Goal: Task Accomplishment & Management: Complete application form

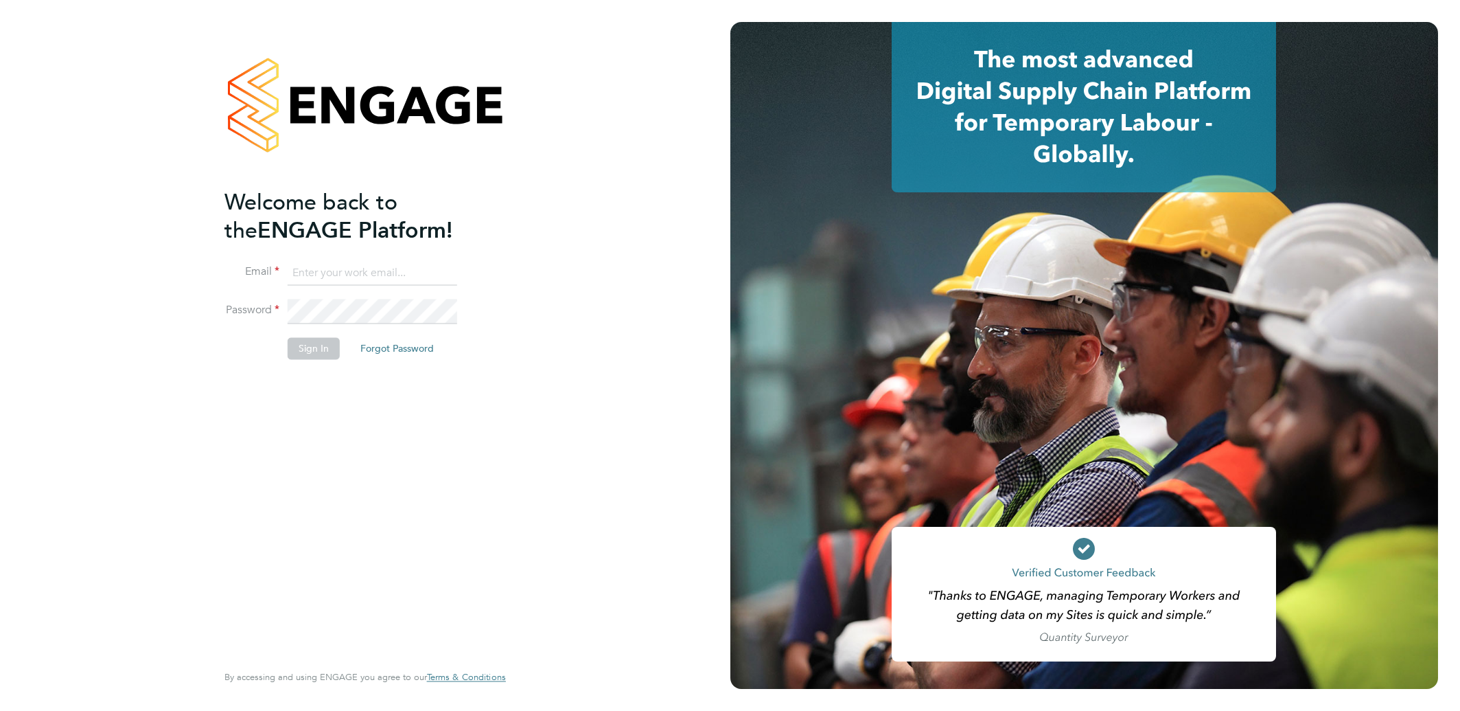
type input "alionacozacenco@frontlinerecruitment.co.uk"
click at [305, 355] on button "Sign In" at bounding box center [314, 349] width 52 height 22
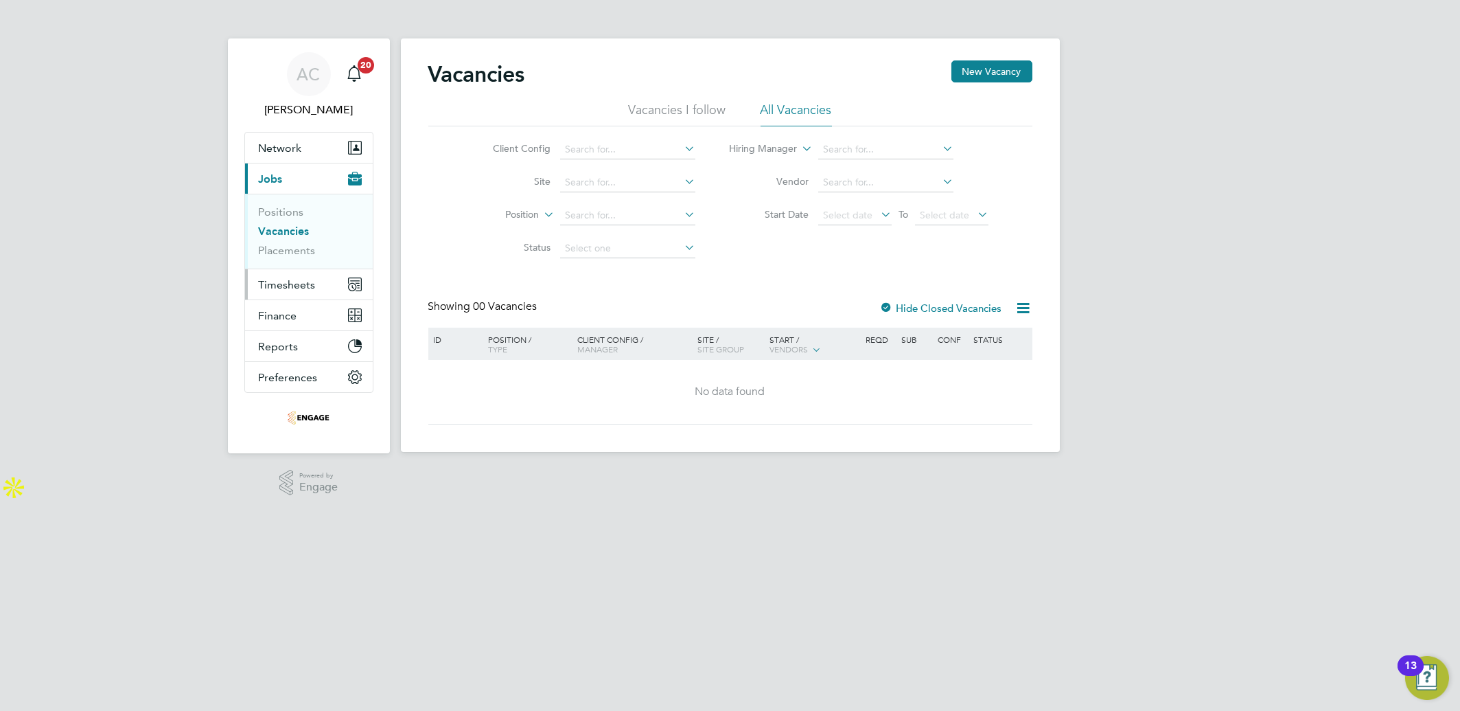
click at [279, 283] on span "Timesheets" at bounding box center [287, 284] width 57 height 13
click at [274, 289] on span "Timesheets" at bounding box center [287, 284] width 57 height 13
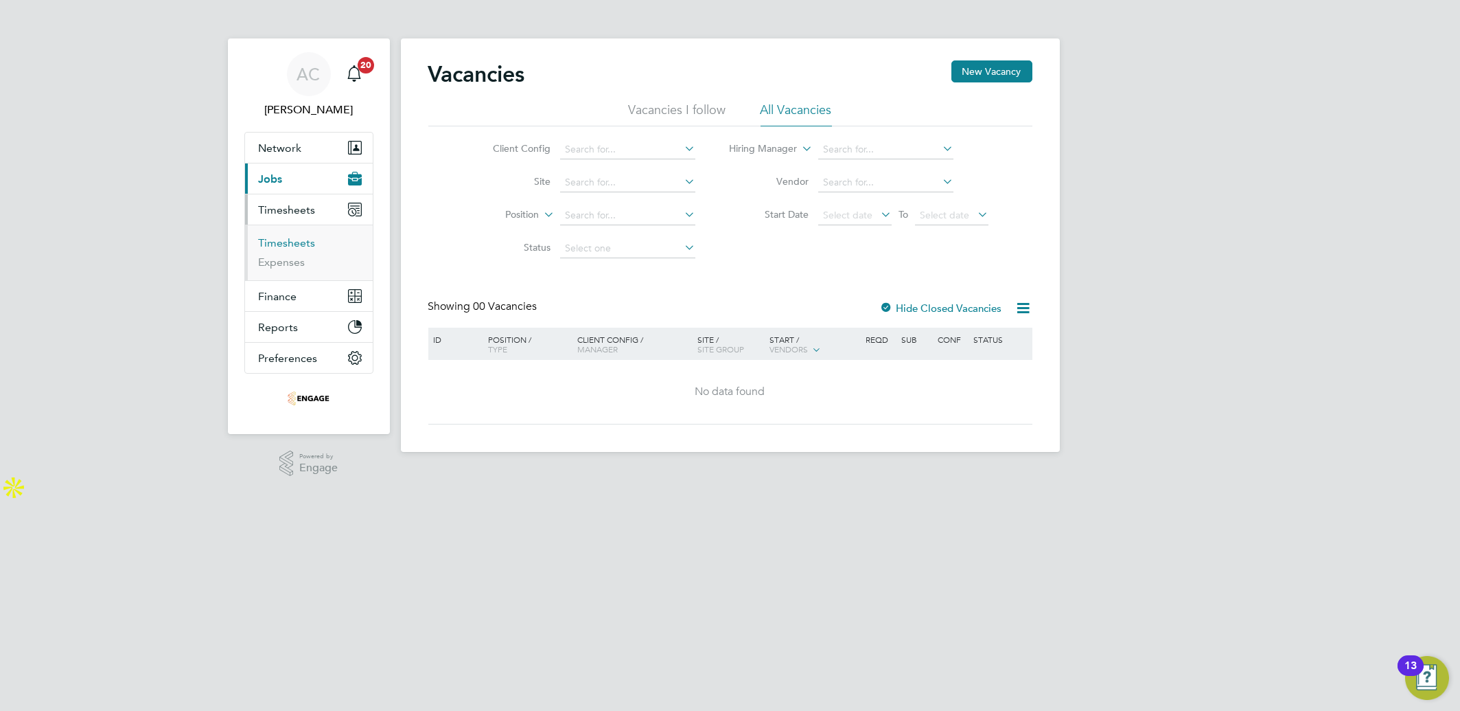
click at [288, 244] on link "Timesheets" at bounding box center [287, 242] width 57 height 13
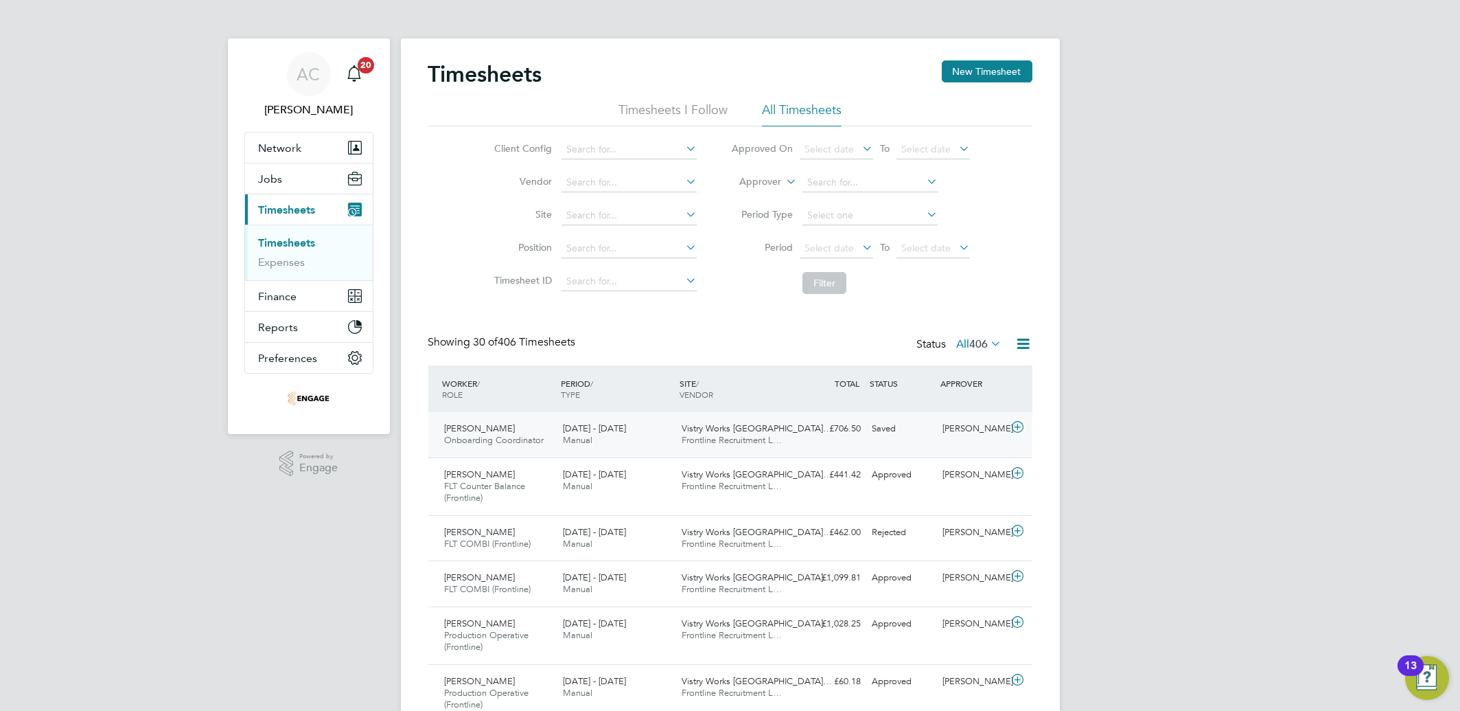
click at [1013, 422] on icon at bounding box center [1017, 427] width 17 height 11
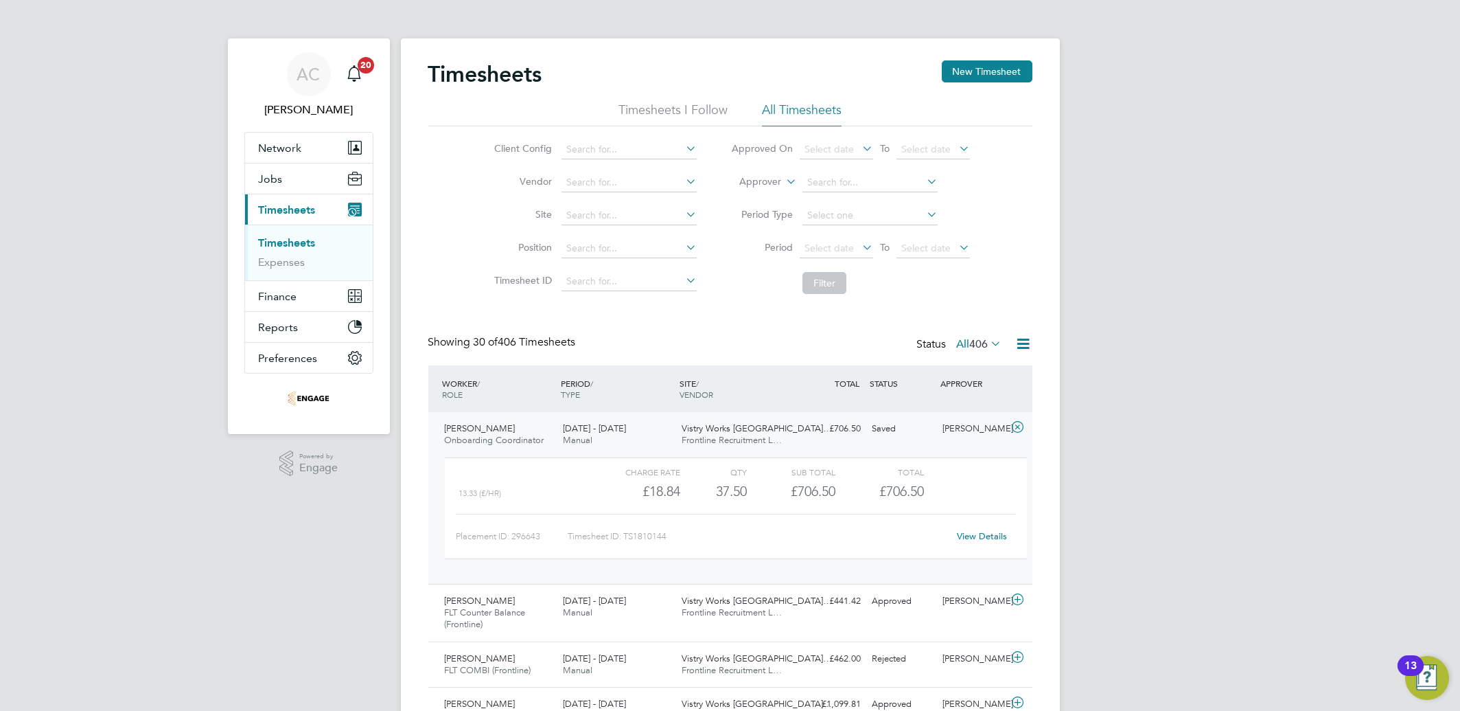
click at [966, 535] on link "View Details" at bounding box center [982, 536] width 50 height 12
click at [997, 67] on button "New Timesheet" at bounding box center [987, 71] width 91 height 22
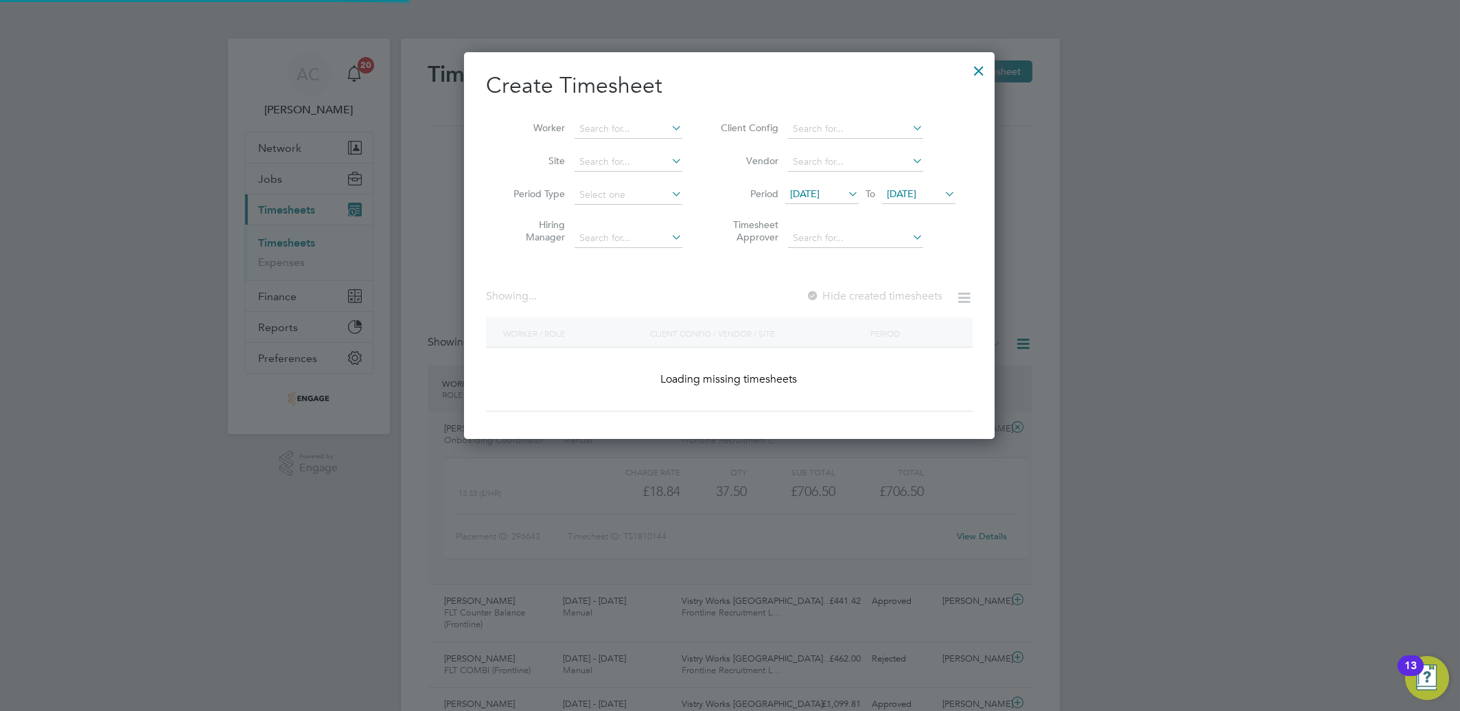
scroll to position [1415, 531]
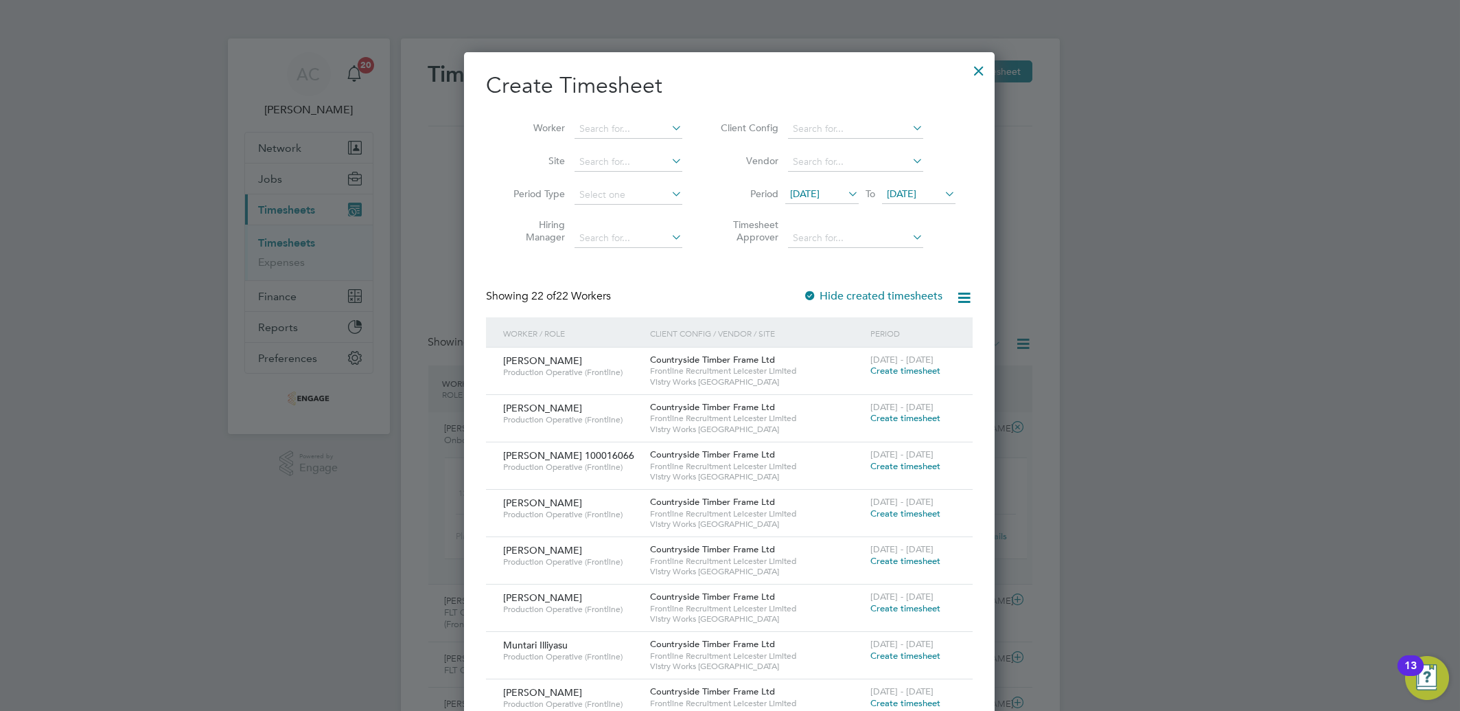
click at [820, 189] on span "[DATE]" at bounding box center [805, 193] width 30 height 12
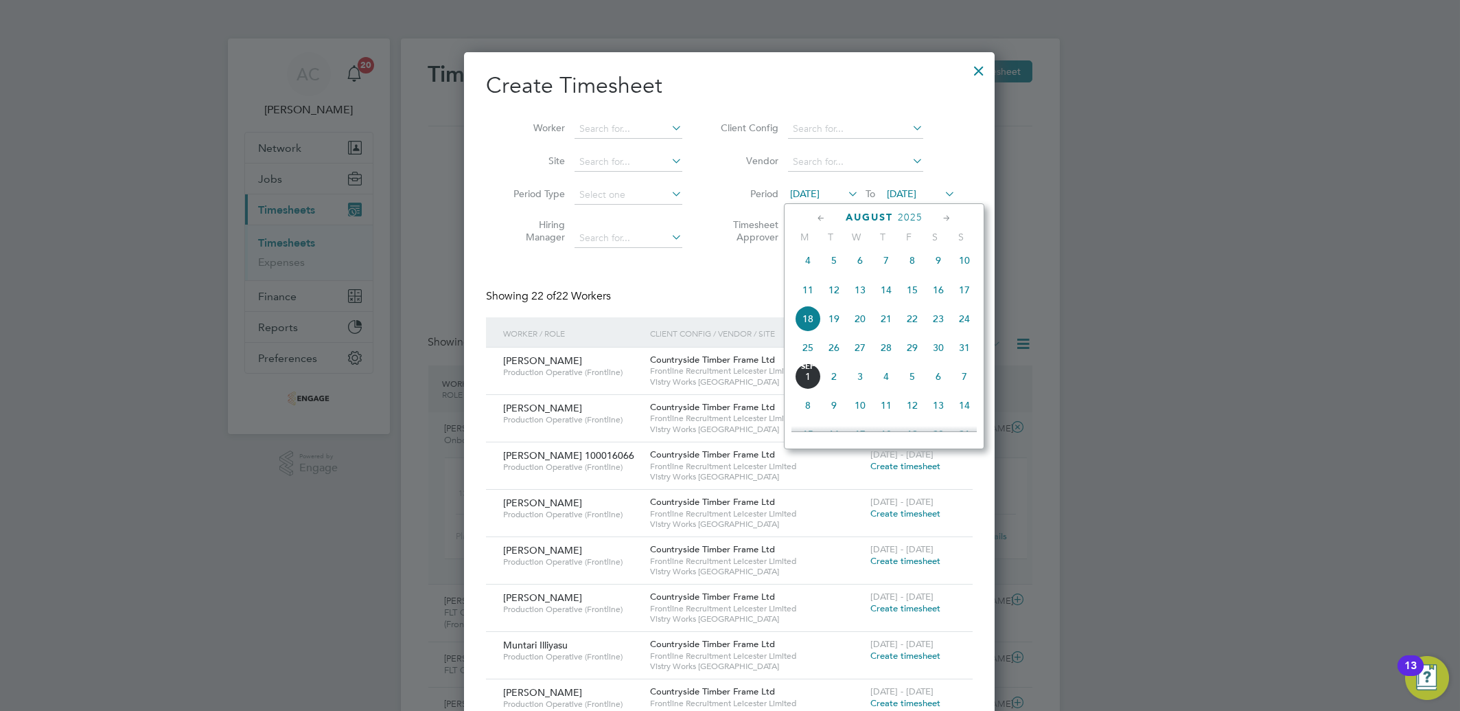
click at [811, 360] on span "25" at bounding box center [808, 347] width 26 height 26
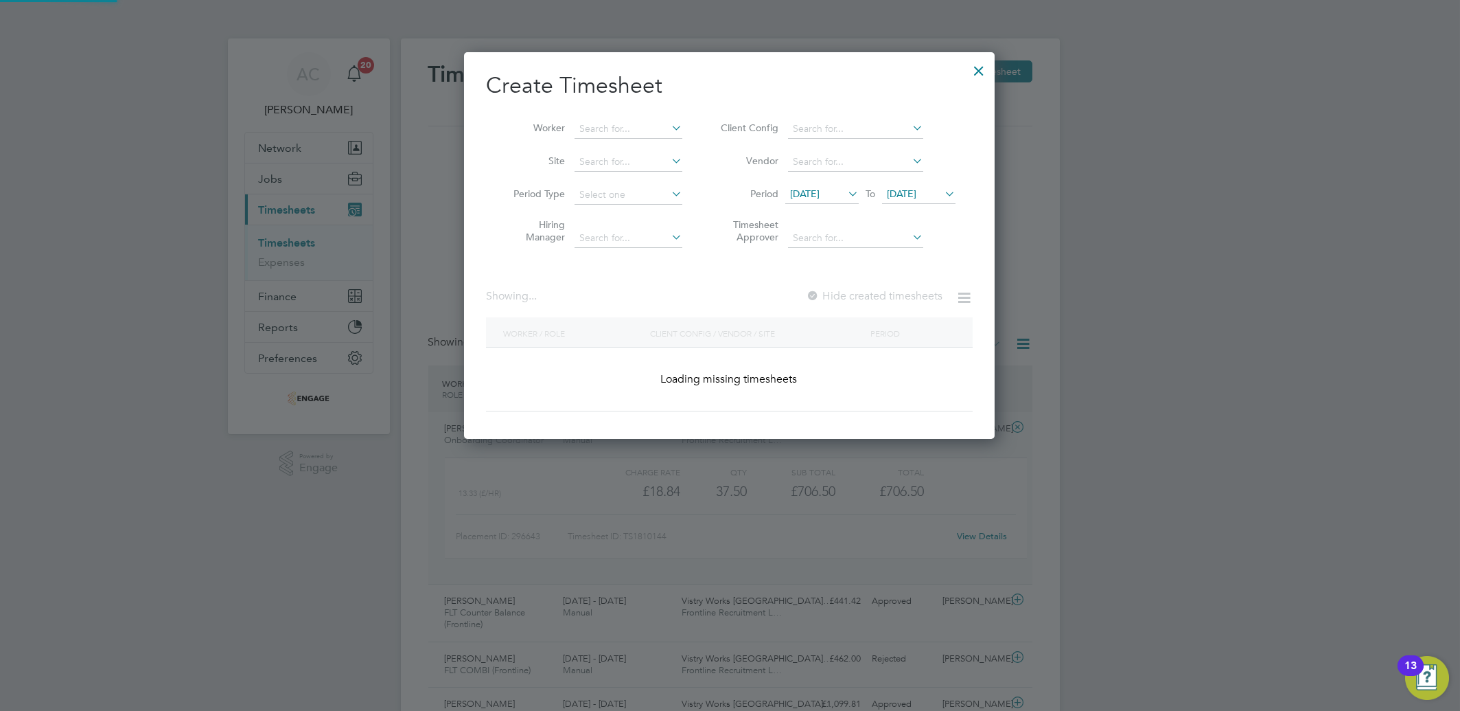
scroll to position [1083, 531]
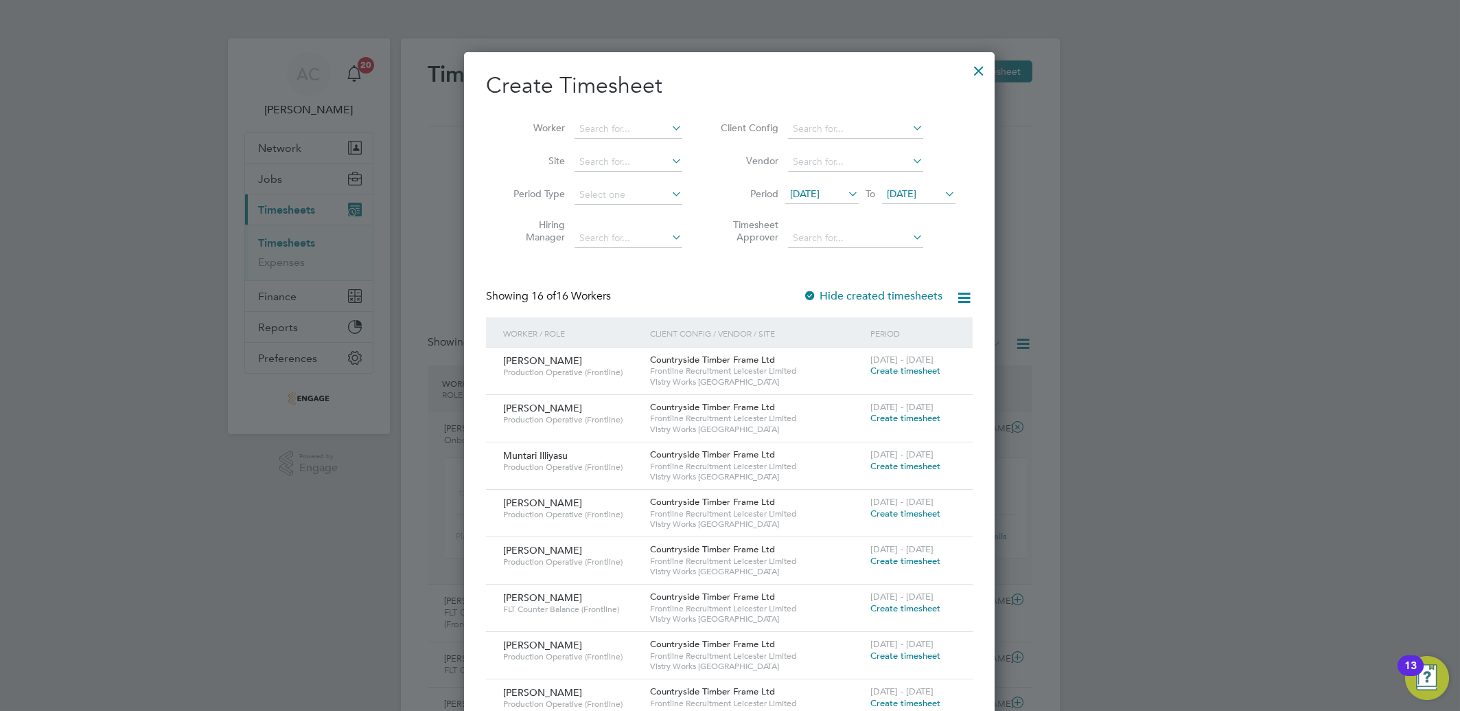
click at [892, 467] on span "Create timesheet" at bounding box center [905, 466] width 70 height 12
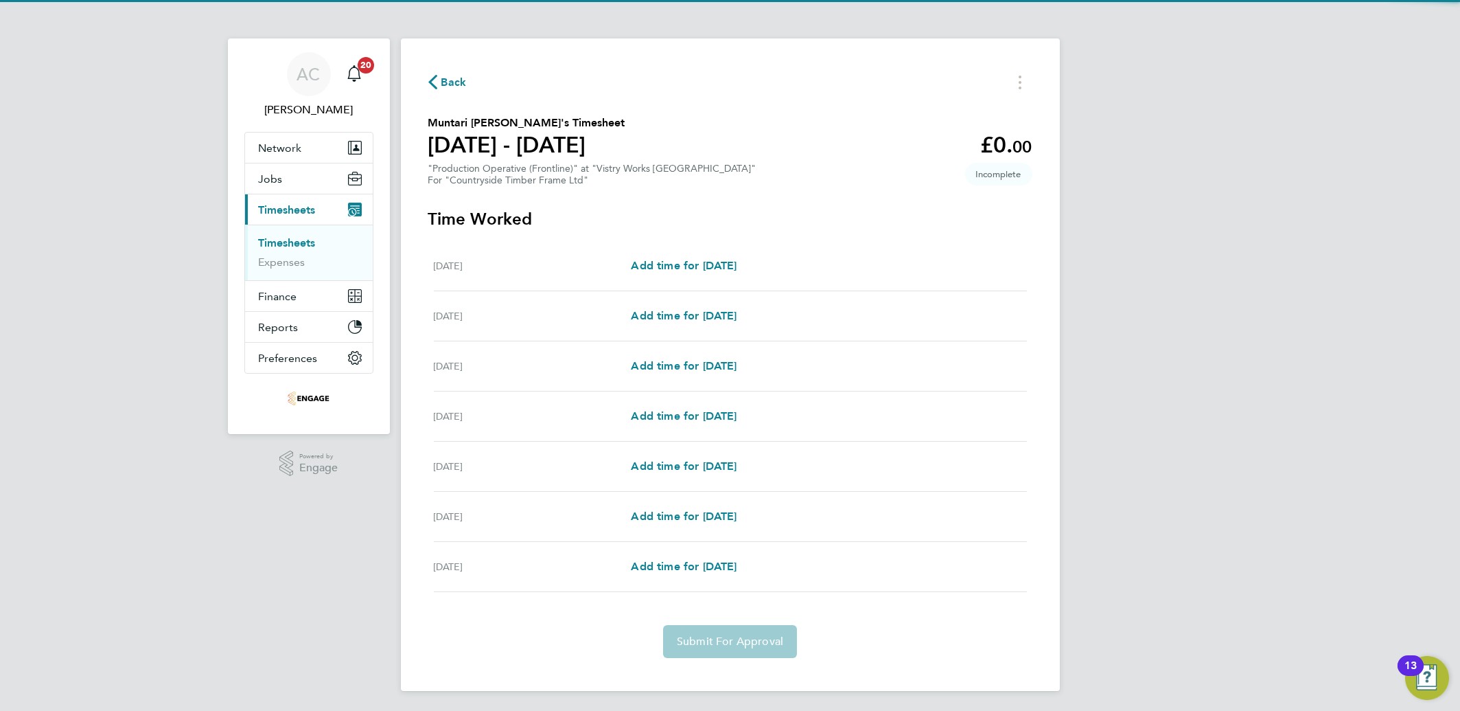
click at [736, 327] on div "[DATE] Add time for [DATE] Add time for [DATE]" at bounding box center [730, 316] width 593 height 50
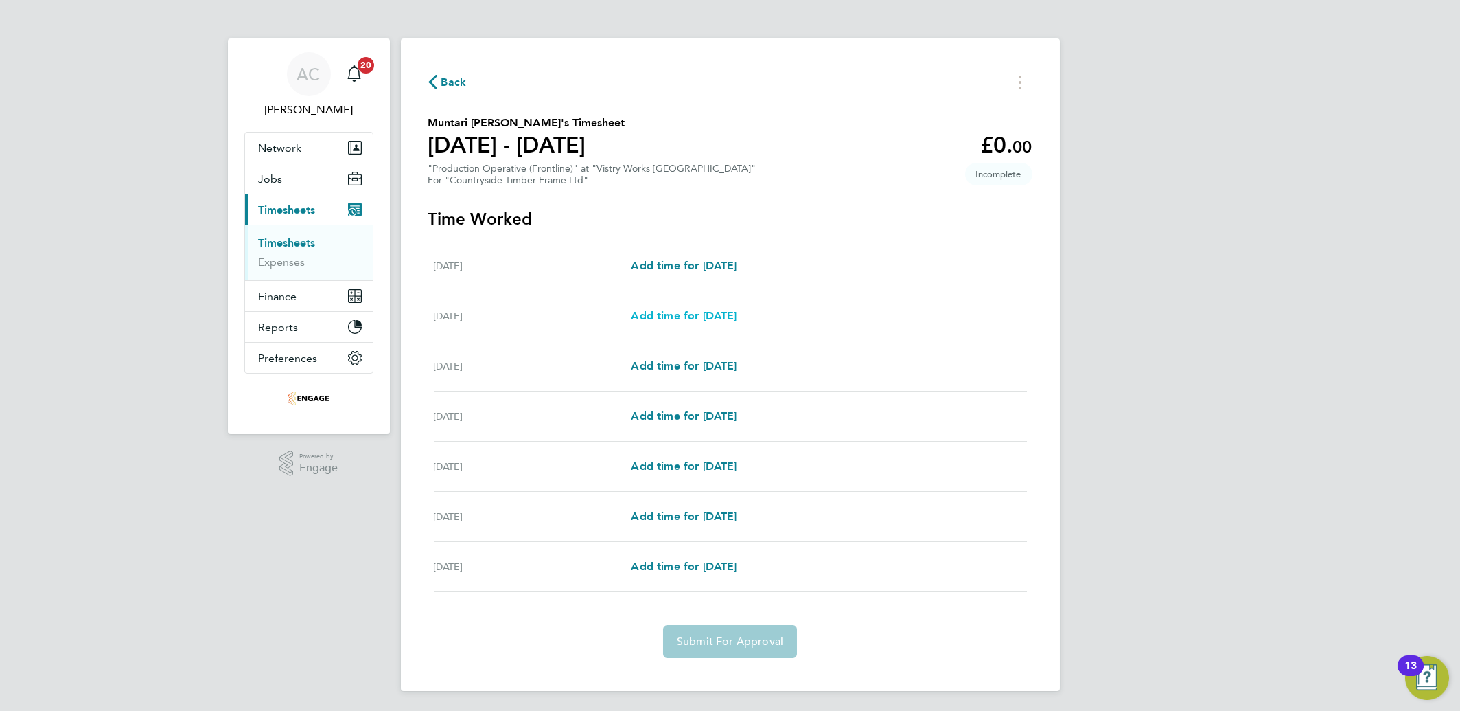
click at [724, 309] on span "Add time for [DATE]" at bounding box center [684, 315] width 106 height 13
select select "15"
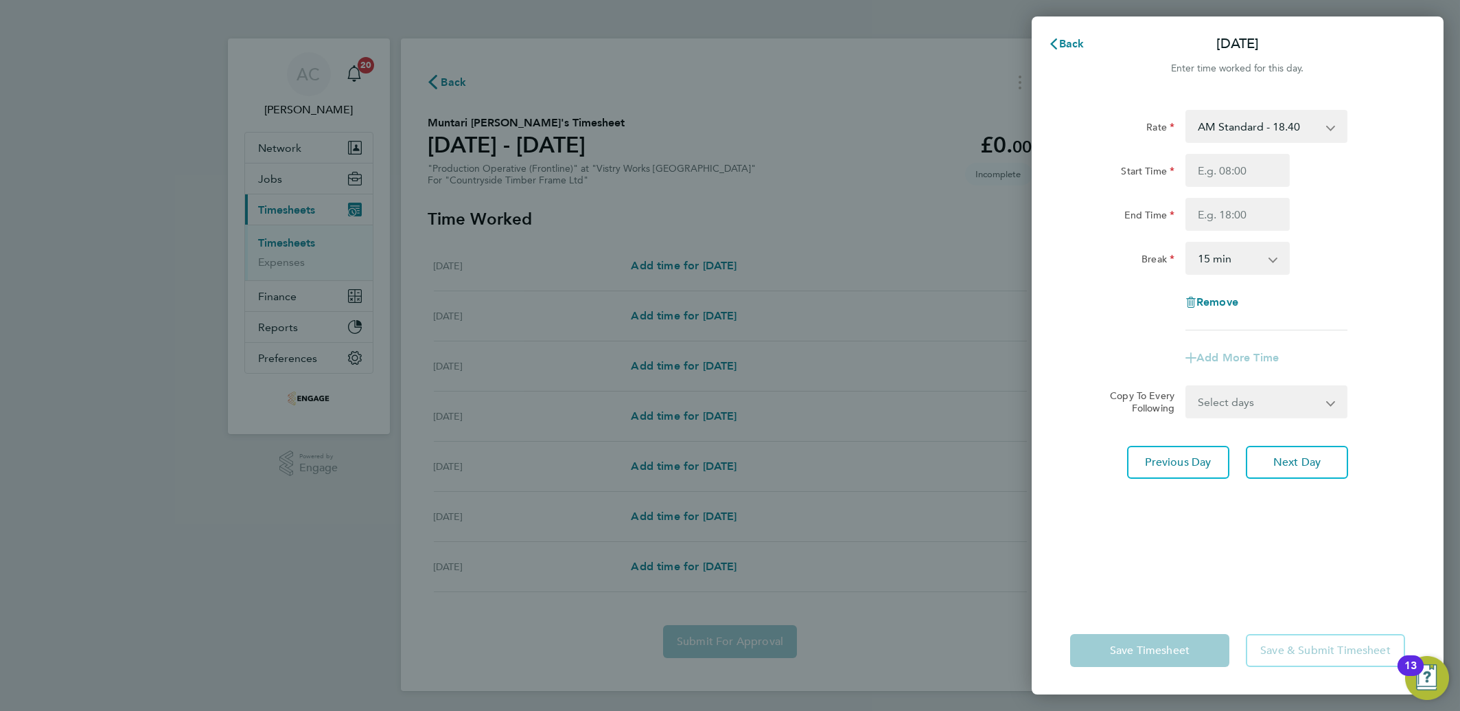
click at [1220, 128] on select "AM Standard - 18.40 PM Standard - 20.06 OT2 - 36.80 PM OT 2 - 40.11 PM OT 1 - 3…" at bounding box center [1258, 126] width 143 height 30
select select "15"
click at [1202, 170] on input "Start Time" at bounding box center [1238, 170] width 104 height 33
type input "14:00"
type input "22:30"
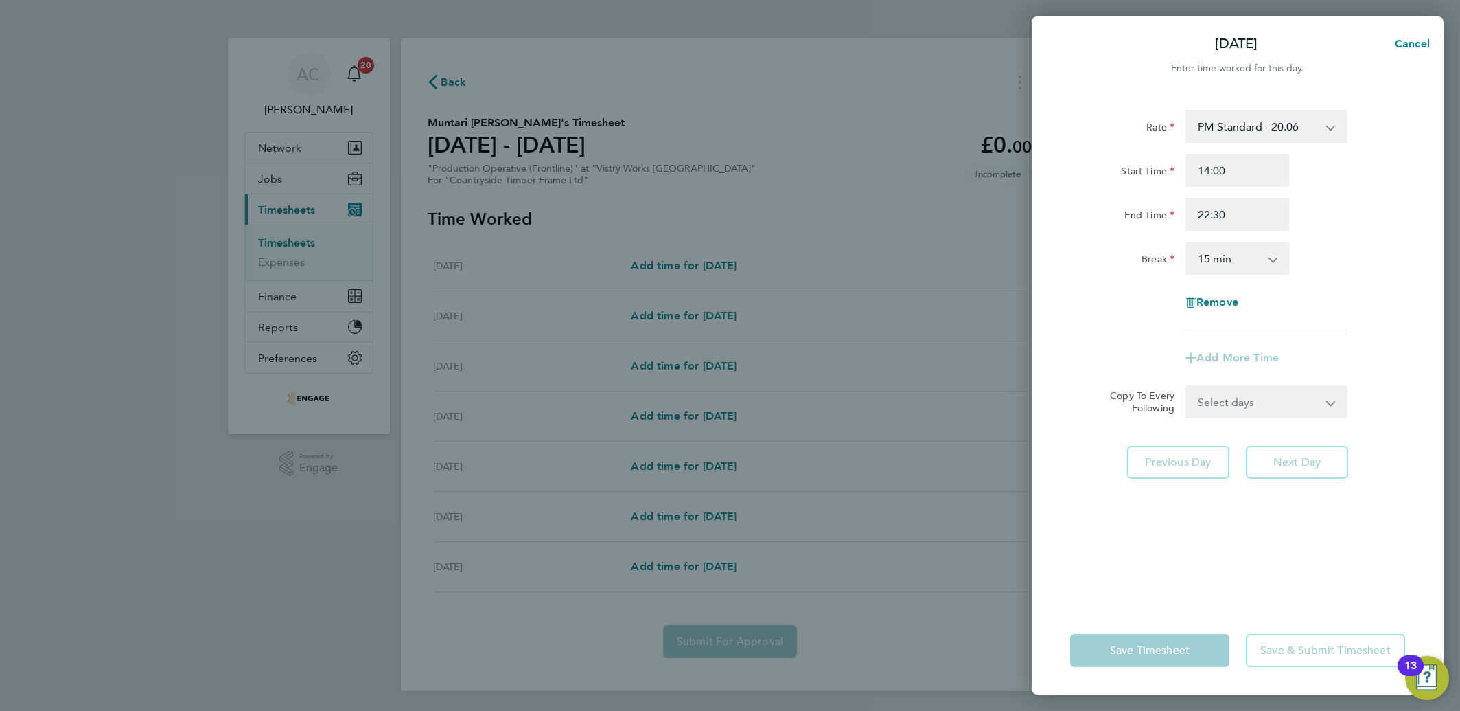
click at [1223, 266] on select "0 min 15 min 30 min 45 min 60 min 75 min 90 min" at bounding box center [1229, 258] width 85 height 30
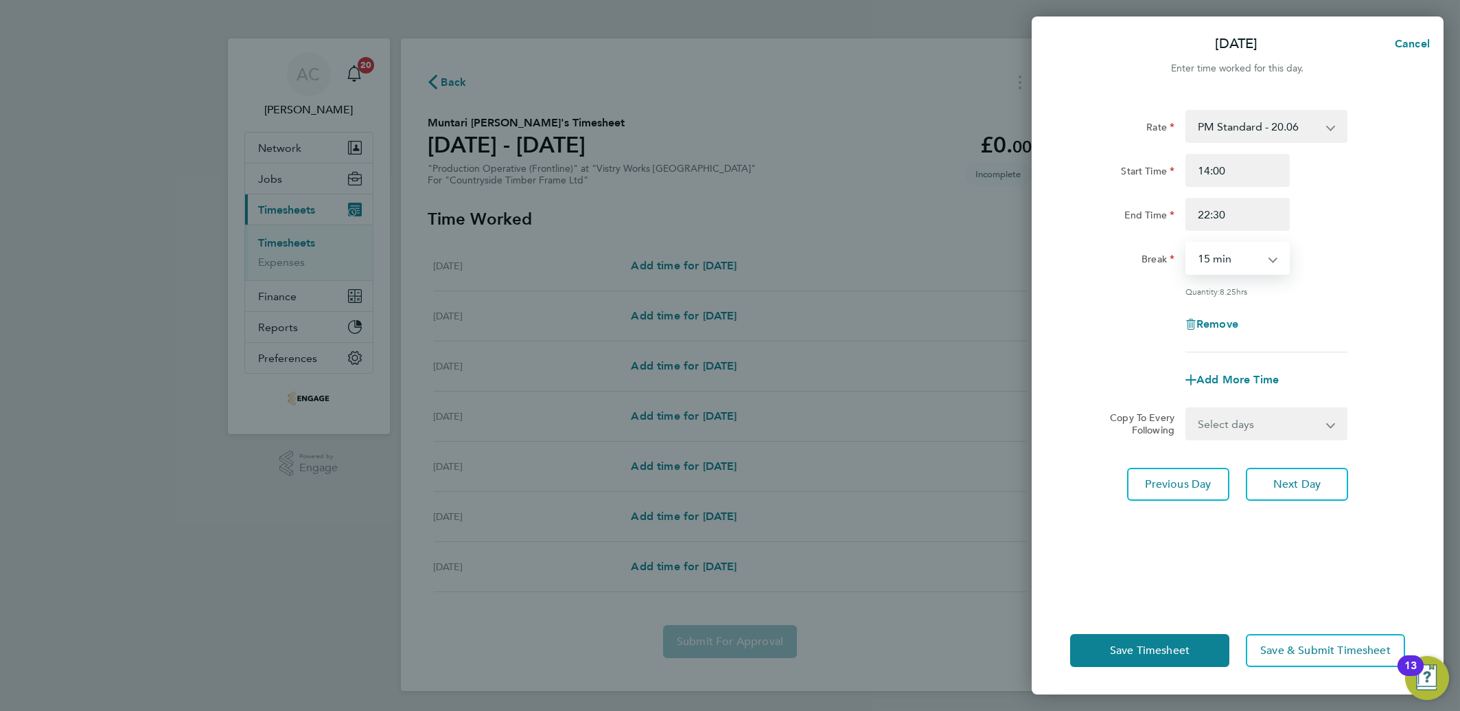
select select "30"
click at [1187, 243] on select "0 min 15 min 30 min 45 min 60 min 75 min 90 min" at bounding box center [1229, 258] width 85 height 30
click at [1238, 415] on select "Select days Day Weekday (Mon-Fri) Weekend (Sat-Sun) [DATE] [DATE] [DATE] [DATE]…" at bounding box center [1259, 423] width 144 height 30
select select "DAY"
click at [1187, 408] on select "Select days Day Weekday (Mon-Fri) Weekend (Sat-Sun) [DATE] [DATE] [DATE] [DATE]…" at bounding box center [1259, 423] width 144 height 30
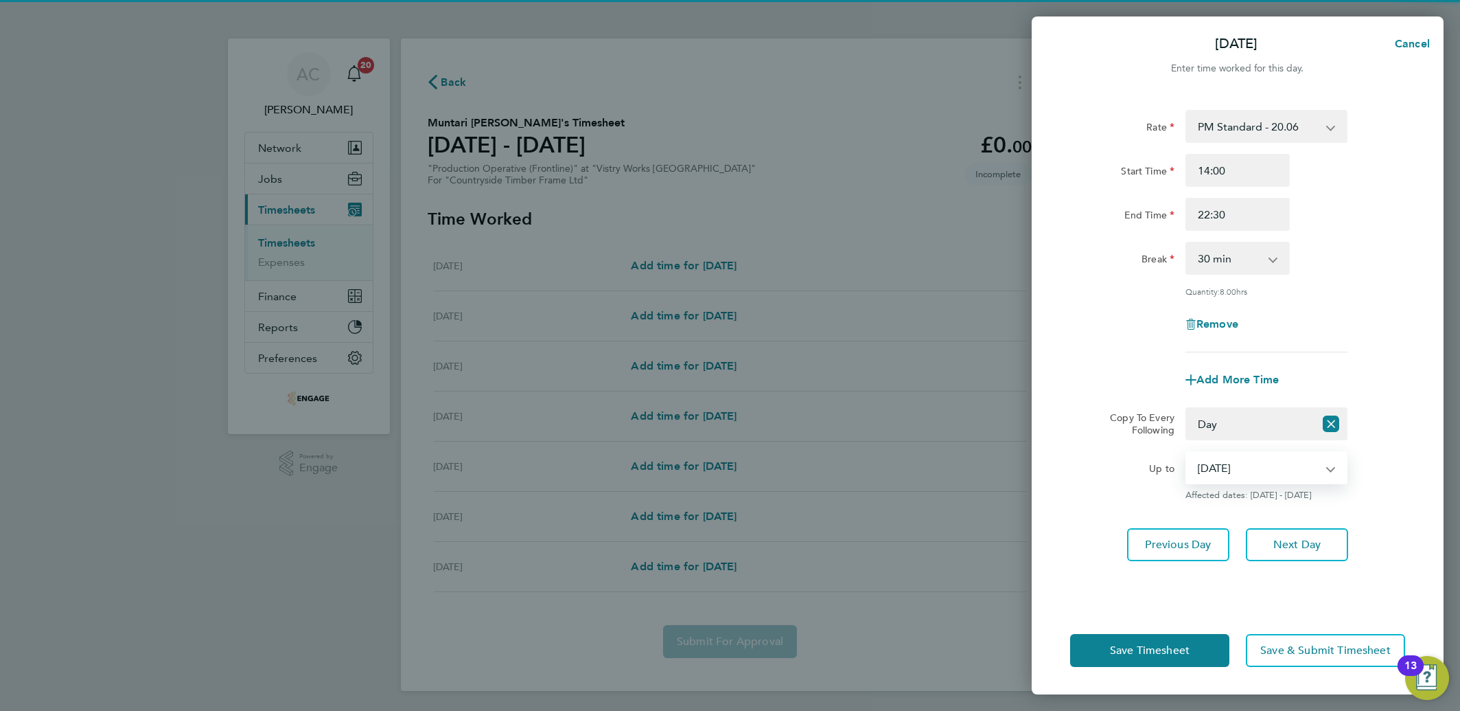
click at [1227, 459] on select "[DATE] [DATE] [DATE] [DATE] [DATE]" at bounding box center [1258, 467] width 143 height 30
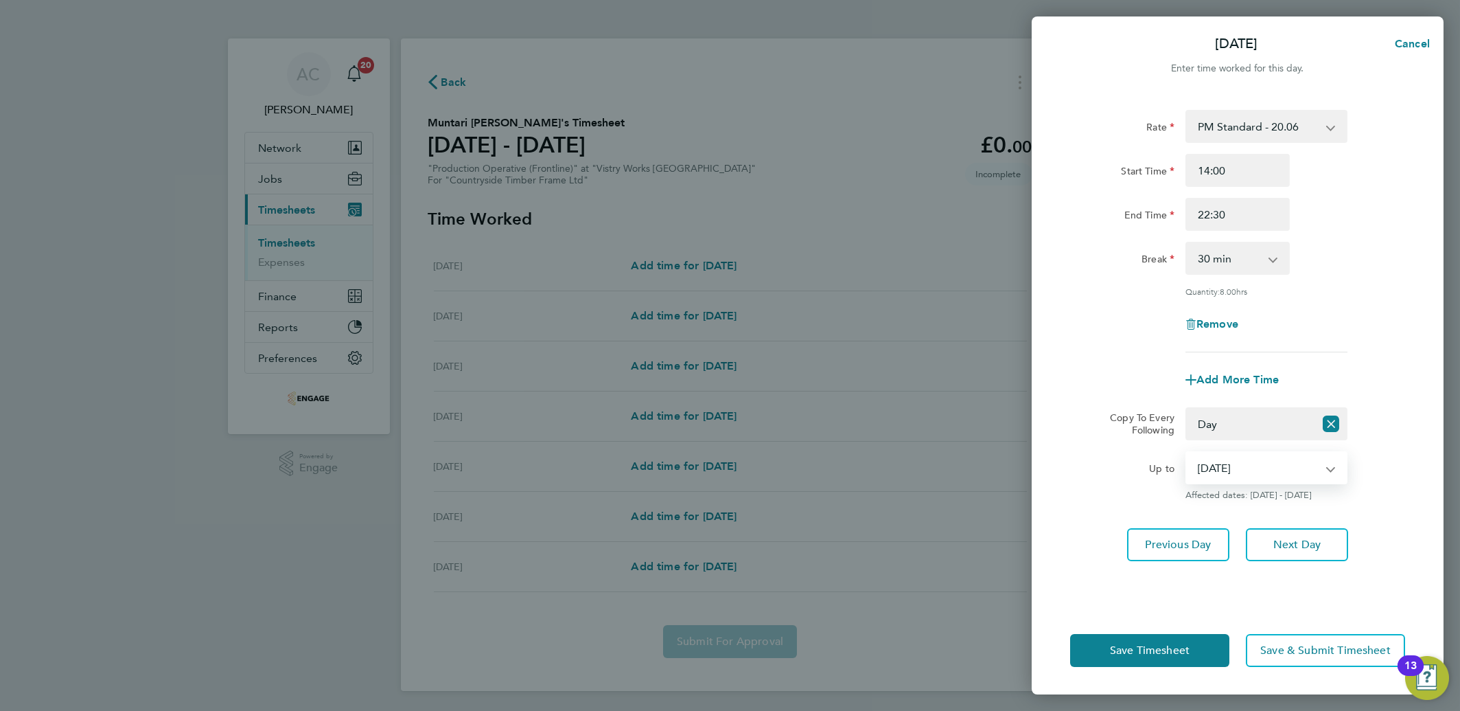
click at [1187, 452] on select "[DATE] [DATE] [DATE] [DATE] [DATE]" at bounding box center [1258, 467] width 143 height 30
click at [1099, 459] on div "Up to" at bounding box center [1122, 464] width 104 height 27
click at [1253, 474] on select "[DATE] [DATE] [DATE] [DATE] [DATE]" at bounding box center [1258, 467] width 143 height 30
select select "[DATE]"
click at [1187, 452] on select "[DATE] [DATE] [DATE] [DATE] [DATE]" at bounding box center [1258, 467] width 143 height 30
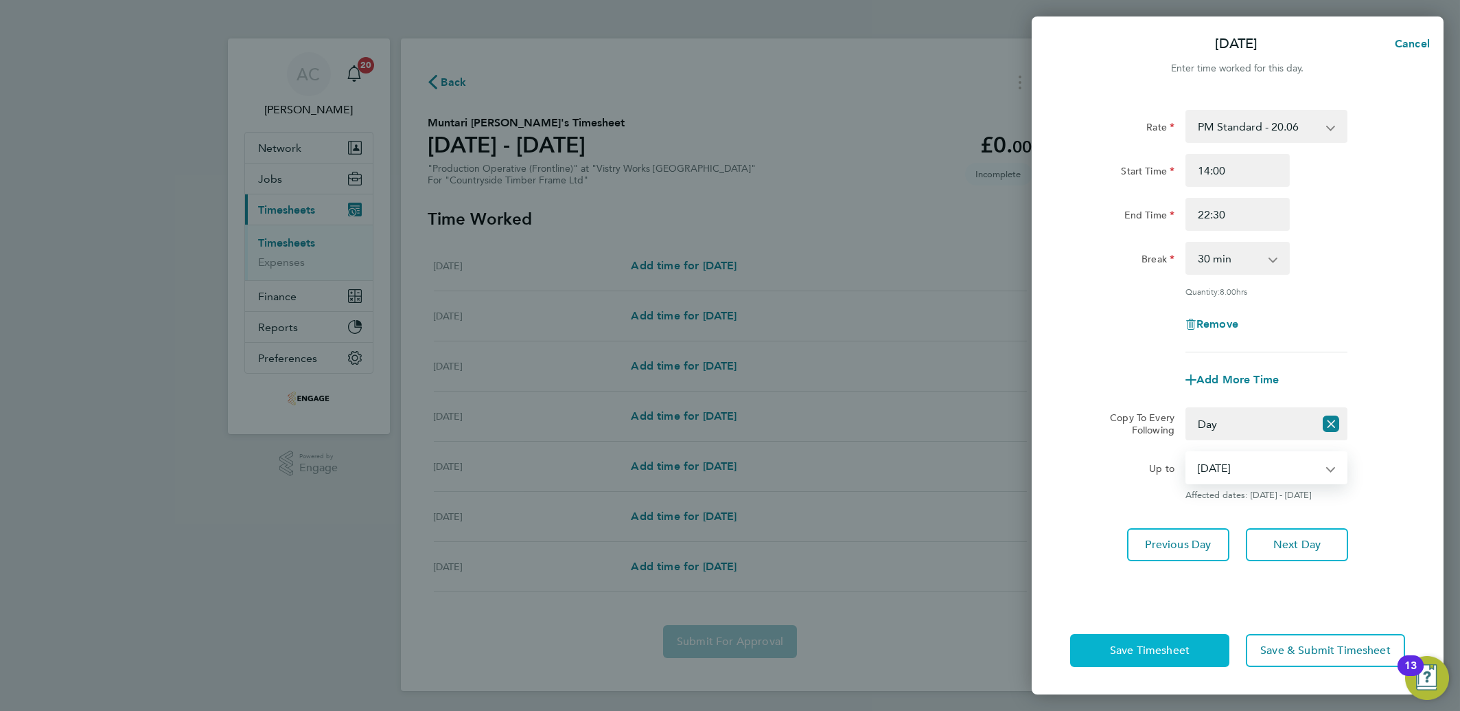
click at [1196, 635] on button "Save Timesheet" at bounding box center [1149, 650] width 159 height 33
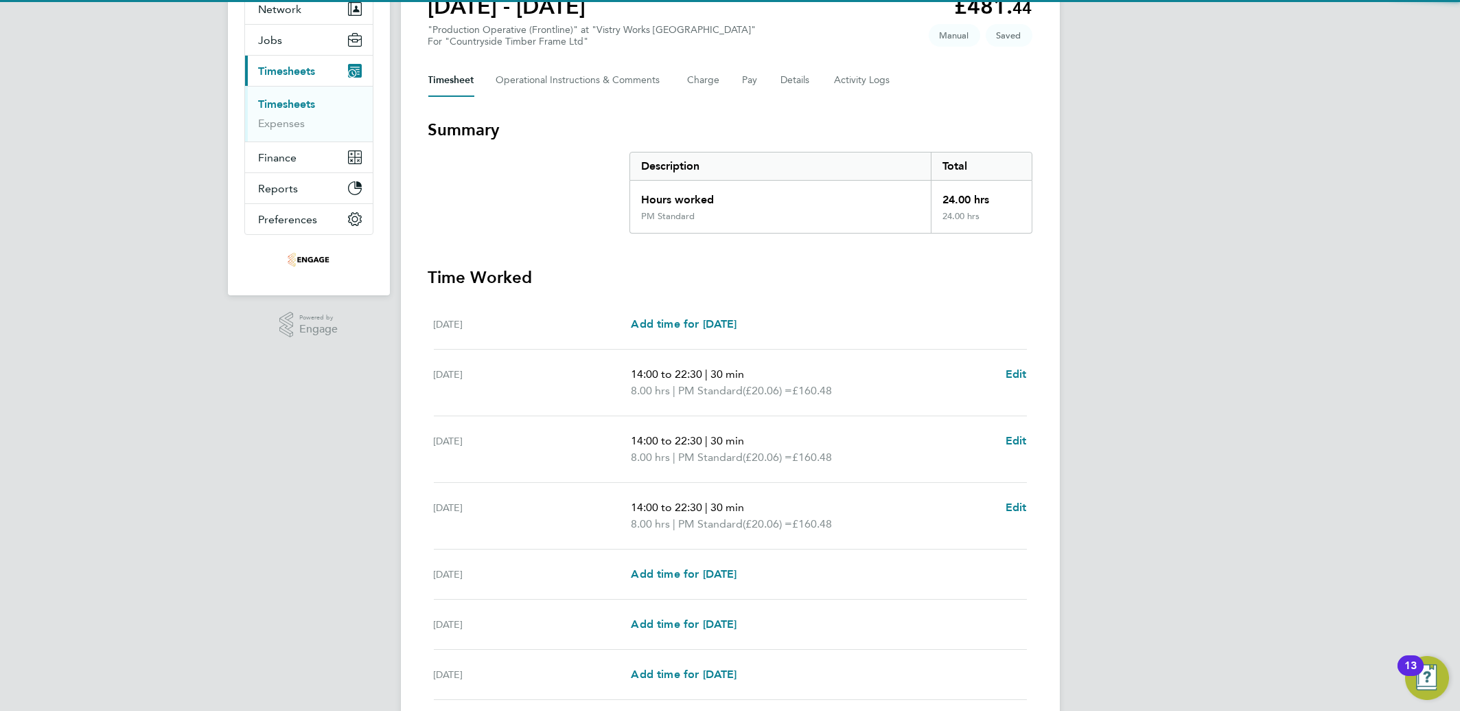
scroll to position [247, 0]
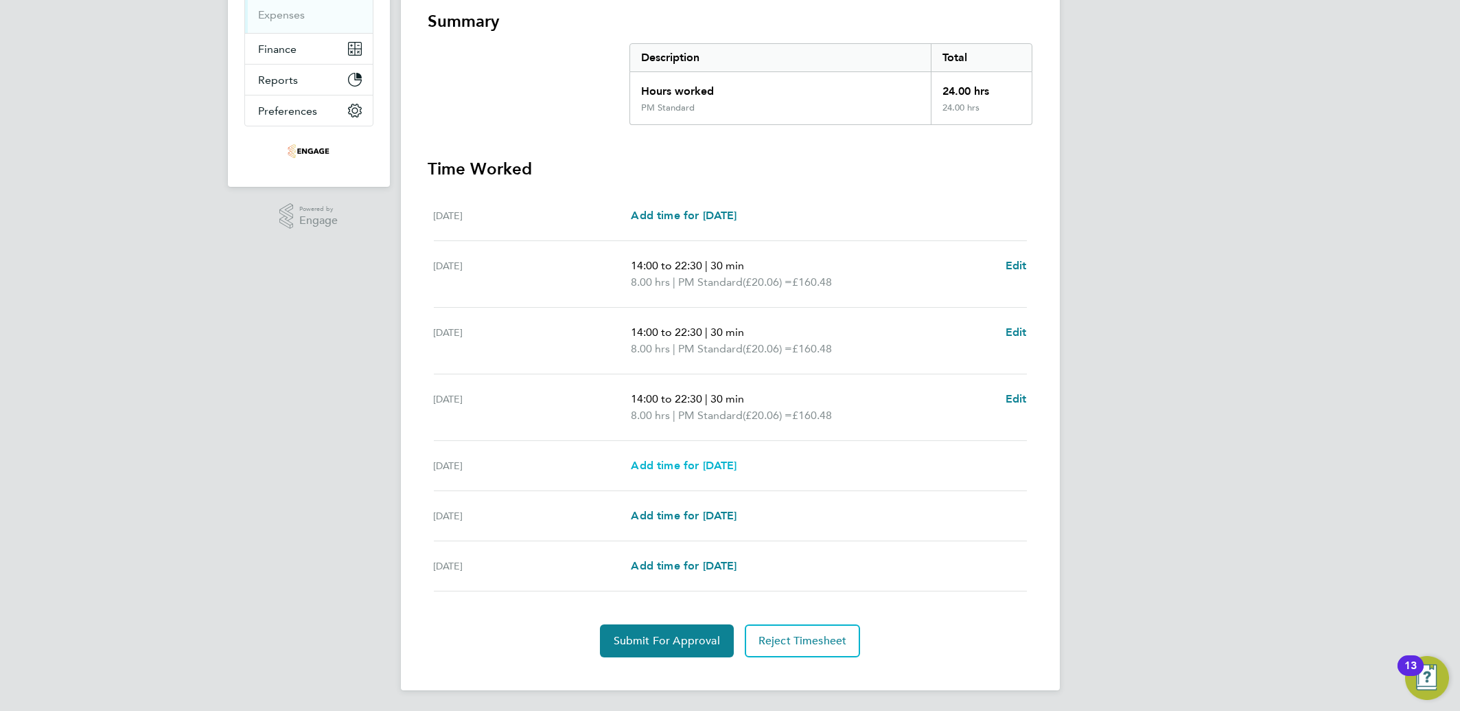
click at [641, 465] on span "Add time for [DATE]" at bounding box center [684, 465] width 106 height 13
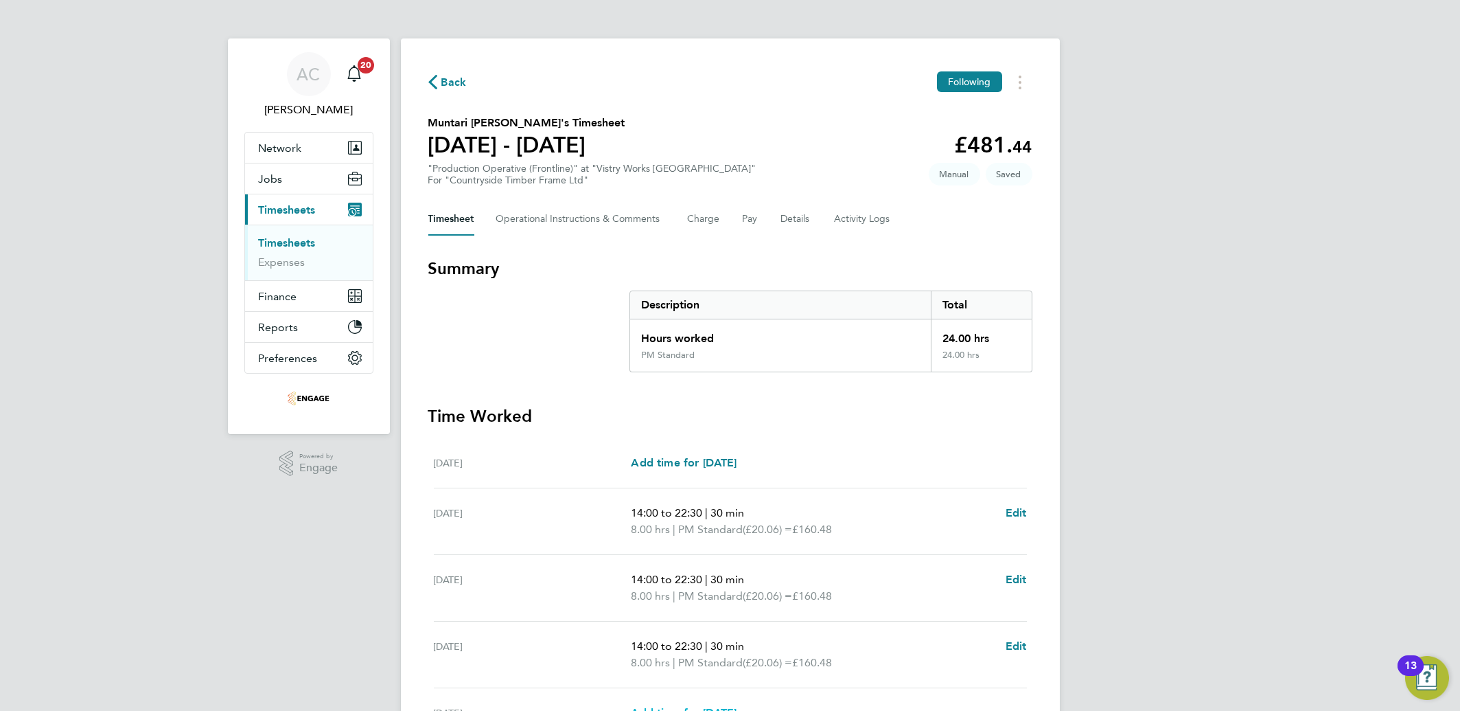
select select "15"
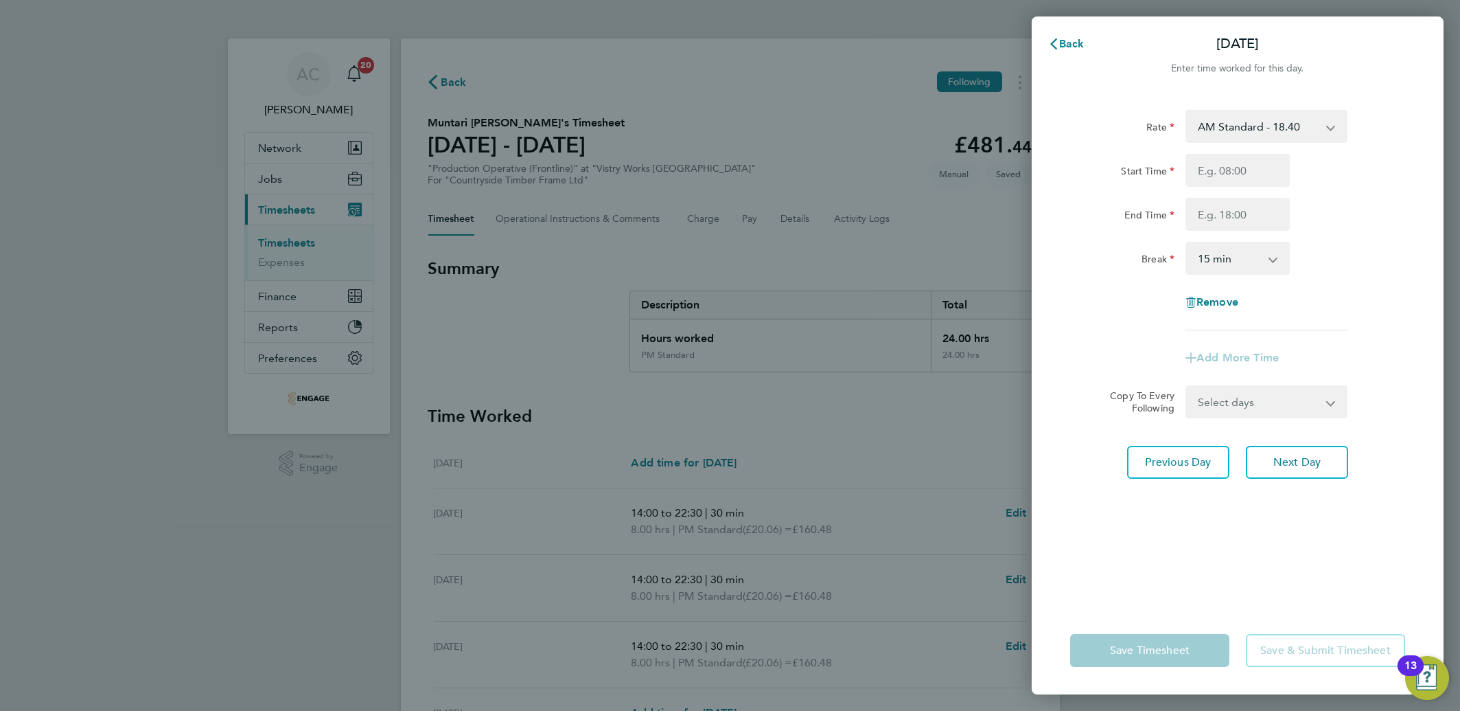
click at [1251, 108] on div "Rate AM Standard - 18.40 PM Standard - 20.06 OT2 - 36.80 PM OT 2 - 40.11 PM OT …" at bounding box center [1238, 349] width 412 height 513
click at [1256, 114] on select "AM Standard - 18.40 PM Standard - 20.06 OT2 - 36.80 PM OT 2 - 40.11 PM OT 1 - 3…" at bounding box center [1258, 126] width 143 height 30
select select "15"
click at [1229, 171] on input "Start Time" at bounding box center [1238, 170] width 104 height 33
type input "14:00"
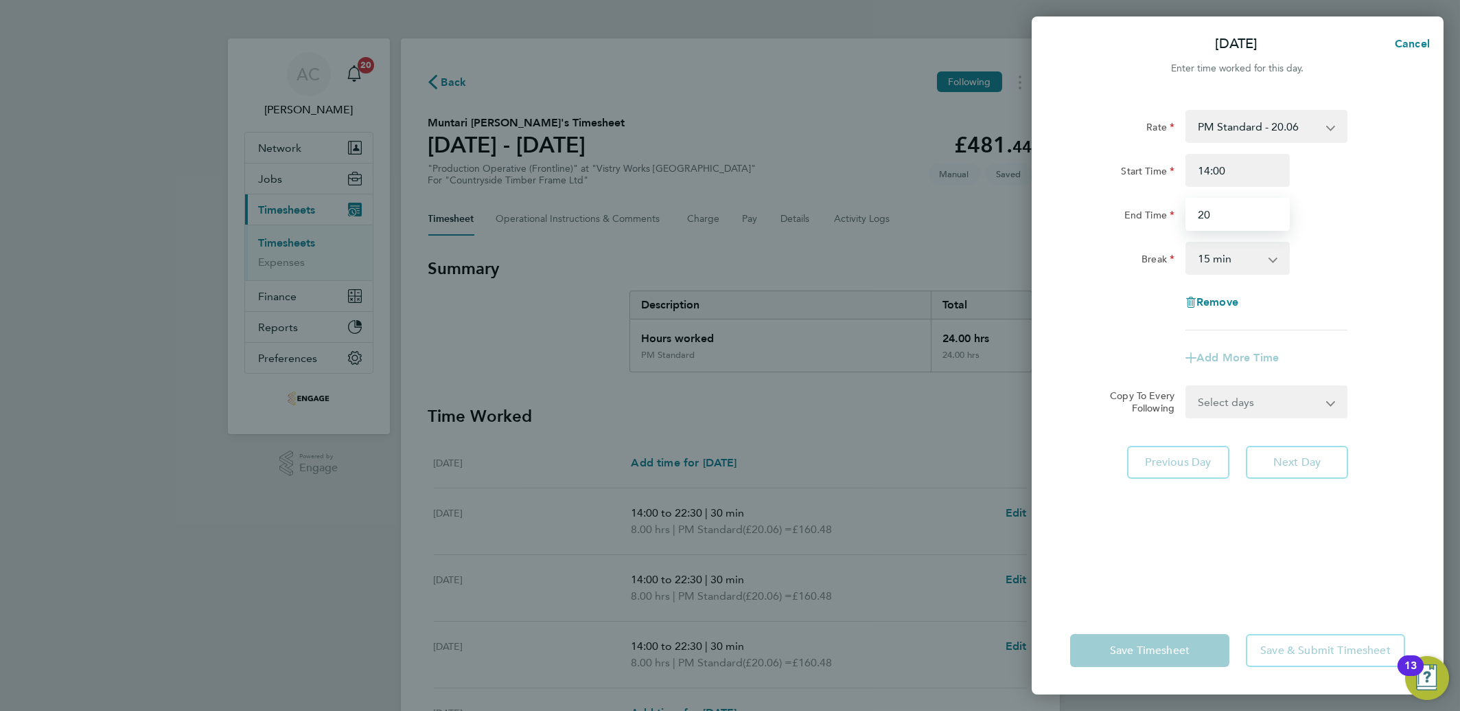
type input "20:00"
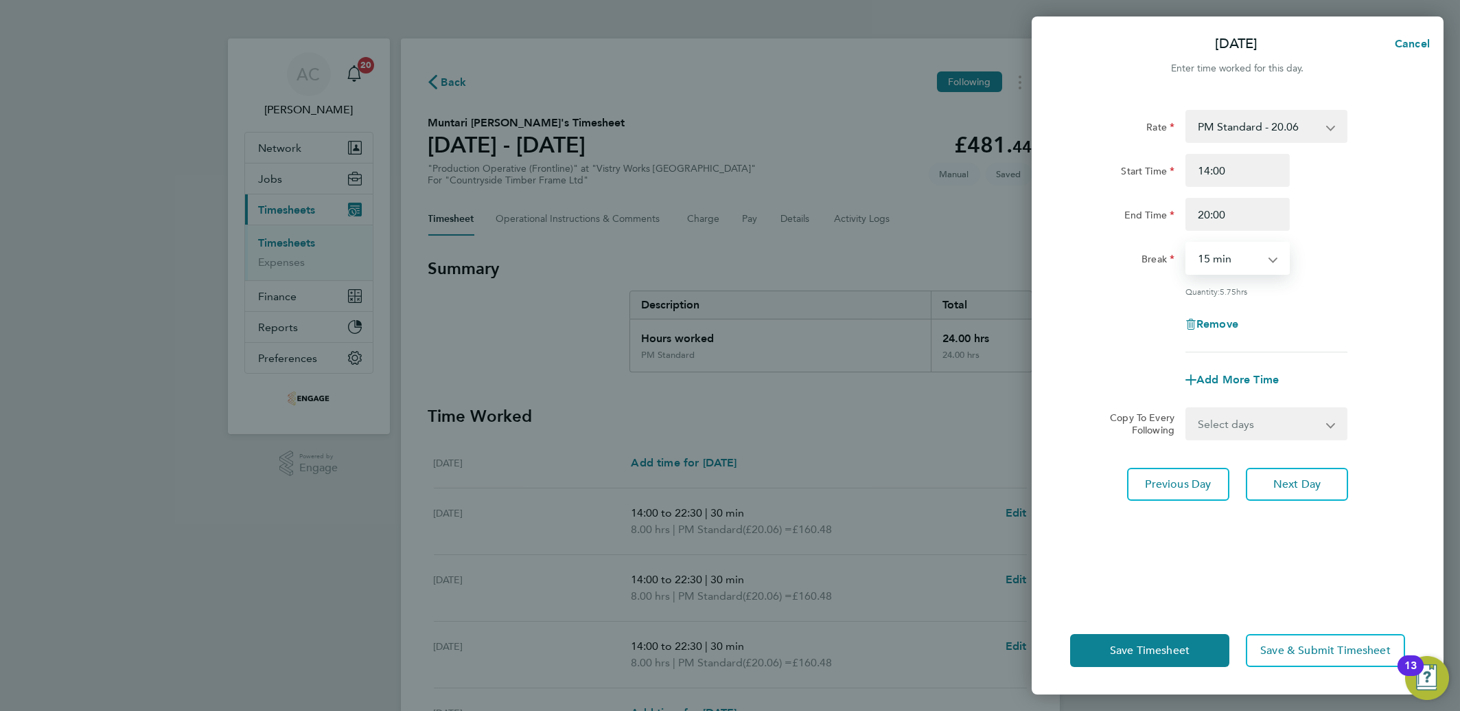
click at [1232, 259] on select "0 min 15 min 30 min 45 min 60 min 75 min 90 min" at bounding box center [1229, 258] width 85 height 30
select select "30"
click at [1187, 243] on select "0 min 15 min 30 min 45 min 60 min 75 min 90 min" at bounding box center [1229, 258] width 85 height 30
click at [1160, 647] on span "Save Timesheet" at bounding box center [1150, 650] width 80 height 14
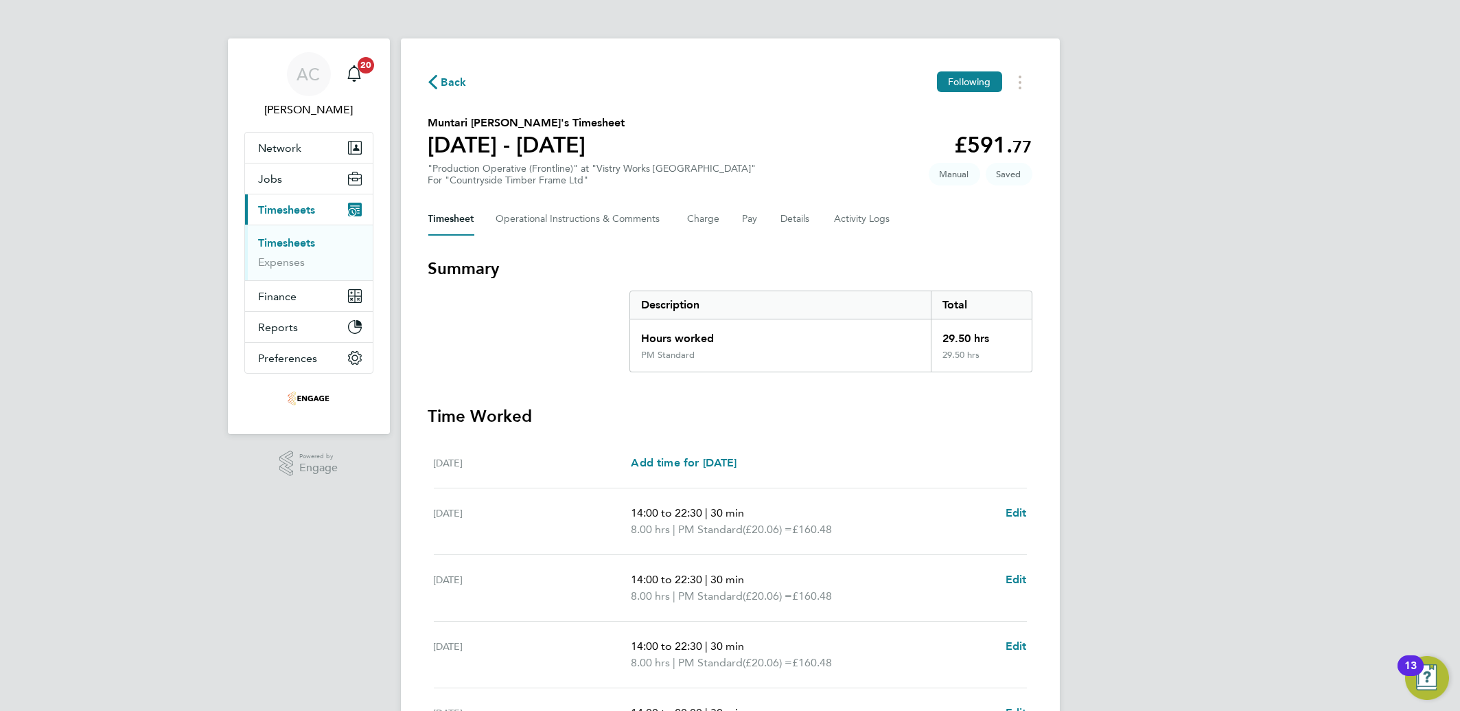
click at [1037, 506] on div "Back Following Muntari Illiyasu's Timesheet [DATE] - [DATE] £591. 77 "Productio…" at bounding box center [730, 495] width 659 height 915
click at [1028, 506] on ul "[DATE] Add time for [DATE] Add time for [DATE] [DATE] 14:00 to 22:30 | 30 min 8…" at bounding box center [730, 646] width 604 height 417
click at [1014, 512] on span "Edit" at bounding box center [1016, 512] width 21 height 13
select select "30"
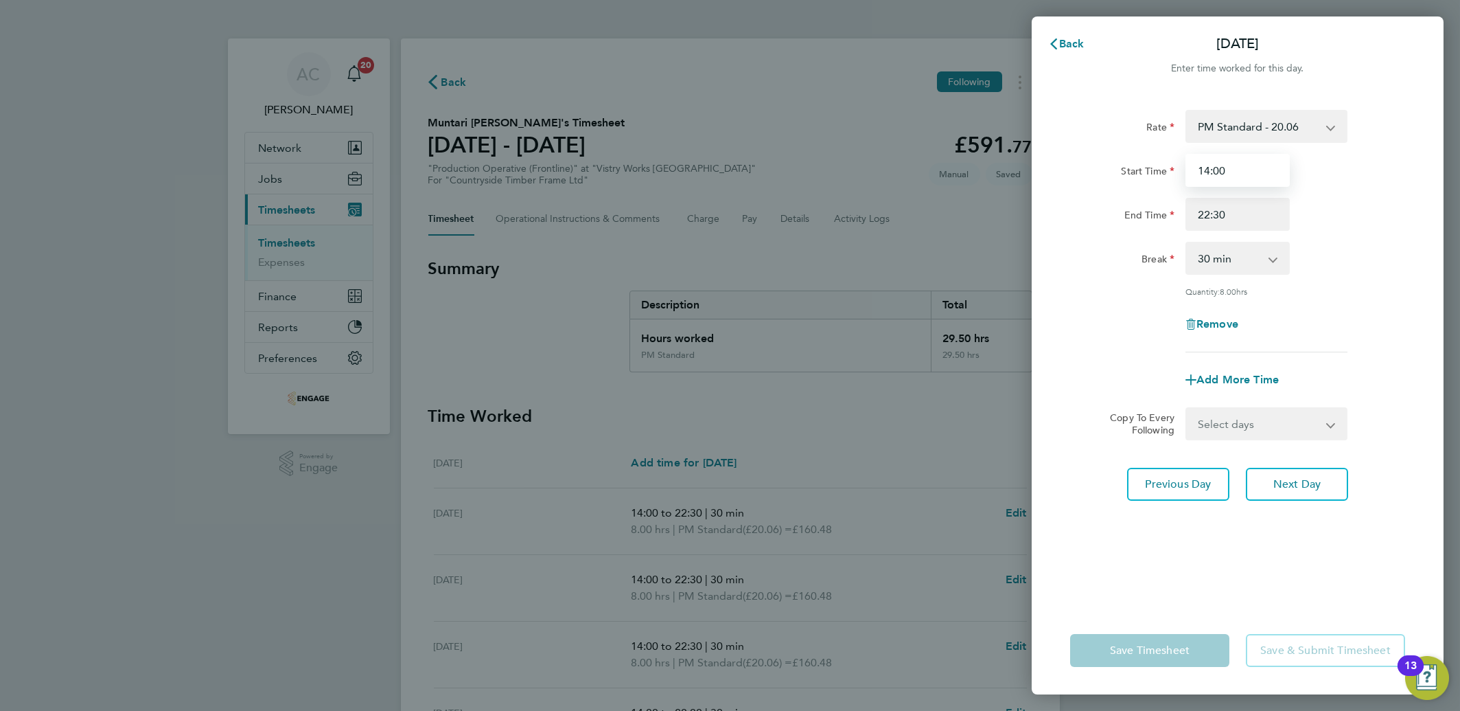
click at [1246, 170] on input "14:00" at bounding box center [1238, 170] width 104 height 33
drag, startPoint x: 1246, startPoint y: 170, endPoint x: 1079, endPoint y: 163, distance: 167.0
click at [1085, 163] on div "Start Time 14:00" at bounding box center [1238, 170] width 346 height 33
type input "15:30"
click at [1131, 570] on div "Rate PM Standard - 20.06 AM Standard - 18.40 OT2 - 36.80 PM OT 2 - 40.11 PM OT …" at bounding box center [1238, 349] width 412 height 513
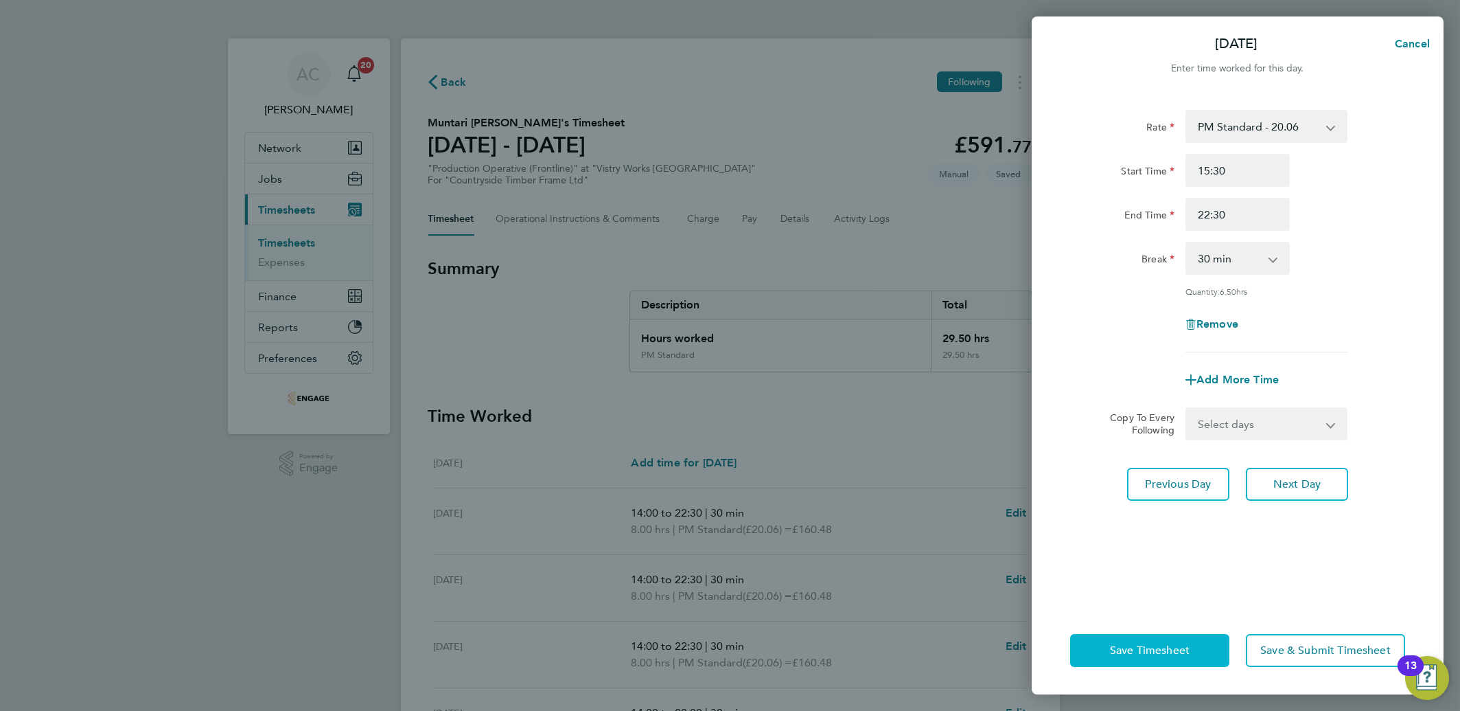
click at [1137, 654] on span "Save Timesheet" at bounding box center [1150, 650] width 80 height 14
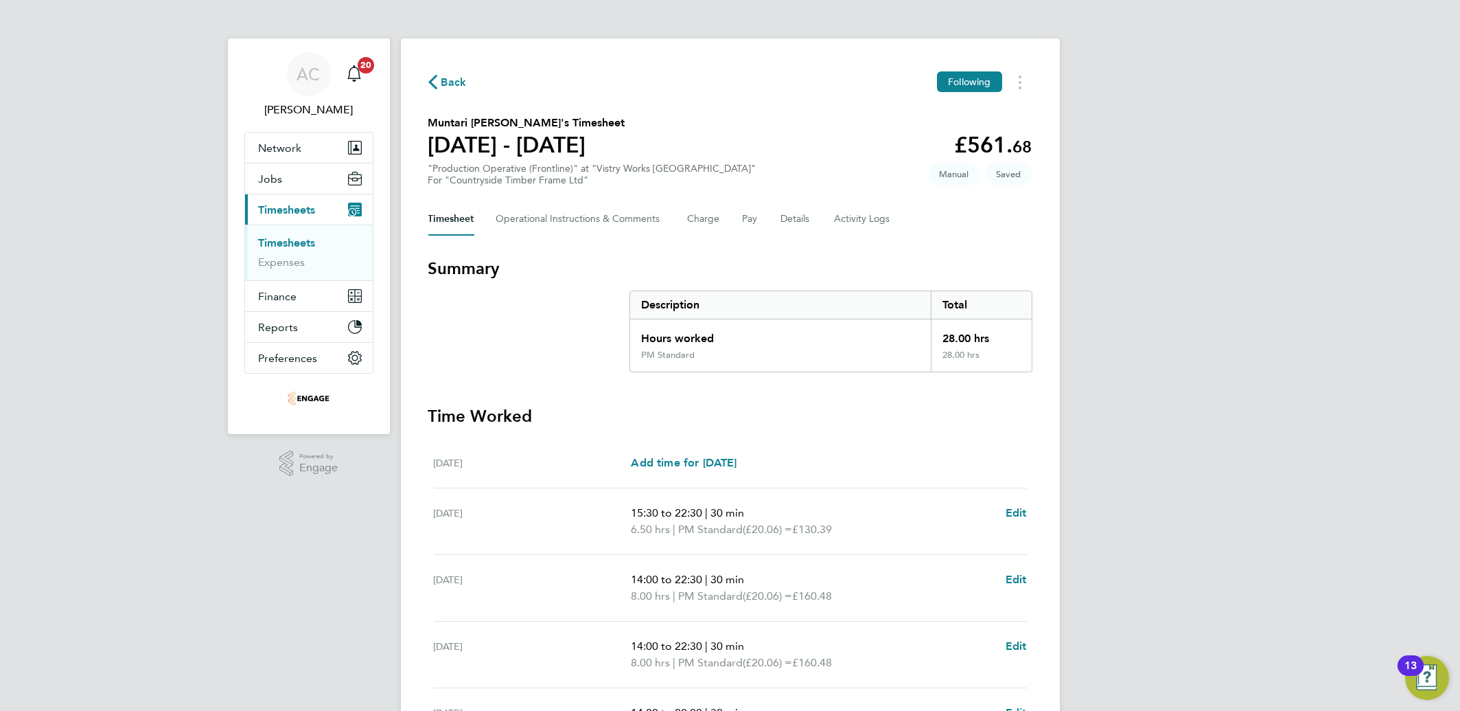
scroll to position [264, 0]
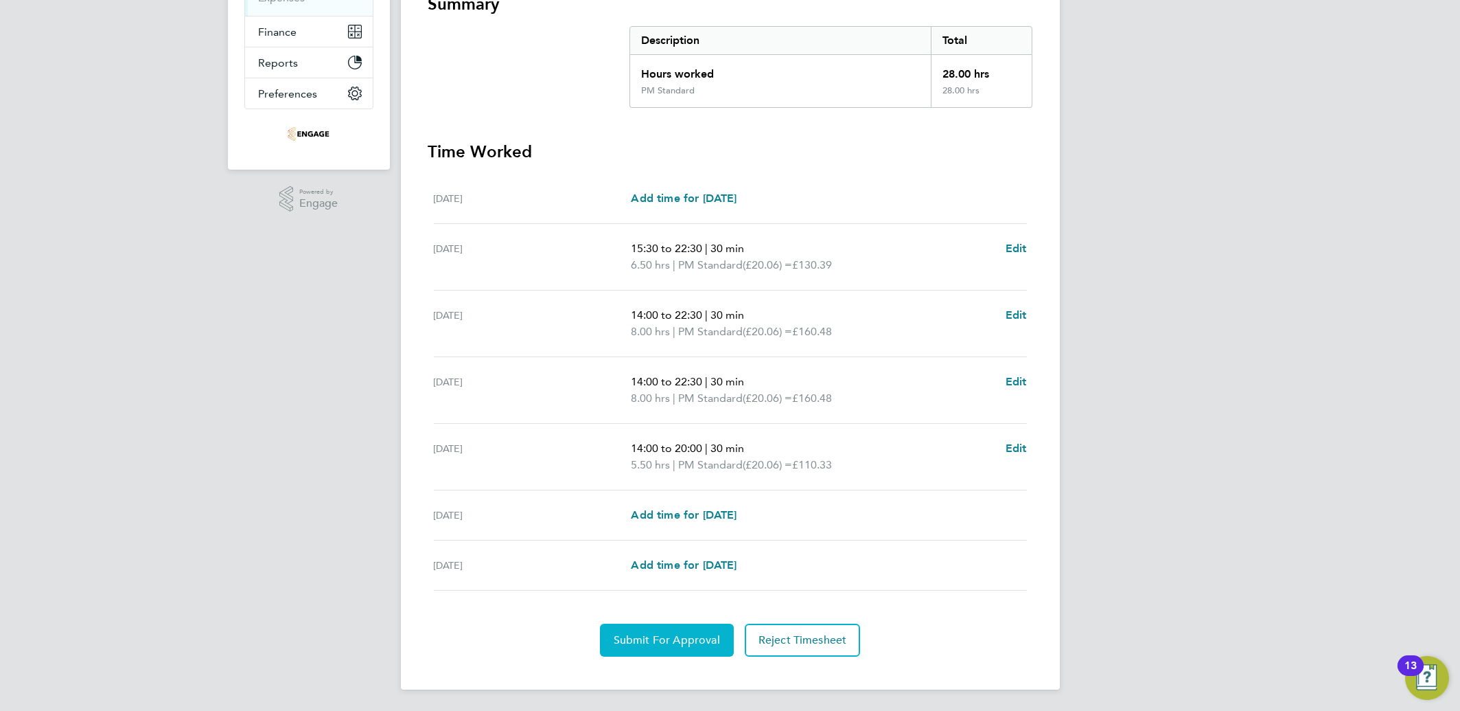
click at [662, 628] on button "Submit For Approval" at bounding box center [667, 639] width 134 height 33
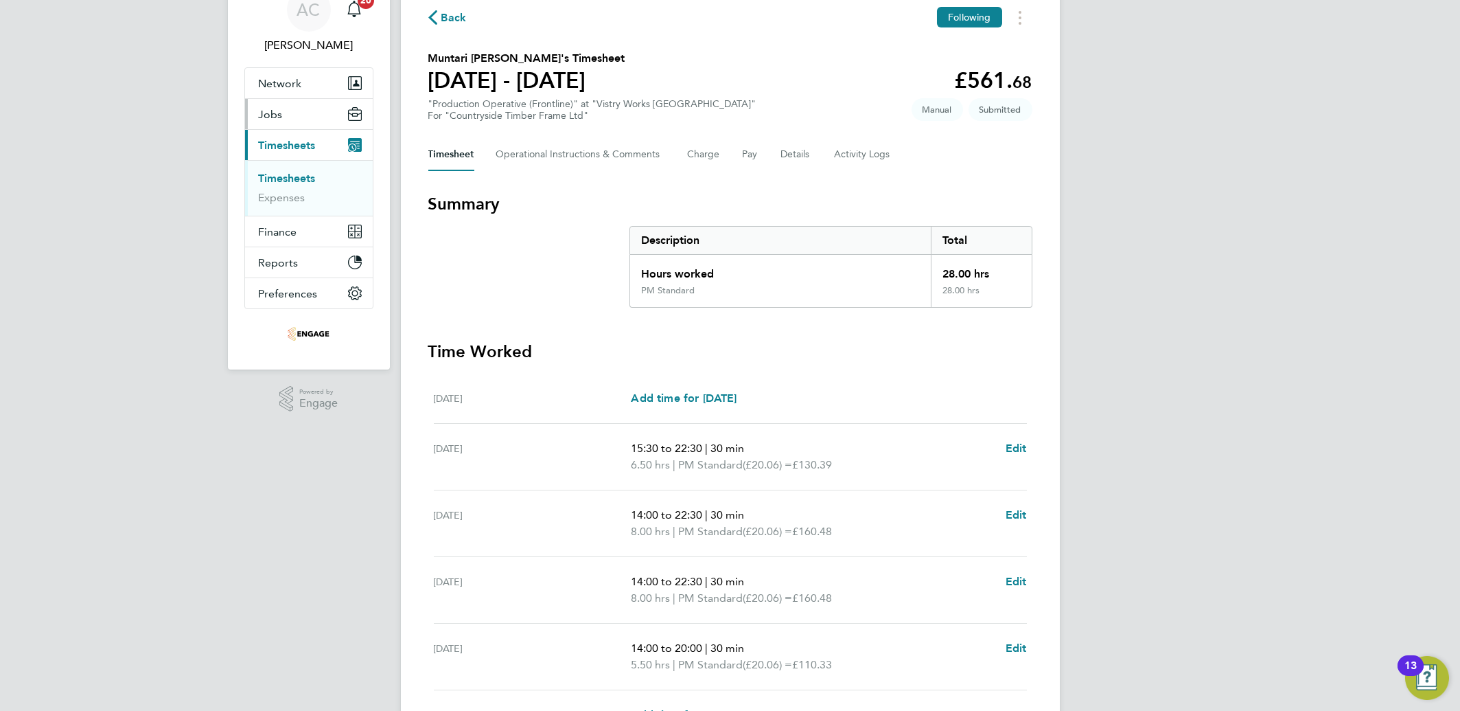
scroll to position [0, 0]
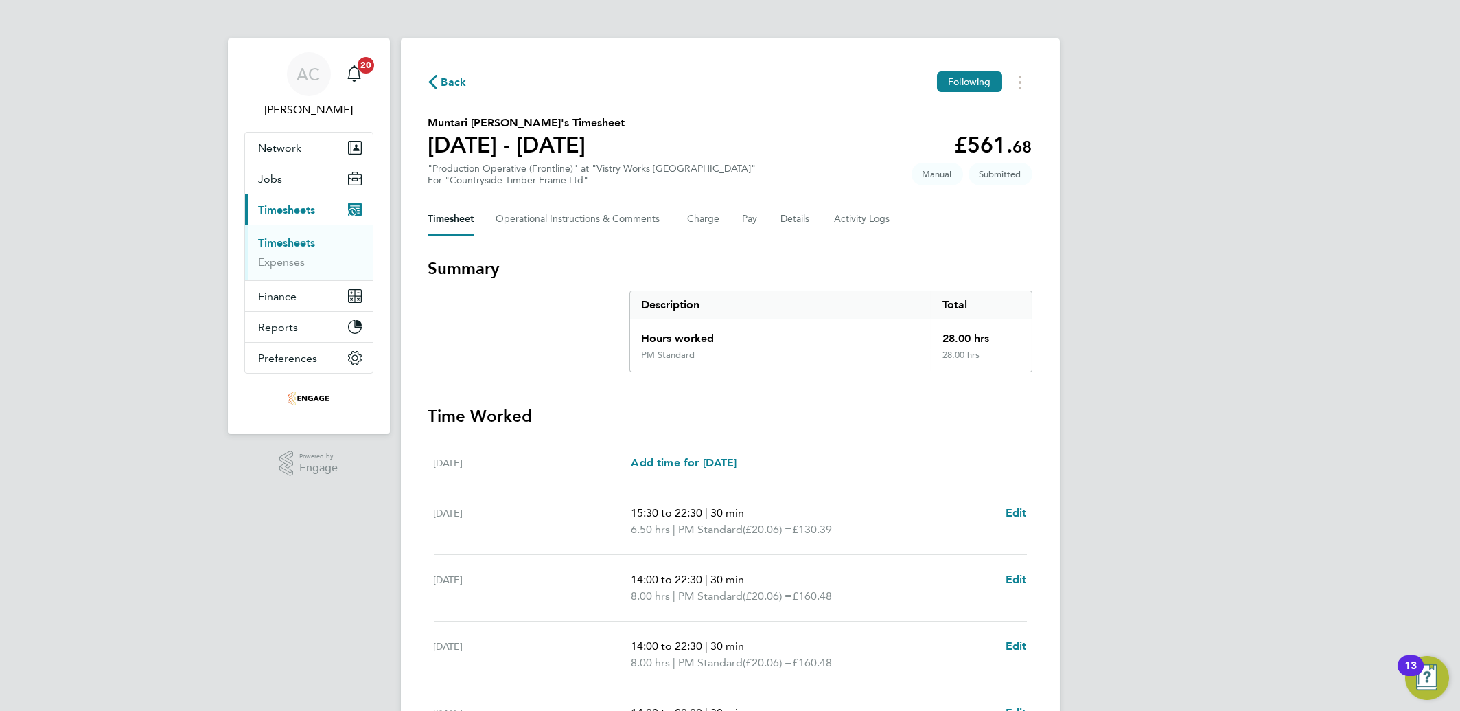
click at [263, 236] on link "Timesheets" at bounding box center [287, 242] width 57 height 13
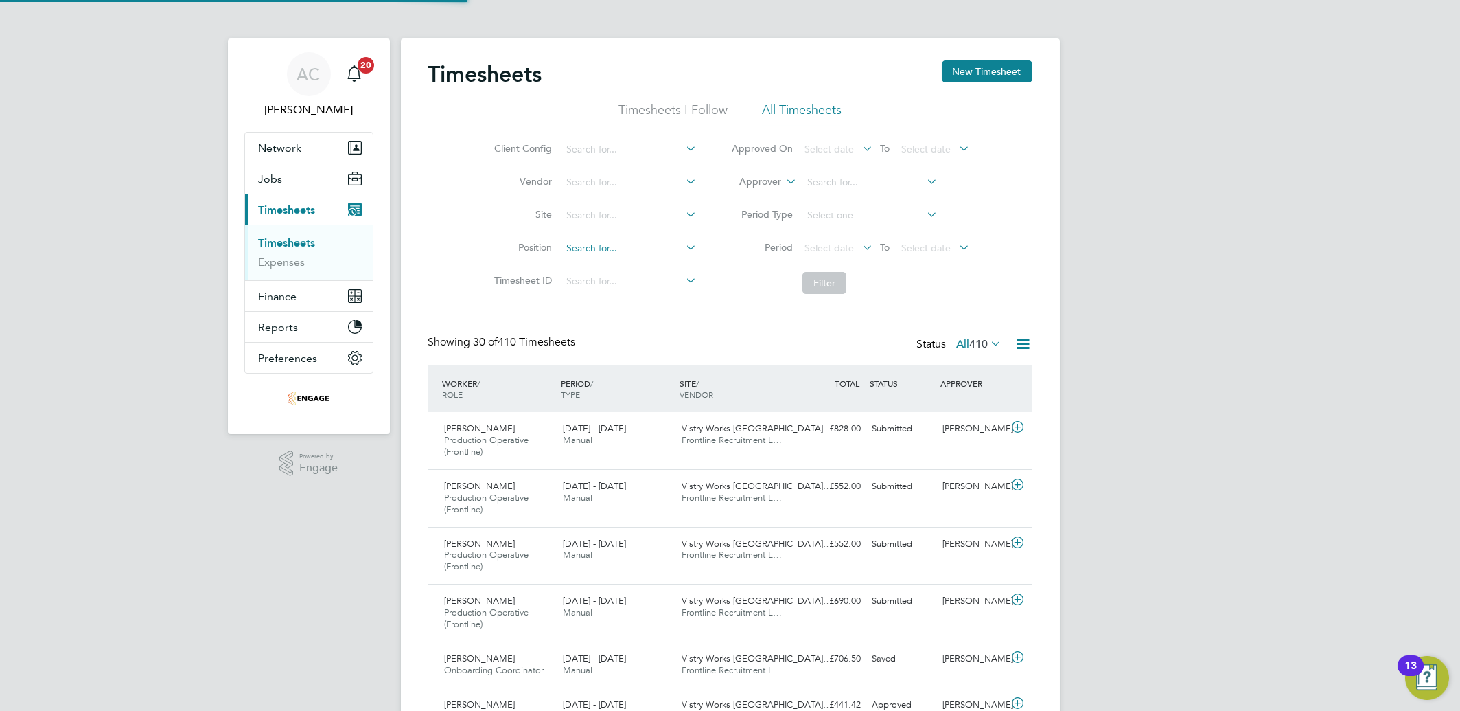
scroll to position [46, 119]
click at [958, 76] on button "New Timesheet" at bounding box center [987, 71] width 91 height 22
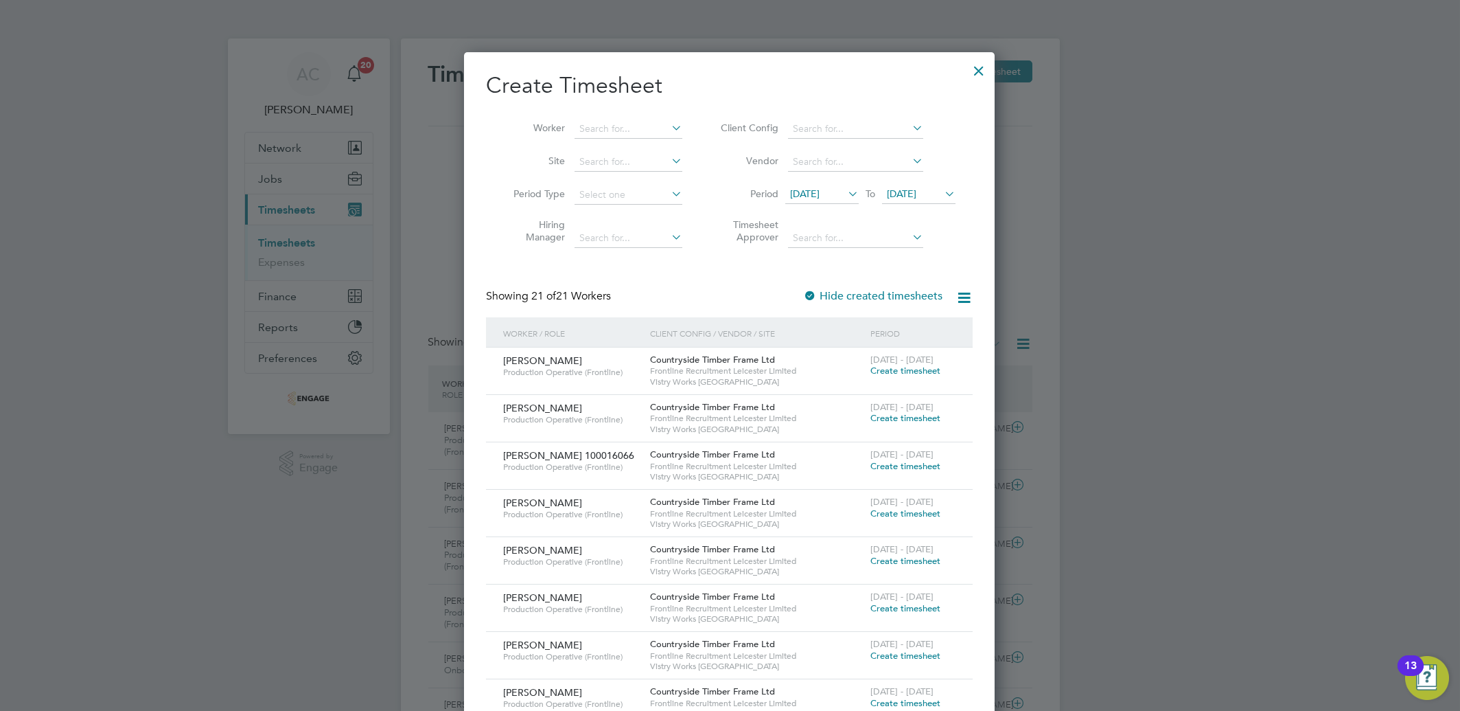
click at [805, 194] on span "[DATE]" at bounding box center [805, 193] width 30 height 12
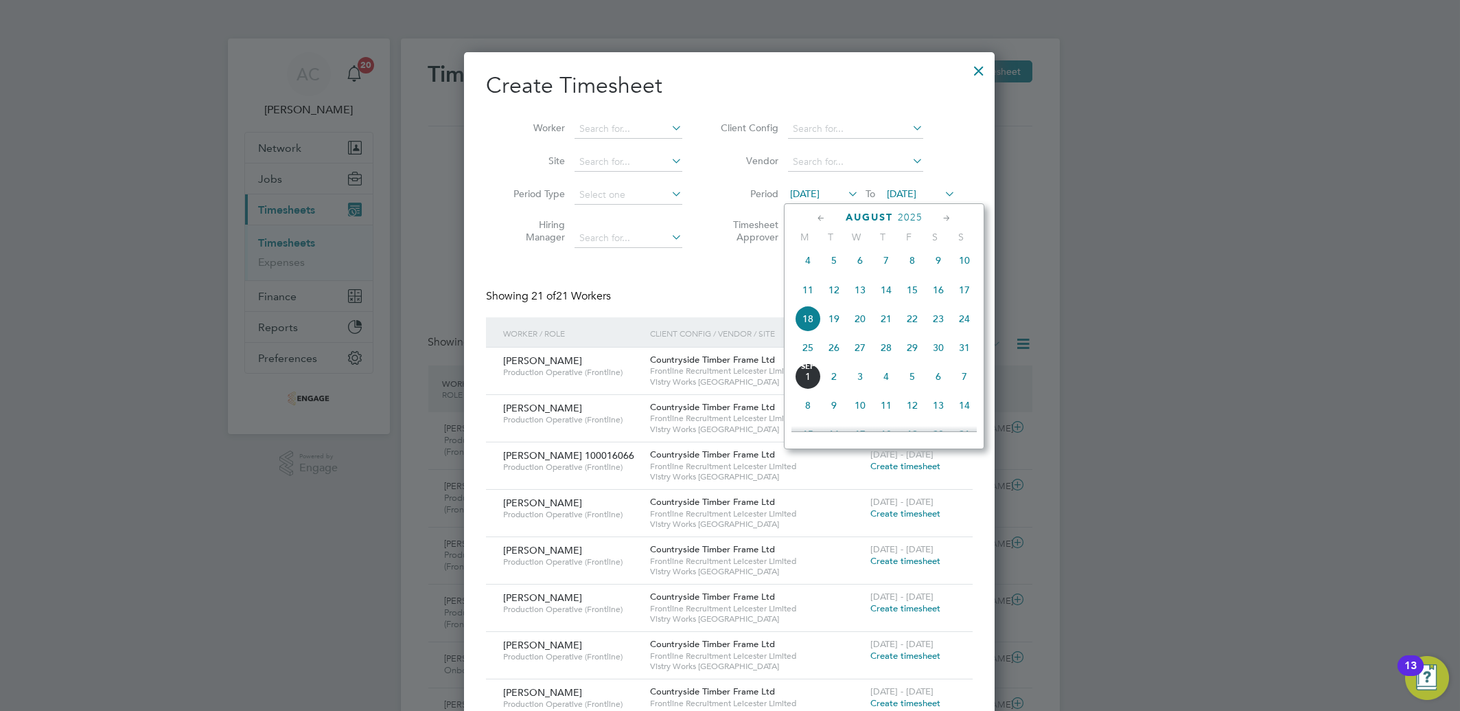
click at [810, 354] on span "25" at bounding box center [808, 347] width 26 height 26
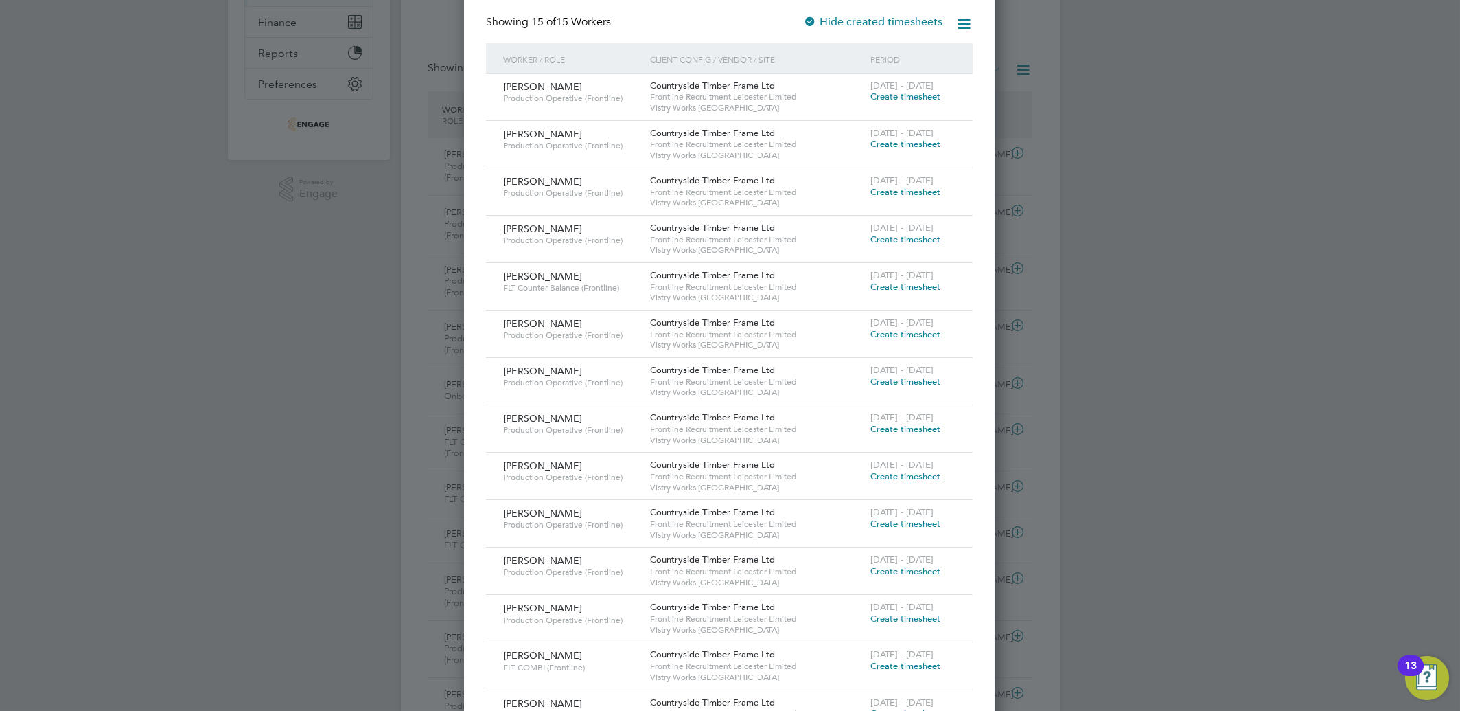
click at [894, 100] on span "Create timesheet" at bounding box center [905, 97] width 70 height 12
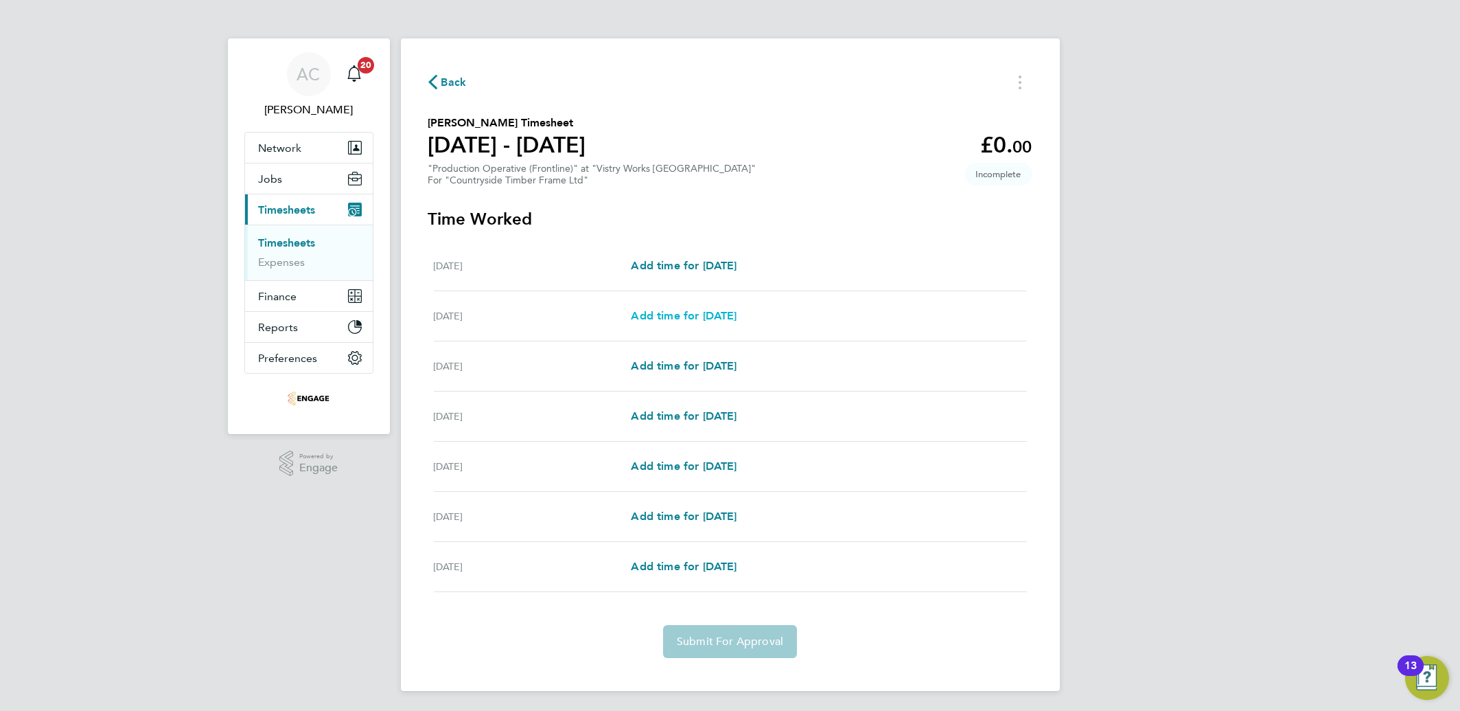
click at [657, 314] on span "Add time for [DATE]" at bounding box center [684, 315] width 106 height 13
select select "15"
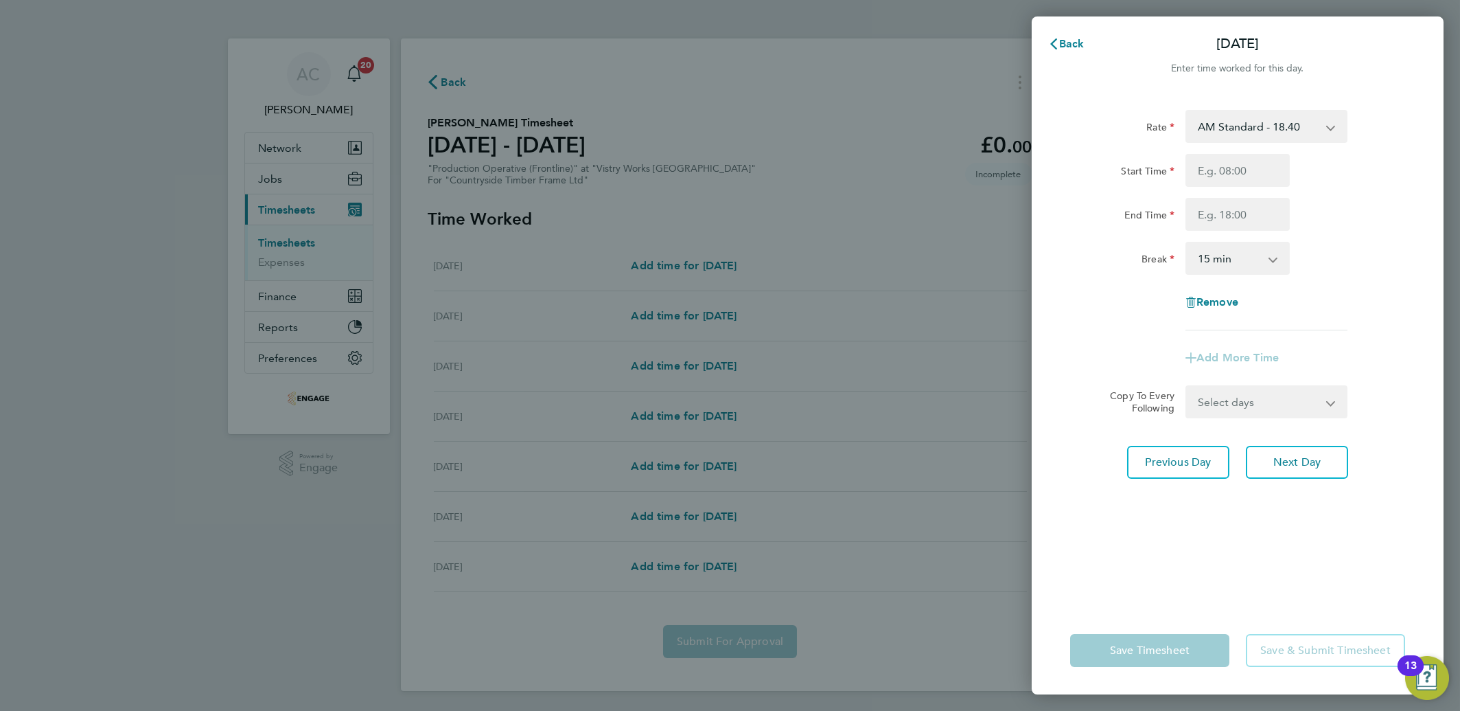
drag, startPoint x: 1214, startPoint y: 124, endPoint x: 1227, endPoint y: 137, distance: 18.0
click at [1214, 124] on select "AM Standard - 18.40 PM OT 2 - 40.11 PM OT 1 - 30.08 OT 1 - 27.60 OT2 - 36.80 PM…" at bounding box center [1258, 126] width 143 height 30
select select "15"
click at [1214, 177] on input "Start Time" at bounding box center [1238, 170] width 104 height 33
type input "14:00"
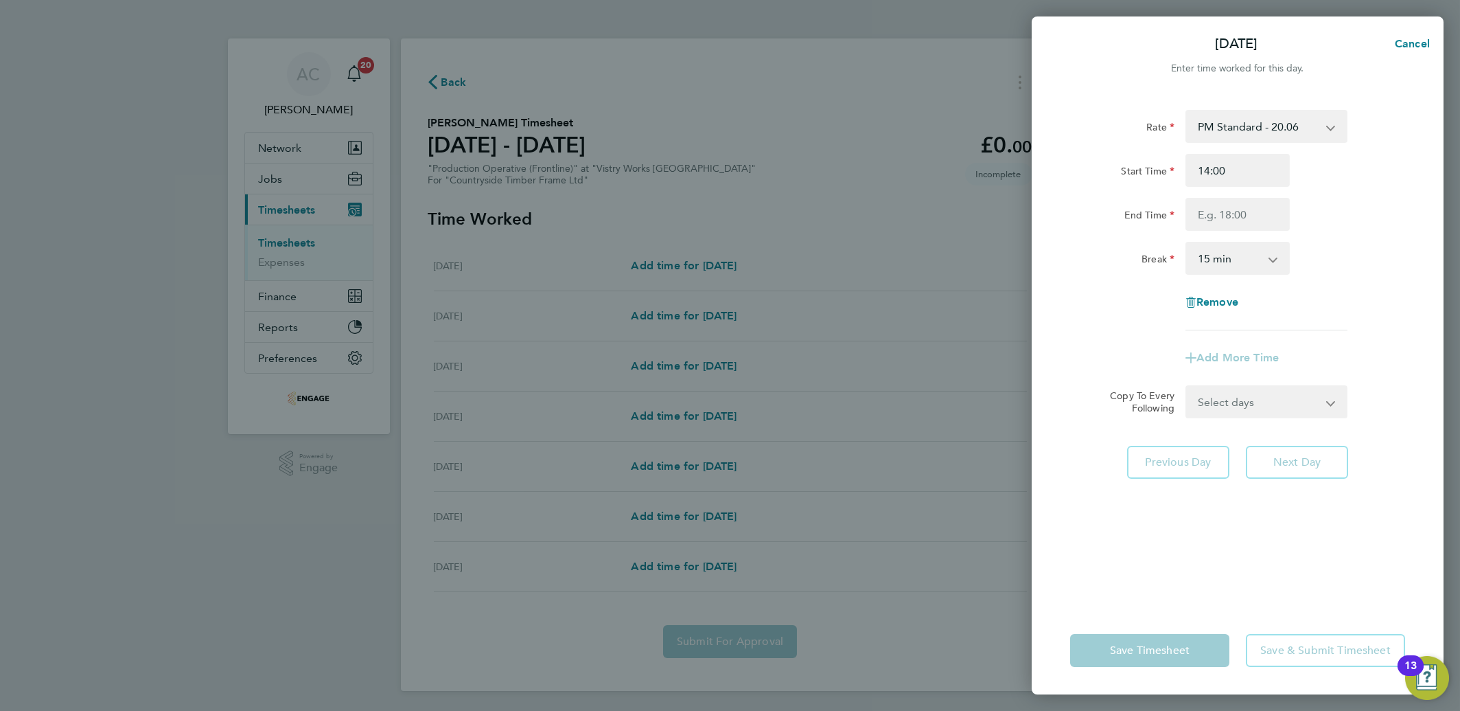
click at [1152, 154] on div "Start Time" at bounding box center [1122, 167] width 104 height 27
click at [1238, 202] on input "End Time" at bounding box center [1238, 214] width 104 height 33
type input "22:30"
click at [1240, 268] on select "0 min 15 min 30 min 45 min 60 min 75 min 90 min" at bounding box center [1229, 258] width 85 height 30
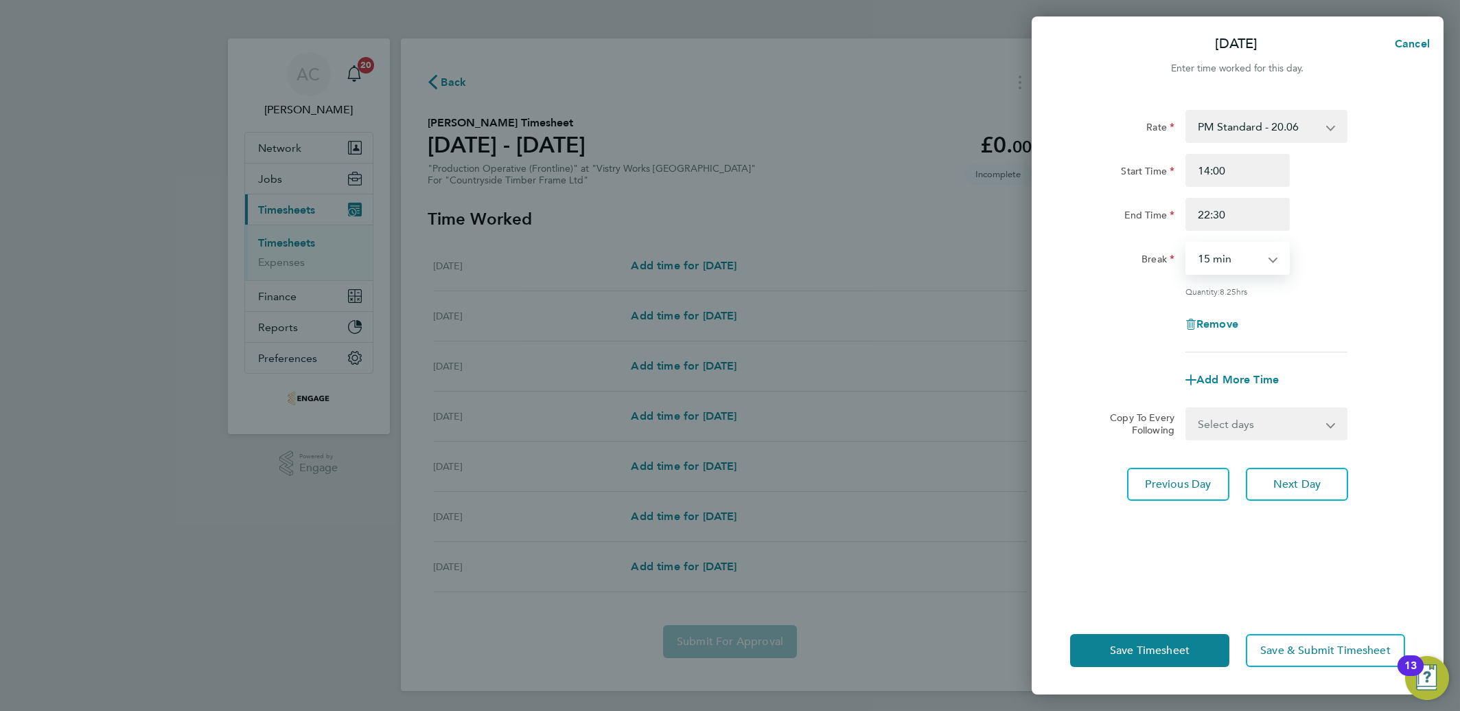
select select "30"
click at [1187, 243] on select "0 min 15 min 30 min 45 min 60 min 75 min 90 min" at bounding box center [1229, 258] width 85 height 30
click at [1240, 434] on select "Select days Day Weekday (Mon-Fri) Weekend (Sat-Sun) [DATE] [DATE] [DATE] [DATE]…" at bounding box center [1259, 423] width 144 height 30
select select "DAY"
click at [1187, 408] on select "Select days Day Weekday (Mon-Fri) Weekend (Sat-Sun) [DATE] [DATE] [DATE] [DATE]…" at bounding box center [1259, 423] width 144 height 30
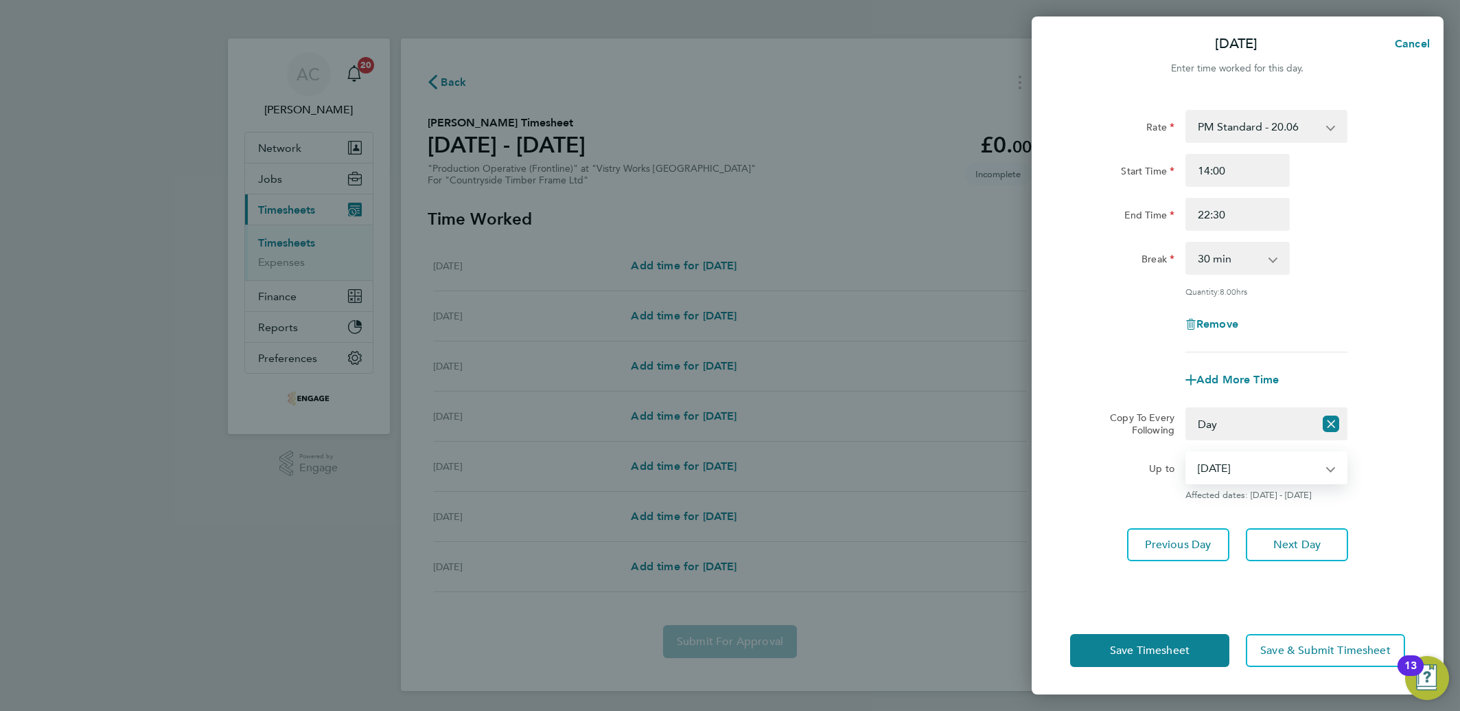
drag, startPoint x: 1234, startPoint y: 465, endPoint x: 1238, endPoint y: 472, distance: 8.0
click at [1234, 465] on select "[DATE] [DATE] [DATE] [DATE] [DATE]" at bounding box center [1258, 467] width 143 height 30
select select "[DATE]"
click at [1187, 452] on select "[DATE] [DATE] [DATE] [DATE] [DATE]" at bounding box center [1258, 467] width 143 height 30
click at [1191, 649] on button "Save Timesheet" at bounding box center [1149, 650] width 159 height 33
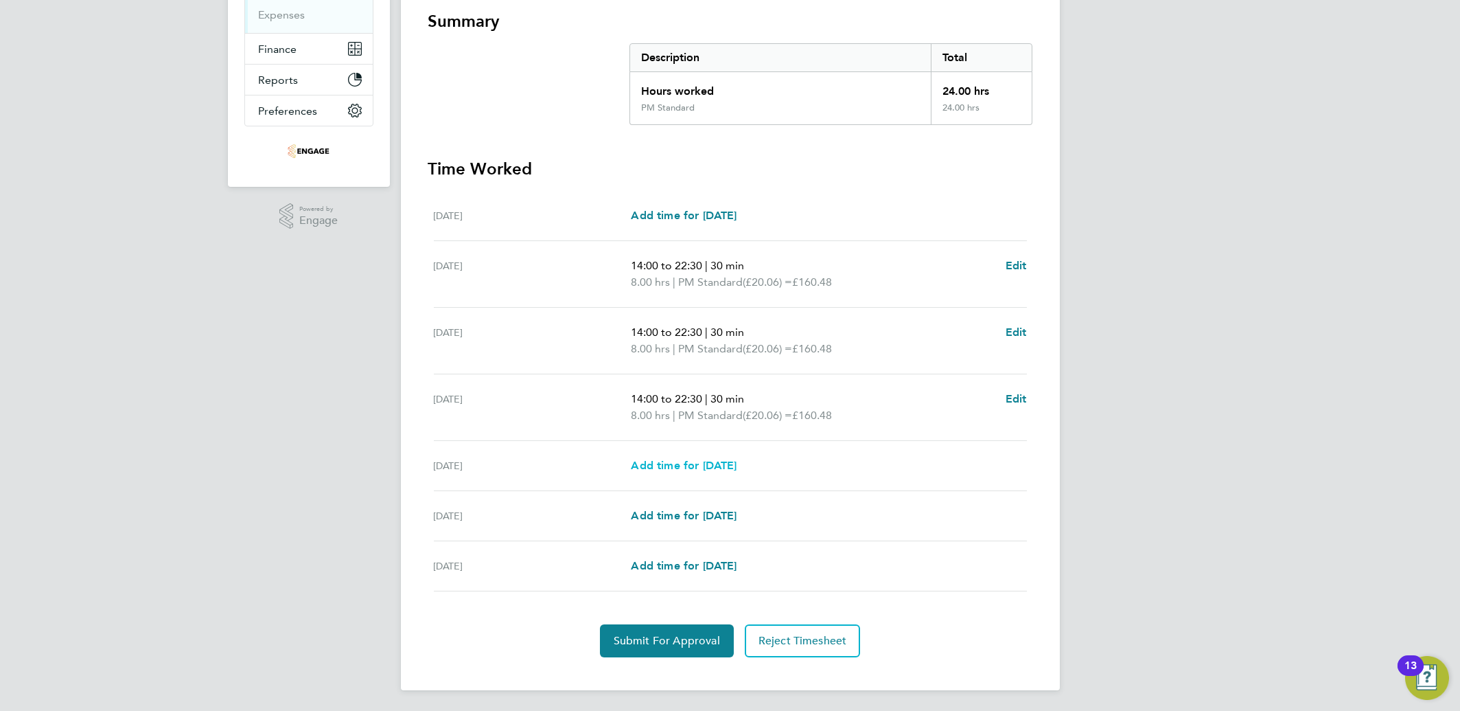
click at [692, 463] on span "Add time for [DATE]" at bounding box center [684, 465] width 106 height 13
select select "15"
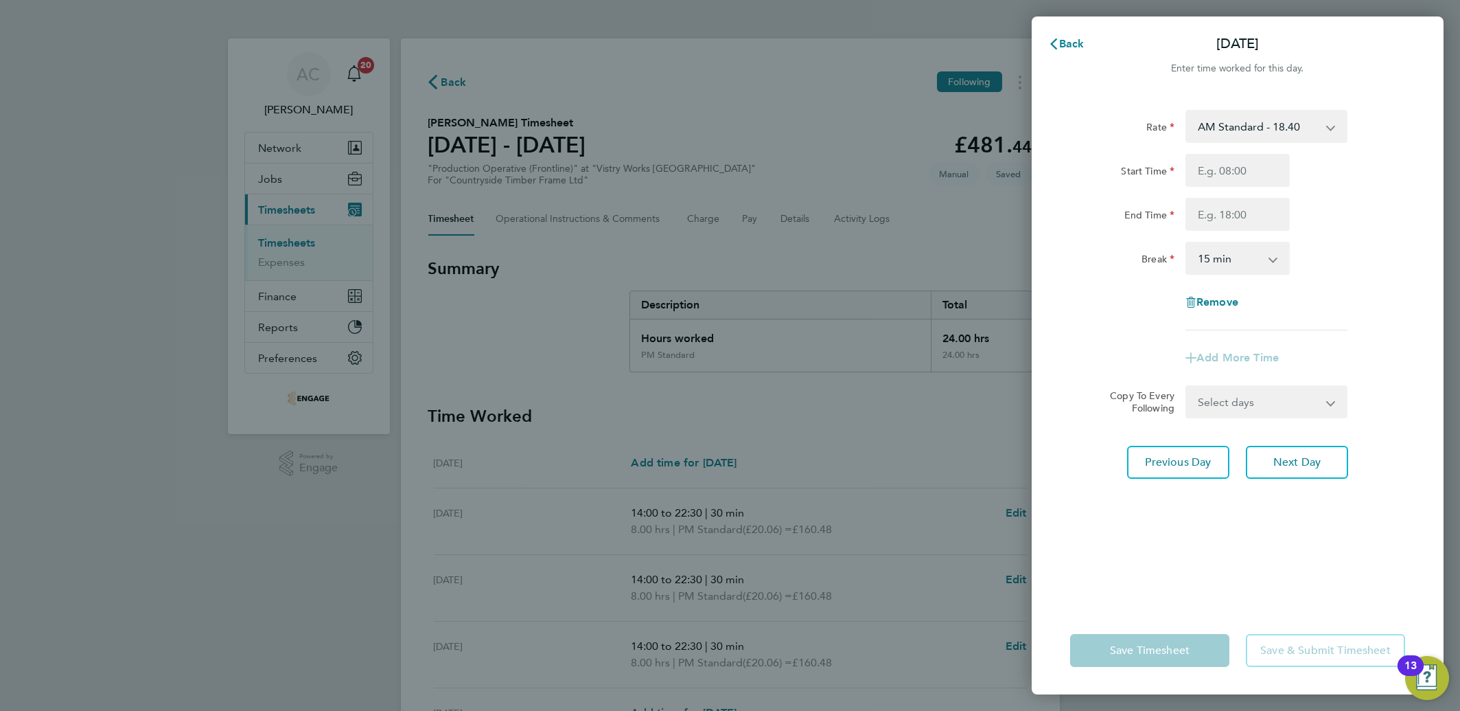
click at [1216, 127] on select "AM Standard - 18.40 PM OT 2 - 40.11 PM OT 1 - 30.08 OT 1 - 27.60 OT2 - 36.80 PM…" at bounding box center [1258, 126] width 143 height 30
select select "15"
click at [1210, 176] on input "Start Time" at bounding box center [1238, 170] width 104 height 33
type input "14:00"
click at [1114, 146] on div "Rate PM Standard - 20.06 AM Standard - 18.40 PM OT 2 - 40.11 PM OT 1 - 30.08 OT…" at bounding box center [1237, 220] width 335 height 220
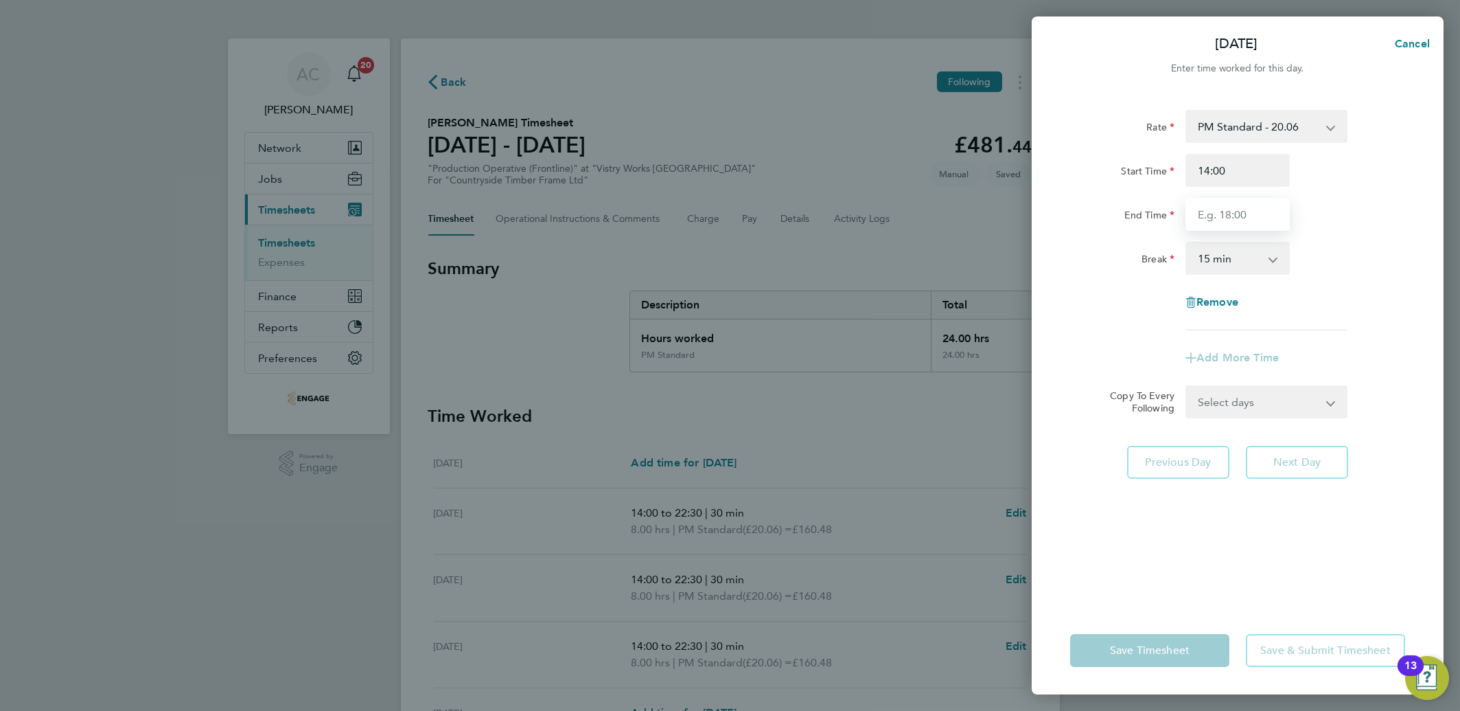
click at [1241, 220] on input "End Time" at bounding box center [1238, 214] width 104 height 33
type input "20:00"
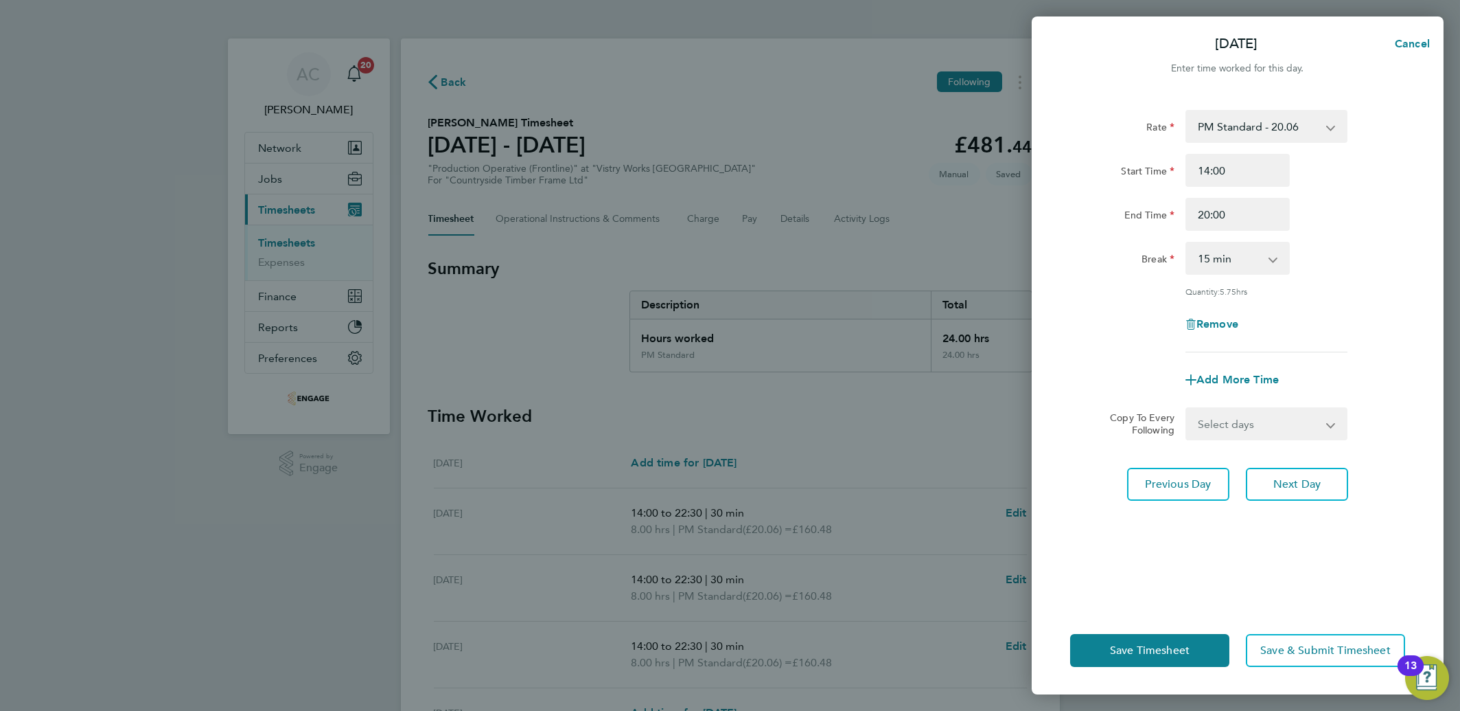
click at [1124, 188] on div "Start Time 14:00 End Time 20:00" at bounding box center [1238, 192] width 346 height 77
click at [1209, 262] on select "0 min 15 min 30 min 45 min 60 min 75 min 90 min" at bounding box center [1229, 258] width 85 height 30
select select "30"
click at [1187, 243] on select "0 min 15 min 30 min 45 min 60 min 75 min 90 min" at bounding box center [1229, 258] width 85 height 30
click at [1148, 645] on span "Save Timesheet" at bounding box center [1150, 650] width 80 height 14
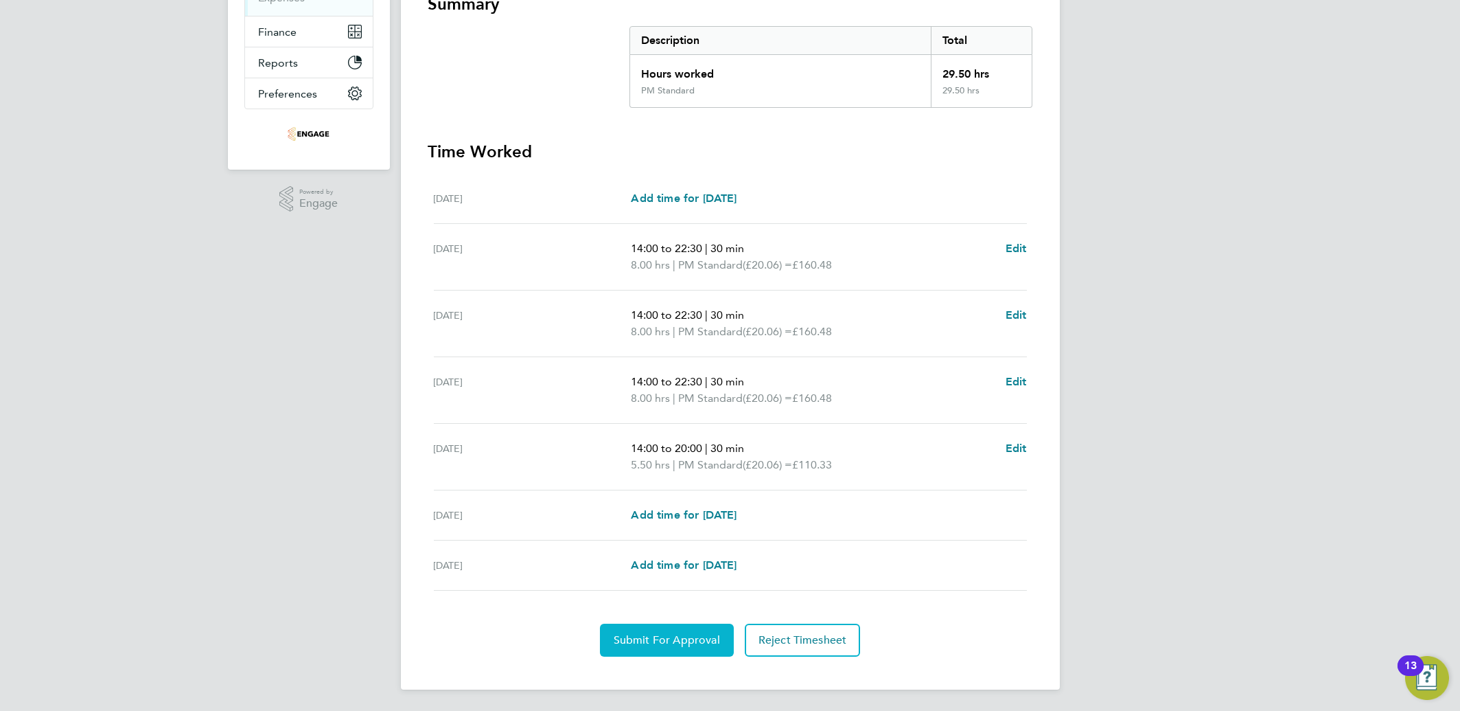
click at [638, 636] on span "Submit For Approval" at bounding box center [667, 640] width 106 height 14
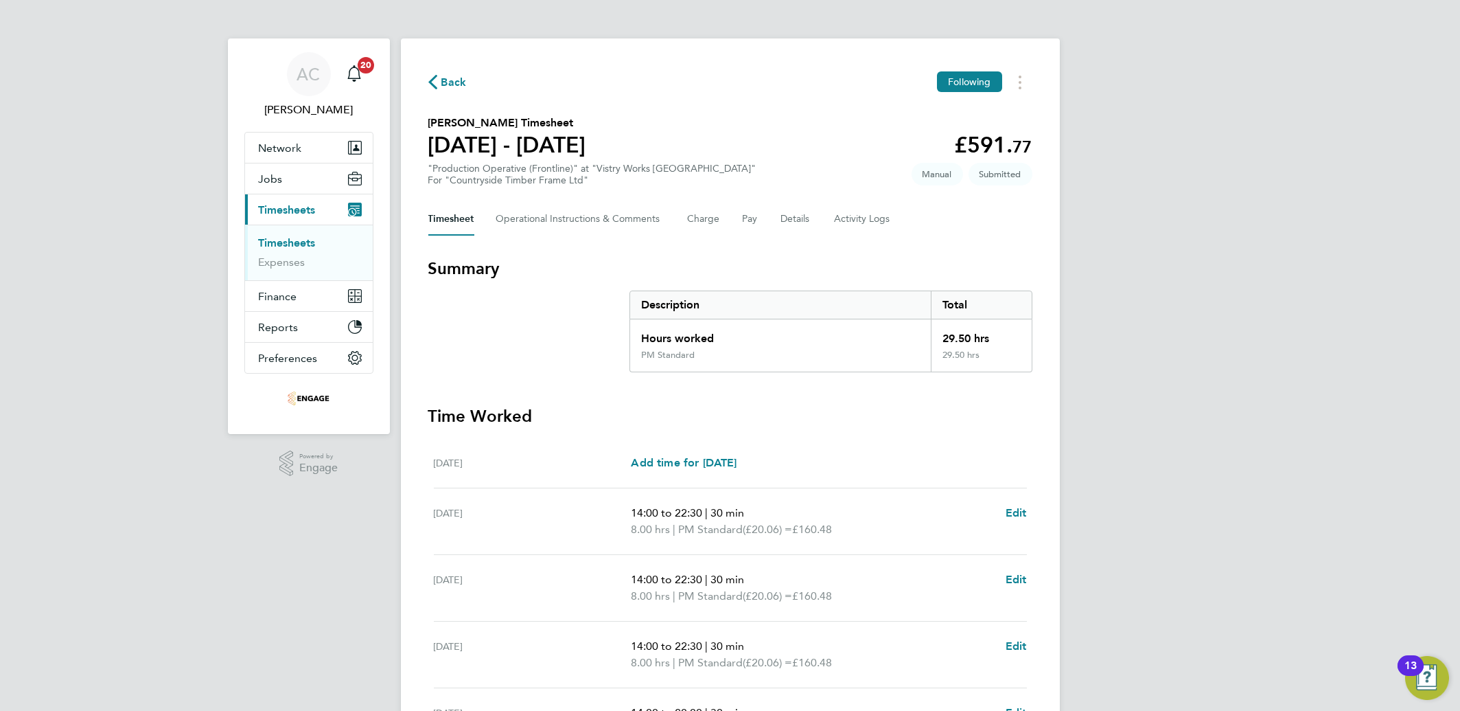
click at [284, 241] on link "Timesheets" at bounding box center [287, 242] width 57 height 13
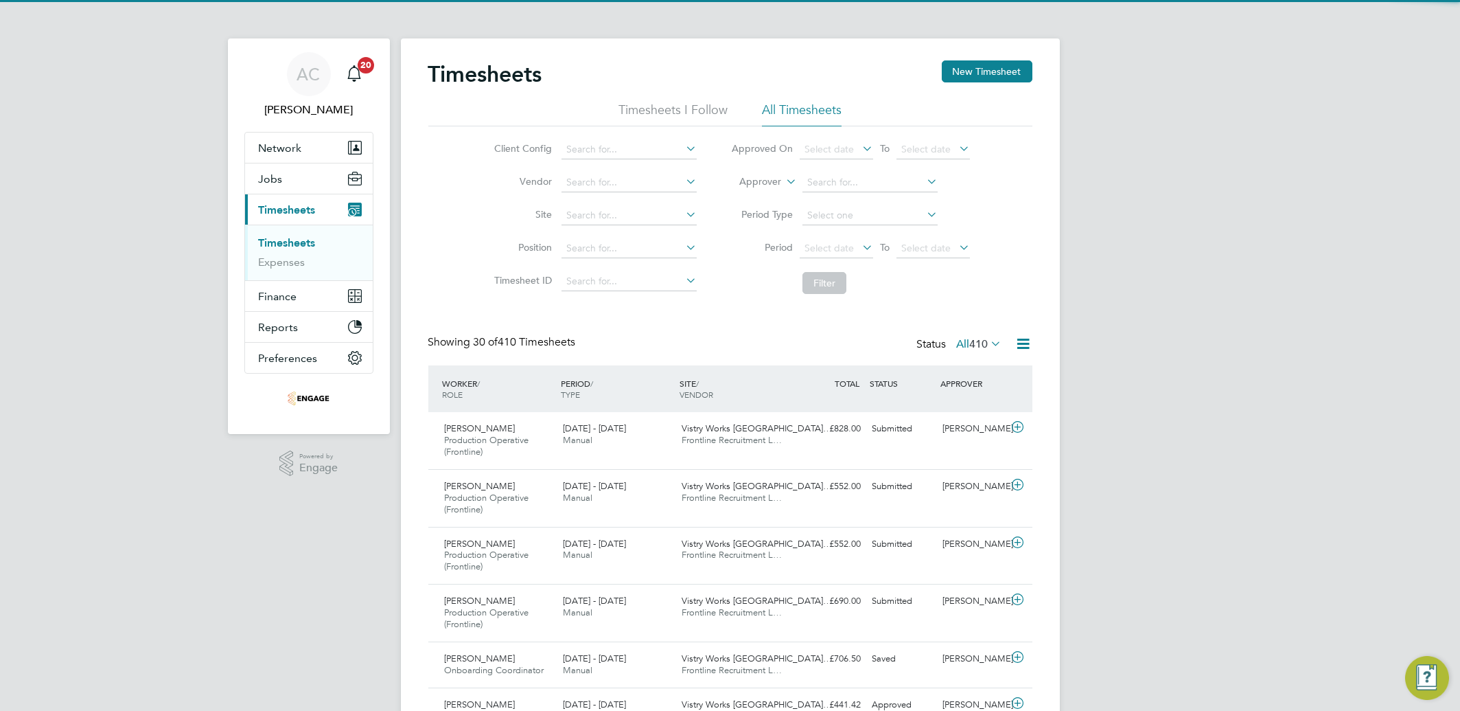
scroll to position [46, 119]
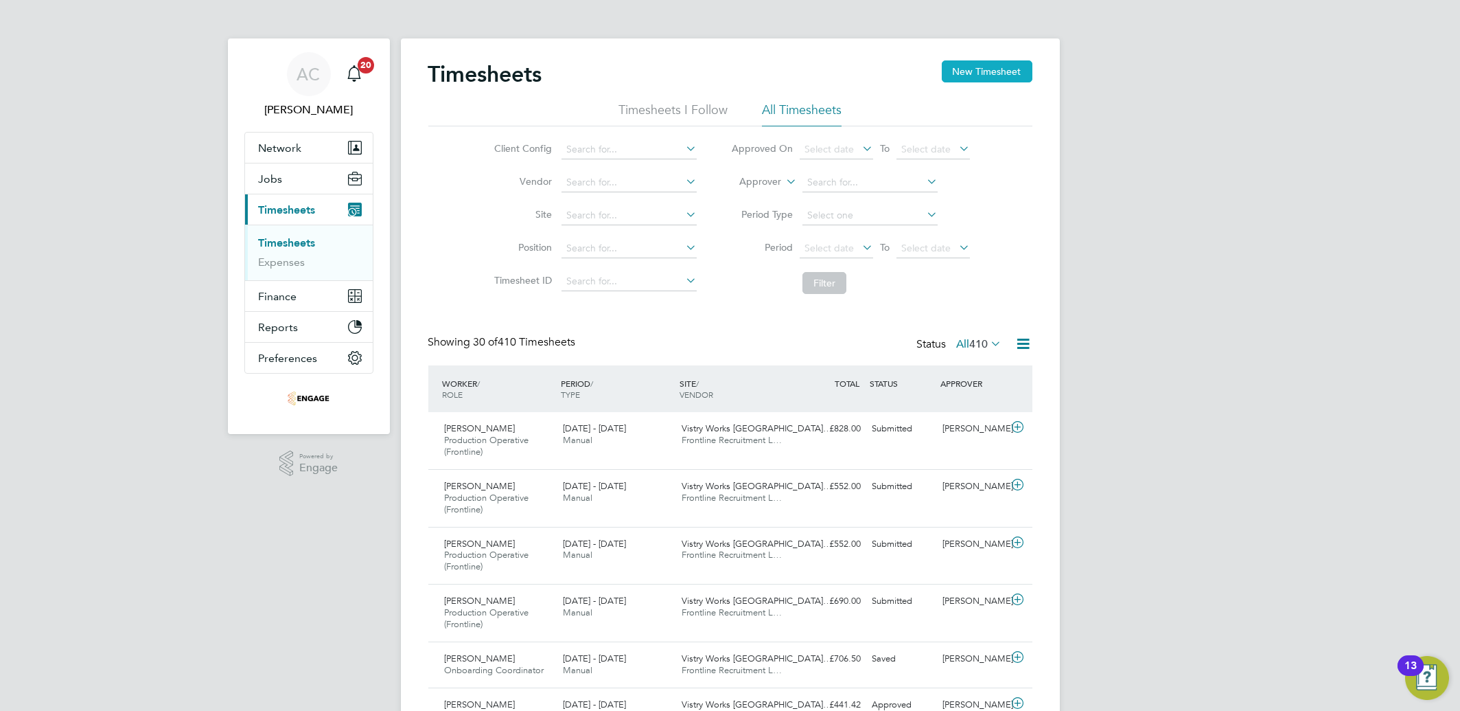
click at [953, 69] on button "New Timesheet" at bounding box center [987, 71] width 91 height 22
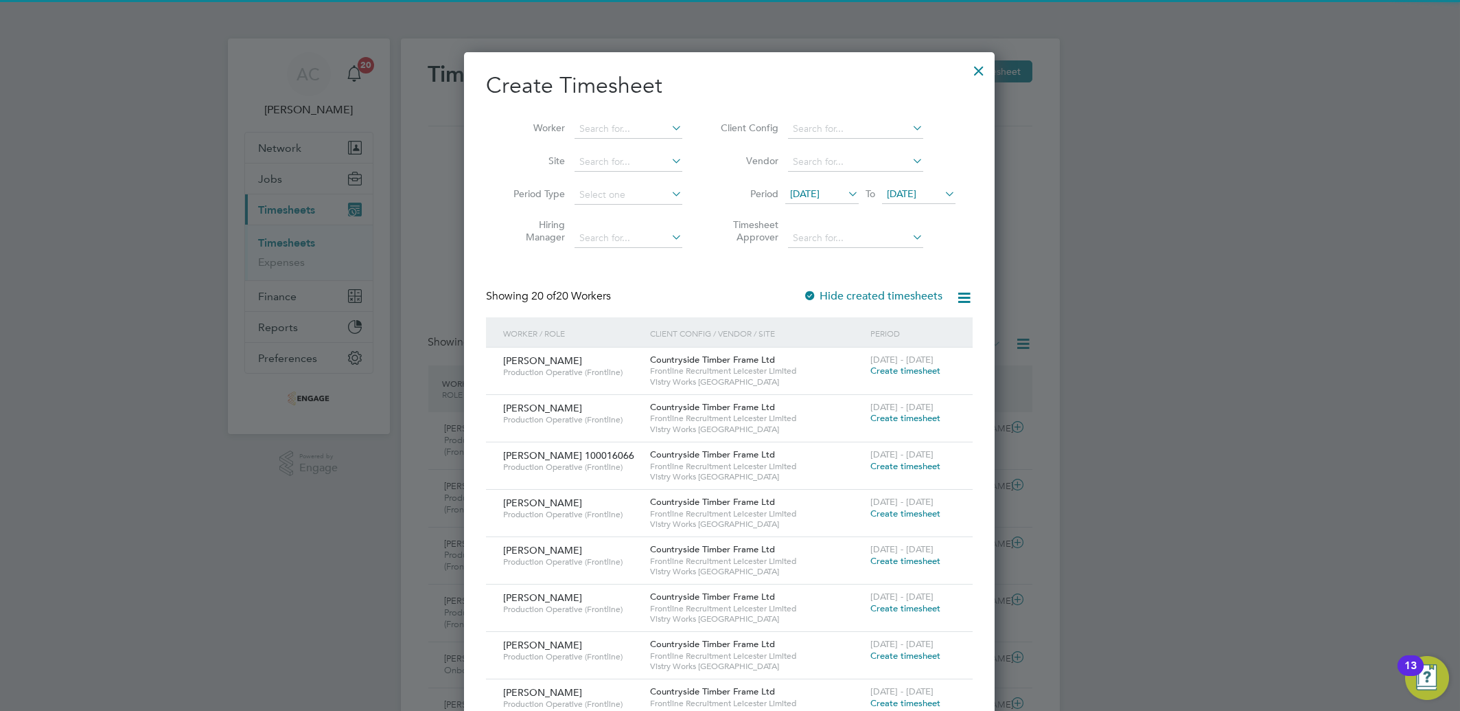
click at [820, 189] on span "[DATE]" at bounding box center [805, 193] width 30 height 12
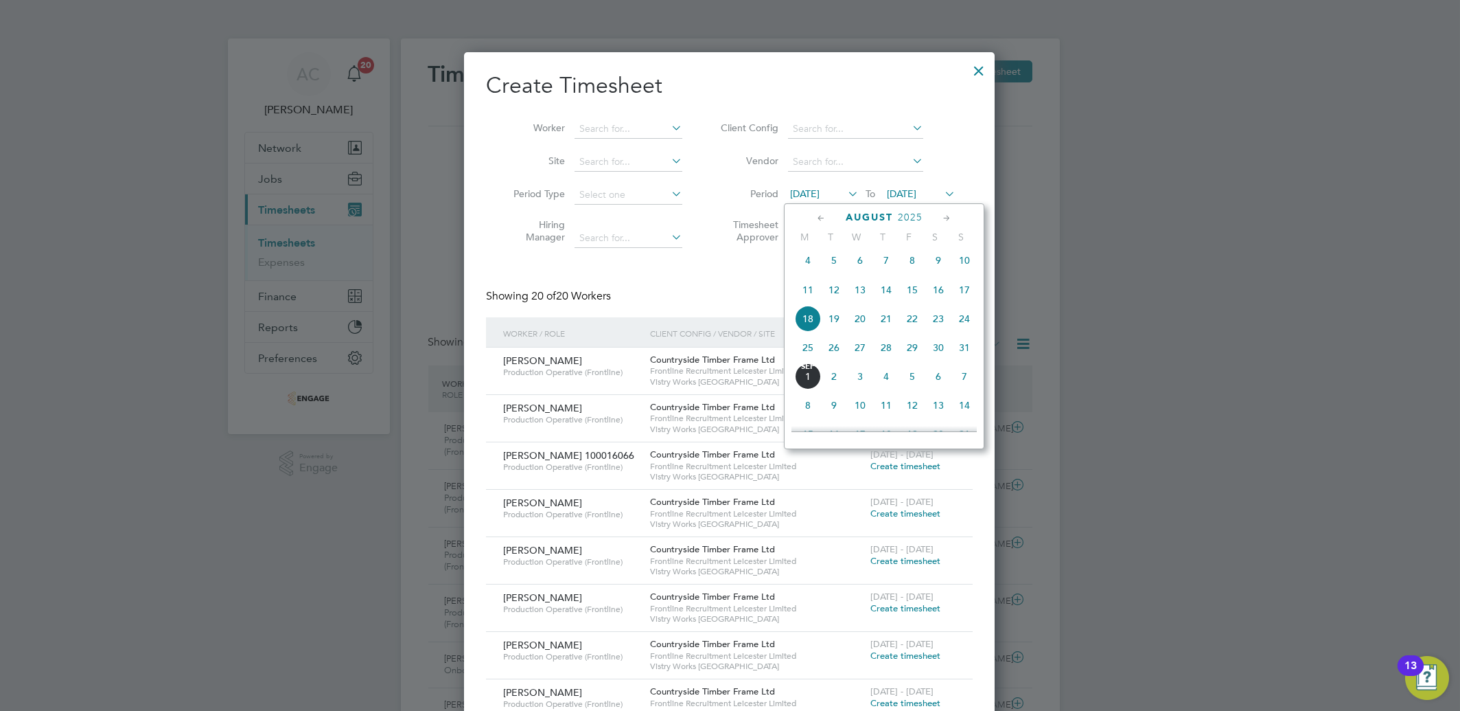
click at [802, 360] on span "25" at bounding box center [808, 347] width 26 height 26
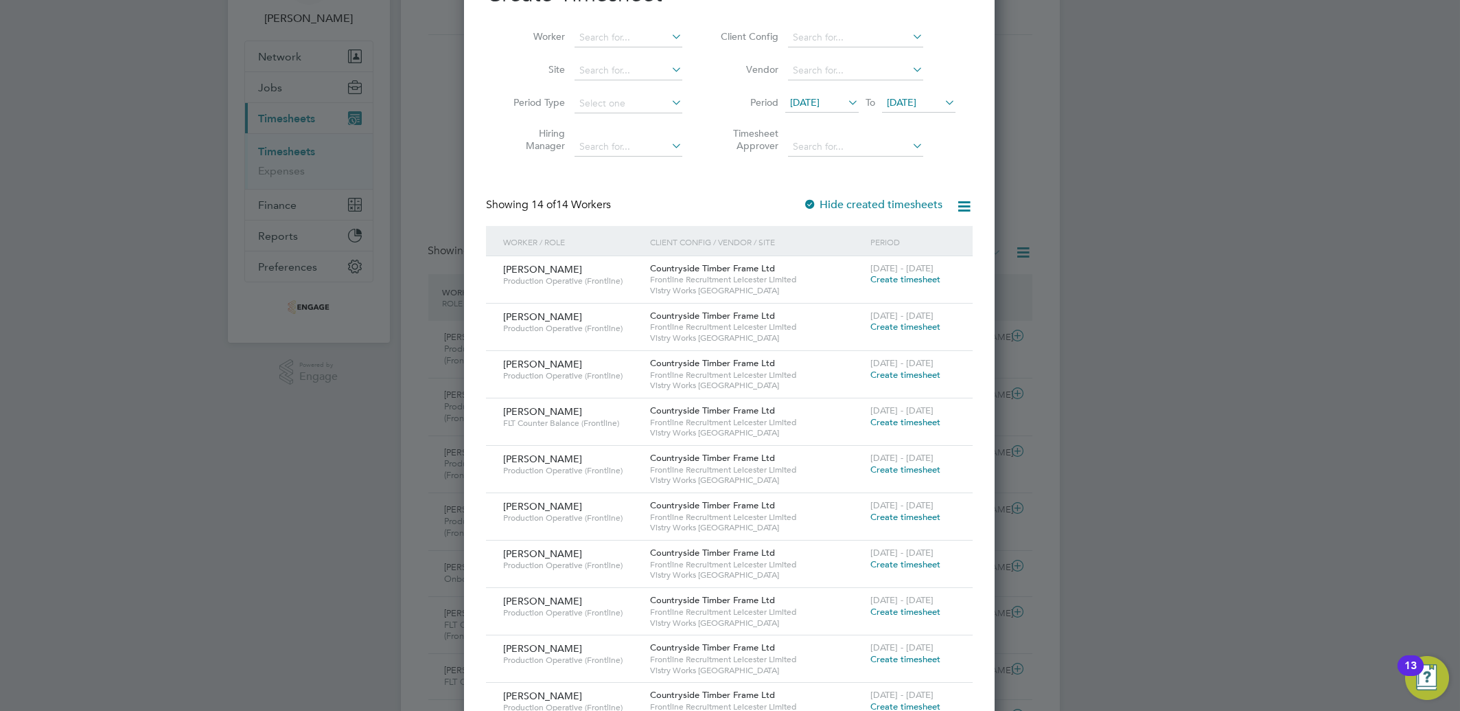
click at [903, 284] on div "[DATE] - [DATE] Create timesheet" at bounding box center [913, 274] width 92 height 37
click at [902, 284] on span "Create timesheet" at bounding box center [905, 279] width 70 height 12
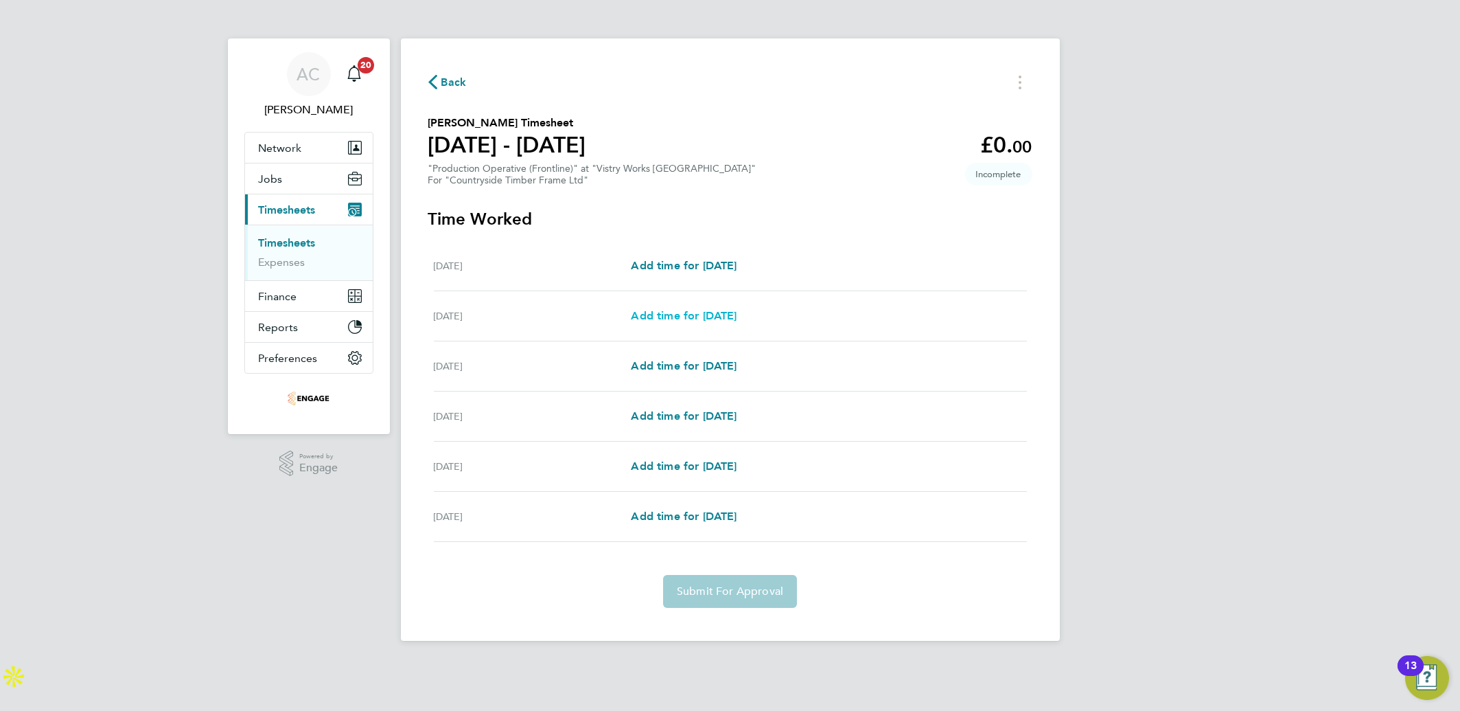
click at [682, 309] on span "Add time for [DATE]" at bounding box center [684, 315] width 106 height 13
select select "15"
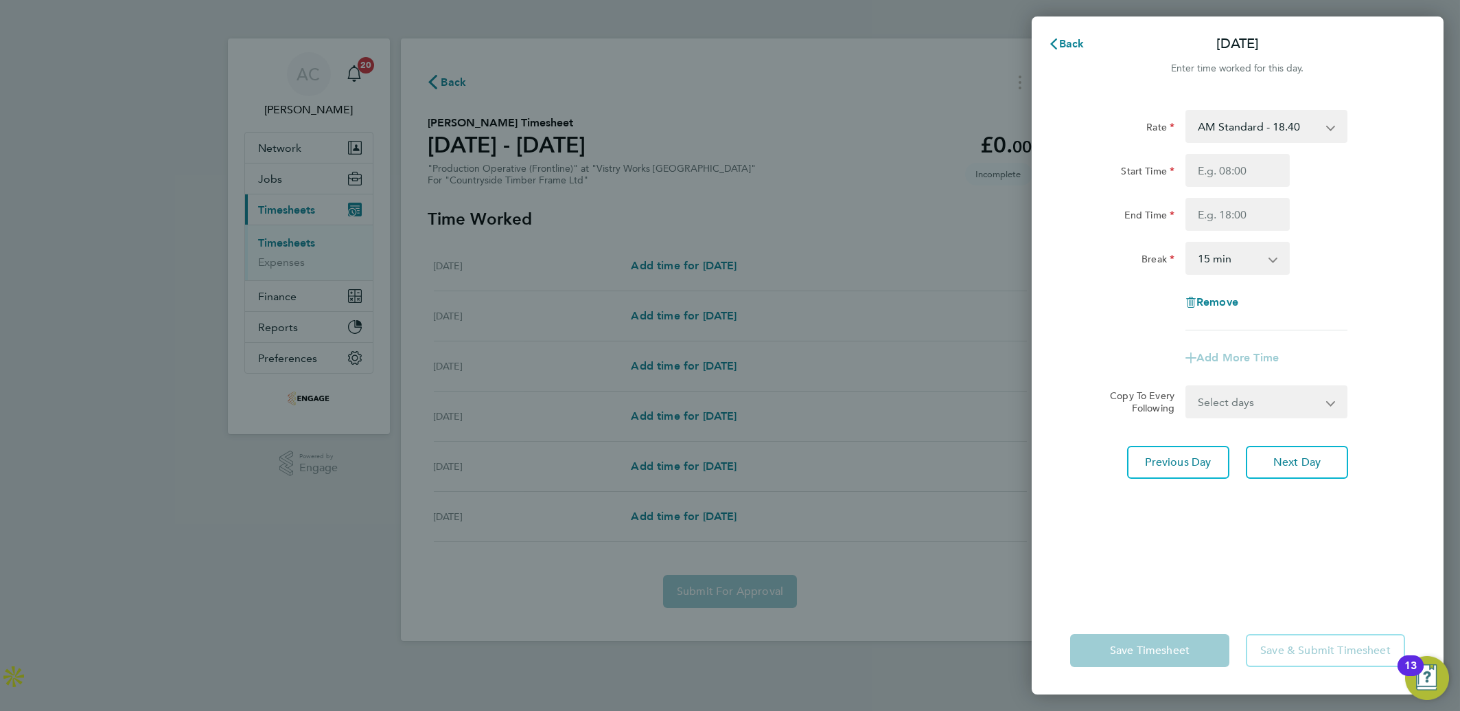
click at [1245, 120] on select "AM Standard - 18.40 PM OT 2 - 40.11 OT 1 - 27.60 PM OT 1 - 30.08 OT2 - 36.80 PM…" at bounding box center [1258, 126] width 143 height 30
select select "15"
click at [1205, 177] on input "Start Time" at bounding box center [1238, 170] width 104 height 33
type input "2"
type input "14:00"
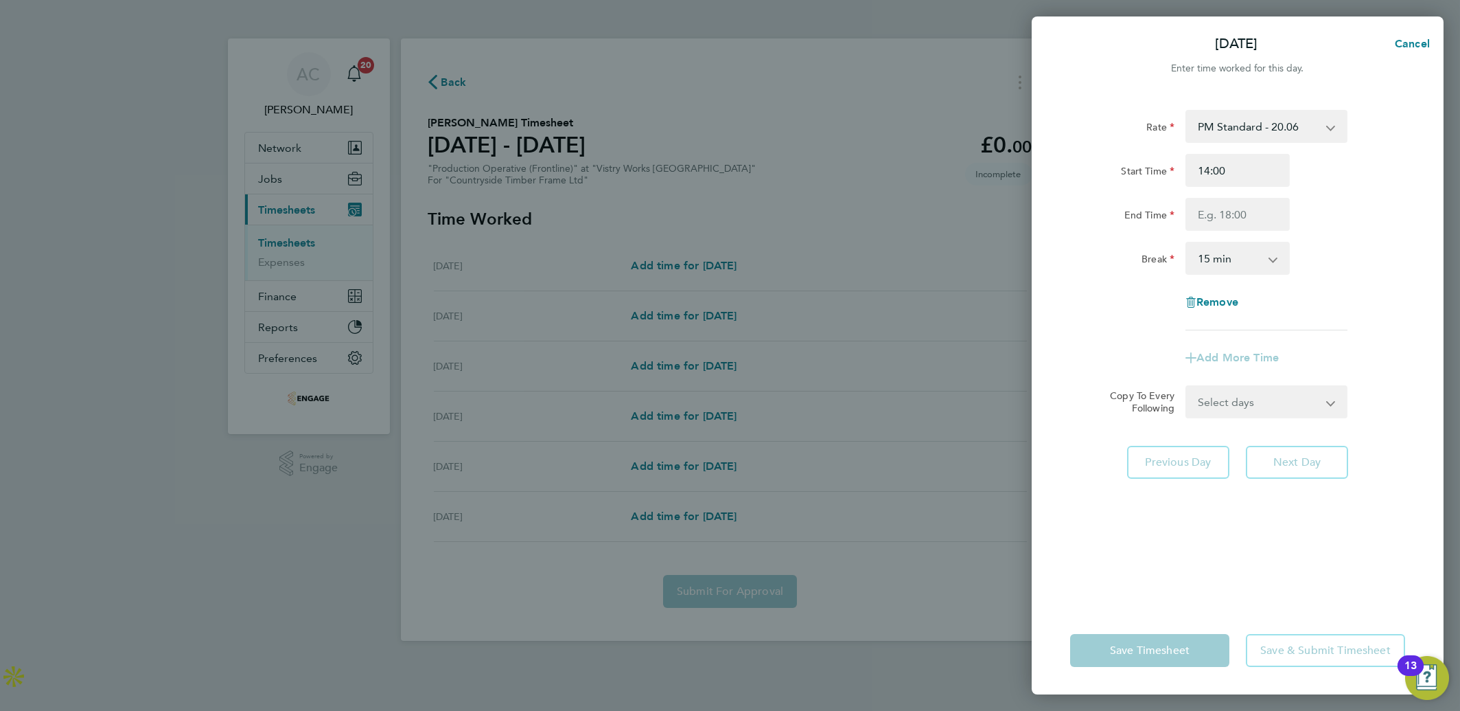
click at [1105, 158] on div "Start Time" at bounding box center [1122, 167] width 104 height 27
click at [1229, 204] on input "End Time" at bounding box center [1238, 214] width 104 height 33
type input "22:30"
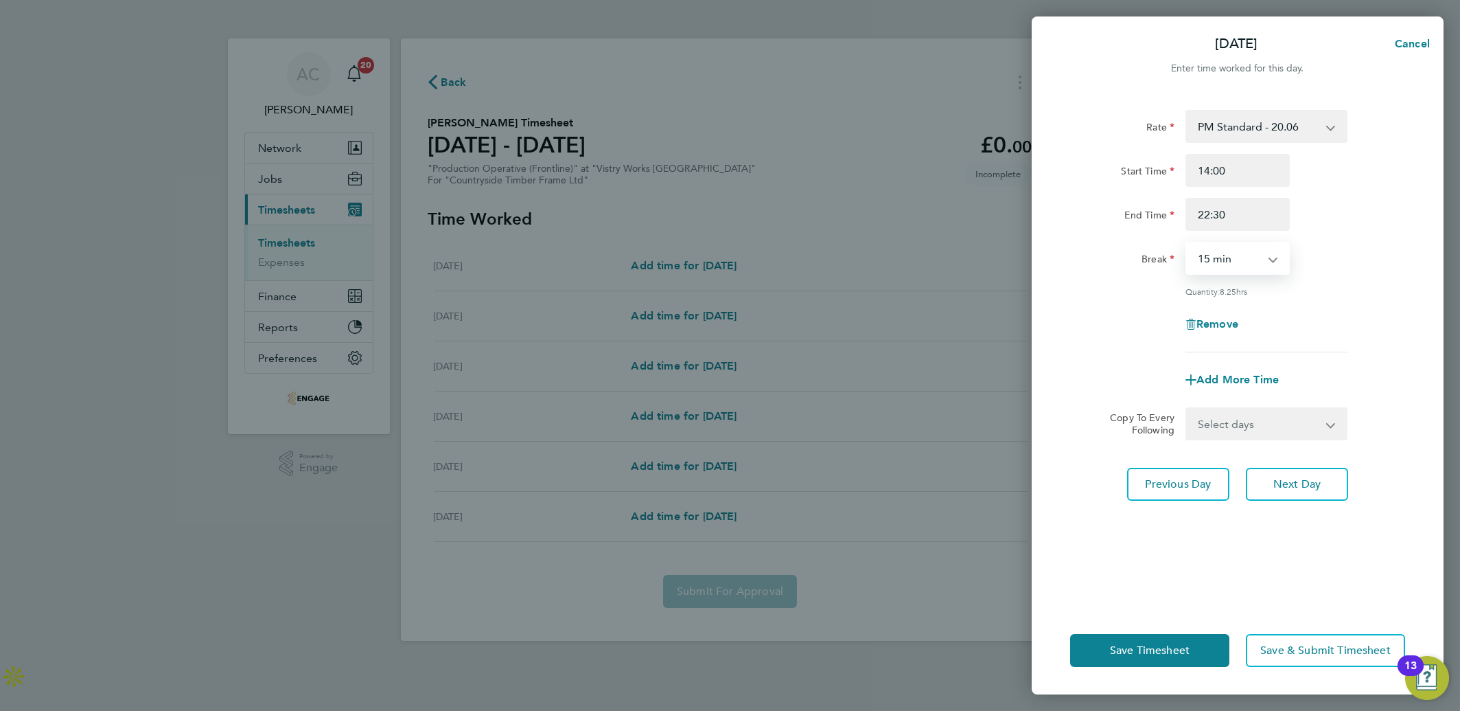
click at [1218, 262] on select "0 min 15 min 30 min 45 min 60 min 75 min 90 min" at bounding box center [1229, 258] width 85 height 30
click at [1187, 243] on select "0 min 15 min 30 min 45 min 60 min 75 min 90 min" at bounding box center [1229, 258] width 85 height 30
drag, startPoint x: 1202, startPoint y: 243, endPoint x: 1208, endPoint y: 251, distance: 9.9
click at [1202, 243] on select "0 min 15 min 30 min 45 min 60 min 75 min 90 min" at bounding box center [1229, 258] width 85 height 30
select select "30"
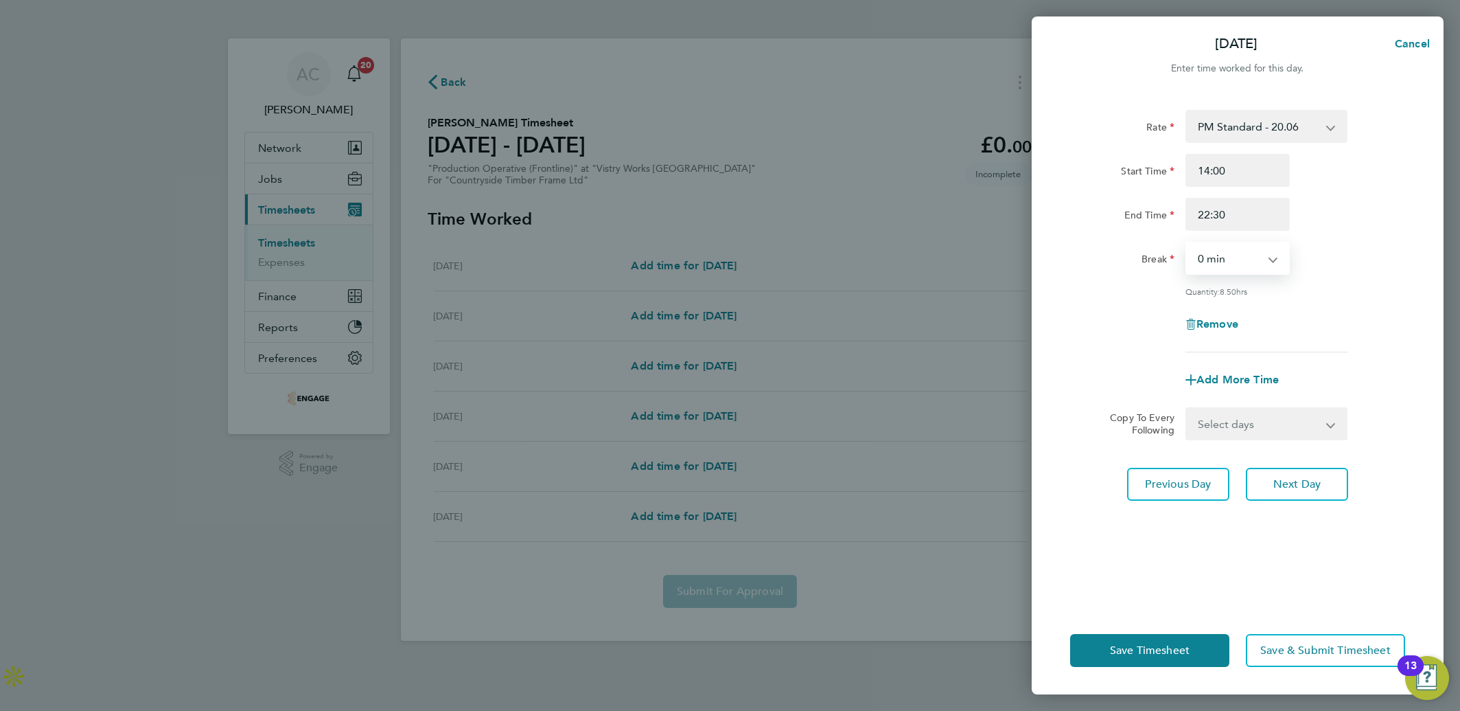
click at [1187, 243] on select "0 min 15 min 30 min 45 min 60 min 75 min 90 min" at bounding box center [1229, 258] width 85 height 30
click at [1230, 424] on select "Select days Day Weekday (Mon-Fri) [DATE] [DATE] [DATE] [DATE]" at bounding box center [1259, 423] width 144 height 30
select select "DAY"
click at [1187, 408] on select "Select days Day Weekday (Mon-Fri) [DATE] [DATE] [DATE] [DATE]" at bounding box center [1259, 423] width 144 height 30
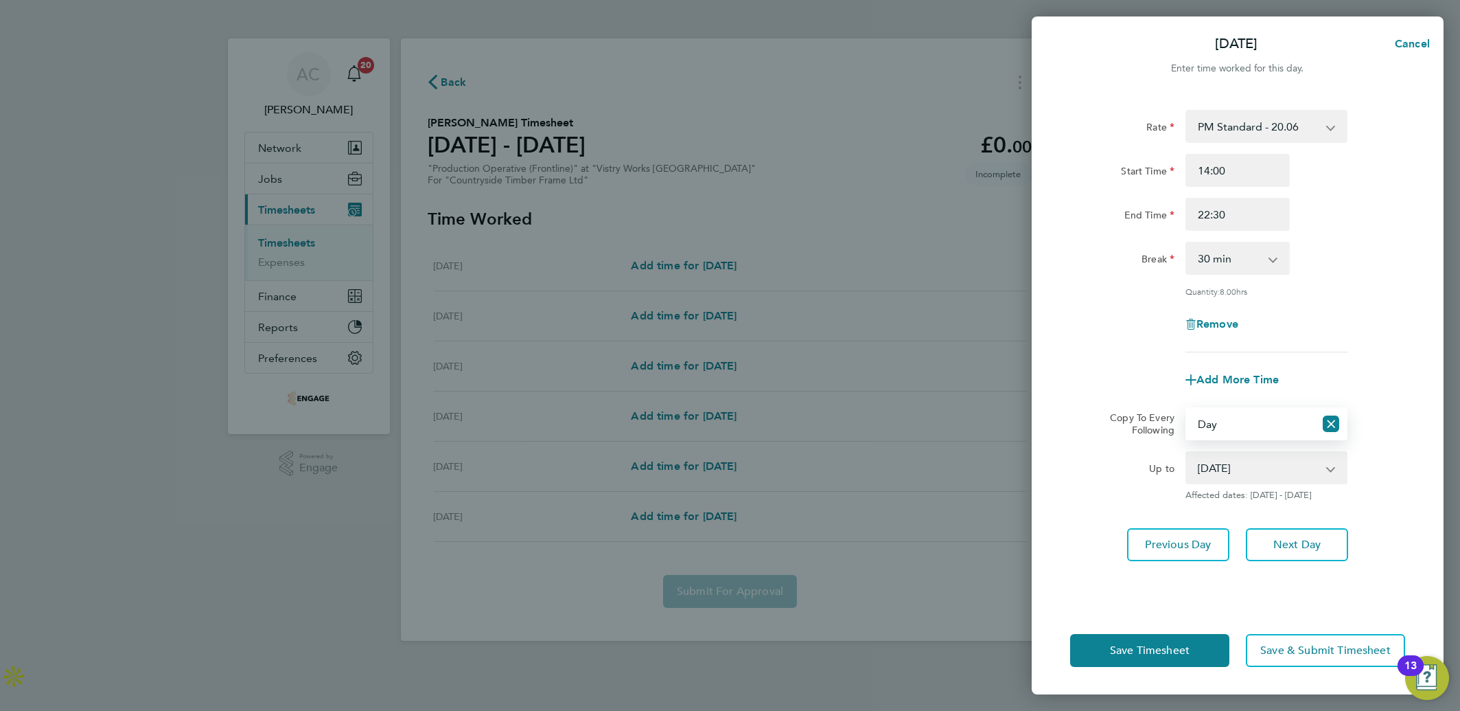
click at [1243, 460] on select "[DATE] [DATE] [DATE] [DATE]" at bounding box center [1258, 467] width 143 height 30
select select "[DATE]"
click at [1187, 452] on select "[DATE] [DATE] [DATE] [DATE]" at bounding box center [1258, 467] width 143 height 30
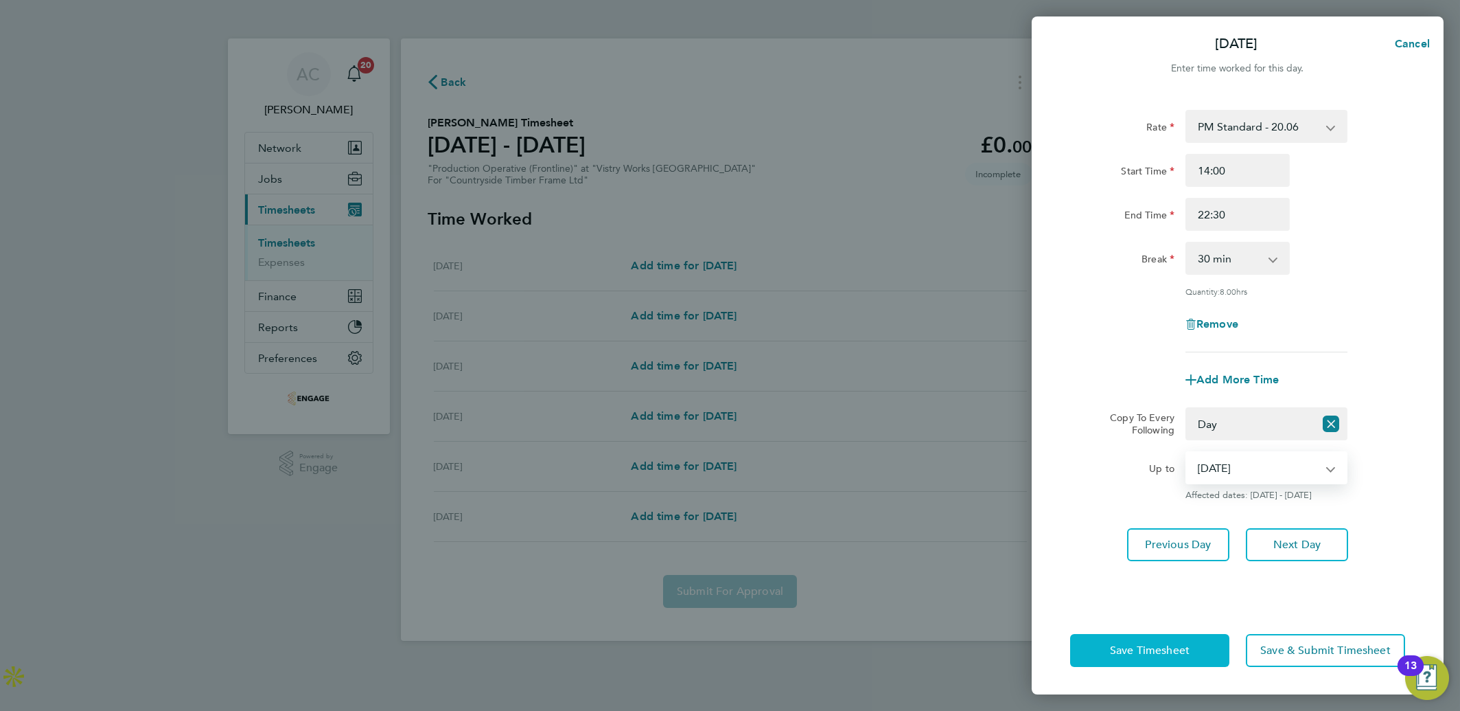
click at [1166, 638] on button "Save Timesheet" at bounding box center [1149, 650] width 159 height 33
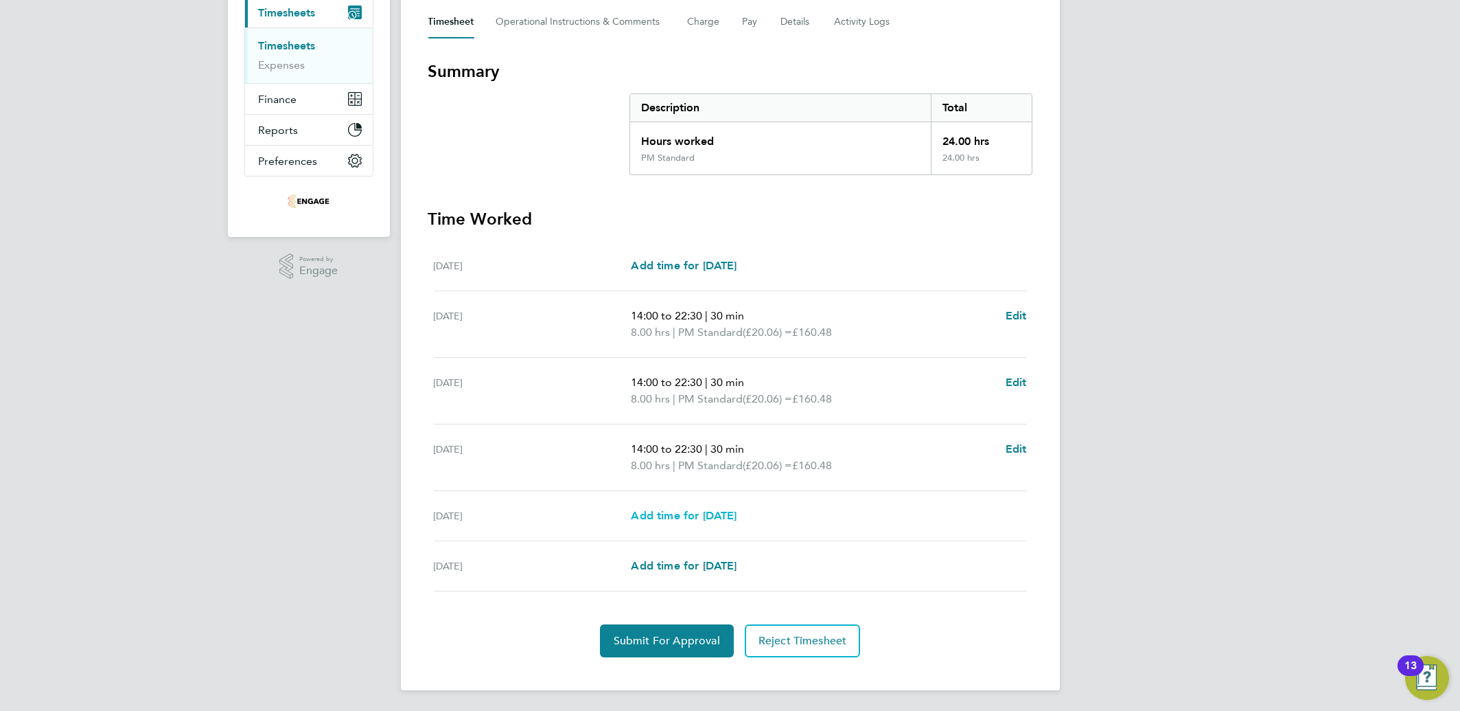
click at [708, 517] on span "Add time for [DATE]" at bounding box center [684, 515] width 106 height 13
select select "15"
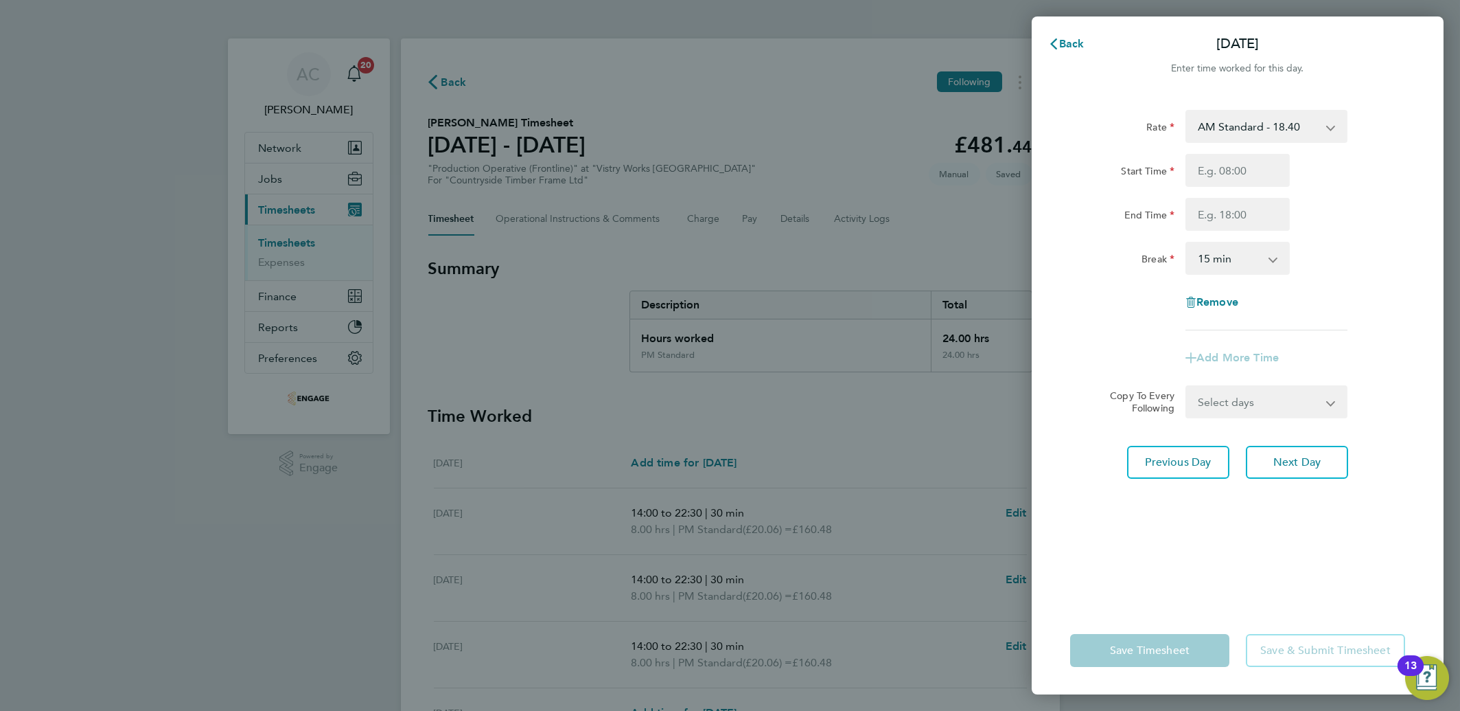
click at [1209, 122] on select "AM Standard - 18.40 PM OT 2 - 40.11 OT 1 - 27.60 PM OT 1 - 30.08 OT2 - 36.80 PM…" at bounding box center [1258, 126] width 143 height 30
select select "15"
click at [1202, 192] on div "Start Time End Time" at bounding box center [1238, 192] width 346 height 77
click at [1213, 160] on input "Start Time" at bounding box center [1238, 170] width 104 height 33
type input "14:00"
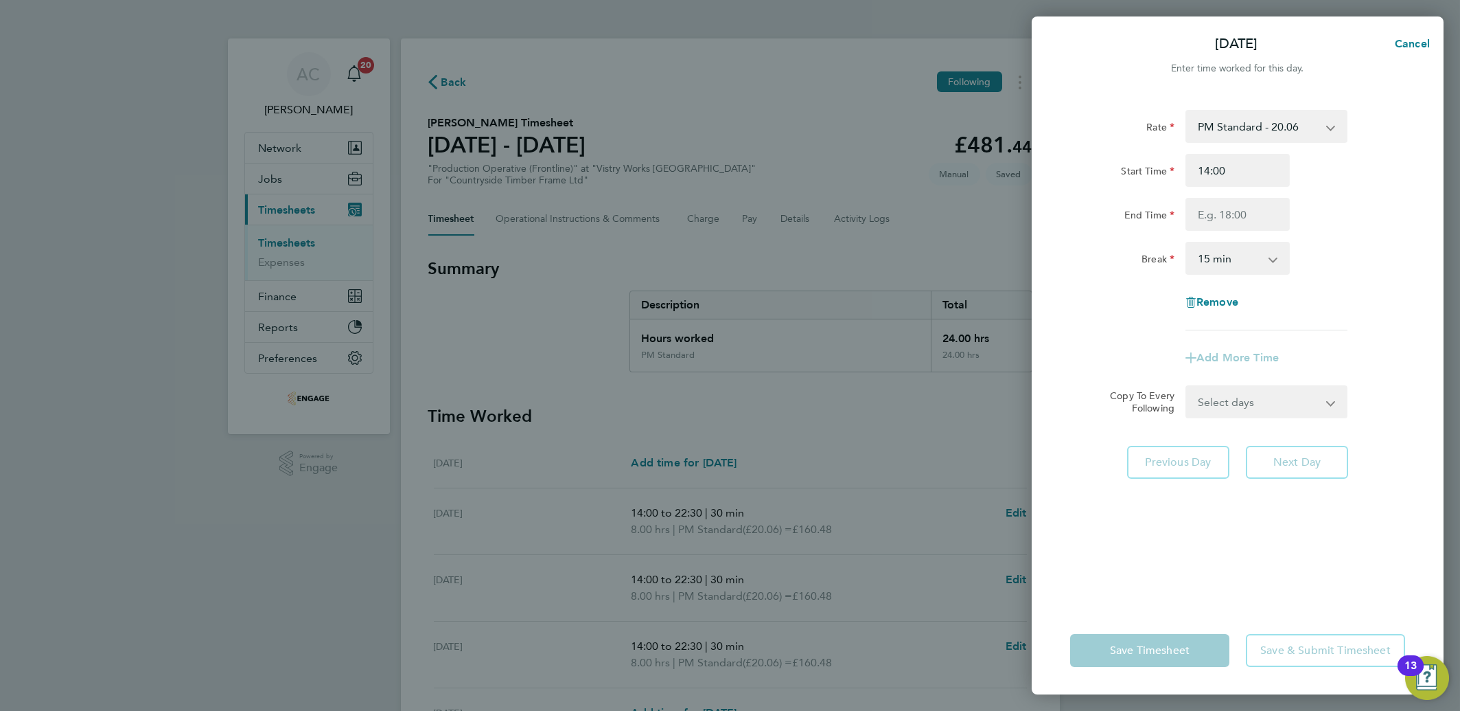
click at [1128, 74] on div "Enter time worked for this day." at bounding box center [1238, 68] width 412 height 16
click at [1210, 215] on input "End Time" at bounding box center [1238, 214] width 104 height 33
type input "20:00"
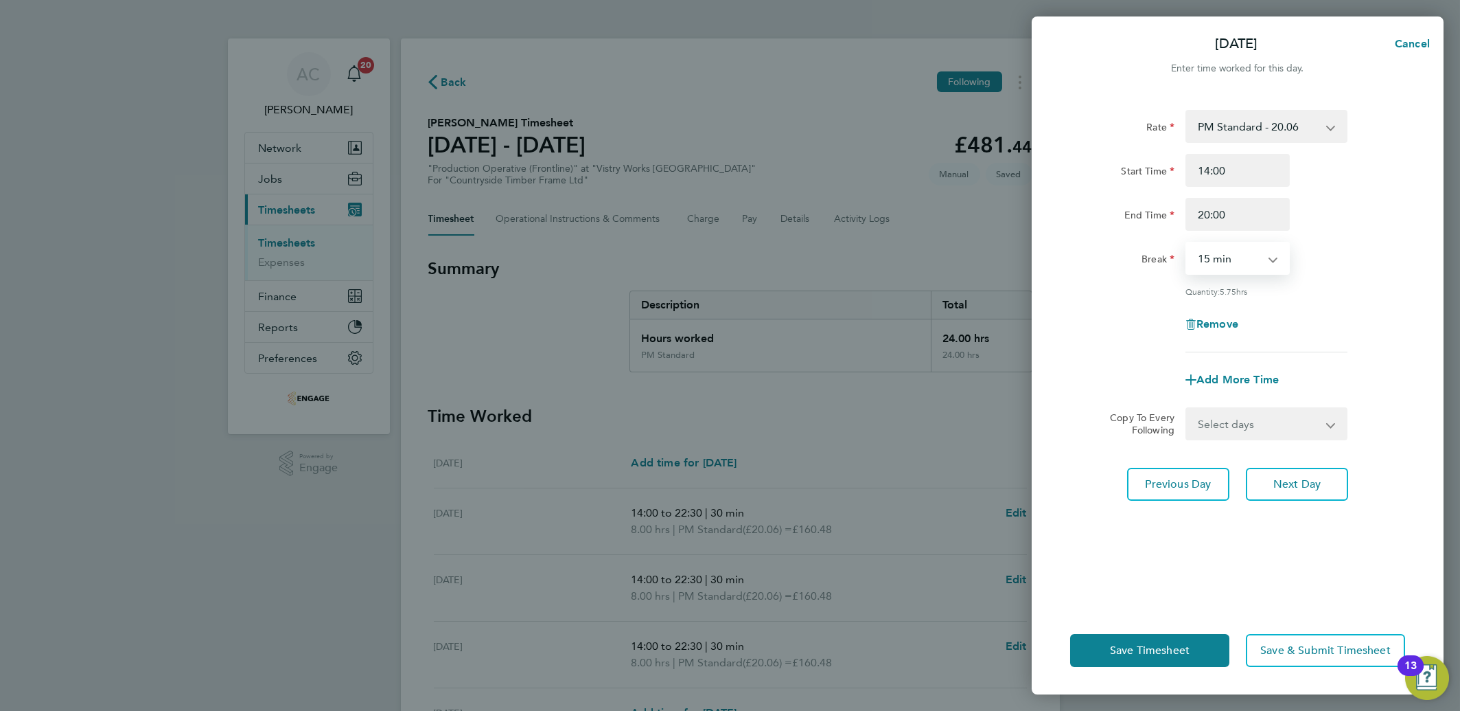
drag, startPoint x: 1208, startPoint y: 253, endPoint x: 1213, endPoint y: 267, distance: 14.8
click at [1208, 253] on select "0 min 15 min 30 min 45 min 60 min 75 min 90 min" at bounding box center [1229, 258] width 85 height 30
select select "30"
click at [1187, 243] on select "0 min 15 min 30 min 45 min 60 min 75 min 90 min" at bounding box center [1229, 258] width 85 height 30
click at [1123, 650] on span "Save Timesheet" at bounding box center [1150, 650] width 80 height 14
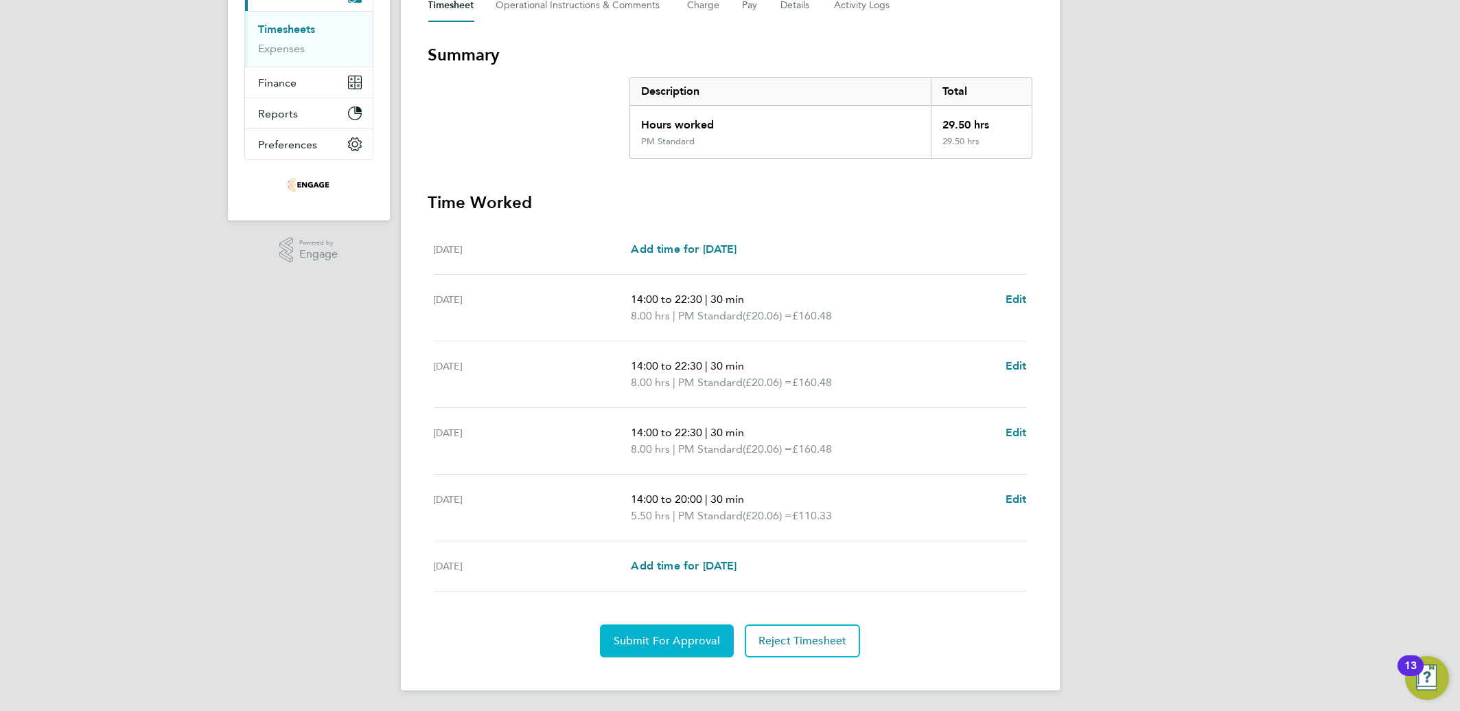
click at [656, 645] on button "Submit For Approval" at bounding box center [667, 640] width 134 height 33
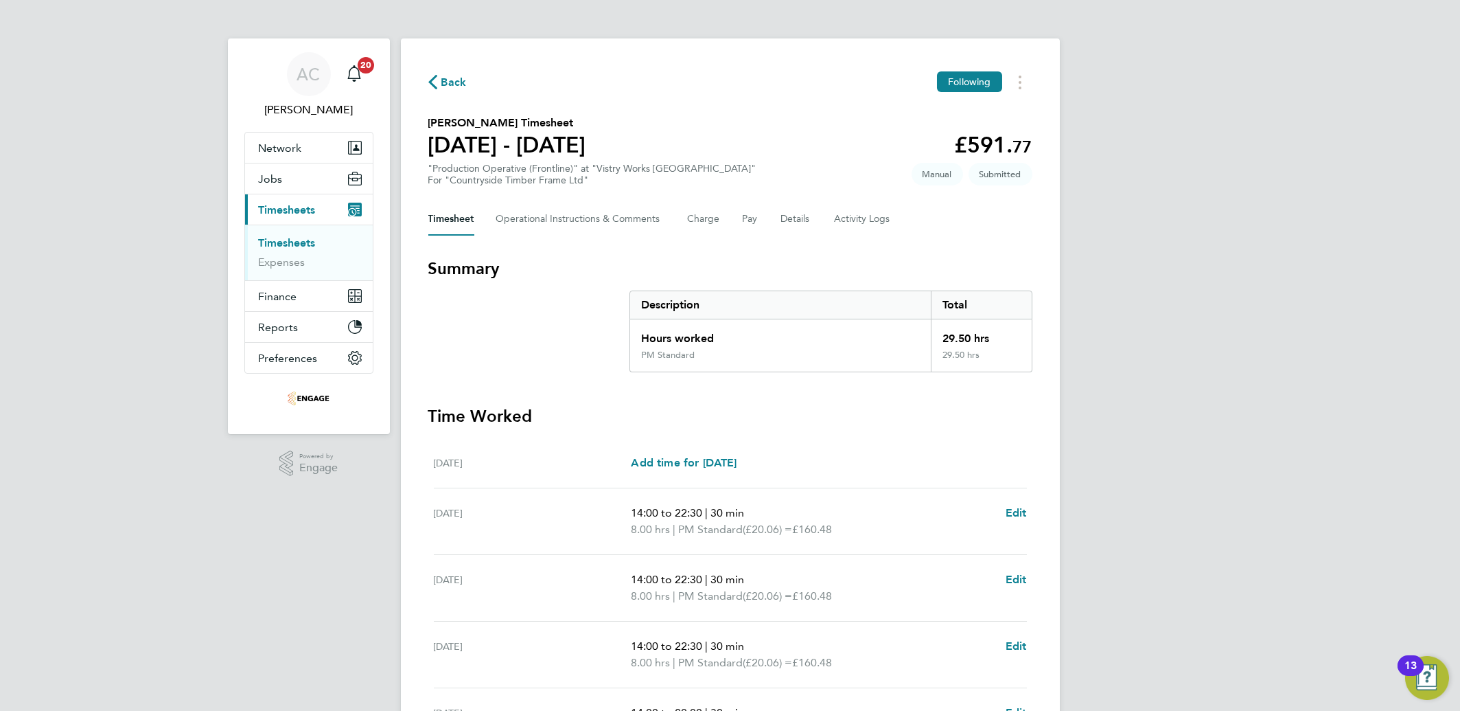
click at [266, 236] on link "Timesheets" at bounding box center [287, 242] width 57 height 13
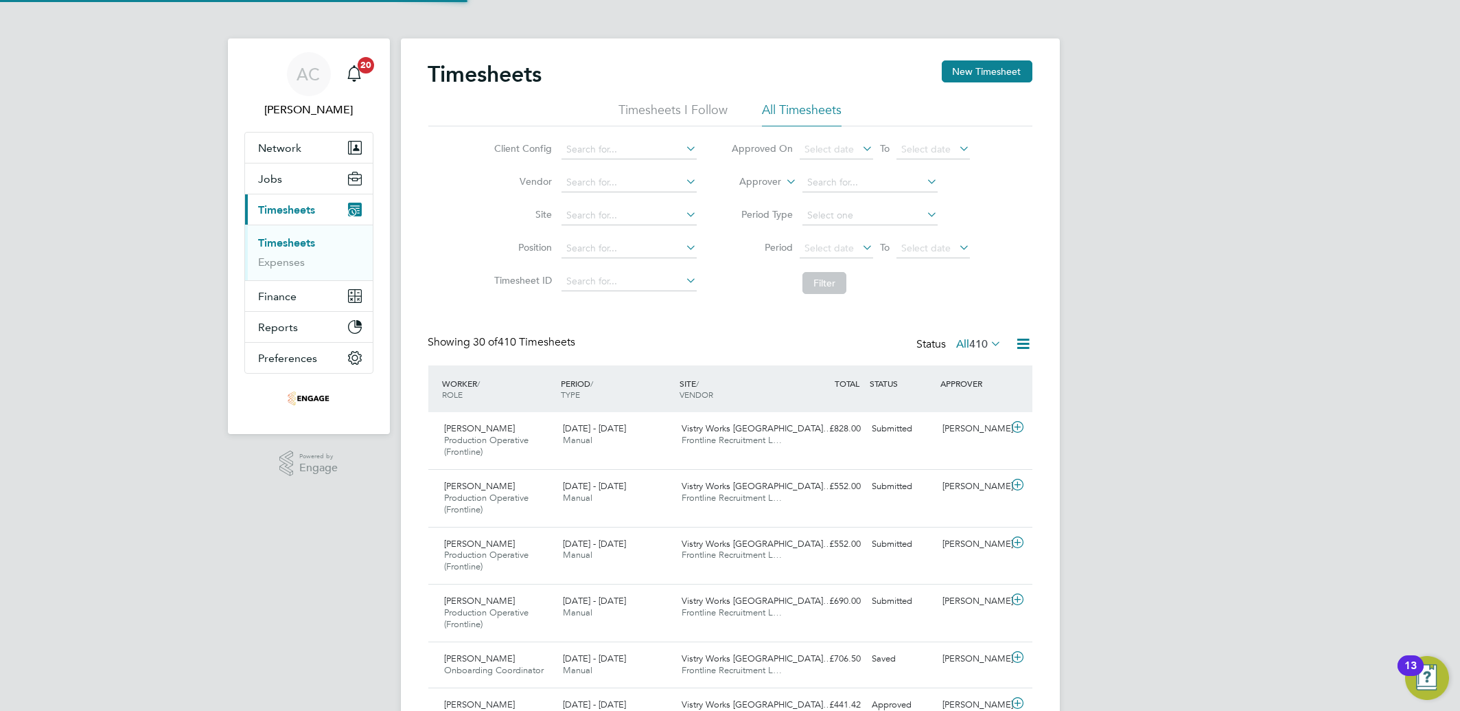
scroll to position [46, 119]
click at [972, 61] on button "New Timesheet" at bounding box center [987, 71] width 91 height 22
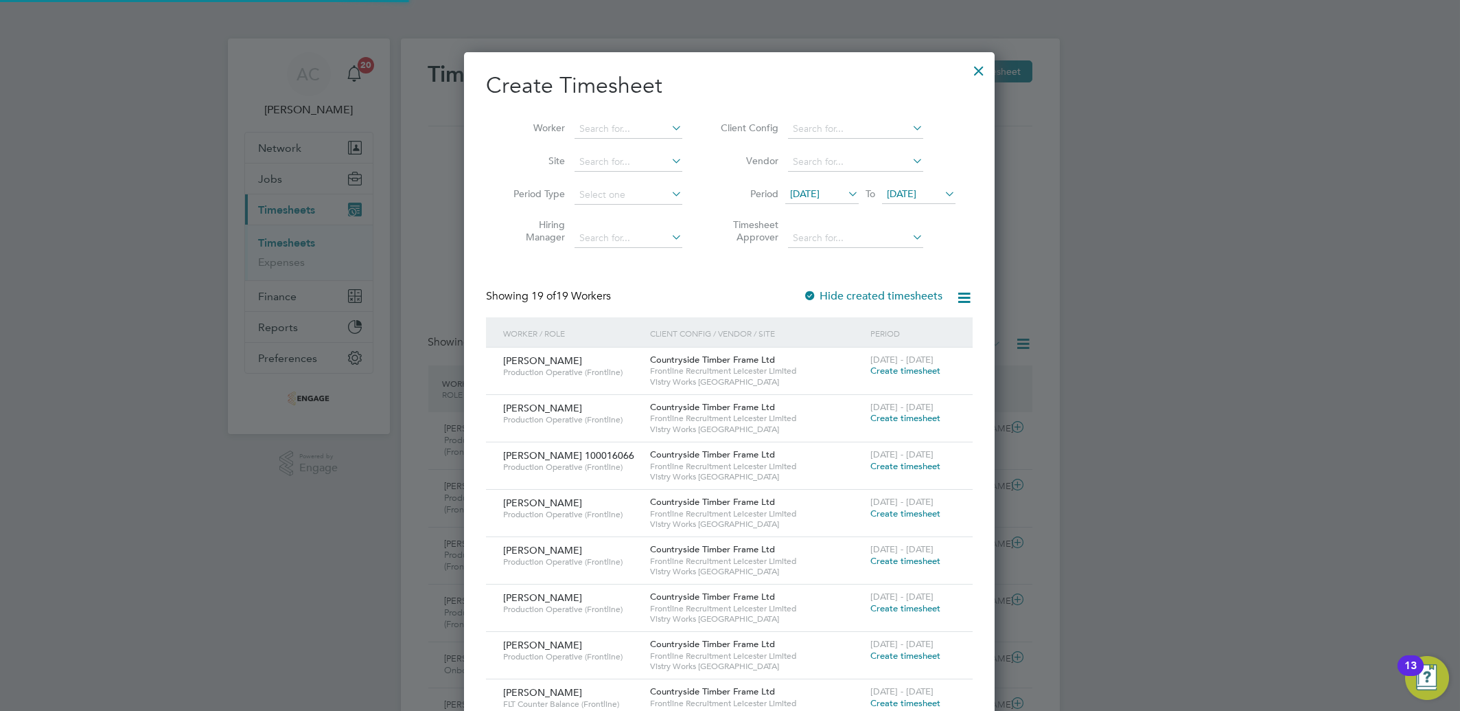
click at [845, 193] on icon at bounding box center [845, 193] width 0 height 19
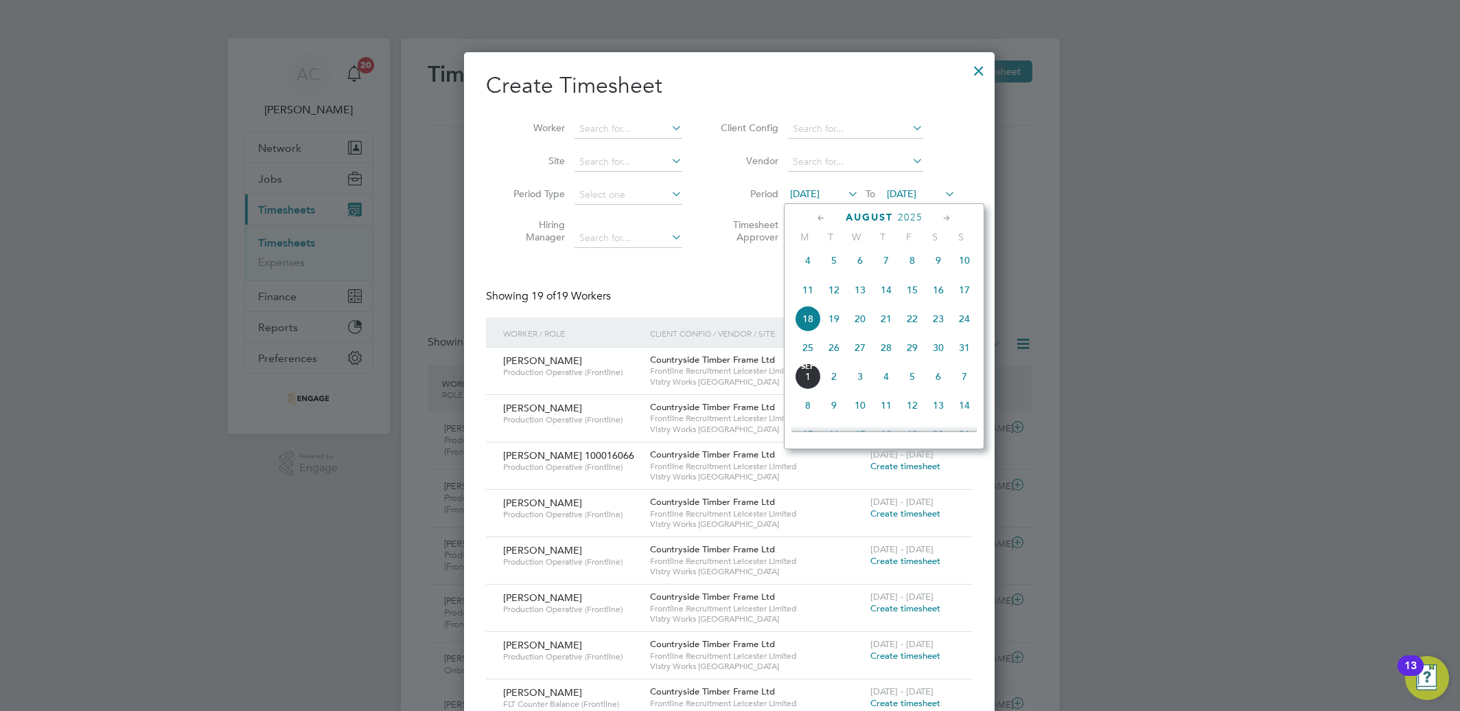
click at [807, 355] on span "25" at bounding box center [808, 347] width 26 height 26
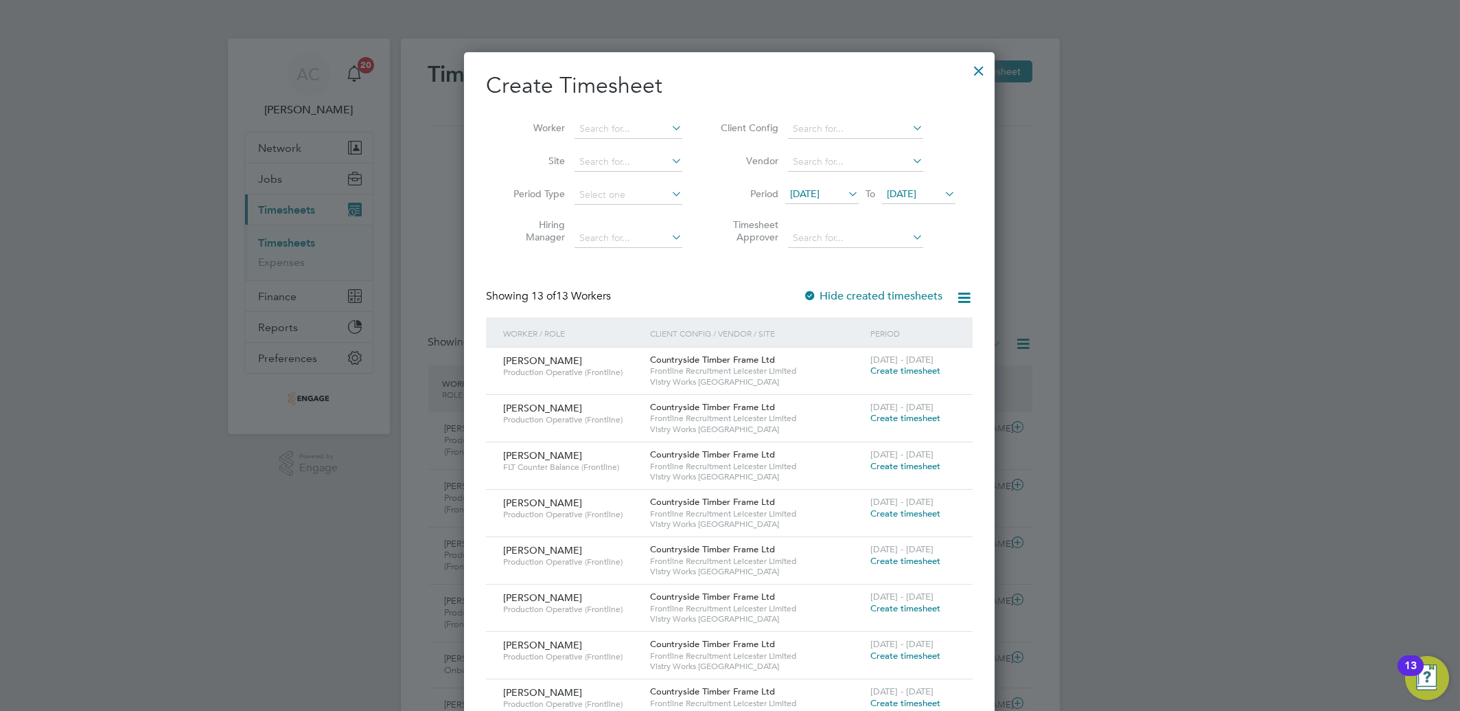
click at [875, 374] on span "Create timesheet" at bounding box center [905, 371] width 70 height 12
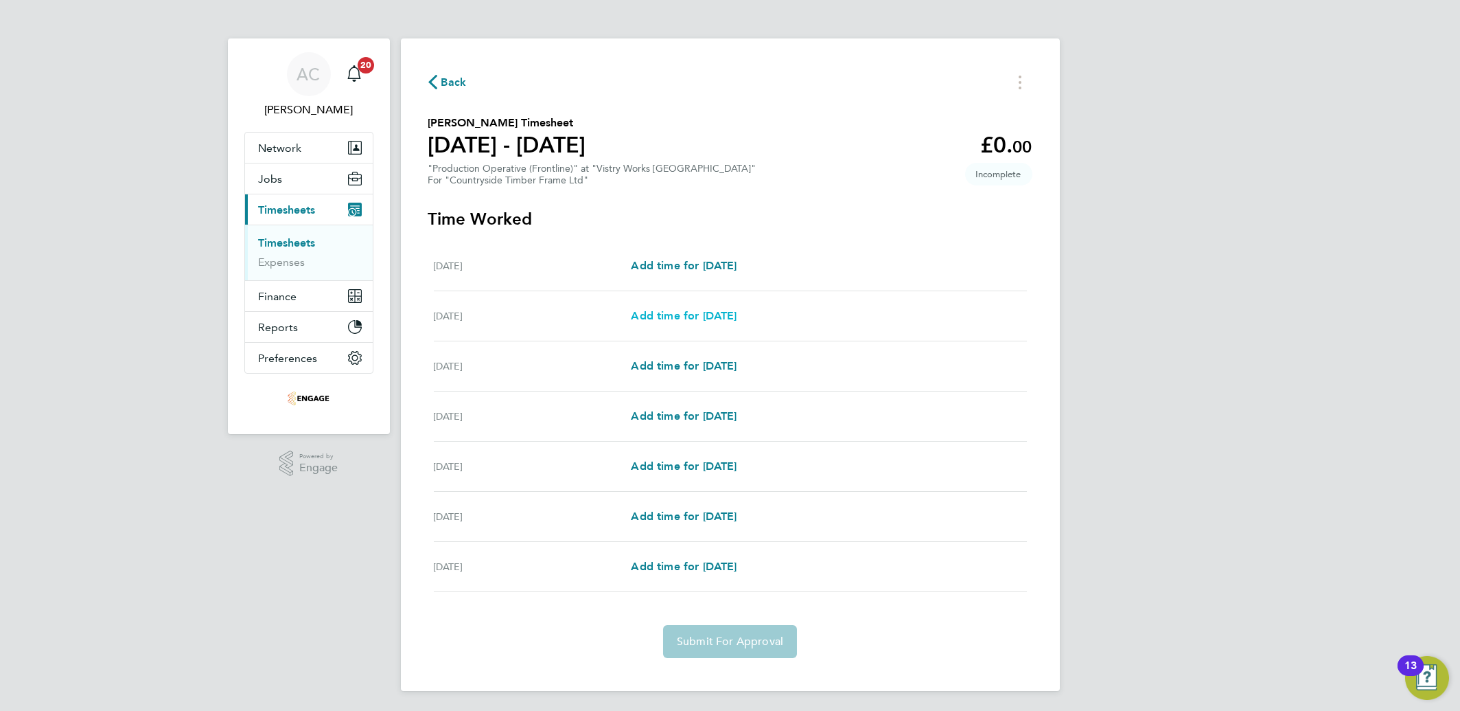
click at [670, 310] on span "Add time for [DATE]" at bounding box center [684, 315] width 106 height 13
select select "15"
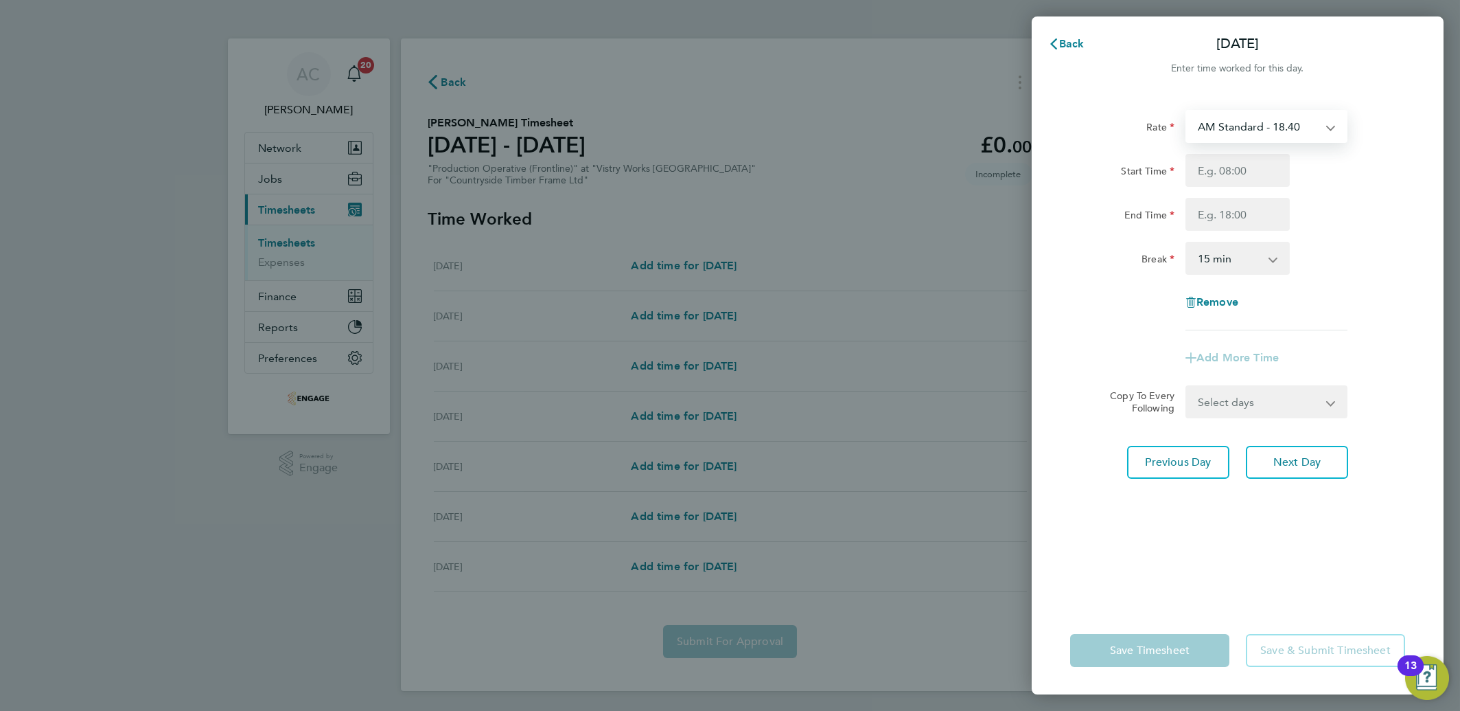
click at [1205, 137] on select "AM Standard - 18.40 PM OT 1 - 30.08 PM Standard - 20.06 PM OT 2 - 40.11 OT2 - 3…" at bounding box center [1258, 126] width 143 height 30
select select "15"
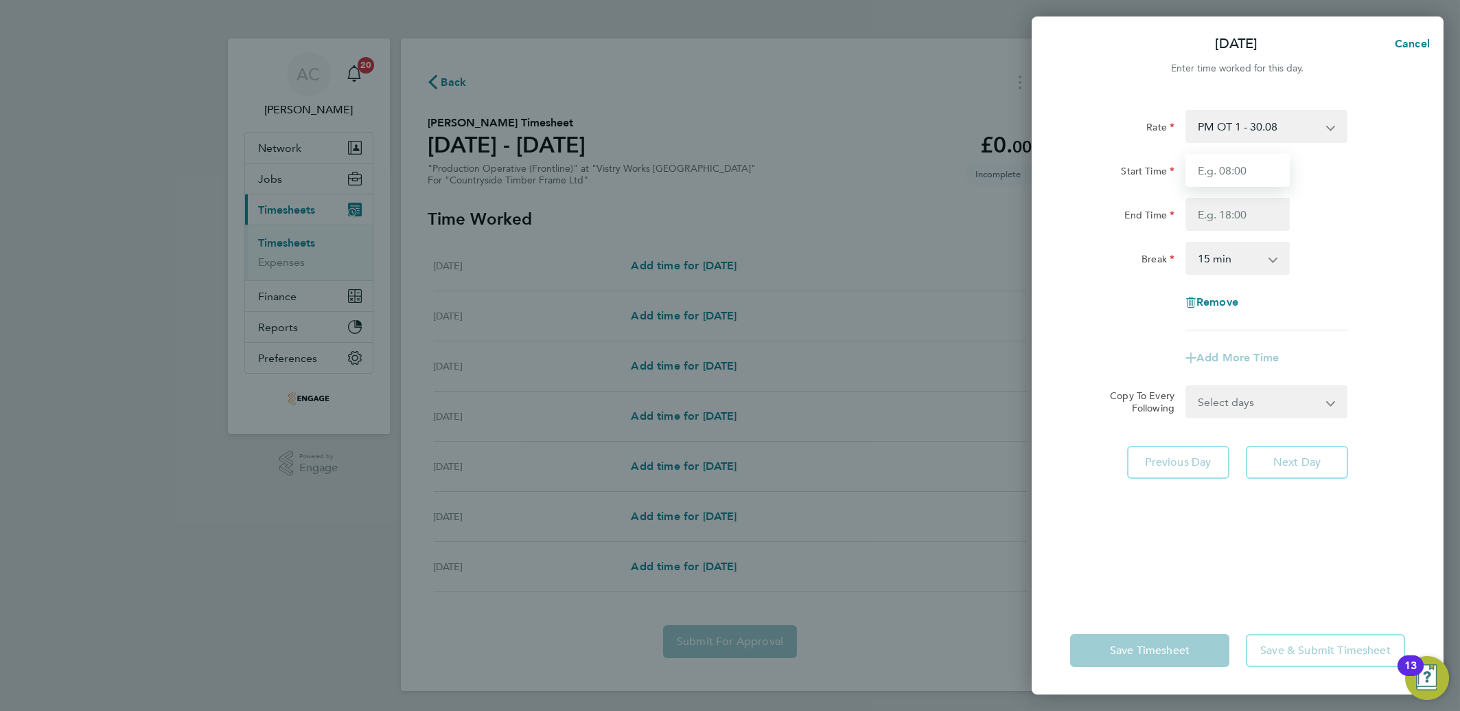
click at [1219, 176] on input "Start Time" at bounding box center [1238, 170] width 104 height 33
type input "12:00"
type input "14:00"
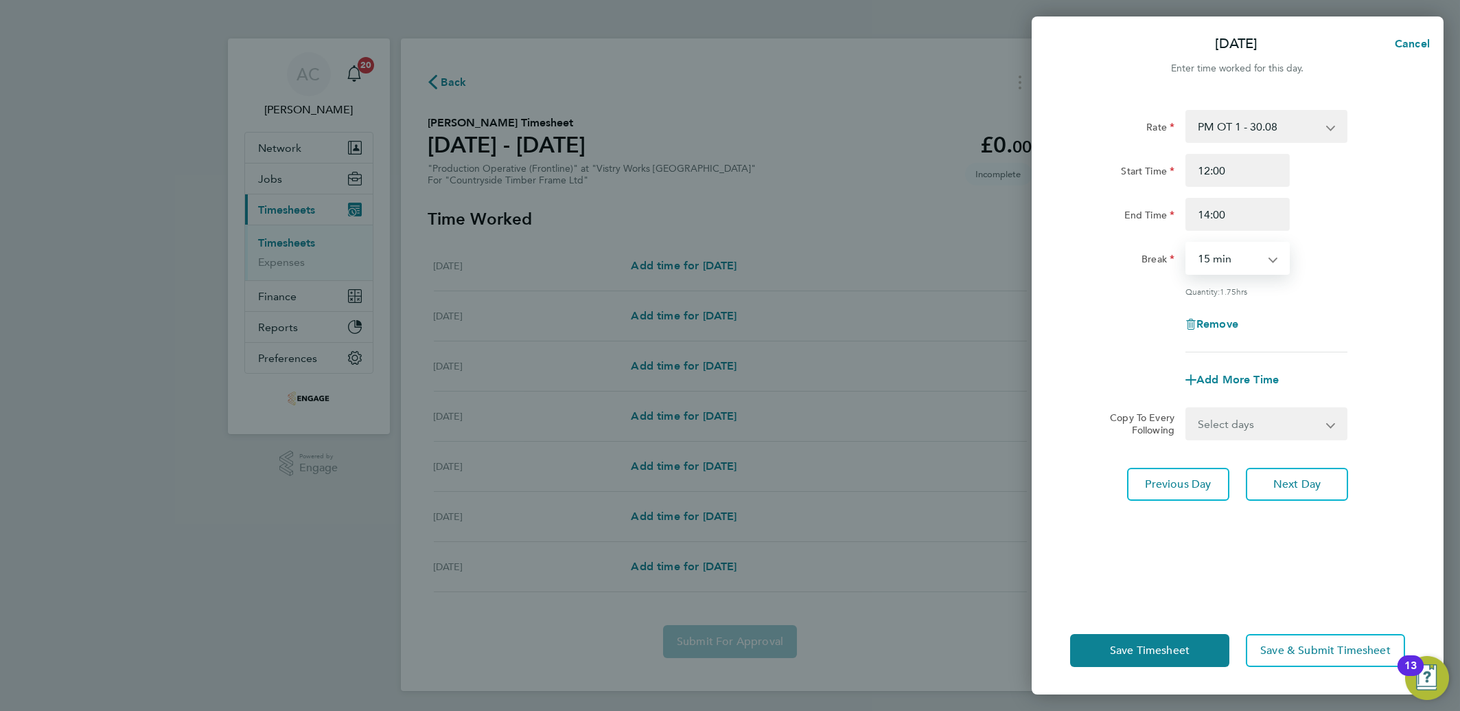
click at [1205, 257] on select "0 min 15 min 30 min 45 min 60 min 75 min 90 min" at bounding box center [1229, 258] width 85 height 30
select select "0"
click at [1187, 243] on select "0 min 15 min 30 min 45 min 60 min 75 min 90 min" at bounding box center [1229, 258] width 85 height 30
click at [1223, 376] on span "Add More Time" at bounding box center [1238, 379] width 82 height 13
select select "null"
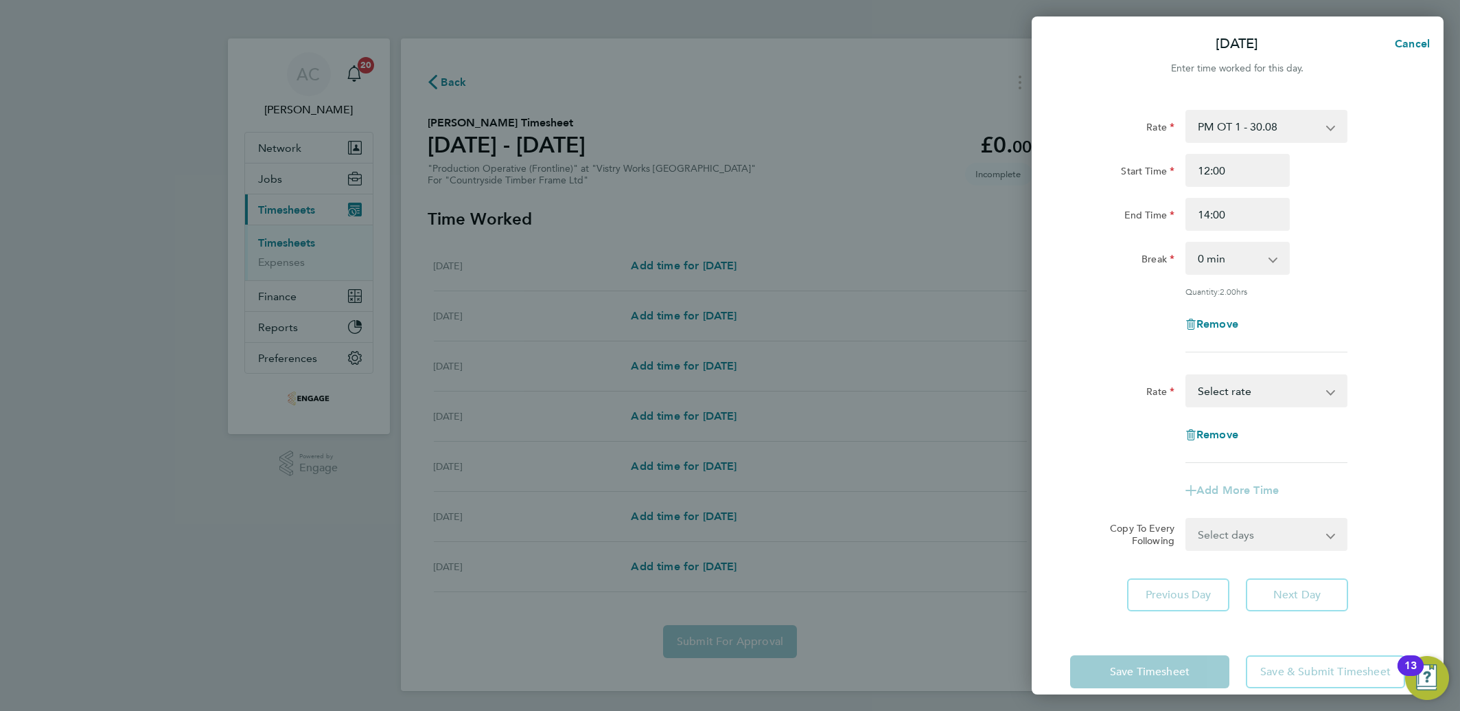
click at [1214, 388] on select "AM Standard - 18.40 PM OT 1 - 30.08 PM Standard - 20.06 PM OT 2 - 40.11 OT2 - 3…" at bounding box center [1258, 391] width 143 height 30
select select "15"
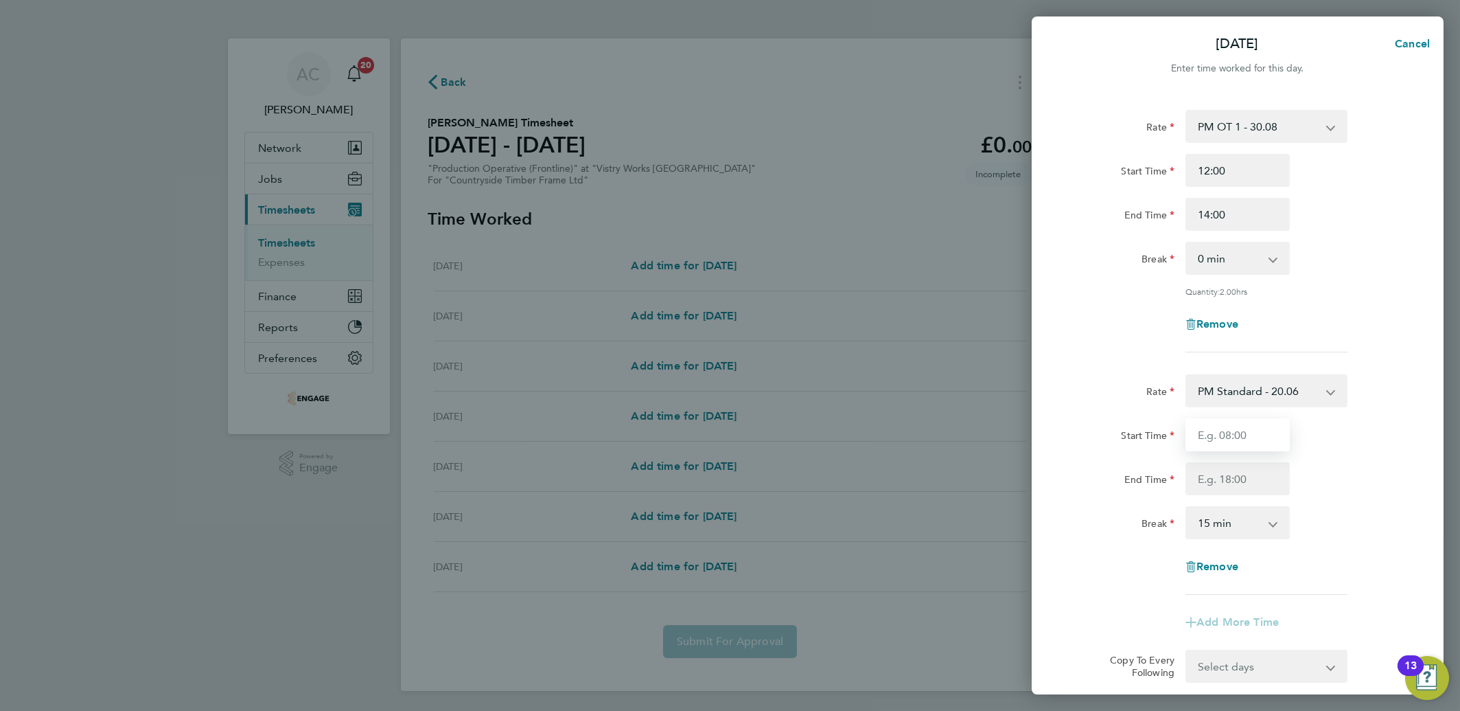
click at [1221, 433] on input "Start Time" at bounding box center [1238, 434] width 104 height 33
type input "14:00"
type input "22:30"
click at [1202, 522] on select "0 min 15 min 30 min 45 min 60 min 75 min 90 min" at bounding box center [1229, 522] width 85 height 30
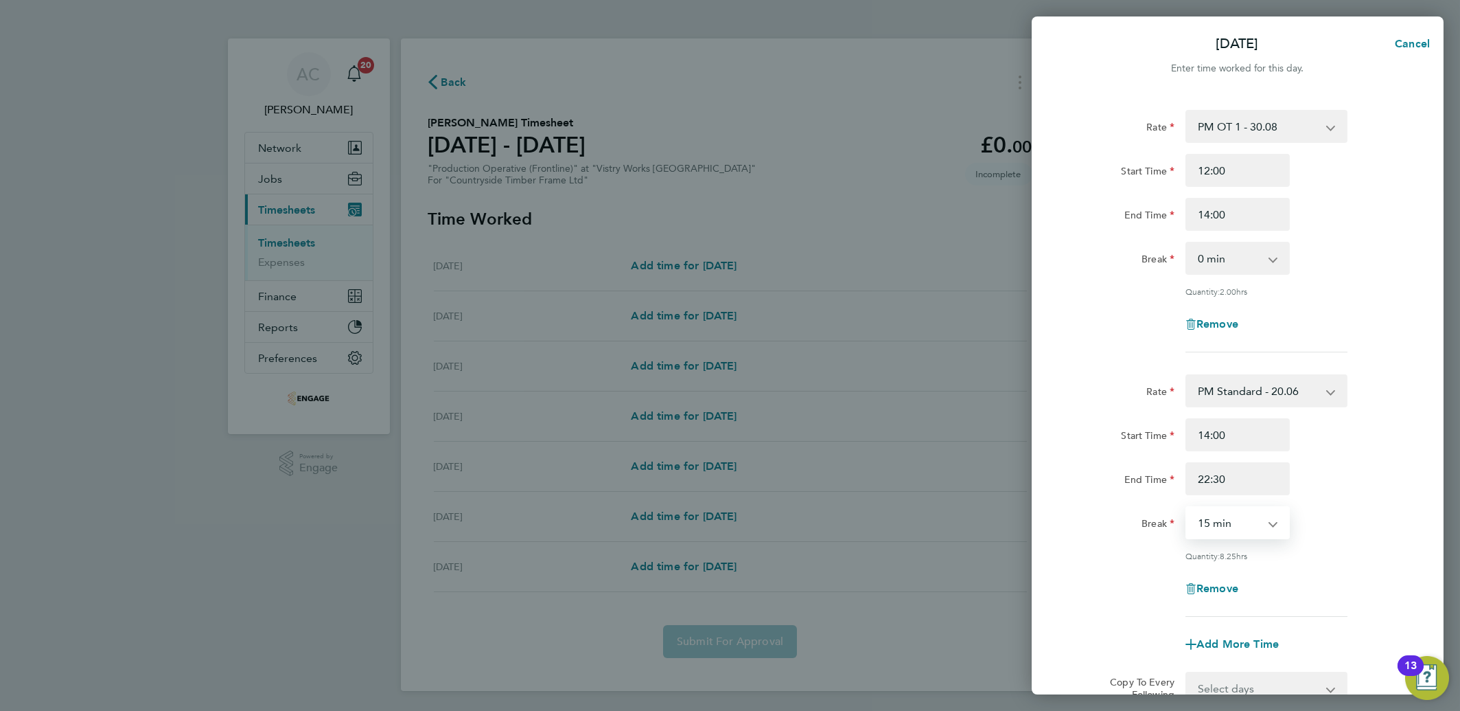
select select "30"
click at [1187, 507] on select "0 min 15 min 30 min 45 min 60 min 75 min 90 min" at bounding box center [1229, 522] width 85 height 30
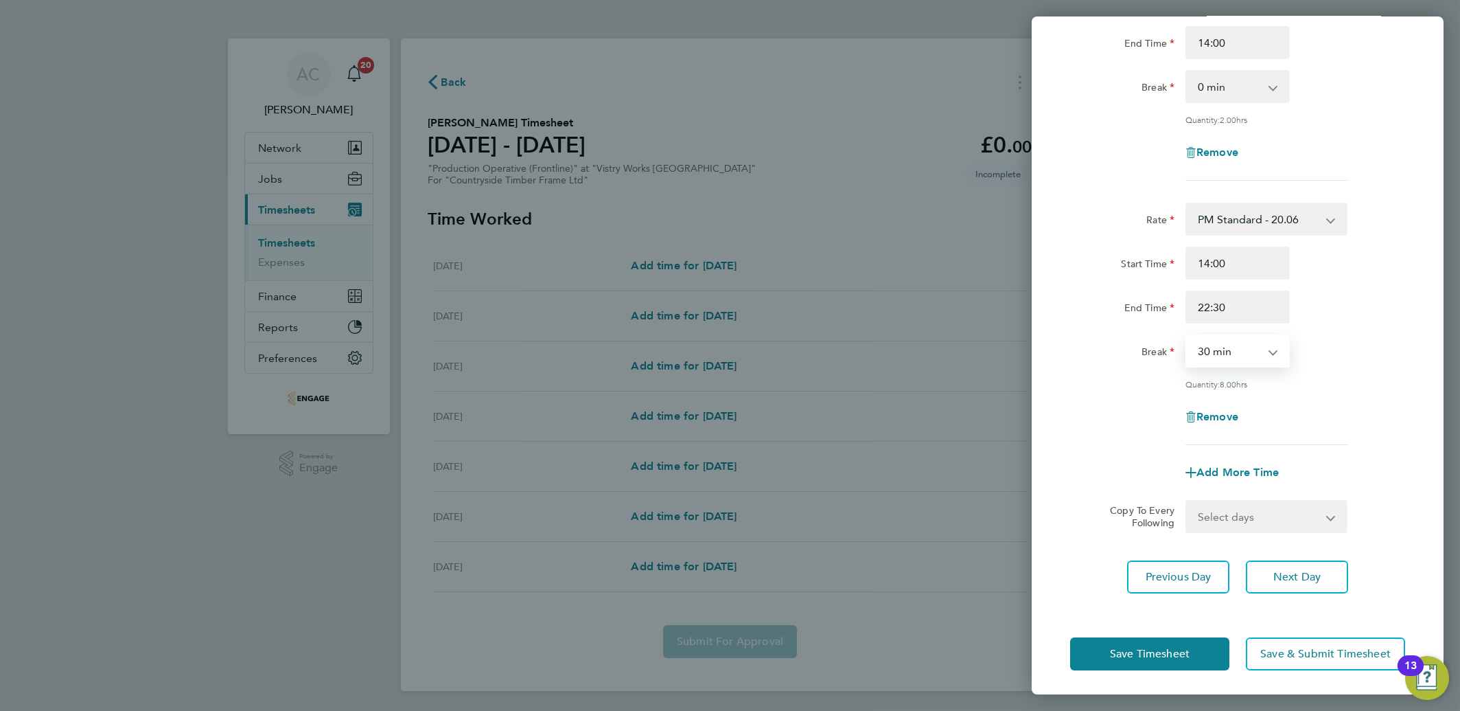
click at [1234, 507] on select "Select days Day Weekday (Mon-Fri) Weekend (Sat-Sun) [DATE] [DATE] [DATE] [DATE]…" at bounding box center [1259, 516] width 144 height 30
click at [1234, 509] on select "Select days Day Weekday (Mon-Fri) Weekend (Sat-Sun) [DATE] [DATE] [DATE] [DATE]…" at bounding box center [1259, 516] width 144 height 30
select select "DAY"
click at [1187, 501] on select "Select days Day Weekday (Mon-Fri) Weekend (Sat-Sun) [DATE] [DATE] [DATE] [DATE]…" at bounding box center [1259, 516] width 144 height 30
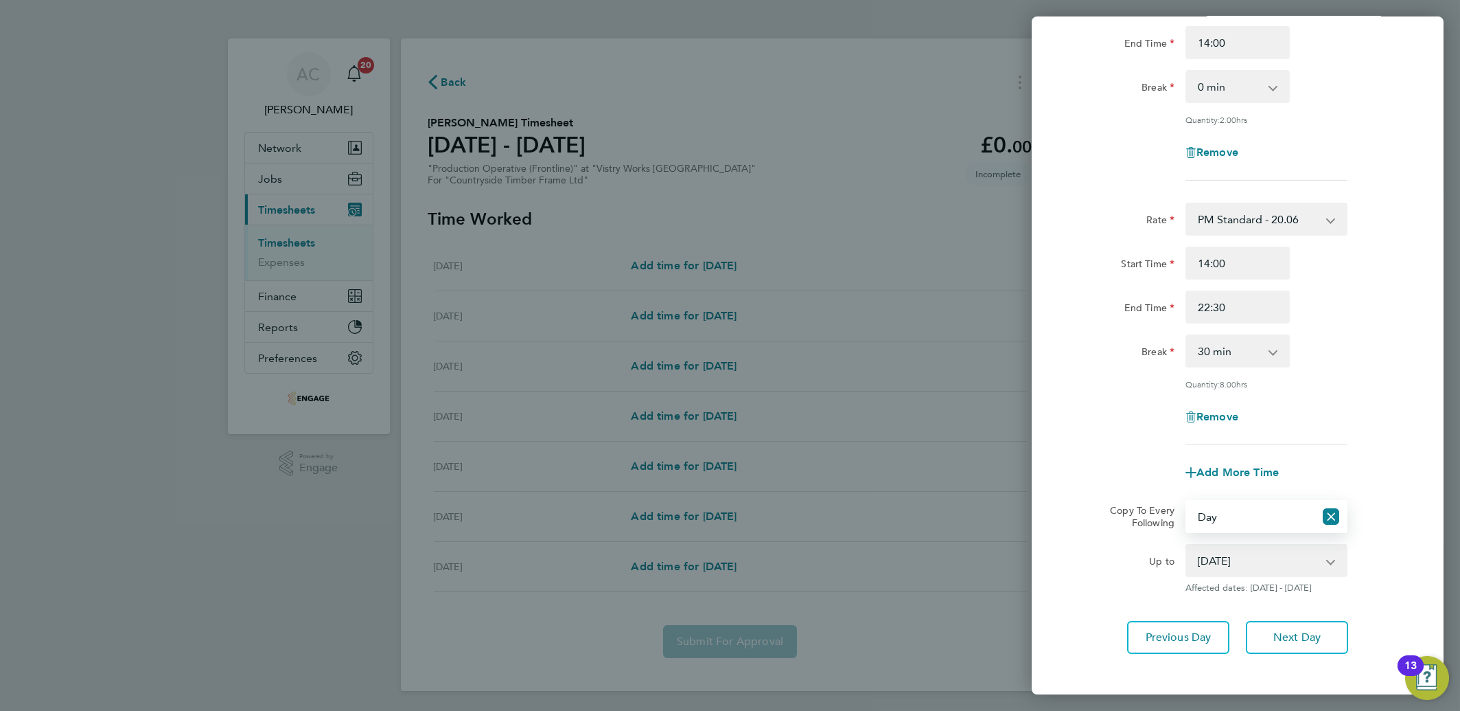
click at [1221, 555] on select "[DATE] [DATE] [DATE] [DATE] [DATE]" at bounding box center [1258, 560] width 143 height 30
select select "[DATE]"
click at [1187, 545] on select "[DATE] [DATE] [DATE] [DATE] [DATE]" at bounding box center [1258, 560] width 143 height 30
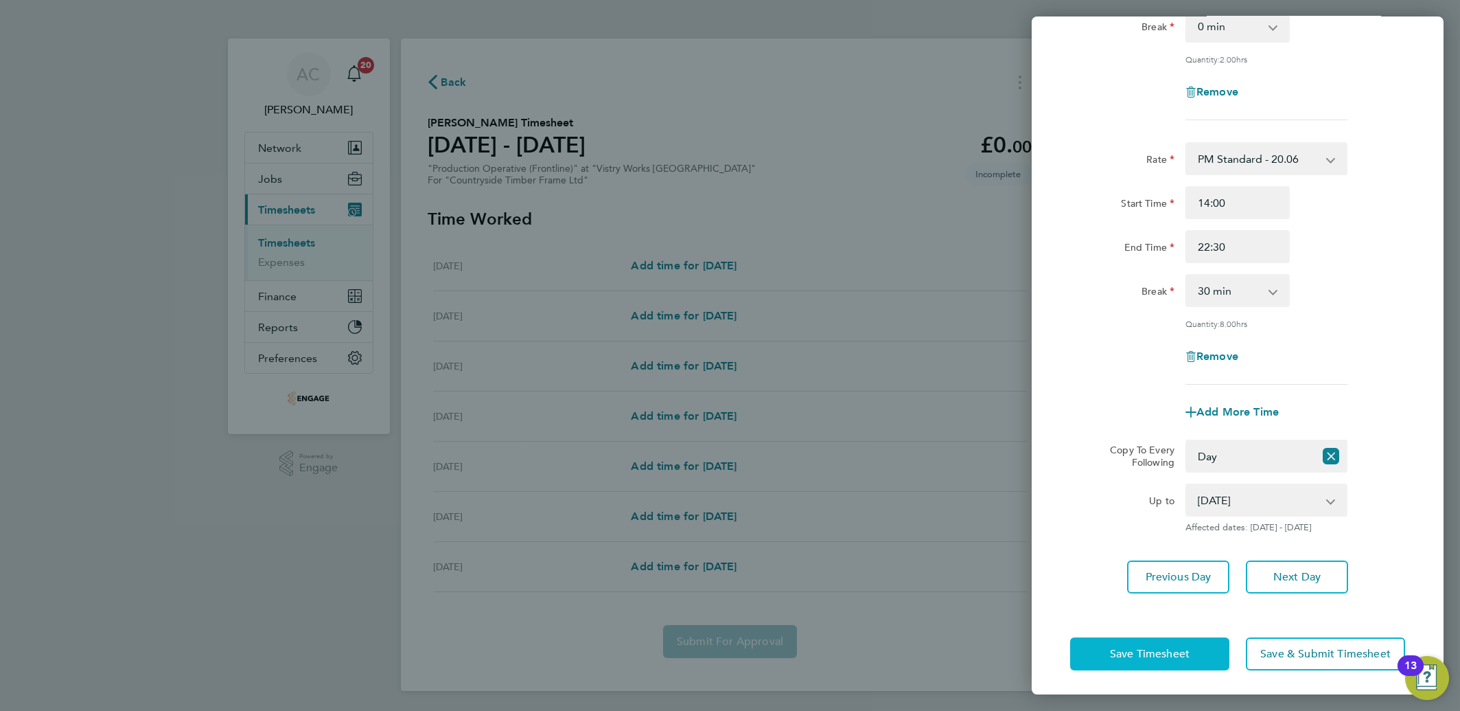
click at [1144, 647] on span "Save Timesheet" at bounding box center [1150, 654] width 80 height 14
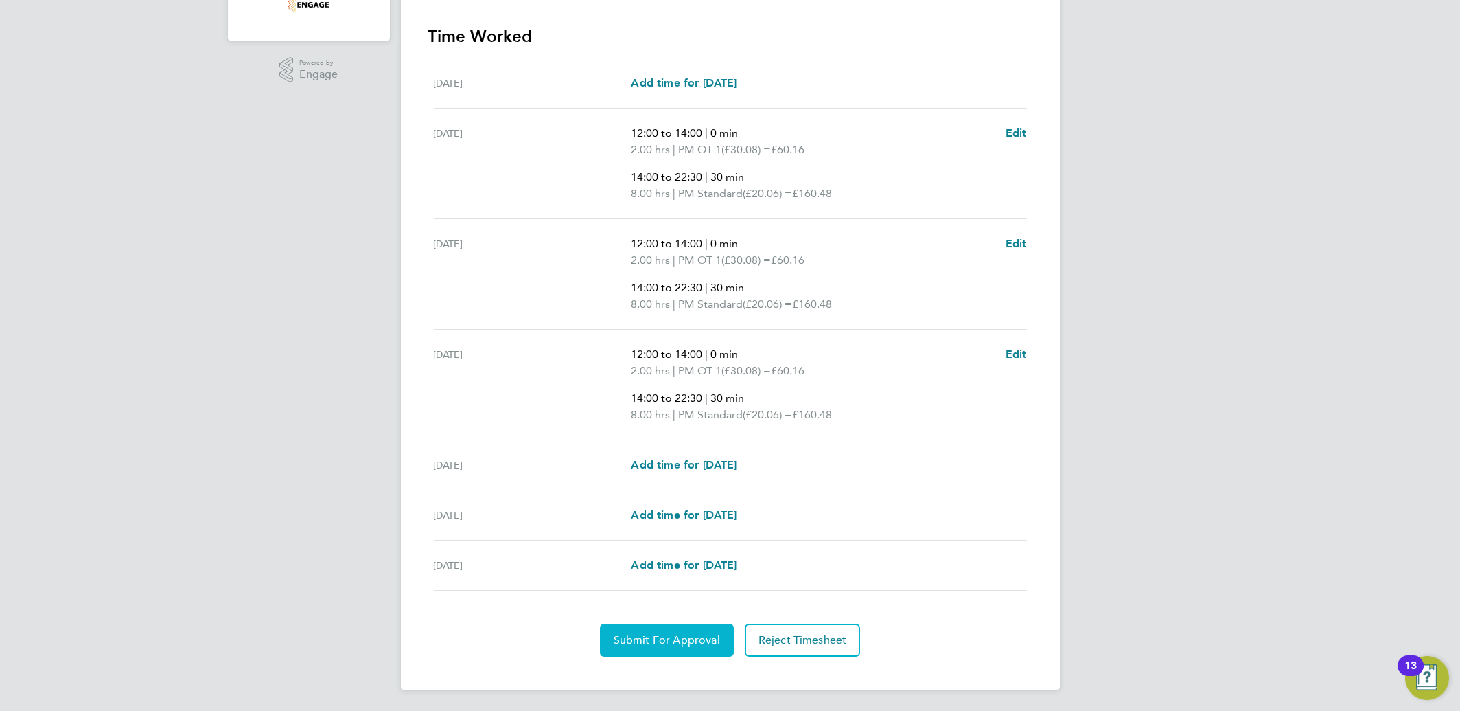
click at [663, 644] on span "Submit For Approval" at bounding box center [667, 640] width 106 height 14
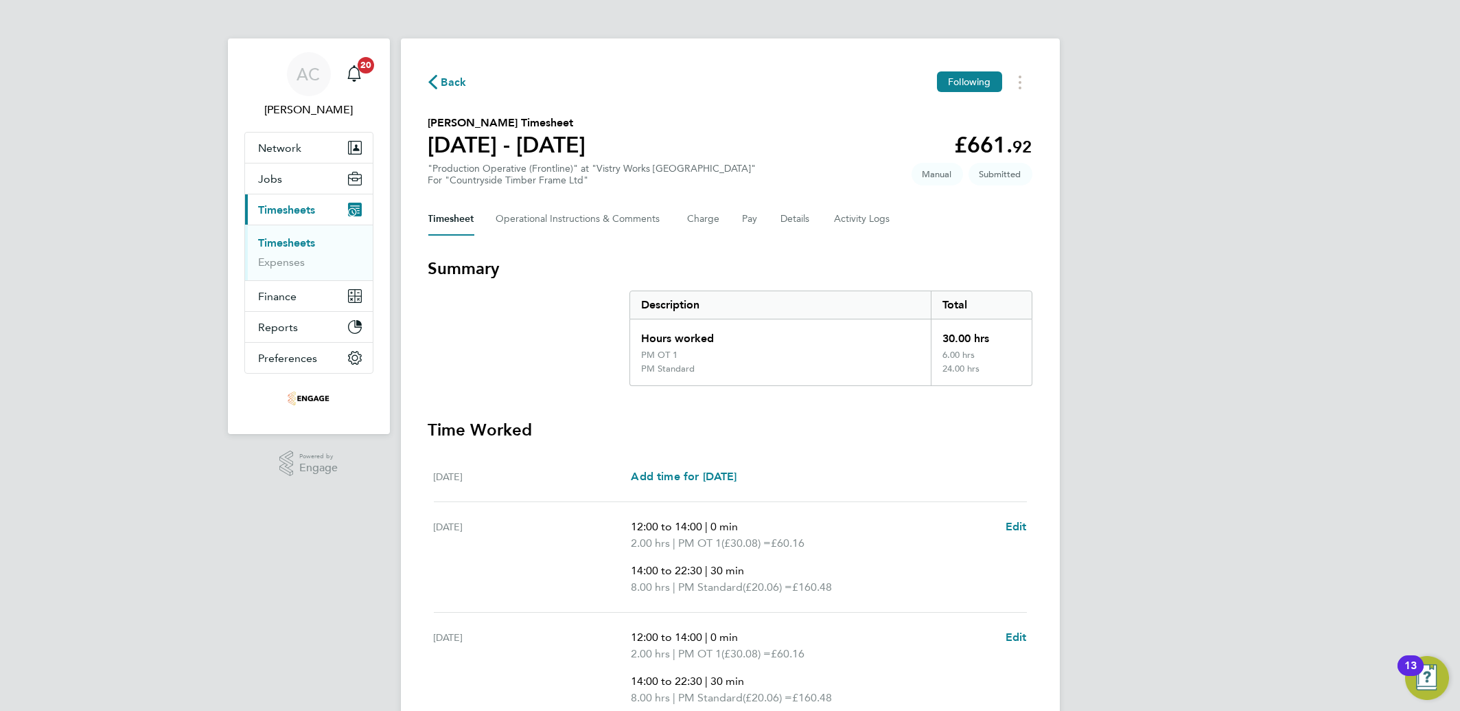
click at [281, 235] on ul "Timesheets Expenses" at bounding box center [309, 252] width 128 height 56
click at [281, 240] on link "Timesheets" at bounding box center [287, 242] width 57 height 13
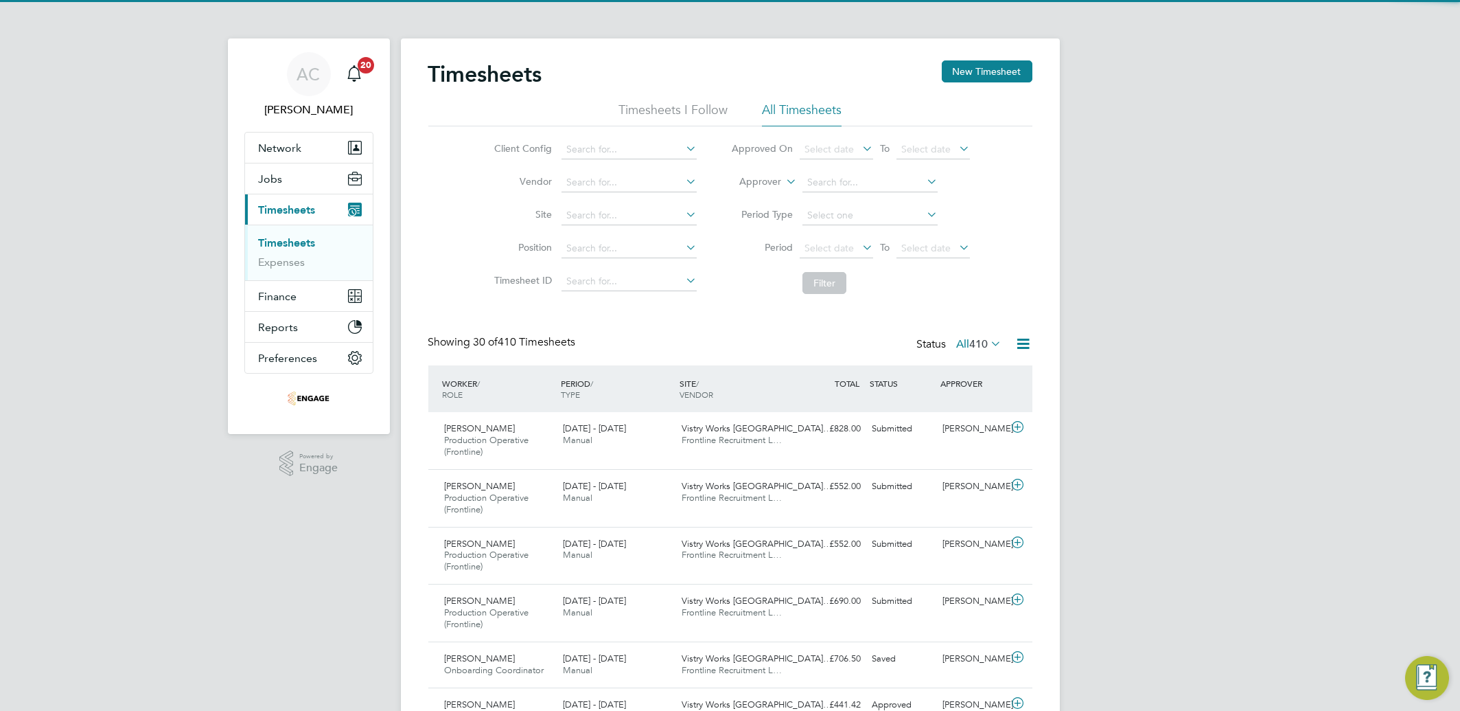
scroll to position [46, 119]
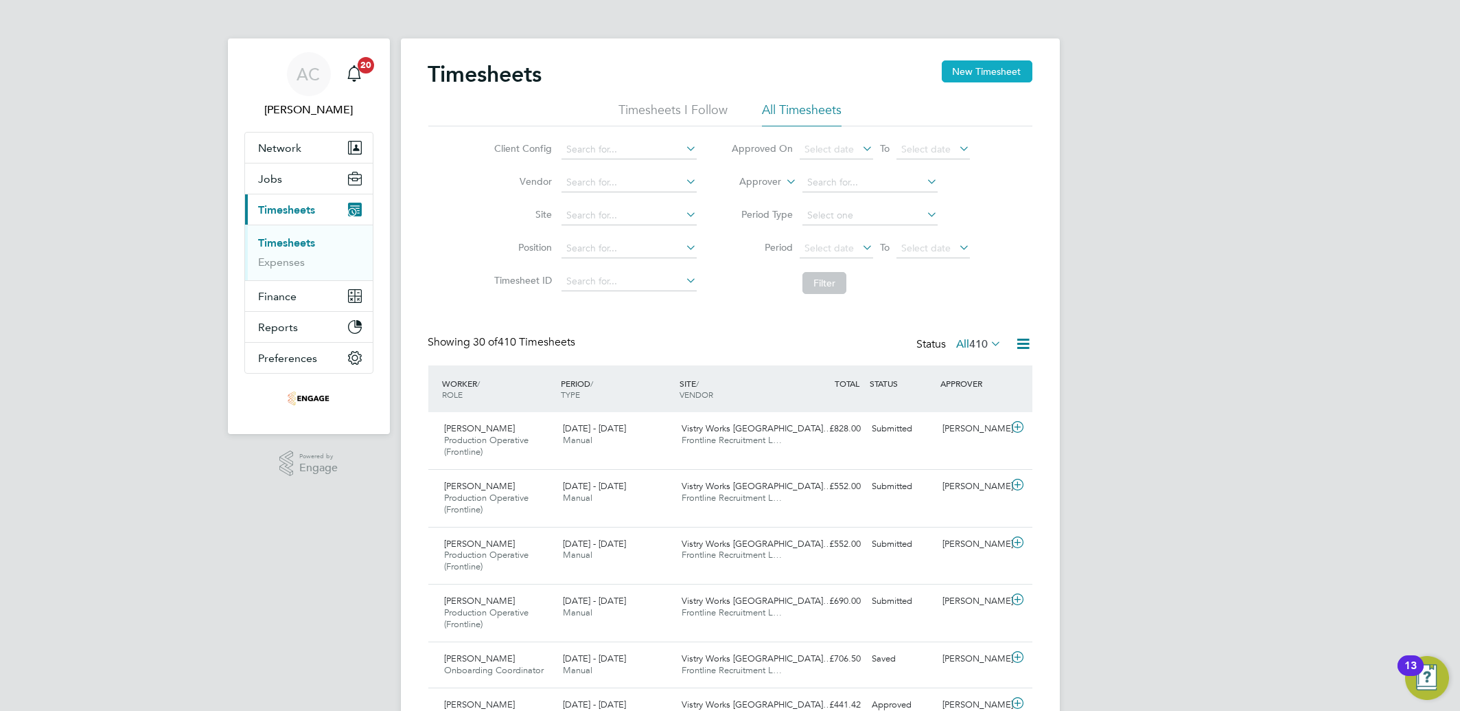
click at [989, 81] on button "New Timesheet" at bounding box center [987, 71] width 91 height 22
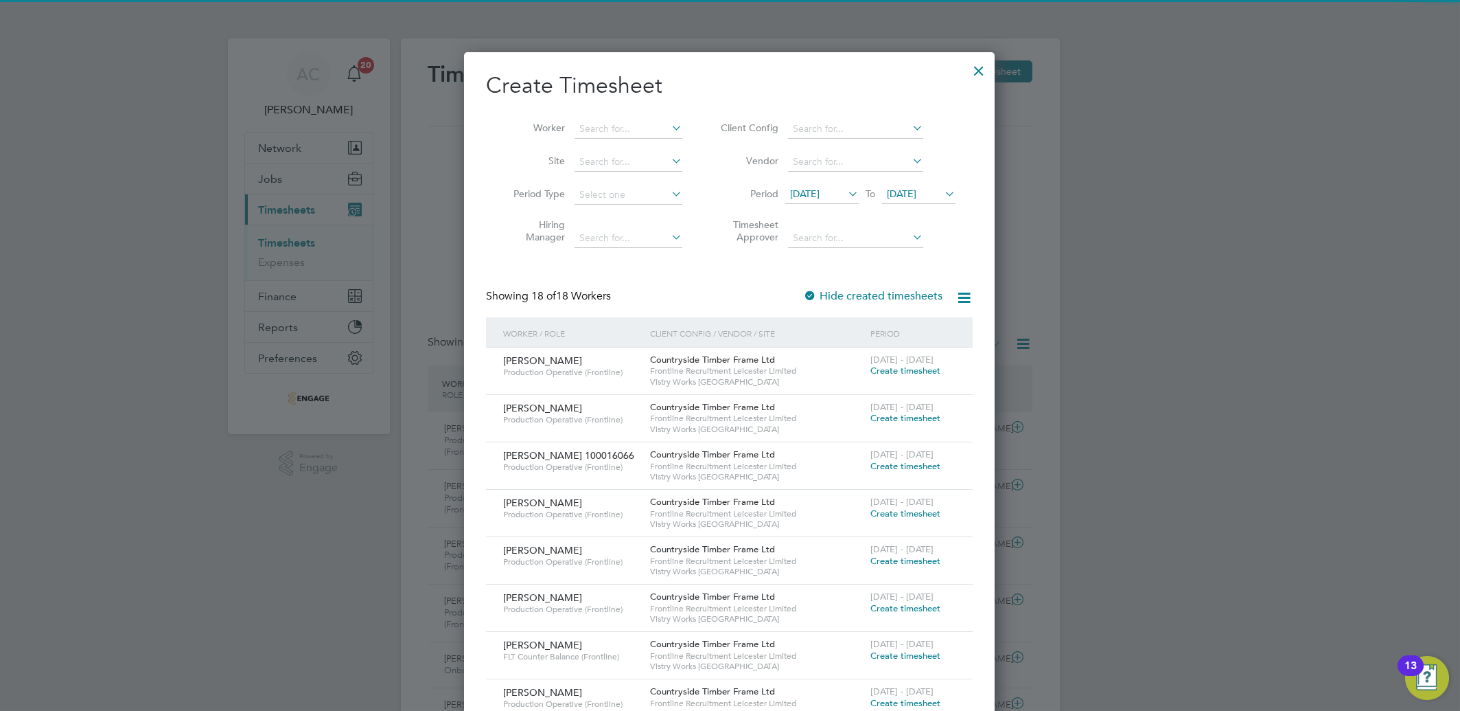
click at [798, 196] on span "[DATE]" at bounding box center [805, 193] width 30 height 12
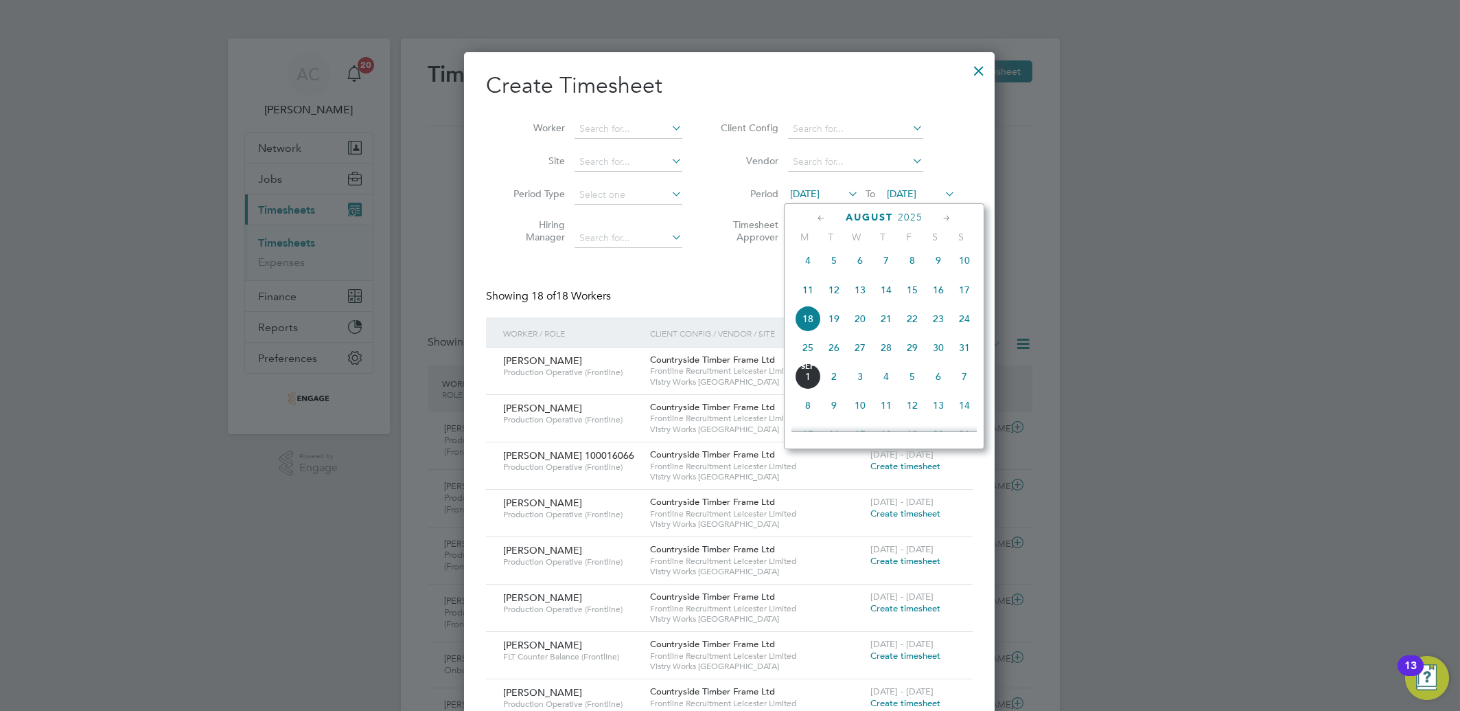
click at [818, 351] on span "25" at bounding box center [808, 347] width 26 height 26
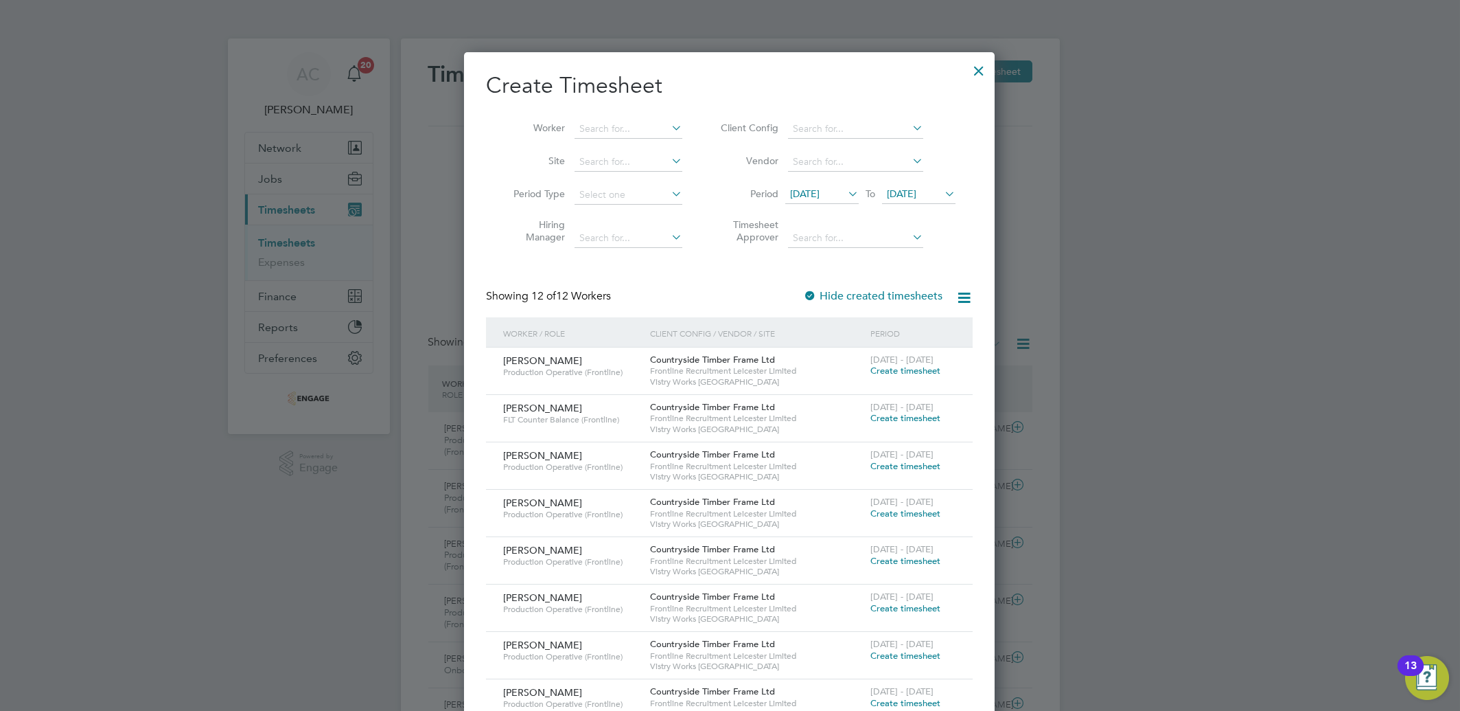
click at [897, 467] on span "Create timesheet" at bounding box center [905, 466] width 70 height 12
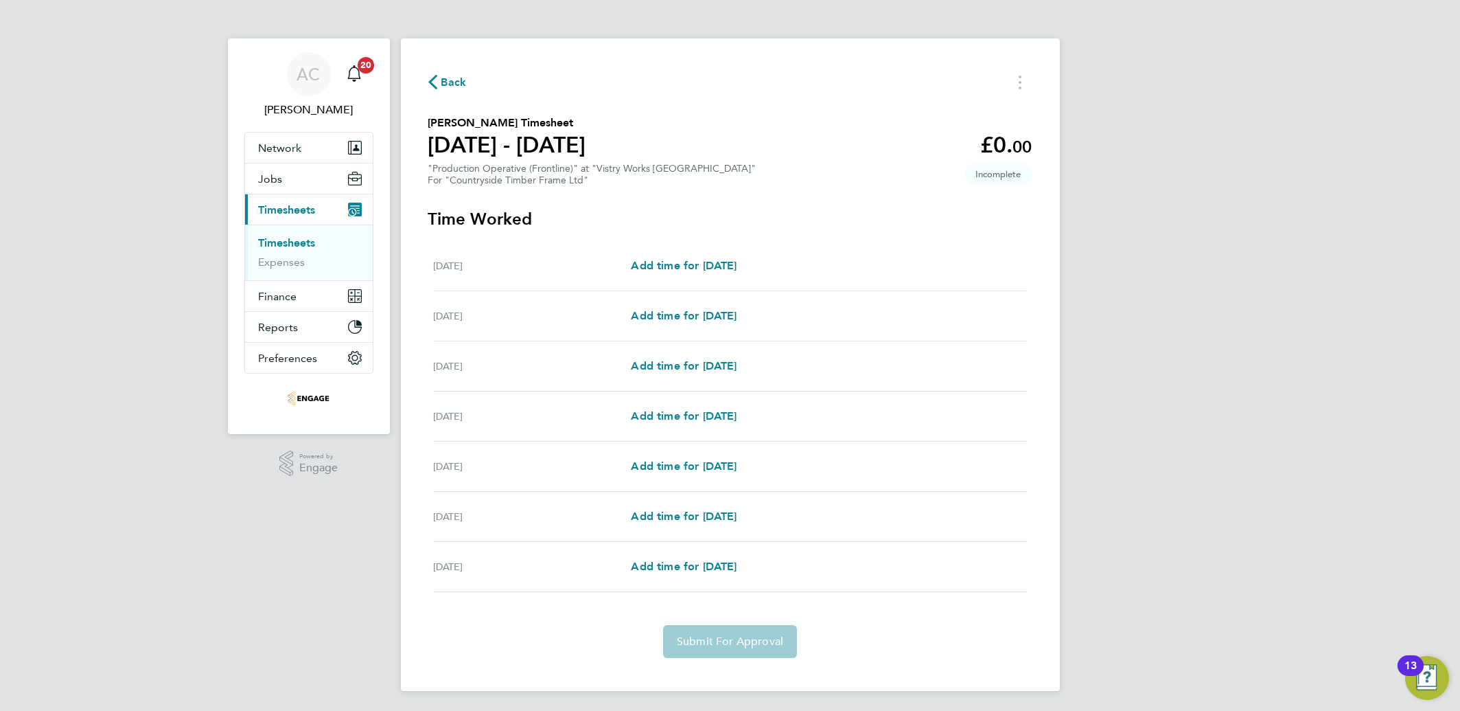
click at [702, 325] on div "[DATE] Add time for [DATE] Add time for [DATE]" at bounding box center [730, 316] width 593 height 50
click at [702, 314] on span "Add time for [DATE]" at bounding box center [684, 315] width 106 height 13
select select "15"
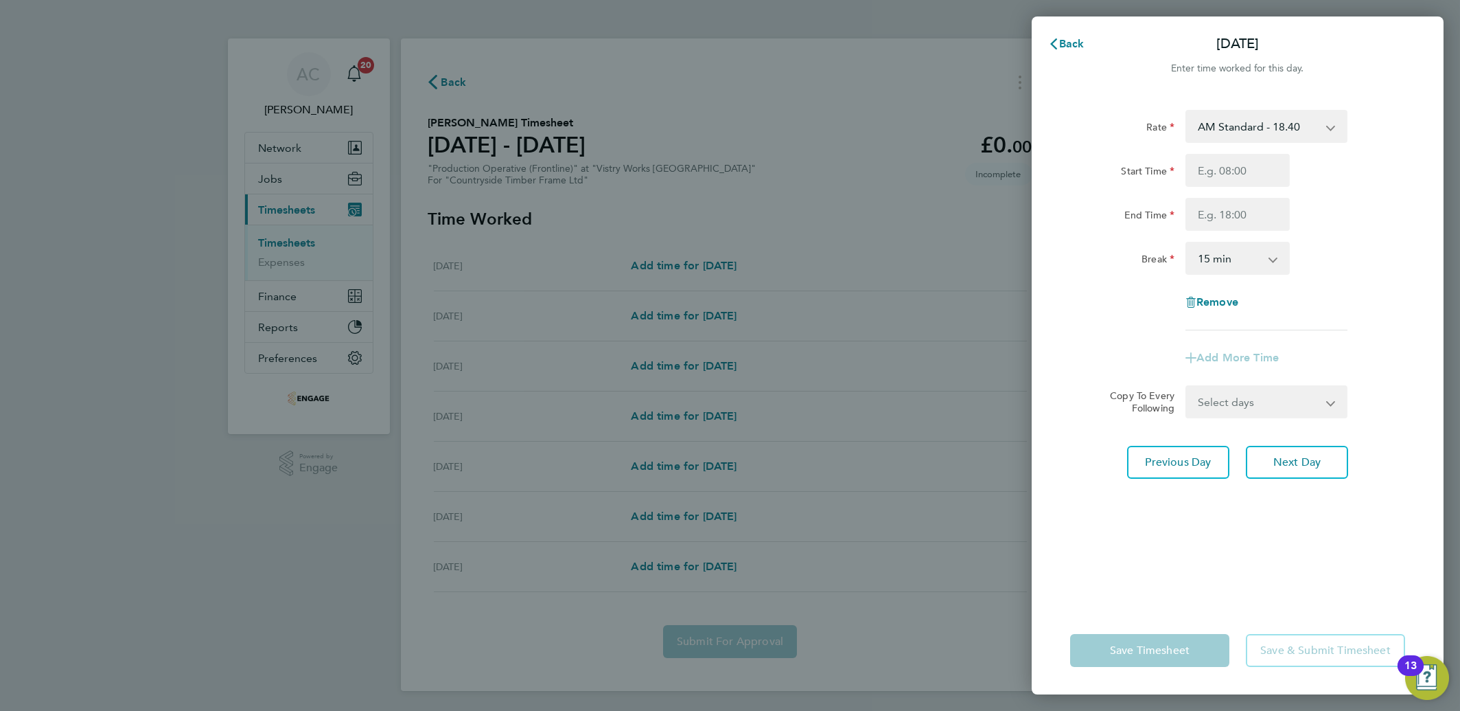
click at [1243, 100] on div "Rate AM Standard - 18.40 OT 1 - 27.60 PM OT 2 - 40.11 OT2 - 36.80 PM OT 1 - 30.…" at bounding box center [1238, 349] width 412 height 513
drag, startPoint x: 1243, startPoint y: 100, endPoint x: 1238, endPoint y: 117, distance: 17.2
click at [1238, 117] on select "AM Standard - 18.40 OT 1 - 27.60 PM OT 2 - 40.11 OT2 - 36.80 PM OT 1 - 30.08 PM…" at bounding box center [1258, 126] width 143 height 30
select select "15"
click at [1214, 184] on input "Start Time" at bounding box center [1238, 170] width 104 height 33
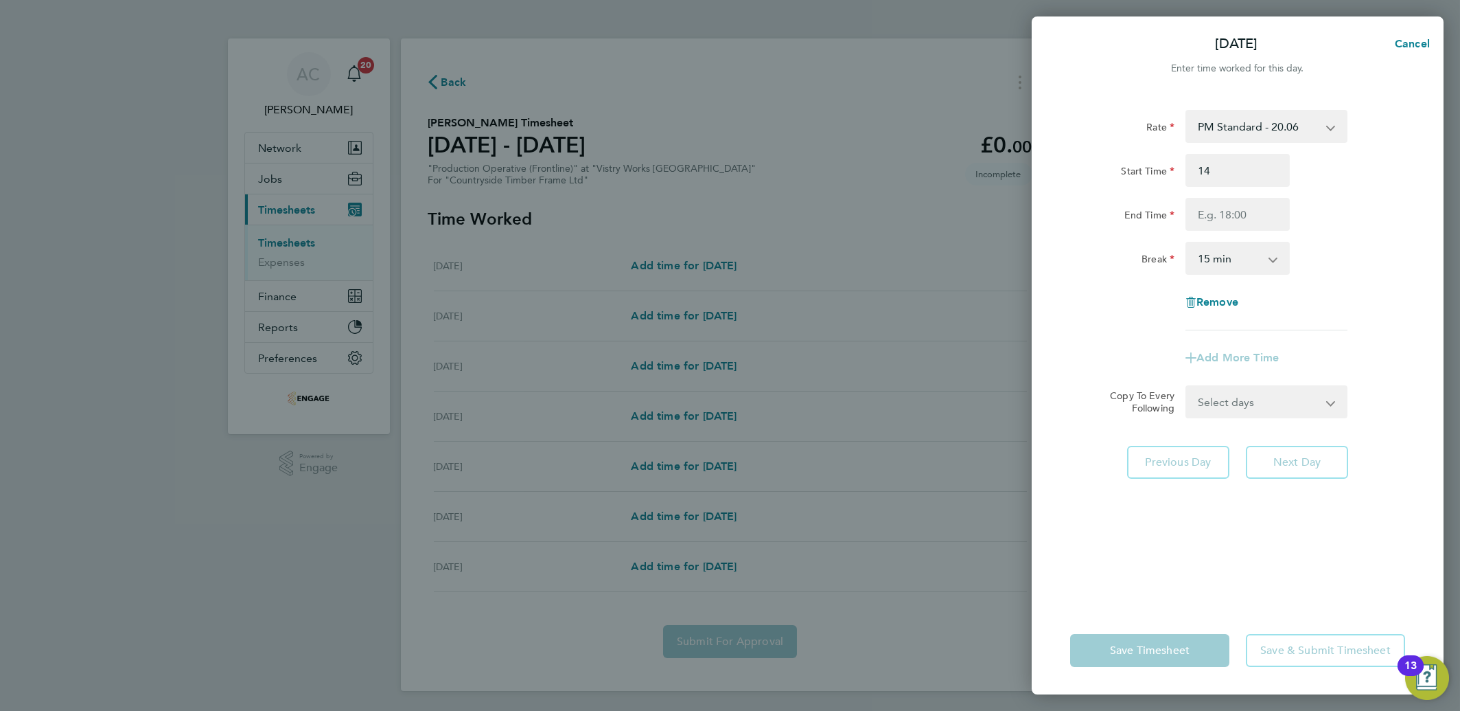
type input "14:00"
click at [1115, 168] on div "Start Time" at bounding box center [1122, 167] width 104 height 27
click at [1212, 218] on input "End Time" at bounding box center [1238, 214] width 104 height 33
type input "22:30"
click at [1212, 250] on select "0 min 15 min 30 min 45 min 60 min 75 min 90 min" at bounding box center [1229, 258] width 85 height 30
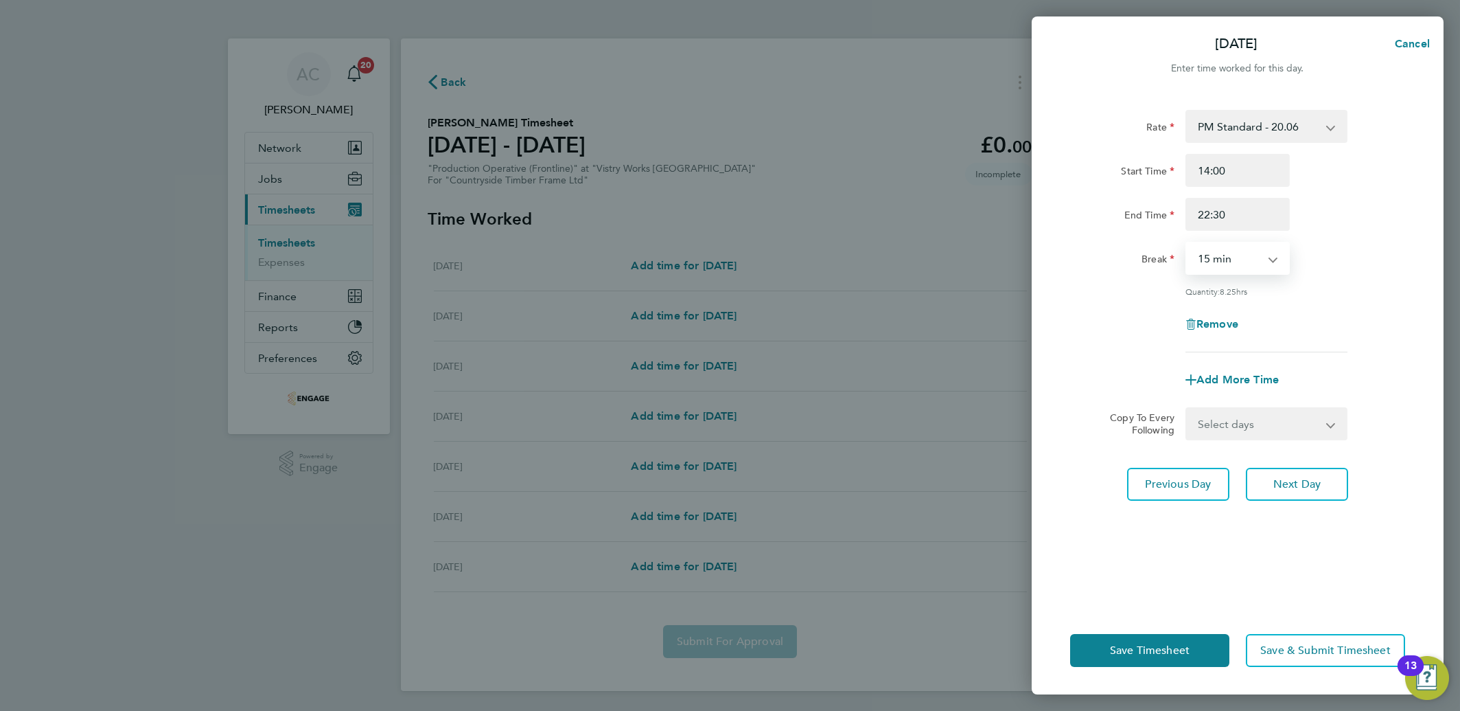
select select "30"
click at [1187, 243] on select "0 min 15 min 30 min 45 min 60 min 75 min 90 min" at bounding box center [1229, 258] width 85 height 30
click at [1230, 445] on div "Rate PM Standard - 20.06 AM Standard - 18.40 OT 1 - 27.60 PM OT 2 - 40.11 OT2 -…" at bounding box center [1238, 349] width 412 height 513
click at [1224, 435] on select "Select days Day Weekday (Mon-Fri) Weekend (Sat-Sun) [DATE] [DATE] [DATE] [DATE]…" at bounding box center [1259, 423] width 144 height 30
select select "DAY"
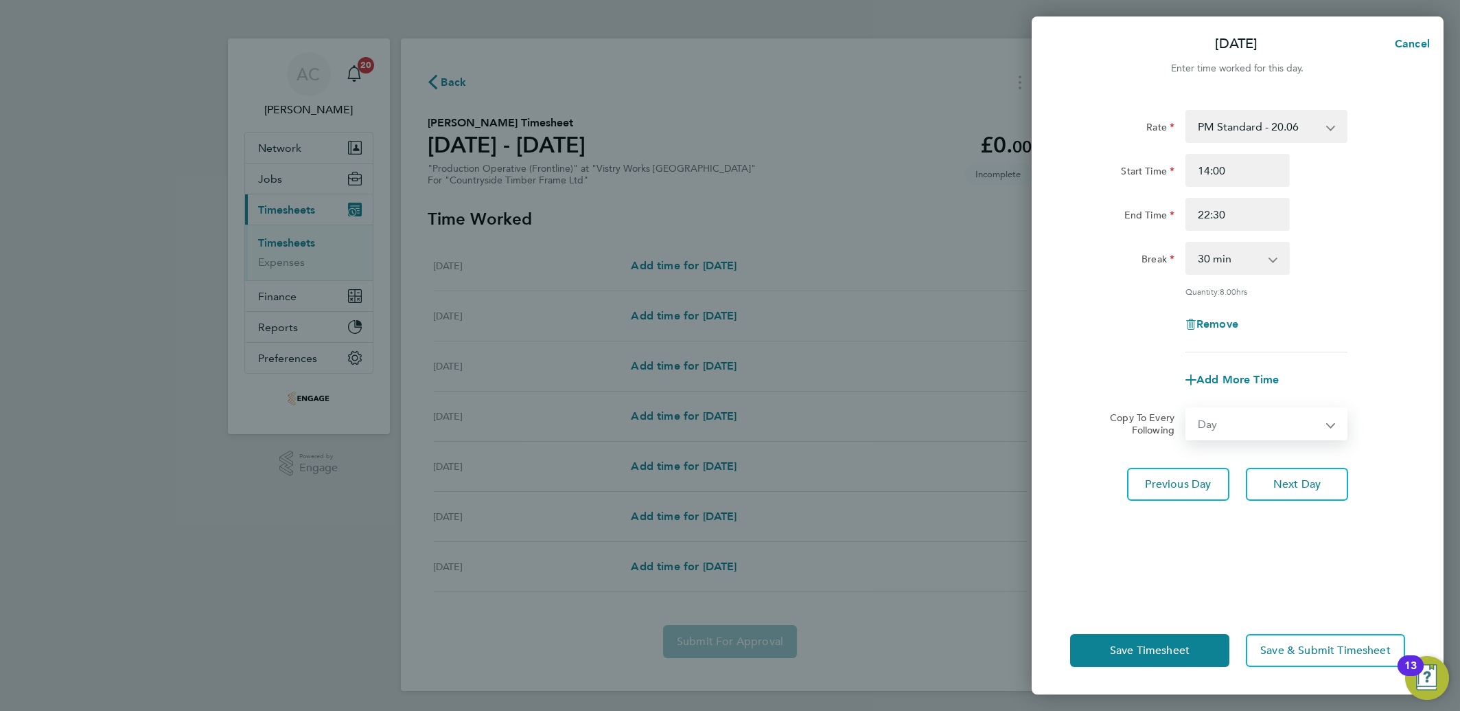
click at [1187, 408] on select "Select days Day Weekday (Mon-Fri) Weekend (Sat-Sun) [DATE] [DATE] [DATE] [DATE]…" at bounding box center [1259, 423] width 144 height 30
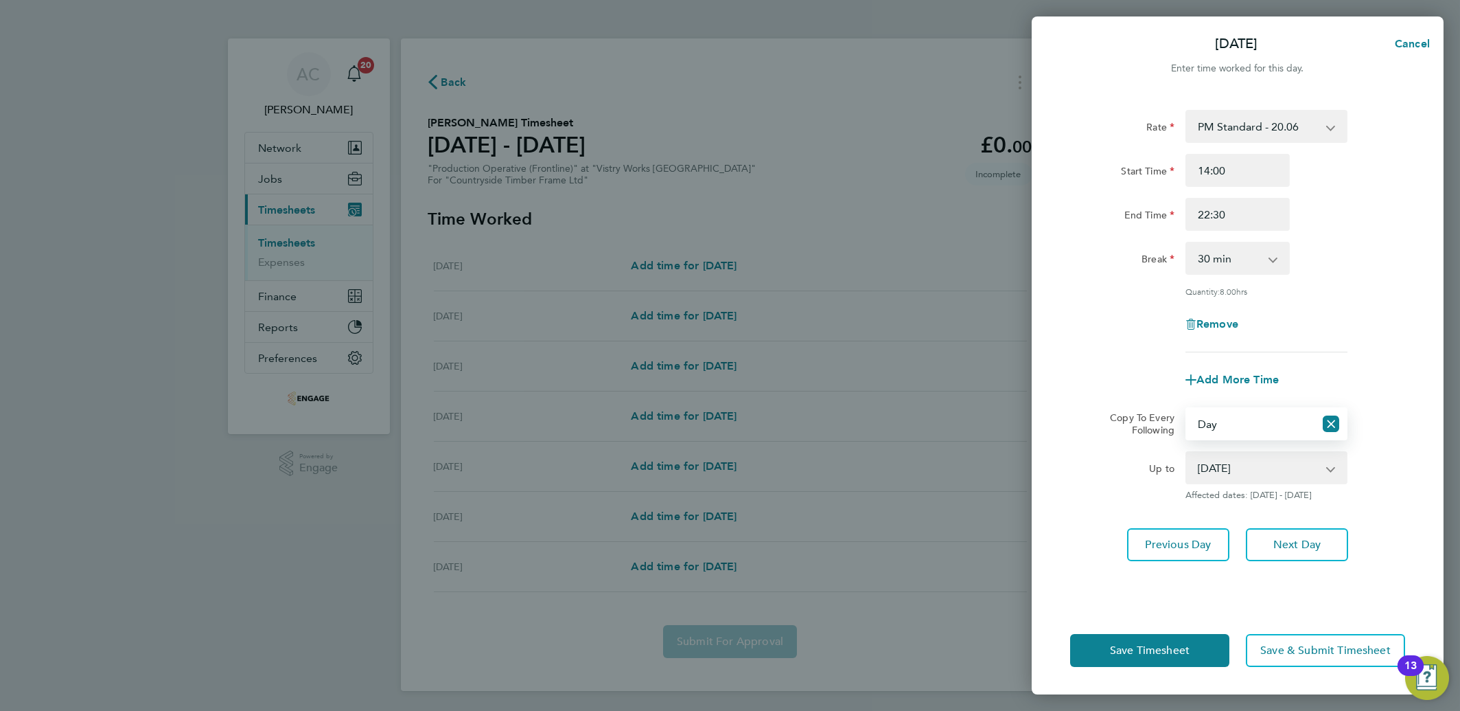
click at [1220, 465] on select "[DATE] [DATE] [DATE] [DATE] [DATE]" at bounding box center [1258, 467] width 143 height 30
select select "[DATE]"
click at [1187, 452] on select "[DATE] [DATE] [DATE] [DATE] [DATE]" at bounding box center [1258, 467] width 143 height 30
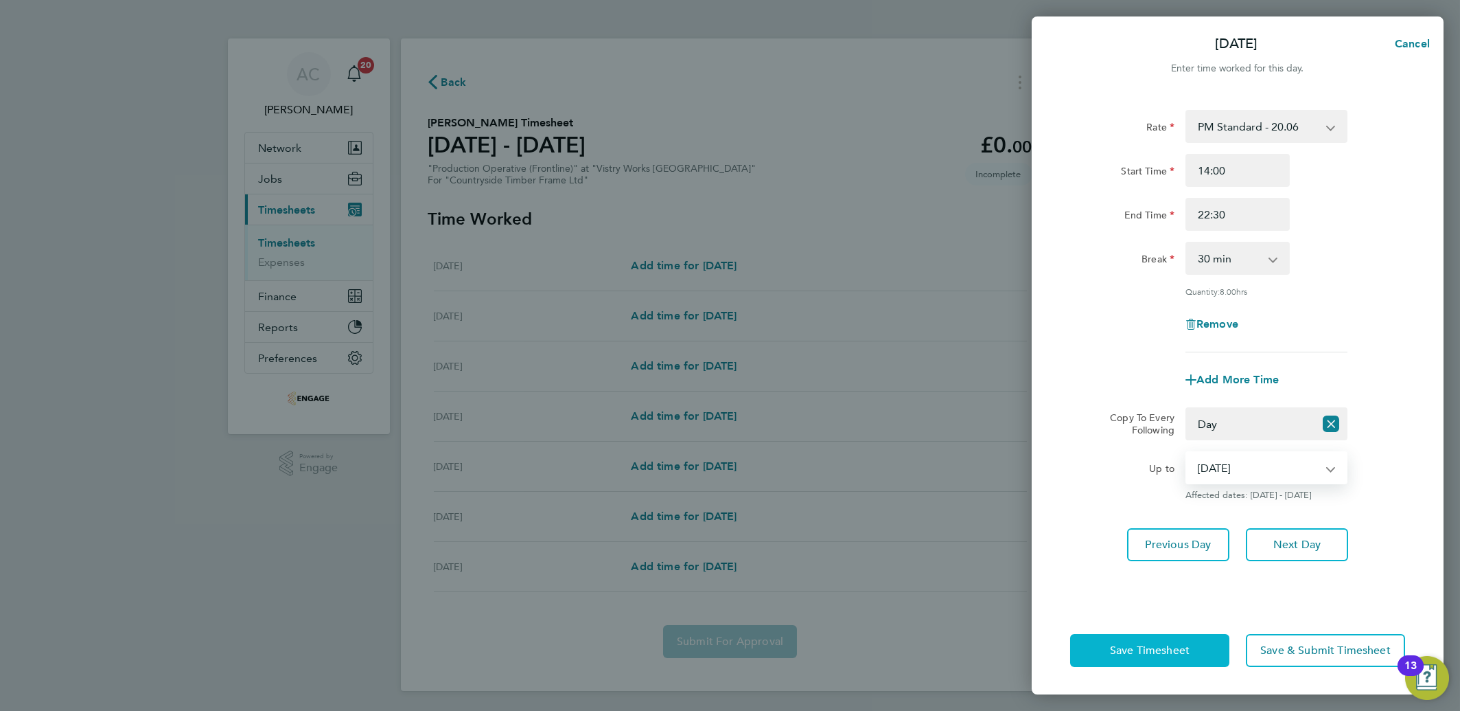
click at [1162, 642] on button "Save Timesheet" at bounding box center [1149, 650] width 159 height 33
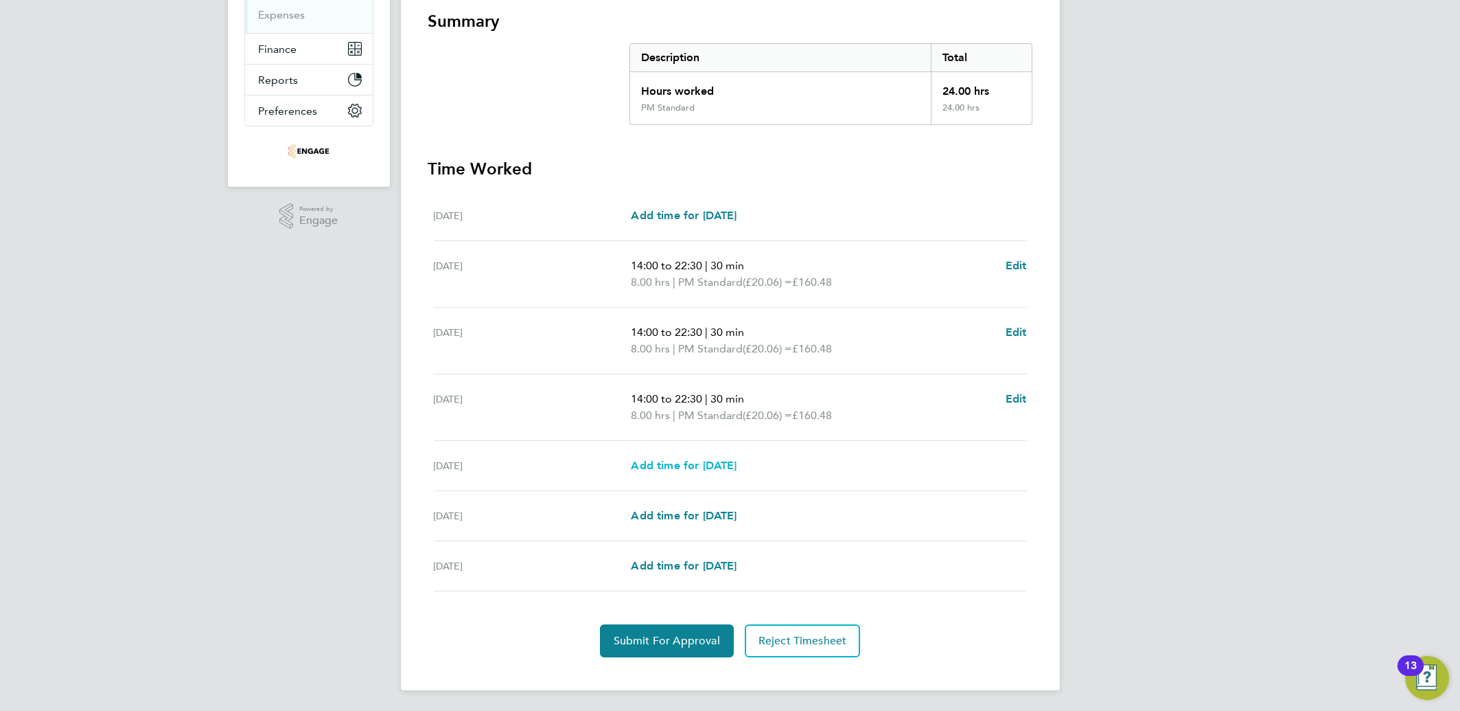
click at [651, 459] on span "Add time for [DATE]" at bounding box center [684, 465] width 106 height 13
select select "15"
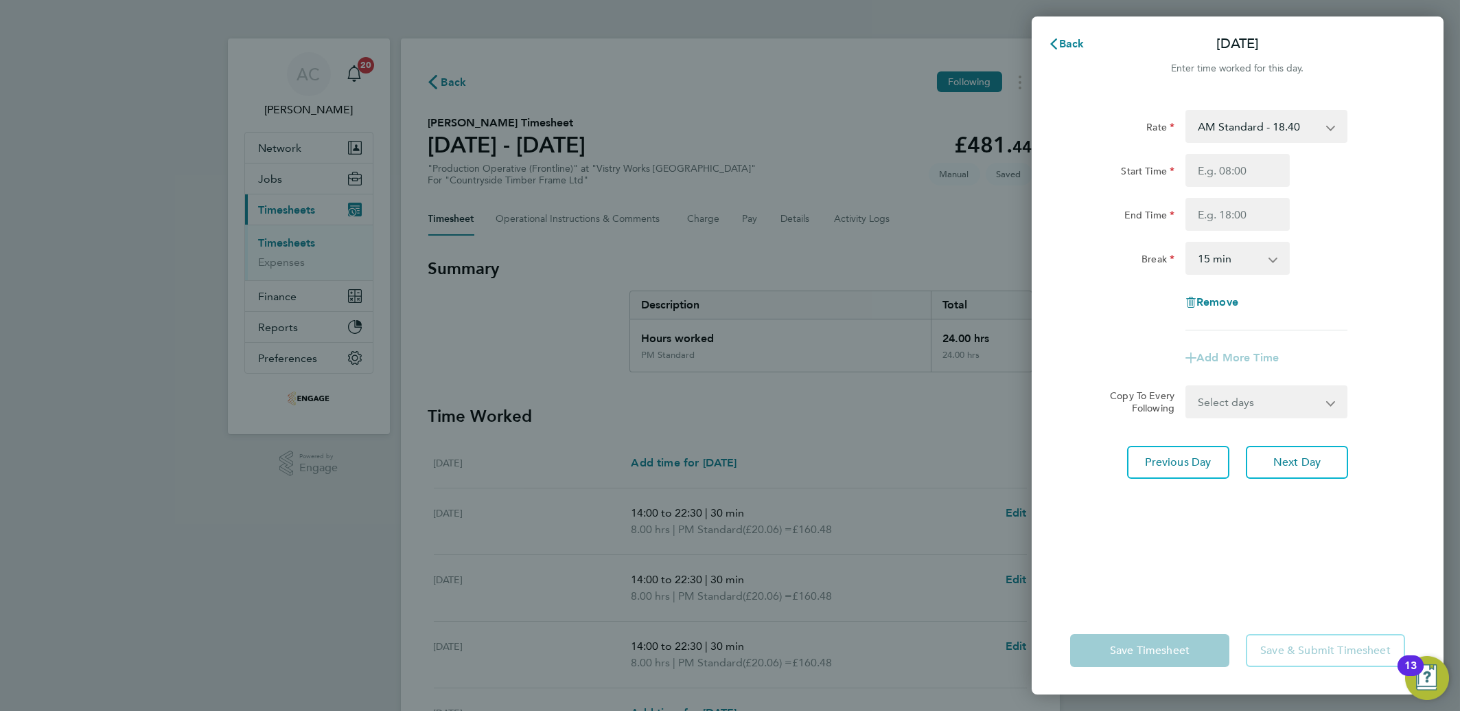
click at [1269, 116] on select "AM Standard - 18.40 OT 1 - 27.60 PM OT 2 - 40.11 OT2 - 36.80 PM OT 1 - 30.08 PM…" at bounding box center [1258, 126] width 143 height 30
select select "15"
click at [1213, 172] on input "Start Time" at bounding box center [1238, 170] width 104 height 33
type input "14:00"
click at [1104, 120] on div "Rate" at bounding box center [1122, 123] width 104 height 27
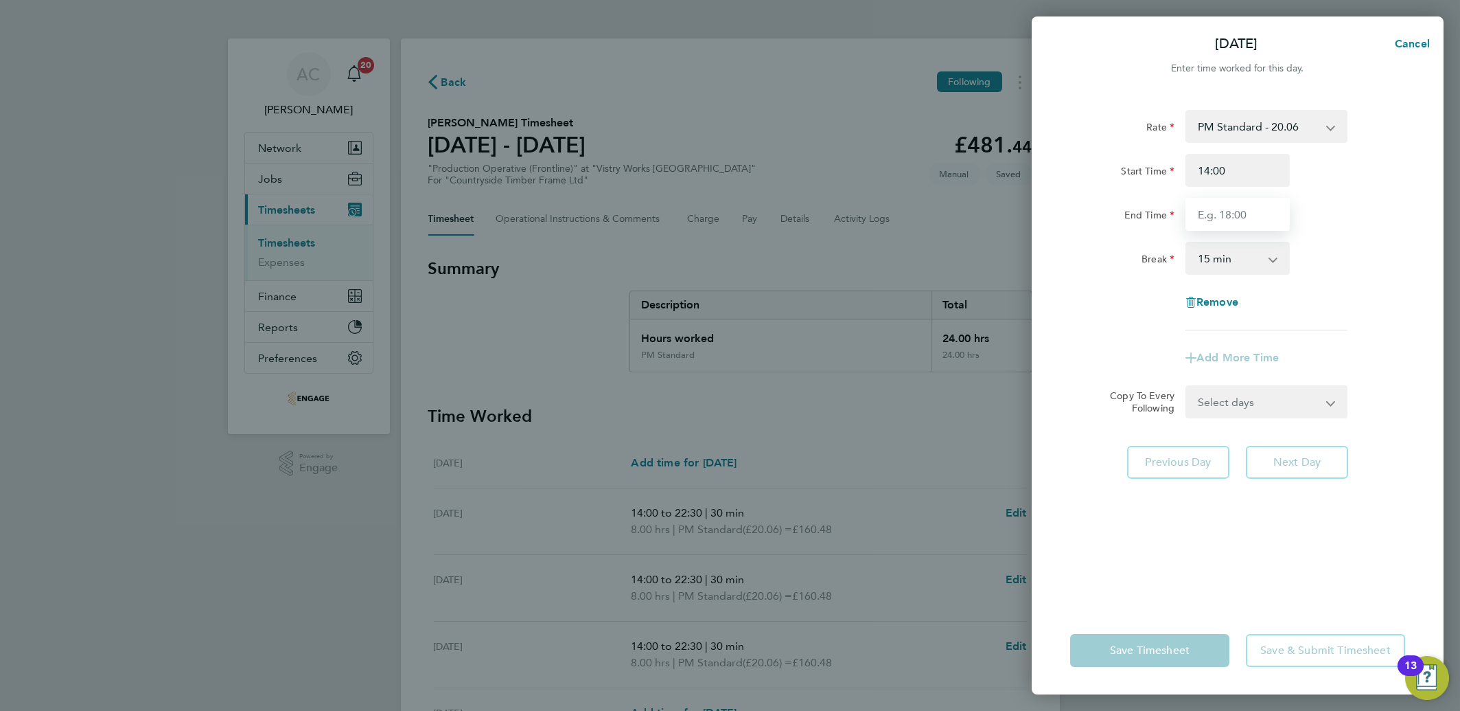
click at [1220, 215] on input "End Time" at bounding box center [1238, 214] width 104 height 33
type input "20:00"
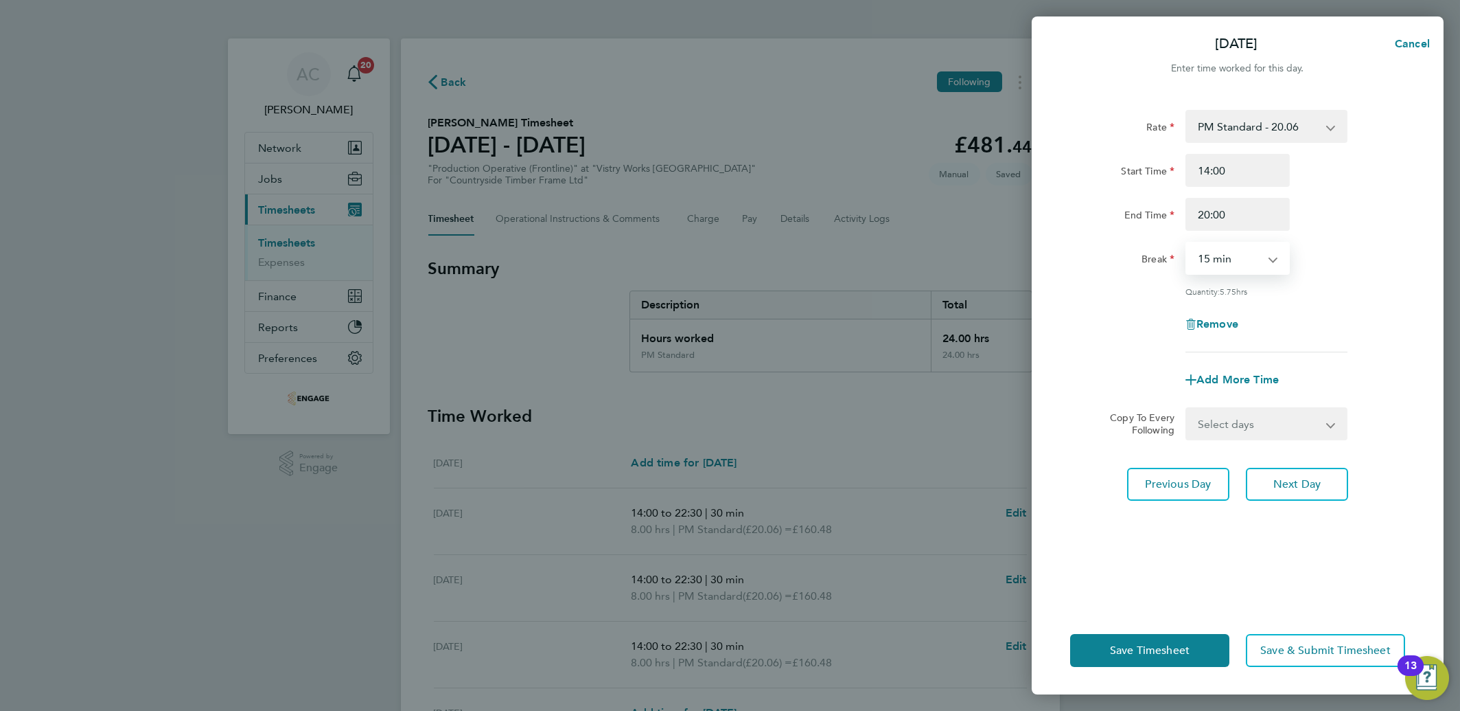
click at [1217, 266] on select "0 min 15 min 30 min 45 min 60 min 75 min 90 min" at bounding box center [1229, 258] width 85 height 30
select select "30"
click at [1187, 243] on select "0 min 15 min 30 min 45 min 60 min 75 min 90 min" at bounding box center [1229, 258] width 85 height 30
click at [1129, 661] on button "Save Timesheet" at bounding box center [1149, 650] width 159 height 33
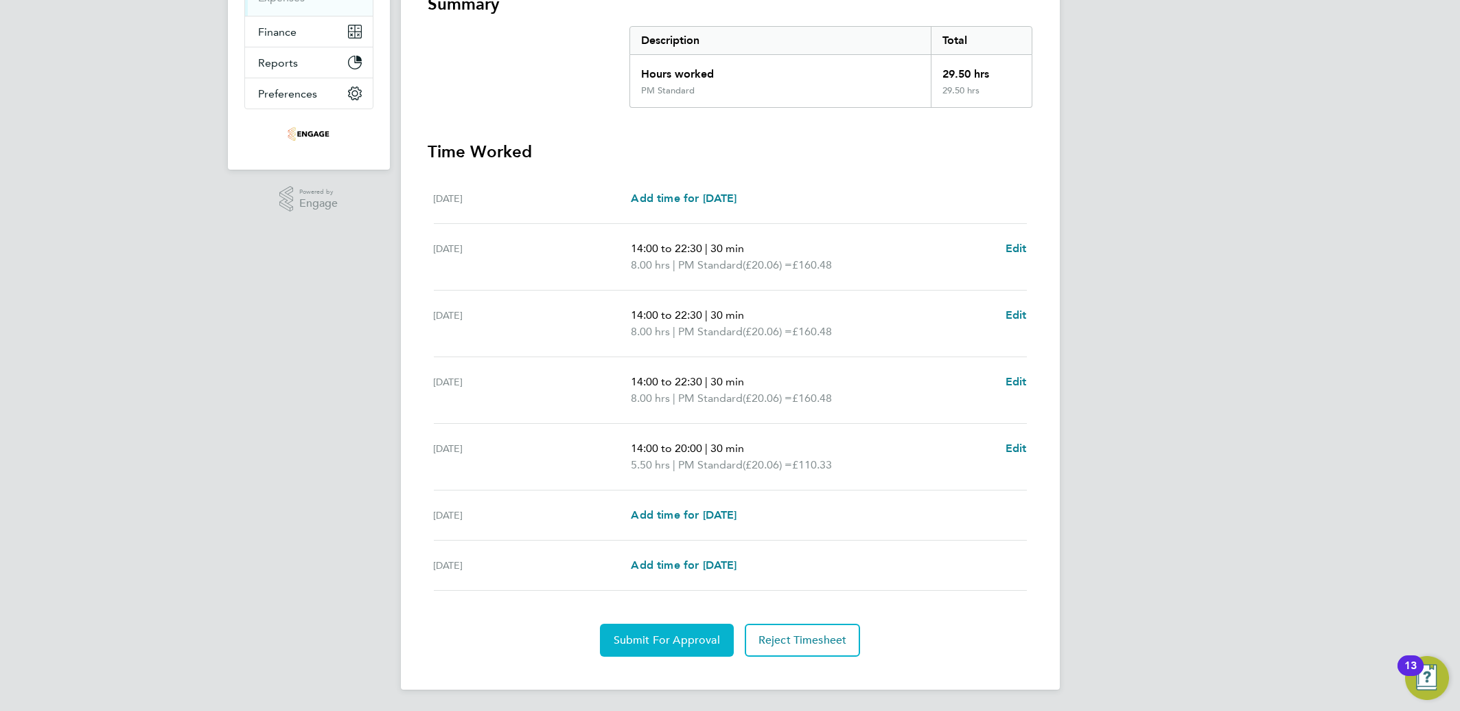
click at [665, 633] on span "Submit For Approval" at bounding box center [667, 640] width 106 height 14
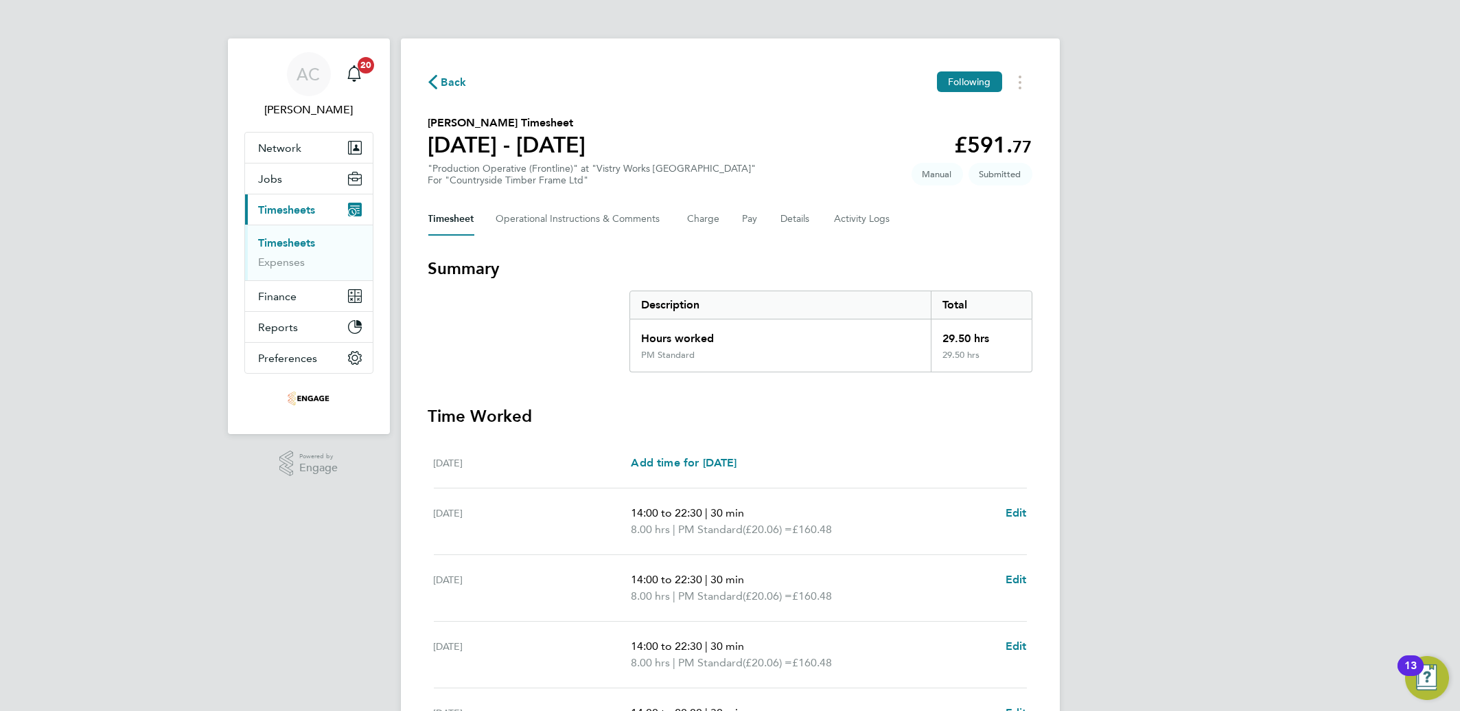
click at [301, 249] on link "Timesheets" at bounding box center [287, 242] width 57 height 13
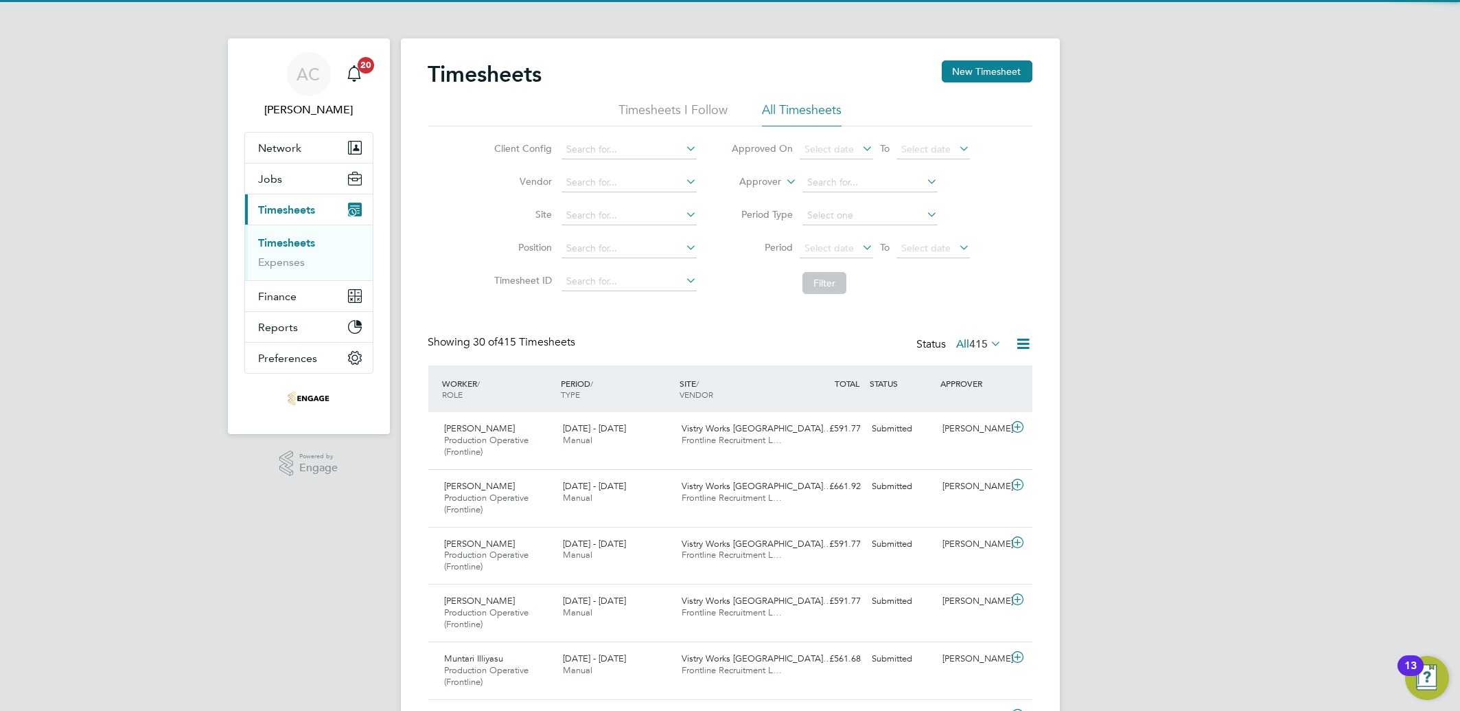
scroll to position [46, 119]
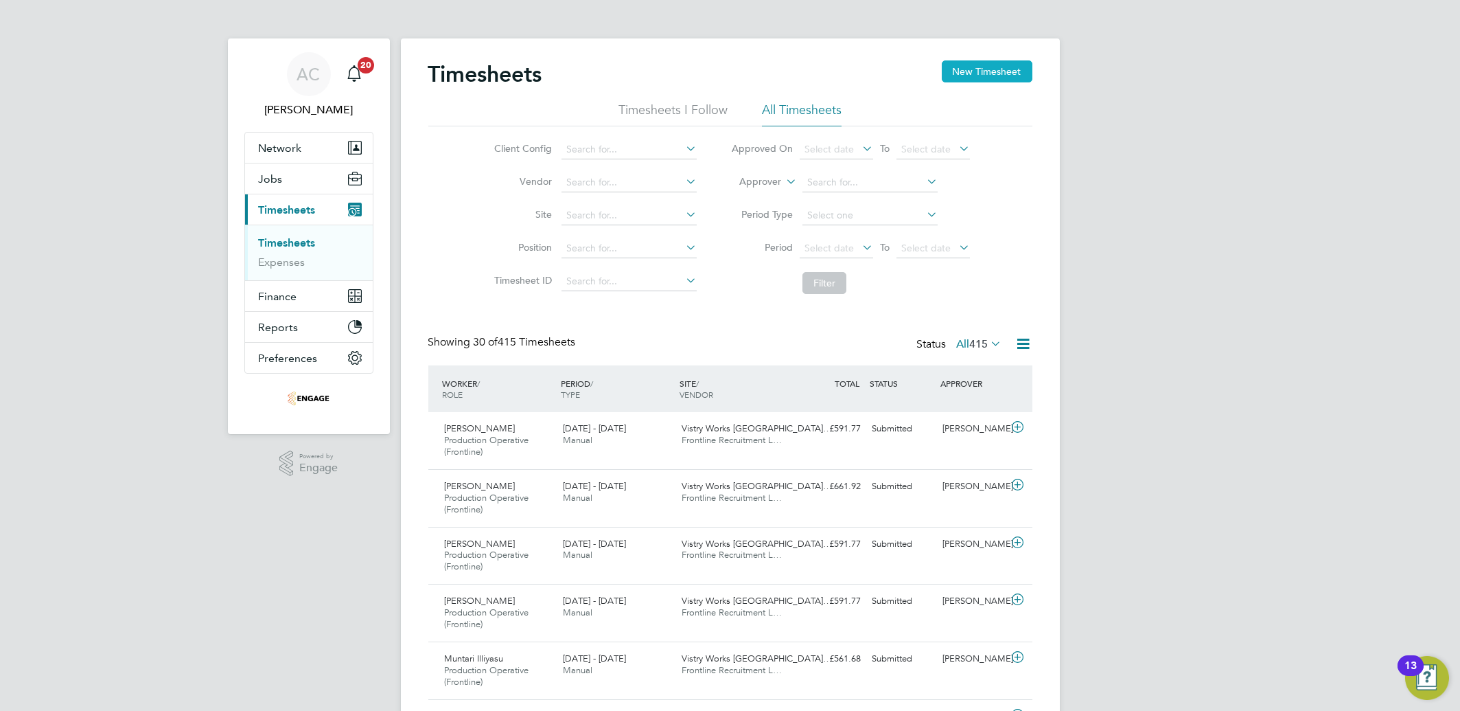
click at [1004, 81] on button "New Timesheet" at bounding box center [987, 71] width 91 height 22
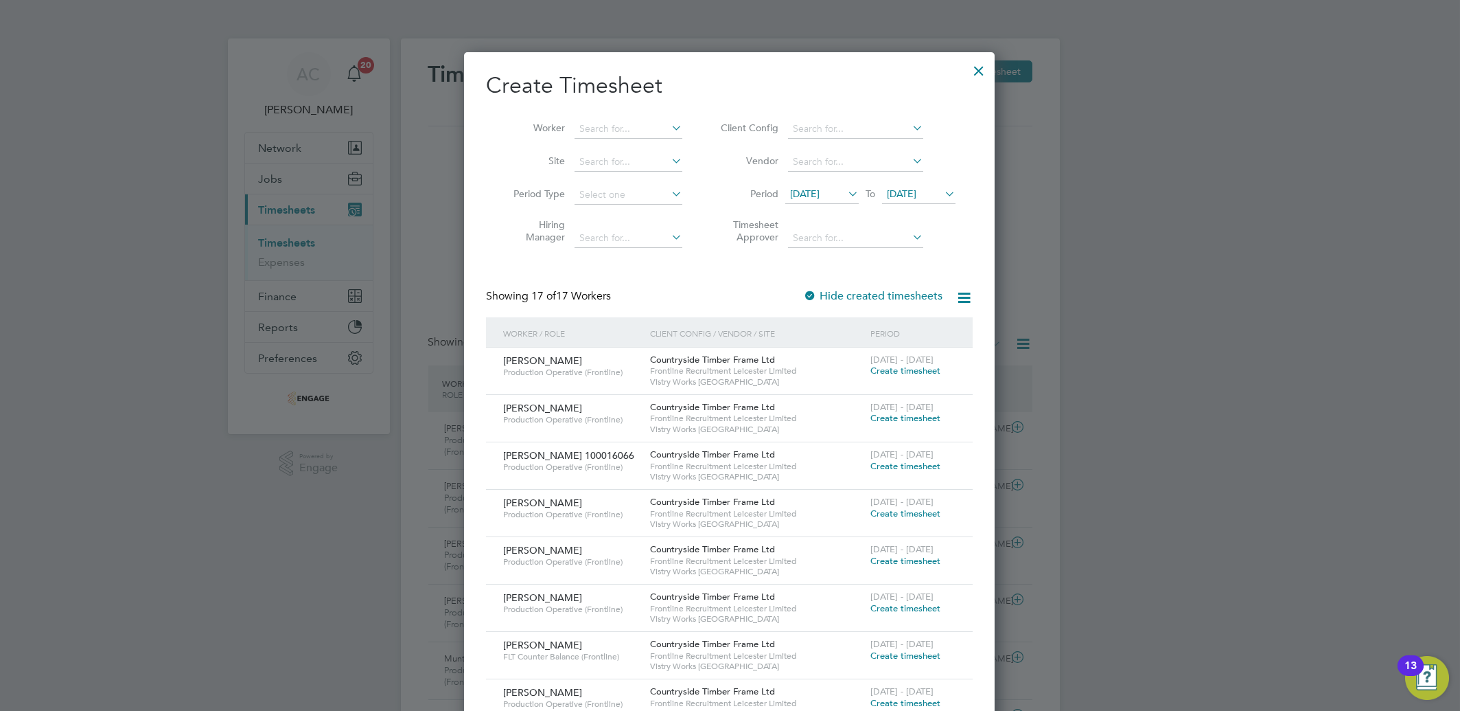
click at [800, 200] on span "[DATE]" at bounding box center [821, 194] width 73 height 19
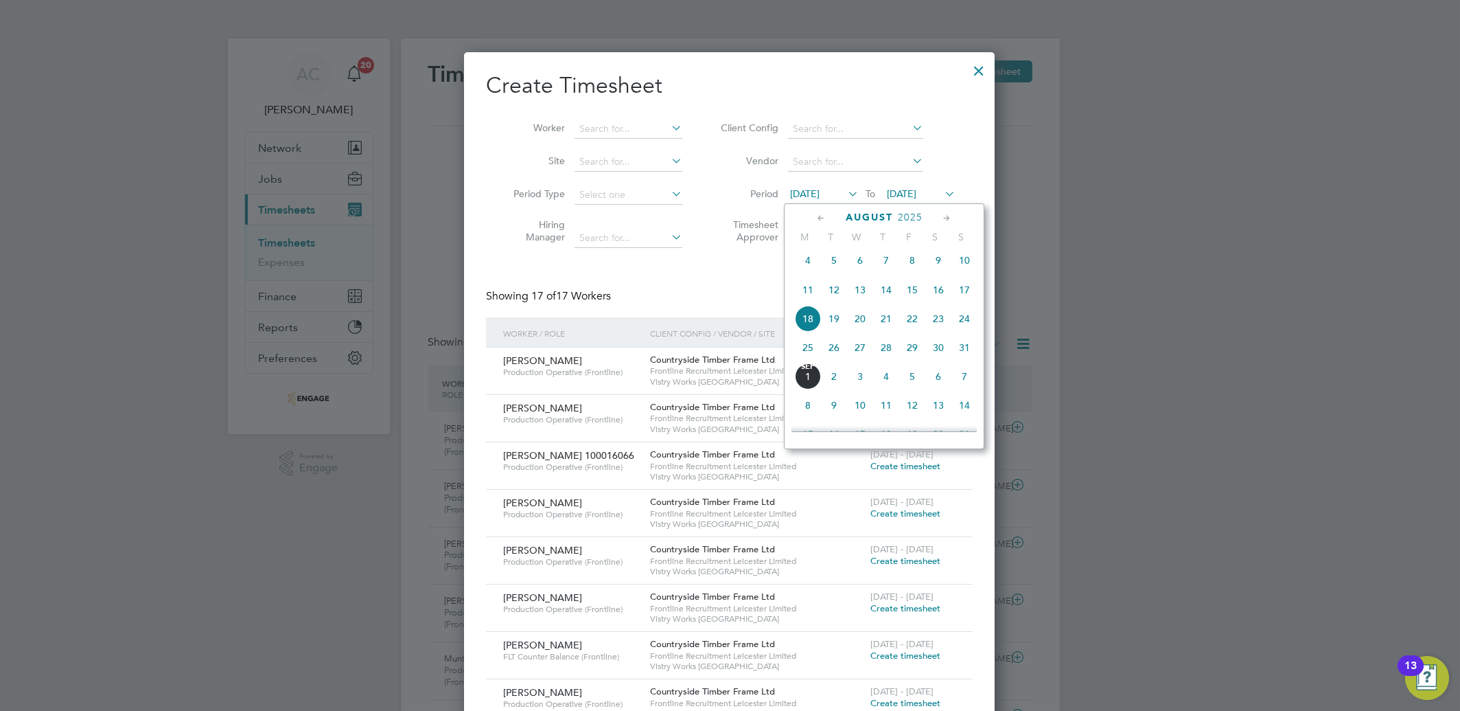
click at [802, 356] on span "25" at bounding box center [808, 347] width 26 height 26
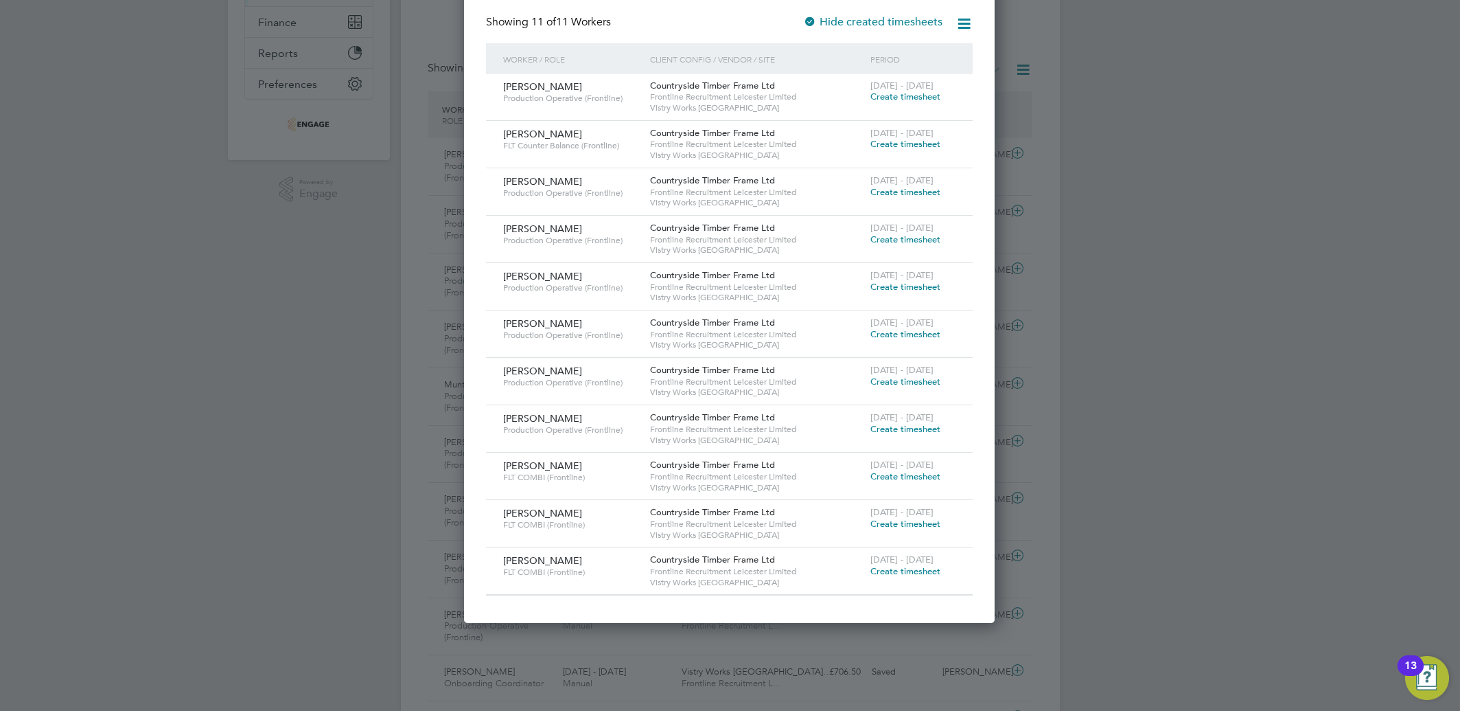
click at [930, 340] on div "[DATE] - [DATE] Create timesheet" at bounding box center [913, 328] width 92 height 37
click at [927, 341] on div "[DATE] - [DATE] Create timesheet" at bounding box center [913, 328] width 92 height 37
click at [923, 330] on span "Create timesheet" at bounding box center [905, 334] width 70 height 12
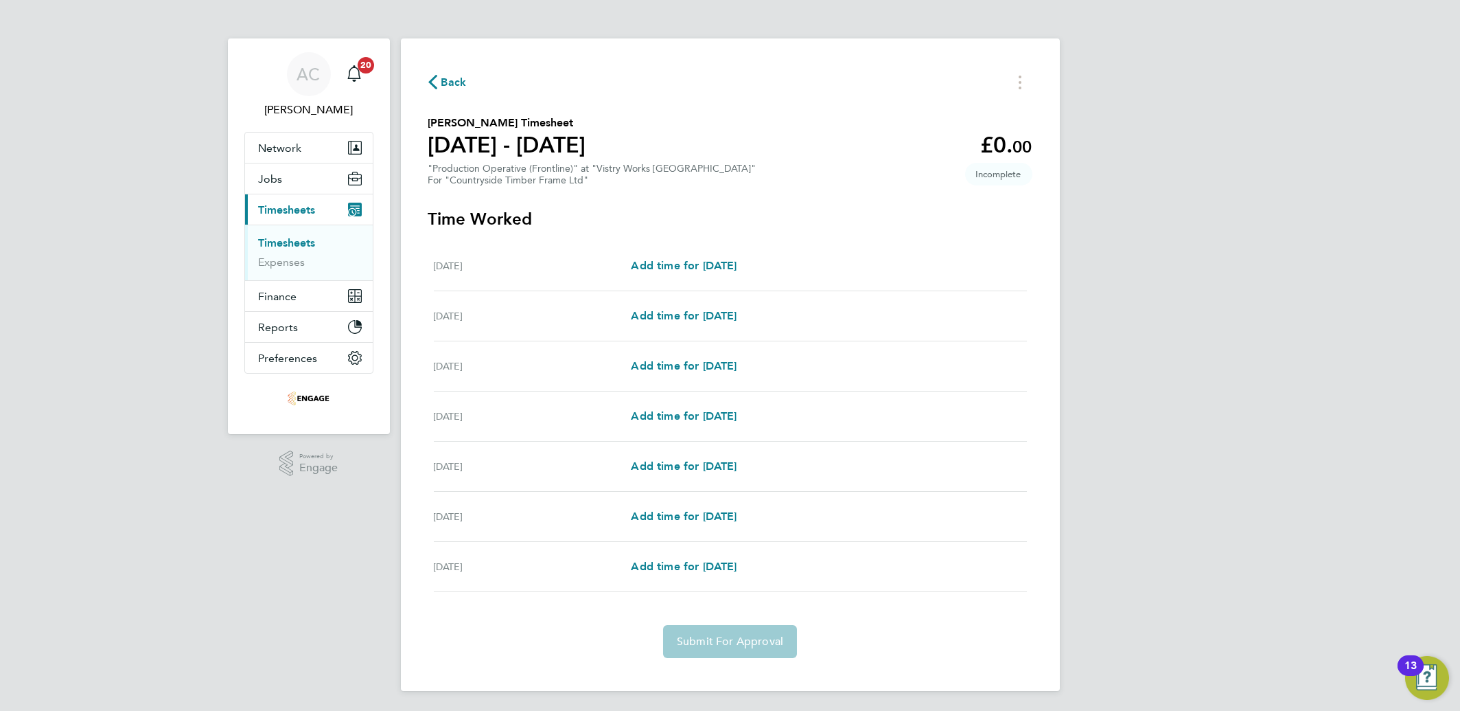
click at [668, 302] on div "[DATE] Add time for [DATE] Add time for [DATE]" at bounding box center [730, 316] width 593 height 50
click at [679, 305] on div "[DATE] Add time for [DATE] Add time for [DATE]" at bounding box center [730, 316] width 593 height 50
click at [726, 316] on span "Add time for [DATE]" at bounding box center [684, 315] width 106 height 13
select select "15"
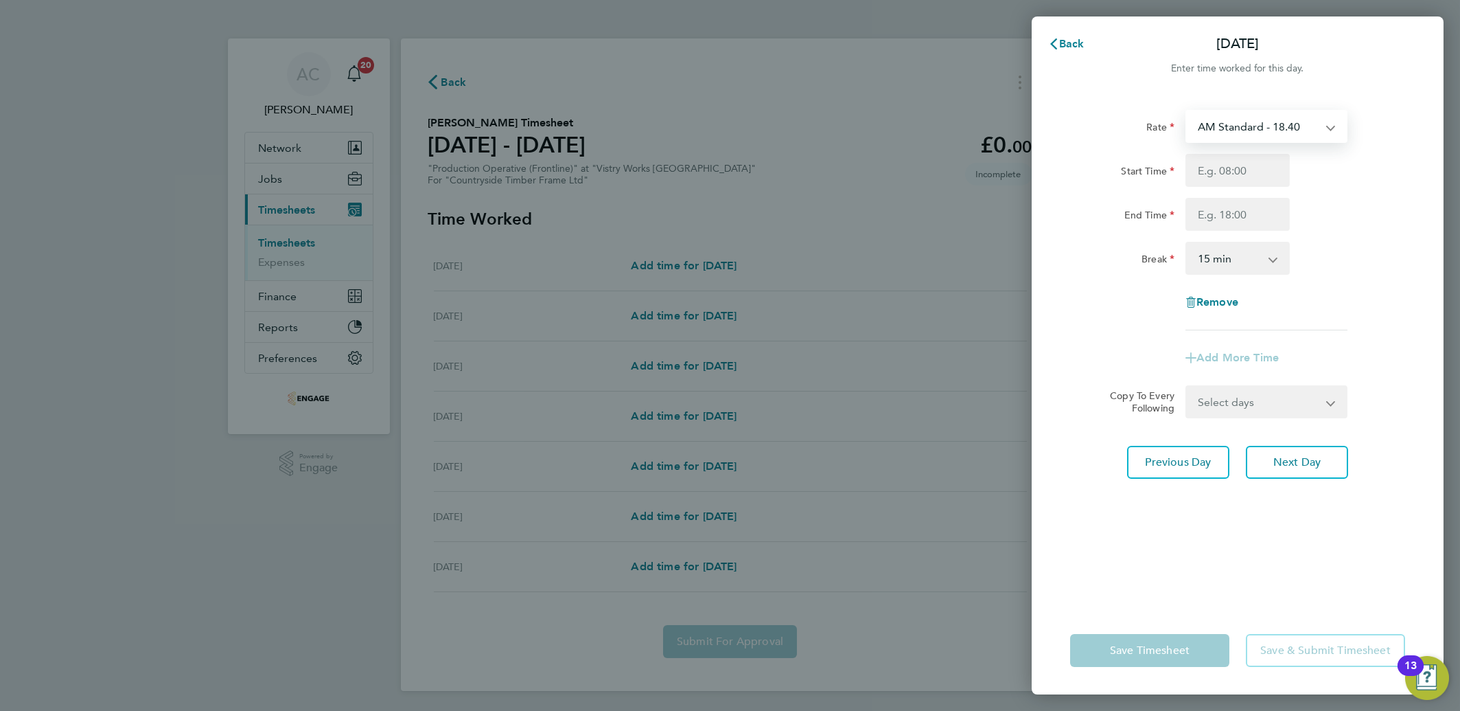
click at [1225, 121] on select "AM Standard - 18.40 PM OT 1 - 30.08 PM Standard - 20.06 PM OT 2 - 40.11 OT 1 - …" at bounding box center [1258, 126] width 143 height 30
select select "15"
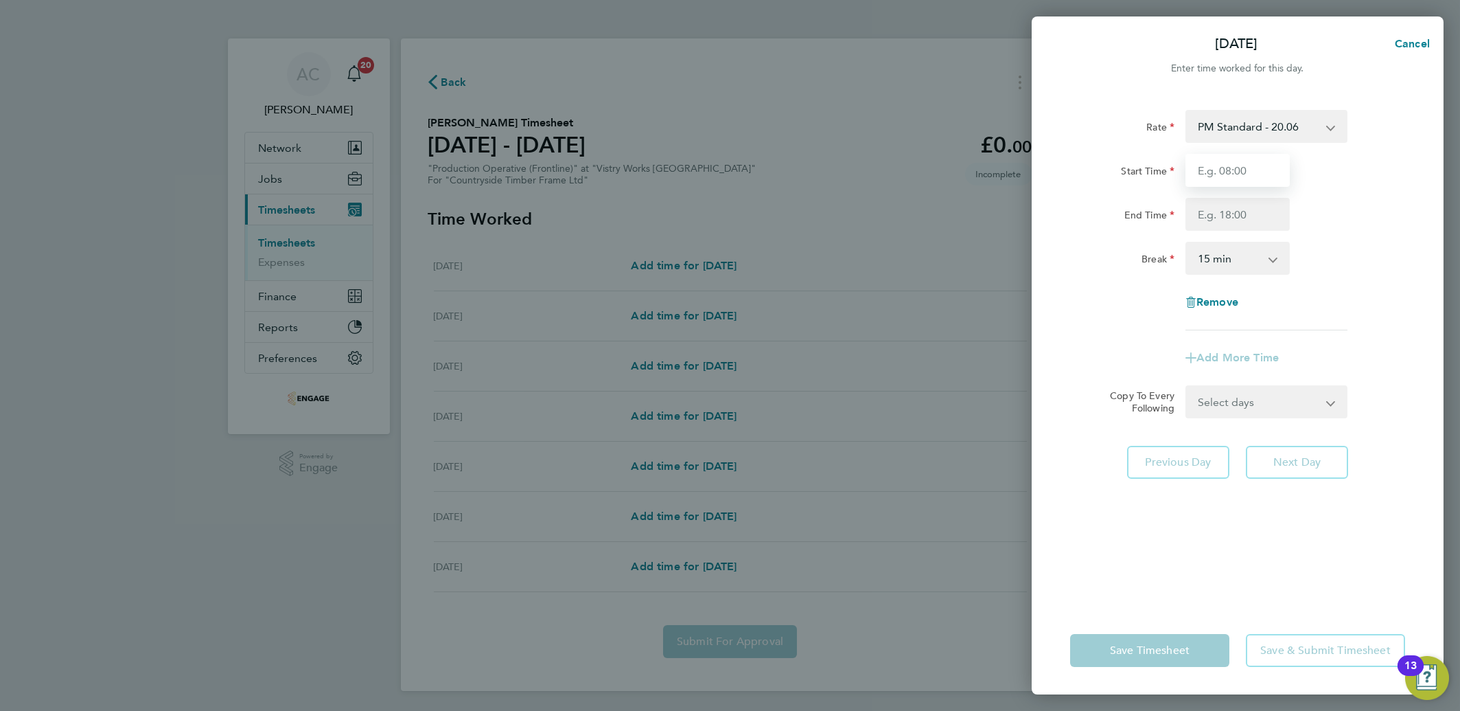
click at [1223, 181] on input "Start Time" at bounding box center [1238, 170] width 104 height 33
type input "4"
type input "14:00"
click at [1159, 169] on label "Start Time" at bounding box center [1148, 173] width 54 height 16
click at [1186, 169] on input "Start Time" at bounding box center [1238, 170] width 104 height 33
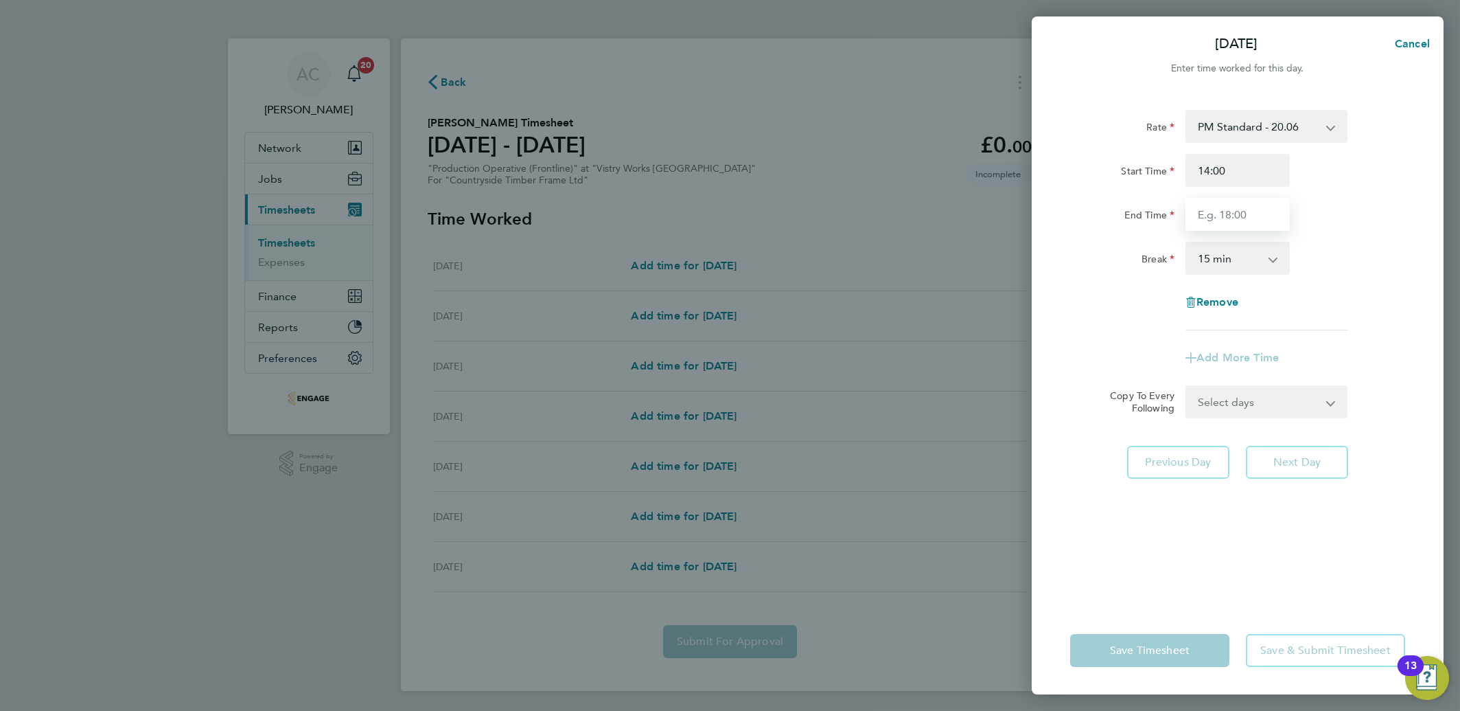
drag, startPoint x: 1206, startPoint y: 202, endPoint x: 1220, endPoint y: 207, distance: 14.8
click at [1210, 203] on input "End Time" at bounding box center [1238, 214] width 104 height 33
type input "22:30"
click at [1218, 251] on select "0 min 15 min 30 min 45 min 60 min 75 min 90 min" at bounding box center [1229, 258] width 85 height 30
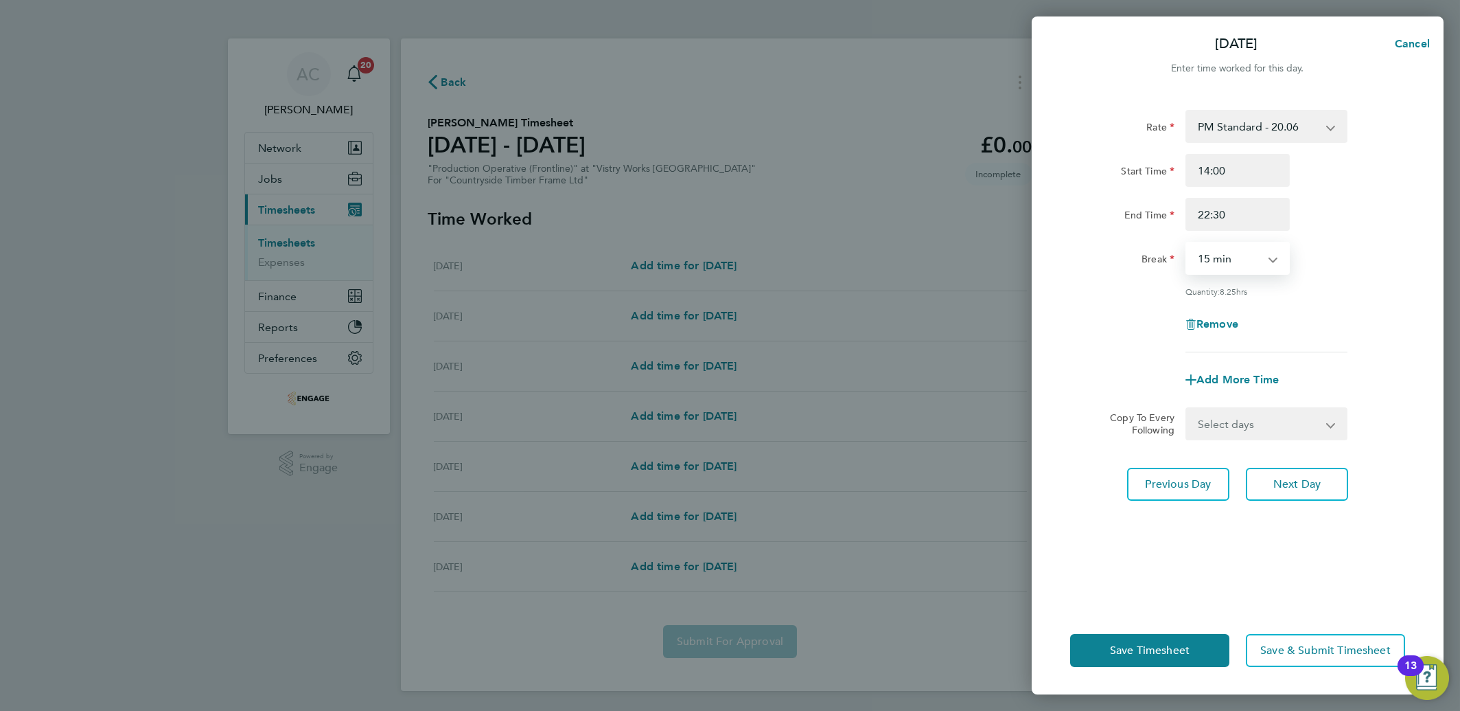
select select "30"
click at [1187, 243] on select "0 min 15 min 30 min 45 min 60 min 75 min 90 min" at bounding box center [1229, 258] width 85 height 30
click at [1248, 417] on select "Select days Day Weekday (Mon-Fri) Weekend (Sat-Sun) [DATE] [DATE] [DATE] [DATE]…" at bounding box center [1259, 423] width 144 height 30
select select "DAY"
click at [1187, 408] on select "Select days Day Weekday (Mon-Fri) Weekend (Sat-Sun) [DATE] [DATE] [DATE] [DATE]…" at bounding box center [1259, 423] width 144 height 30
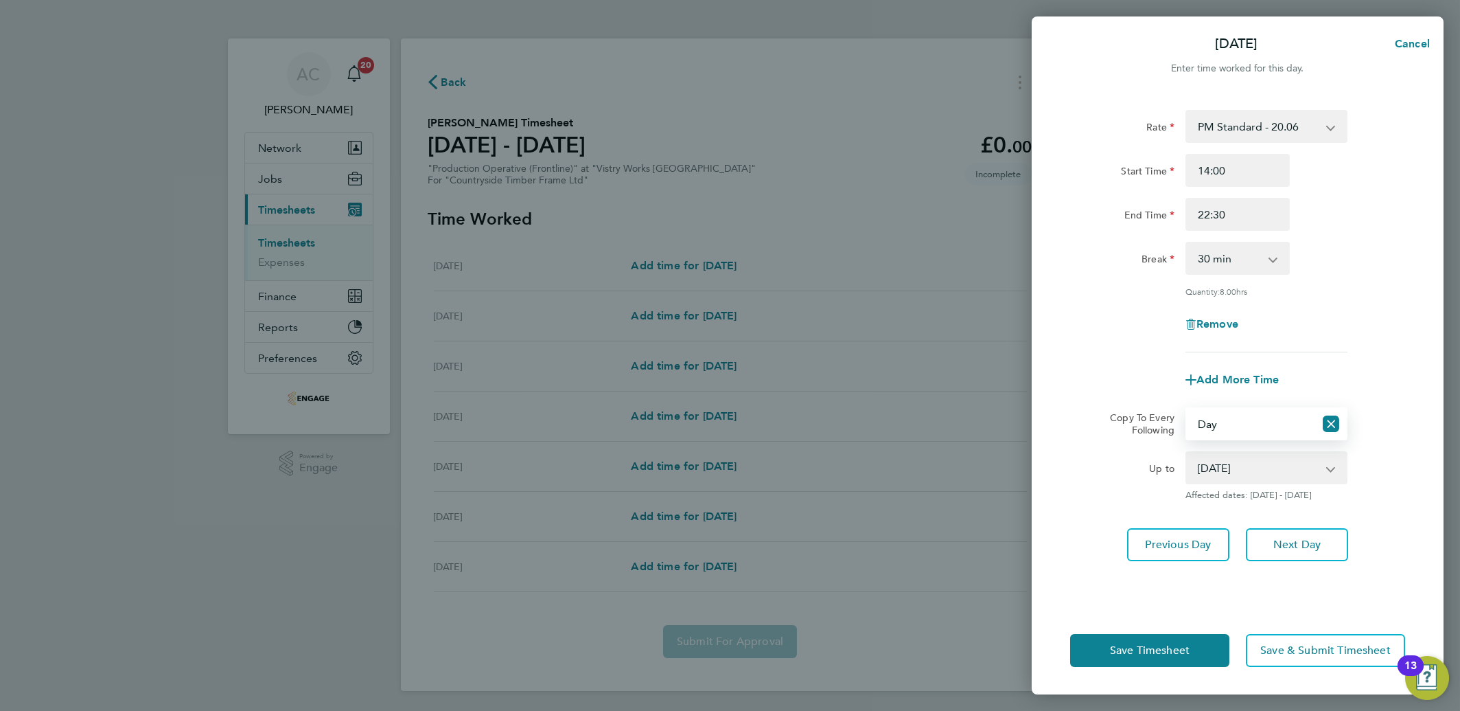
click at [1208, 470] on select "[DATE] [DATE] [DATE] [DATE] [DATE]" at bounding box center [1258, 467] width 143 height 30
select select "[DATE]"
click at [1187, 452] on select "[DATE] [DATE] [DATE] [DATE] [DATE]" at bounding box center [1258, 467] width 143 height 30
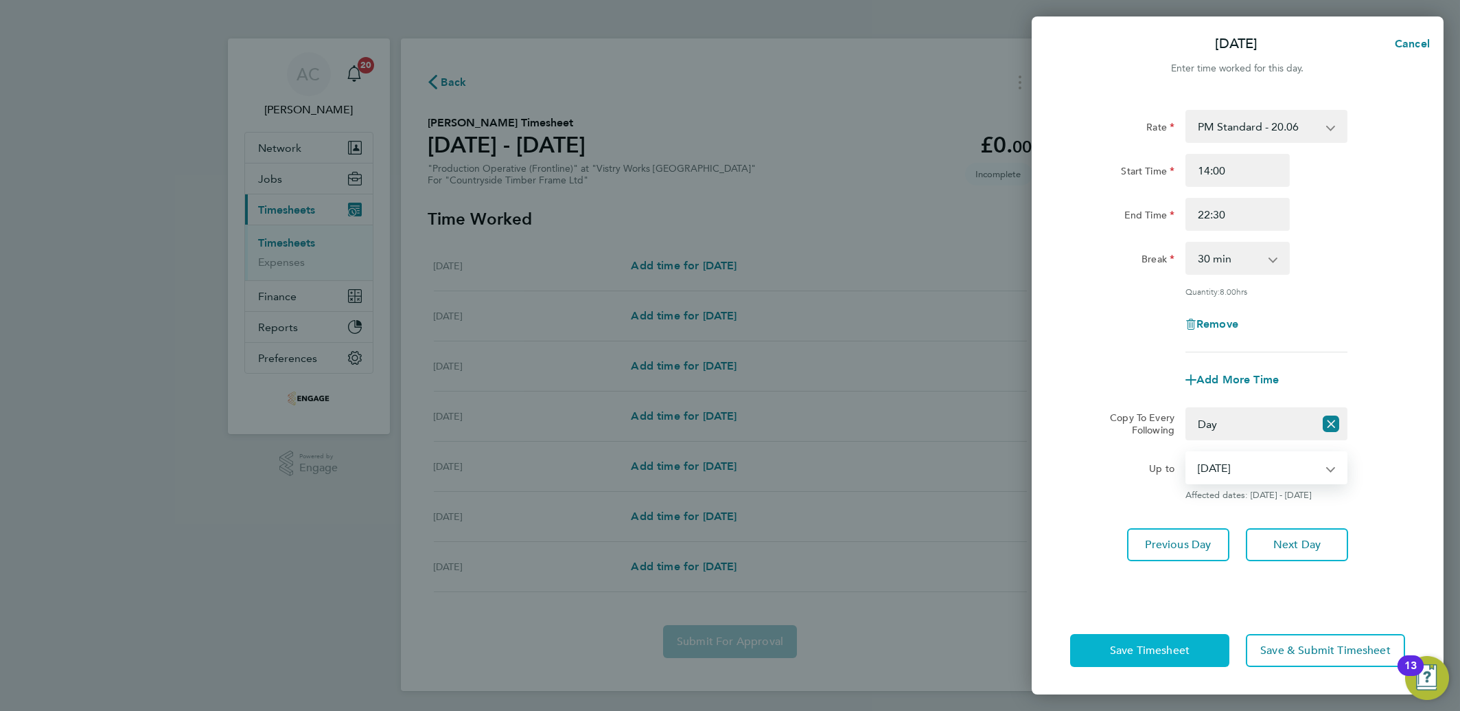
click at [1159, 650] on span "Save Timesheet" at bounding box center [1150, 650] width 80 height 14
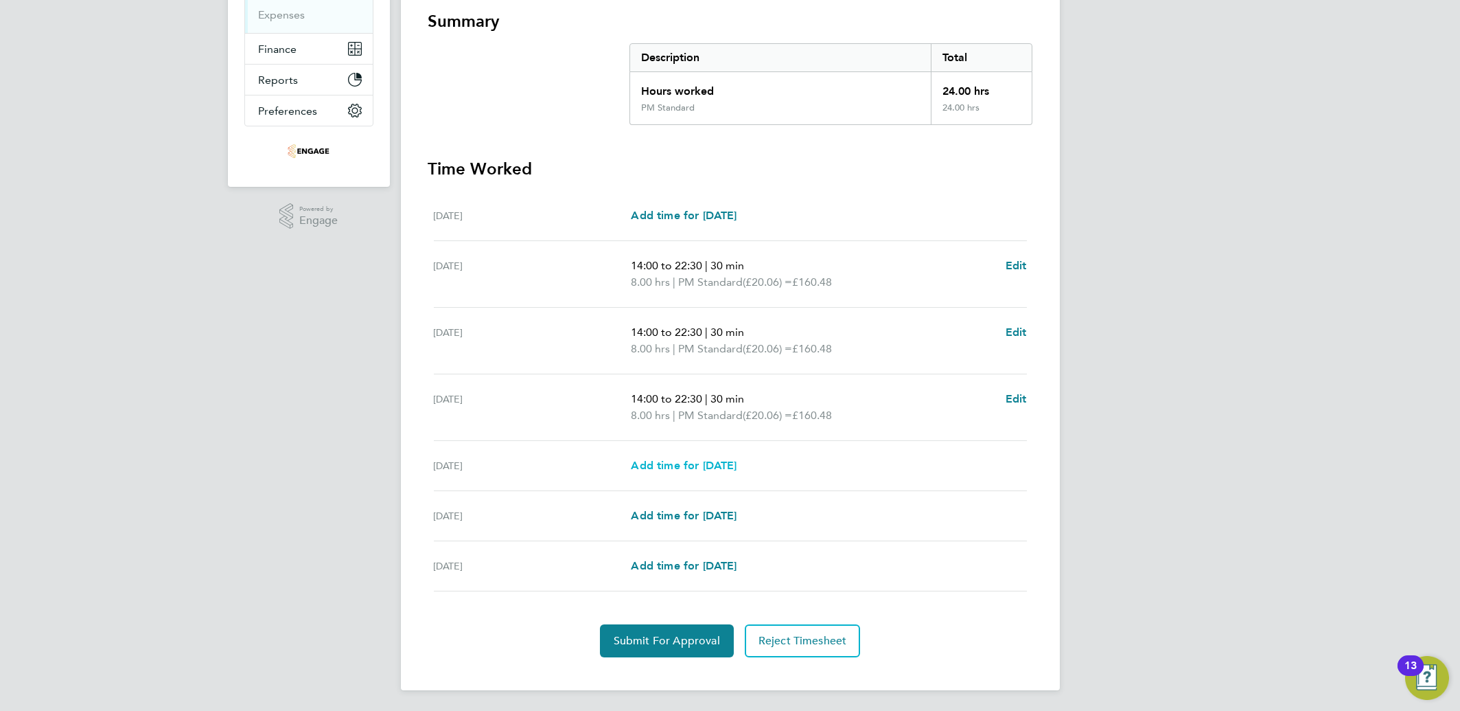
click at [650, 467] on span "Add time for [DATE]" at bounding box center [684, 465] width 106 height 13
select select "15"
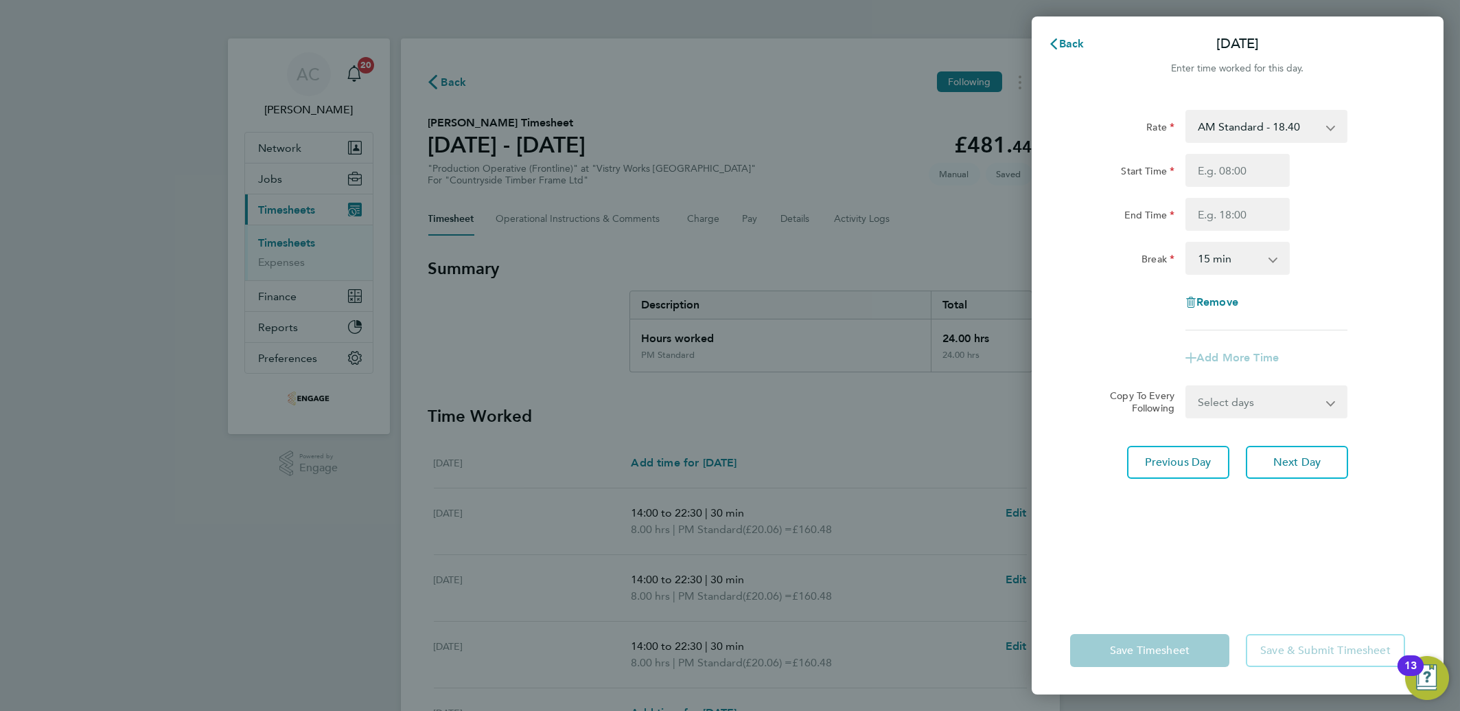
click at [1258, 114] on select "AM Standard - 18.40 PM OT 1 - 30.08 PM Standard - 20.06 PM OT 2 - 40.11 OT 1 - …" at bounding box center [1258, 126] width 143 height 30
select select "15"
click at [1189, 174] on input "Start Time" at bounding box center [1238, 170] width 104 height 33
type input "14:00"
click at [1163, 25] on div "[DATE] Cancel Enter time worked for this day. Rate PM Standard - 20.06 AM Stand…" at bounding box center [1238, 355] width 412 height 678
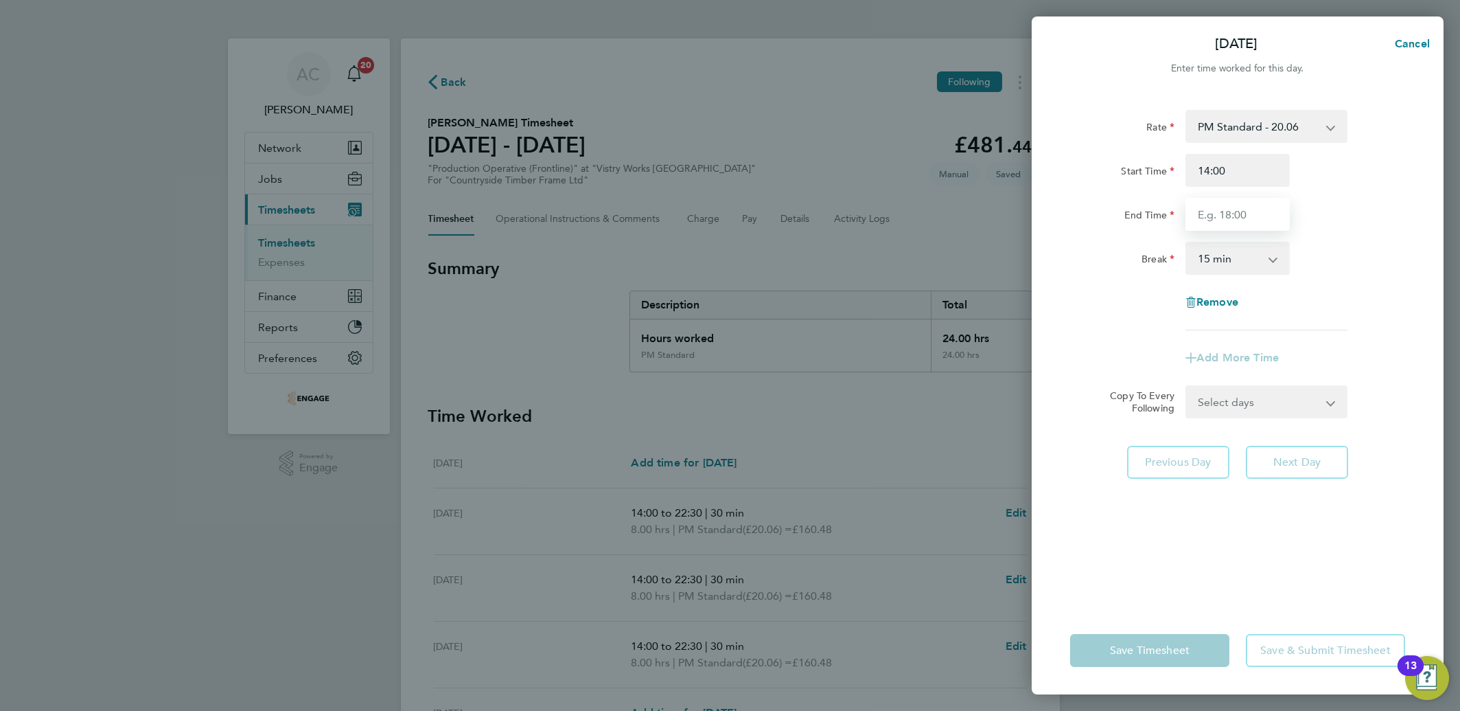
click at [1208, 213] on input "End Time" at bounding box center [1238, 214] width 104 height 33
click at [1106, 203] on div "End Time" at bounding box center [1122, 211] width 104 height 27
click at [1218, 216] on input "End Time" at bounding box center [1238, 214] width 104 height 33
type input "0"
type input "20:00"
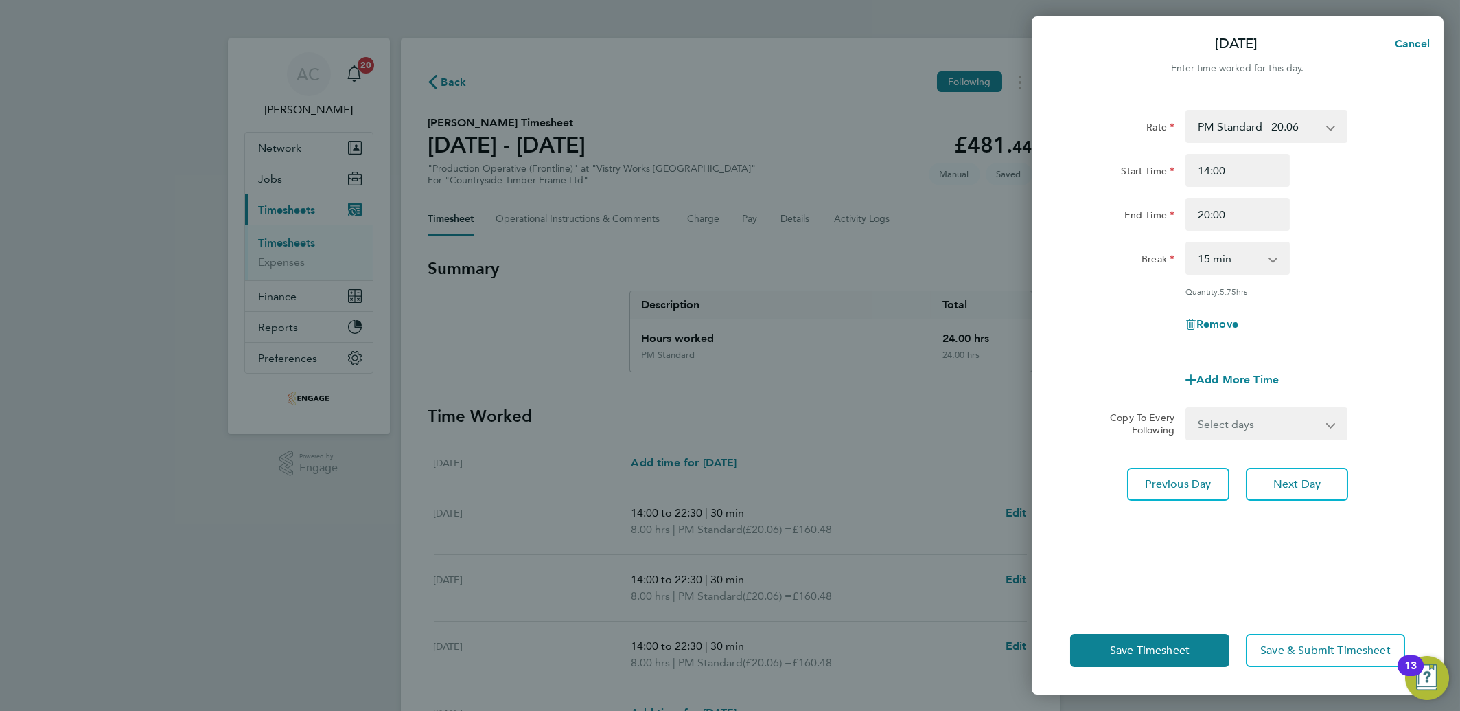
click at [1058, 208] on div "Rate PM Standard - 20.06 AM Standard - 18.40 PM OT 1 - 30.08 PM OT 2 - 40.11 OT…" at bounding box center [1238, 349] width 412 height 513
click at [1197, 246] on select "0 min 15 min 30 min 45 min 60 min 75 min 90 min" at bounding box center [1229, 258] width 85 height 30
select select "30"
click at [1187, 243] on select "0 min 15 min 30 min 45 min 60 min 75 min 90 min" at bounding box center [1229, 258] width 85 height 30
click at [1123, 647] on span "Save Timesheet" at bounding box center [1150, 650] width 80 height 14
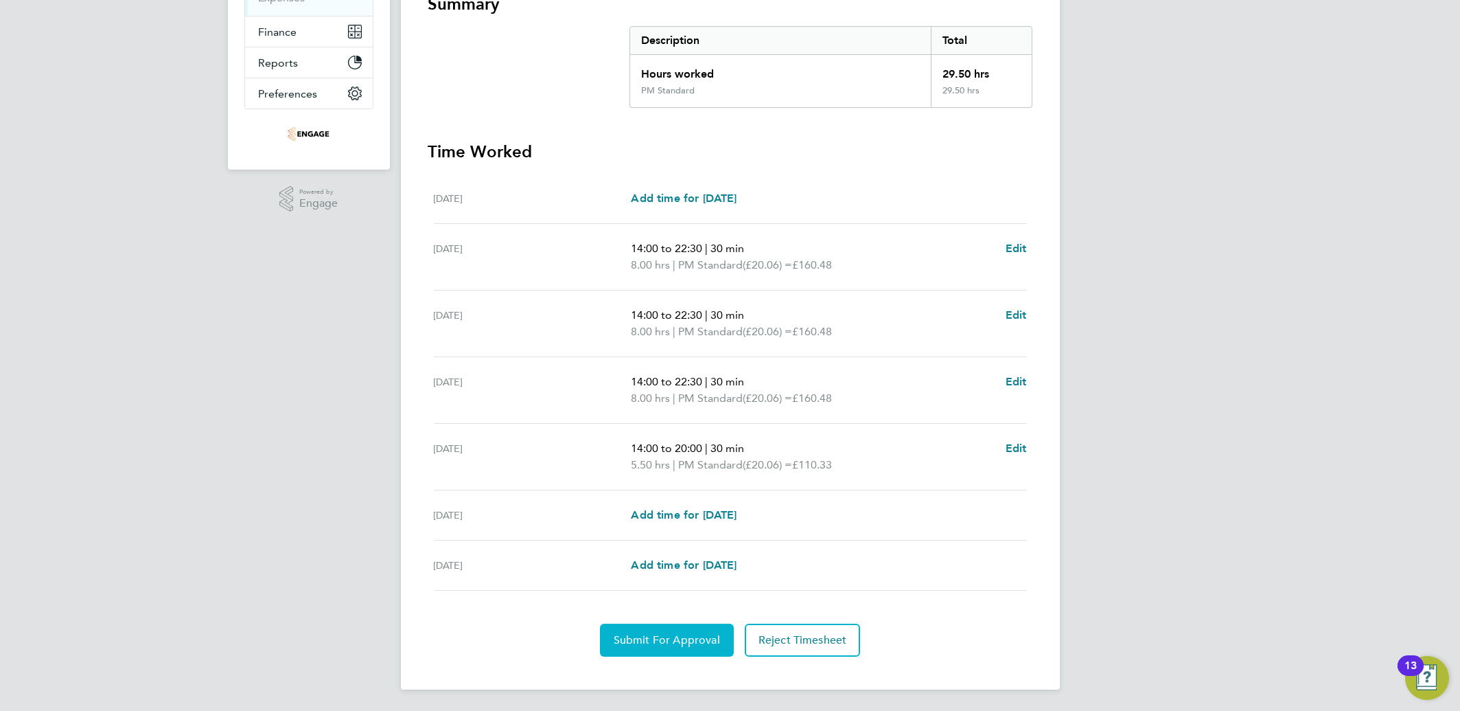
click at [671, 633] on span "Submit For Approval" at bounding box center [667, 640] width 106 height 14
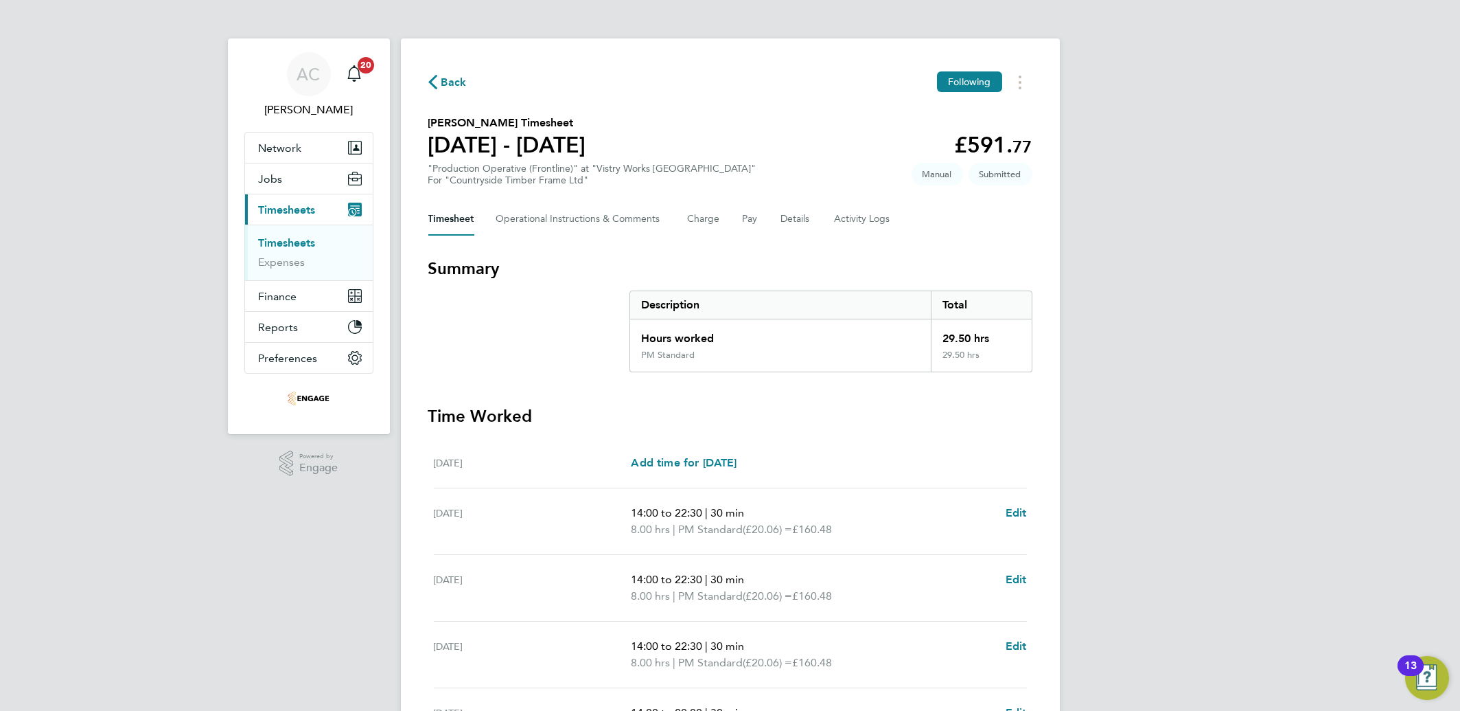
click at [288, 242] on link "Timesheets" at bounding box center [287, 242] width 57 height 13
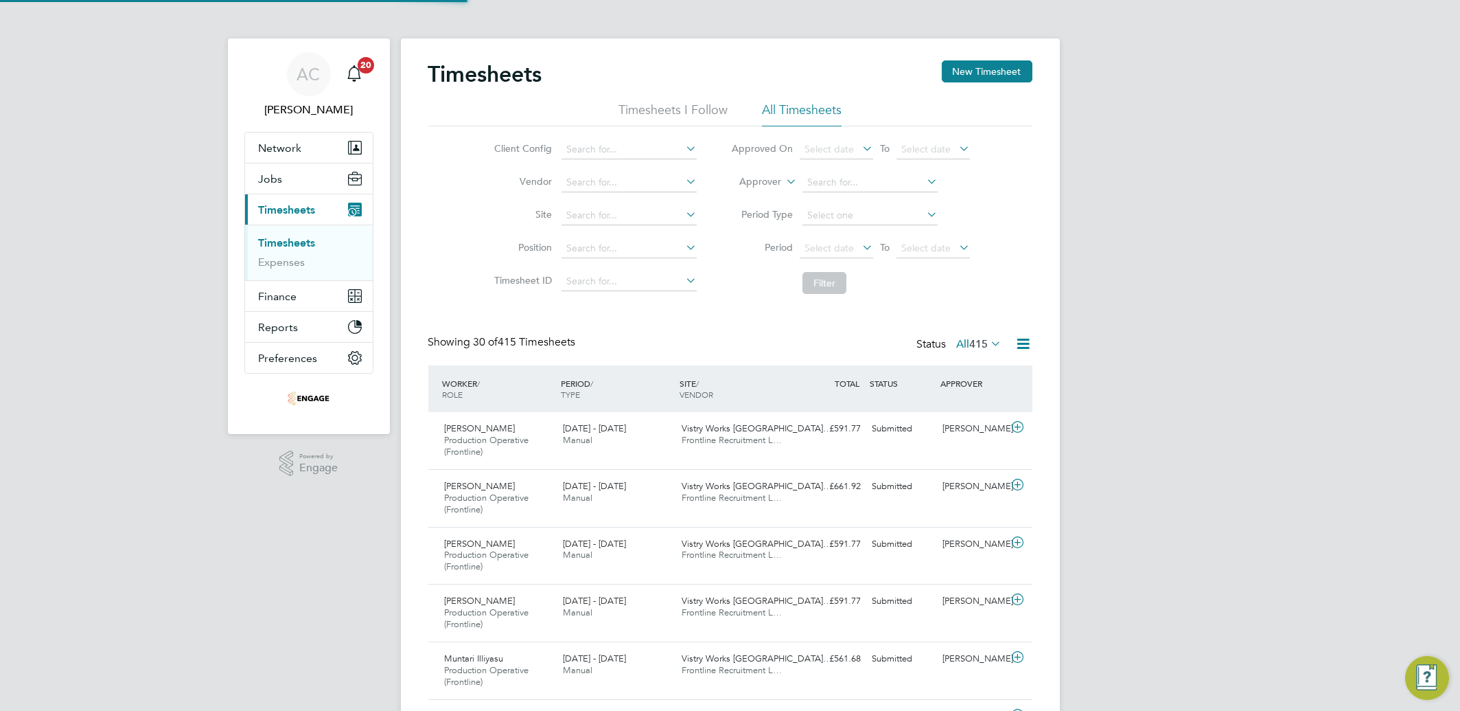
scroll to position [46, 119]
click at [968, 61] on button "New Timesheet" at bounding box center [987, 71] width 91 height 22
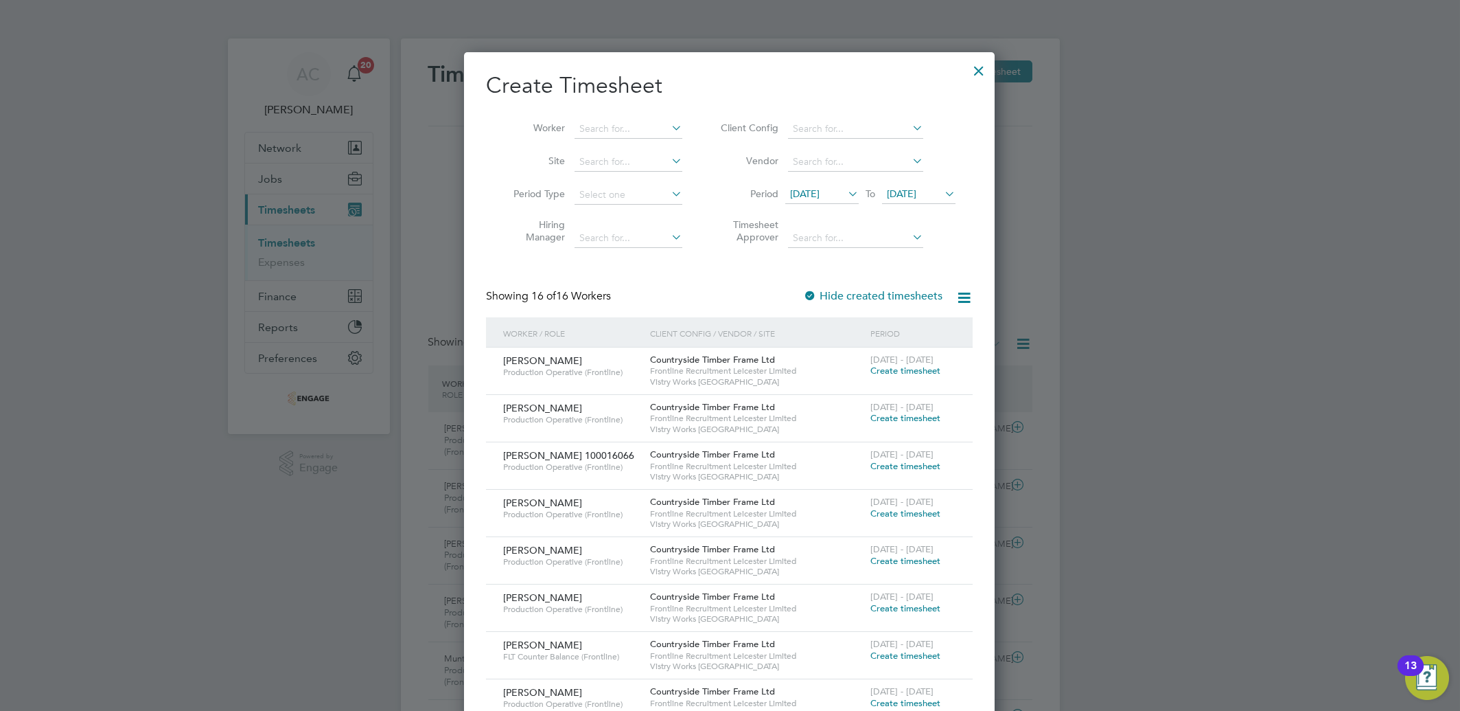
click at [820, 192] on span "[DATE]" at bounding box center [805, 193] width 30 height 12
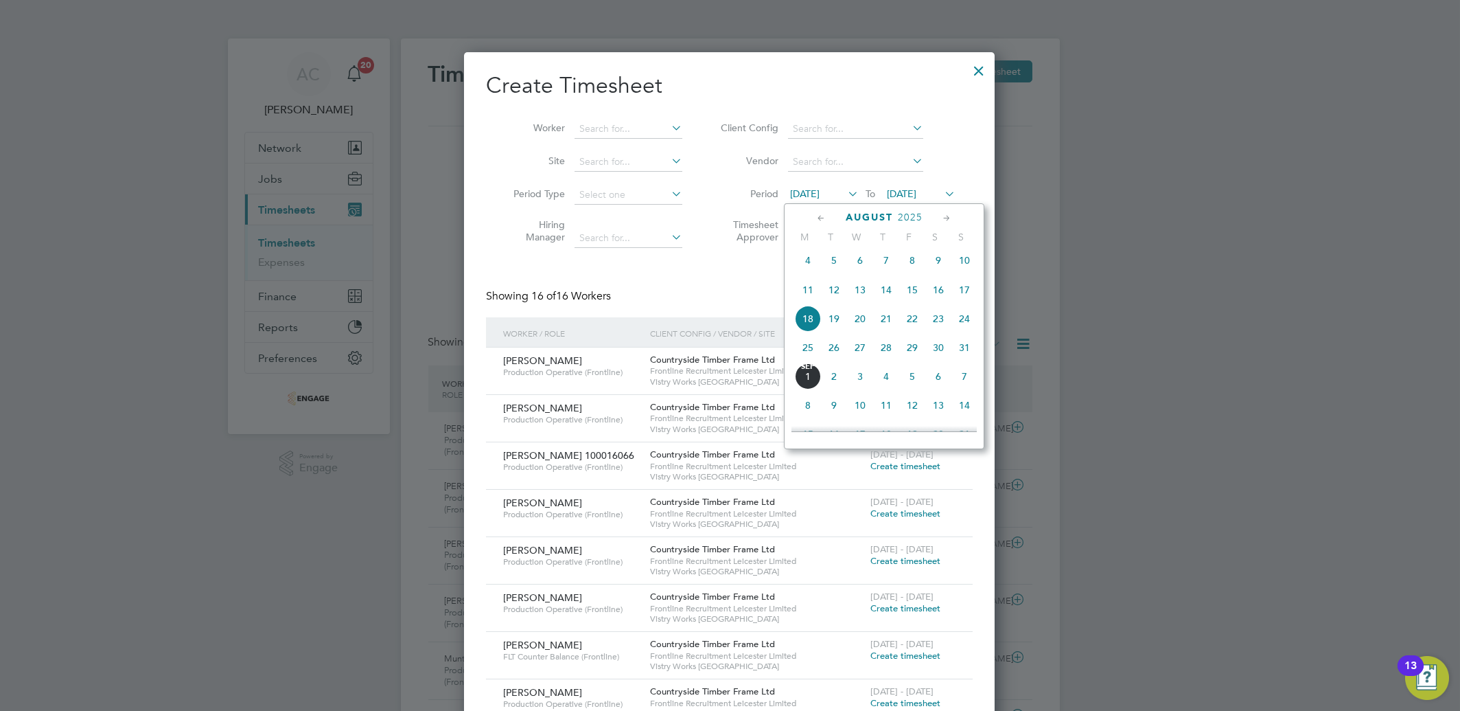
click at [808, 346] on span "25" at bounding box center [808, 347] width 26 height 26
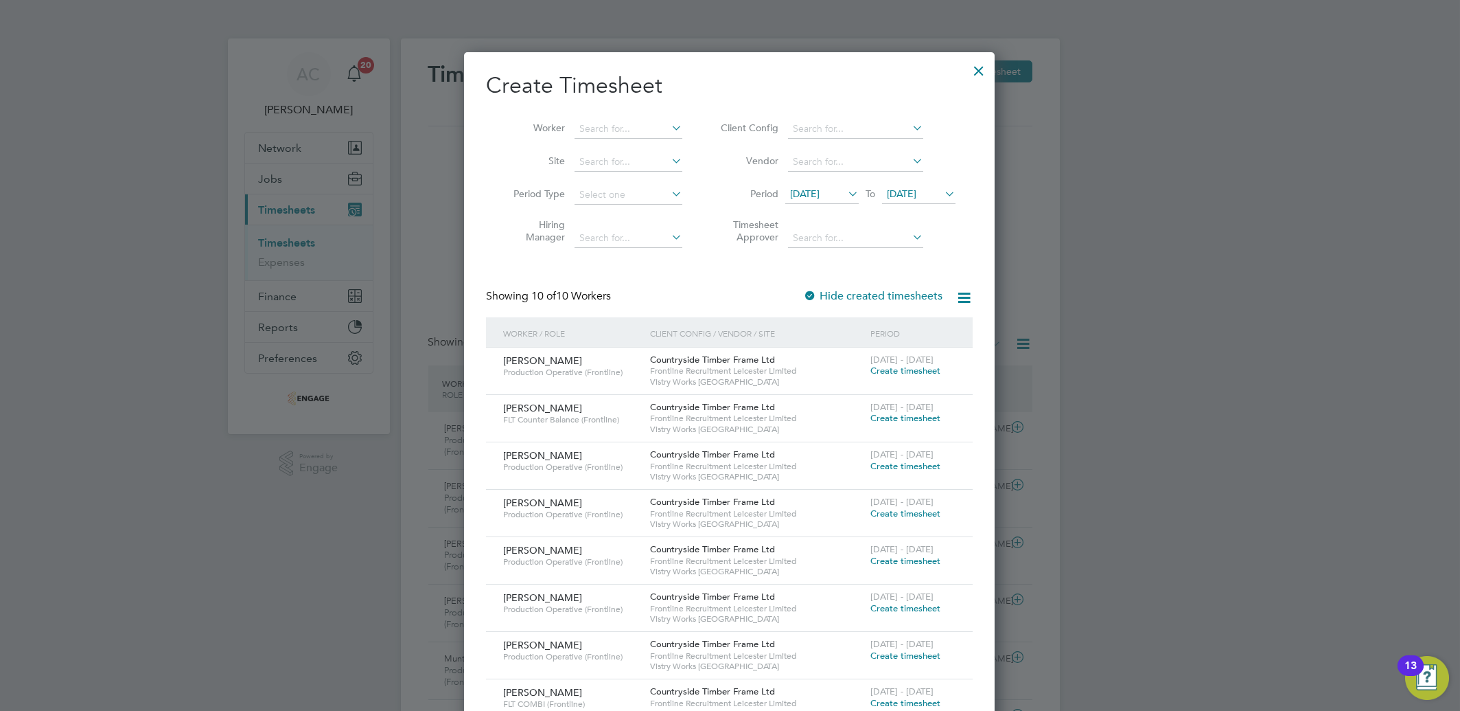
click at [897, 564] on span "Create timesheet" at bounding box center [905, 561] width 70 height 12
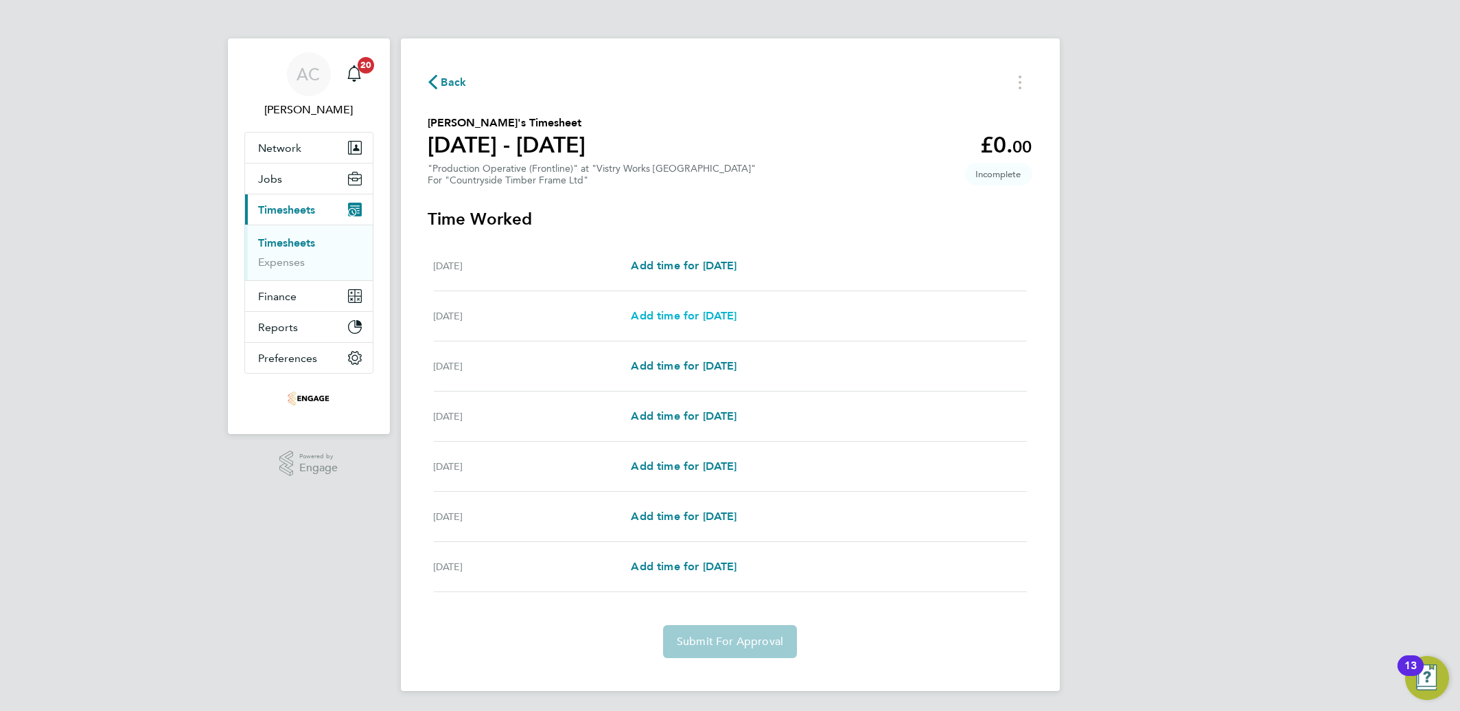
click at [711, 309] on span "Add time for [DATE]" at bounding box center [684, 315] width 106 height 13
select select "15"
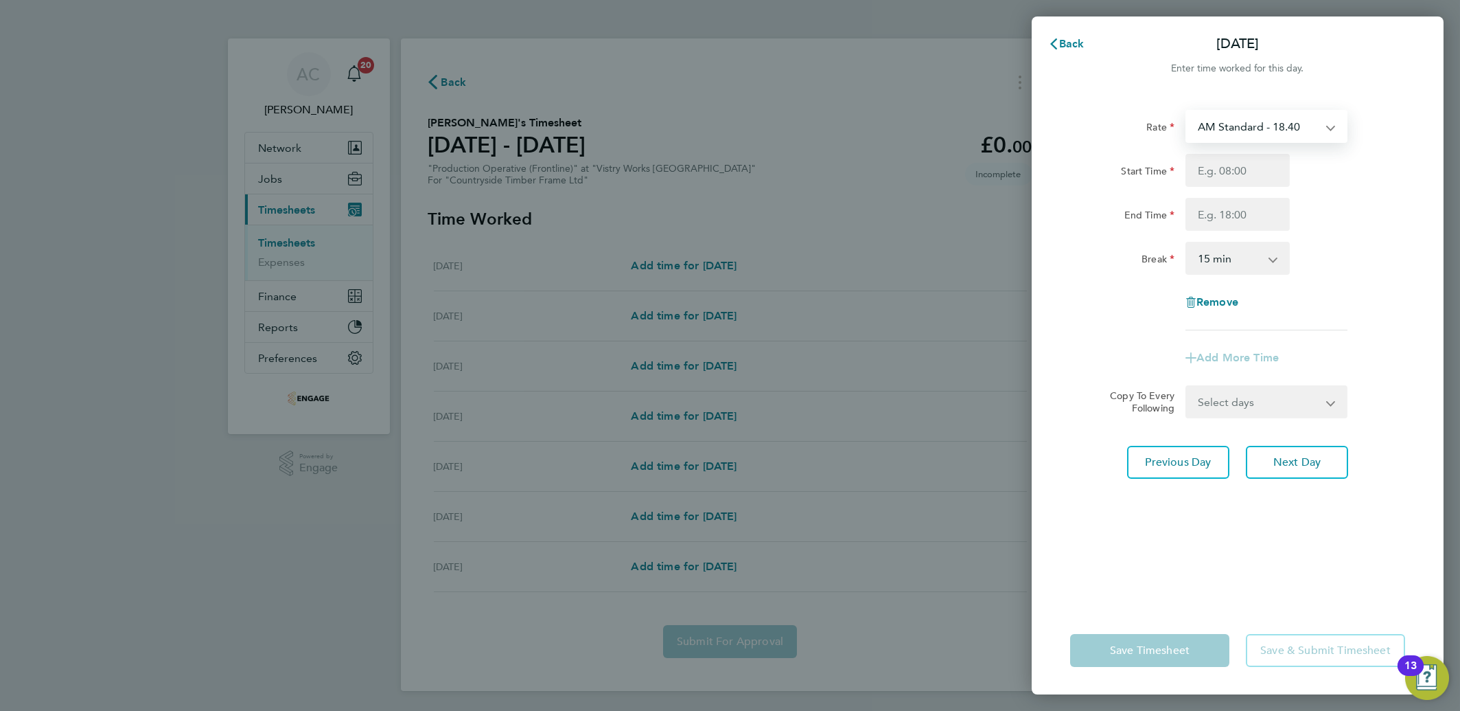
drag, startPoint x: 1247, startPoint y: 132, endPoint x: 1244, endPoint y: 143, distance: 11.5
click at [1247, 131] on select "AM Standard - 18.40 PM Standard - 20.06 OT2 - 36.80 PM OT 2 - 40.11 PM OT 1 - 3…" at bounding box center [1258, 126] width 143 height 30
select select "15"
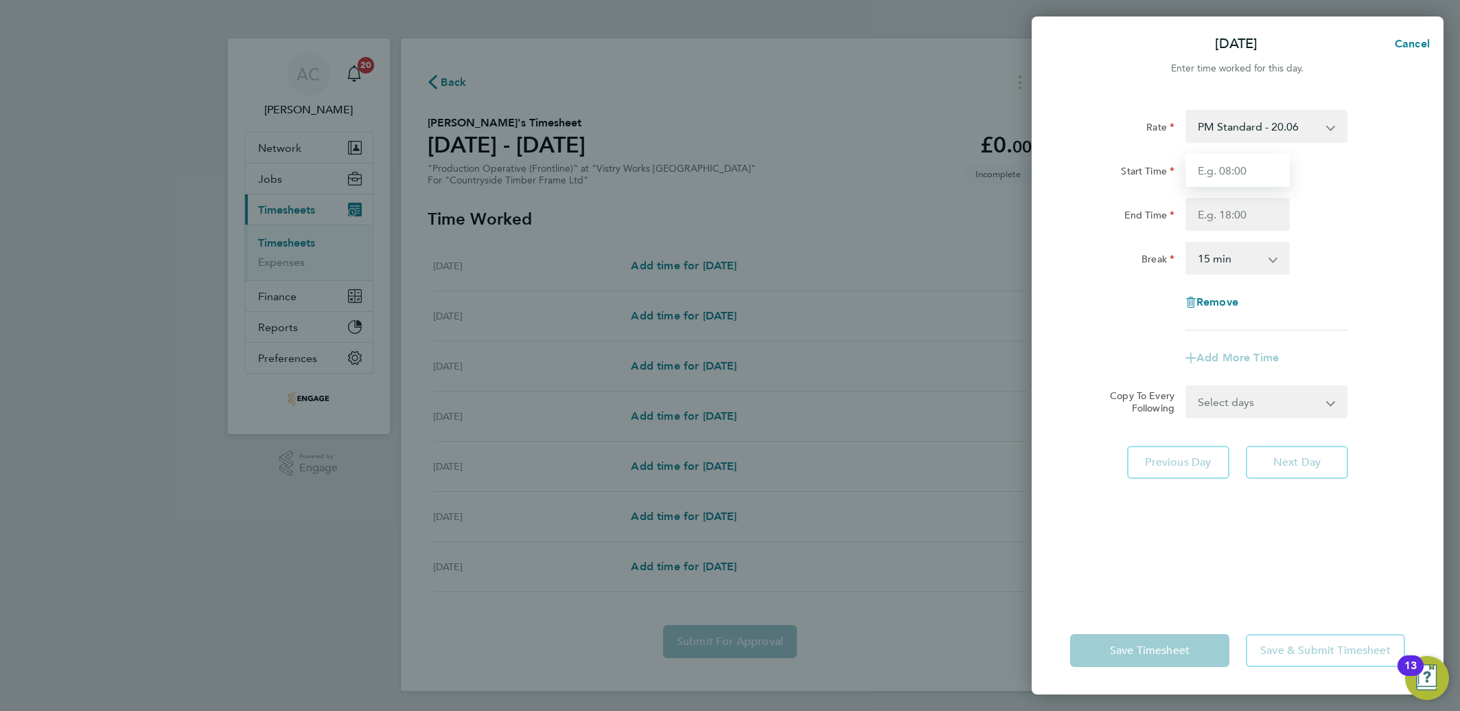
click at [1218, 176] on input "Start Time" at bounding box center [1238, 170] width 104 height 33
type input "14:00"
drag, startPoint x: 1144, startPoint y: 122, endPoint x: 1197, endPoint y: 191, distance: 87.2
click at [1144, 122] on div "Rate" at bounding box center [1122, 123] width 104 height 27
click at [1224, 229] on input "End Time" at bounding box center [1238, 214] width 104 height 33
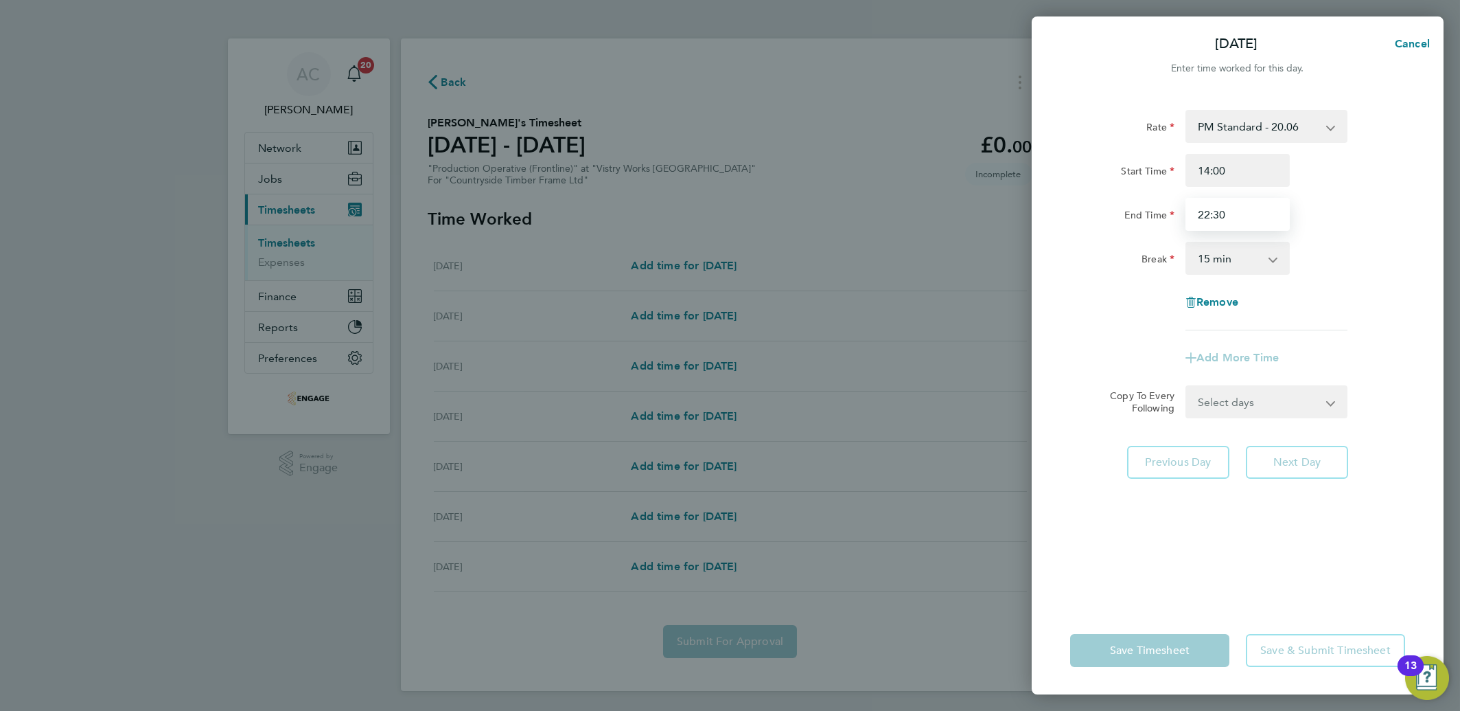
type input "22:30"
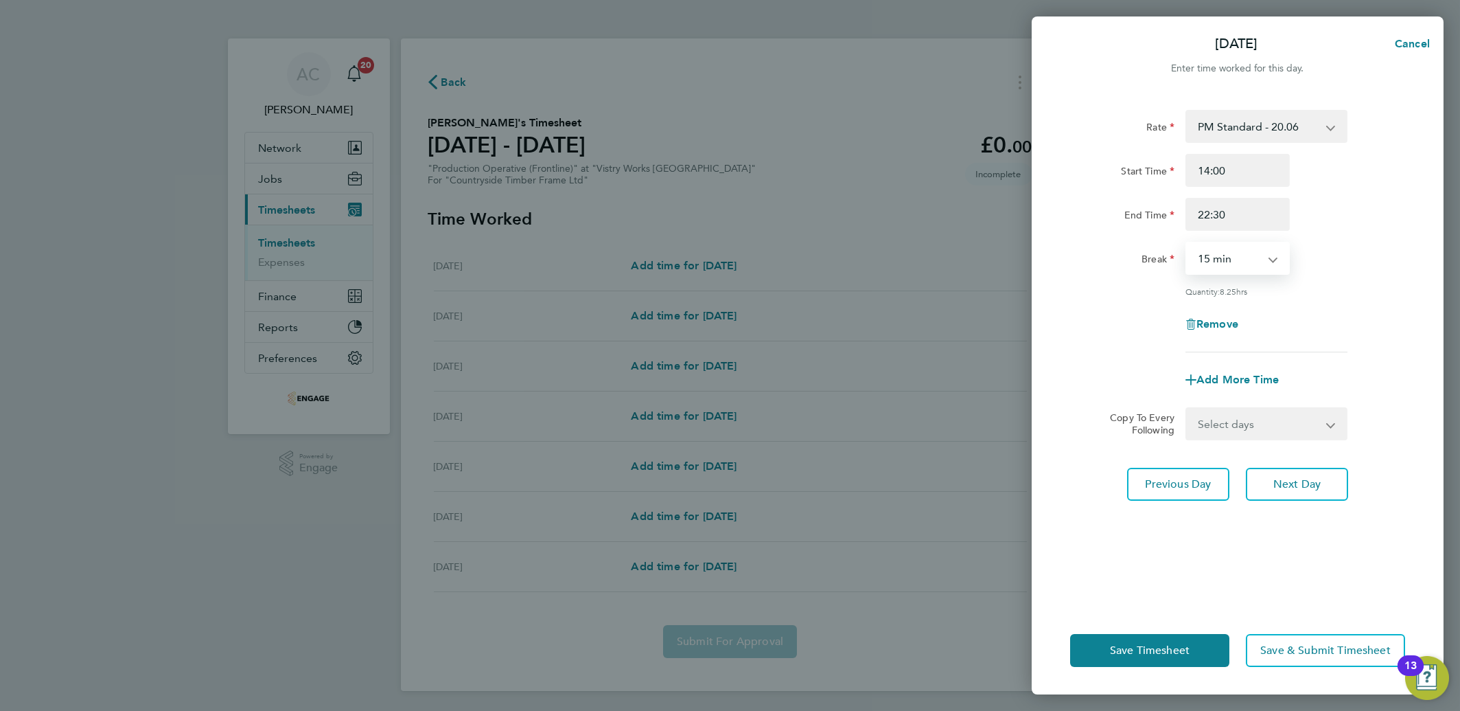
click at [1205, 249] on select "0 min 15 min 30 min 45 min 60 min 75 min 90 min" at bounding box center [1229, 258] width 85 height 30
select select "30"
click at [1187, 243] on select "0 min 15 min 30 min 45 min 60 min 75 min 90 min" at bounding box center [1229, 258] width 85 height 30
drag, startPoint x: 1229, startPoint y: 401, endPoint x: 1229, endPoint y: 414, distance: 13.0
click at [1229, 402] on form "Rate PM Standard - 20.06 AM Standard - 18.40 OT2 - 36.80 PM OT 2 - 40.11 PM OT …" at bounding box center [1237, 275] width 335 height 330
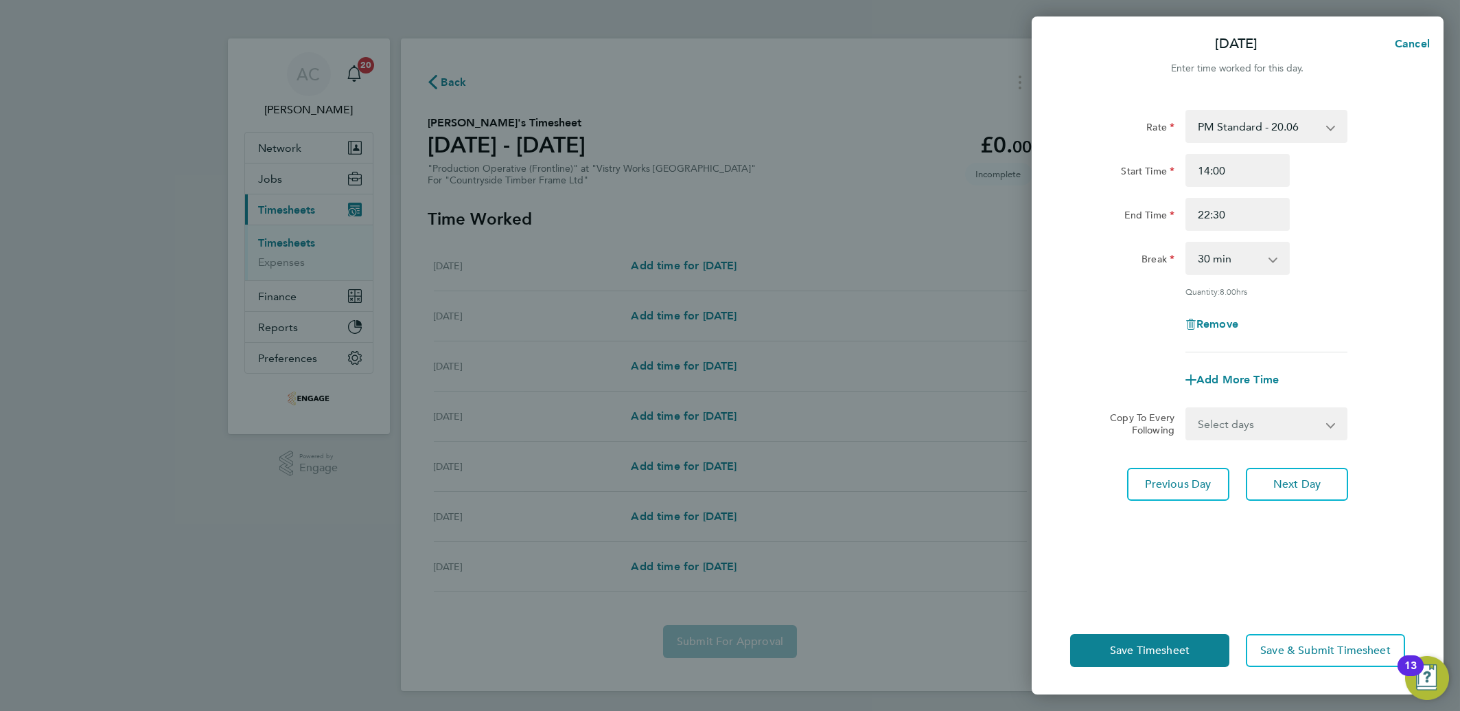
click at [1229, 417] on select "Select days Day Weekday (Mon-Fri) Weekend (Sat-Sun) [DATE] [DATE] [DATE] [DATE]…" at bounding box center [1259, 423] width 144 height 30
select select "DAY"
click at [1187, 408] on select "Select days Day Weekday (Mon-Fri) Weekend (Sat-Sun) [DATE] [DATE] [DATE] [DATE]…" at bounding box center [1259, 423] width 144 height 30
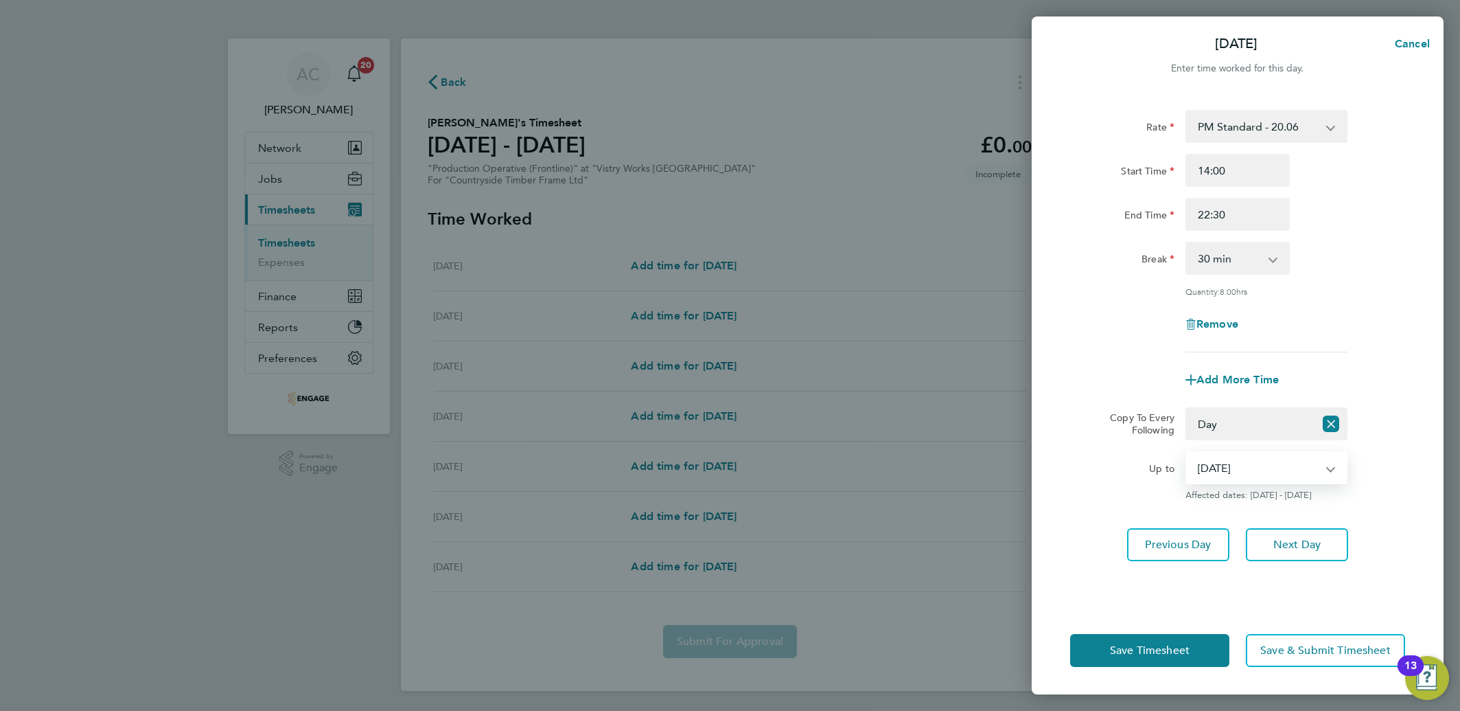
click at [1236, 471] on select "[DATE] [DATE] [DATE] [DATE] [DATE]" at bounding box center [1258, 467] width 143 height 30
select select "[DATE]"
click at [1187, 452] on select "[DATE] [DATE] [DATE] [DATE] [DATE]" at bounding box center [1258, 467] width 143 height 30
click at [1190, 648] on button "Save Timesheet" at bounding box center [1149, 650] width 159 height 33
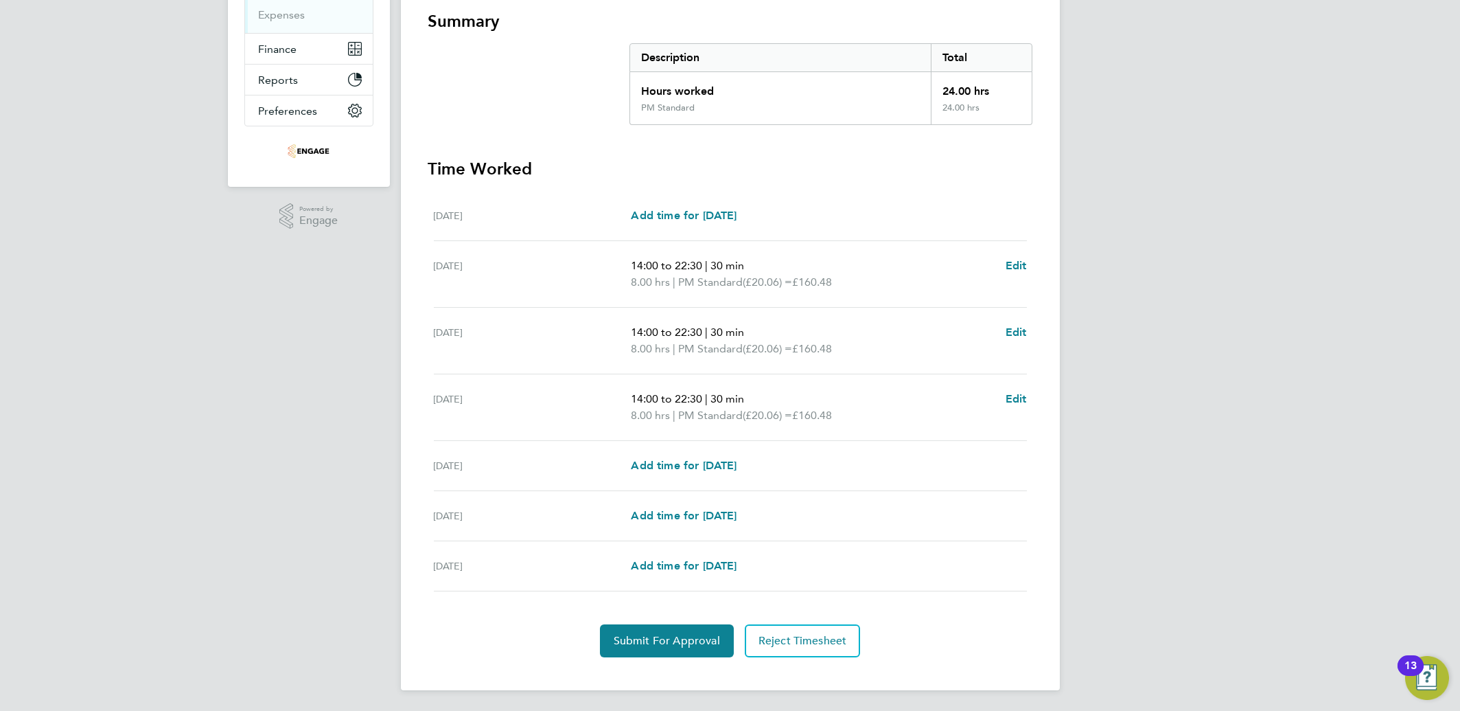
click at [643, 454] on div "[DATE] Add time for [DATE] Add time for [DATE]" at bounding box center [730, 466] width 593 height 50
click at [686, 459] on span "Add time for [DATE]" at bounding box center [684, 465] width 106 height 13
select select "15"
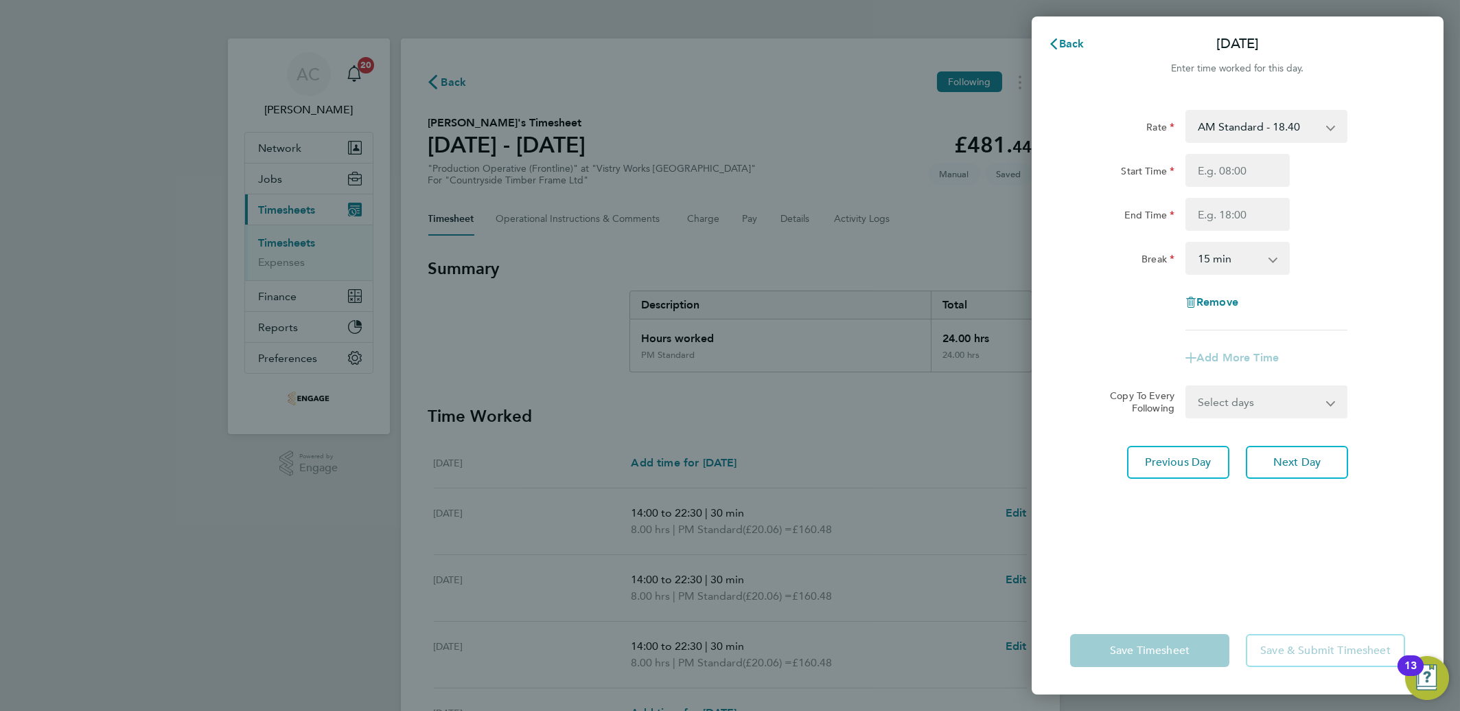
click at [1238, 102] on div "Rate AM Standard - 18.40 PM Standard - 20.06 OT2 - 36.80 PM OT 2 - 40.11 PM OT …" at bounding box center [1238, 349] width 412 height 513
drag, startPoint x: 1233, startPoint y: 113, endPoint x: 1229, endPoint y: 122, distance: 10.2
click at [1233, 113] on select "AM Standard - 18.40 PM Standard - 20.06 OT2 - 36.80 PM OT 2 - 40.11 PM OT 1 - 3…" at bounding box center [1258, 126] width 143 height 30
select select "15"
click at [1219, 190] on div "Start Time End Time" at bounding box center [1238, 192] width 346 height 77
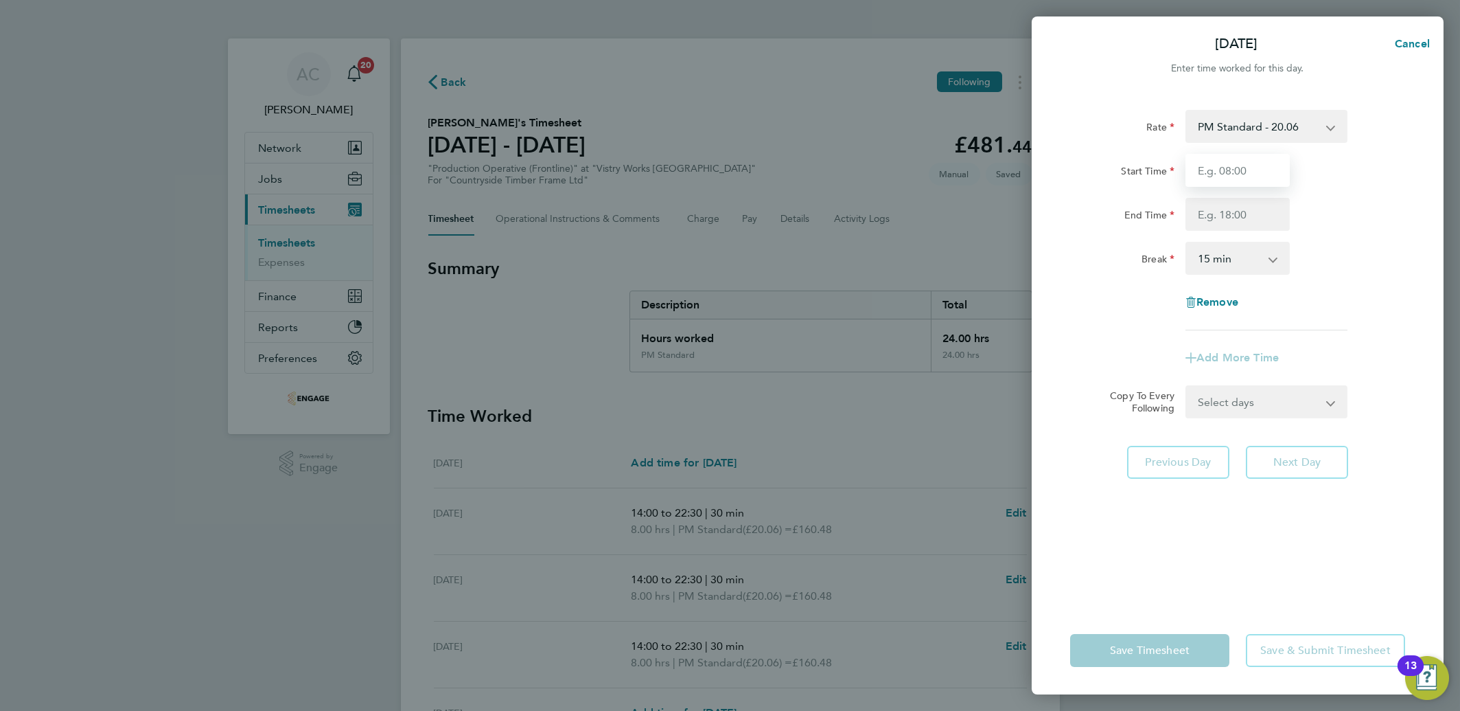
drag, startPoint x: 1214, startPoint y: 168, endPoint x: 1227, endPoint y: 178, distance: 16.1
click at [1214, 168] on input "Start Time" at bounding box center [1238, 170] width 104 height 33
drag, startPoint x: 1124, startPoint y: 217, endPoint x: 1139, endPoint y: 213, distance: 15.0
click at [1124, 217] on label "End Time" at bounding box center [1149, 217] width 50 height 16
click at [1186, 217] on input "End Time" at bounding box center [1238, 214] width 104 height 33
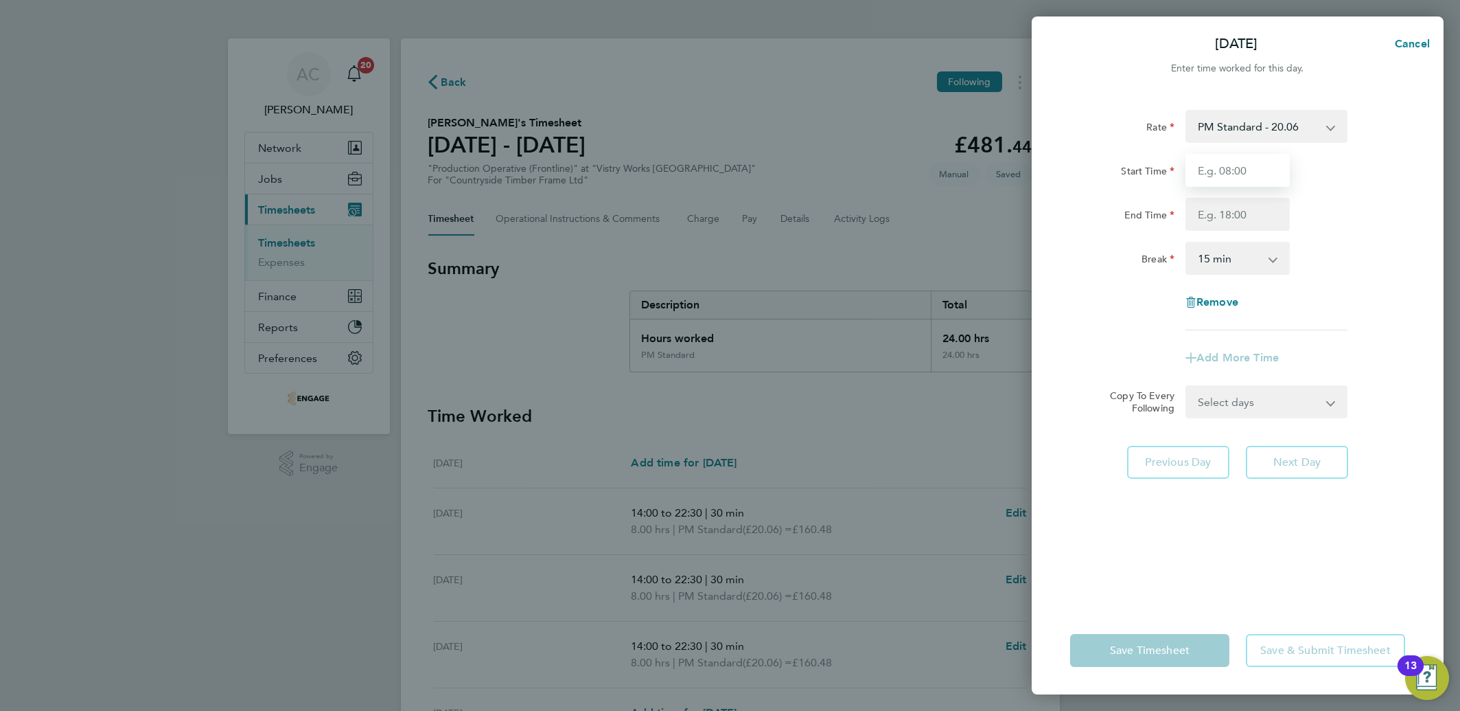
click at [1211, 176] on input "Start Time" at bounding box center [1238, 170] width 104 height 33
type input "14:00"
type input "20:00"
click at [1203, 269] on select "0 min 15 min 30 min 45 min 60 min 75 min 90 min" at bounding box center [1229, 258] width 85 height 30
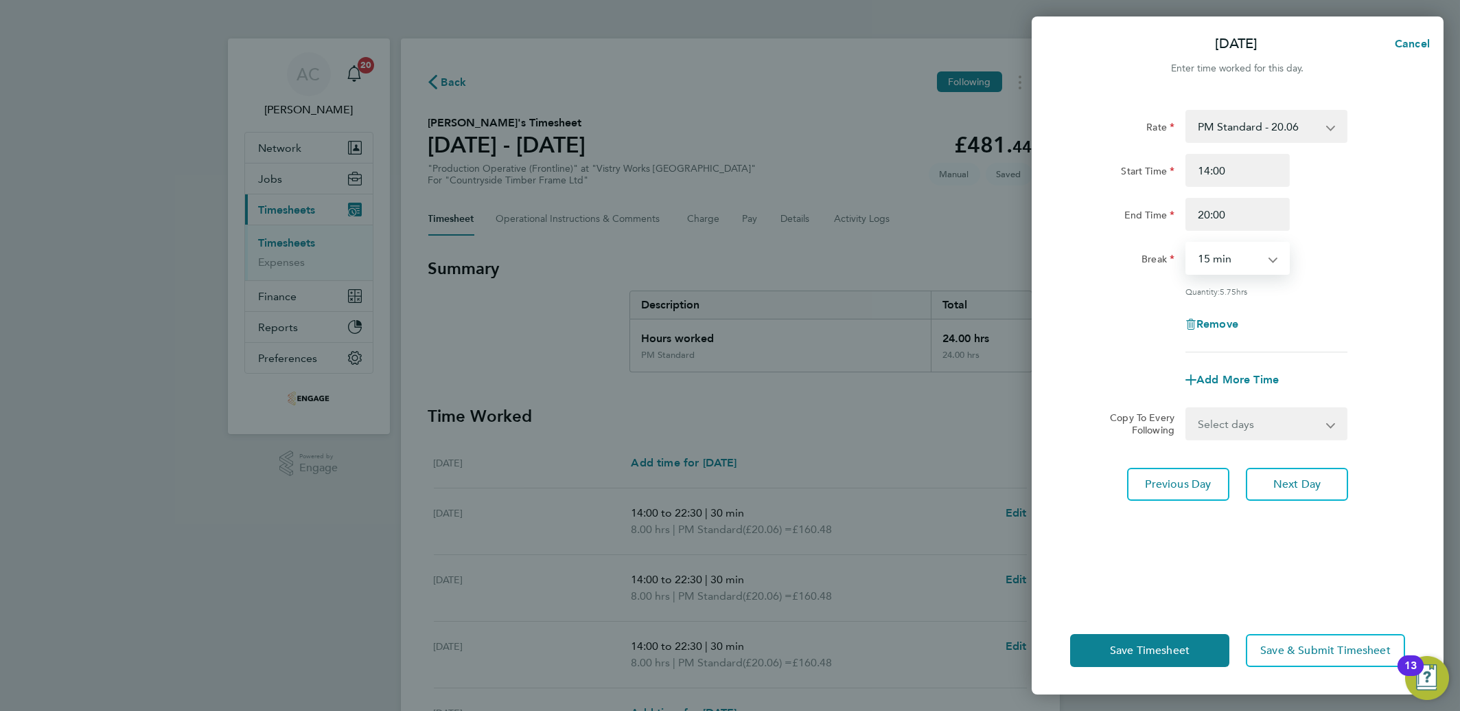
select select "30"
click at [1187, 243] on select "0 min 15 min 30 min 45 min 60 min 75 min 90 min" at bounding box center [1229, 258] width 85 height 30
drag, startPoint x: 1143, startPoint y: 645, endPoint x: 1133, endPoint y: 641, distance: 10.5
click at [1143, 647] on span "Save Timesheet" at bounding box center [1150, 650] width 80 height 14
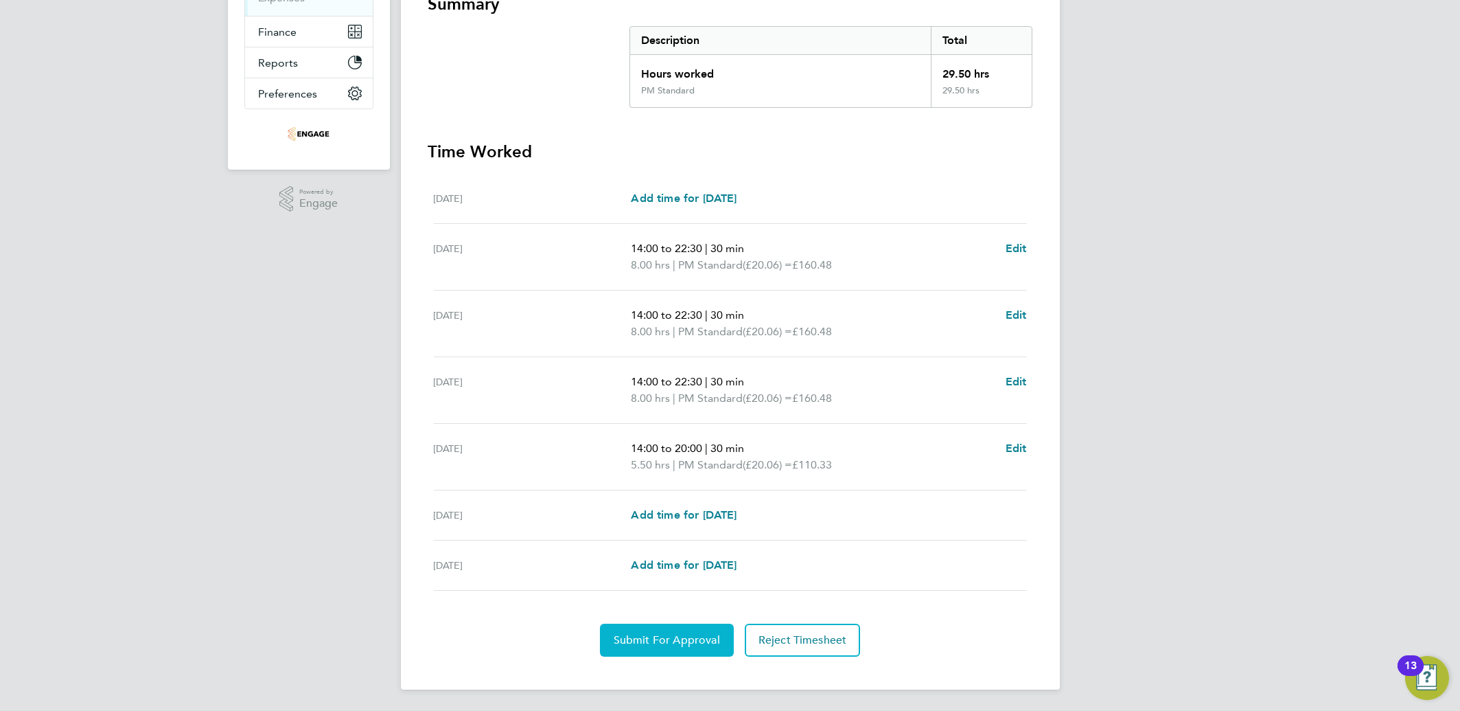
click at [651, 636] on span "Submit For Approval" at bounding box center [667, 640] width 106 height 14
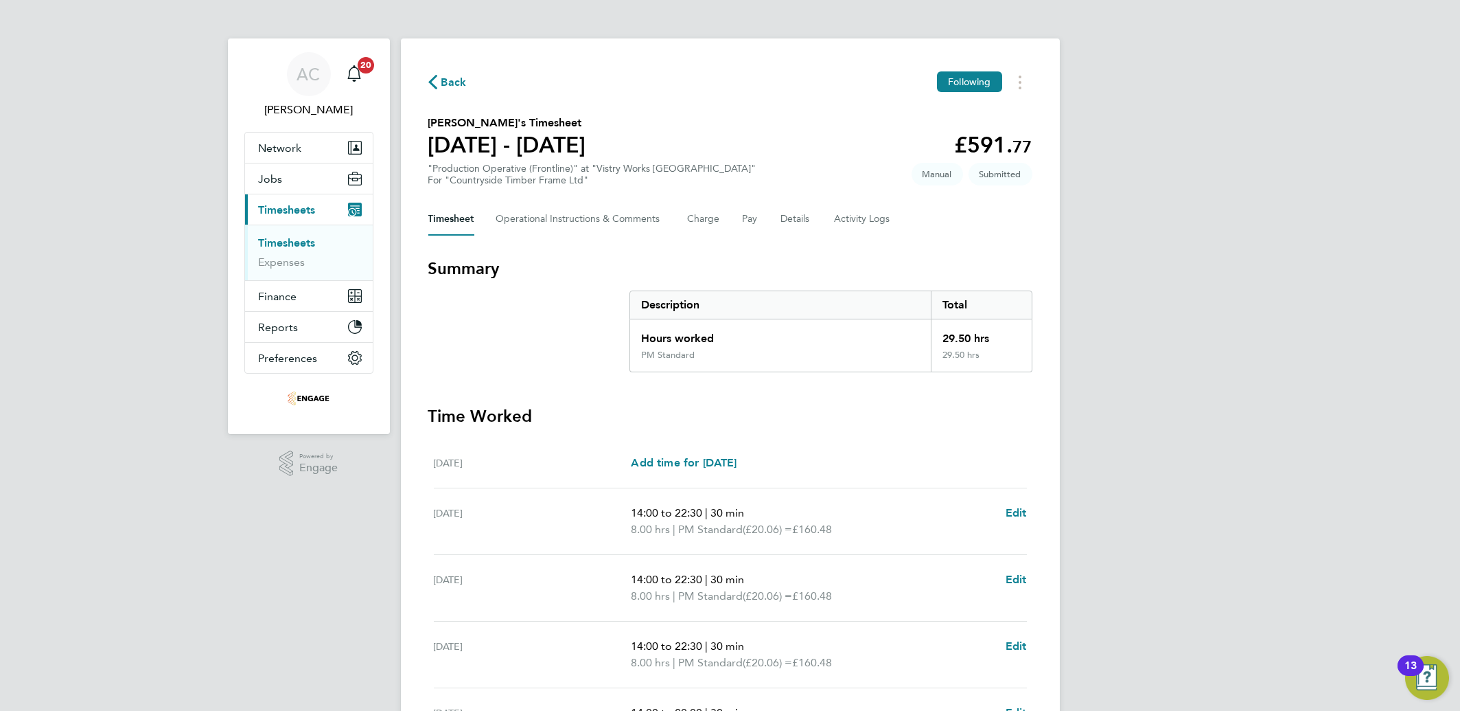
click at [295, 237] on link "Timesheets" at bounding box center [287, 242] width 57 height 13
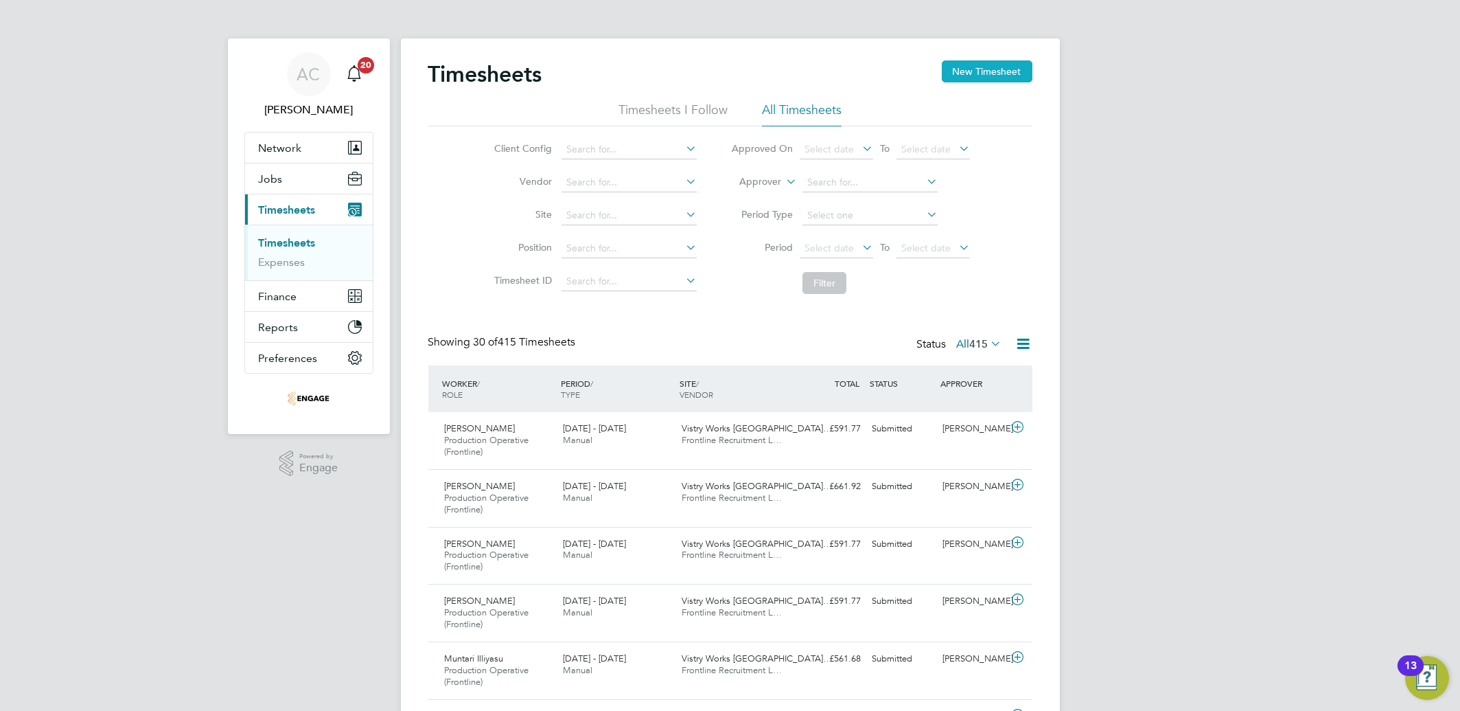
click at [953, 71] on button "New Timesheet" at bounding box center [987, 71] width 91 height 22
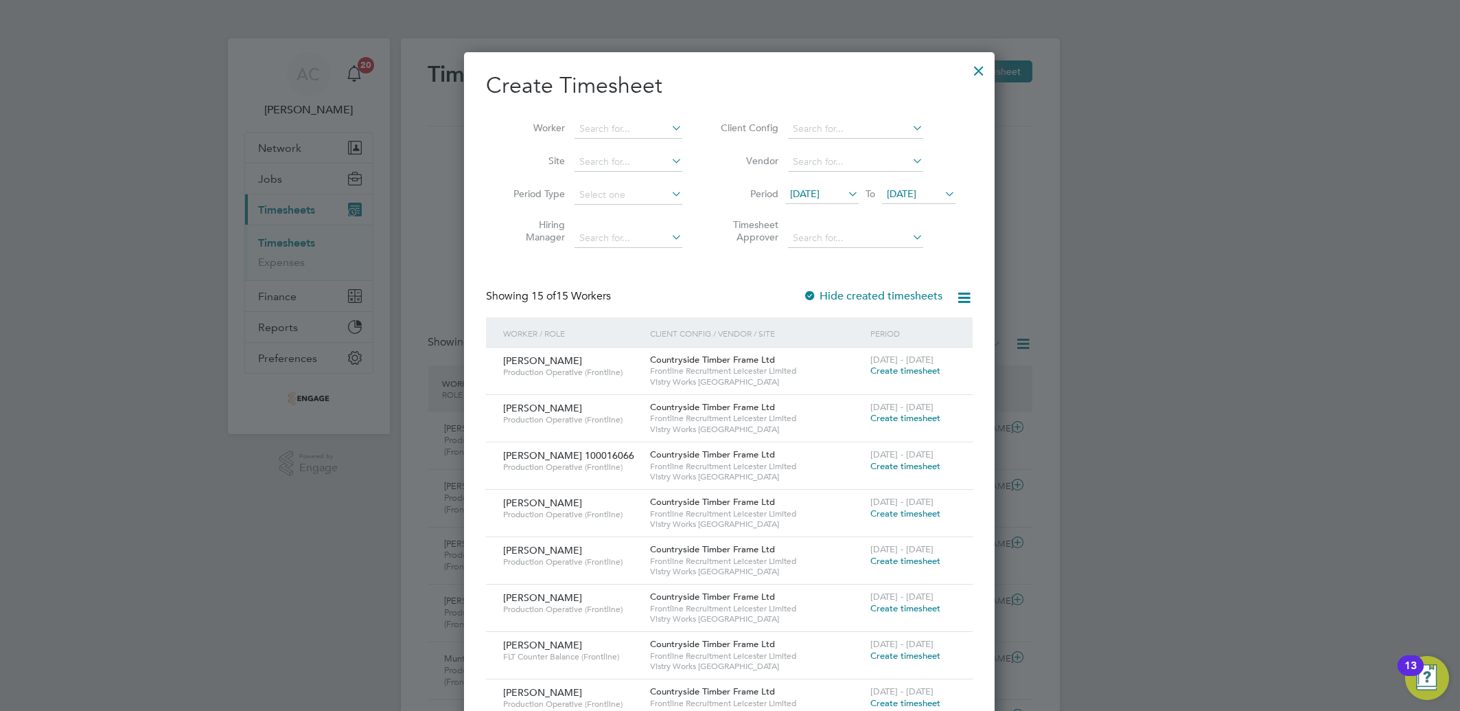
click at [784, 195] on li "Period [DATE] To [DATE]" at bounding box center [836, 194] width 273 height 33
click at [792, 193] on span "[DATE]" at bounding box center [805, 193] width 30 height 12
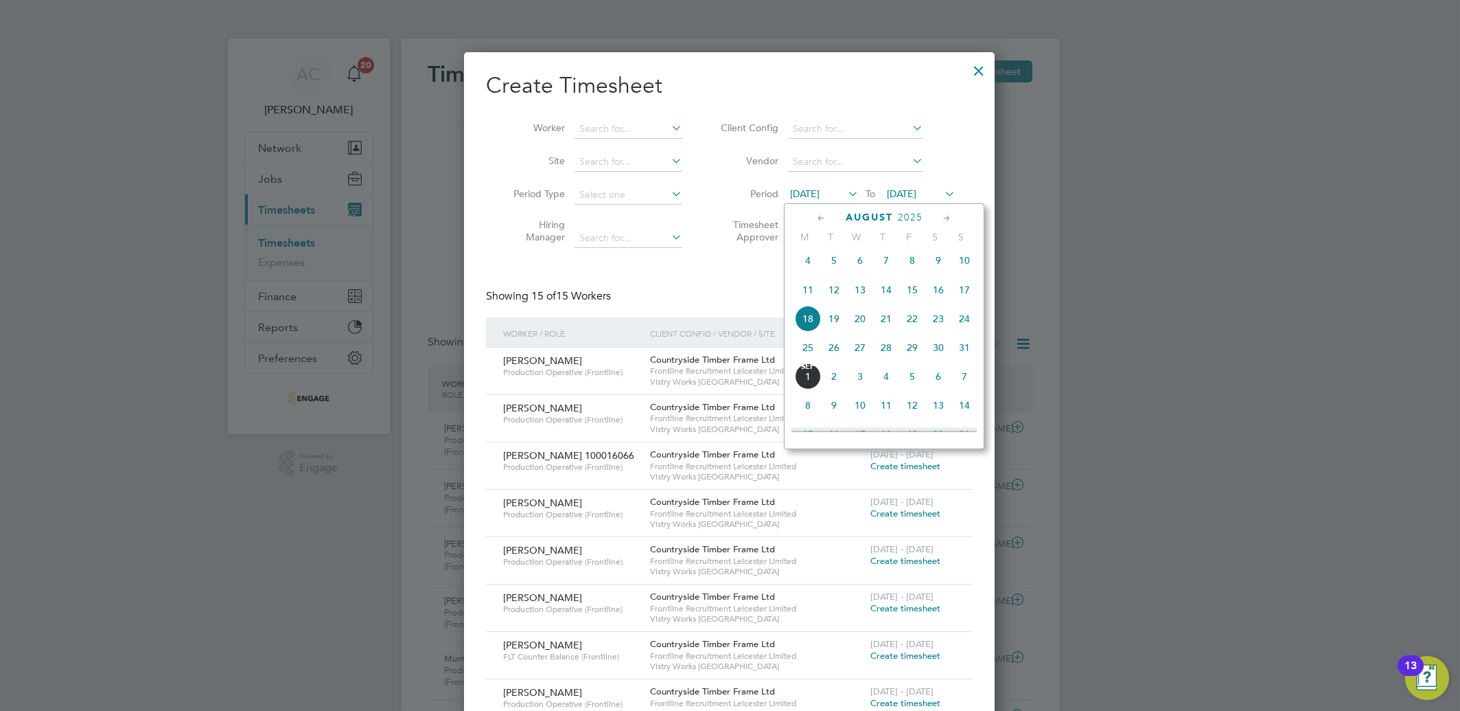
click at [804, 350] on span "25" at bounding box center [808, 347] width 26 height 26
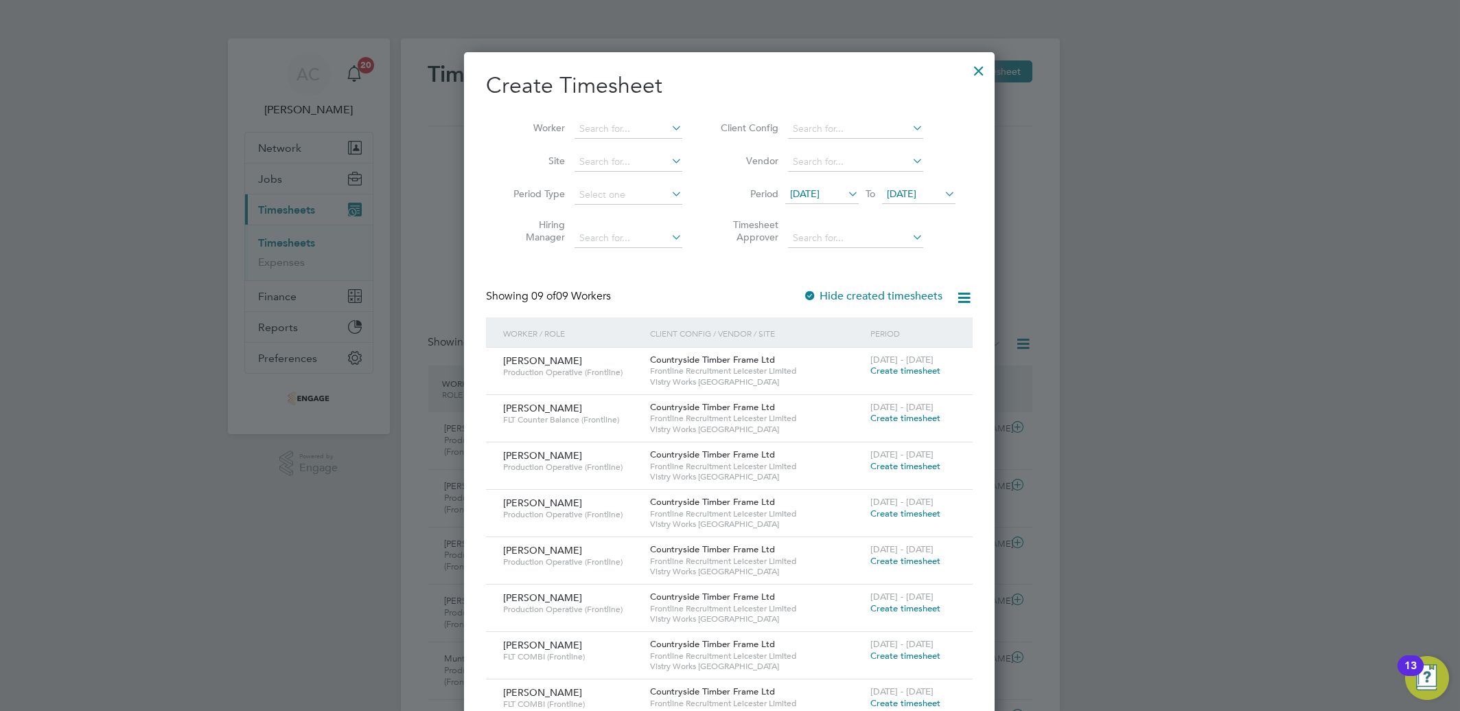
click at [885, 555] on span "Create timesheet" at bounding box center [905, 561] width 70 height 12
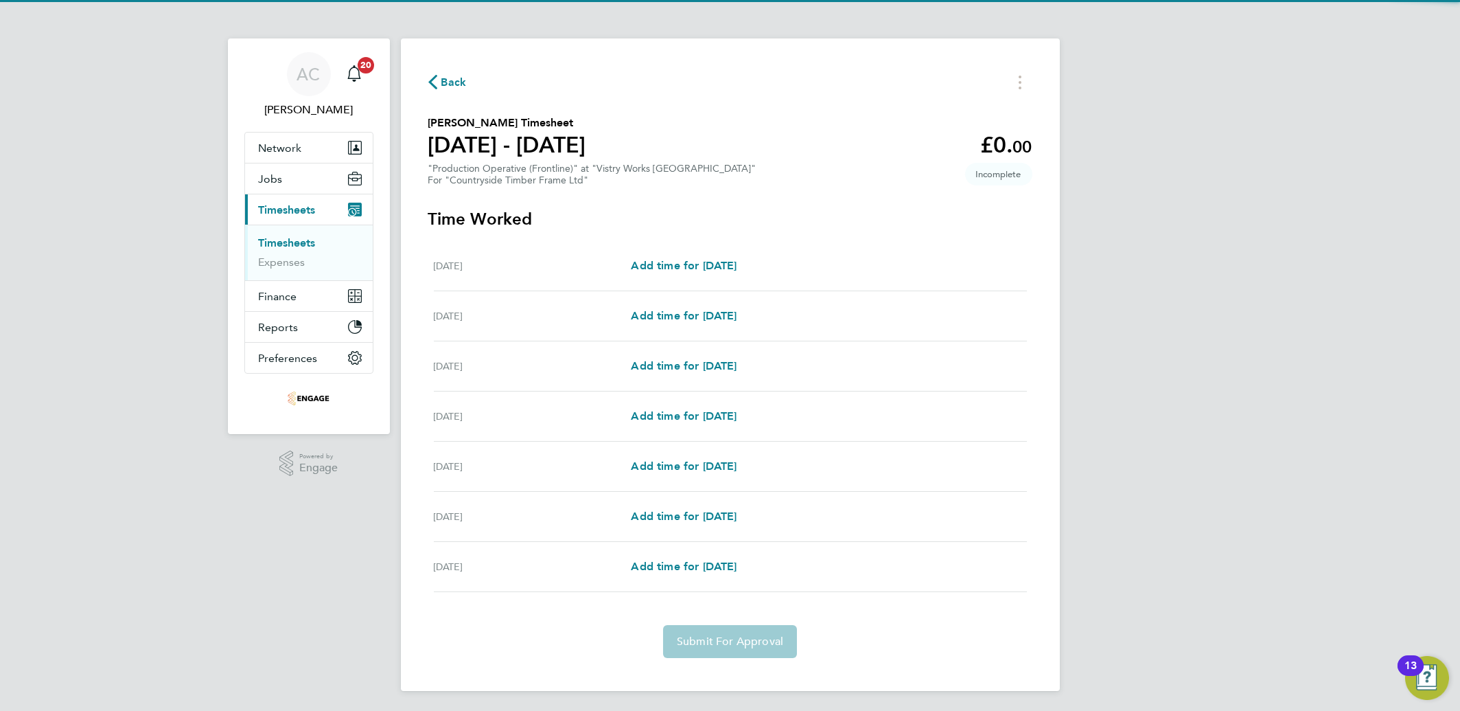
click at [662, 305] on div "[DATE] Add time for [DATE] Add time for [DATE]" at bounding box center [730, 316] width 593 height 50
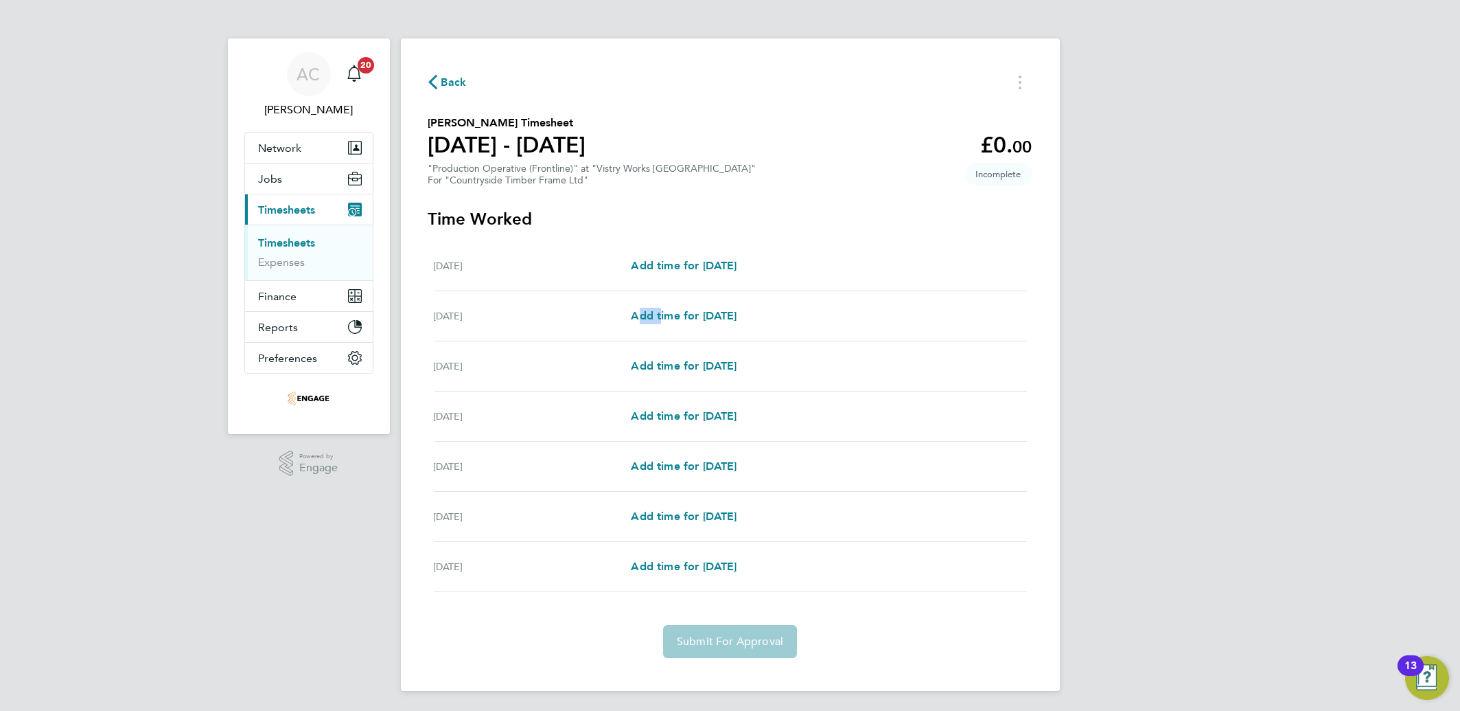
click at [662, 305] on div "[DATE] Add time for [DATE] Add time for [DATE]" at bounding box center [730, 316] width 593 height 50
click at [662, 311] on span "Add time for [DATE]" at bounding box center [684, 315] width 106 height 13
select select "15"
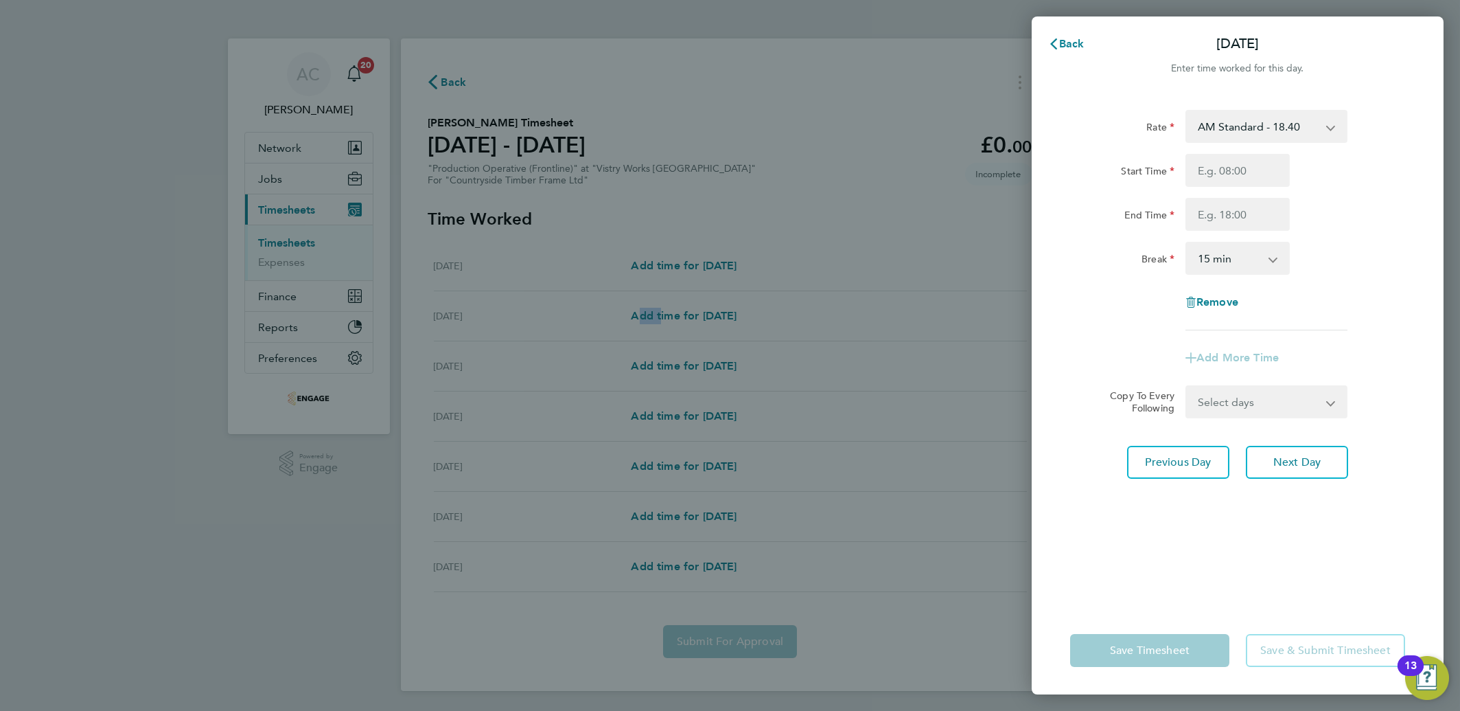
click at [1227, 137] on select "AM Standard - 18.40 PM OT 2 - 40.11 OT2 - 36.80 PM Standard - 20.06 PM OT 1 - 3…" at bounding box center [1258, 126] width 143 height 30
select select "15"
click at [1205, 172] on input "Start Time" at bounding box center [1238, 170] width 104 height 33
type input "14:00"
click at [1106, 171] on div "Start Time" at bounding box center [1122, 167] width 104 height 27
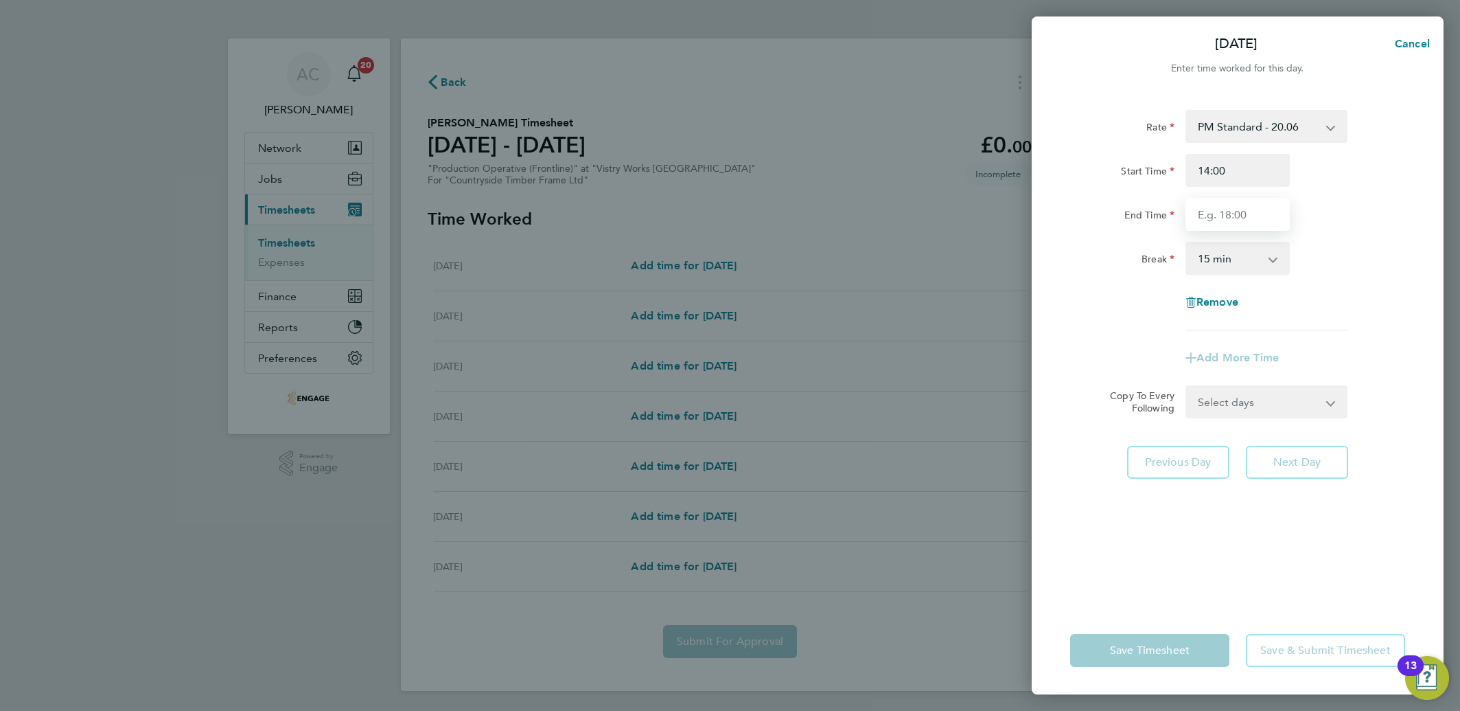
click at [1217, 216] on input "End Time" at bounding box center [1238, 214] width 104 height 33
type input "22:30"
click at [1212, 262] on select "0 min 15 min 30 min 45 min 60 min 75 min 90 min" at bounding box center [1229, 258] width 85 height 30
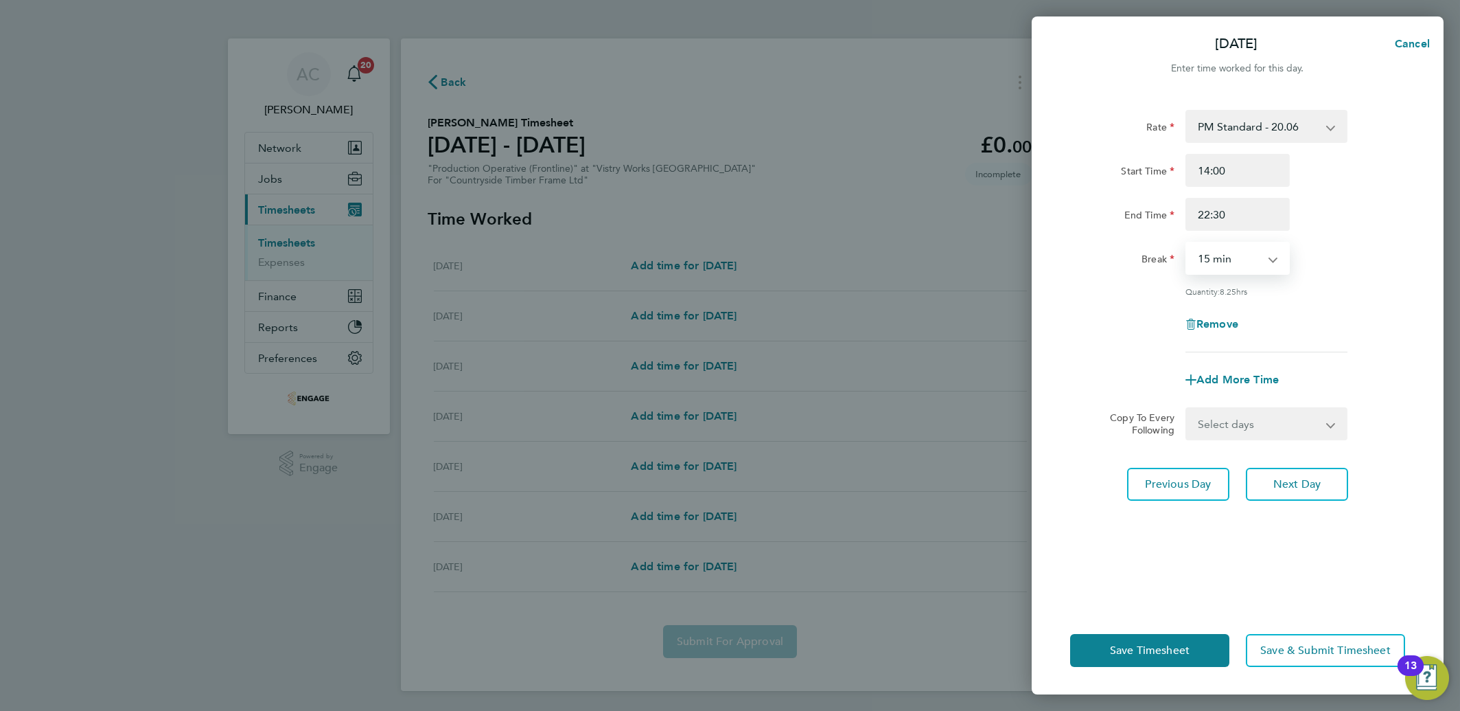
select select "30"
click at [1187, 243] on select "0 min 15 min 30 min 45 min 60 min 75 min 90 min" at bounding box center [1229, 258] width 85 height 30
click at [1217, 431] on select "Select days Day Weekday (Mon-Fri) Weekend (Sat-Sun) [DATE] [DATE] [DATE] [DATE]…" at bounding box center [1259, 423] width 144 height 30
select select "DAY"
click at [1187, 408] on select "Select days Day Weekday (Mon-Fri) Weekend (Sat-Sun) [DATE] [DATE] [DATE] [DATE]…" at bounding box center [1259, 423] width 144 height 30
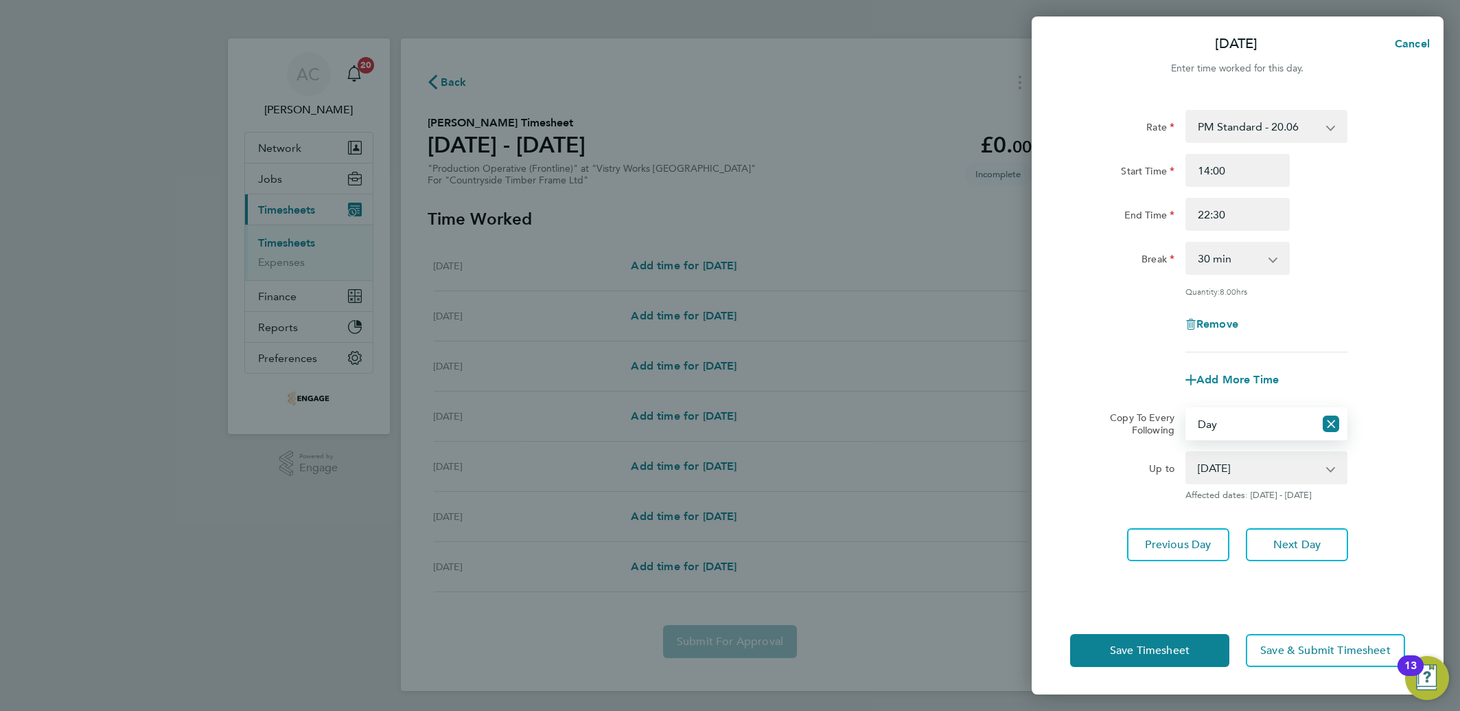
click at [1220, 474] on select "[DATE] [DATE] [DATE] [DATE] [DATE]" at bounding box center [1258, 467] width 143 height 30
select select "[DATE]"
click at [1187, 452] on select "[DATE] [DATE] [DATE] [DATE] [DATE]" at bounding box center [1258, 467] width 143 height 30
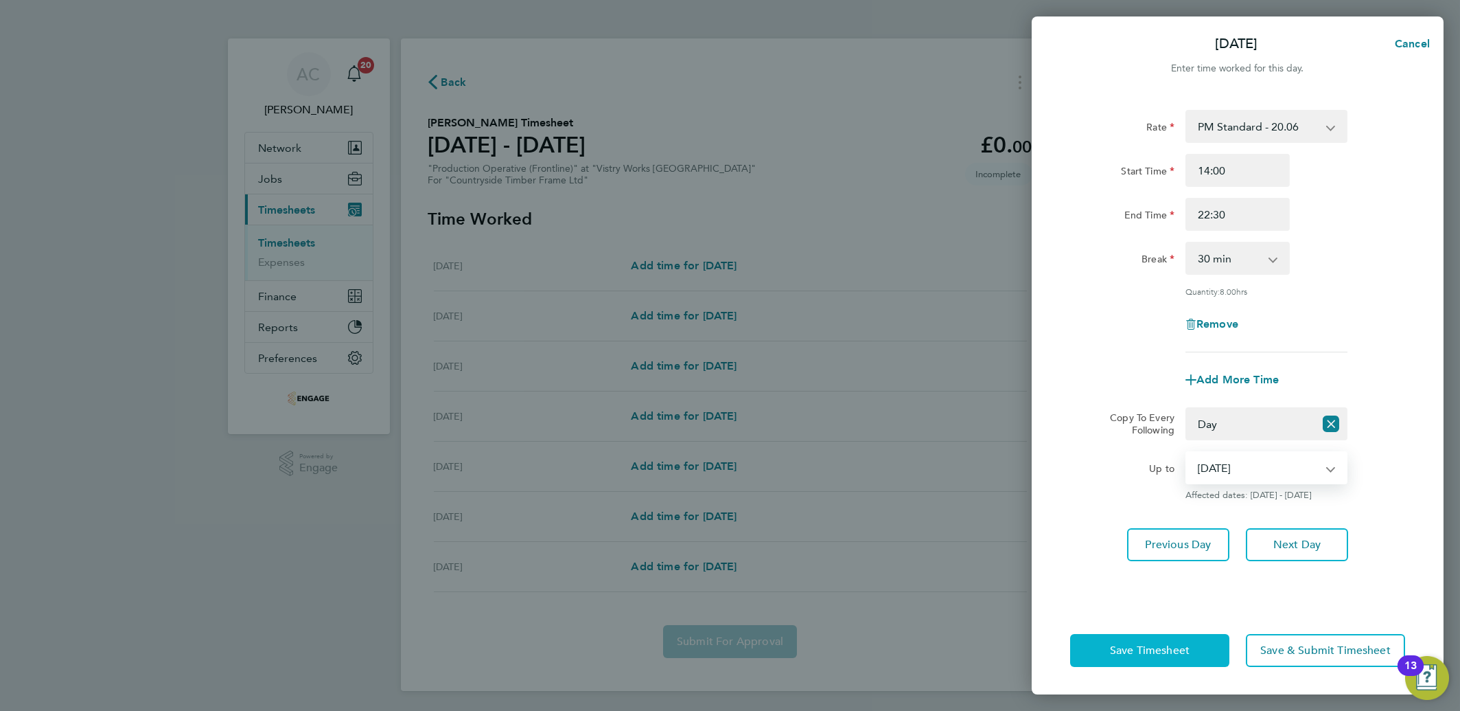
click at [1166, 648] on span "Save Timesheet" at bounding box center [1150, 650] width 80 height 14
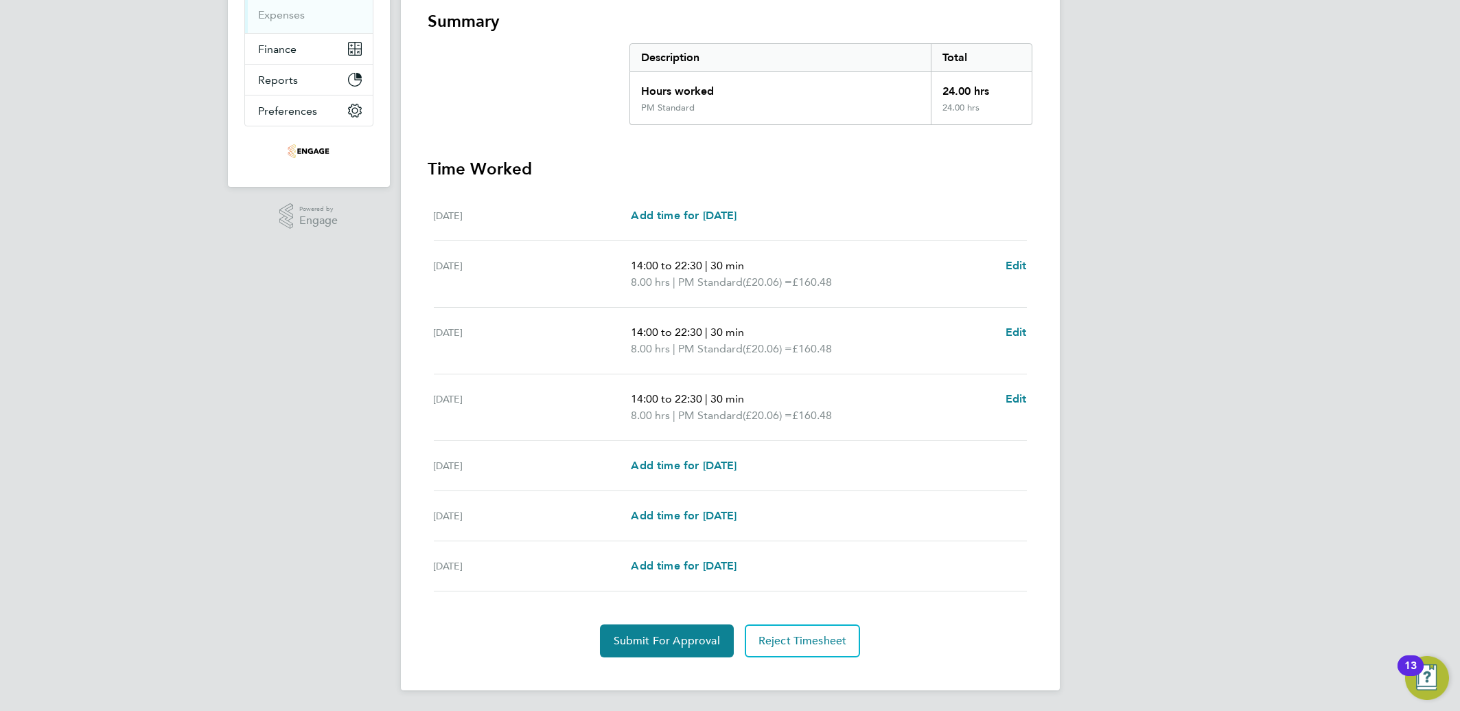
click at [644, 453] on div "[DATE] Add time for [DATE] Add time for [DATE]" at bounding box center [730, 466] width 593 height 50
click at [646, 454] on div "[DATE] Add time for [DATE] Add time for [DATE]" at bounding box center [730, 466] width 593 height 50
drag, startPoint x: 646, startPoint y: 454, endPoint x: 647, endPoint y: 461, distance: 7.6
click at [647, 461] on span "Add time for [DATE]" at bounding box center [684, 465] width 106 height 13
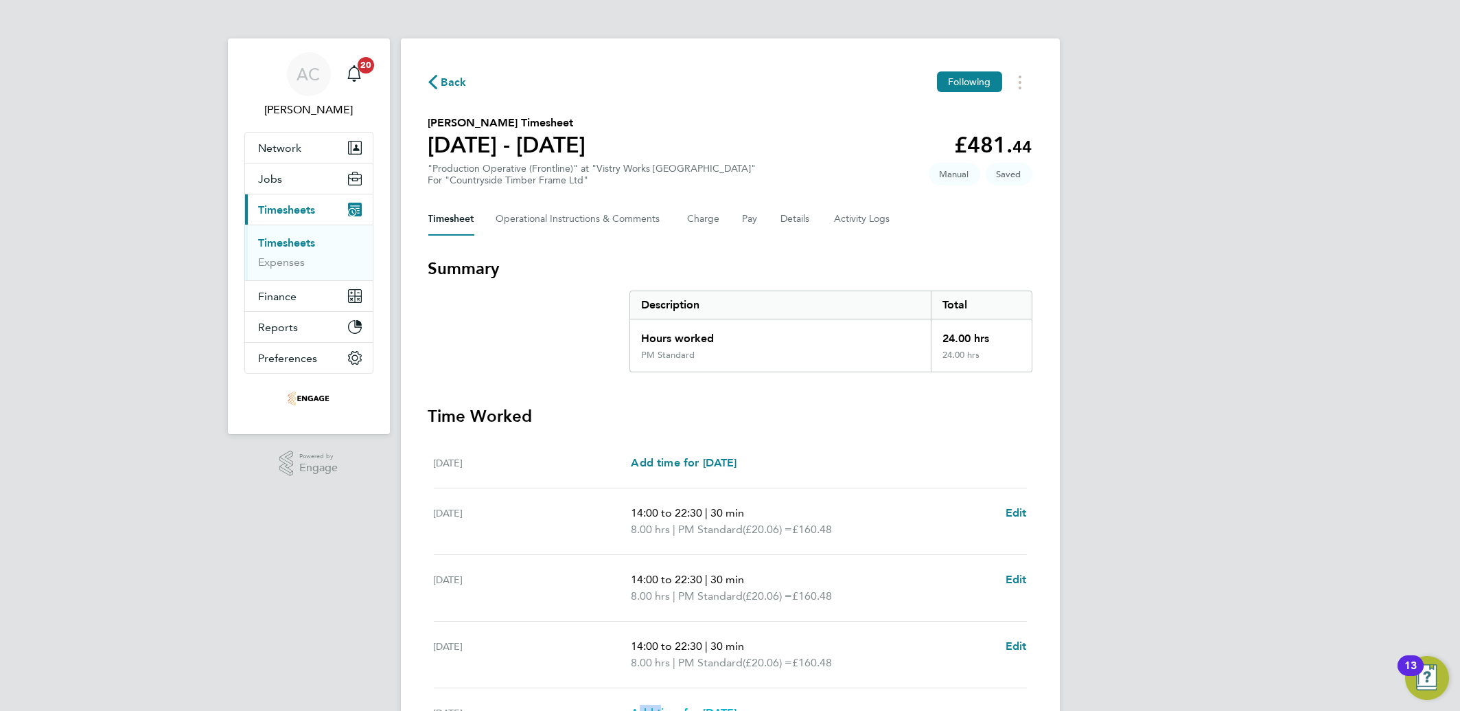
select select "15"
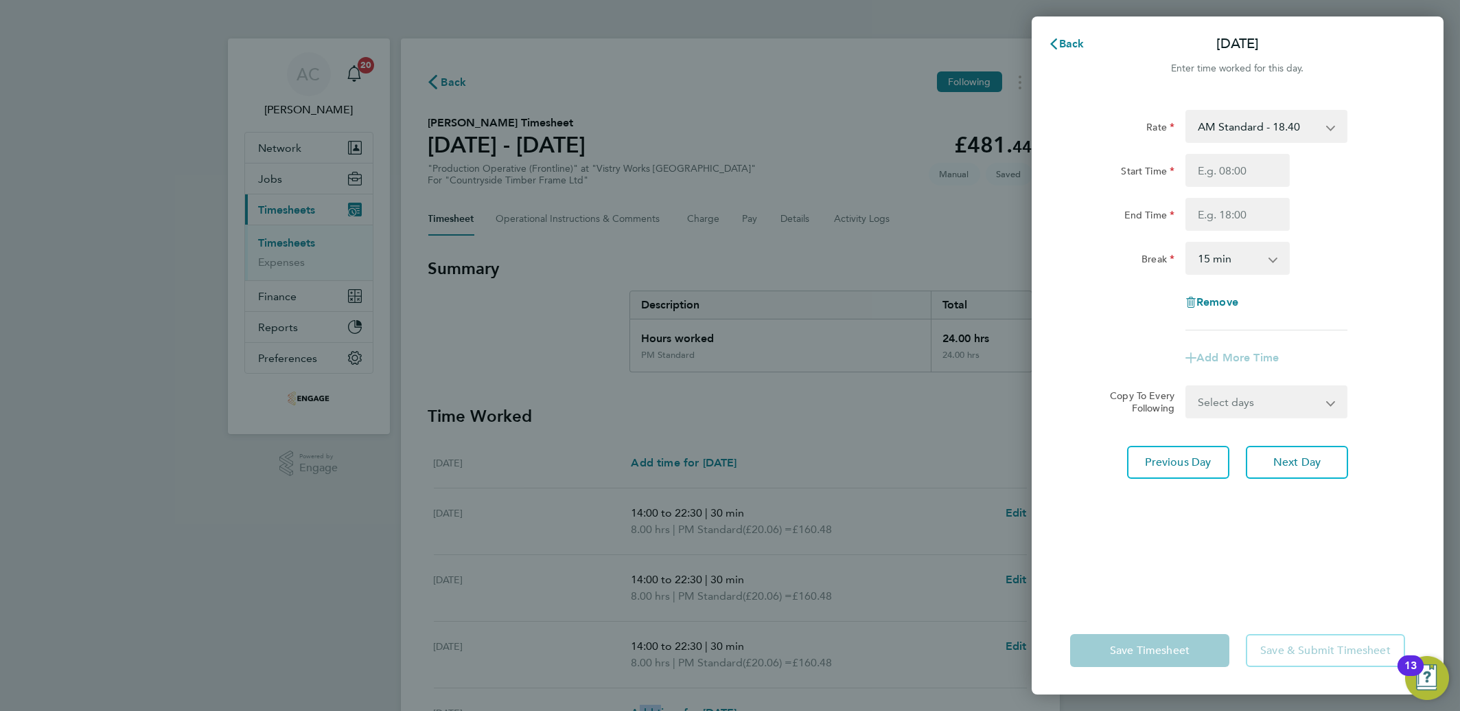
click at [1246, 132] on select "AM Standard - 18.40 PM OT 2 - 40.11 OT2 - 36.80 PM Standard - 20.06 PM OT 1 - 3…" at bounding box center [1258, 126] width 143 height 30
select select "15"
click at [1234, 170] on input "Start Time" at bounding box center [1238, 170] width 104 height 33
type input "14:00"
drag, startPoint x: 1098, startPoint y: 179, endPoint x: 1138, endPoint y: 203, distance: 46.5
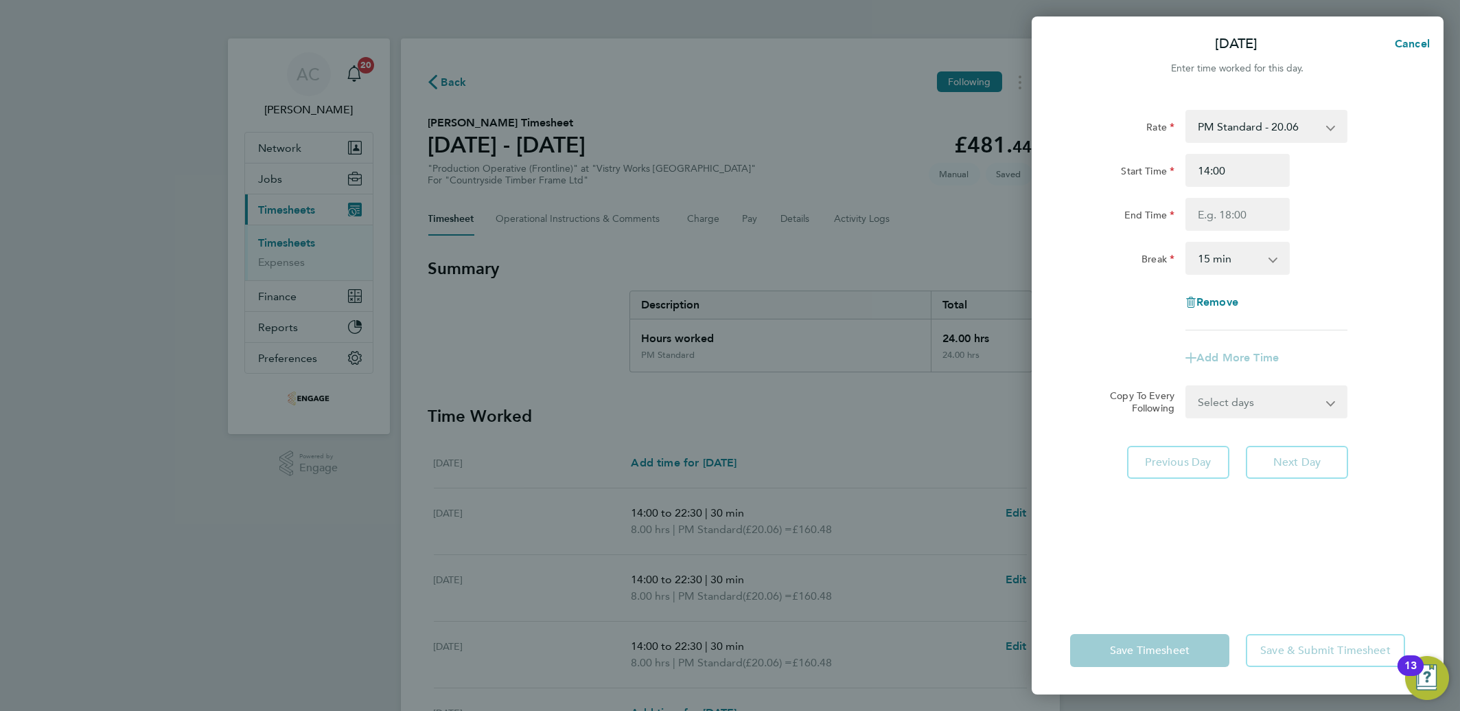
click at [1098, 179] on div "Start Time" at bounding box center [1122, 167] width 104 height 27
click at [1184, 217] on div at bounding box center [1237, 214] width 115 height 33
click at [1196, 217] on input "End Time" at bounding box center [1238, 214] width 104 height 33
type input "20:00"
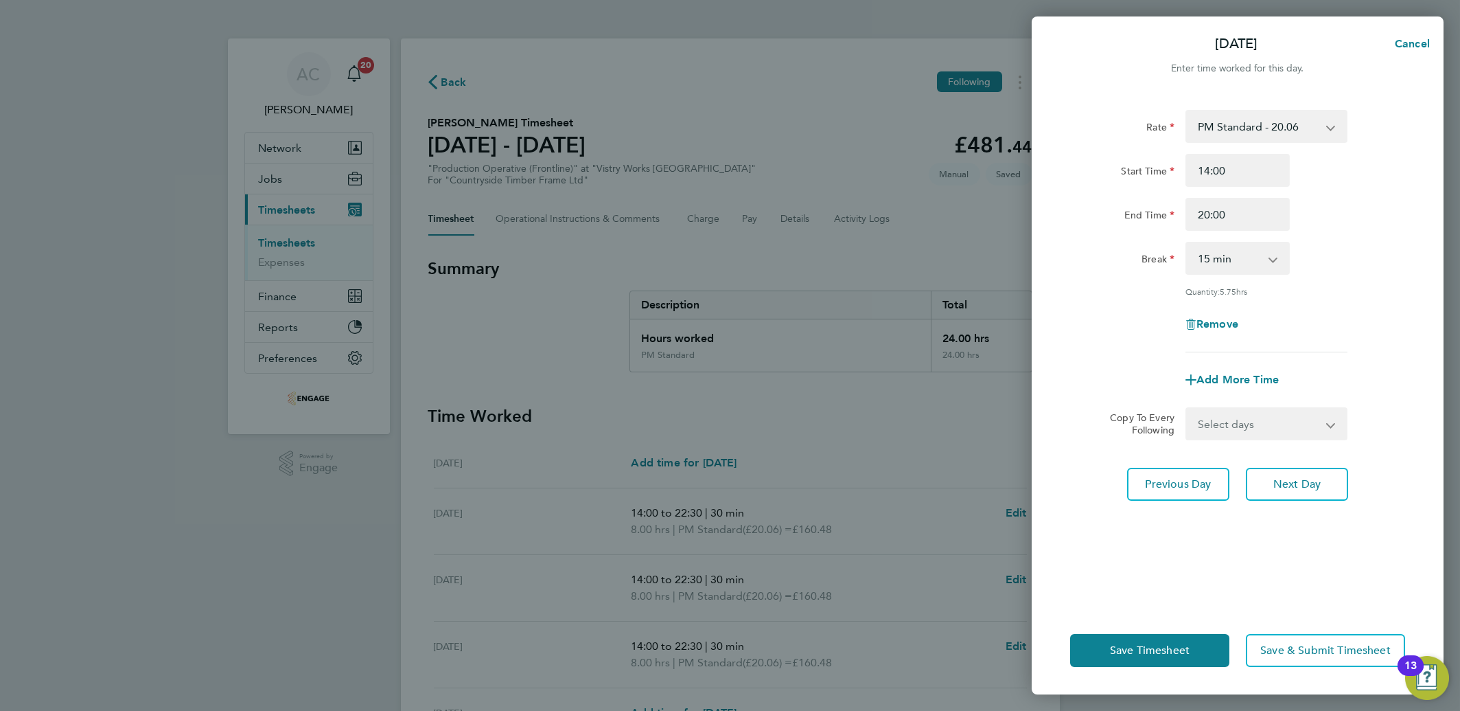
click at [1083, 205] on div "End Time" at bounding box center [1122, 211] width 104 height 27
click at [1220, 268] on select "0 min 15 min 30 min 45 min 60 min 75 min 90 min" at bounding box center [1229, 258] width 85 height 30
select select "30"
click at [1187, 243] on select "0 min 15 min 30 min 45 min 60 min 75 min 90 min" at bounding box center [1229, 258] width 85 height 30
click at [1131, 662] on button "Save Timesheet" at bounding box center [1149, 650] width 159 height 33
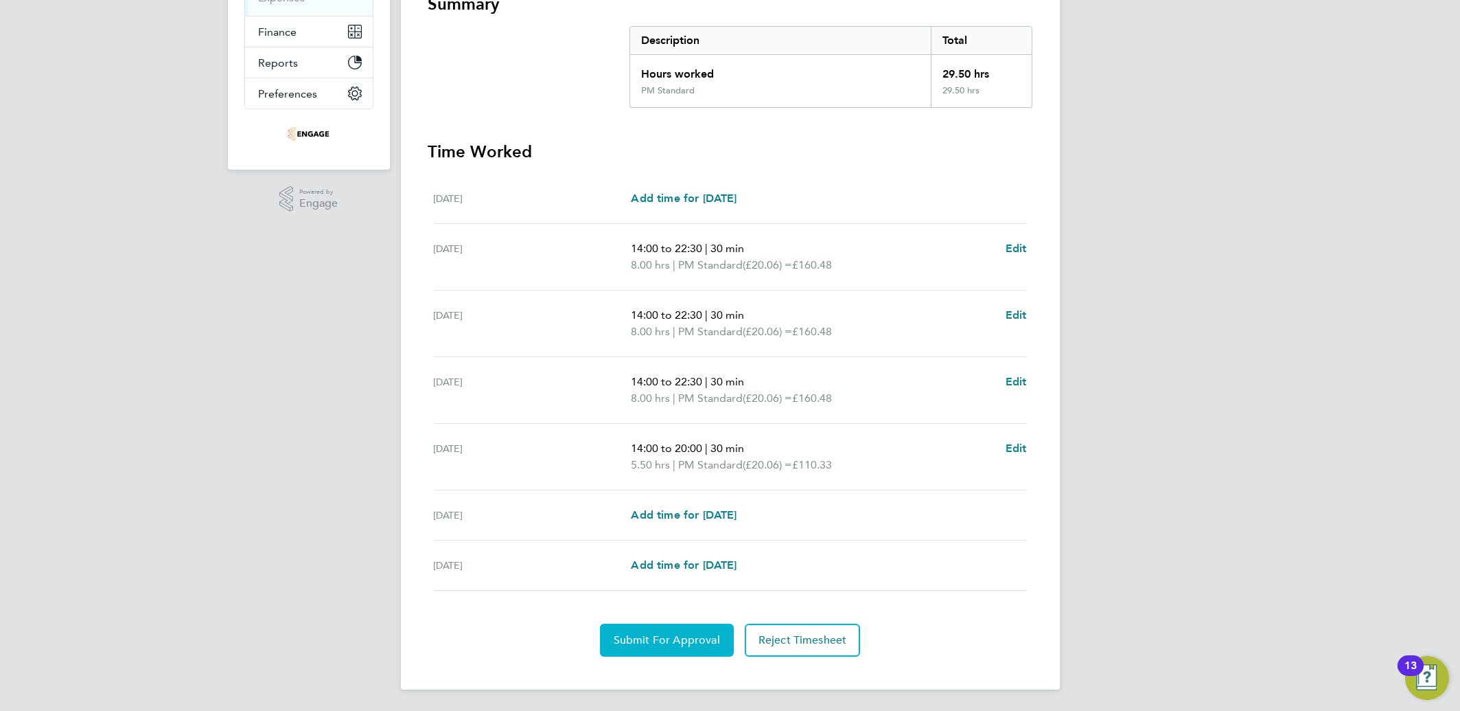
click at [621, 633] on span "Submit For Approval" at bounding box center [667, 640] width 106 height 14
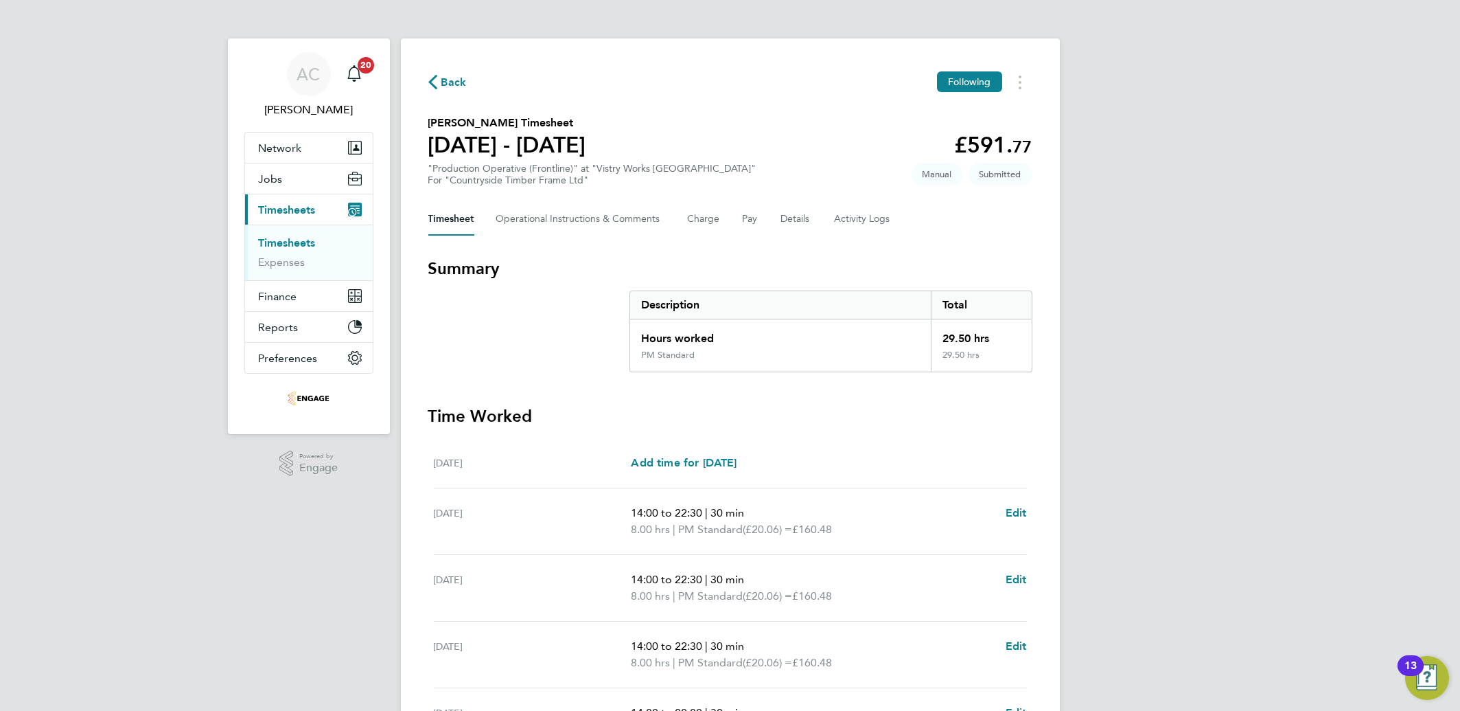
click at [321, 244] on li "Timesheets" at bounding box center [310, 245] width 103 height 19
click at [319, 244] on li "Timesheets" at bounding box center [310, 245] width 103 height 19
click at [308, 243] on link "Timesheets" at bounding box center [287, 242] width 57 height 13
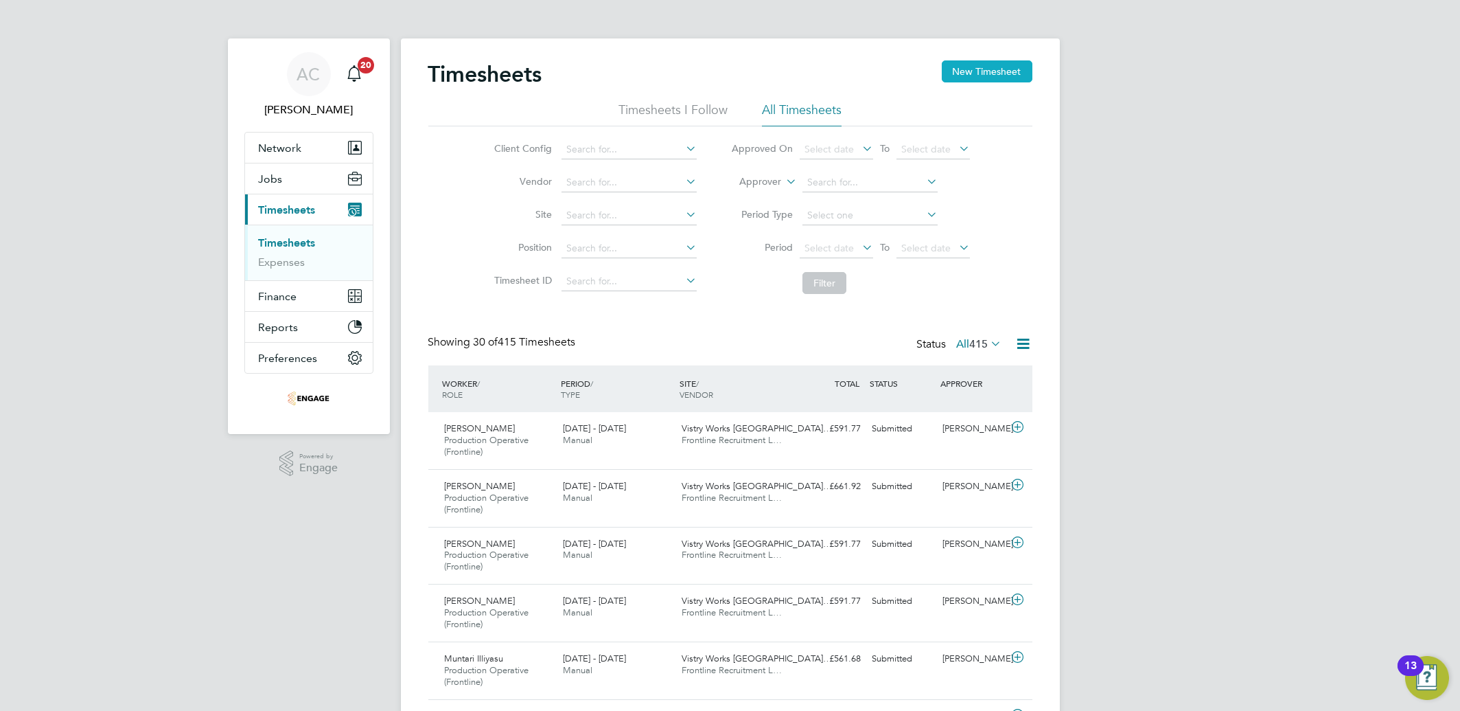
click at [944, 71] on button "New Timesheet" at bounding box center [987, 71] width 91 height 22
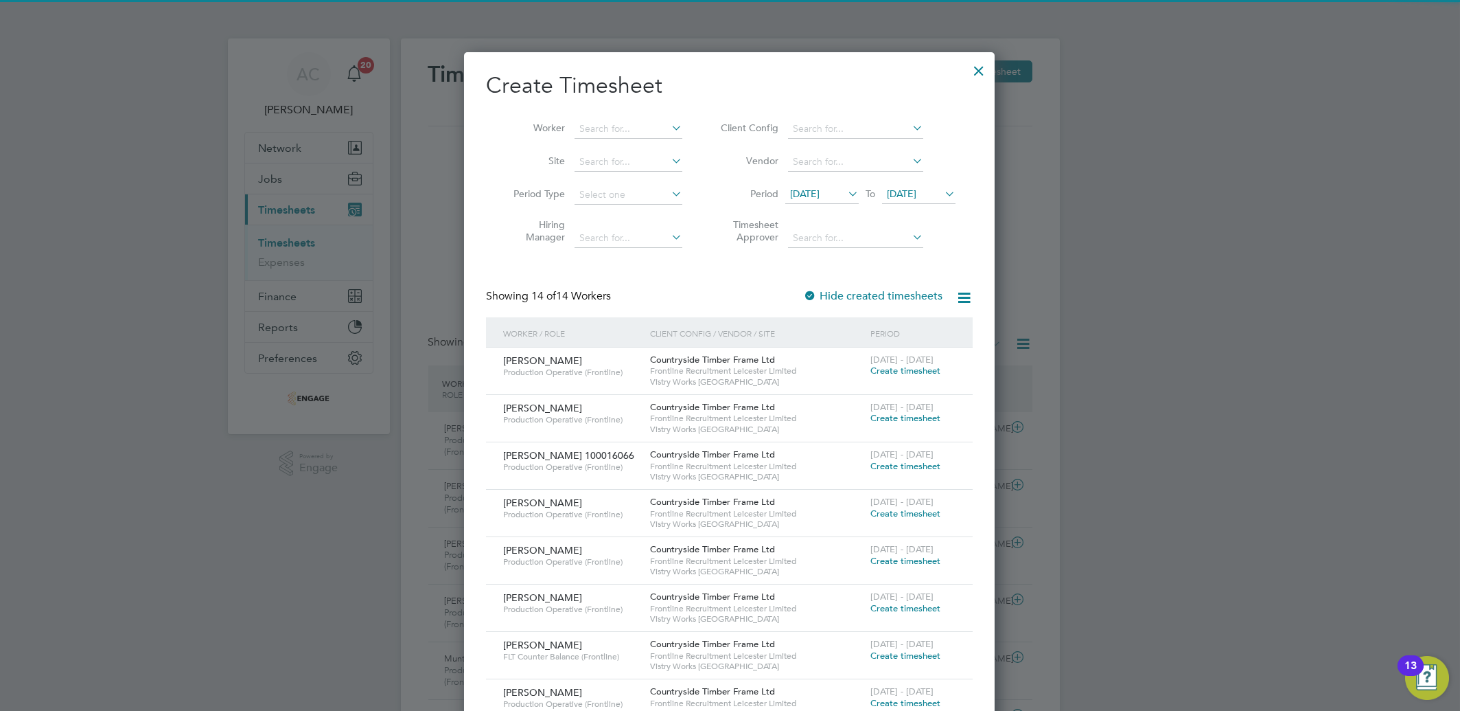
click at [787, 187] on span "[DATE]" at bounding box center [821, 194] width 73 height 19
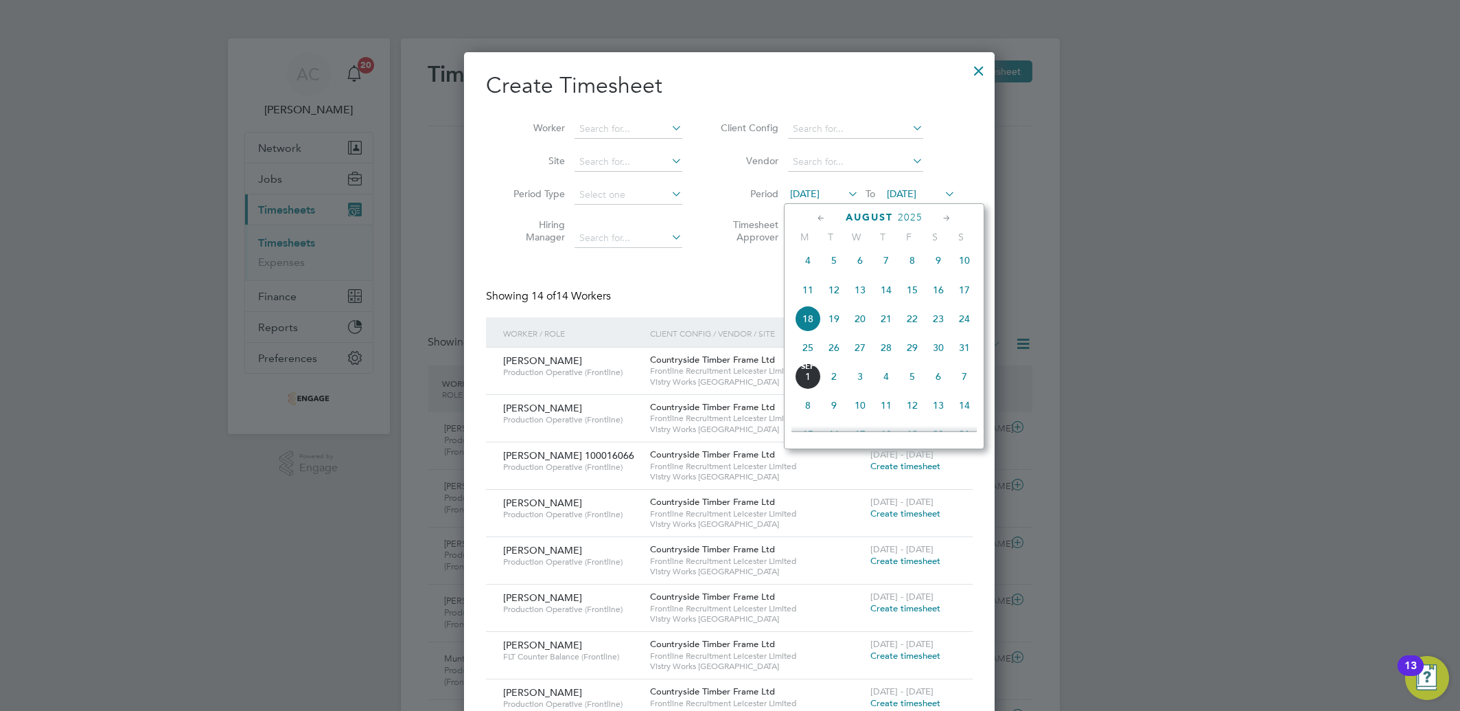
click at [815, 351] on span "25" at bounding box center [808, 347] width 26 height 26
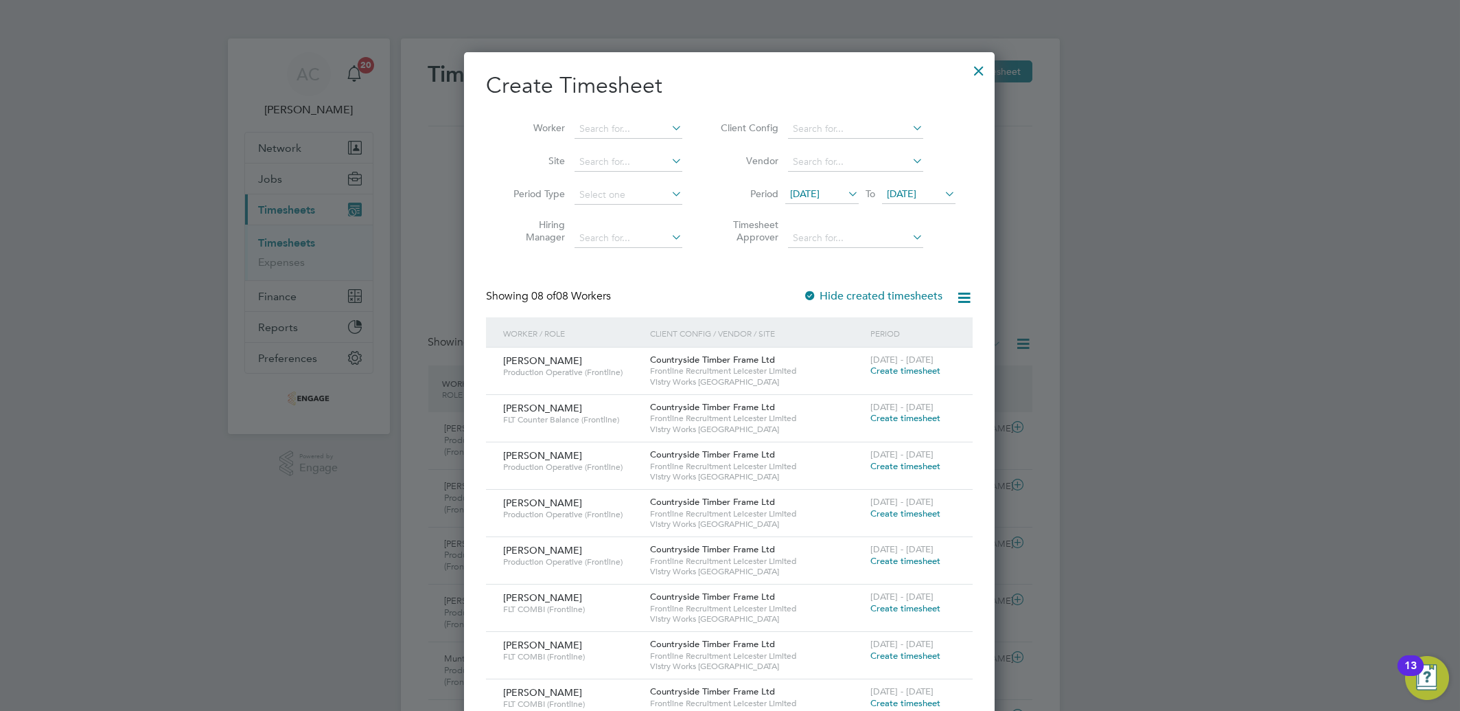
click at [901, 552] on span "[DATE] - [DATE]" at bounding box center [901, 549] width 63 height 12
click at [901, 564] on span "Create timesheet" at bounding box center [905, 561] width 70 height 12
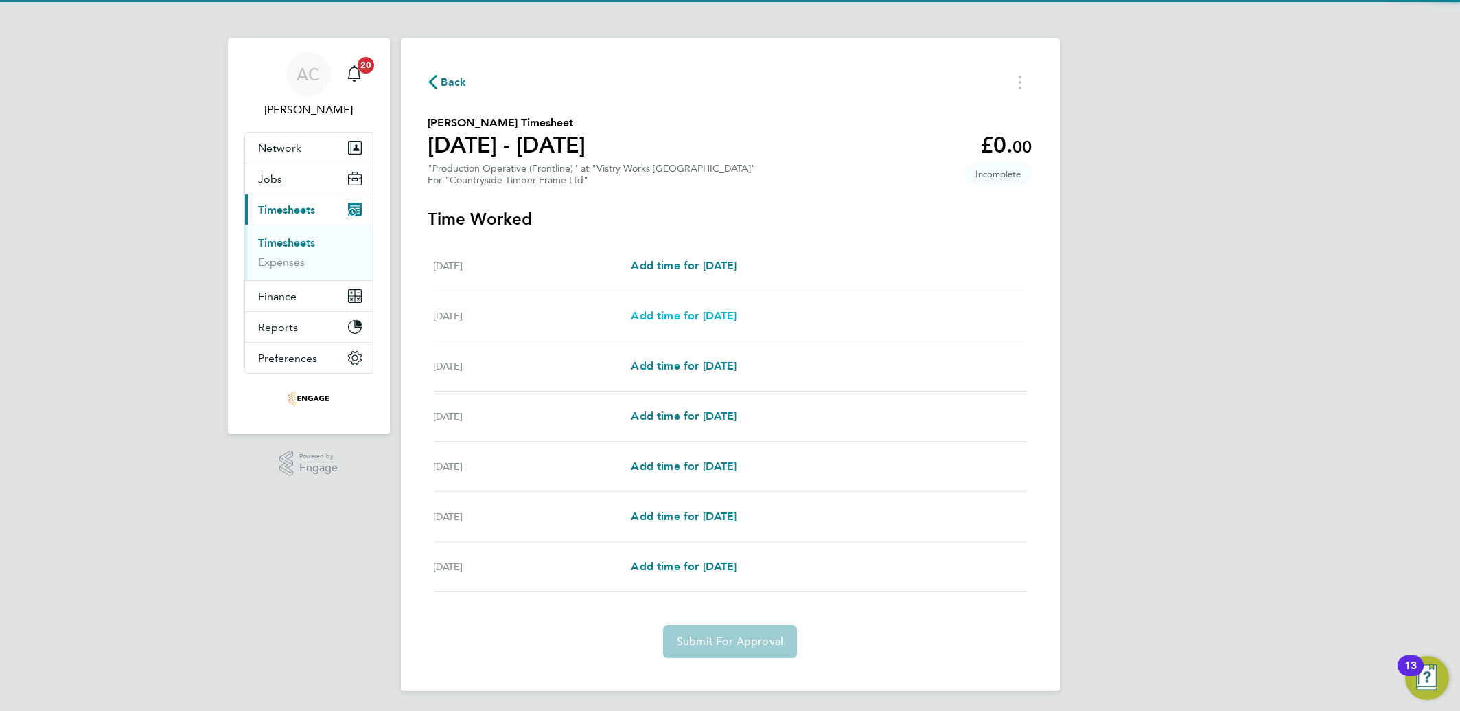
click at [662, 310] on span "Add time for [DATE]" at bounding box center [684, 315] width 106 height 13
select select "15"
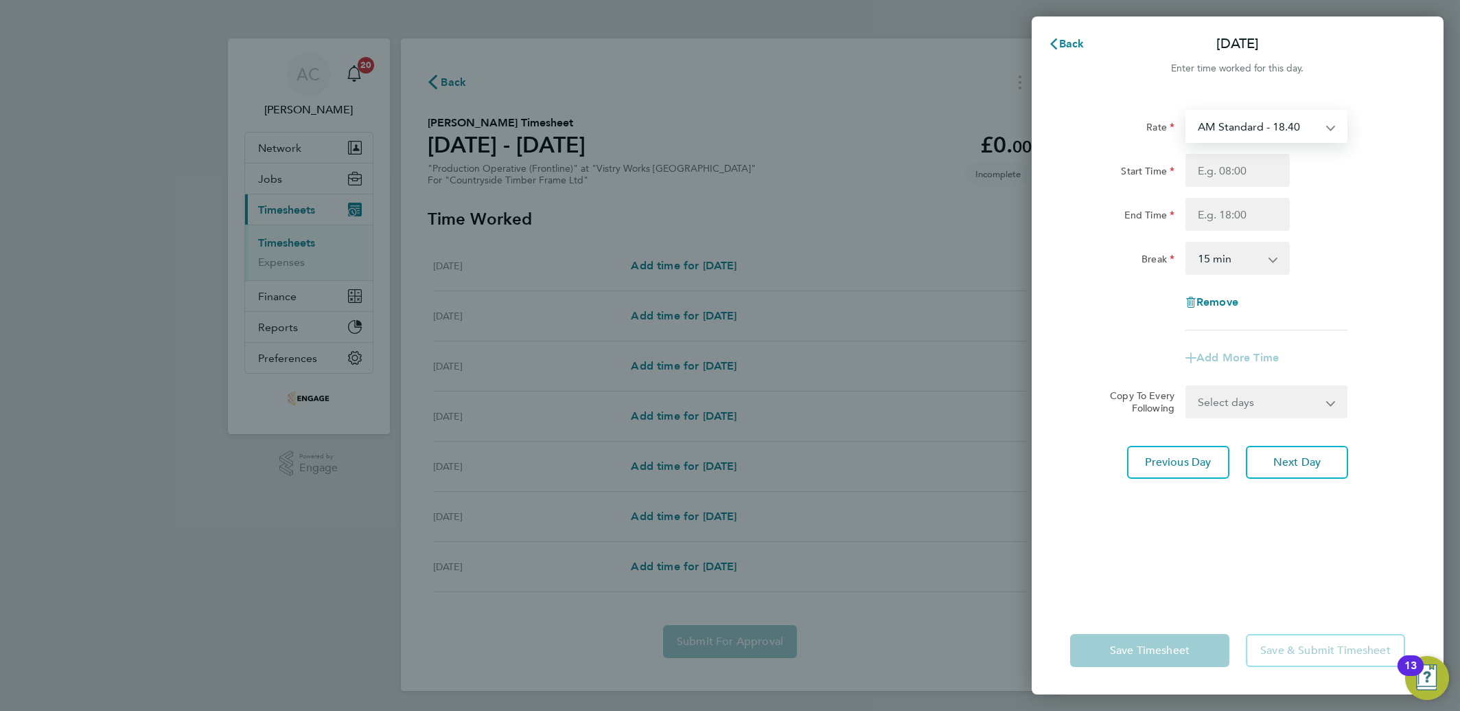
click at [1255, 136] on select "AM Standard - 18.40 OT2 - 36.80 OT 1 - 27.60 PM OT 2 - 40.11 PM OT 1 - 30.08 PM…" at bounding box center [1258, 126] width 143 height 30
select select "15"
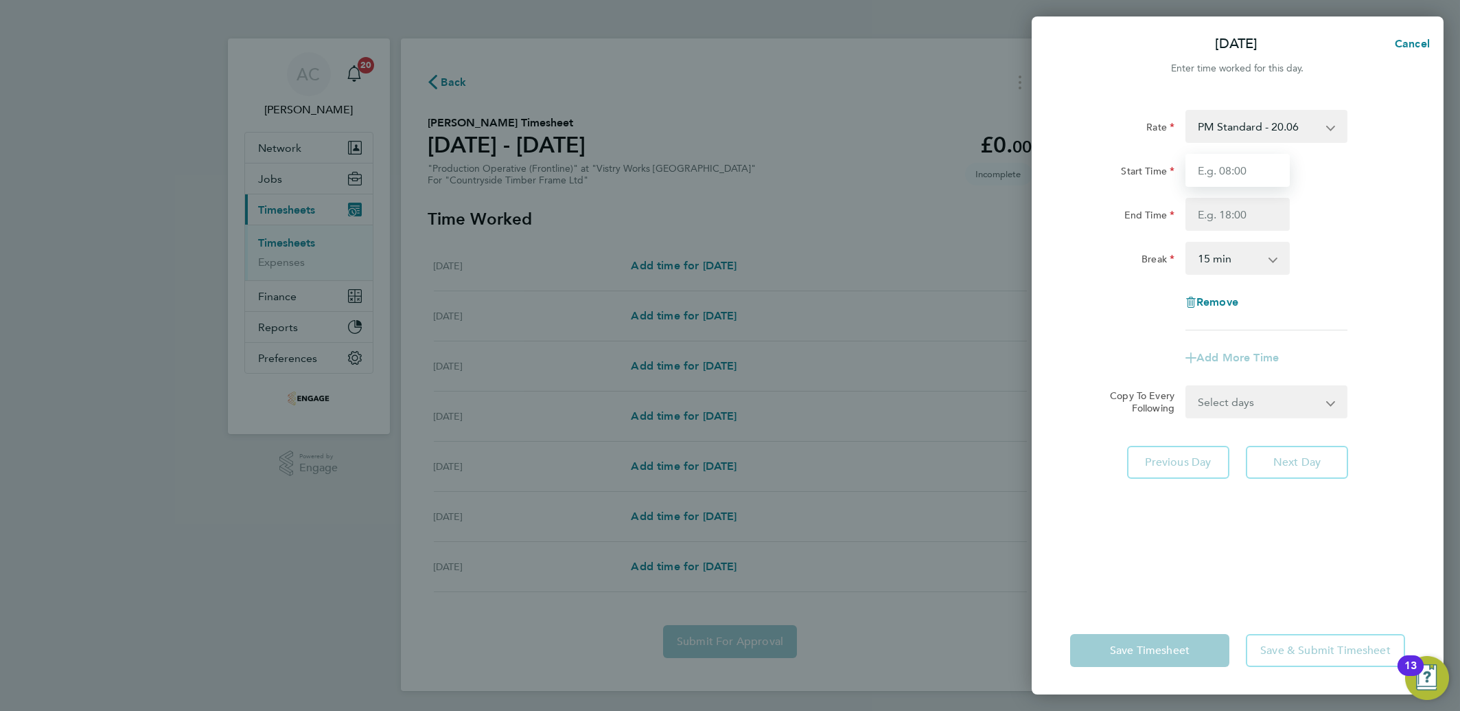
click at [1221, 185] on input "Start Time" at bounding box center [1238, 170] width 104 height 33
type input "14:00"
click at [1144, 154] on div "Start Time" at bounding box center [1122, 167] width 104 height 27
click at [1227, 198] on input "End Time" at bounding box center [1238, 214] width 104 height 33
type input "22:30"
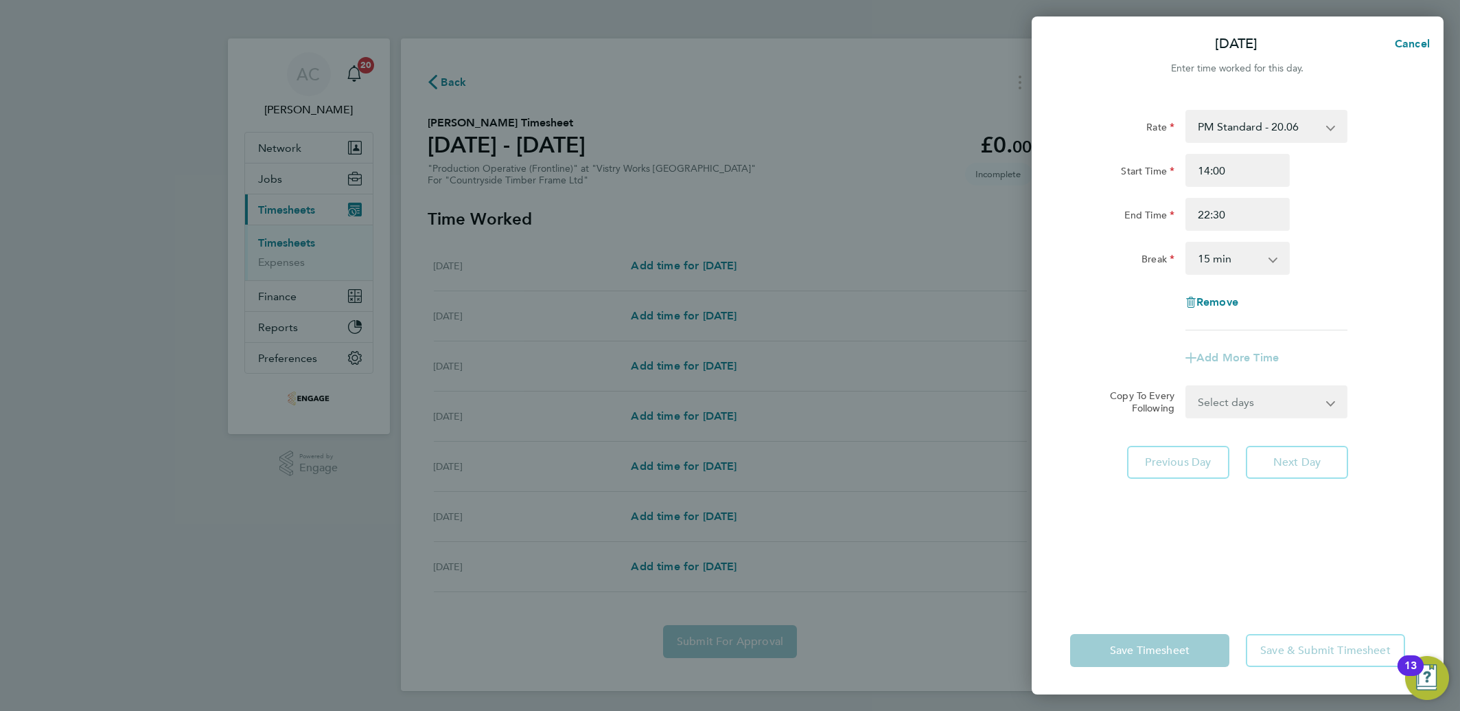
click at [1211, 256] on select "0 min 15 min 30 min 45 min 60 min 75 min 90 min" at bounding box center [1229, 258] width 85 height 30
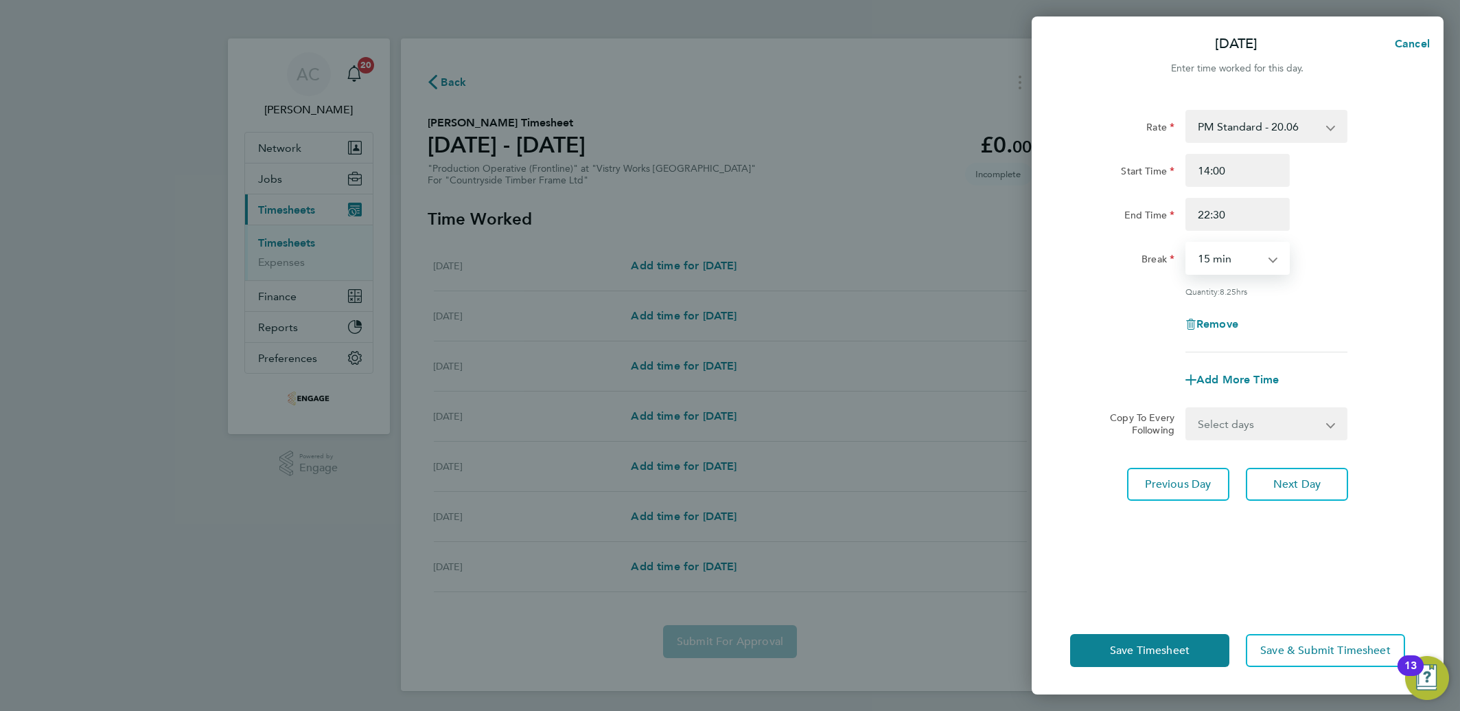
select select "30"
click at [1187, 243] on select "0 min 15 min 30 min 45 min 60 min 75 min 90 min" at bounding box center [1229, 258] width 85 height 30
click at [1225, 425] on select "Select days Day Weekday (Mon-Fri) Weekend (Sat-Sun) [DATE] [DATE] [DATE] [DATE]…" at bounding box center [1259, 423] width 144 height 30
select select "DAY"
click at [1187, 408] on select "Select days Day Weekday (Mon-Fri) Weekend (Sat-Sun) [DATE] [DATE] [DATE] [DATE]…" at bounding box center [1259, 423] width 144 height 30
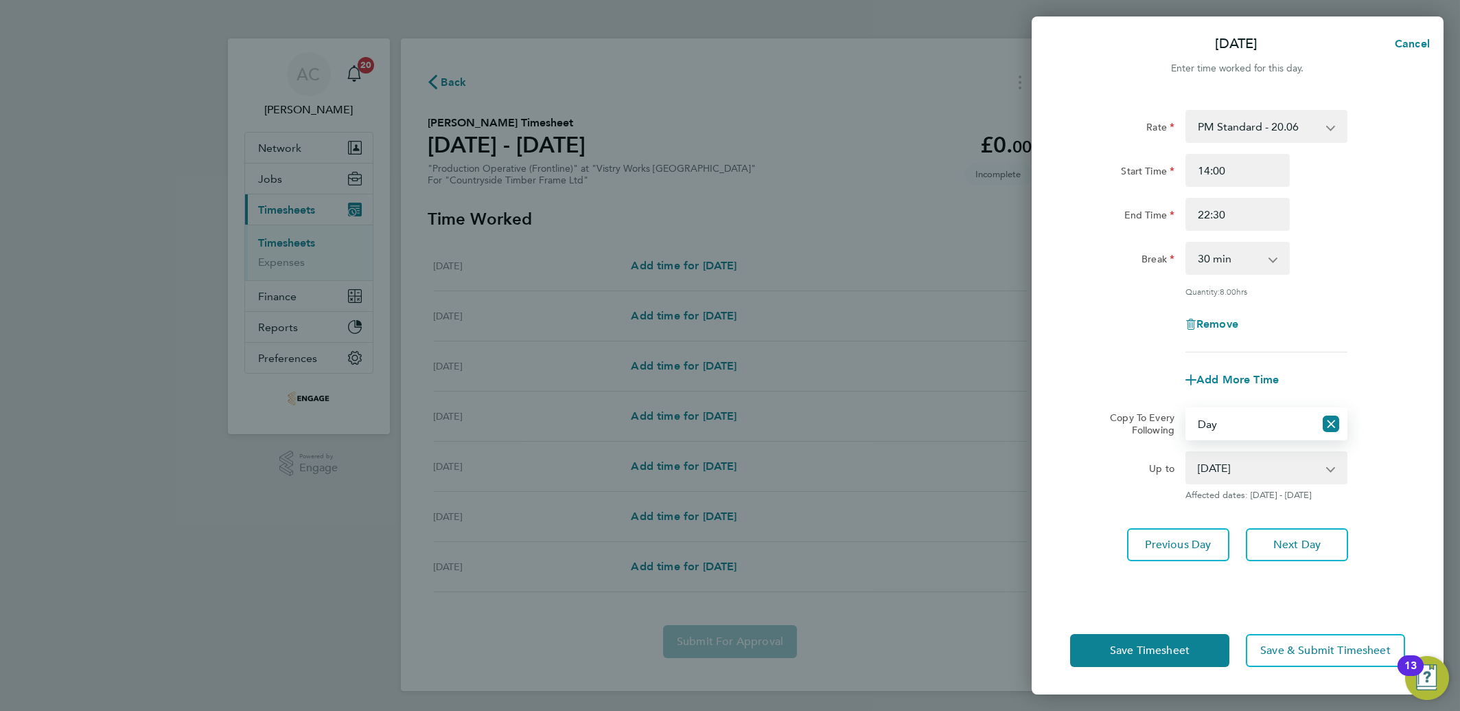
click at [1206, 461] on select "[DATE] [DATE] [DATE] [DATE] [DATE]" at bounding box center [1258, 467] width 143 height 30
select select "[DATE]"
click at [1187, 452] on select "[DATE] [DATE] [DATE] [DATE] [DATE]" at bounding box center [1258, 467] width 143 height 30
click at [1163, 647] on span "Save Timesheet" at bounding box center [1150, 650] width 80 height 14
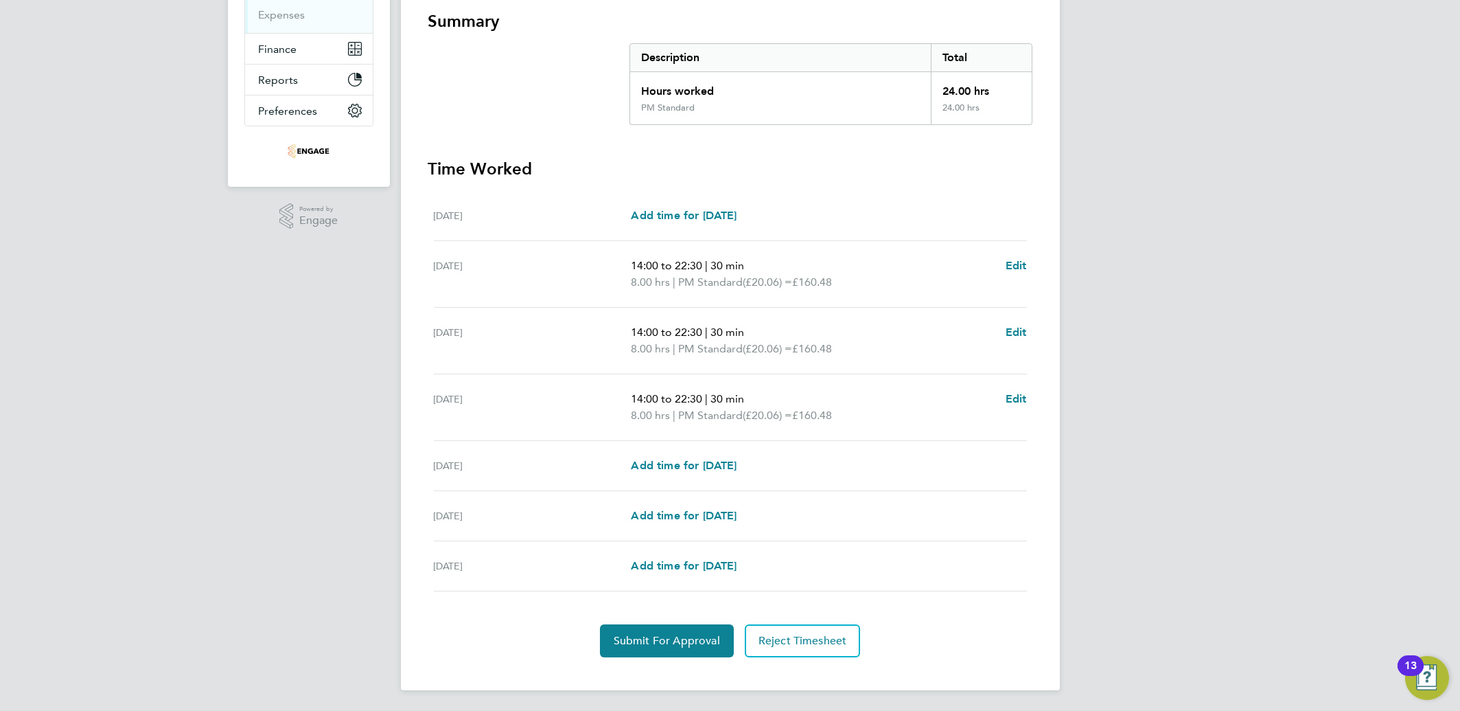
click at [655, 478] on div "[DATE] Add time for [DATE] Add time for [DATE]" at bounding box center [730, 466] width 593 height 50
click at [657, 462] on span "Add time for [DATE]" at bounding box center [684, 465] width 106 height 13
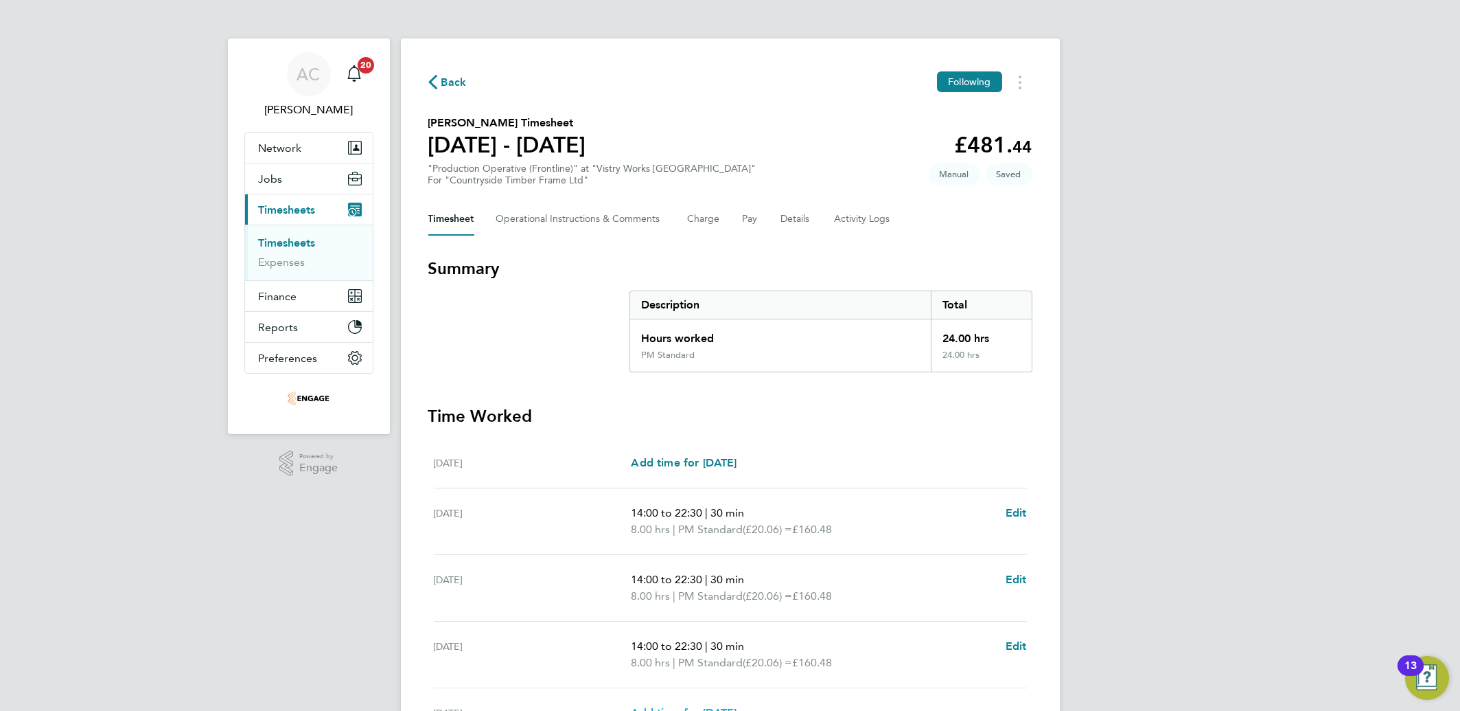
select select "15"
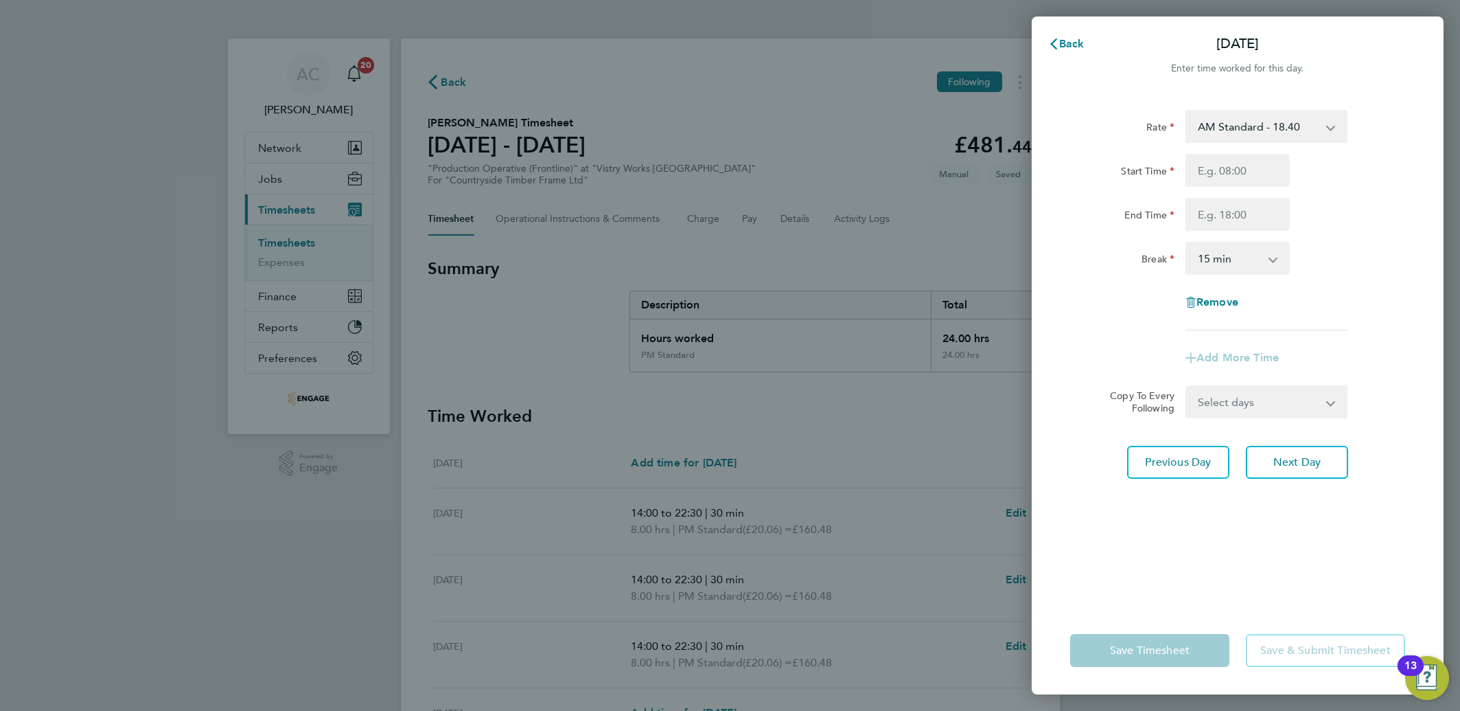
click at [1281, 134] on select "AM Standard - 18.40 OT2 - 36.80 OT 1 - 27.60 PM OT 2 - 40.11 PM OT 1 - 30.08 PM…" at bounding box center [1258, 126] width 143 height 30
select select "15"
drag, startPoint x: 1277, startPoint y: 141, endPoint x: 1219, endPoint y: 183, distance: 70.9
click at [1219, 183] on input "Start Time" at bounding box center [1238, 170] width 104 height 33
type input "14:00"
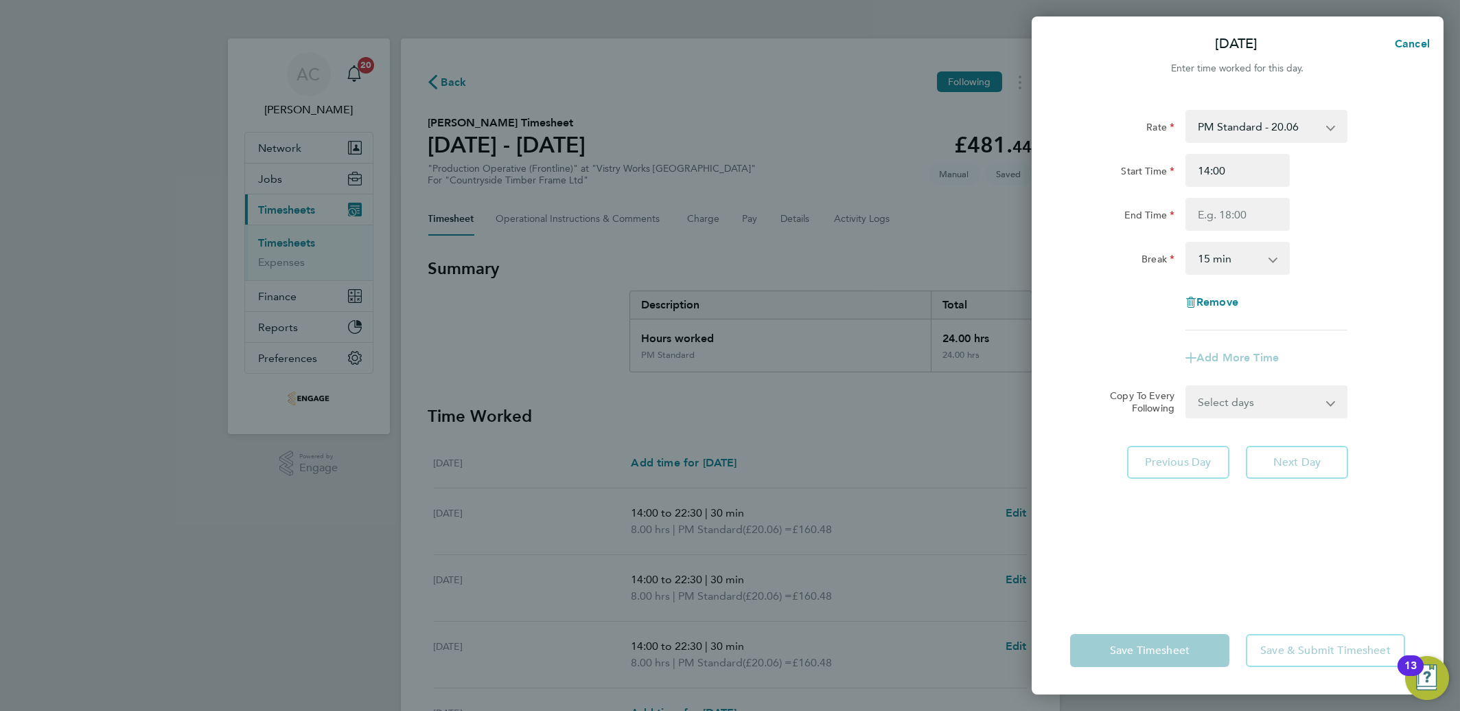
click at [1065, 111] on div "Rate" at bounding box center [1122, 126] width 115 height 33
click at [1220, 215] on input "End Time" at bounding box center [1238, 214] width 104 height 33
type input "20:00"
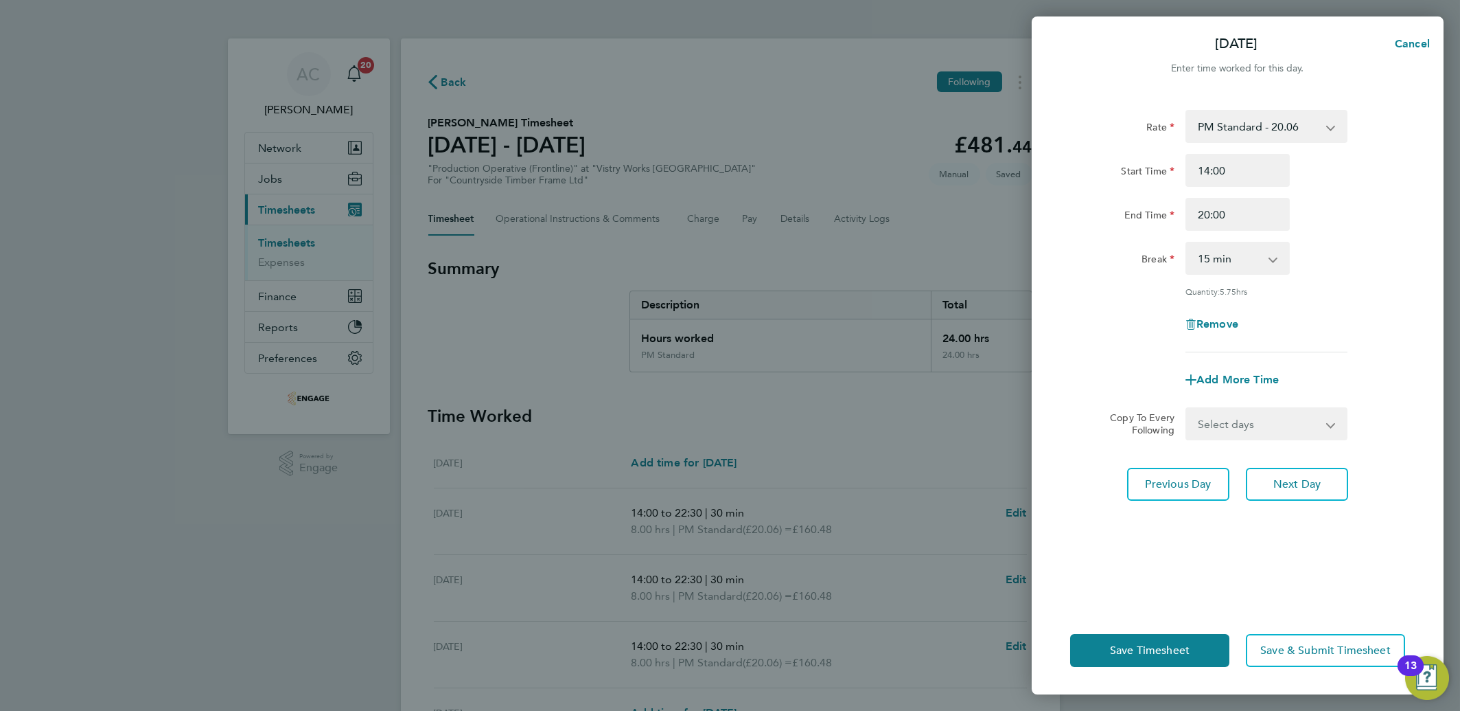
click at [1111, 172] on div "Start Time" at bounding box center [1122, 167] width 104 height 27
click at [1244, 280] on div "Rate PM Standard - 20.06 AM Standard - 18.40 OT2 - 36.80 OT 1 - 27.60 PM OT 2 -…" at bounding box center [1237, 231] width 335 height 242
drag, startPoint x: 1226, startPoint y: 257, endPoint x: 1238, endPoint y: 272, distance: 19.1
click at [1226, 257] on select "0 min 15 min 30 min 45 min 60 min 75 min 90 min" at bounding box center [1229, 258] width 85 height 30
select select "30"
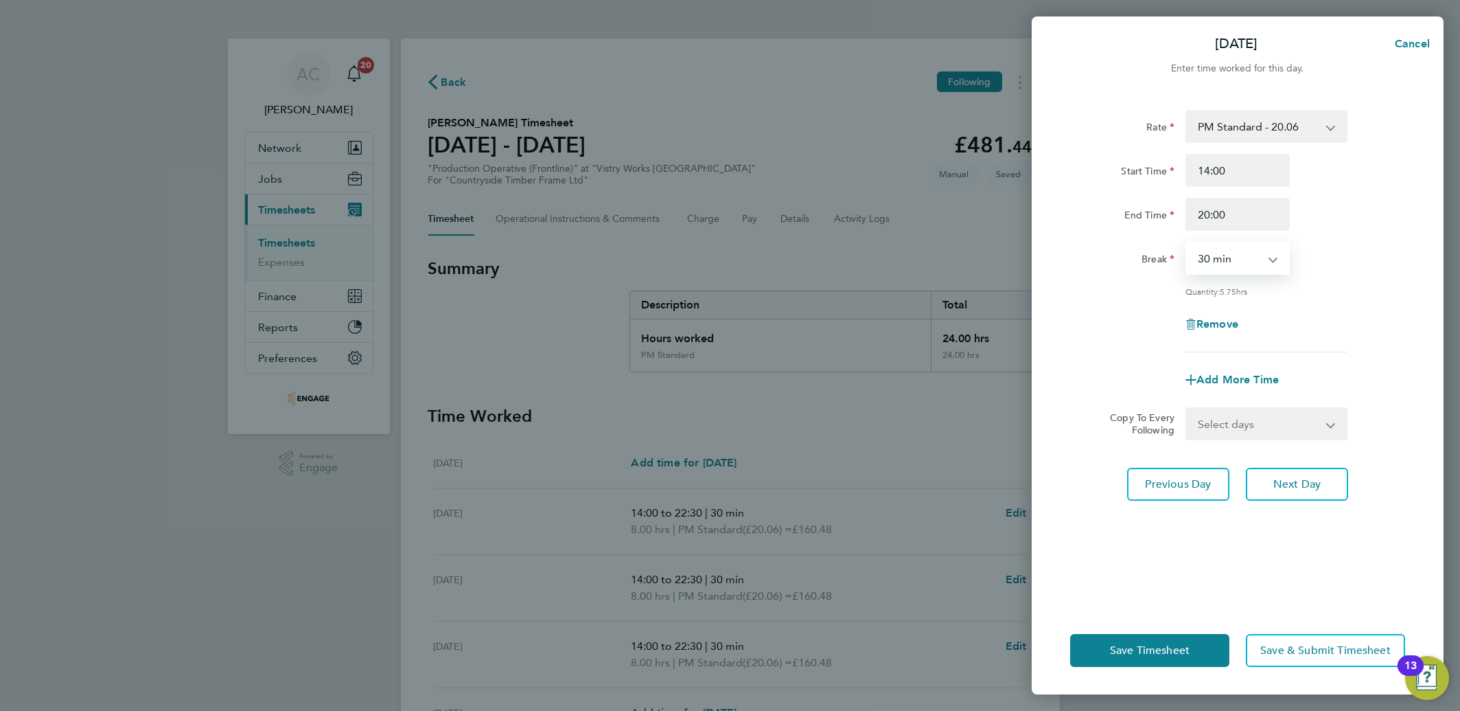
click at [1187, 243] on select "0 min 15 min 30 min 45 min 60 min 75 min 90 min" at bounding box center [1229, 258] width 85 height 30
click at [1166, 638] on button "Save Timesheet" at bounding box center [1149, 650] width 159 height 33
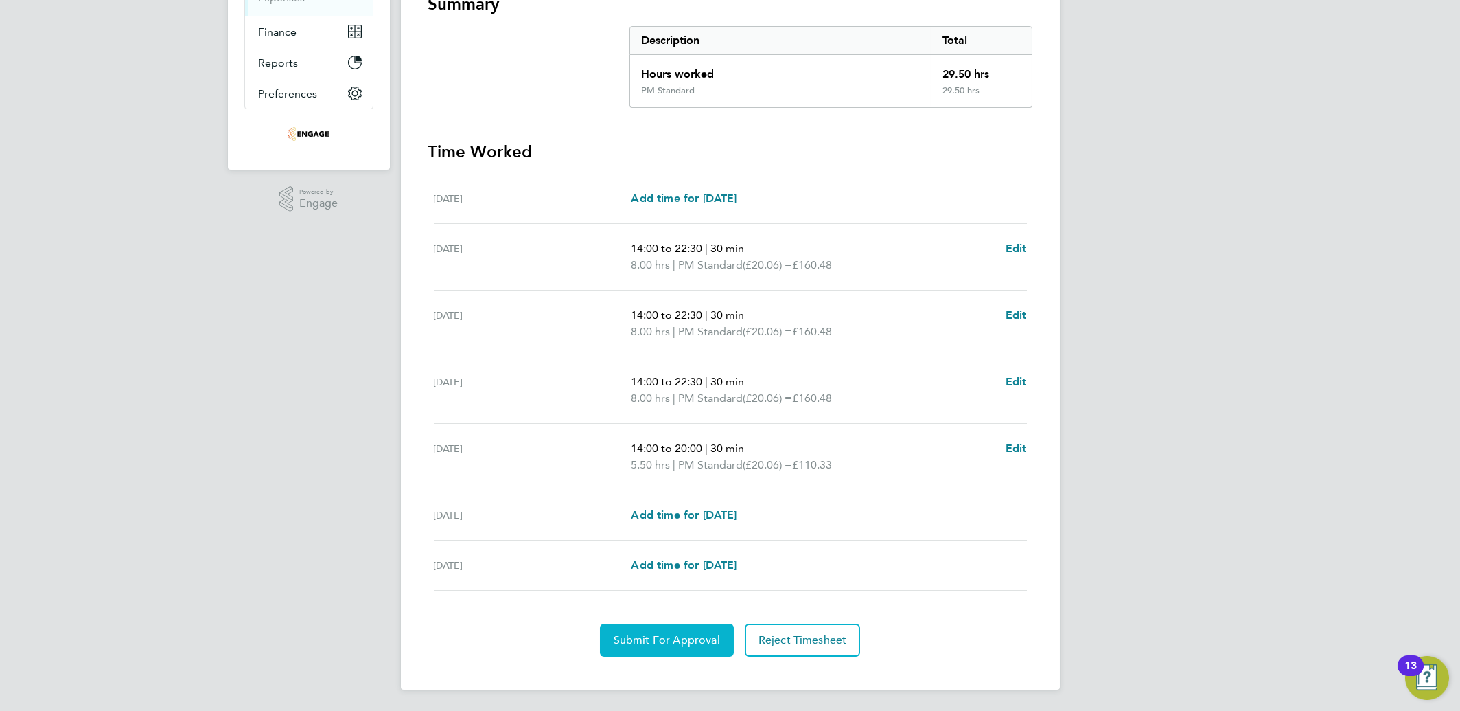
click at [644, 649] on button "Submit For Approval" at bounding box center [667, 639] width 134 height 33
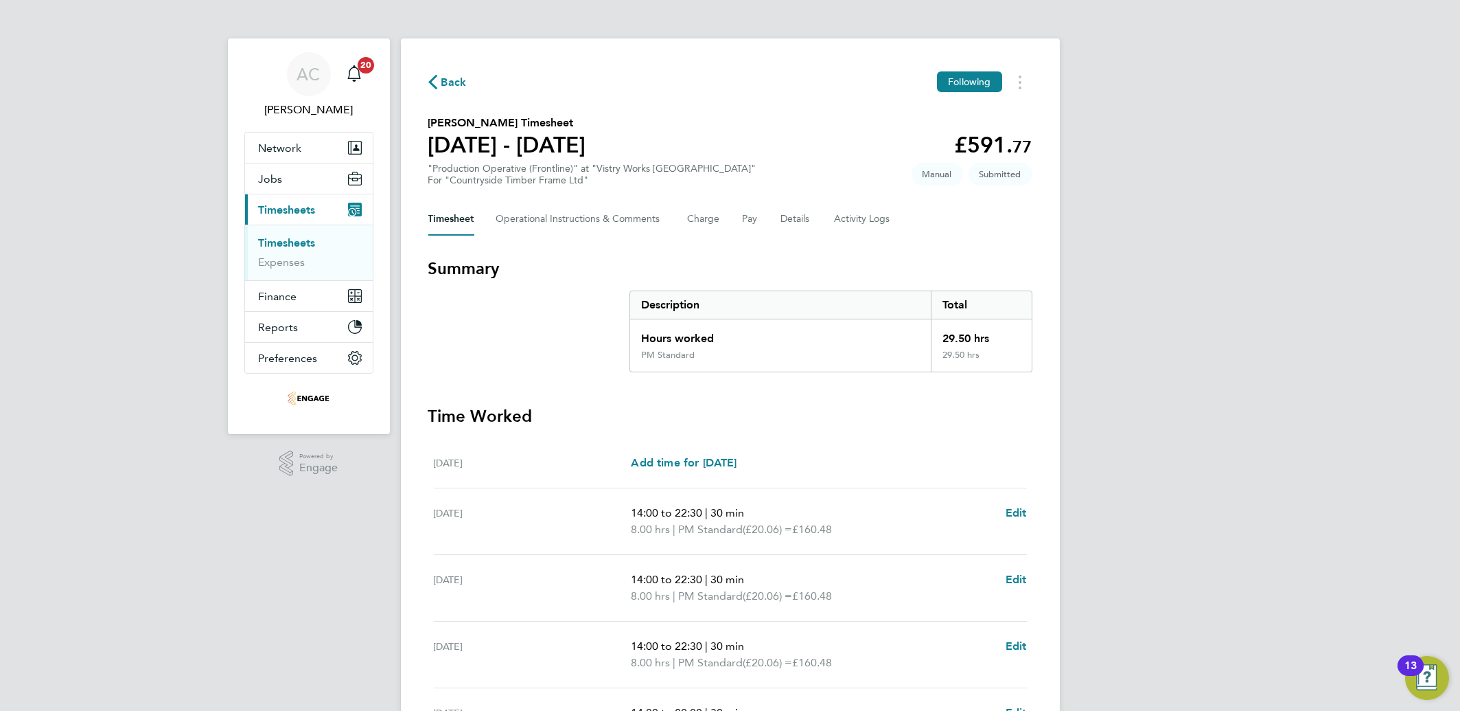
click at [301, 245] on link "Timesheets" at bounding box center [287, 242] width 57 height 13
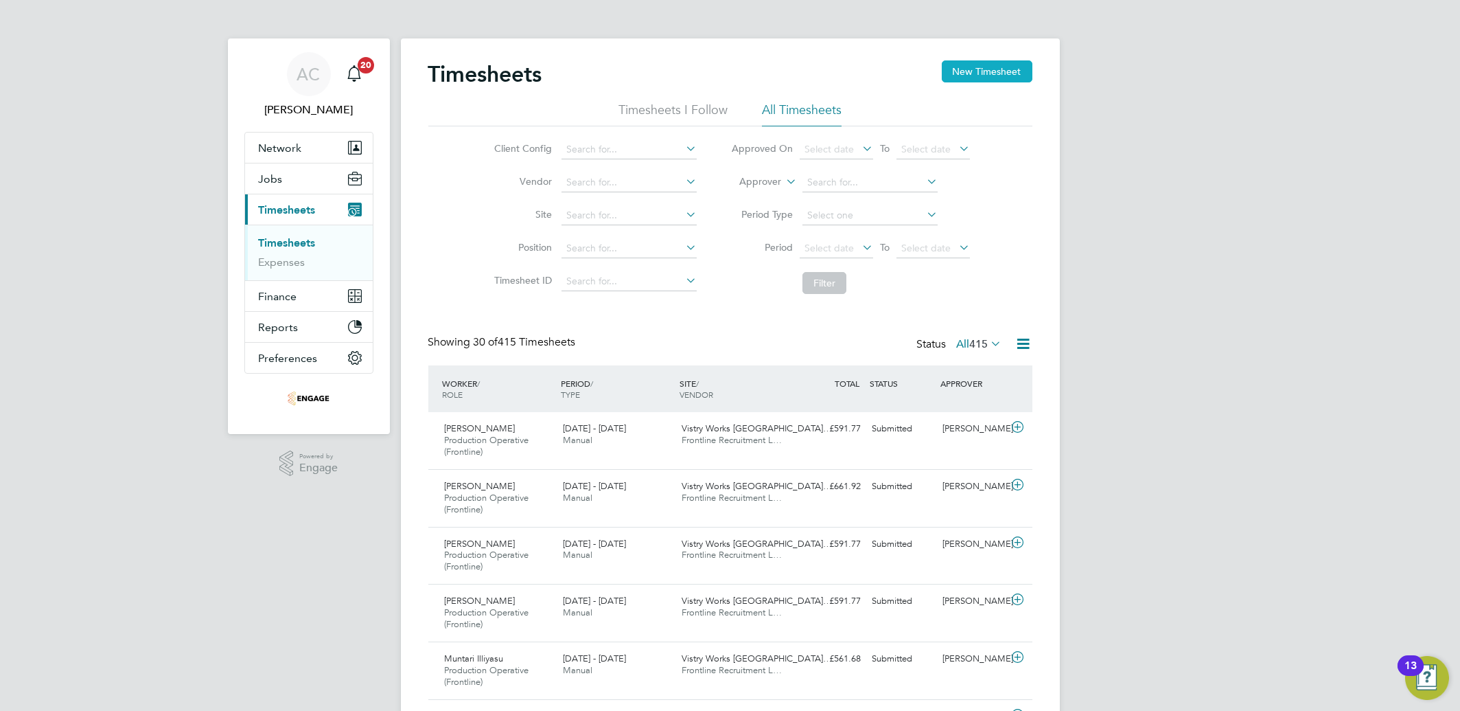
click at [977, 82] on button "New Timesheet" at bounding box center [987, 71] width 91 height 22
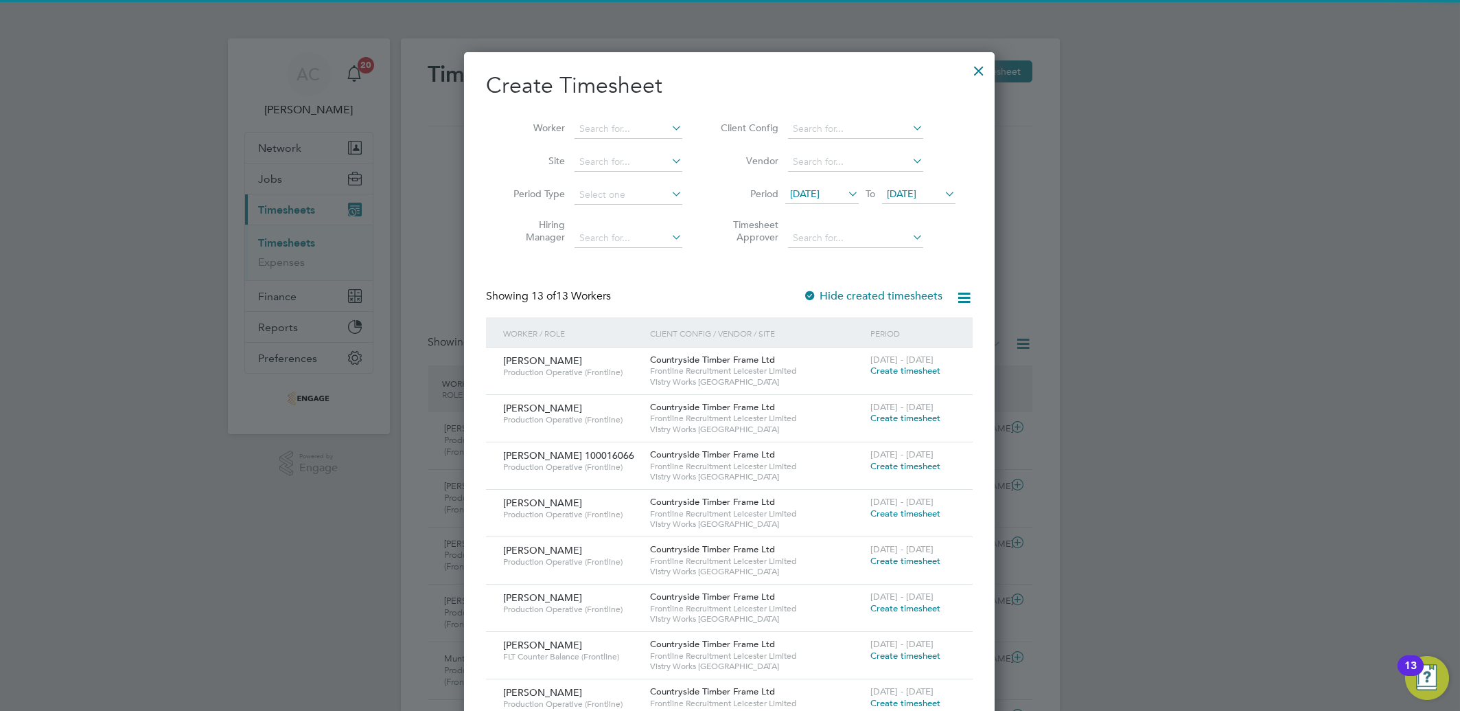
click at [845, 181] on li "Period [DATE] To [DATE]" at bounding box center [836, 194] width 273 height 33
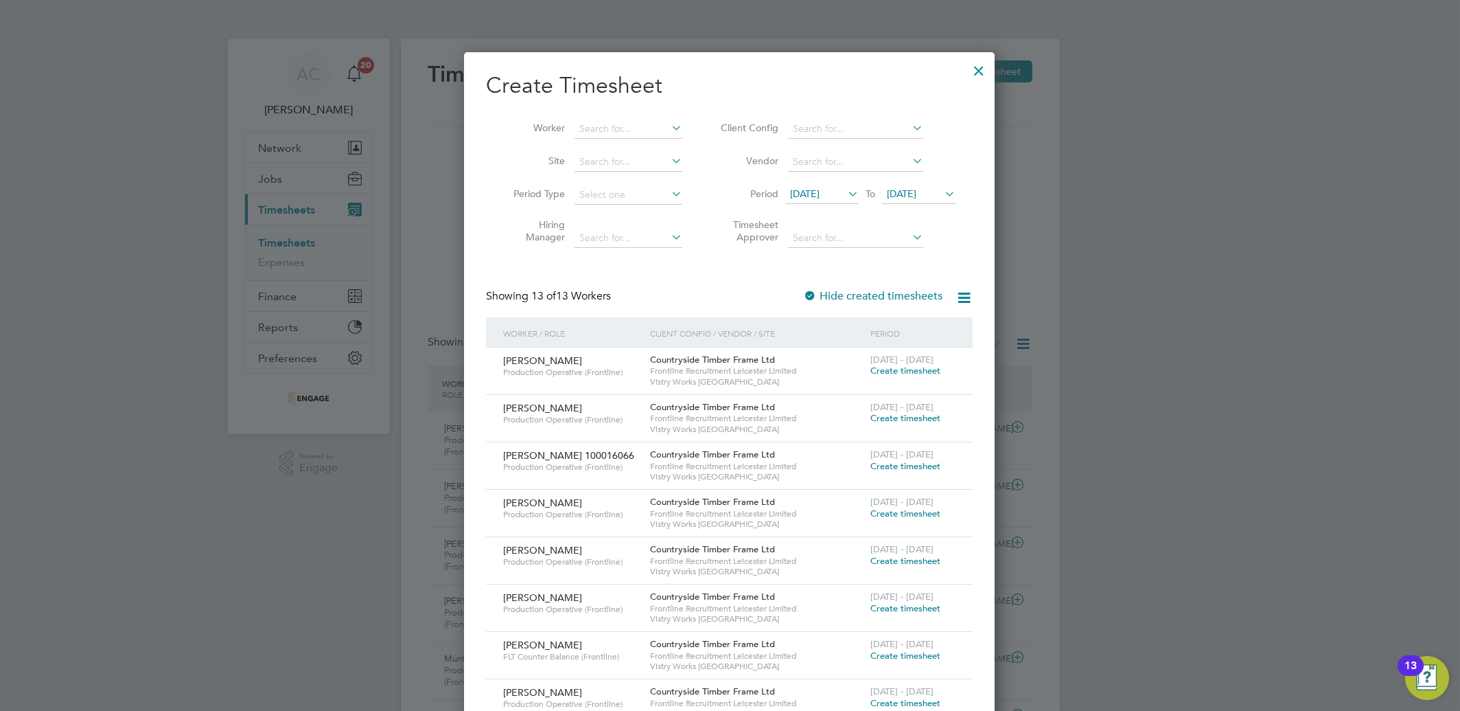
click at [805, 202] on span "[DATE]" at bounding box center [821, 194] width 73 height 19
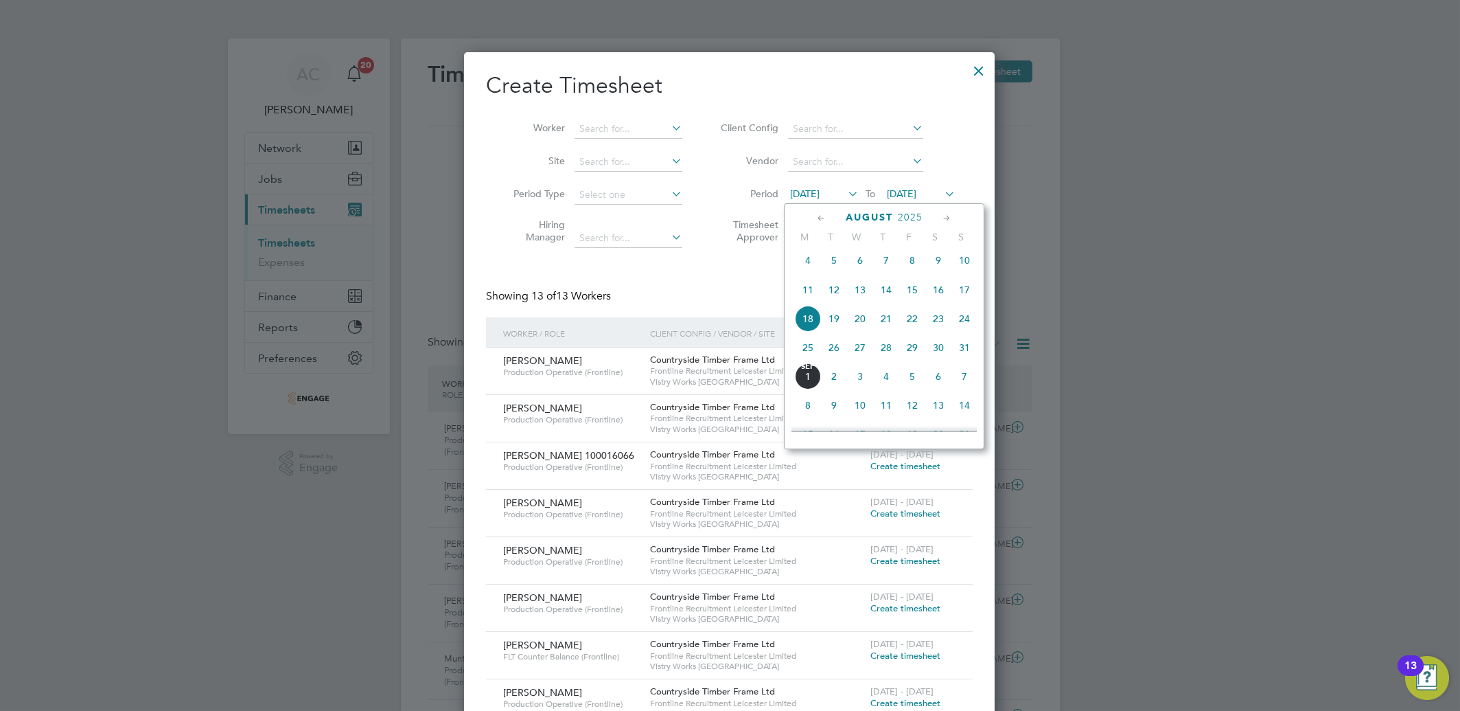
click at [795, 351] on span "25" at bounding box center [808, 347] width 26 height 26
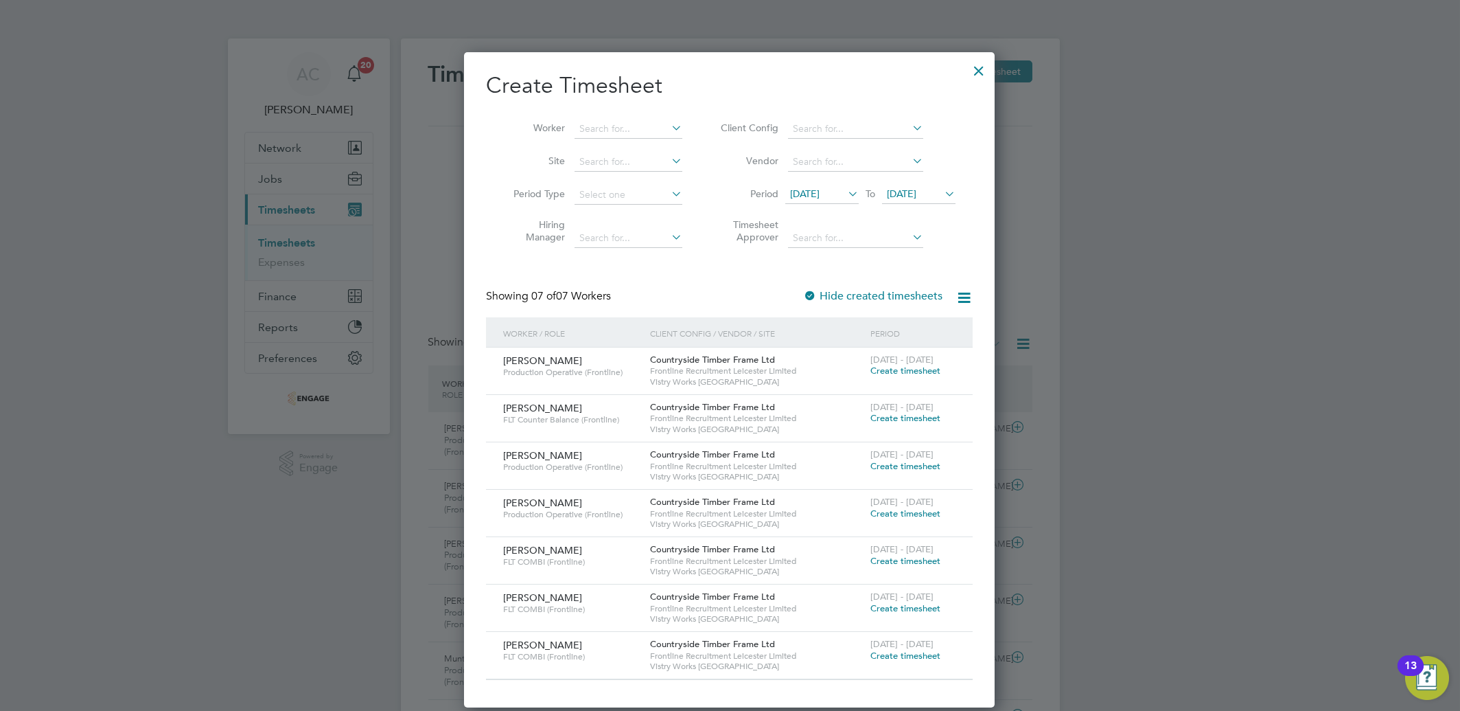
click at [876, 417] on span "Create timesheet" at bounding box center [905, 418] width 70 height 12
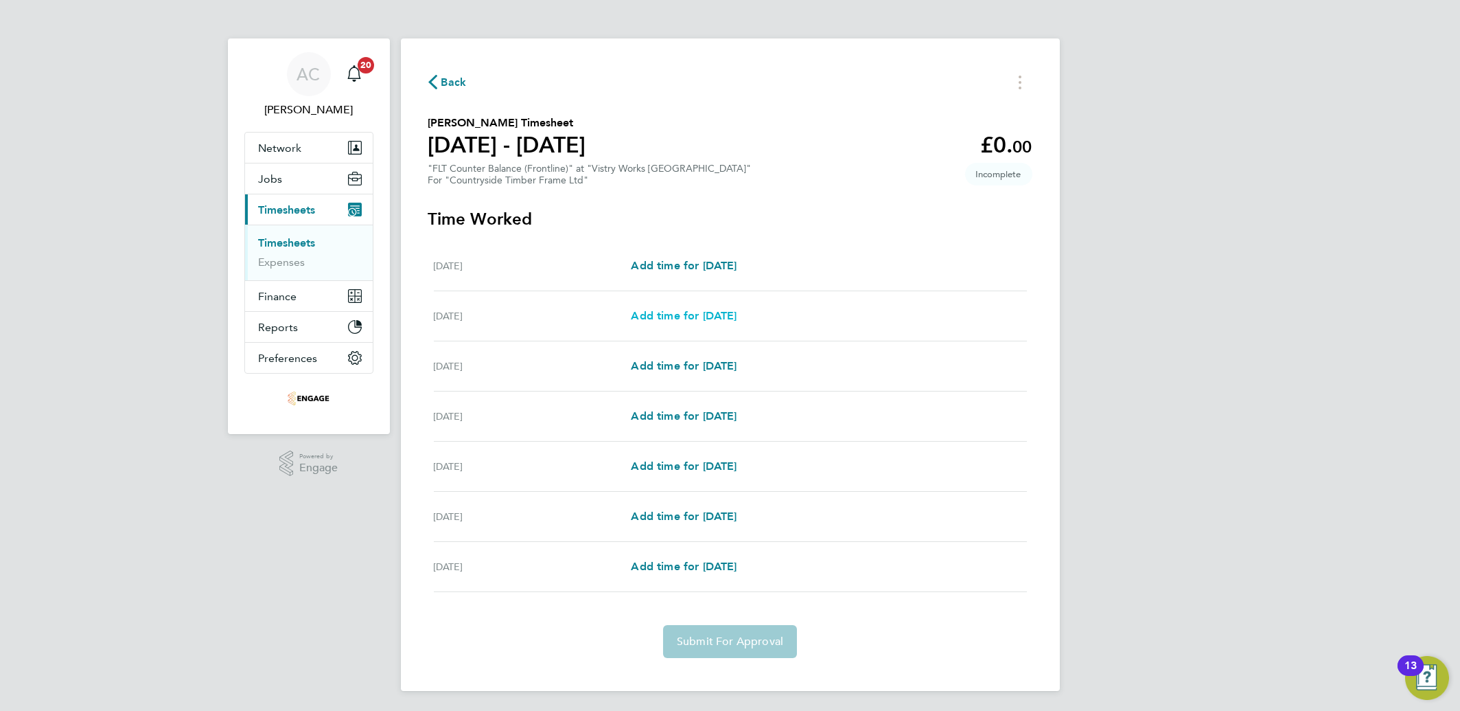
click at [680, 310] on span "Add time for [DATE]" at bounding box center [684, 315] width 106 height 13
select select "15"
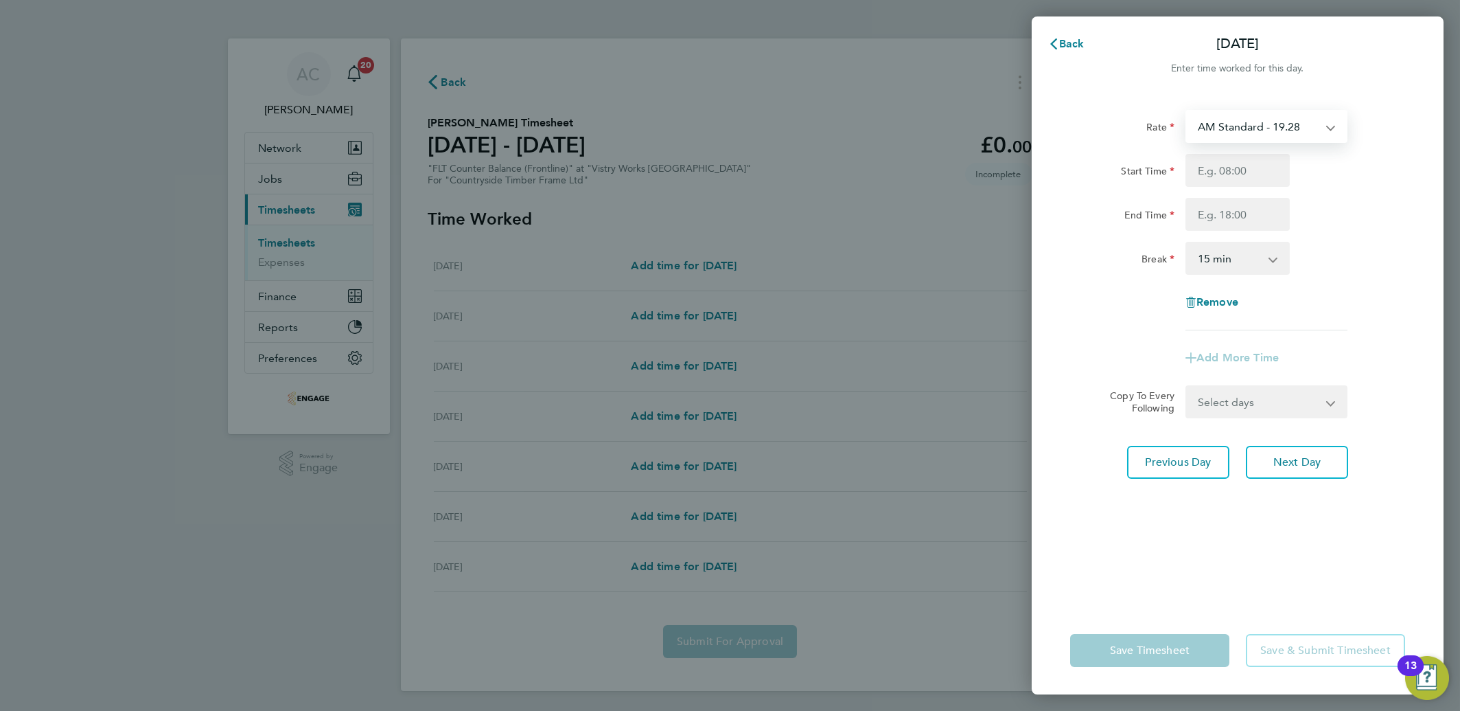
click at [1276, 127] on select "AM Standard - 19.28 PM OT 1 - 31.52 PM OT 2 - 42.03 PM Standard - 21.02 OT2 AM …" at bounding box center [1258, 126] width 143 height 30
select select "15"
click at [1233, 186] on div at bounding box center [1238, 170] width 104 height 33
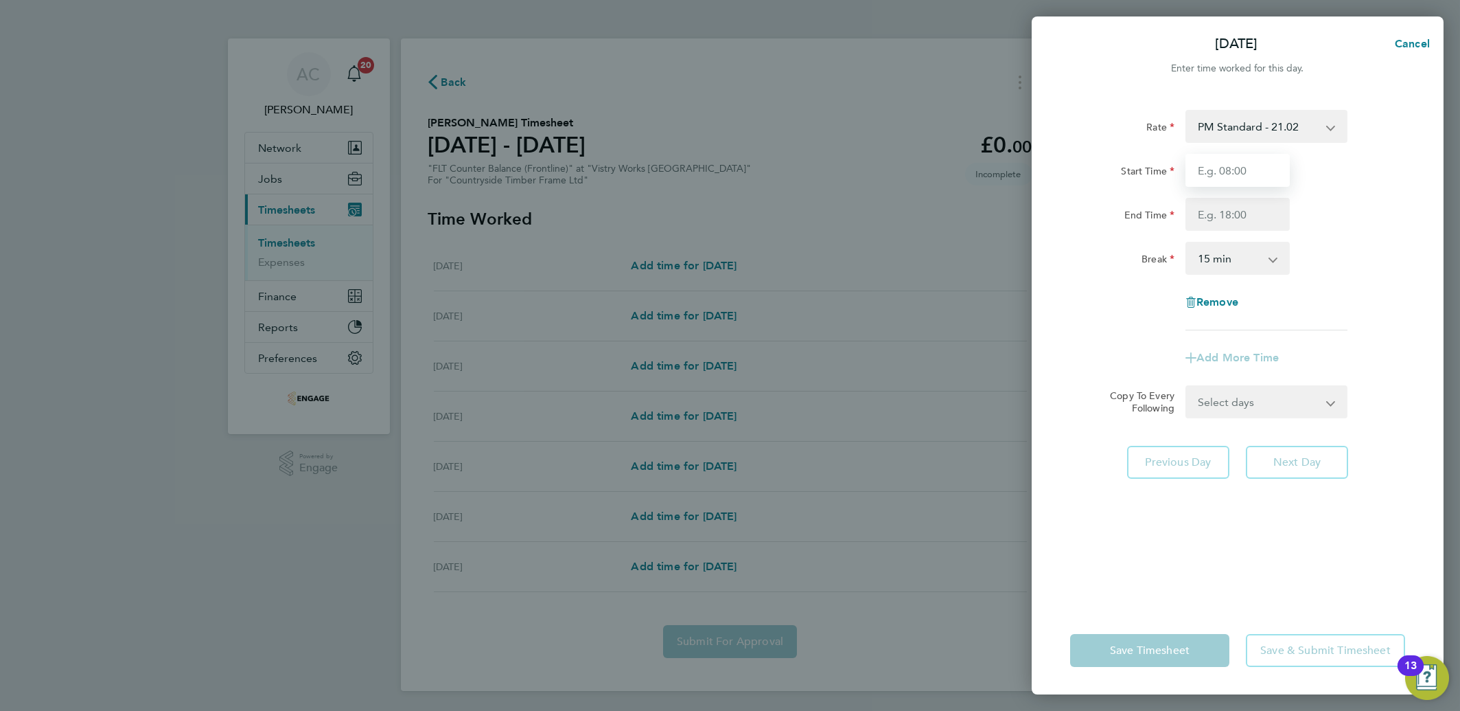
click at [1227, 170] on input "Start Time" at bounding box center [1238, 170] width 104 height 33
type input "14:00"
click at [1127, 161] on div "Start Time" at bounding box center [1122, 167] width 104 height 27
click at [1238, 200] on input "End Time" at bounding box center [1238, 214] width 104 height 33
type input "22:30"
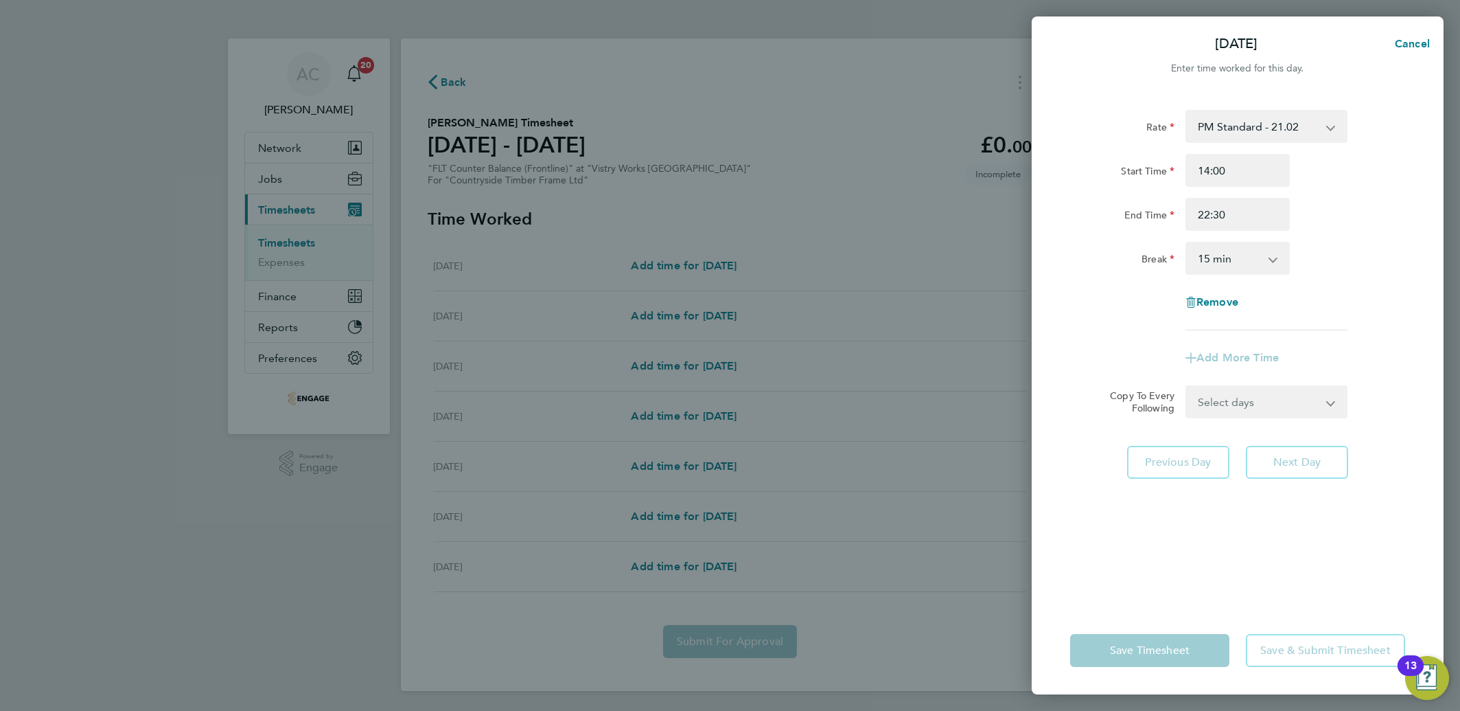
click at [1241, 248] on select "0 min 15 min 30 min 45 min 60 min 75 min 90 min" at bounding box center [1229, 258] width 85 height 30
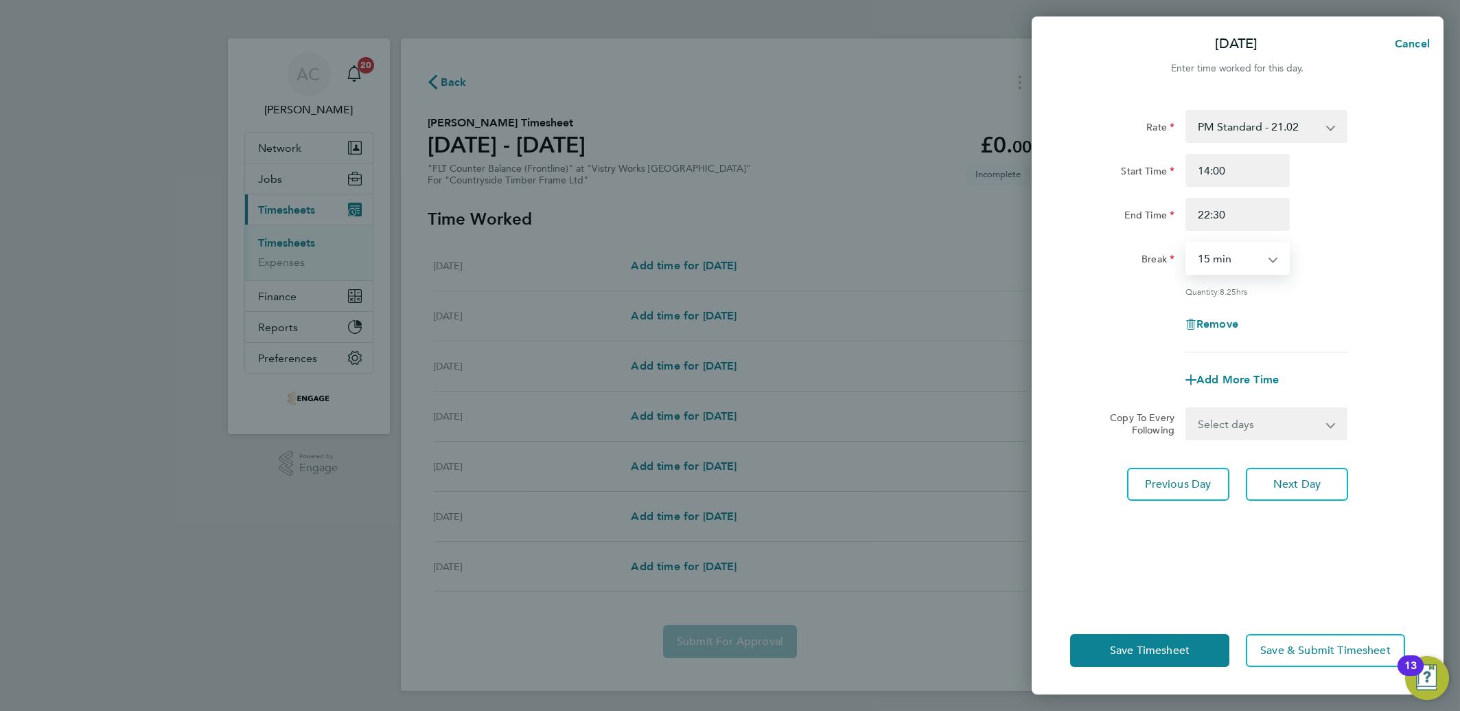
select select "30"
click at [1187, 243] on select "0 min 15 min 30 min 45 min 60 min 75 min 90 min" at bounding box center [1229, 258] width 85 height 30
click at [1152, 652] on span "Save Timesheet" at bounding box center [1150, 650] width 80 height 14
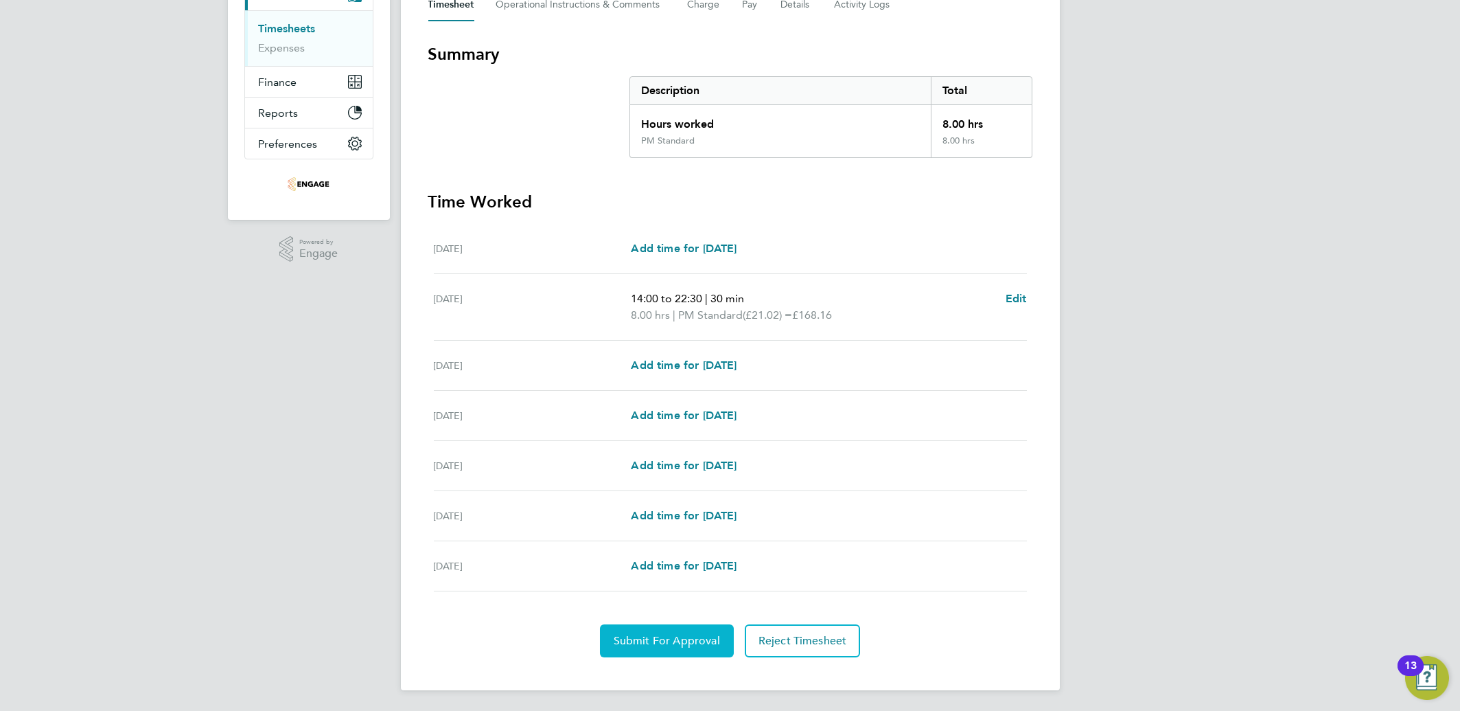
click at [629, 634] on span "Submit For Approval" at bounding box center [667, 641] width 106 height 14
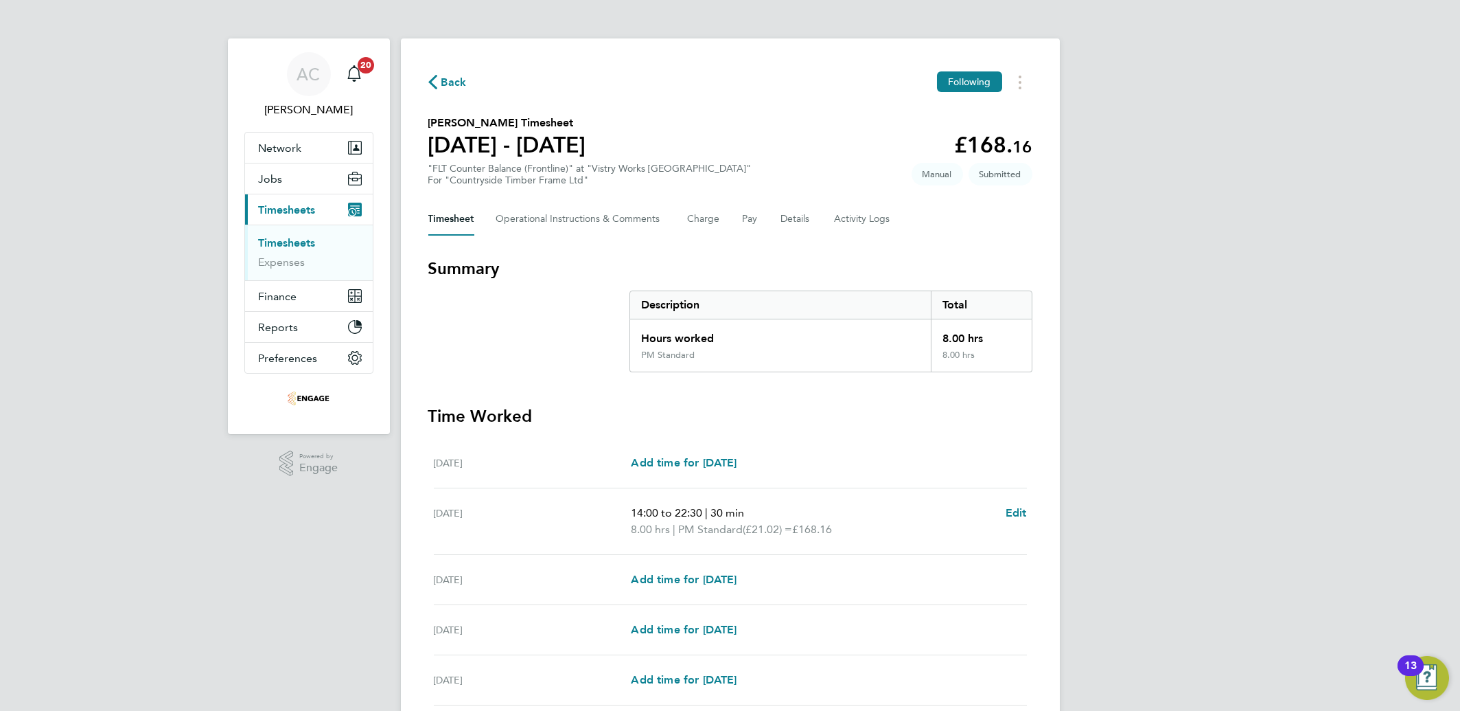
click at [308, 242] on link "Timesheets" at bounding box center [287, 242] width 57 height 13
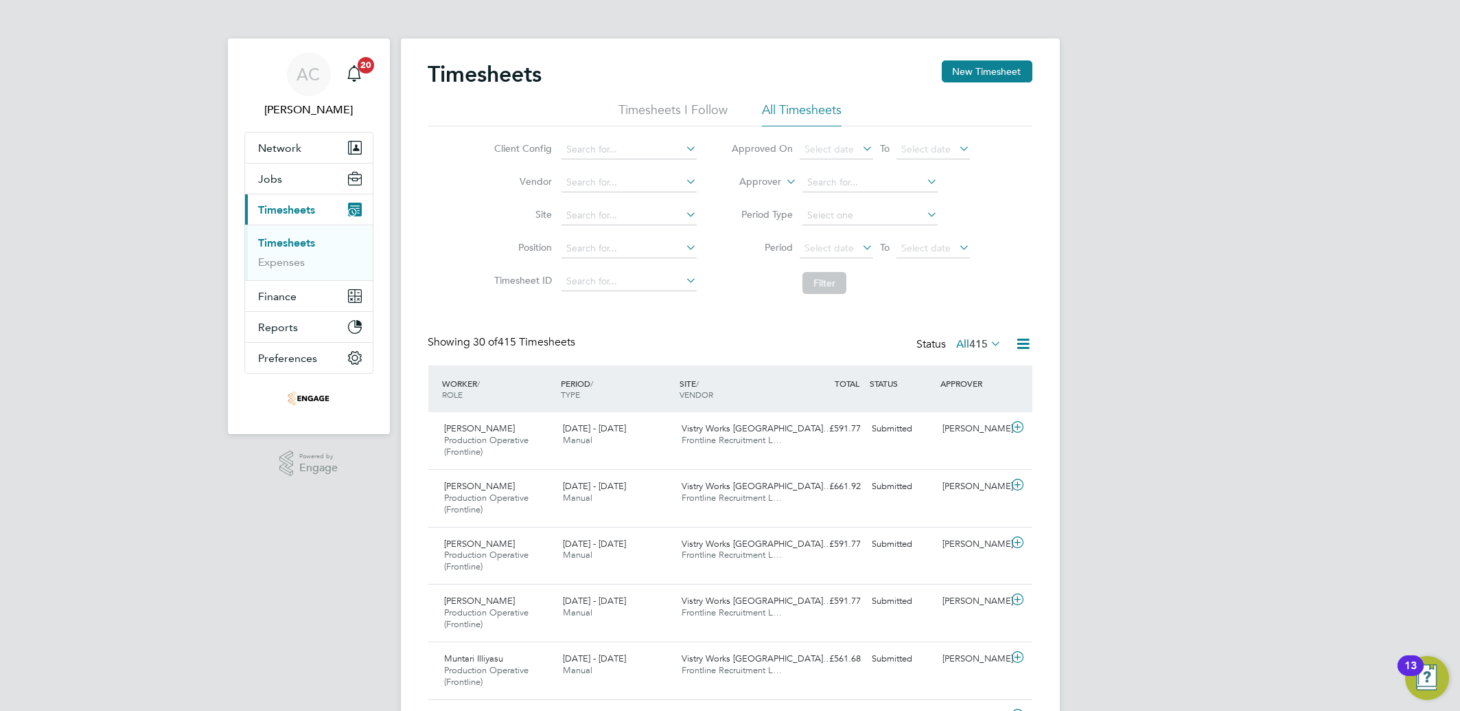
click at [982, 86] on div "Timesheets New Timesheet" at bounding box center [730, 80] width 604 height 41
drag, startPoint x: 982, startPoint y: 86, endPoint x: 984, endPoint y: 75, distance: 11.9
click at [984, 75] on button "New Timesheet" at bounding box center [987, 71] width 91 height 22
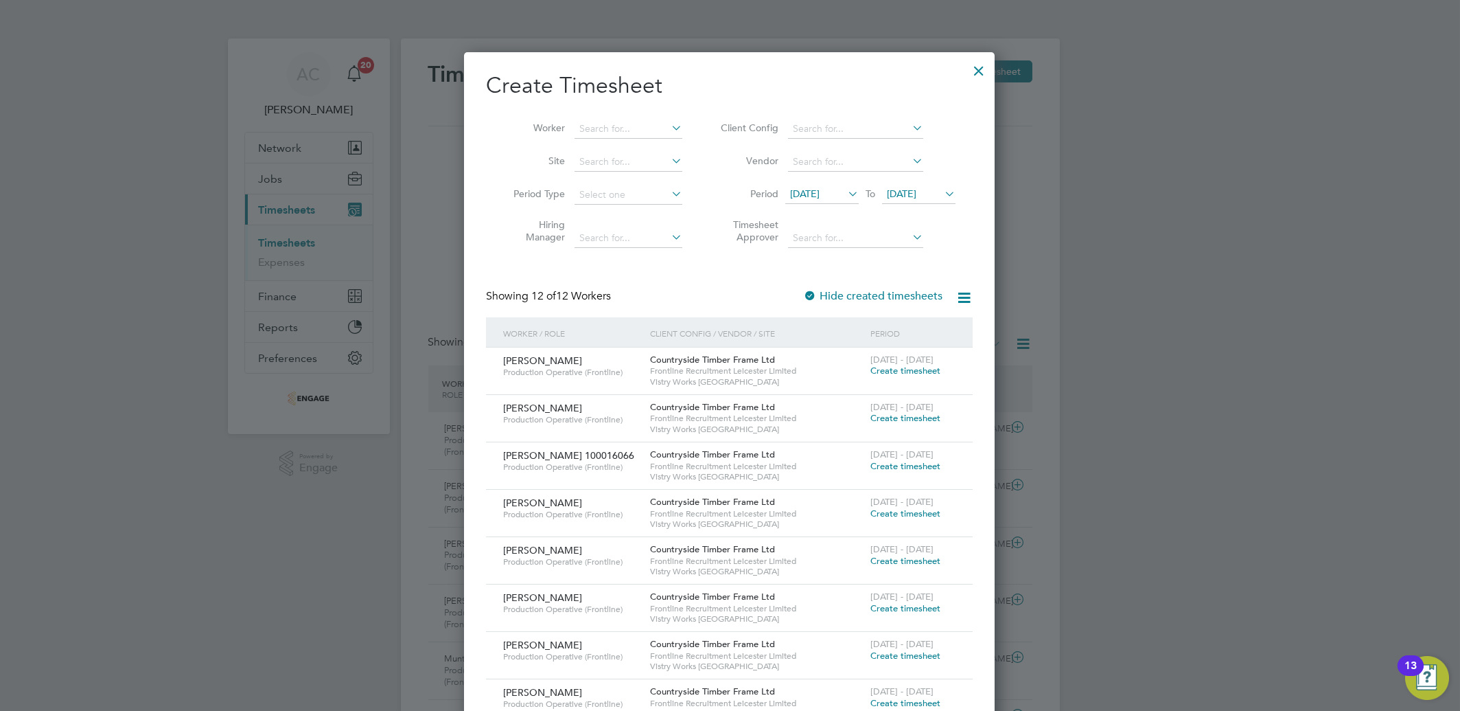
click at [805, 189] on span "[DATE]" at bounding box center [805, 193] width 30 height 12
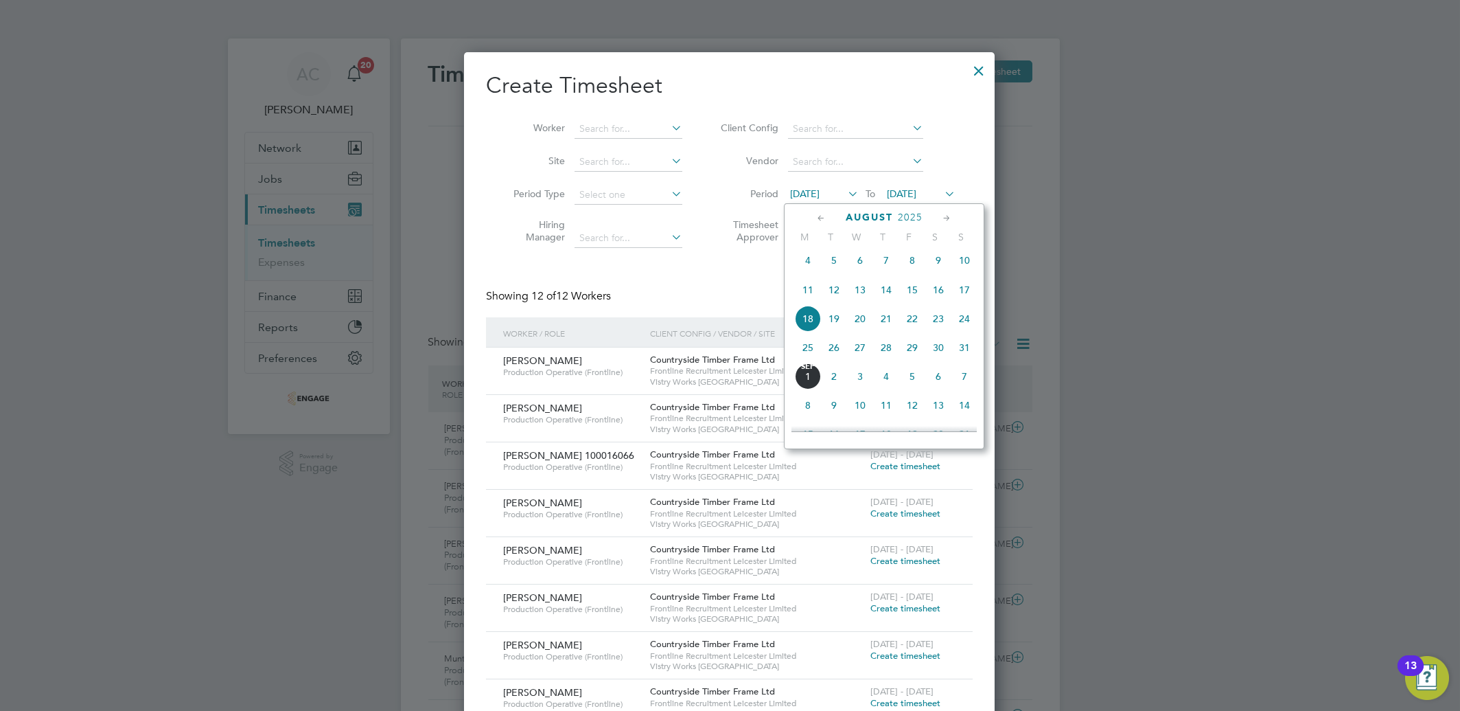
click at [810, 351] on span "25" at bounding box center [808, 347] width 26 height 26
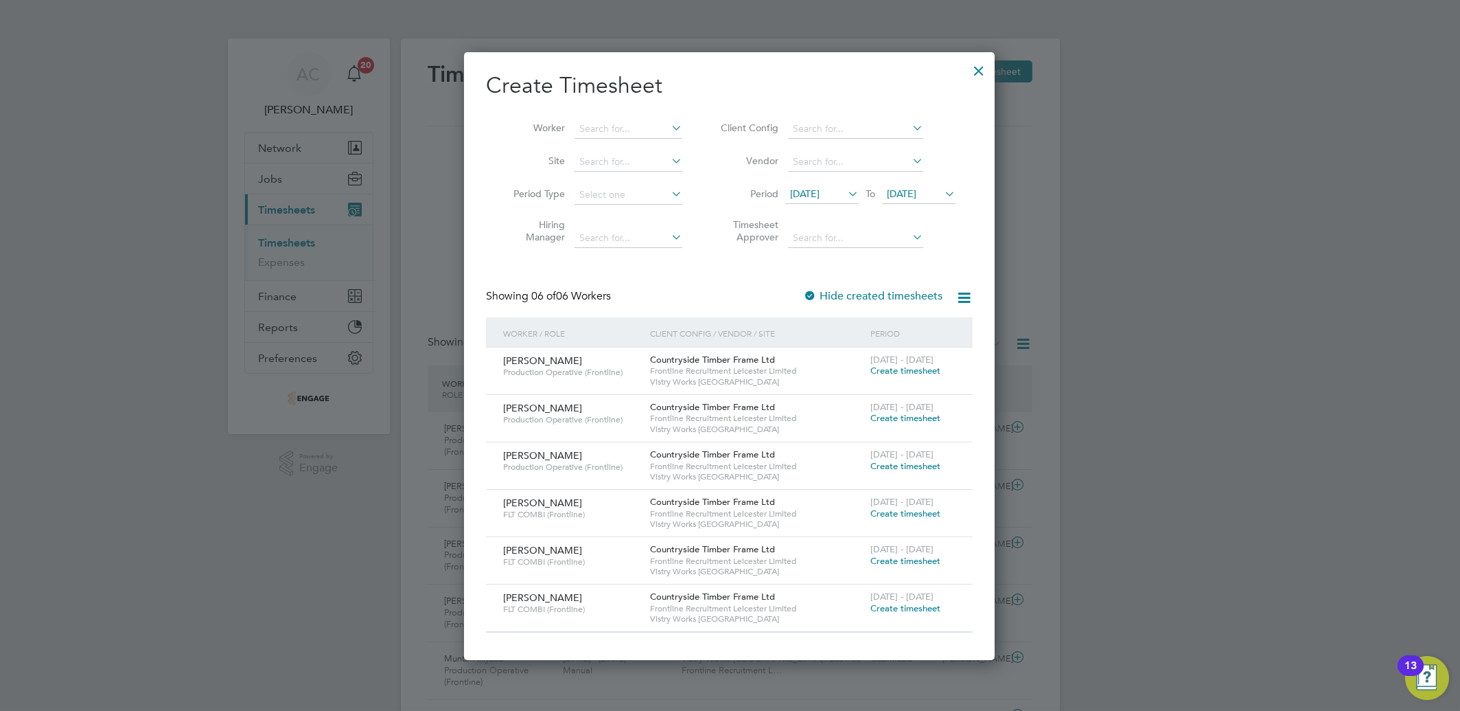
click at [885, 513] on span "Create timesheet" at bounding box center [905, 513] width 70 height 12
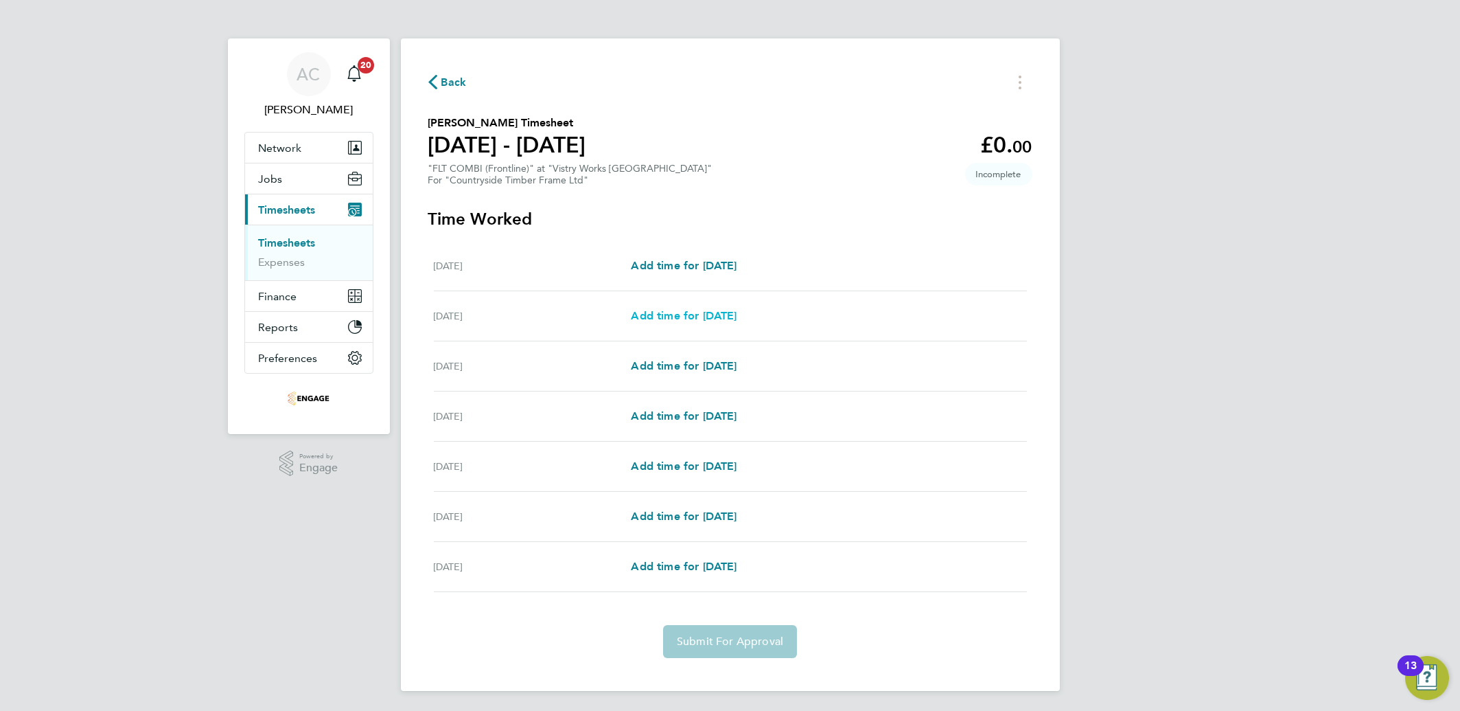
click at [685, 321] on link "Add time for [DATE]" at bounding box center [684, 316] width 106 height 16
select select "15"
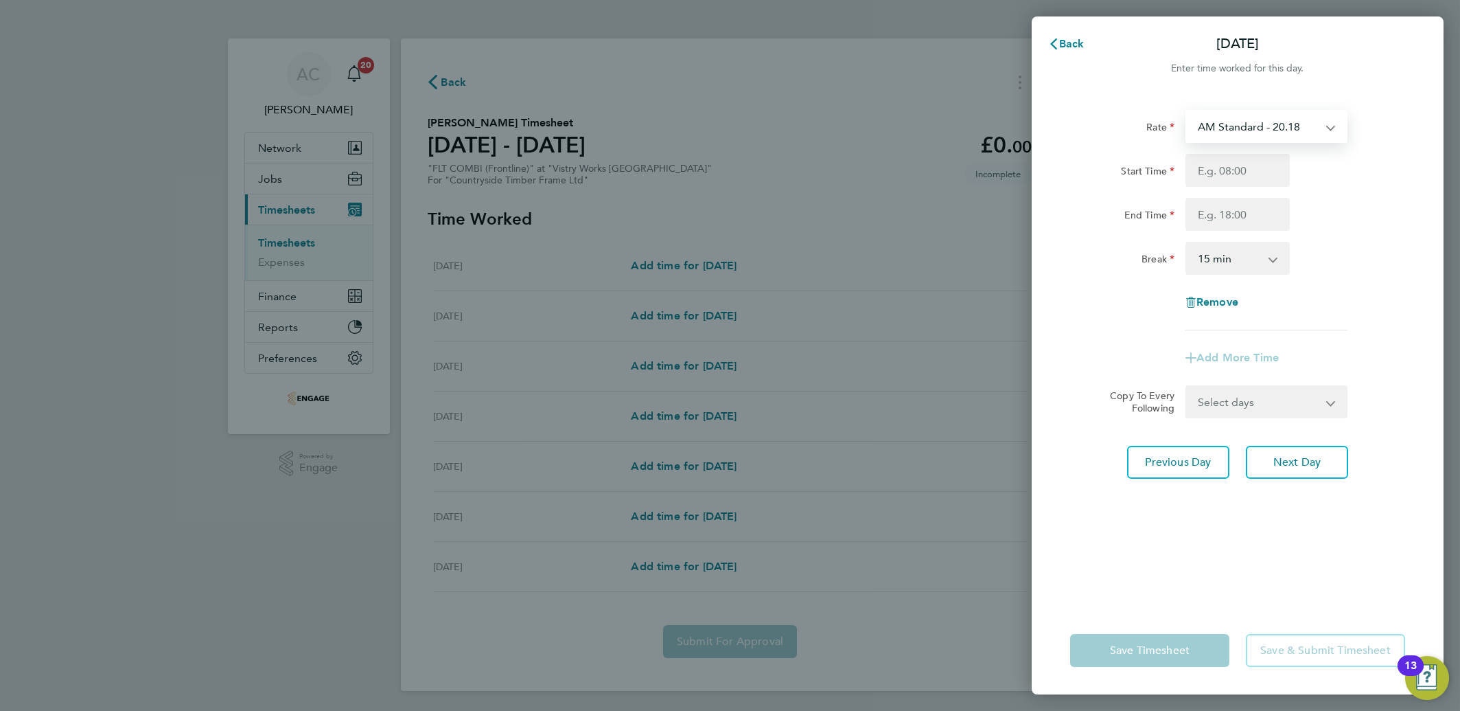
click at [1281, 127] on select "AM Standard - 20.18 OT2 AM - 40.36 PM Standard - 22.00 PM OT 1 - 32.99 OT1 AM -…" at bounding box center [1258, 126] width 143 height 30
select select "15"
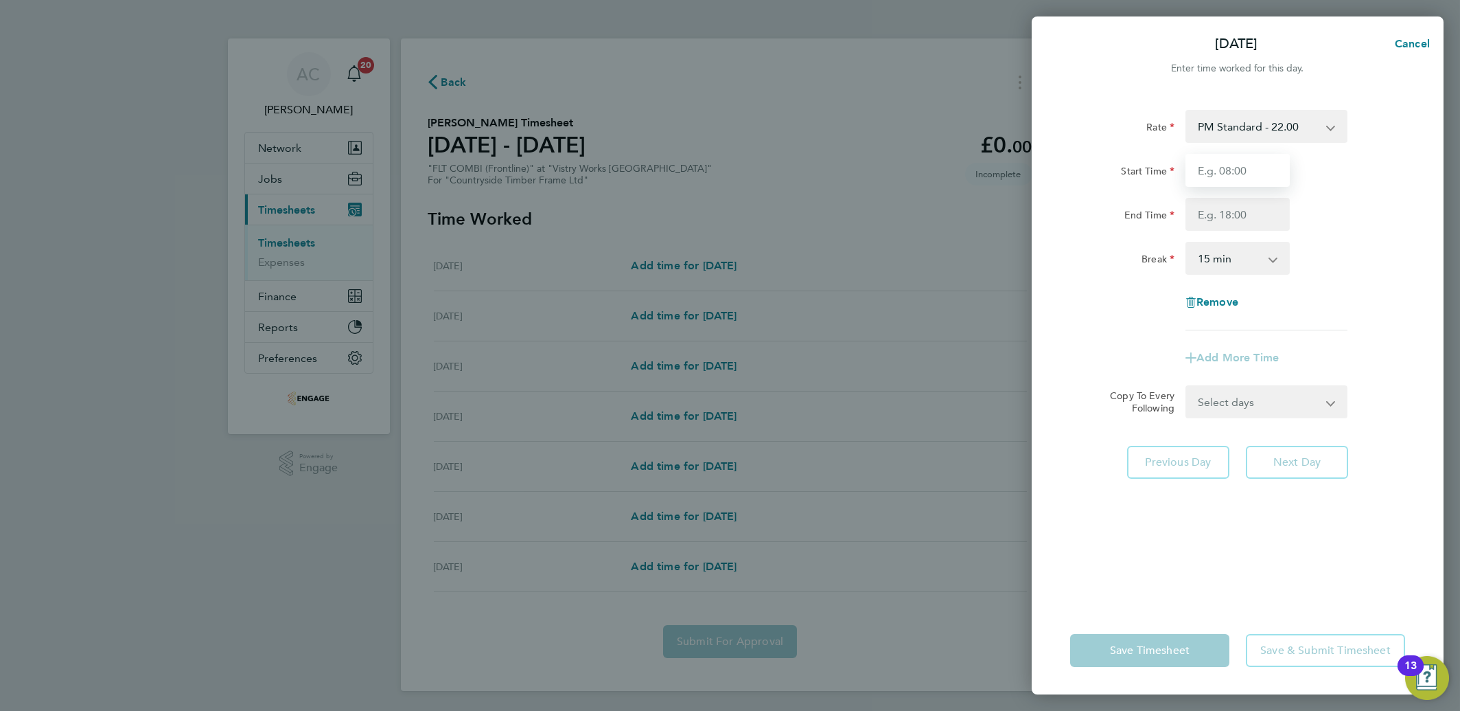
click at [1203, 169] on input "Start Time" at bounding box center [1238, 170] width 104 height 33
type input "14:00"
type input "22:30"
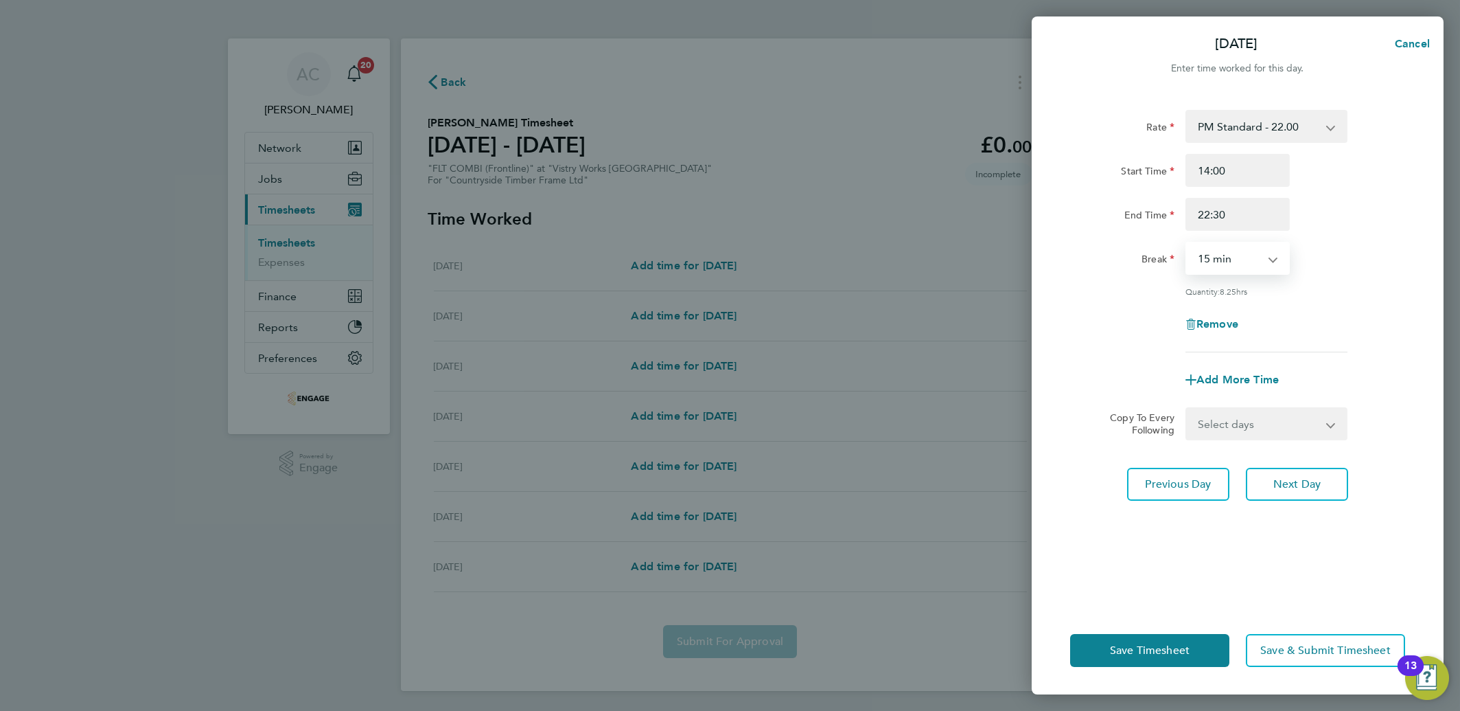
click at [1199, 266] on select "0 min 15 min 30 min 45 min 60 min 75 min 90 min" at bounding box center [1229, 258] width 85 height 30
select select "30"
click at [1187, 243] on select "0 min 15 min 30 min 45 min 60 min 75 min 90 min" at bounding box center [1229, 258] width 85 height 30
click at [1250, 432] on select "Select days Day Weekday (Mon-Fri) Weekend (Sat-Sun) [DATE] [DATE] [DATE] [DATE]…" at bounding box center [1259, 423] width 144 height 30
select select "DAY"
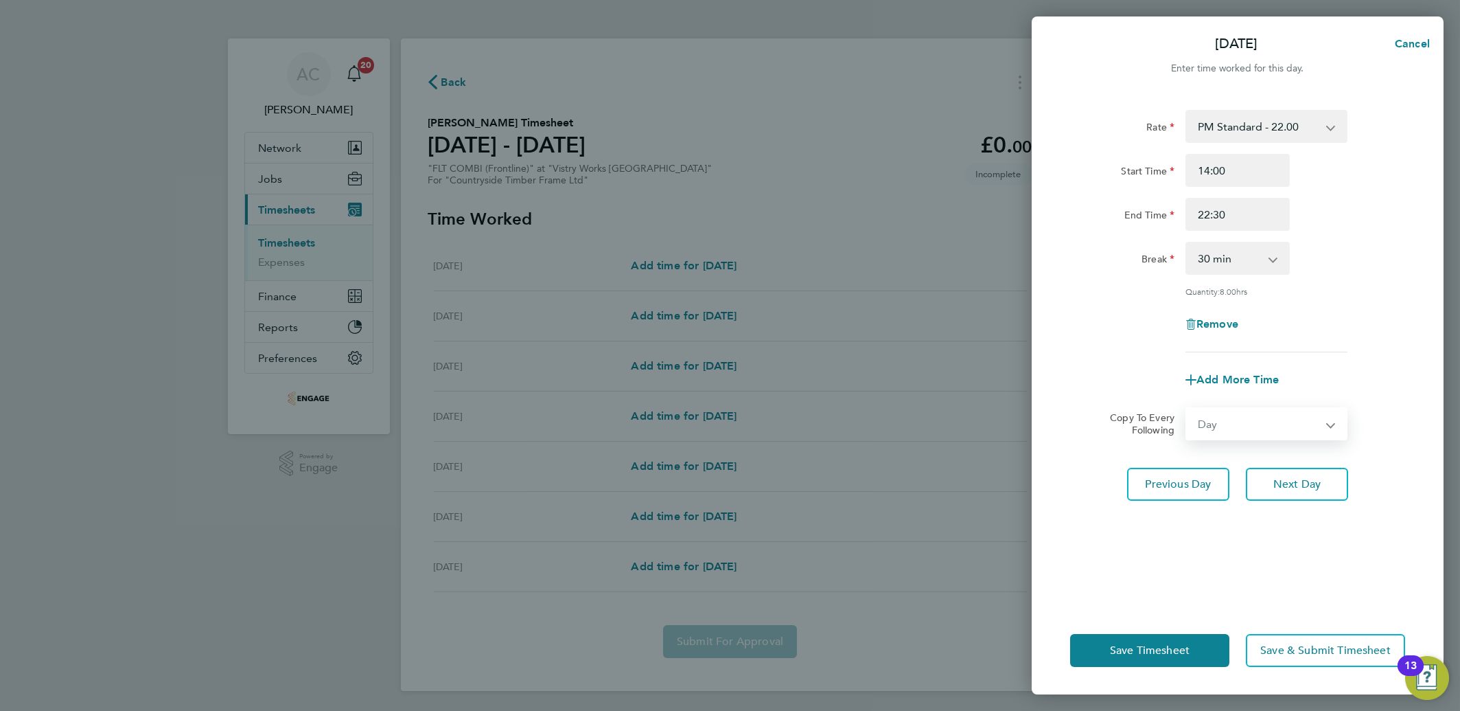
click at [1187, 408] on select "Select days Day Weekday (Mon-Fri) Weekend (Sat-Sun) [DATE] [DATE] [DATE] [DATE]…" at bounding box center [1259, 423] width 144 height 30
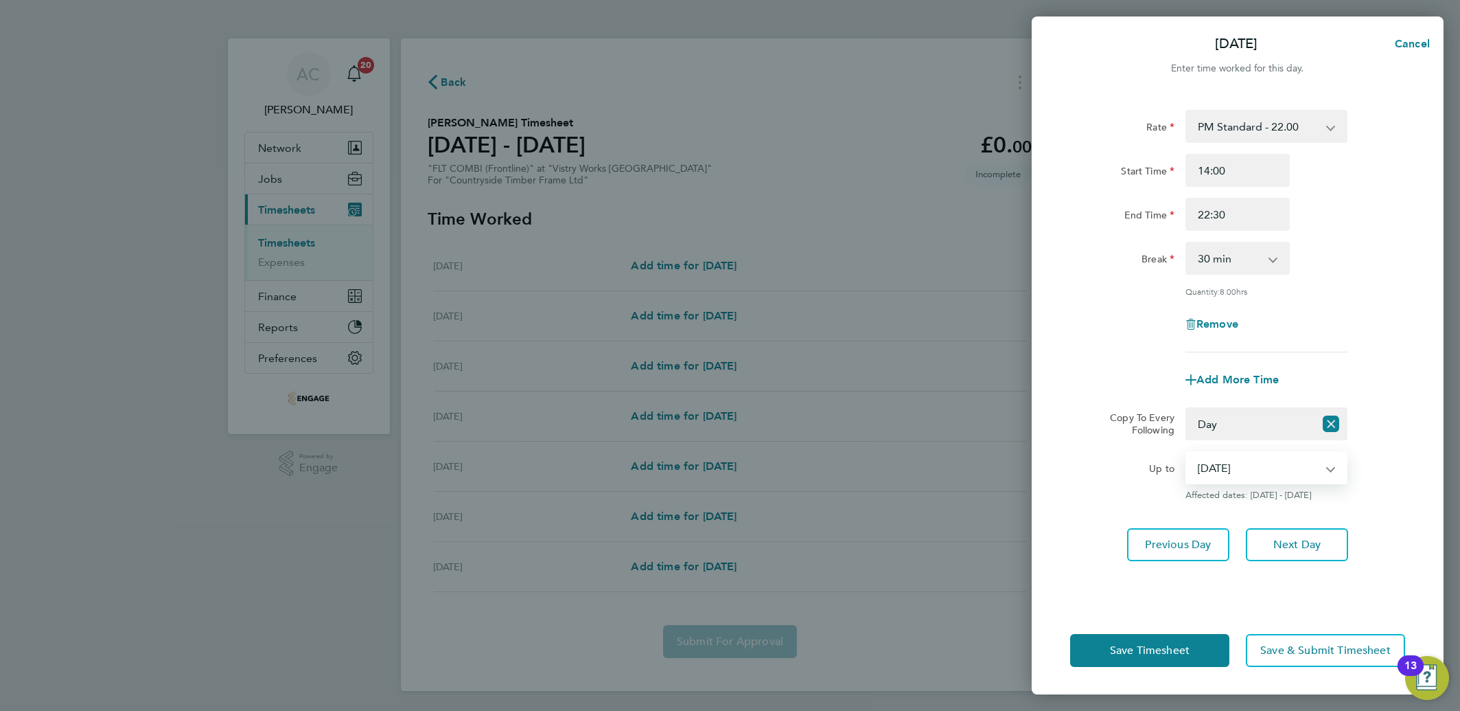
click at [1223, 474] on select "[DATE] [DATE] [DATE] [DATE] [DATE]" at bounding box center [1258, 467] width 143 height 30
select select "[DATE]"
click at [1187, 452] on select "[DATE] [DATE] [DATE] [DATE] [DATE]" at bounding box center [1258, 467] width 143 height 30
click at [1168, 662] on button "Save Timesheet" at bounding box center [1149, 650] width 159 height 33
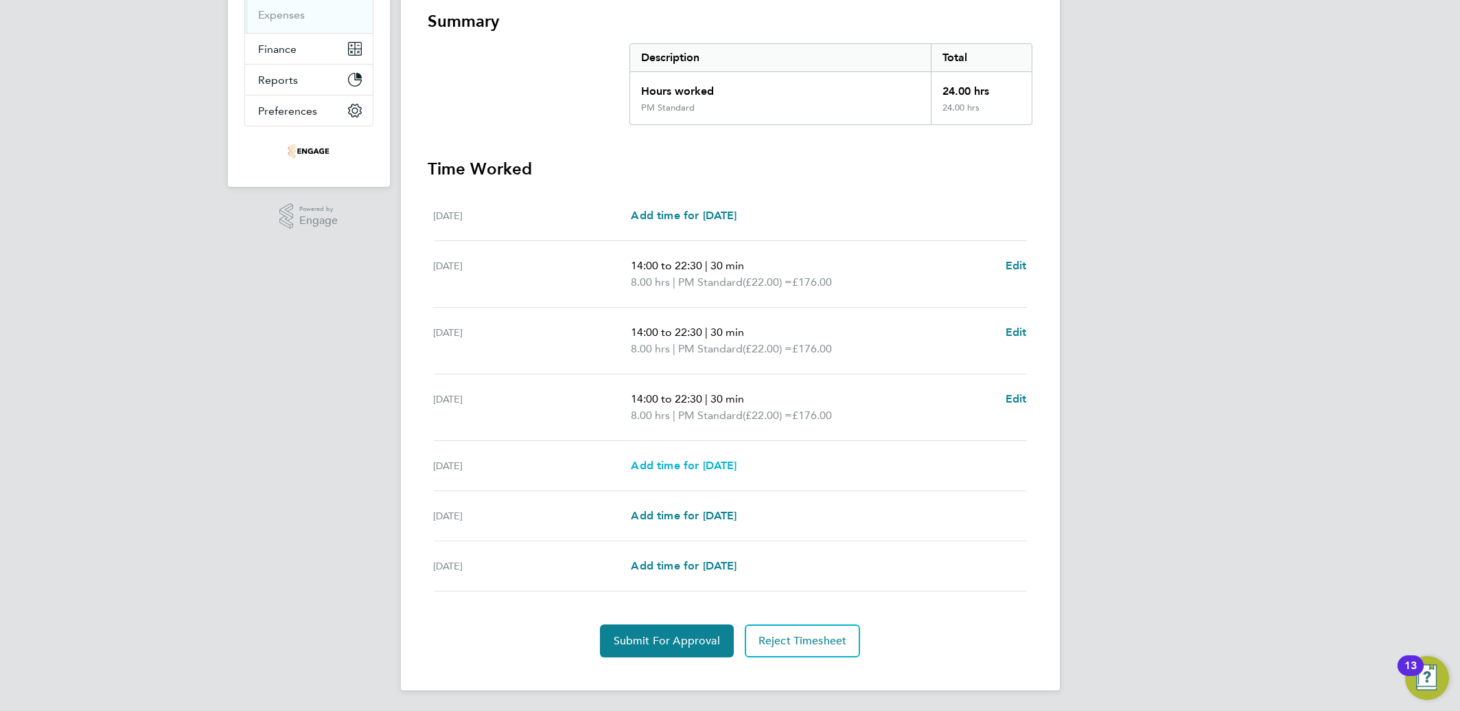
click at [725, 461] on span "Add time for [DATE]" at bounding box center [684, 465] width 106 height 13
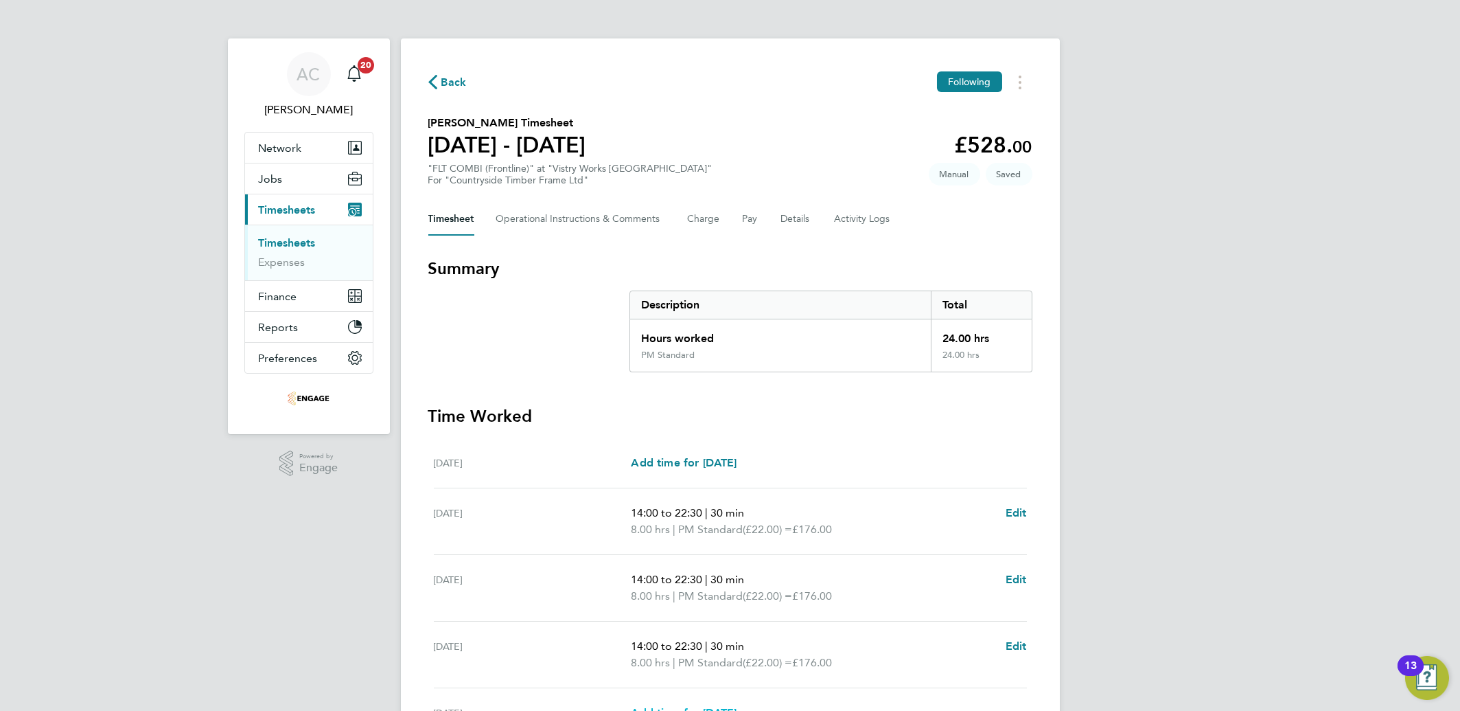
select select "15"
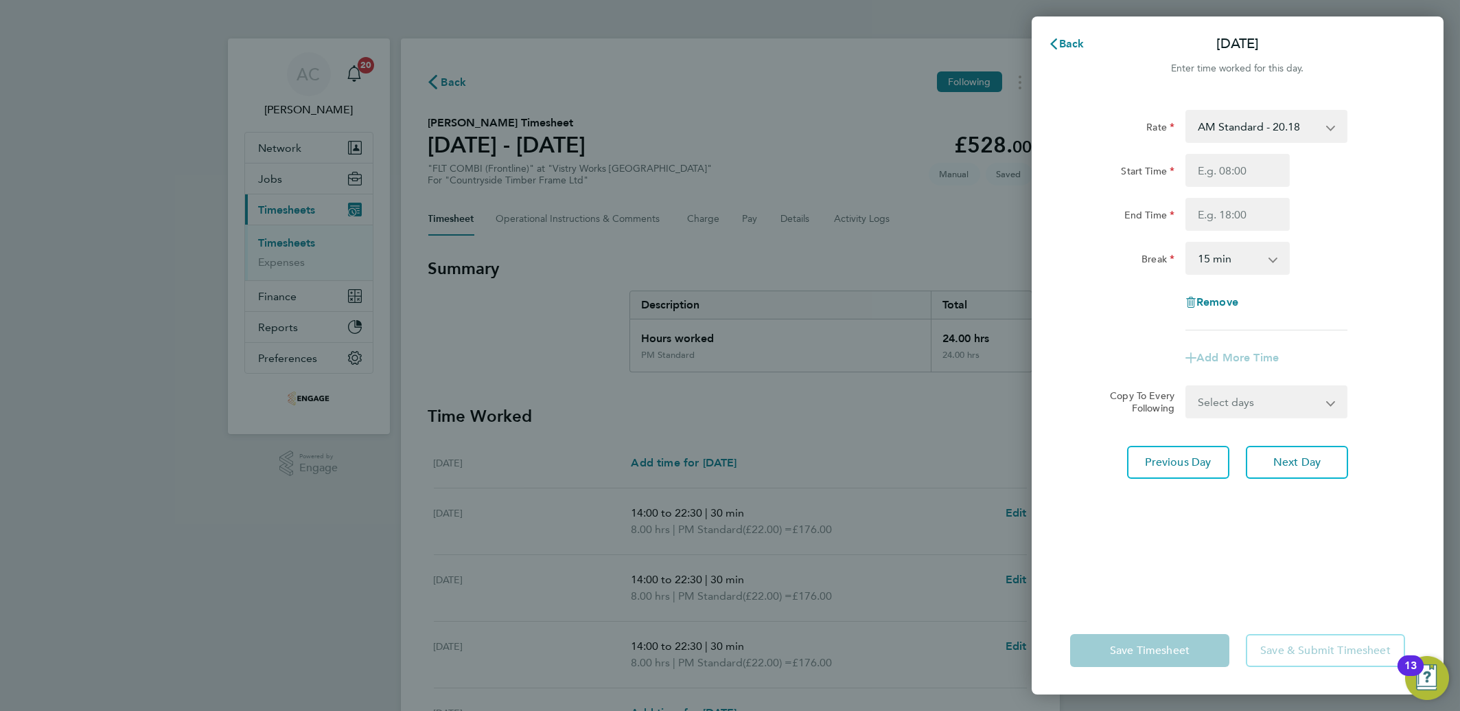
click at [1257, 130] on select "AM Standard - 20.18 OT2 AM - 40.36 PM Standard - 22.00 PM OT 1 - 32.99 OT1 AM -…" at bounding box center [1258, 126] width 143 height 30
select select "15"
click at [1202, 182] on input "Start Time" at bounding box center [1238, 170] width 104 height 33
type input "14:00"
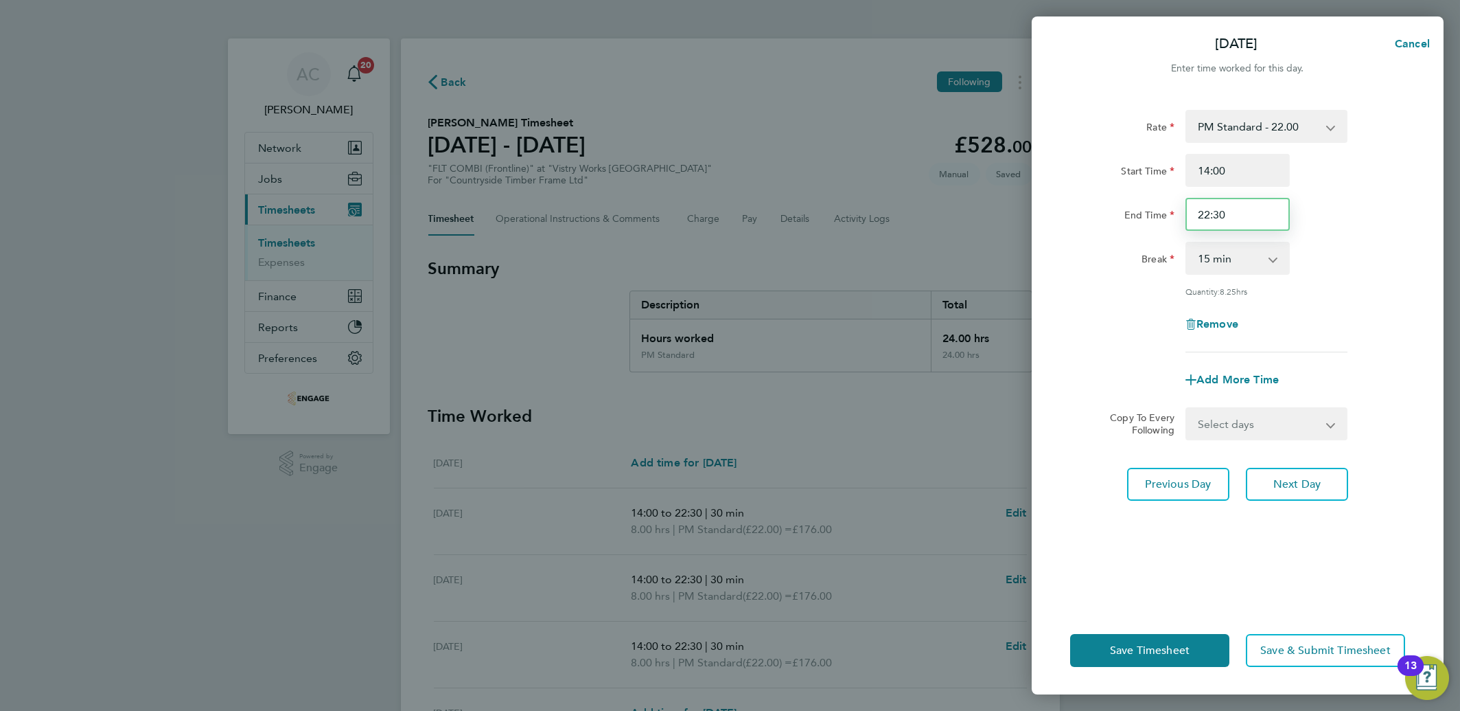
drag, startPoint x: 1201, startPoint y: 213, endPoint x: 1120, endPoint y: 200, distance: 81.9
click at [1129, 202] on div "End Time 22:30" at bounding box center [1238, 214] width 346 height 33
type input "20:00"
click at [1140, 217] on label "End Time" at bounding box center [1149, 217] width 50 height 16
click at [1186, 217] on input "End Time" at bounding box center [1238, 214] width 104 height 33
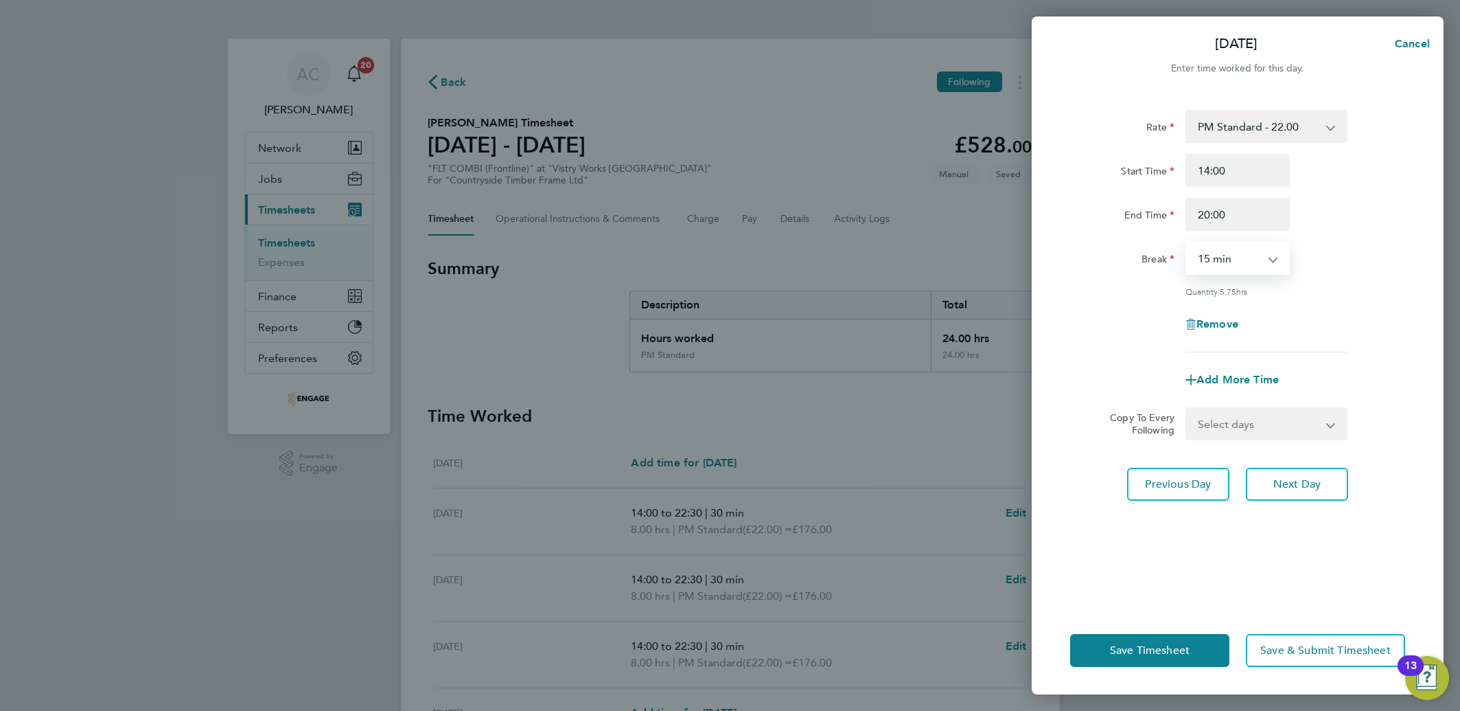
drag, startPoint x: 1229, startPoint y: 249, endPoint x: 1232, endPoint y: 259, distance: 10.7
click at [1229, 249] on select "0 min 15 min 30 min 45 min 60 min 75 min 90 min" at bounding box center [1229, 258] width 85 height 30
select select "30"
click at [1187, 243] on select "0 min 15 min 30 min 45 min 60 min 75 min 90 min" at bounding box center [1229, 258] width 85 height 30
click at [1291, 468] on button "Next Day" at bounding box center [1297, 483] width 102 height 33
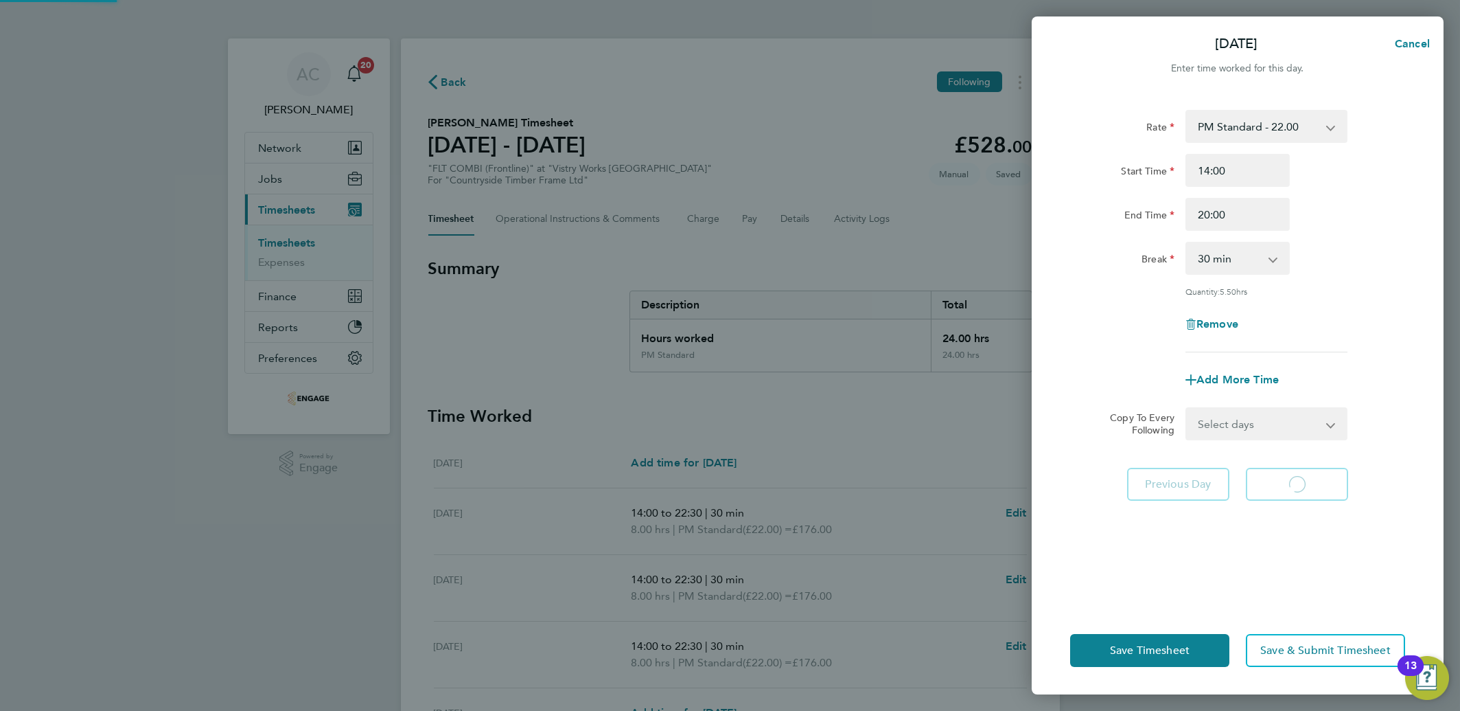
select select "15"
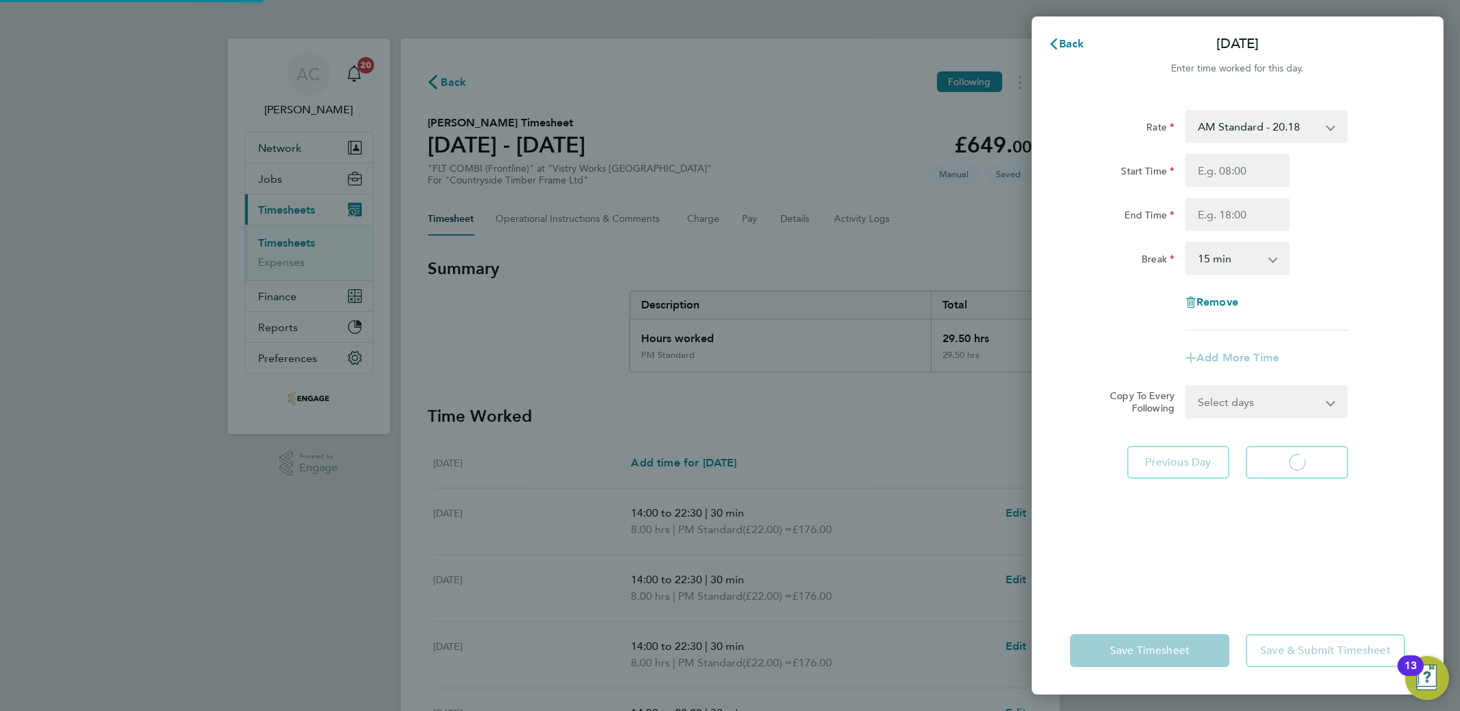
select select "15"
click at [1238, 122] on select "AM Standard - 20.18 OT2 AM - 40.36 PM Standard - 22.00 PM OT 1 - 32.99 OT1 AM -…" at bounding box center [1258, 126] width 143 height 30
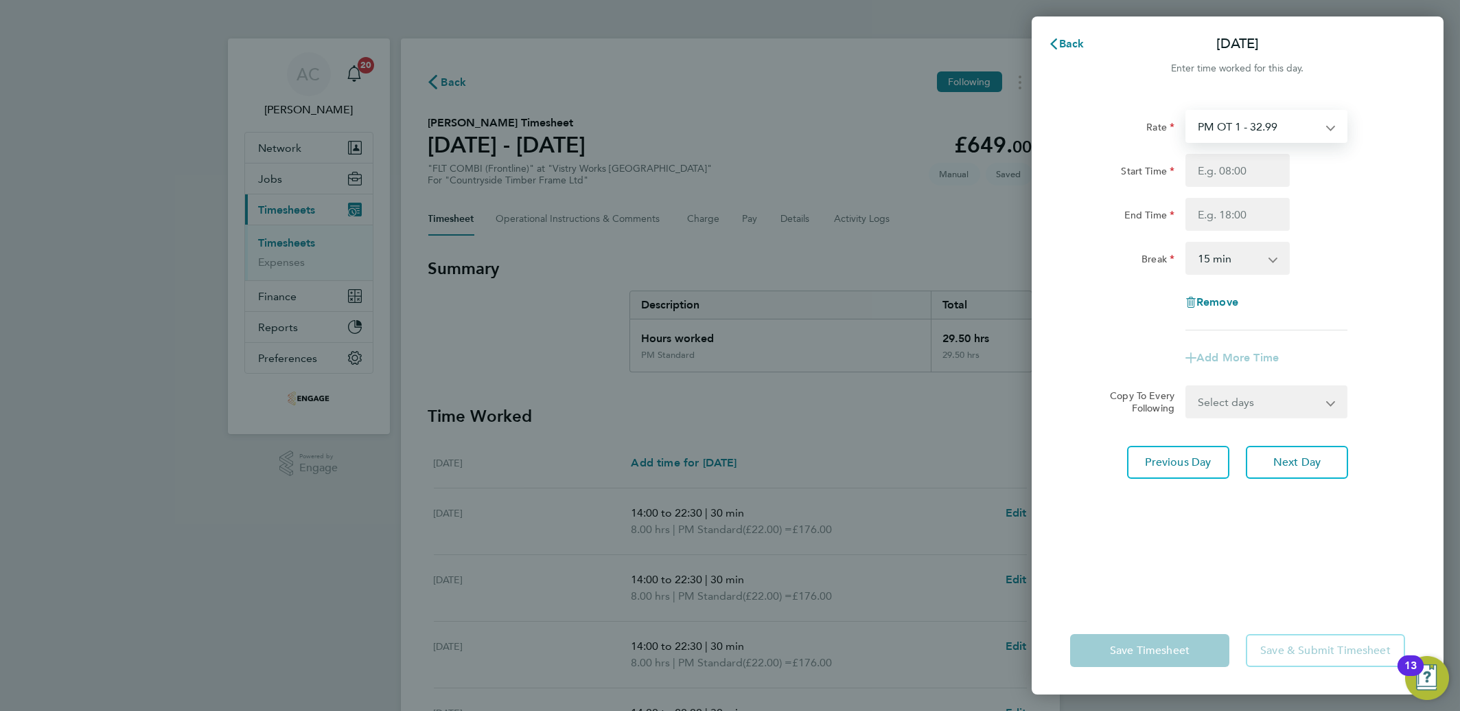
select select "15"
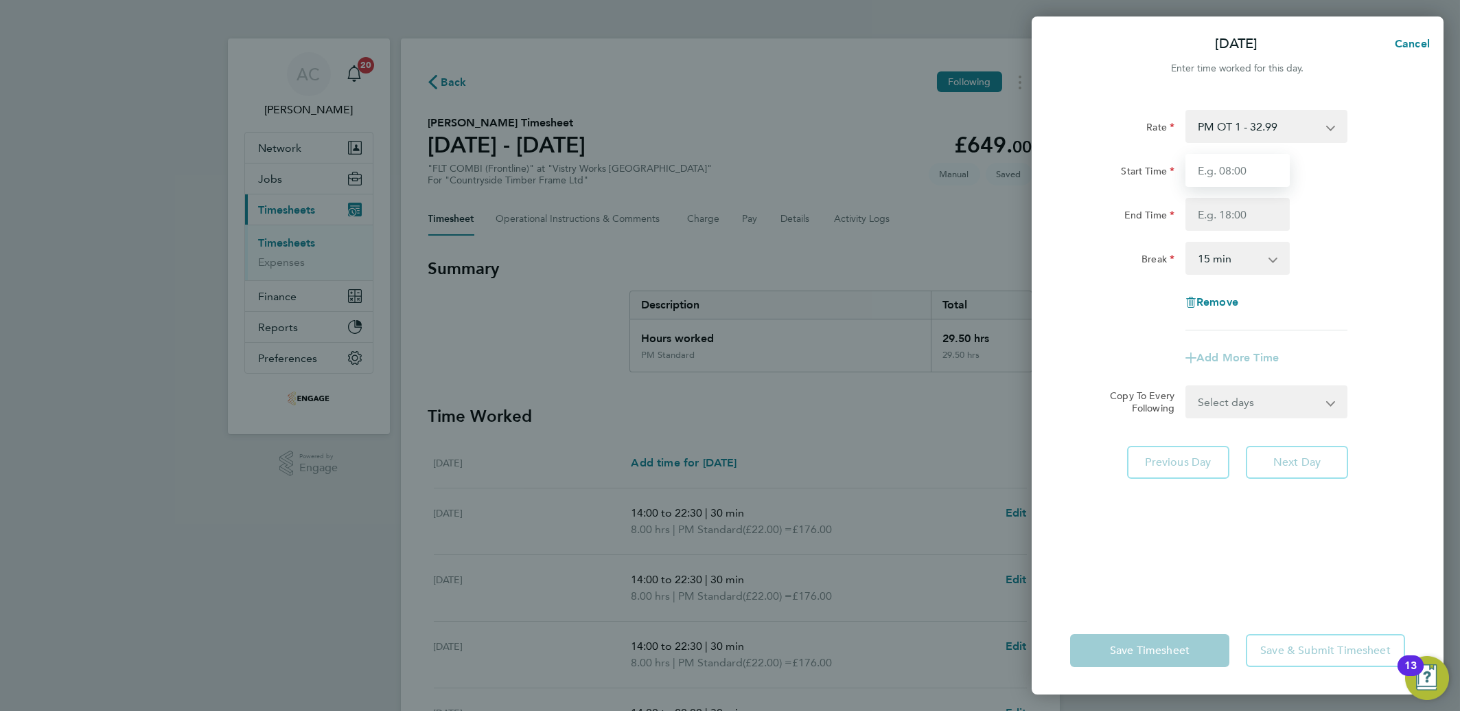
click at [1220, 172] on input "Start Time" at bounding box center [1238, 170] width 104 height 33
type input "06:45"
type input "14:00"
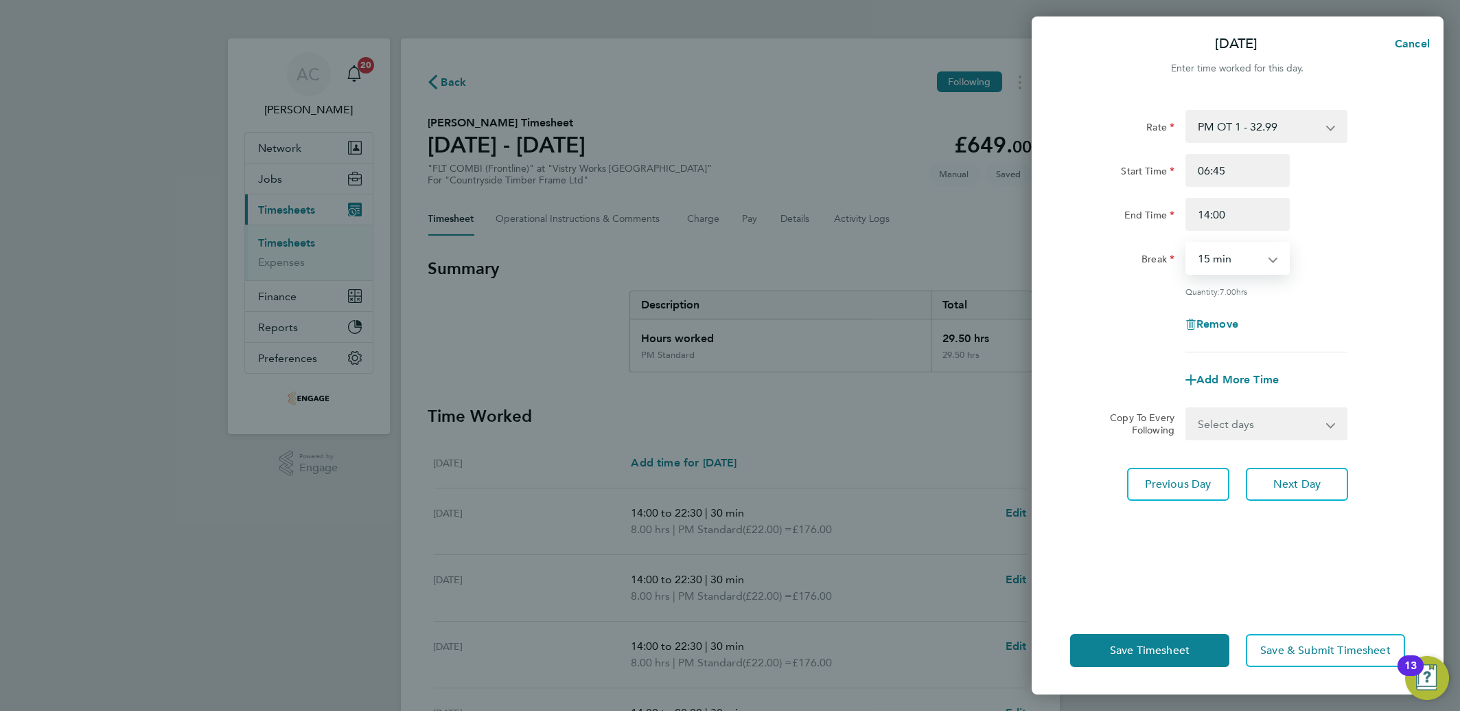
drag, startPoint x: 1191, startPoint y: 264, endPoint x: 1211, endPoint y: 267, distance: 20.2
click at [1192, 264] on select "0 min 15 min 30 min 45 min 60 min 75 min 90 min" at bounding box center [1229, 258] width 85 height 30
select select "30"
click at [1187, 243] on select "0 min 15 min 30 min 45 min 60 min 75 min 90 min" at bounding box center [1229, 258] width 85 height 30
click at [1151, 654] on span "Save Timesheet" at bounding box center [1150, 650] width 80 height 14
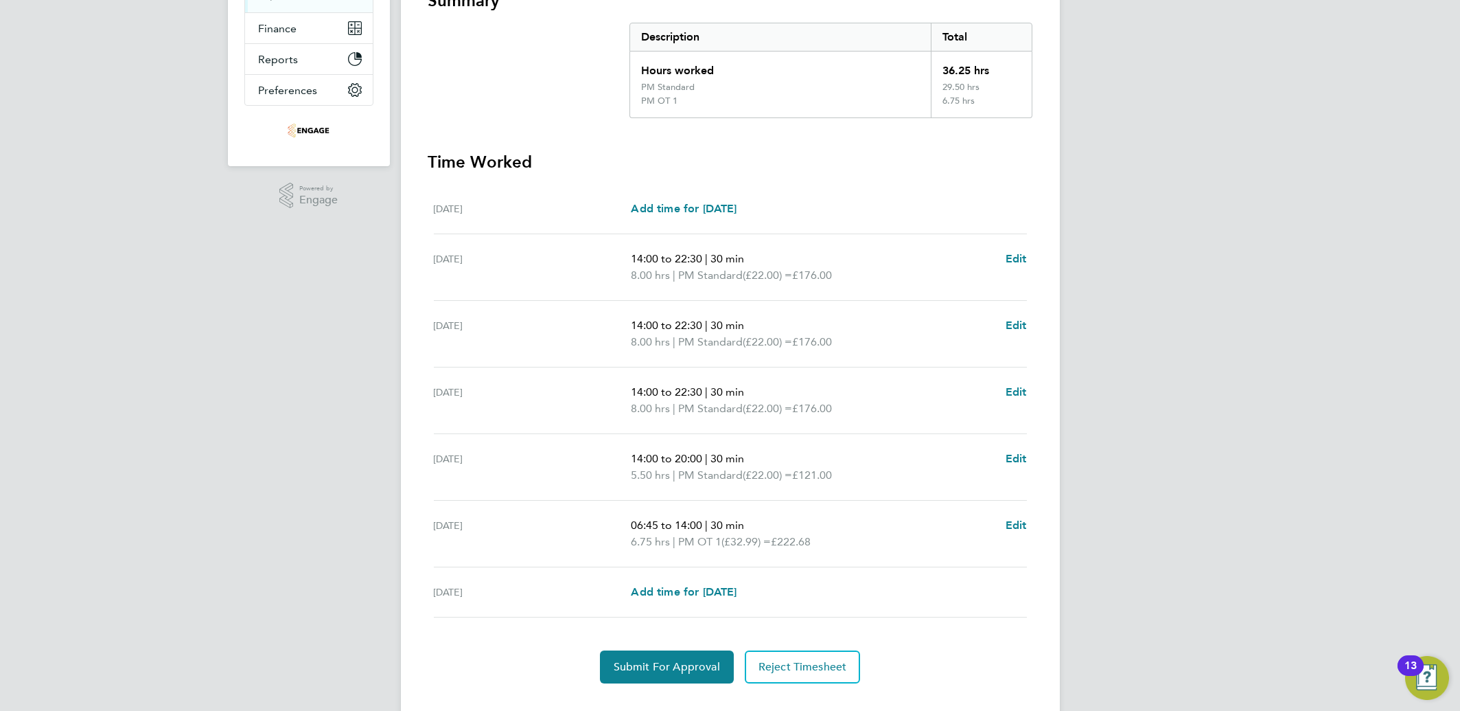
scroll to position [294, 0]
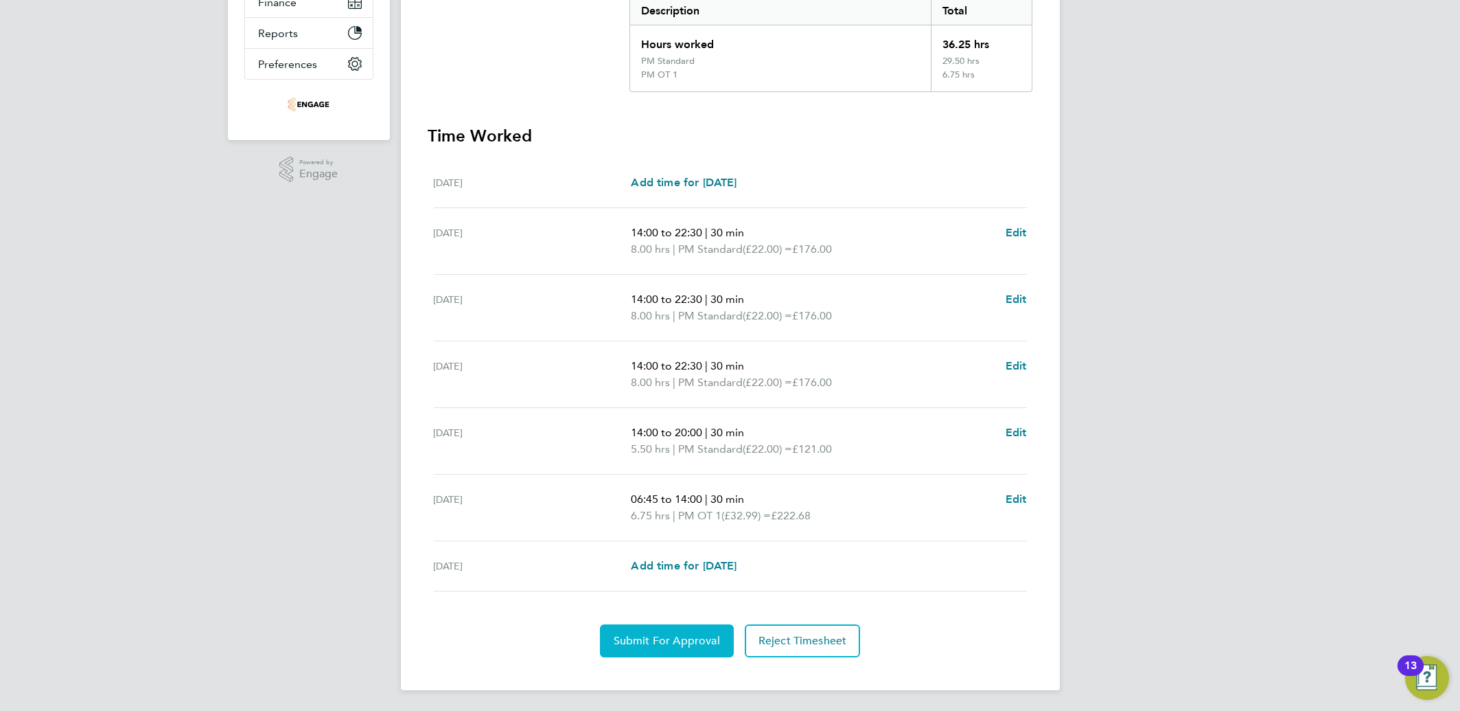
click at [629, 634] on span "Submit For Approval" at bounding box center [667, 641] width 106 height 14
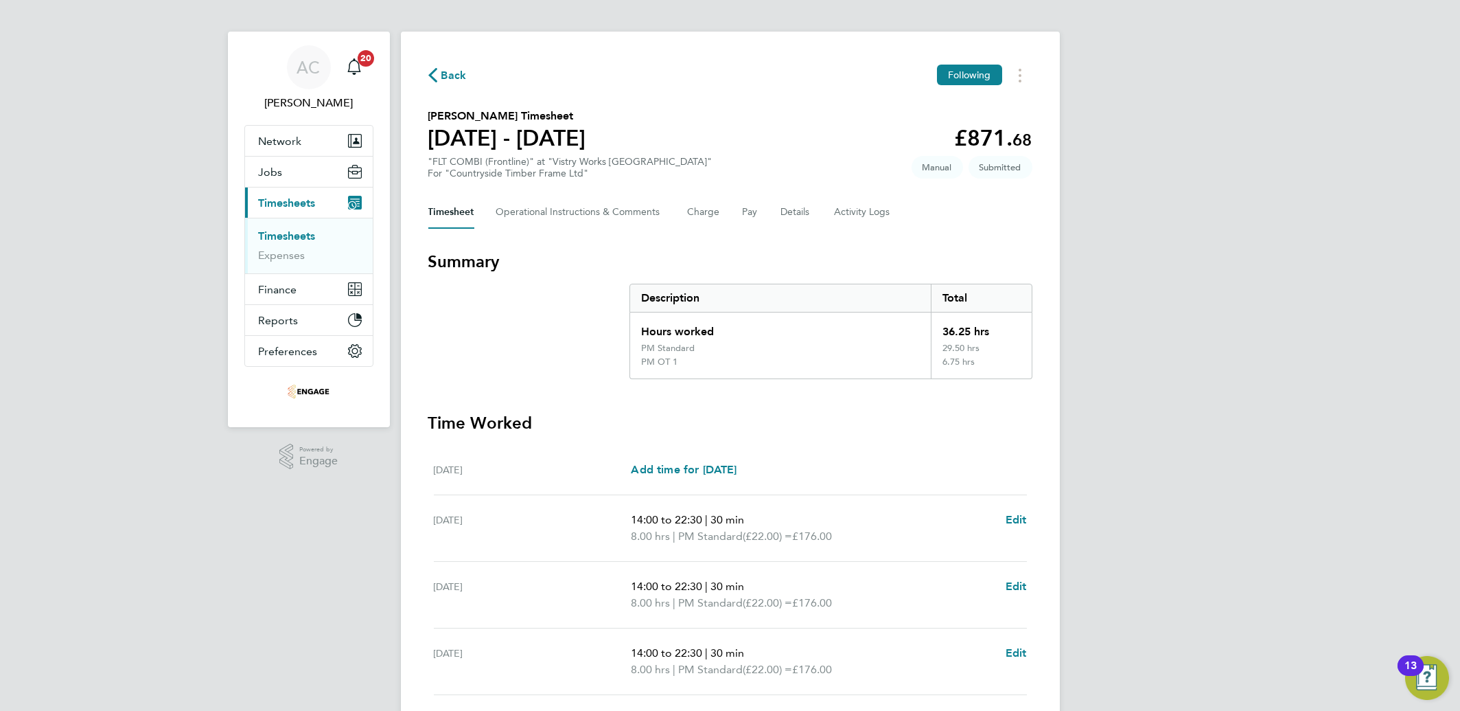
scroll to position [0, 0]
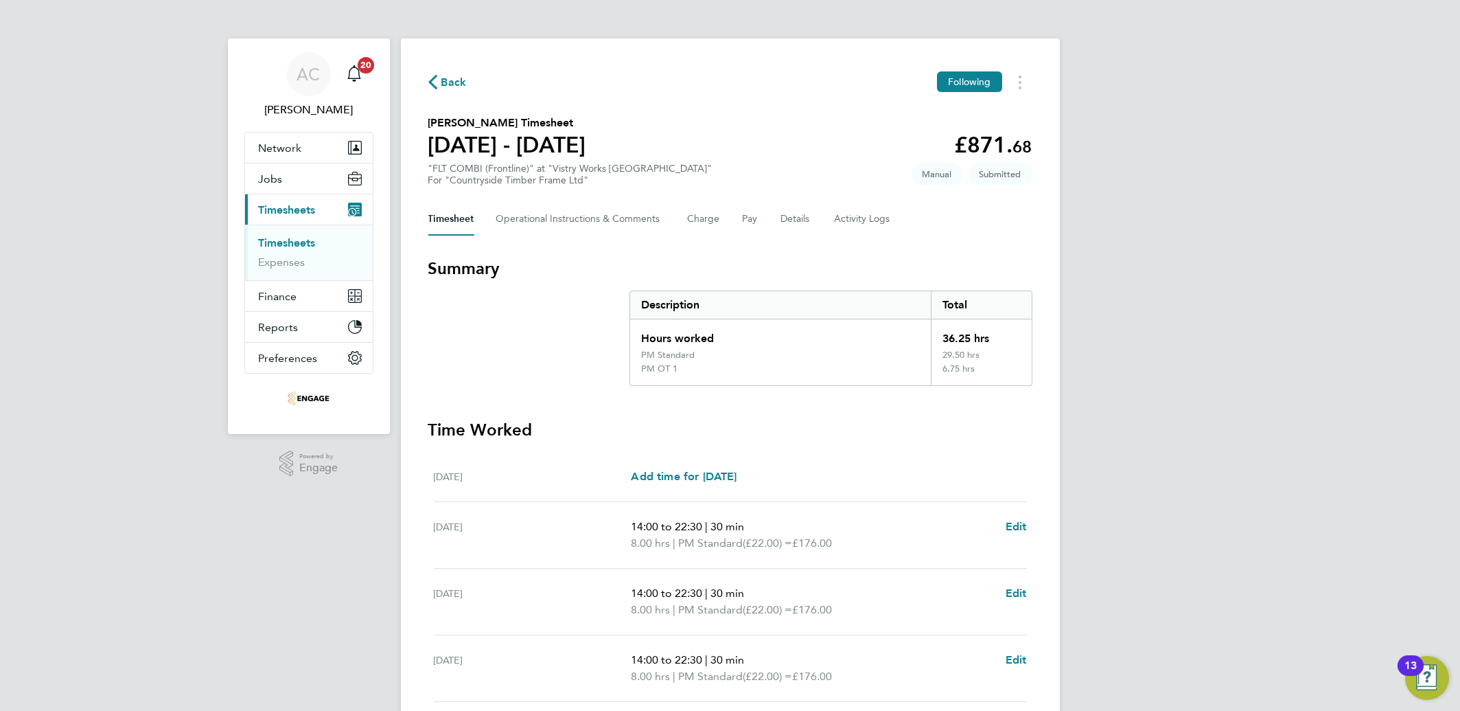
click at [274, 239] on link "Timesheets" at bounding box center [287, 242] width 57 height 13
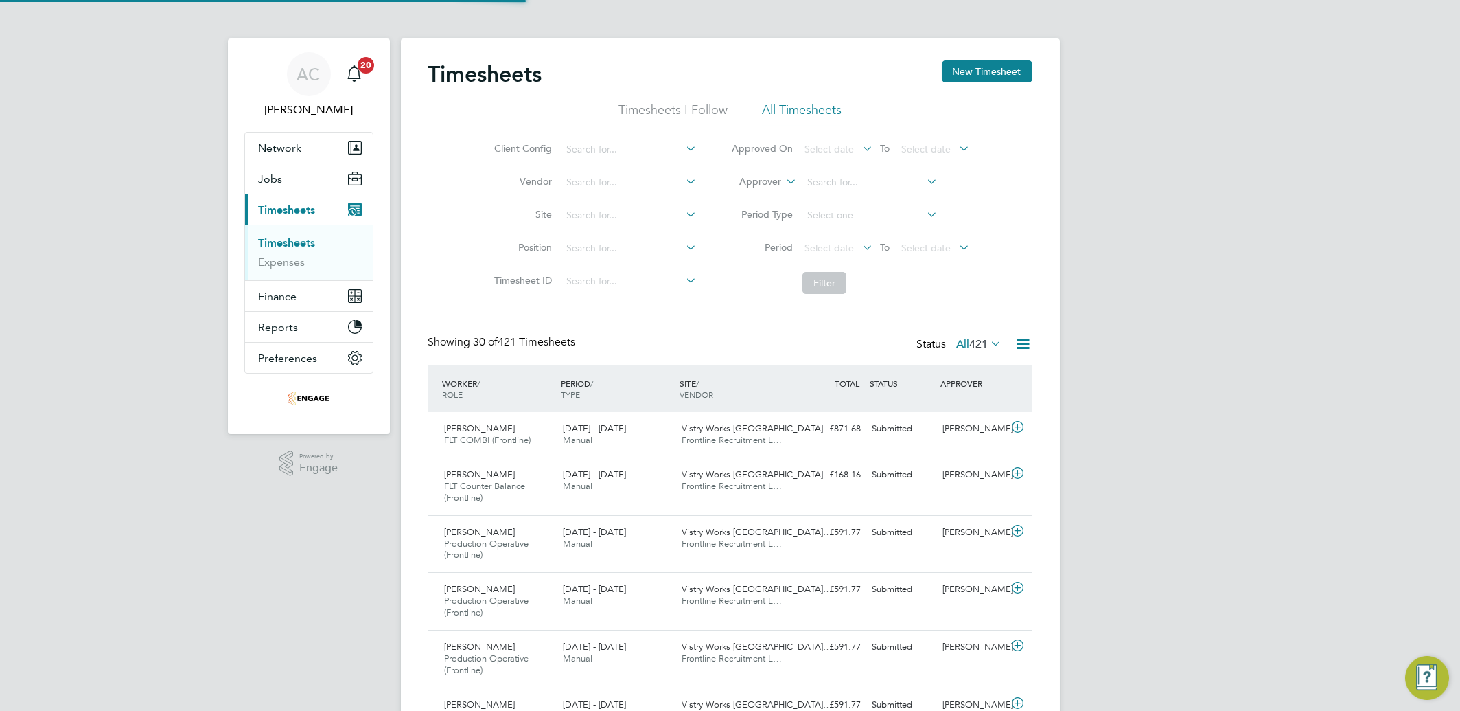
scroll to position [46, 119]
click at [995, 83] on div "Timesheets New Timesheet" at bounding box center [730, 80] width 604 height 41
click at [970, 73] on button "New Timesheet" at bounding box center [987, 71] width 91 height 22
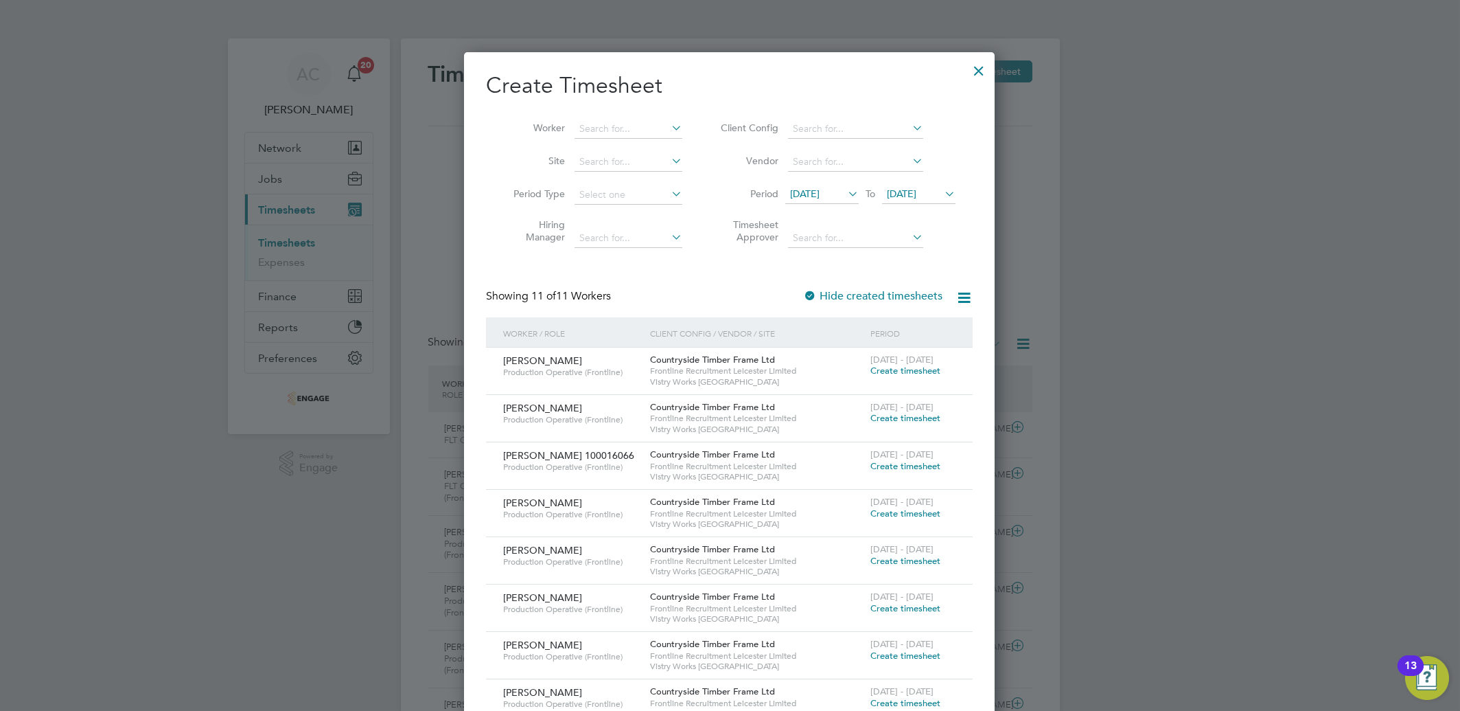
click at [813, 201] on span "[DATE]" at bounding box center [821, 194] width 73 height 19
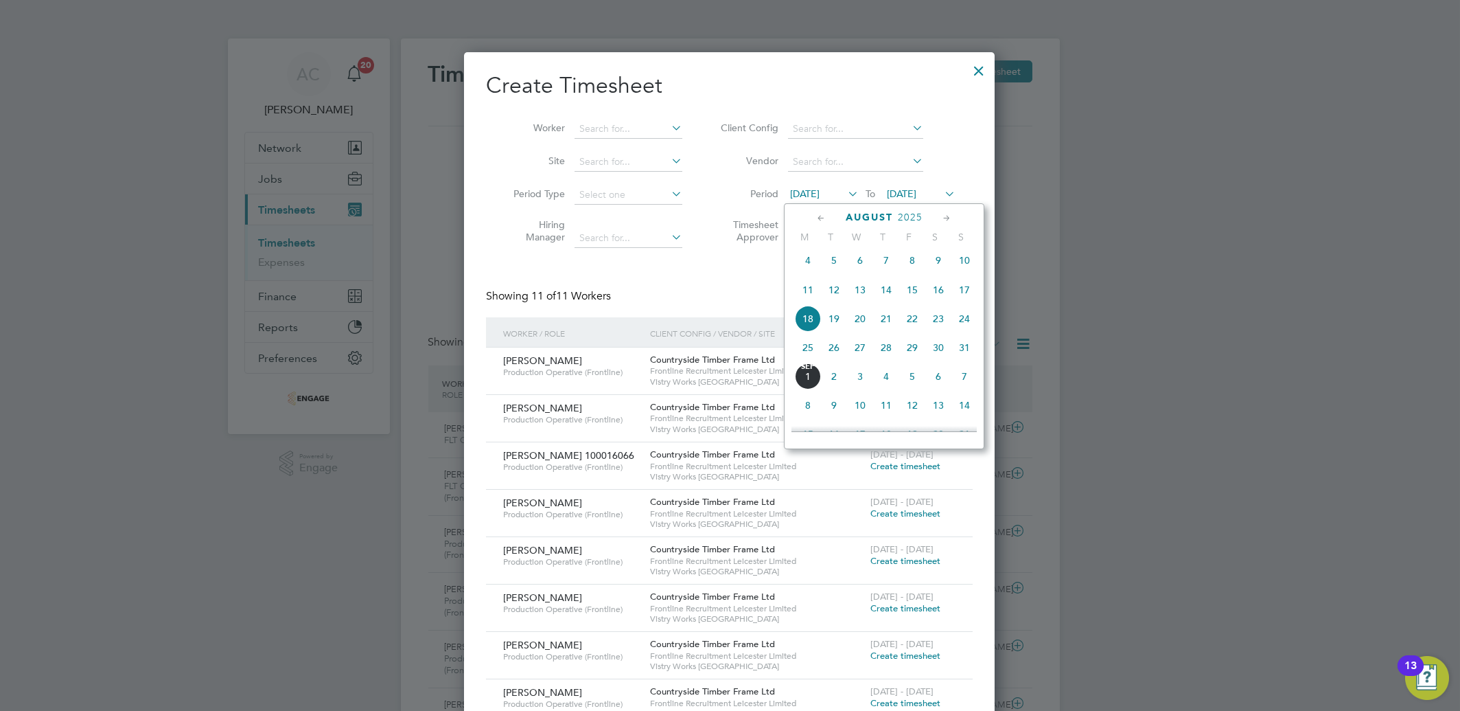
click at [812, 345] on span "25" at bounding box center [808, 347] width 26 height 26
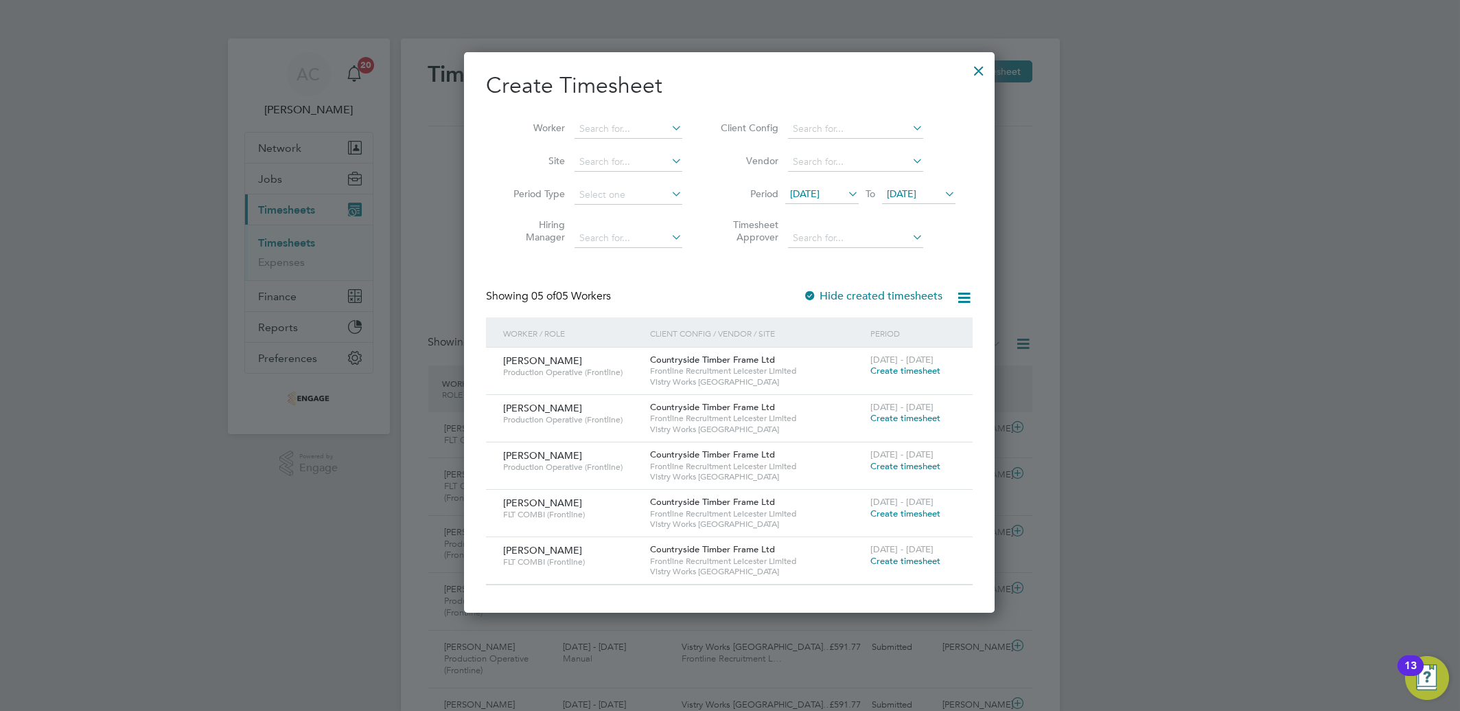
click at [886, 516] on span "Create timesheet" at bounding box center [905, 513] width 70 height 12
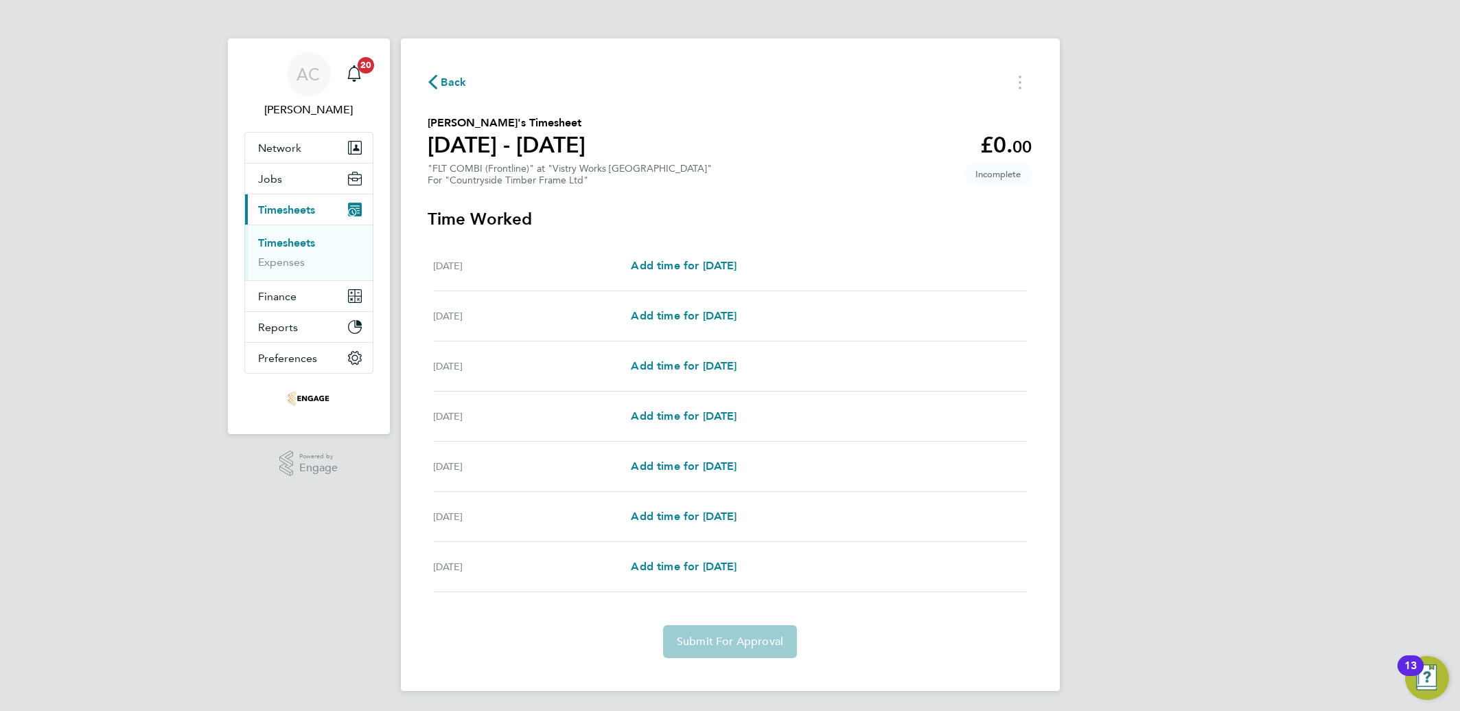
click at [531, 199] on div "Back [PERSON_NAME]'s Timesheet [DATE] - [DATE] £0. 00 "FLT COMBI (Frontline)" a…" at bounding box center [730, 364] width 659 height 652
click at [534, 256] on div "[DATE] Add time for [DATE] Add time for [DATE]" at bounding box center [730, 266] width 593 height 50
click at [690, 310] on span "Add time for [DATE]" at bounding box center [684, 315] width 106 height 13
select select "15"
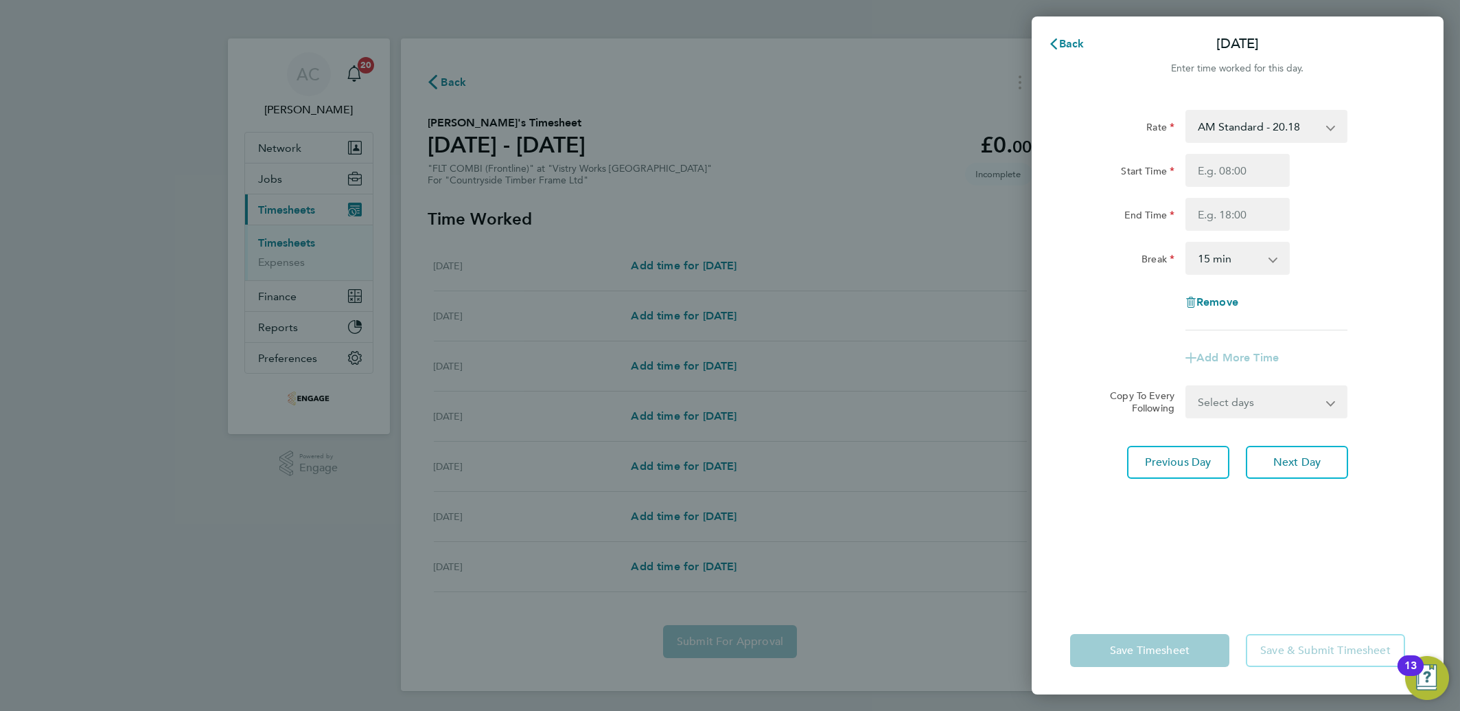
click at [1234, 151] on div "Rate AM Standard - 20.18 PM OT 2 - 43.99 OT1 AM - 30.27 OT2 AM - 40.36 PM Stand…" at bounding box center [1237, 220] width 335 height 220
click at [1234, 174] on input "Start Time" at bounding box center [1238, 170] width 104 height 33
type input "06:00"
type input "14:00"
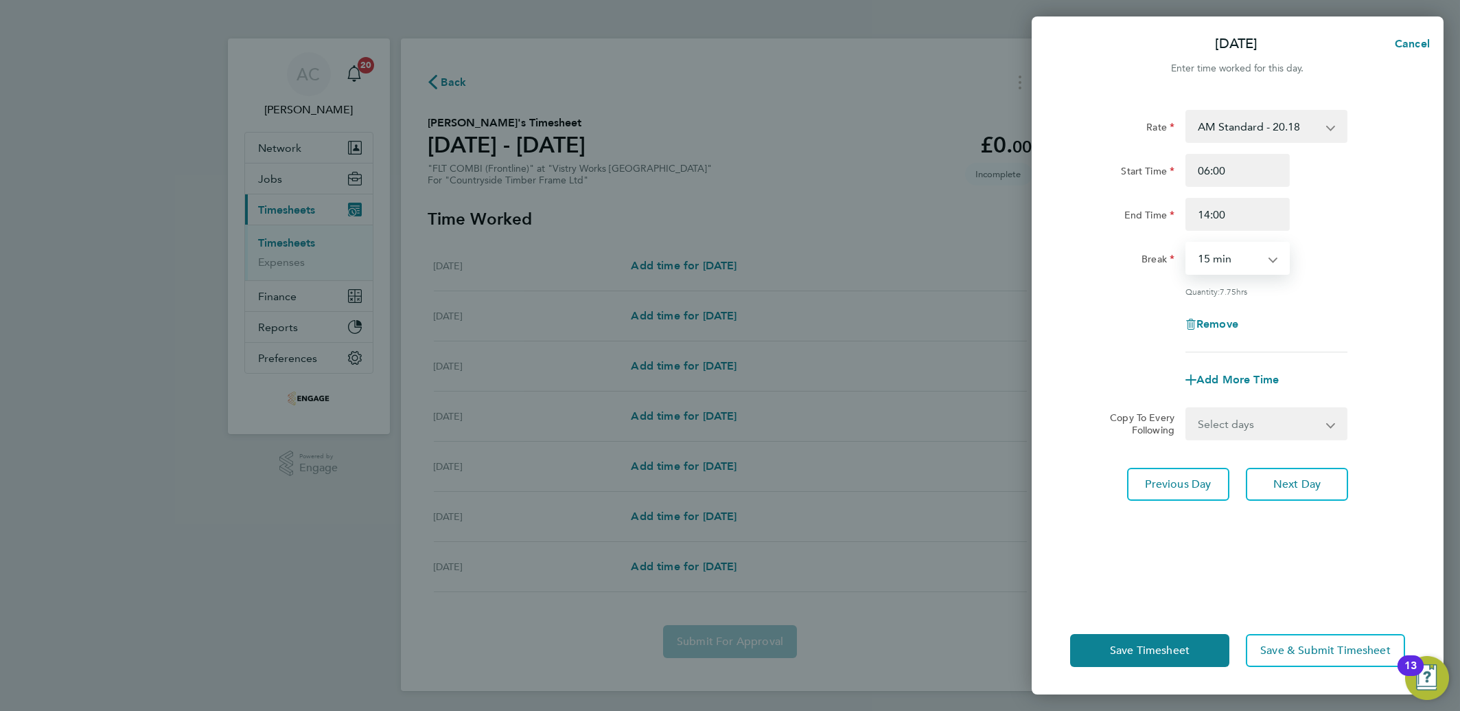
click at [1199, 256] on select "0 min 15 min 30 min 45 min 60 min 75 min 90 min" at bounding box center [1229, 258] width 85 height 30
select select "30"
click at [1187, 243] on select "0 min 15 min 30 min 45 min 60 min 75 min 90 min" at bounding box center [1229, 258] width 85 height 30
click at [1240, 421] on select "Select days Day Weekday (Mon-Fri) Weekend (Sat-Sun) [DATE] [DATE] [DATE] [DATE]…" at bounding box center [1259, 423] width 144 height 30
select select "DAY"
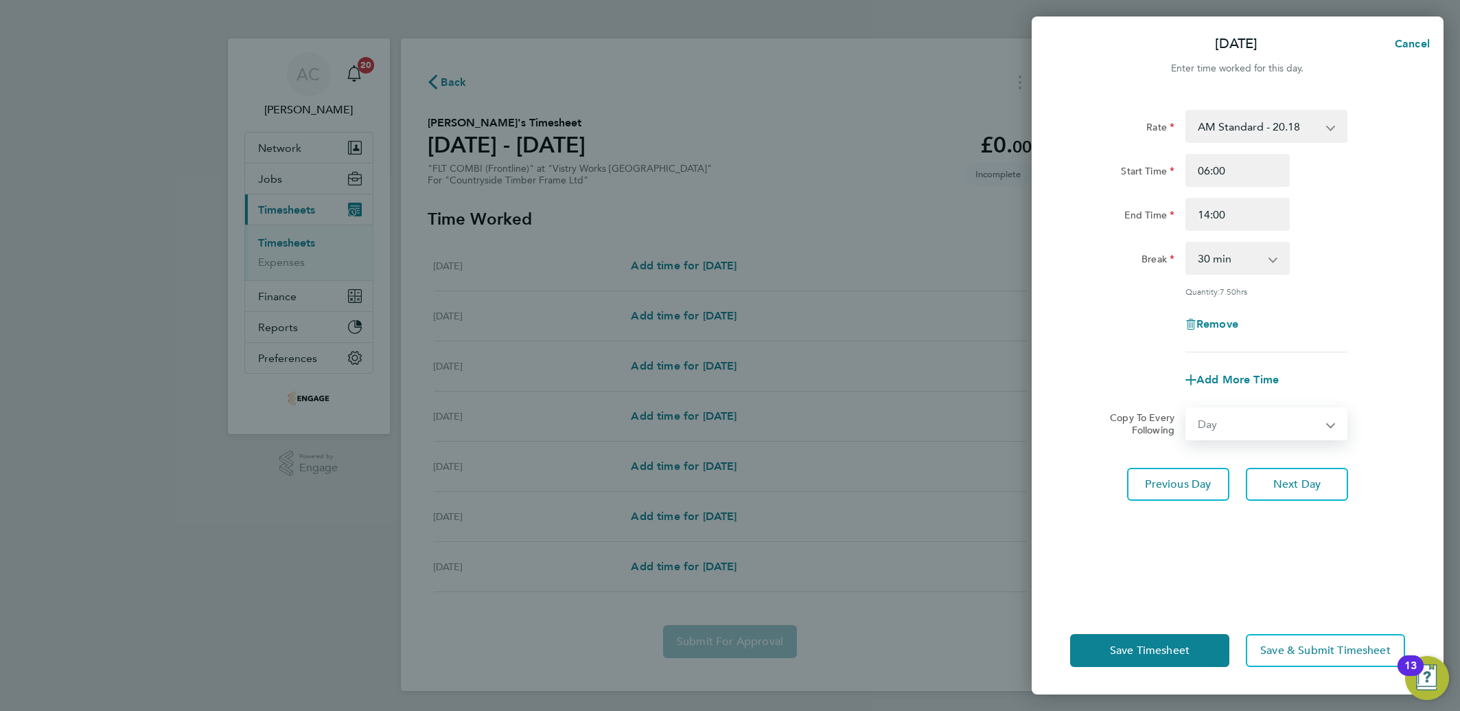
click at [1187, 408] on select "Select days Day Weekday (Mon-Fri) Weekend (Sat-Sun) [DATE] [DATE] [DATE] [DATE]…" at bounding box center [1259, 423] width 144 height 30
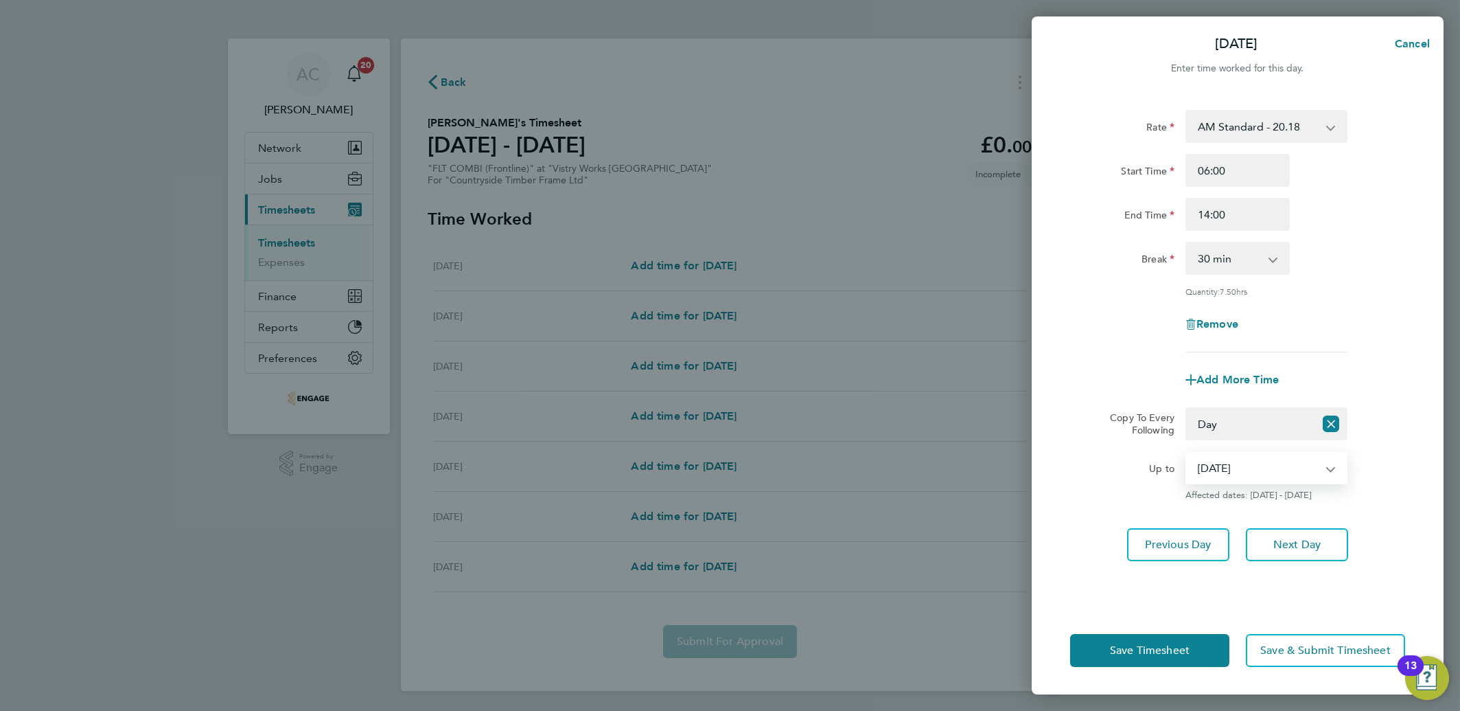
click at [1240, 478] on select "[DATE] [DATE] [DATE] [DATE] [DATE]" at bounding box center [1258, 467] width 143 height 30
click at [1187, 452] on select "[DATE] [DATE] [DATE] [DATE] [DATE]" at bounding box center [1258, 467] width 143 height 30
click at [1221, 465] on select "[DATE] [DATE] [DATE] [DATE] [DATE]" at bounding box center [1258, 467] width 143 height 30
select select "[DATE]"
click at [1187, 452] on select "[DATE] [DATE] [DATE] [DATE] [DATE]" at bounding box center [1258, 467] width 143 height 30
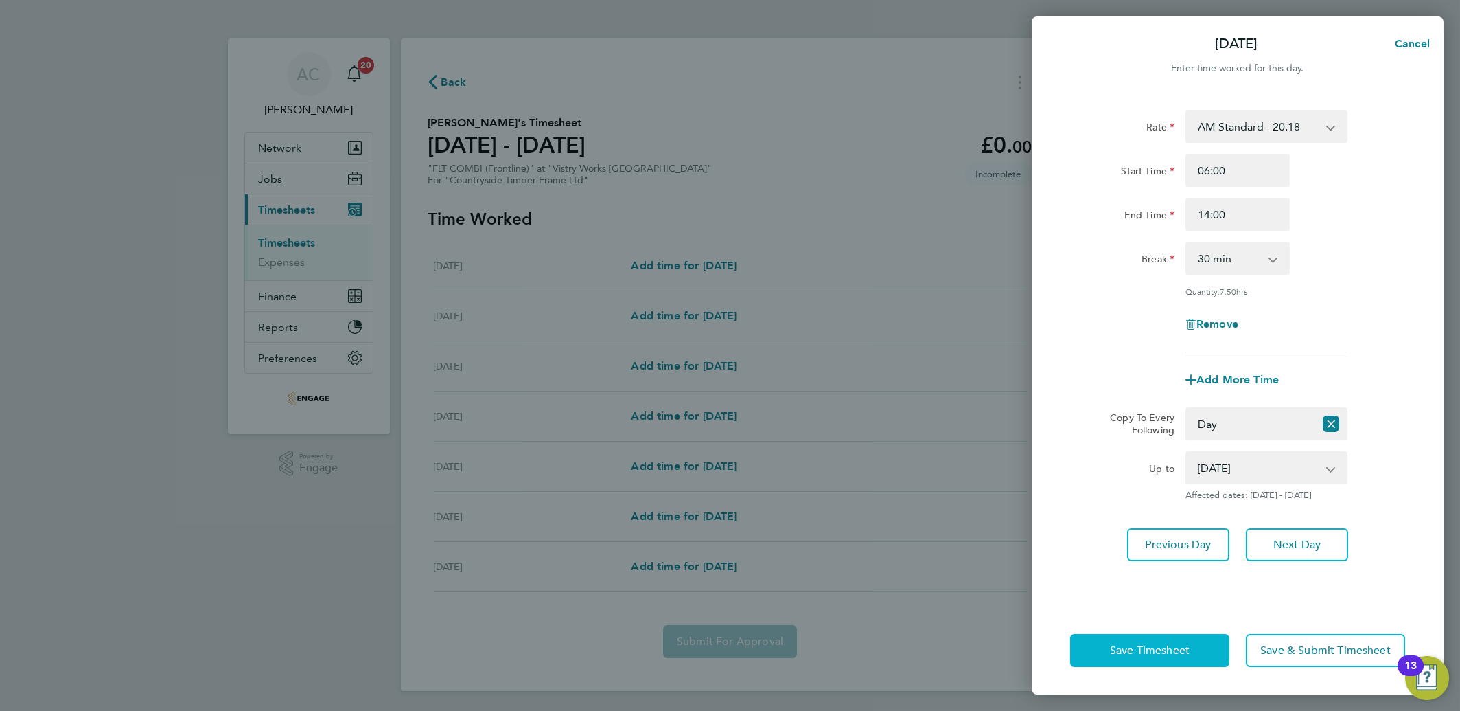
click at [1150, 636] on button "Save Timesheet" at bounding box center [1149, 650] width 159 height 33
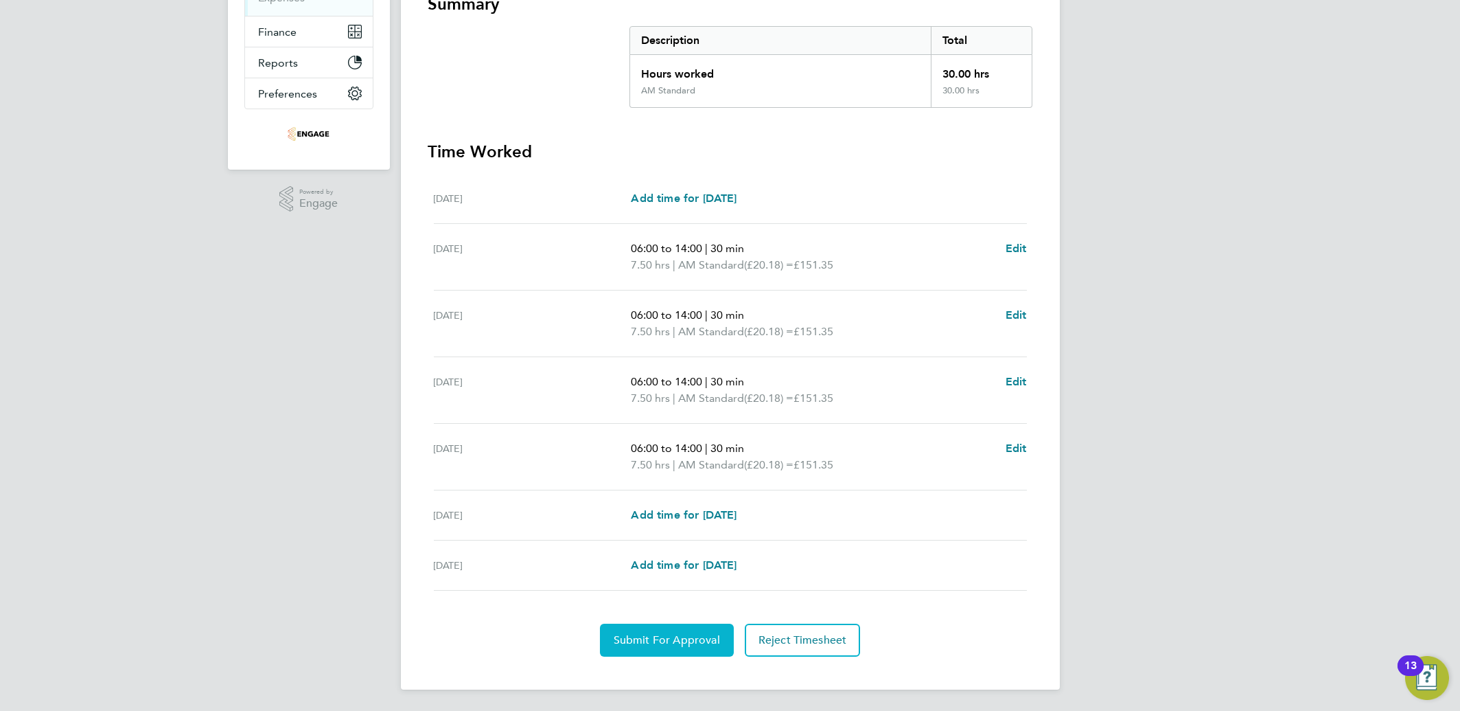
click at [661, 638] on span "Submit For Approval" at bounding box center [667, 640] width 106 height 14
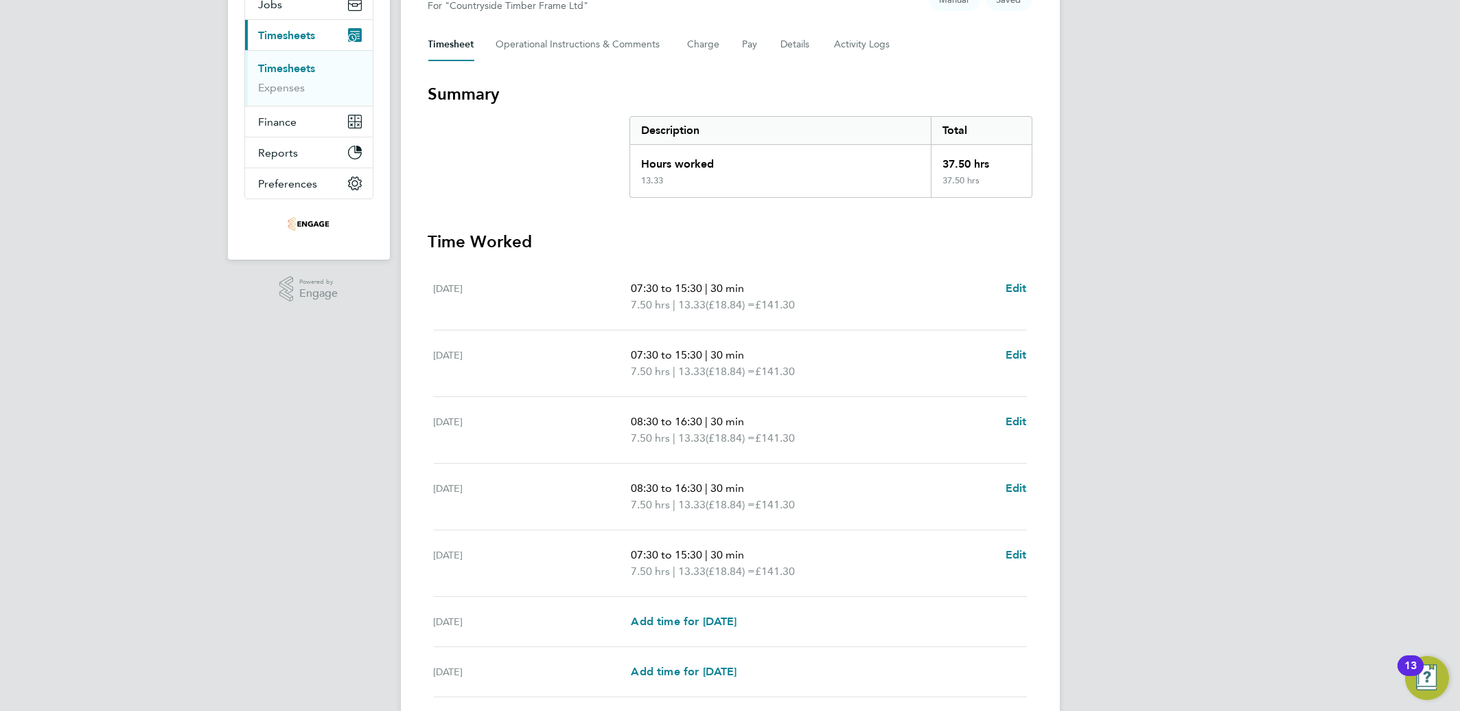
scroll to position [183, 0]
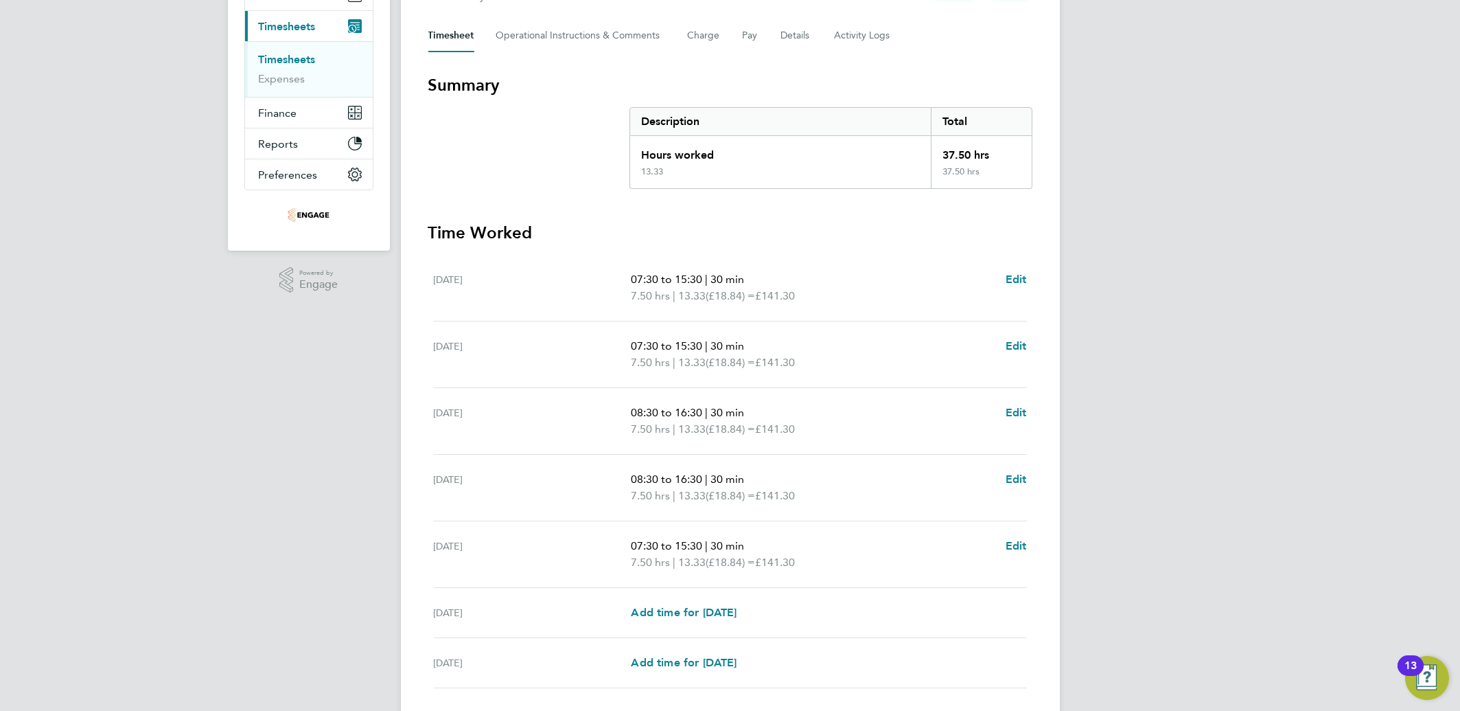
click at [315, 446] on div "AC Aliona Cozacenco Notifications 20 Applications: Network Team Members Busines…" at bounding box center [730, 313] width 1460 height 992
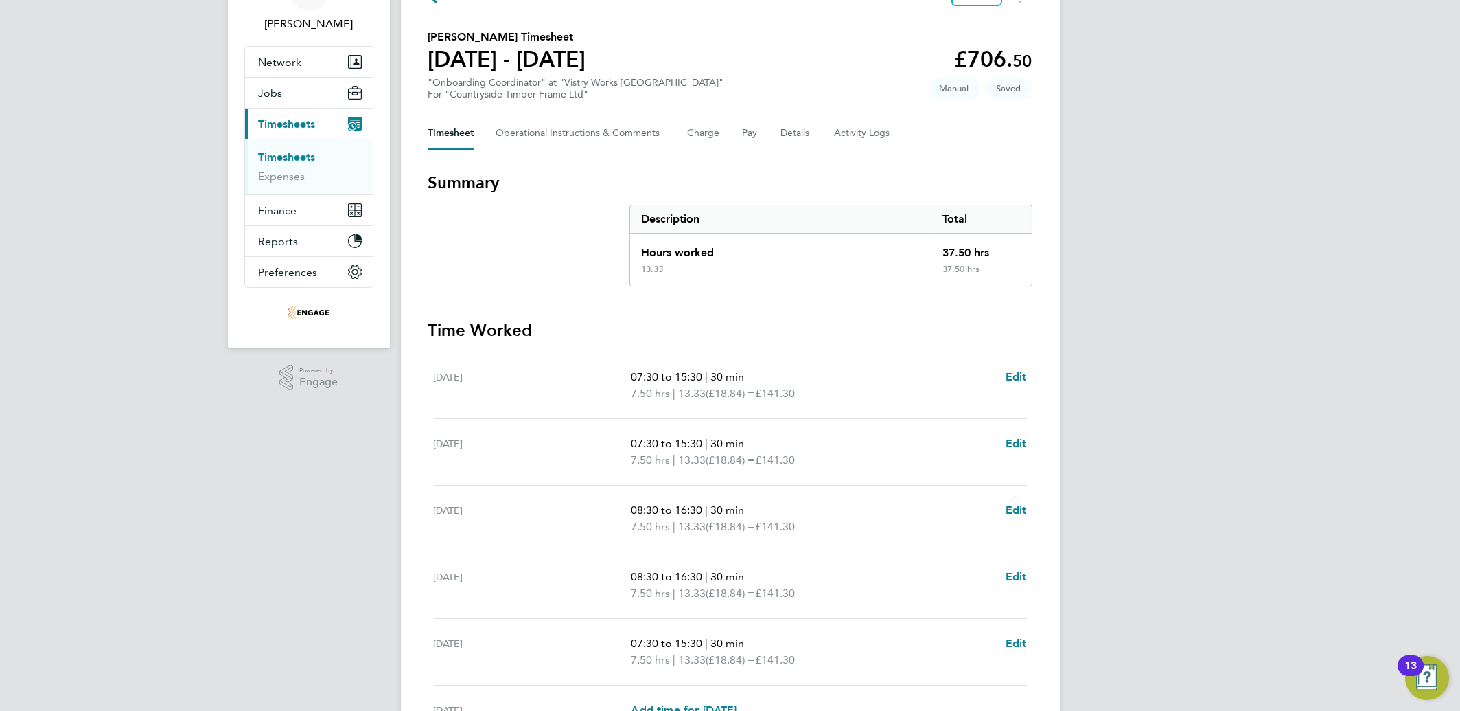
scroll to position [0, 0]
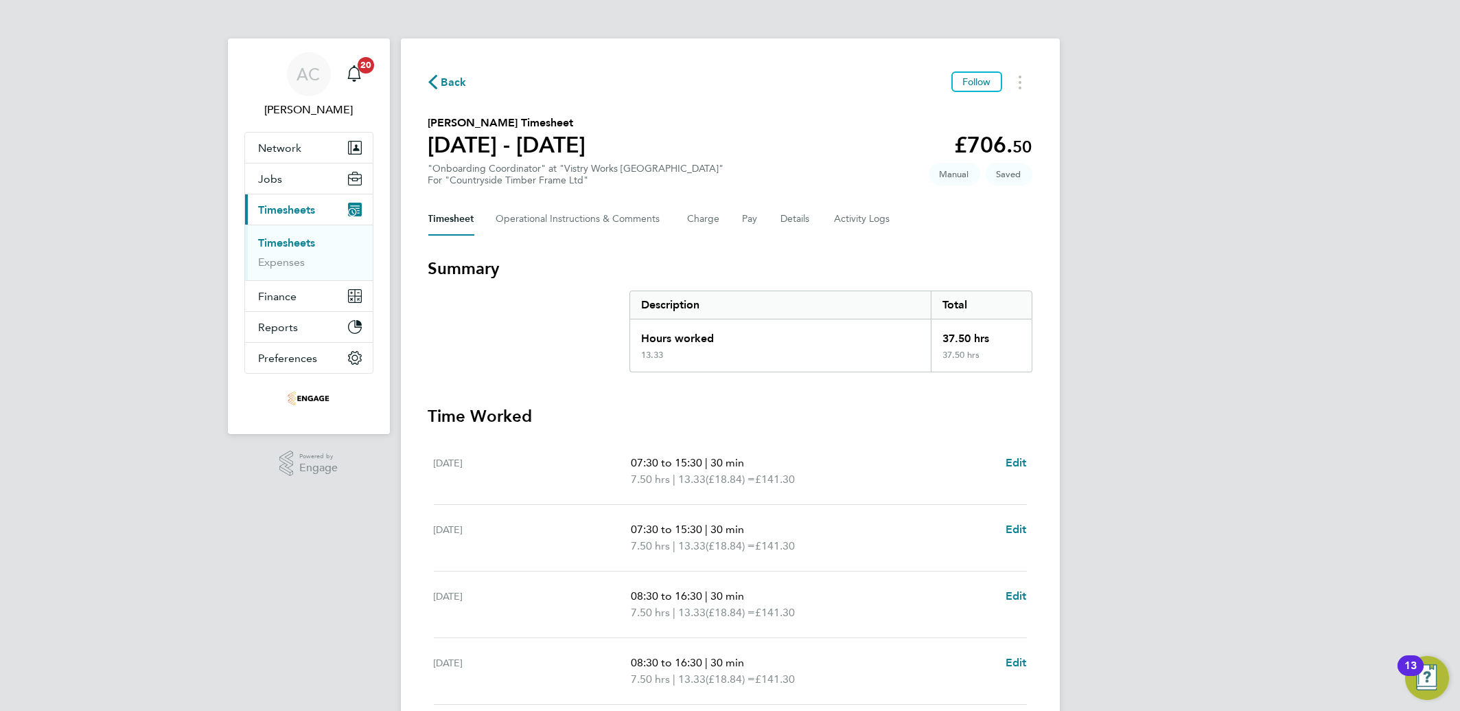
click at [293, 242] on link "Timesheets" at bounding box center [287, 242] width 57 height 13
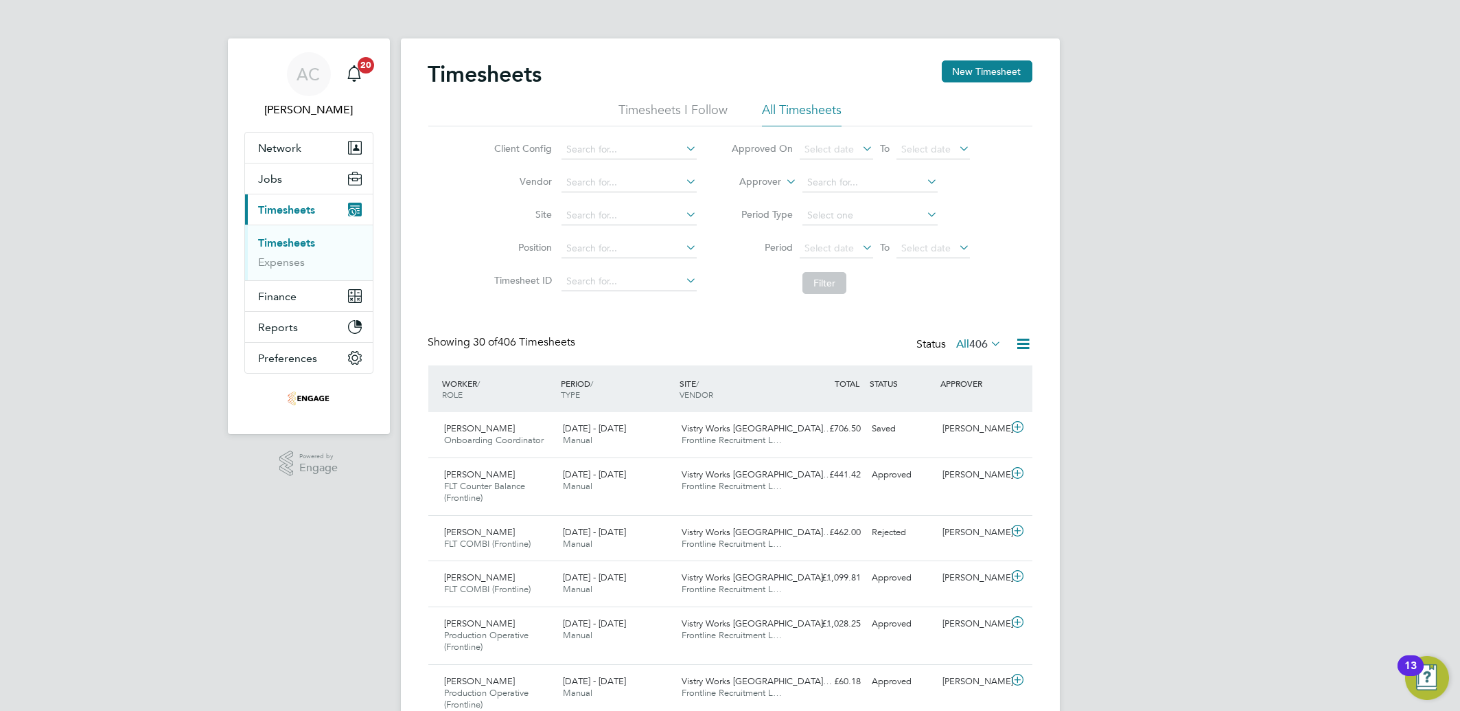
click at [960, 65] on button "New Timesheet" at bounding box center [987, 71] width 91 height 22
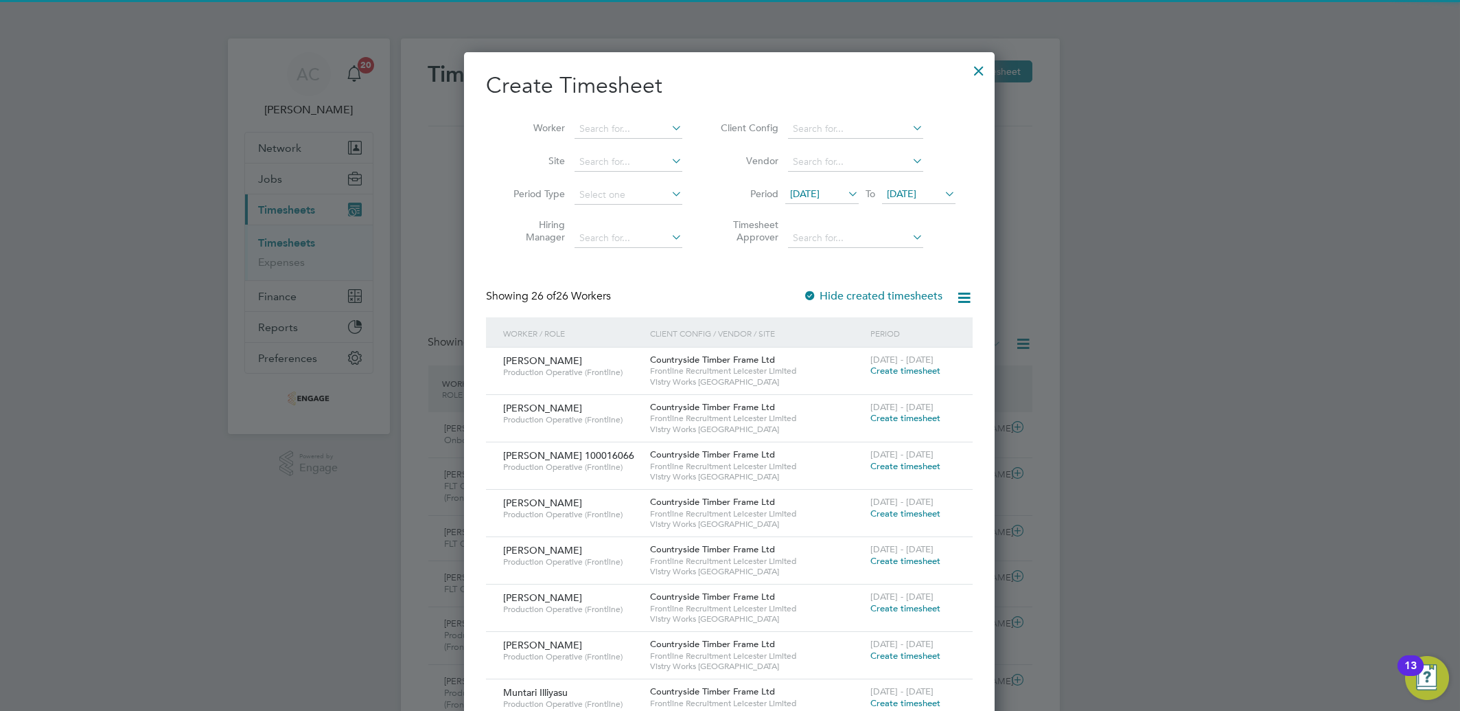
click at [820, 196] on span "[DATE]" at bounding box center [805, 193] width 30 height 12
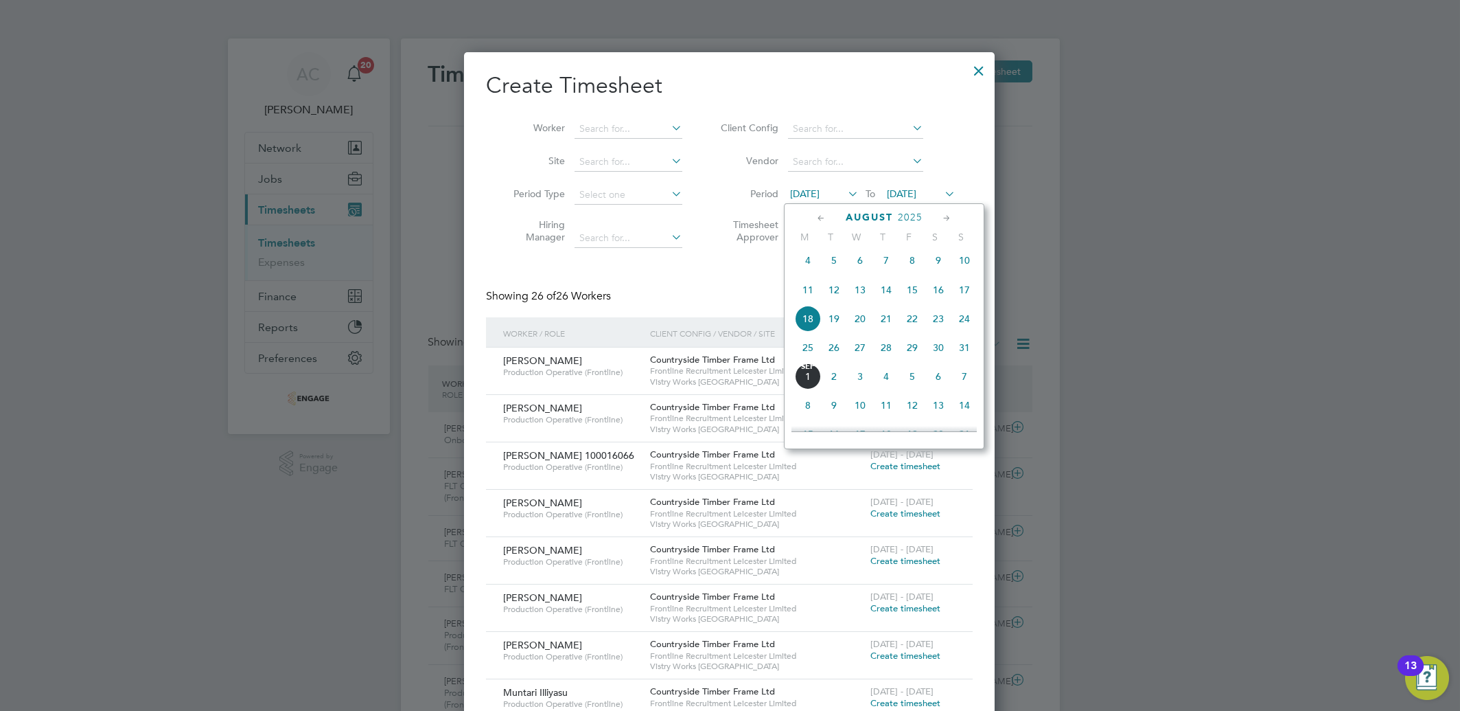
click at [806, 353] on span "25" at bounding box center [808, 347] width 26 height 26
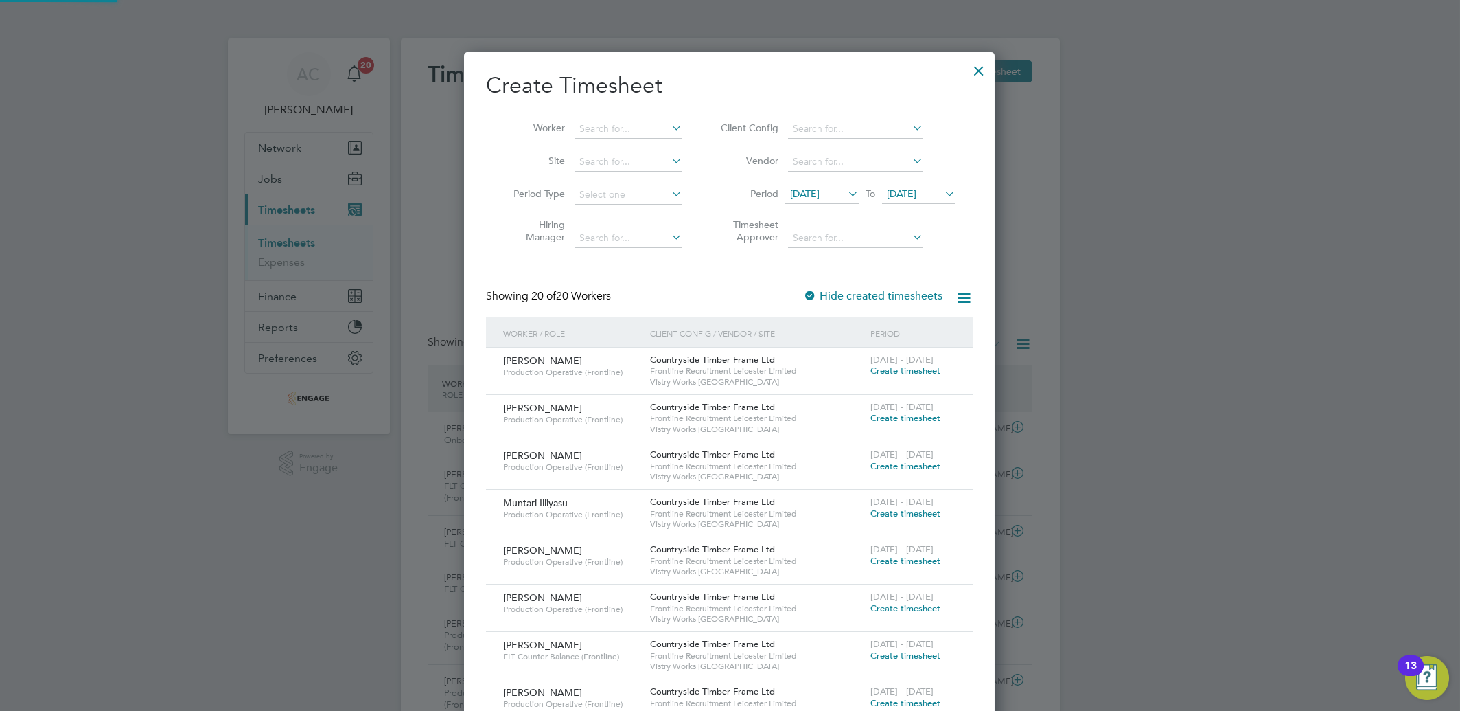
click at [916, 187] on span "[DATE]" at bounding box center [902, 193] width 30 height 12
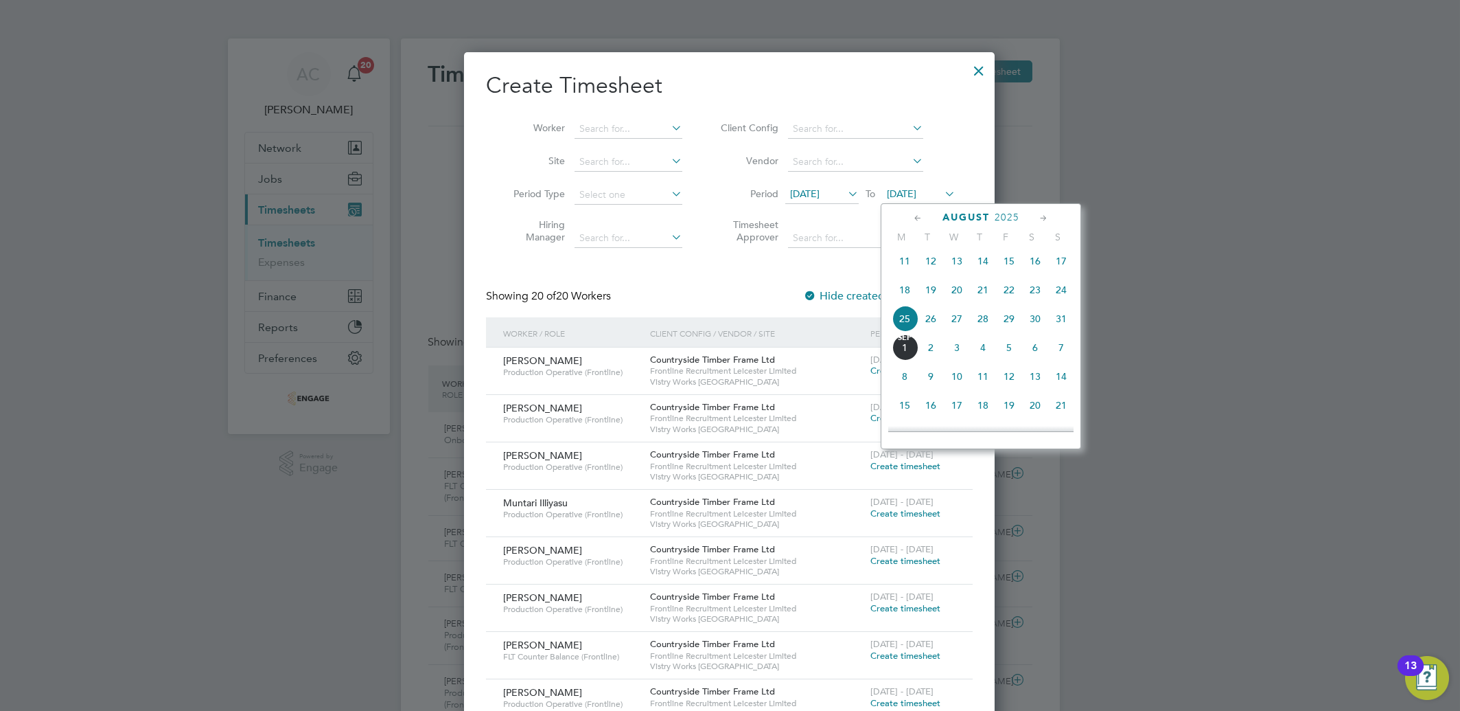
click at [897, 324] on span "25" at bounding box center [905, 318] width 26 height 26
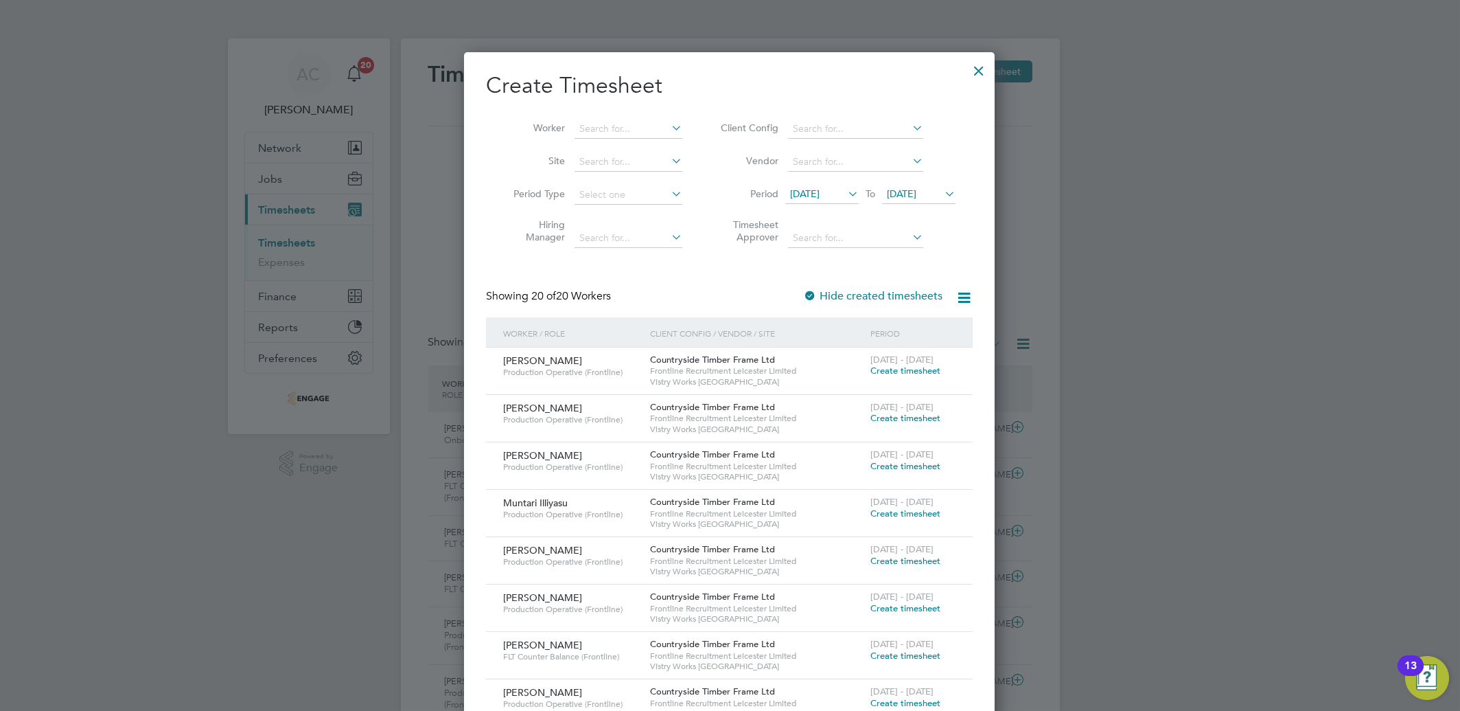
click at [905, 414] on span "Create timesheet" at bounding box center [905, 418] width 70 height 12
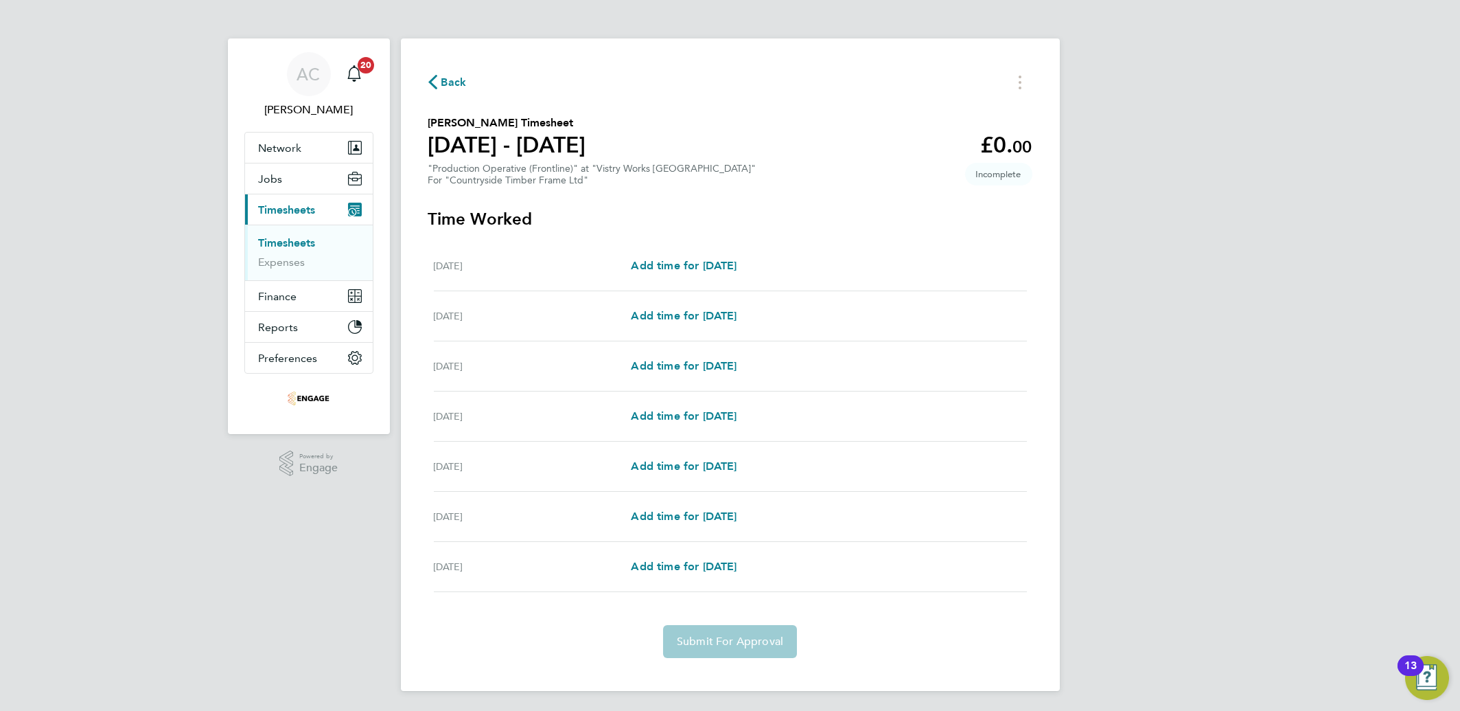
click at [670, 305] on div "[DATE] Add time for [DATE] Add time for [DATE]" at bounding box center [730, 316] width 593 height 50
click at [726, 314] on span "Add time for [DATE]" at bounding box center [684, 315] width 106 height 13
select select "15"
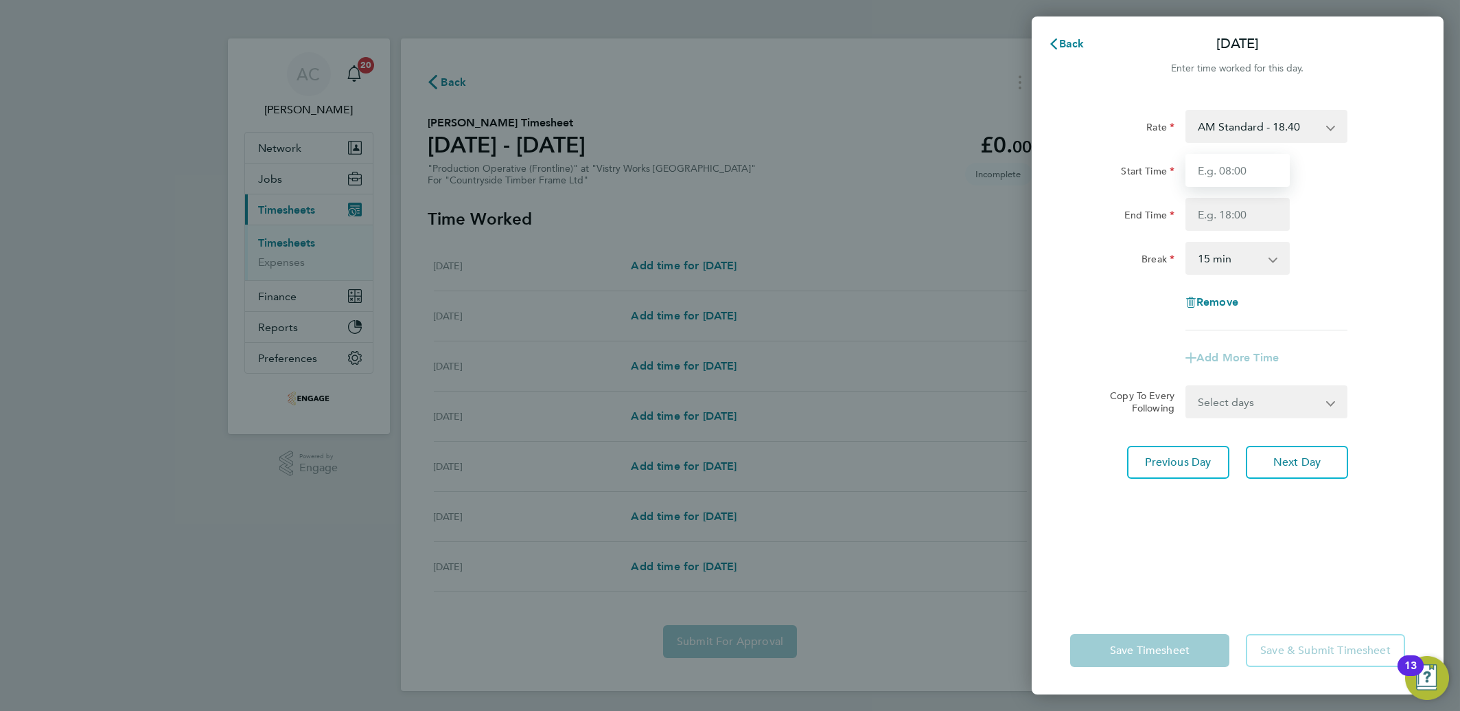
drag, startPoint x: 1238, startPoint y: 157, endPoint x: 1247, endPoint y: 163, distance: 10.7
click at [1238, 157] on input "Start Time" at bounding box center [1238, 170] width 104 height 33
type input "06:00"
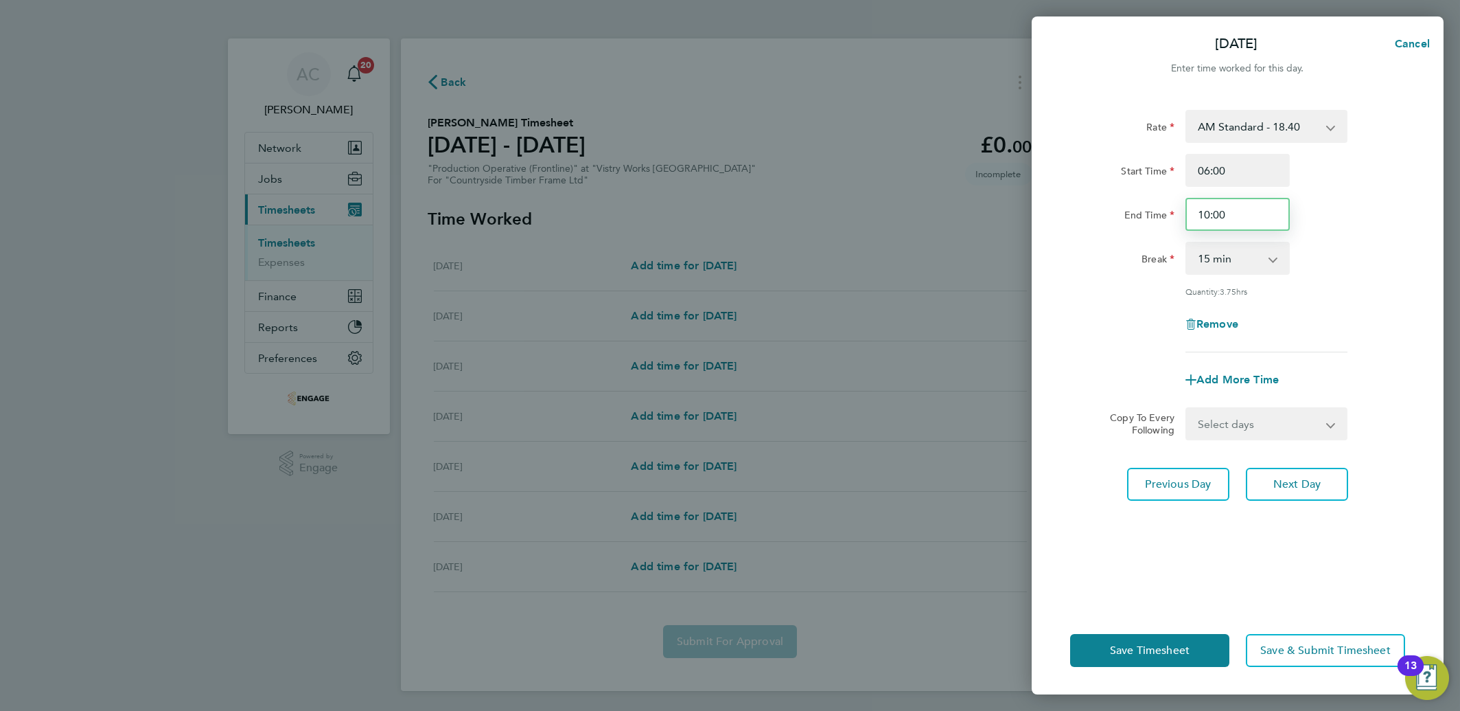
drag, startPoint x: 1238, startPoint y: 217, endPoint x: 1158, endPoint y: 211, distance: 79.9
click at [1159, 211] on div "End Time 10:00" at bounding box center [1238, 214] width 346 height 33
type input "14:00"
click at [1223, 267] on select "0 min 15 min 30 min 45 min 60 min 75 min 90 min" at bounding box center [1229, 258] width 85 height 30
select select "30"
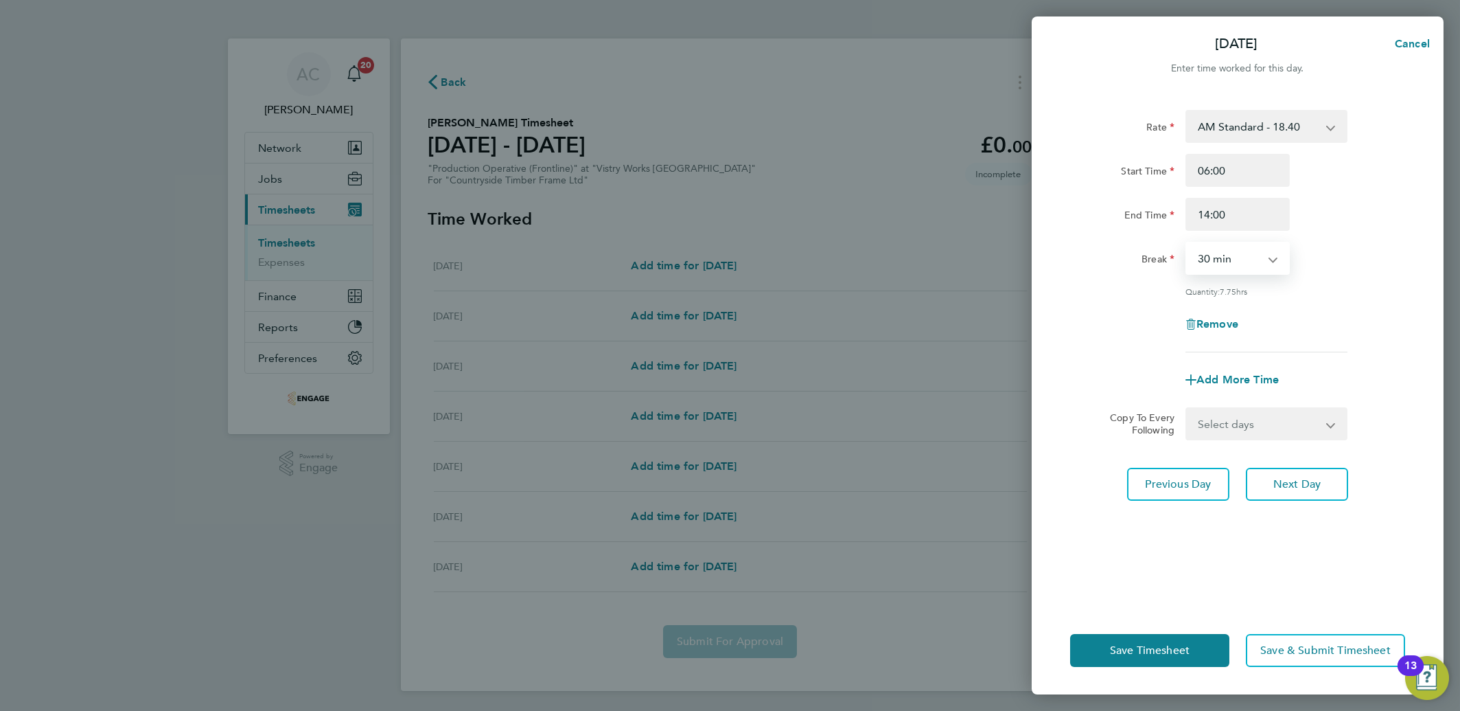
click at [1187, 243] on select "0 min 15 min 30 min 45 min 60 min 75 min 90 min" at bounding box center [1229, 258] width 85 height 30
click at [1253, 426] on select "Select days Day Weekday (Mon-Fri) Weekend (Sat-Sun) [DATE] [DATE] [DATE] [DATE]…" at bounding box center [1259, 423] width 144 height 30
select select "WEEKDAY"
click at [1187, 408] on select "Select days Day Weekday (Mon-Fri) Weekend (Sat-Sun) [DATE] [DATE] [DATE] [DATE]…" at bounding box center [1259, 423] width 144 height 30
select select "[DATE]"
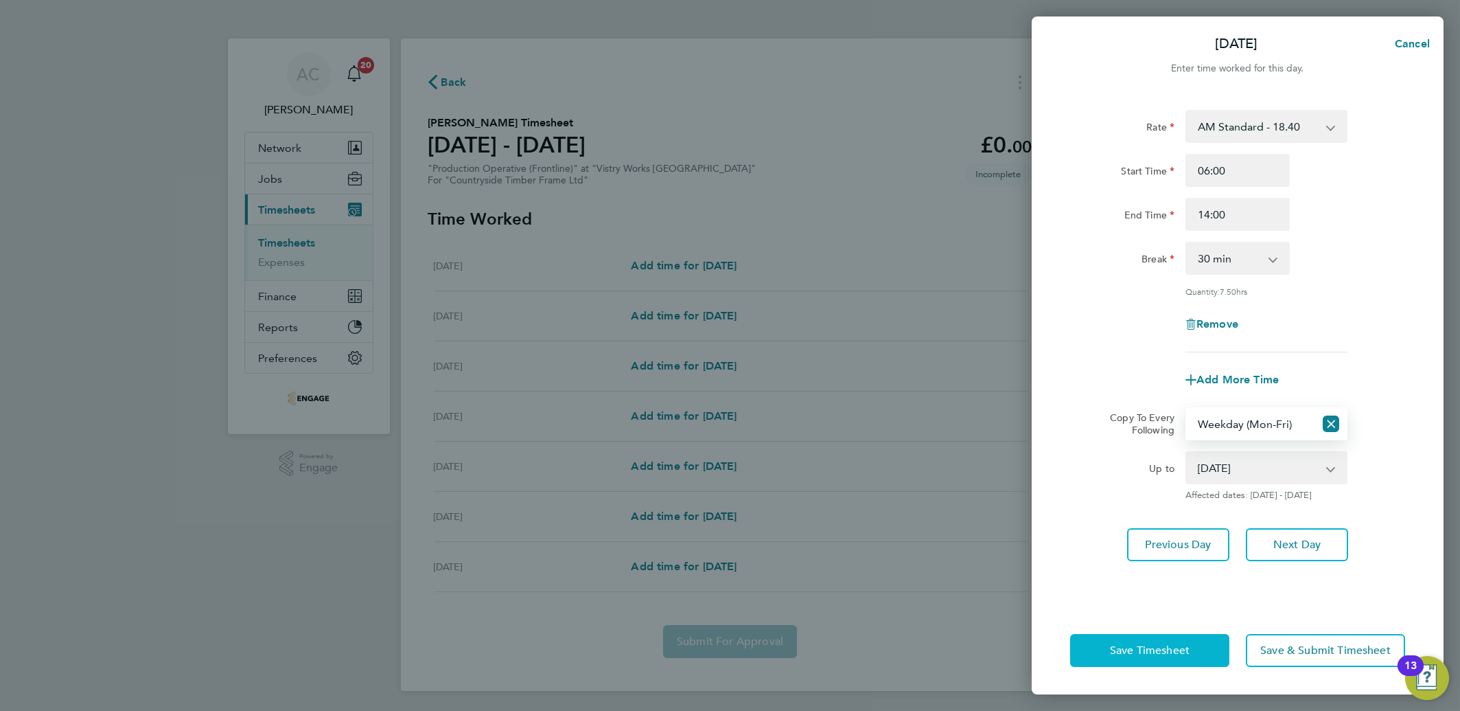
click at [1192, 640] on button "Save Timesheet" at bounding box center [1149, 650] width 159 height 33
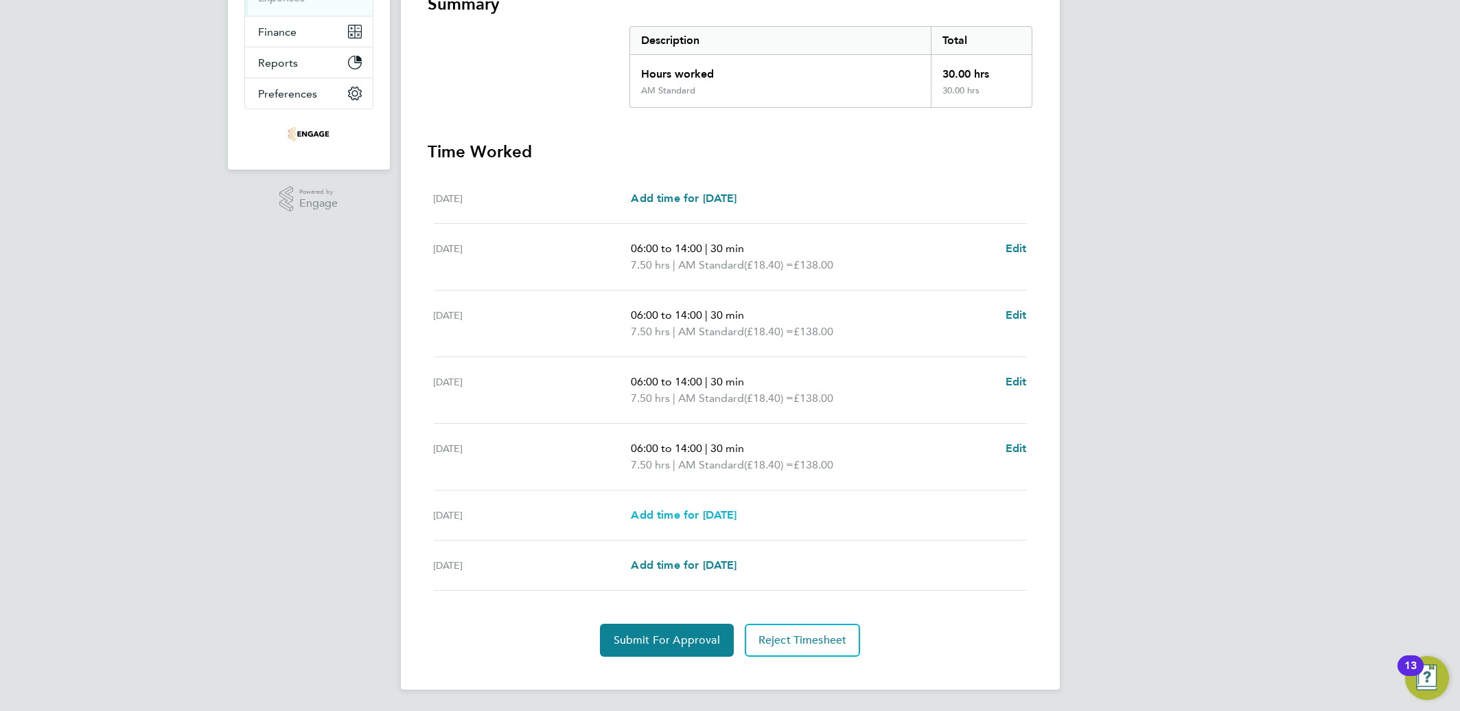
click at [711, 509] on span "Add time for [DATE]" at bounding box center [684, 514] width 106 height 13
select select "15"
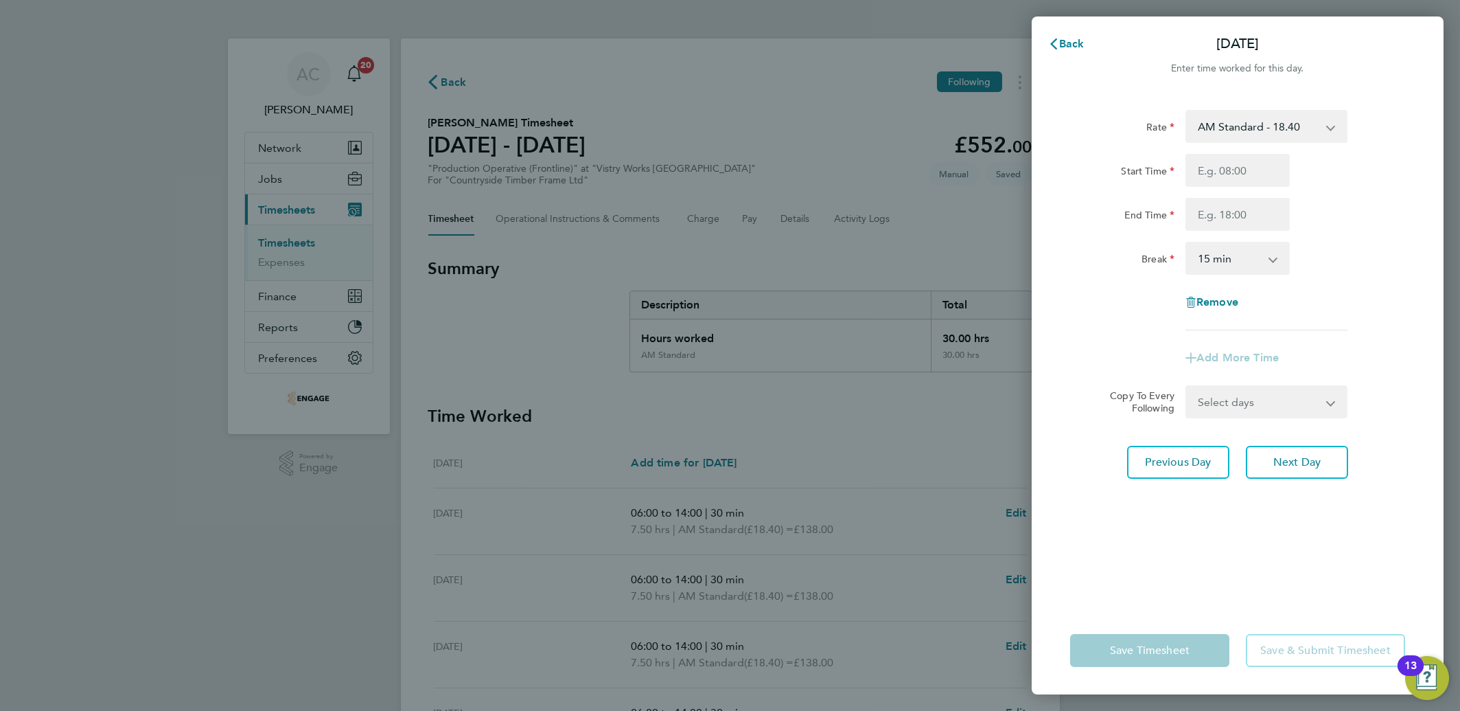
click at [1229, 129] on select "AM Standard - 18.40 OT 1 - 27.60 OT2 - 36.80 PM OT 2 - 40.11 PM OT 1 - 30.08 PM…" at bounding box center [1258, 126] width 143 height 30
select select "15"
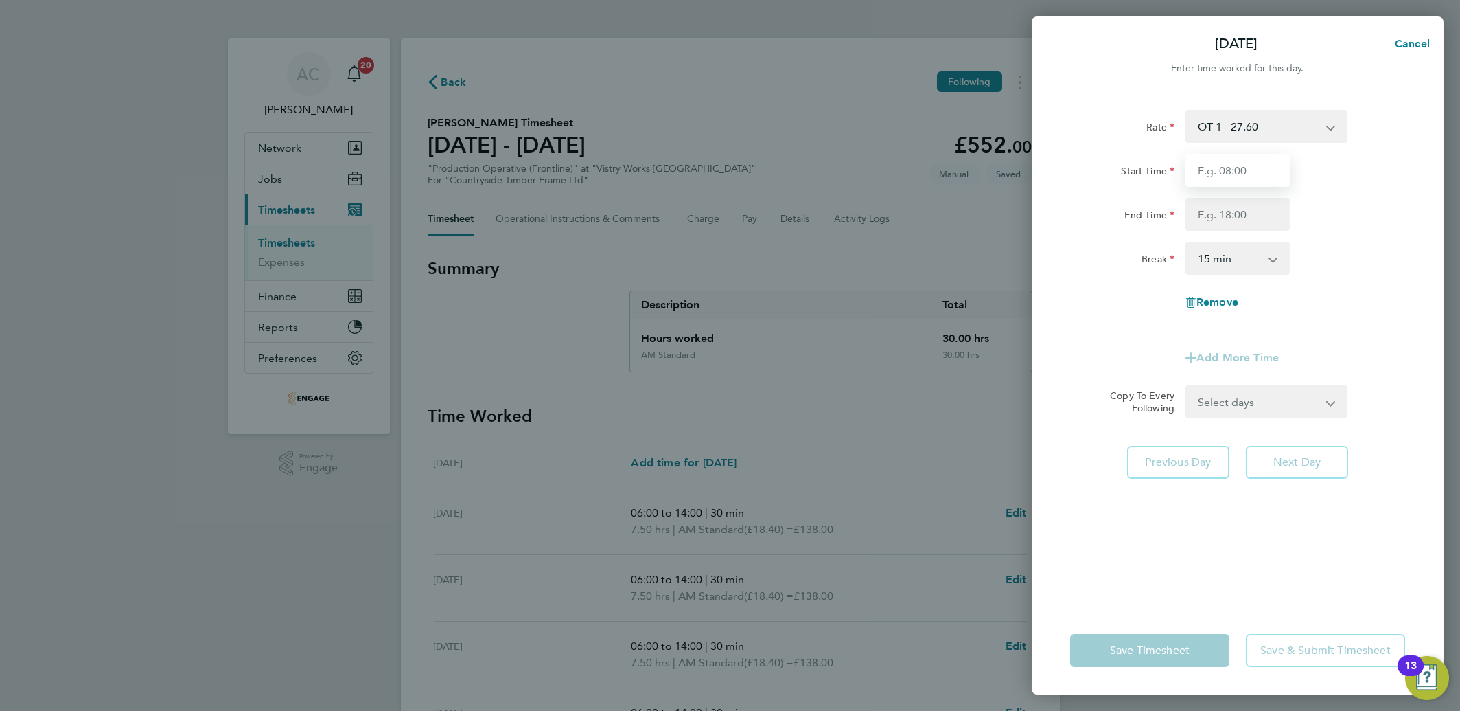
drag, startPoint x: 1225, startPoint y: 144, endPoint x: 1221, endPoint y: 181, distance: 37.3
click at [1221, 181] on input "Start Time" at bounding box center [1238, 170] width 104 height 33
type input "06:00"
click at [1131, 183] on div "Start Time" at bounding box center [1122, 170] width 115 height 33
click at [1216, 224] on input "End Time" at bounding box center [1238, 214] width 104 height 33
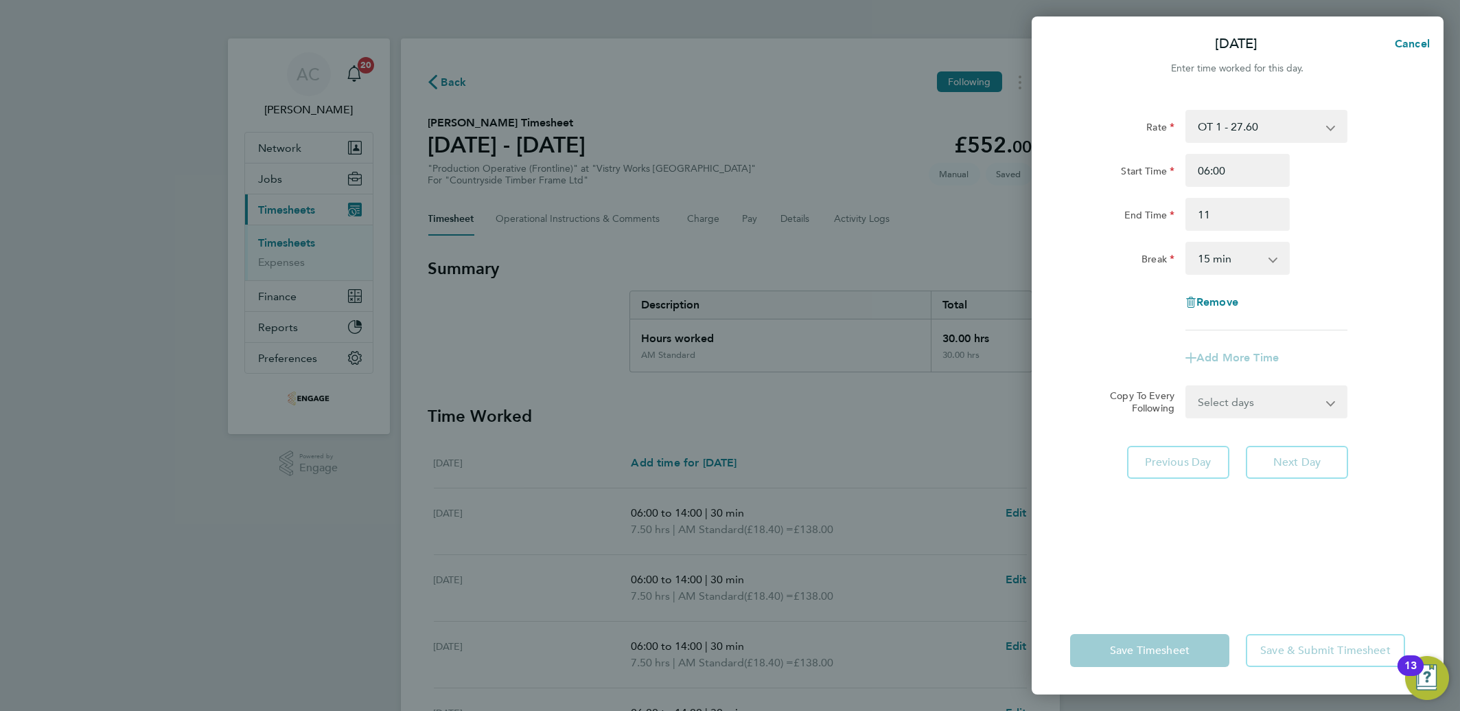
type input "11:00"
click at [1065, 209] on div "End Time" at bounding box center [1122, 214] width 115 height 33
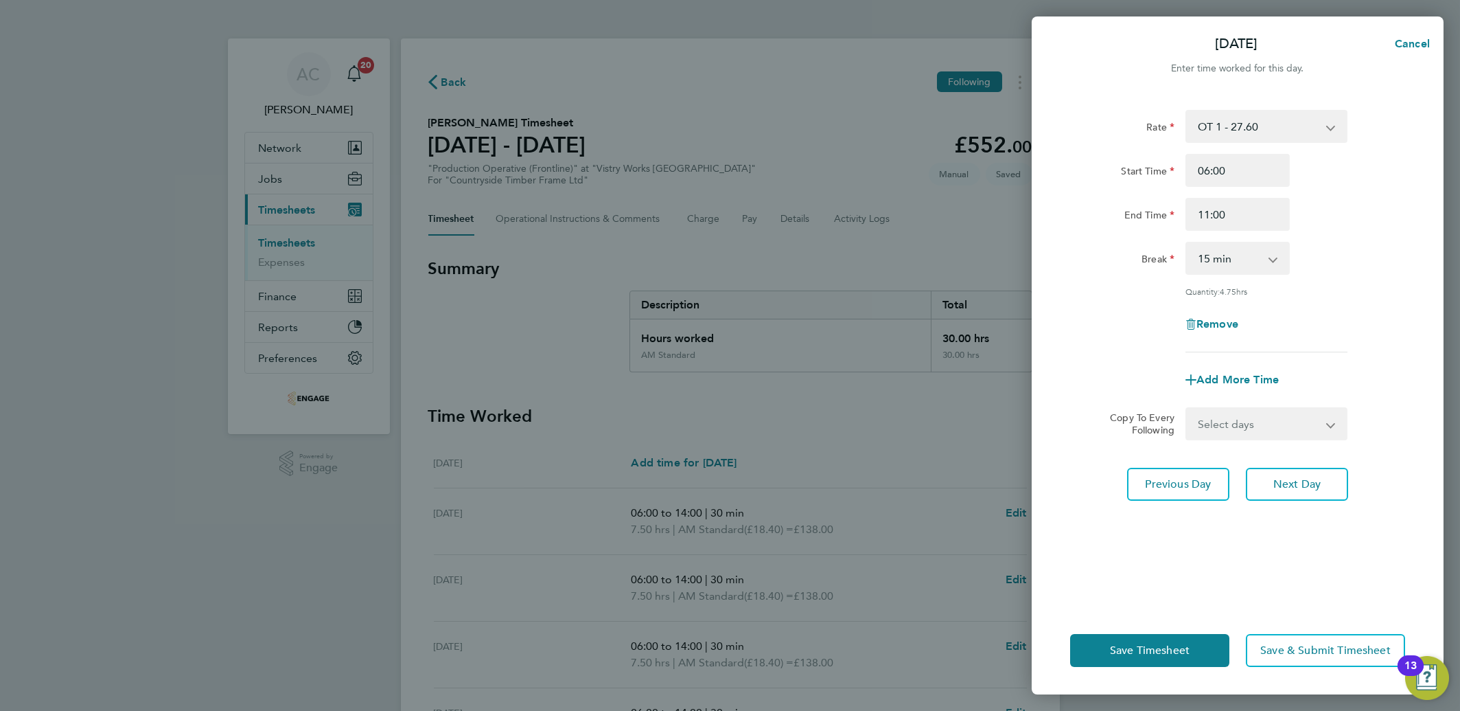
click at [1238, 265] on select "0 min 15 min 30 min 45 min 60 min 75 min 90 min" at bounding box center [1229, 258] width 85 height 30
select select "0"
click at [1187, 243] on select "0 min 15 min 30 min 45 min 60 min 75 min 90 min" at bounding box center [1229, 258] width 85 height 30
click at [1164, 656] on button "Save Timesheet" at bounding box center [1149, 650] width 159 height 33
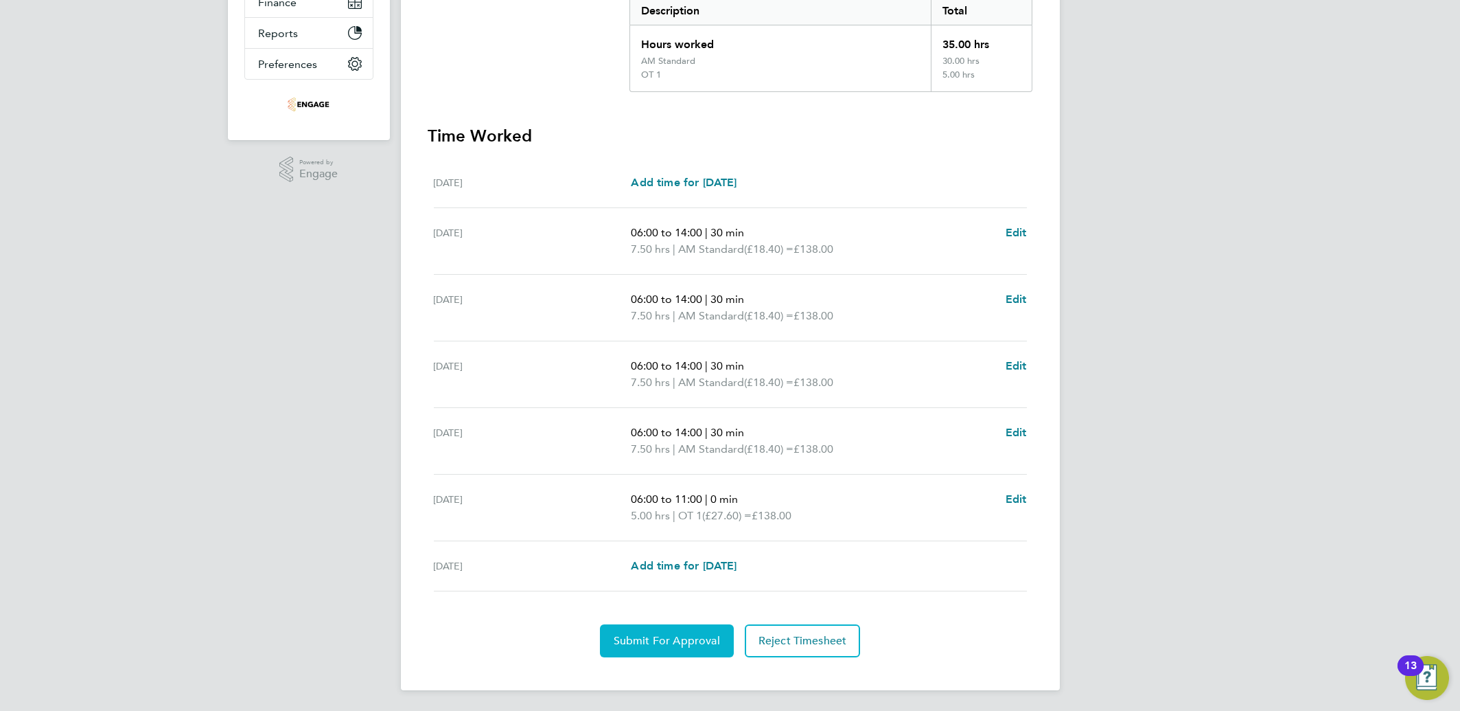
click at [672, 642] on span "Submit For Approval" at bounding box center [667, 641] width 106 height 14
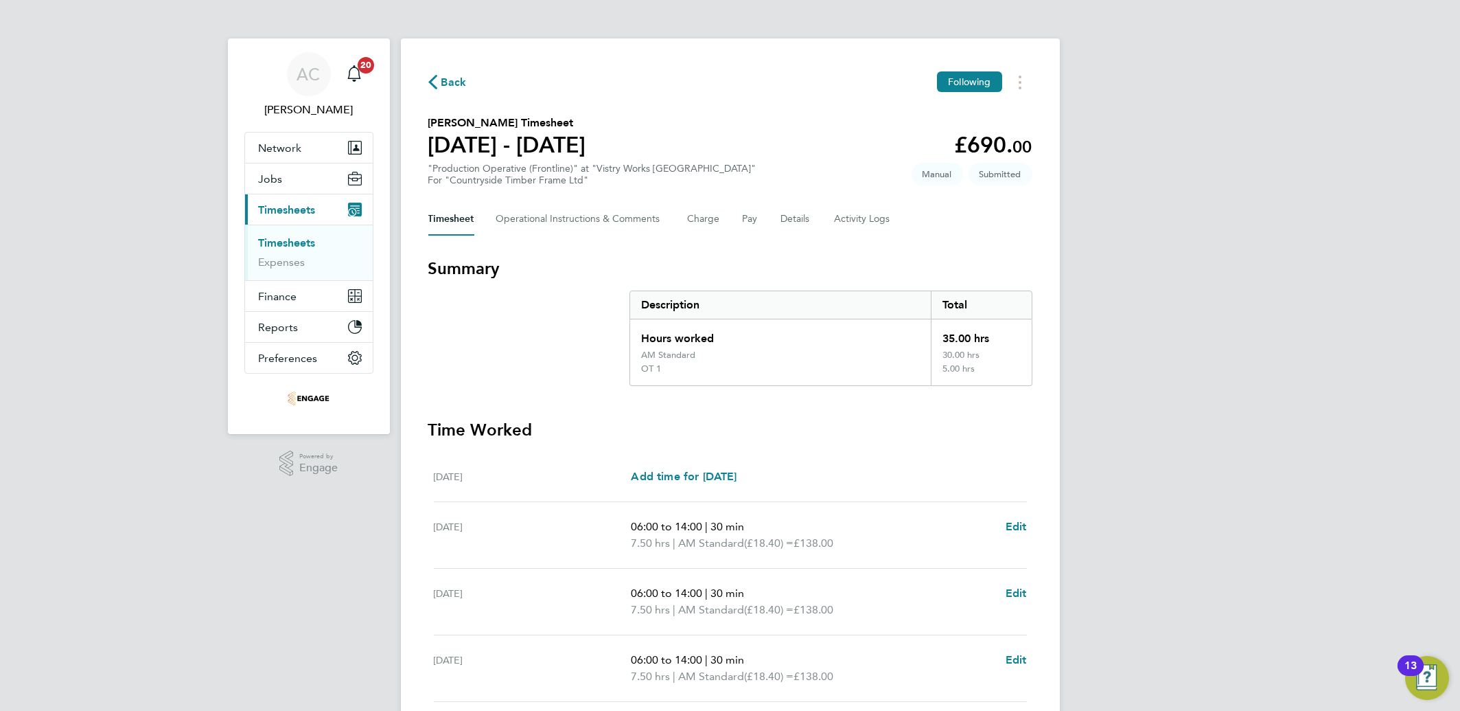
click at [277, 246] on link "Timesheets" at bounding box center [287, 242] width 57 height 13
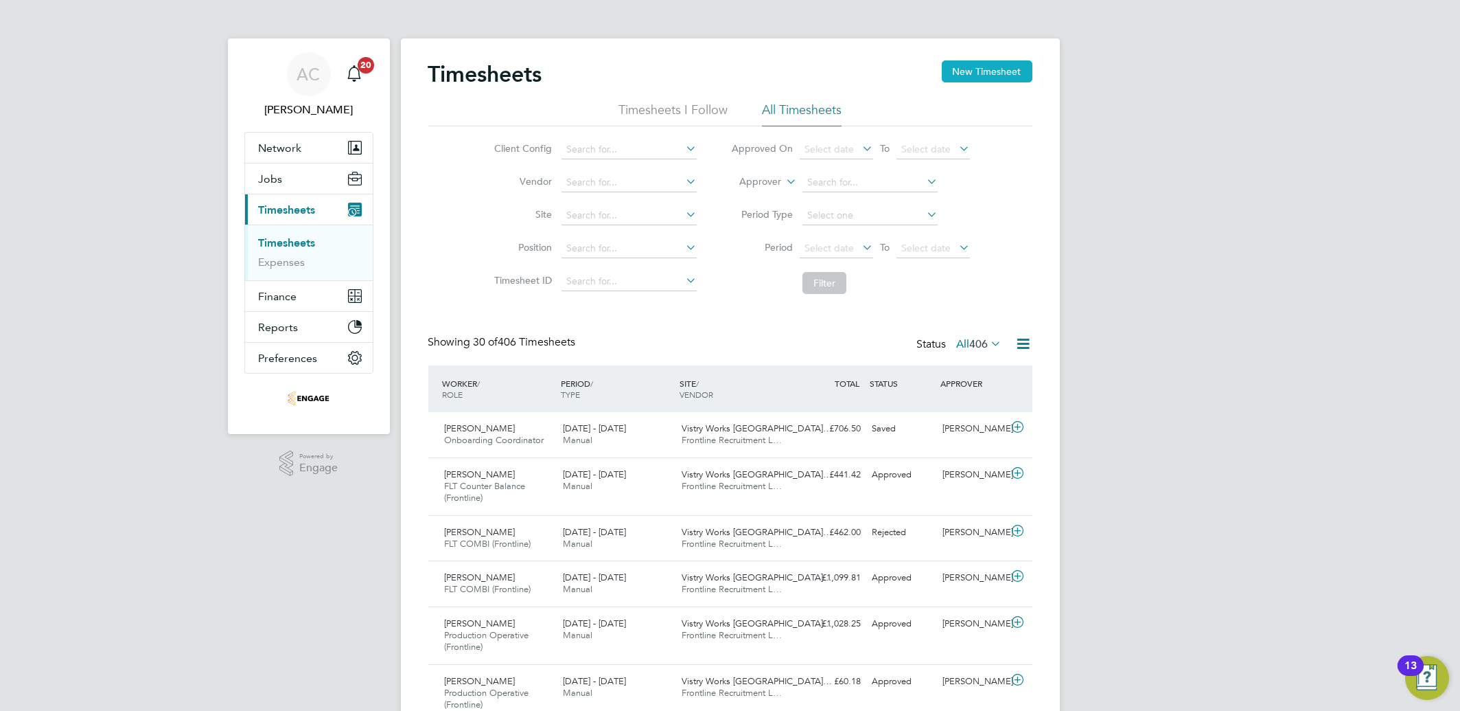
click at [991, 61] on button "New Timesheet" at bounding box center [987, 71] width 91 height 22
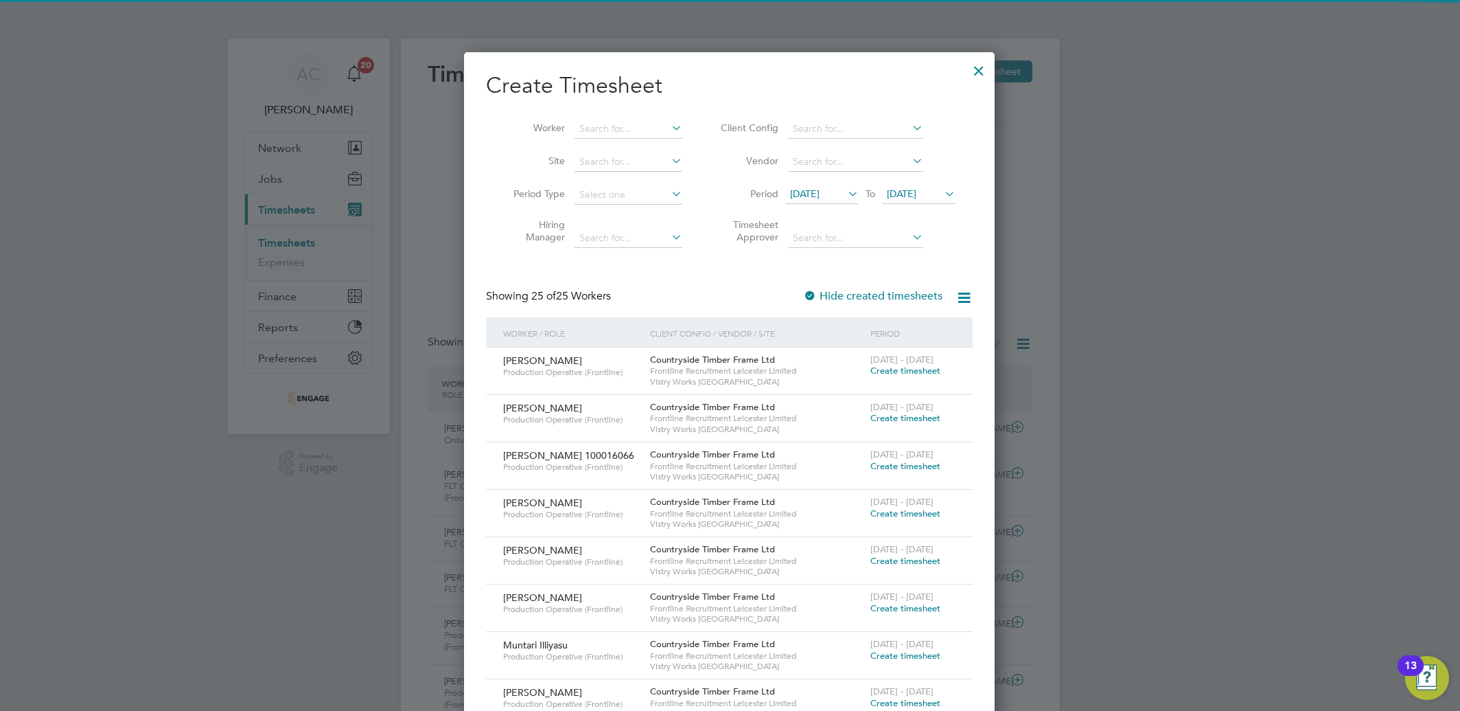
click at [822, 185] on div "18 Aug 2025 To 25 Aug 2025" at bounding box center [870, 194] width 170 height 19
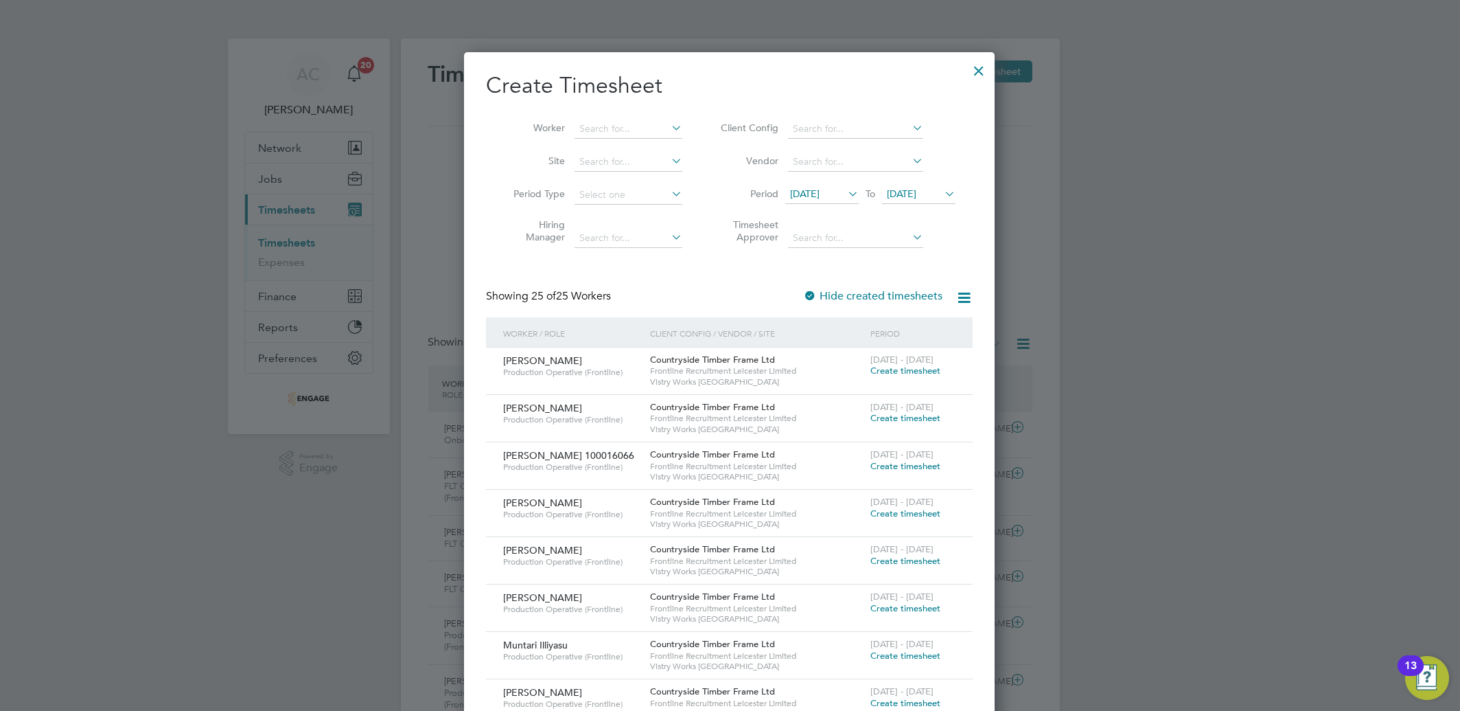
click at [822, 203] on span "[DATE]" at bounding box center [821, 194] width 73 height 19
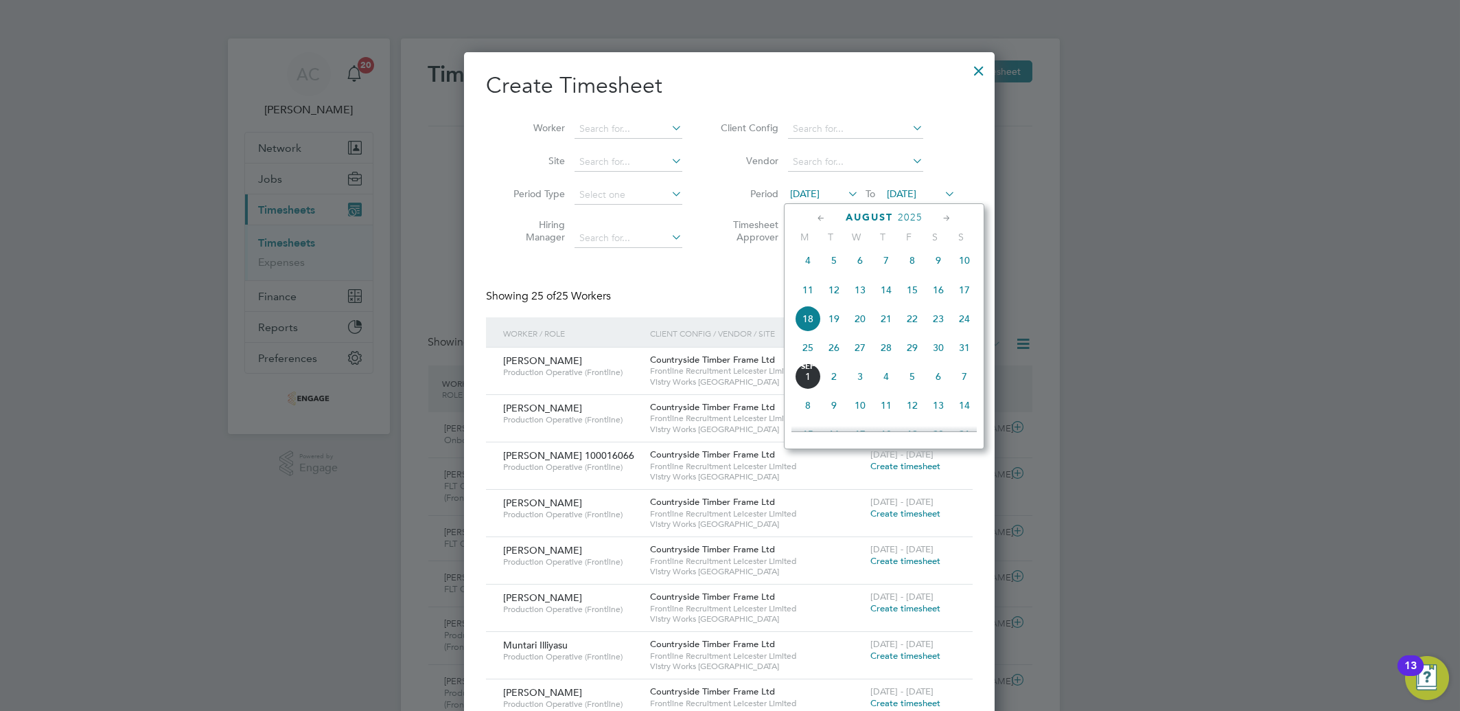
click at [813, 357] on span "25" at bounding box center [808, 347] width 26 height 26
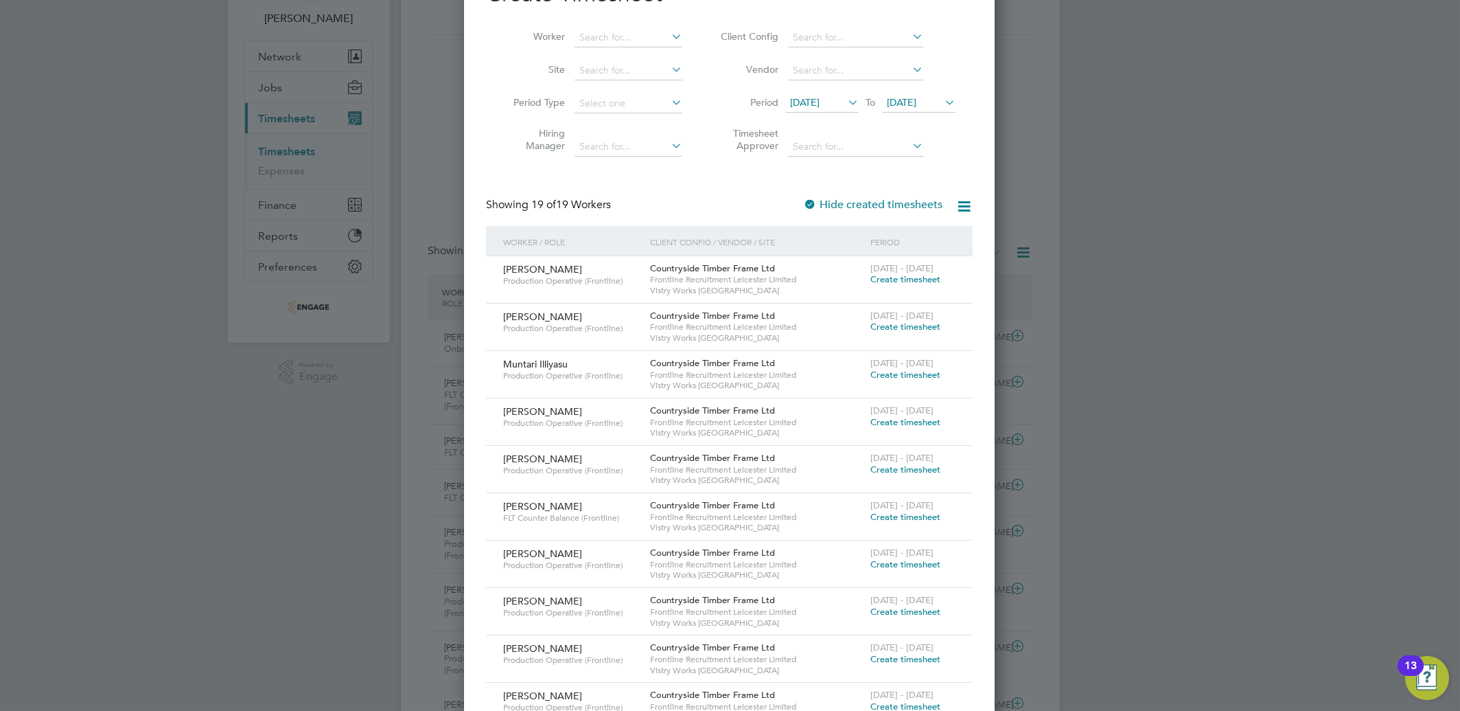
click at [889, 562] on span "Create timesheet" at bounding box center [905, 564] width 70 height 12
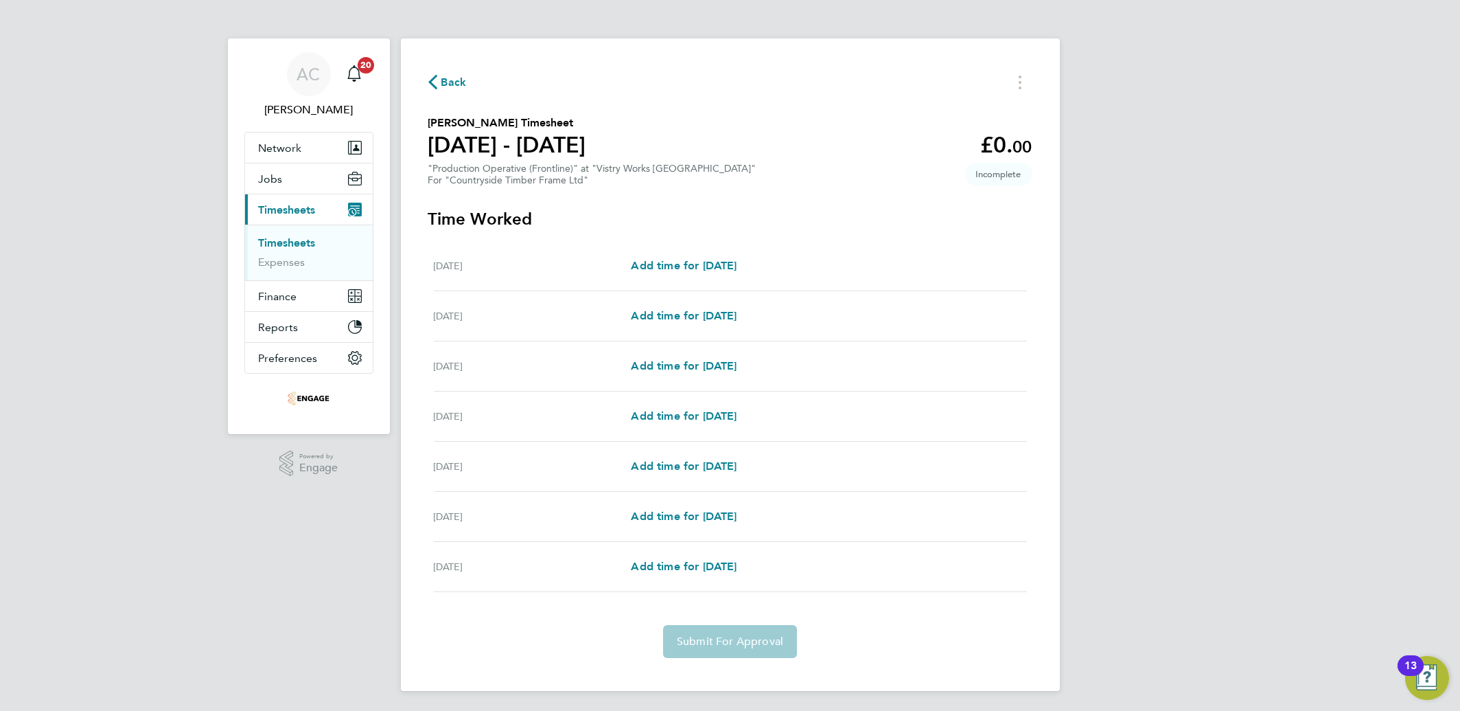
click at [661, 324] on div "[DATE] Add time for [DATE] Add time for [DATE]" at bounding box center [730, 316] width 593 height 50
click at [662, 318] on span "Add time for [DATE]" at bounding box center [684, 315] width 106 height 13
select select "15"
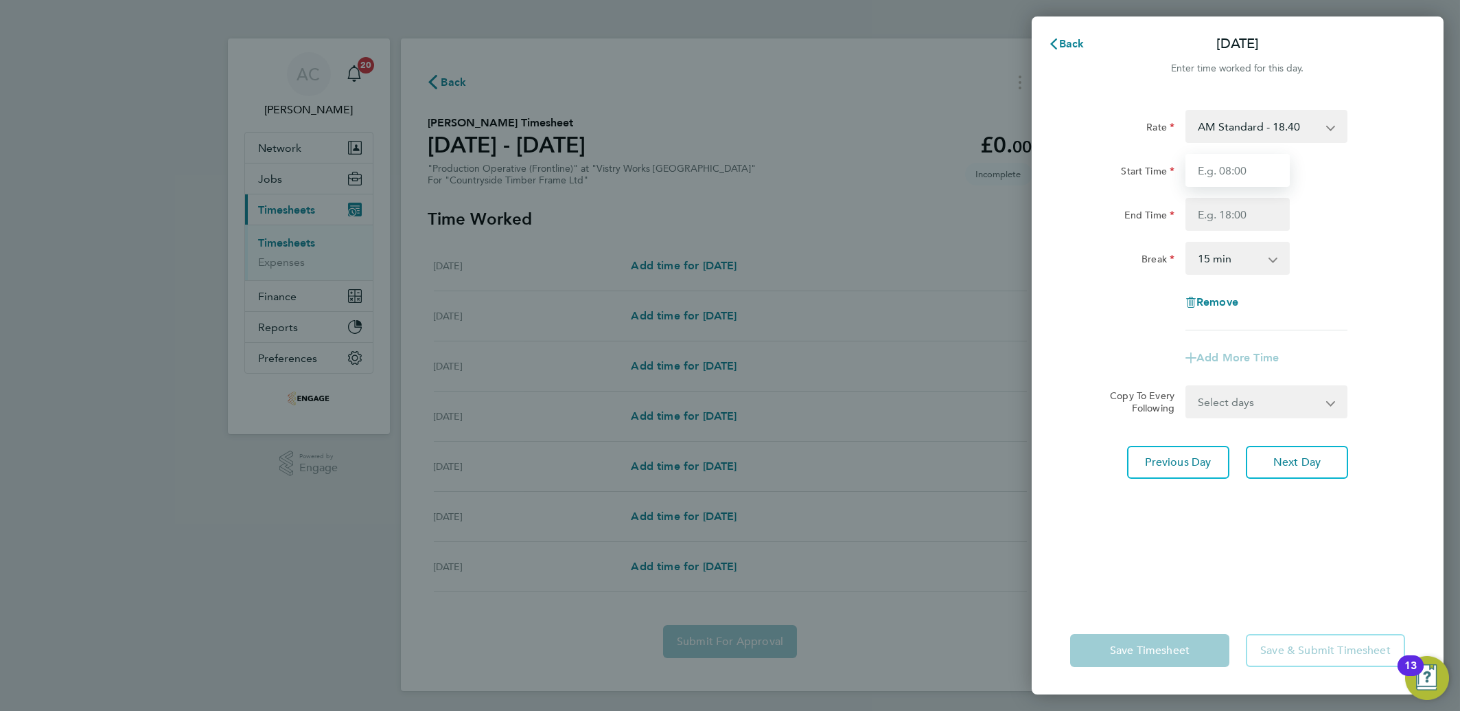
click at [1236, 164] on input "Start Time" at bounding box center [1238, 170] width 104 height 33
type input "06:00"
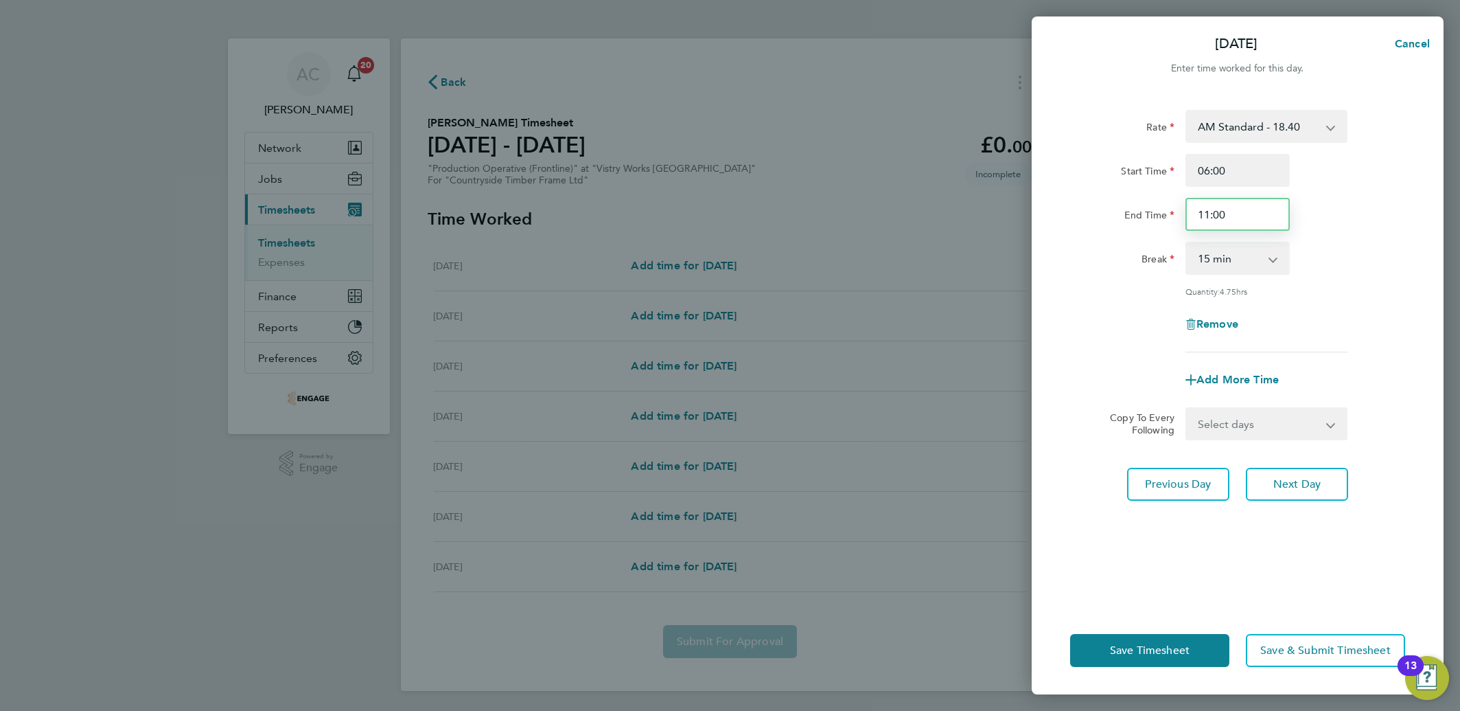
drag, startPoint x: 1207, startPoint y: 211, endPoint x: 1121, endPoint y: 205, distance: 86.1
click at [1121, 205] on div "End Time 11:00" at bounding box center [1238, 214] width 346 height 33
type input "14:00"
click at [1072, 178] on div "Start Time" at bounding box center [1122, 167] width 104 height 27
click at [1207, 250] on select "0 min 15 min 30 min 45 min 60 min 75 min 90 min" at bounding box center [1229, 258] width 85 height 30
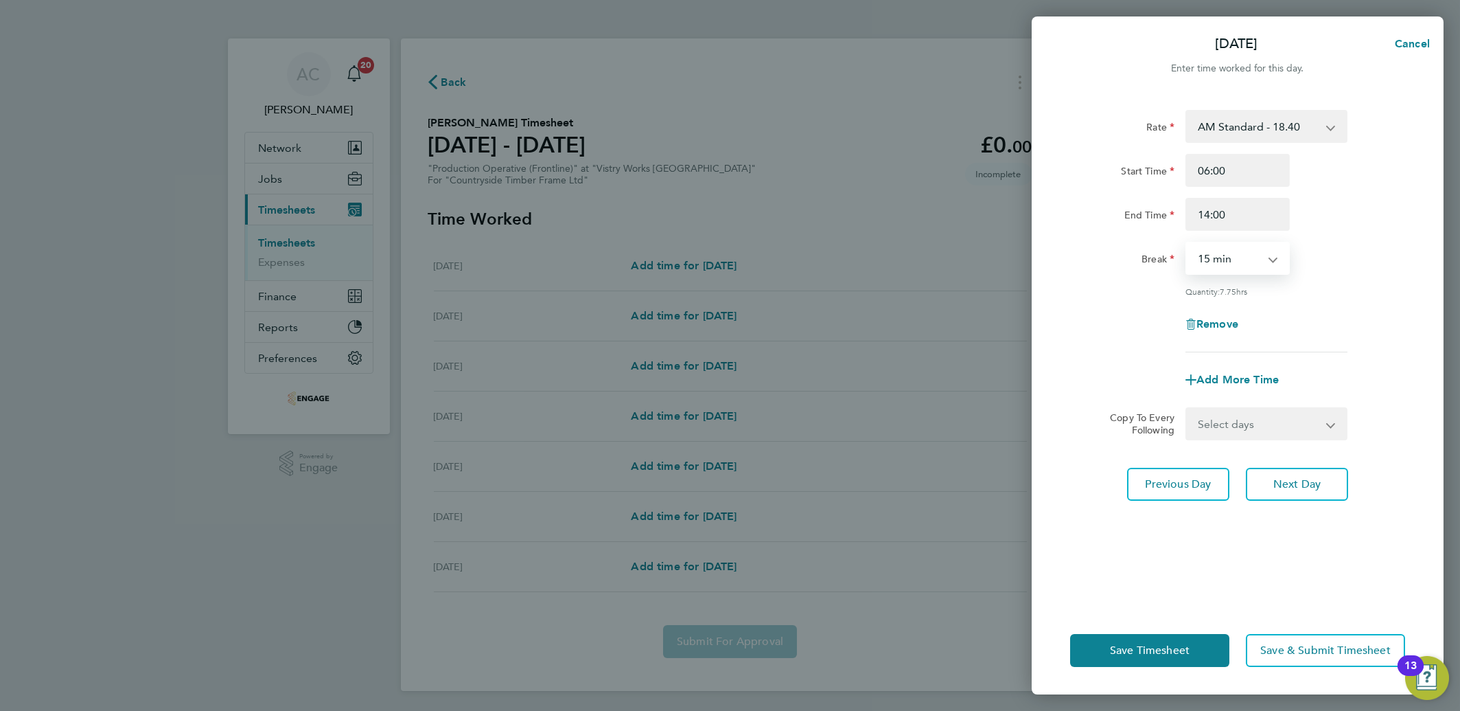
select select "30"
click at [1187, 243] on select "0 min 15 min 30 min 45 min 60 min 75 min 90 min" at bounding box center [1229, 258] width 85 height 30
click at [1243, 414] on select "Select days Day Weekday (Mon-Fri) Weekend (Sat-Sun) [DATE] [DATE] [DATE] [DATE]…" at bounding box center [1259, 423] width 144 height 30
select select "WEEKDAY"
click at [1187, 408] on select "Select days Day Weekday (Mon-Fri) Weekend (Sat-Sun) [DATE] [DATE] [DATE] [DATE]…" at bounding box center [1259, 423] width 144 height 30
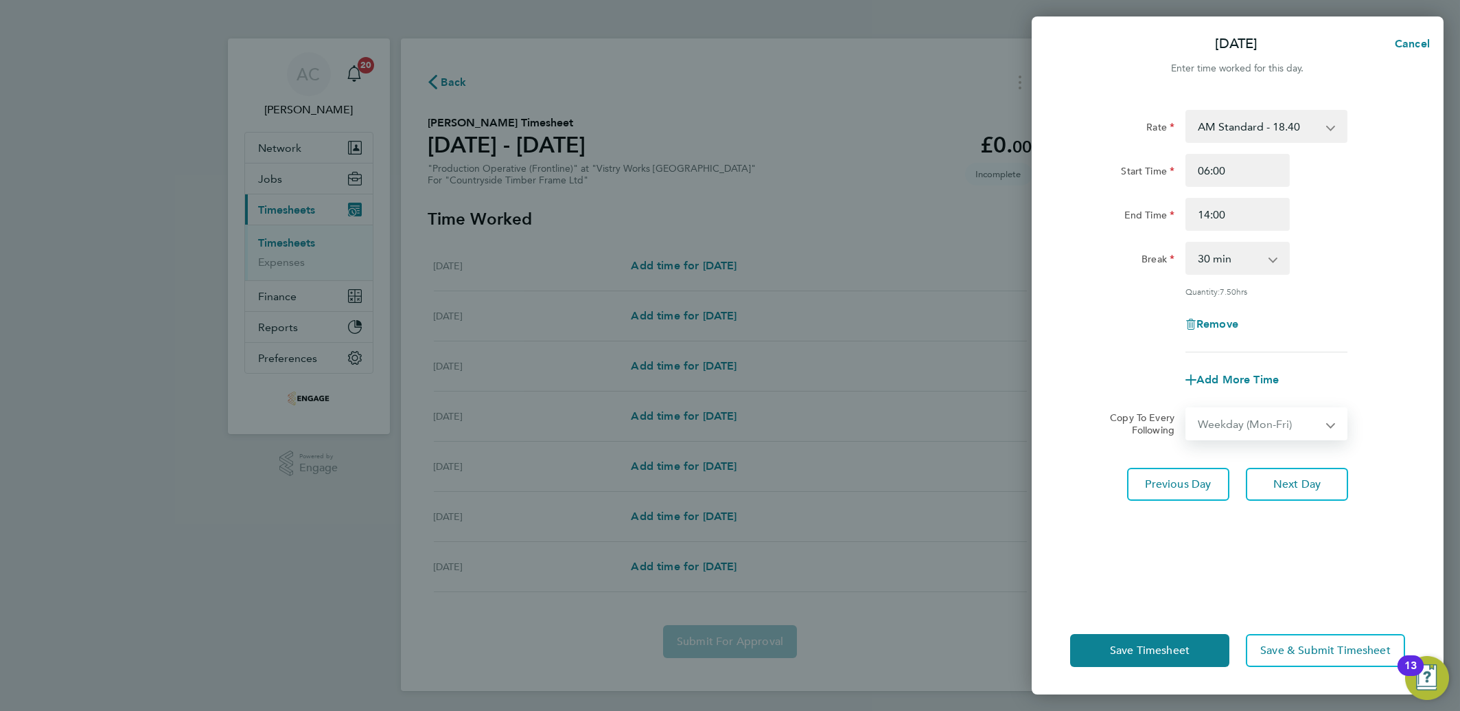
select select "[DATE]"
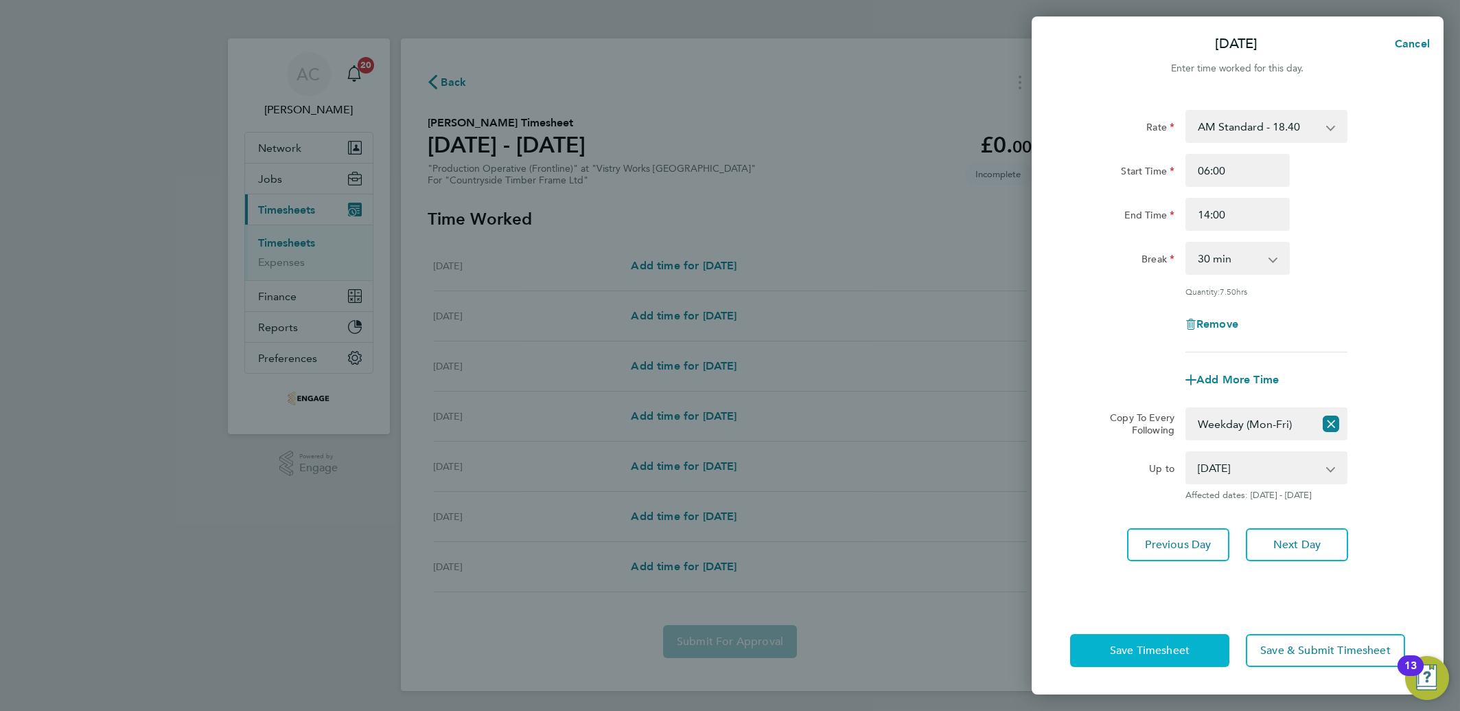
click at [1151, 647] on span "Save Timesheet" at bounding box center [1150, 650] width 80 height 14
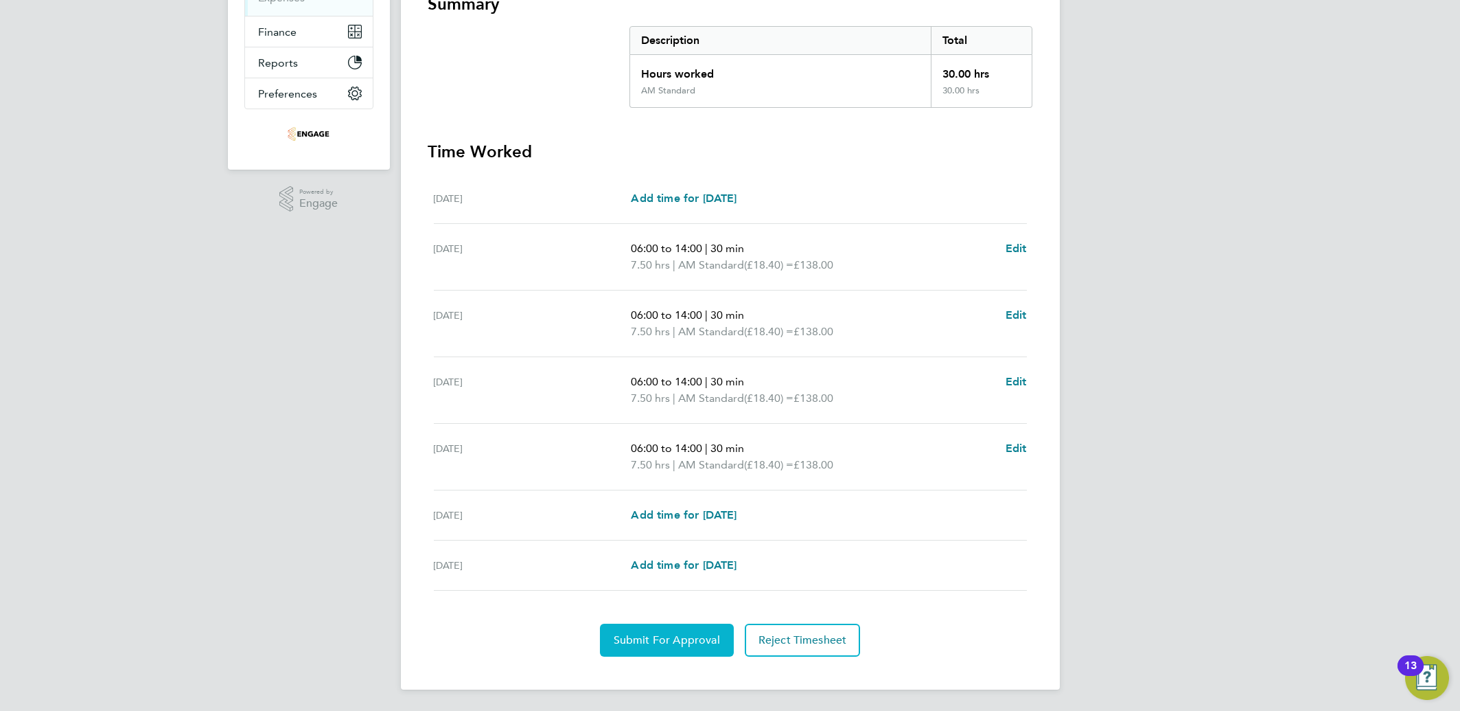
click at [669, 636] on span "Submit For Approval" at bounding box center [667, 640] width 106 height 14
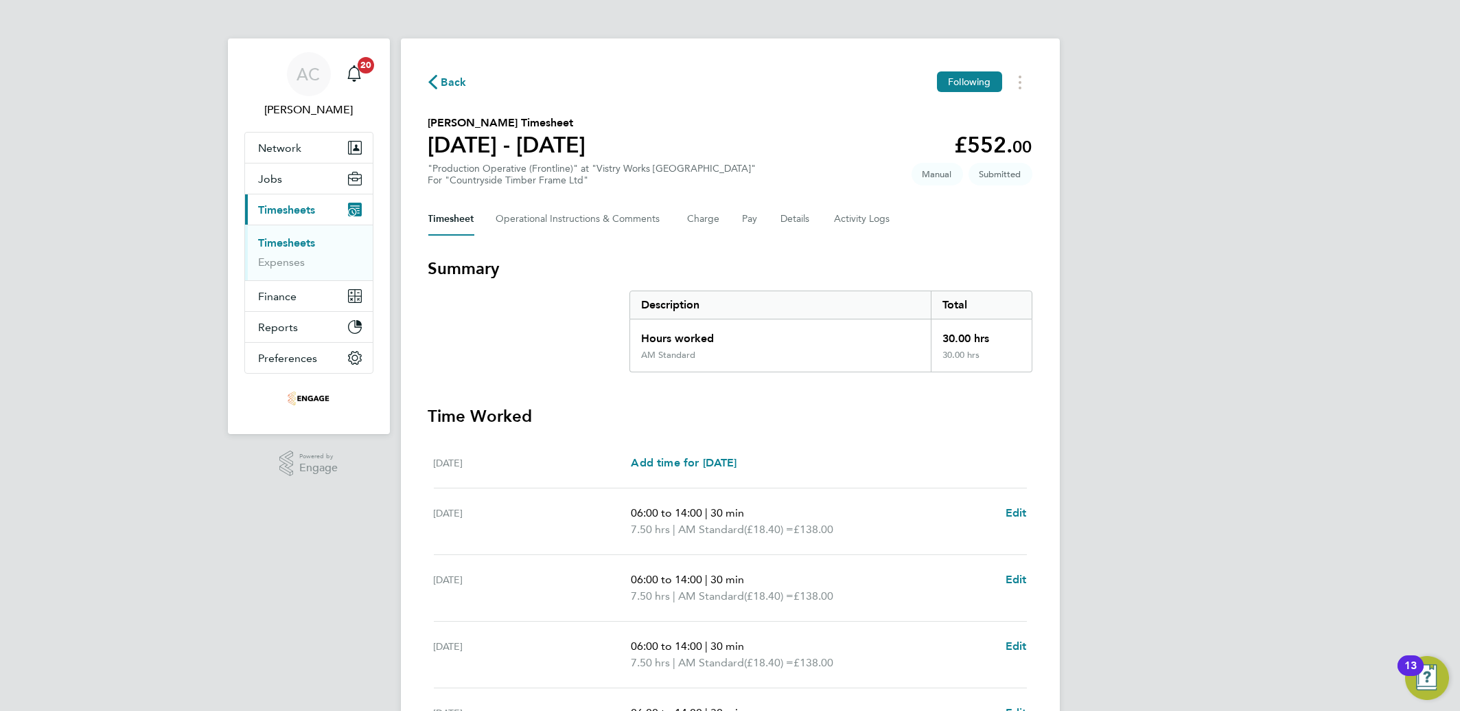
click at [299, 242] on link "Timesheets" at bounding box center [287, 242] width 57 height 13
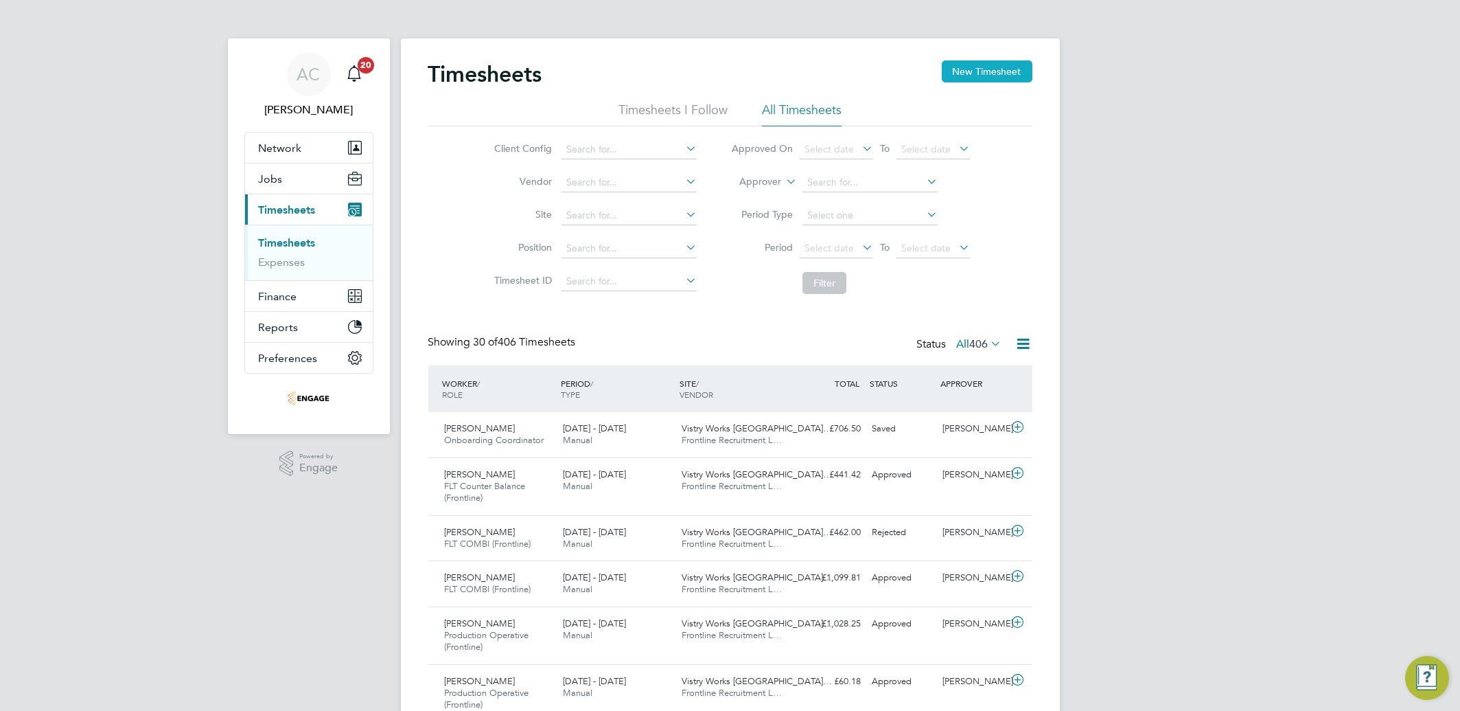
click at [960, 69] on button "New Timesheet" at bounding box center [987, 71] width 91 height 22
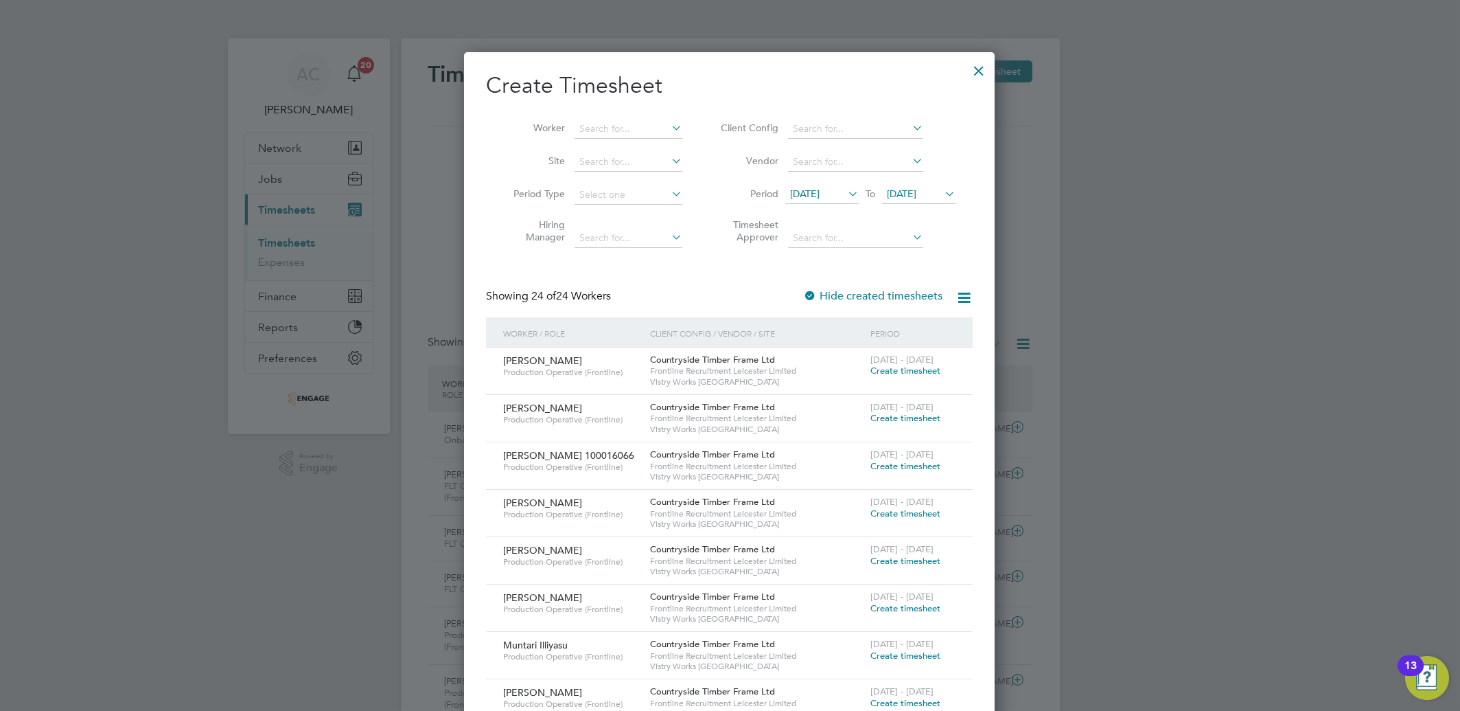
click at [800, 193] on span "[DATE]" at bounding box center [805, 193] width 30 height 12
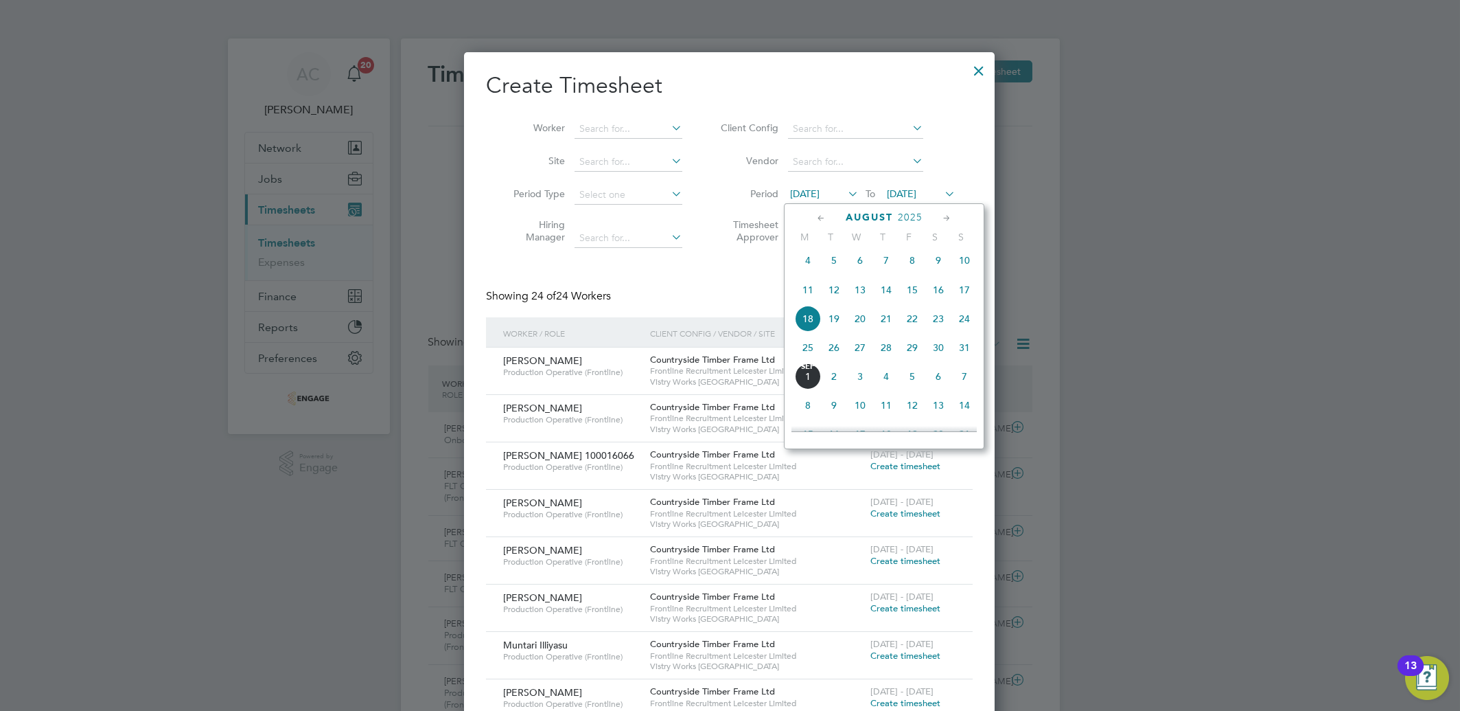
click at [805, 344] on span "25" at bounding box center [808, 347] width 26 height 26
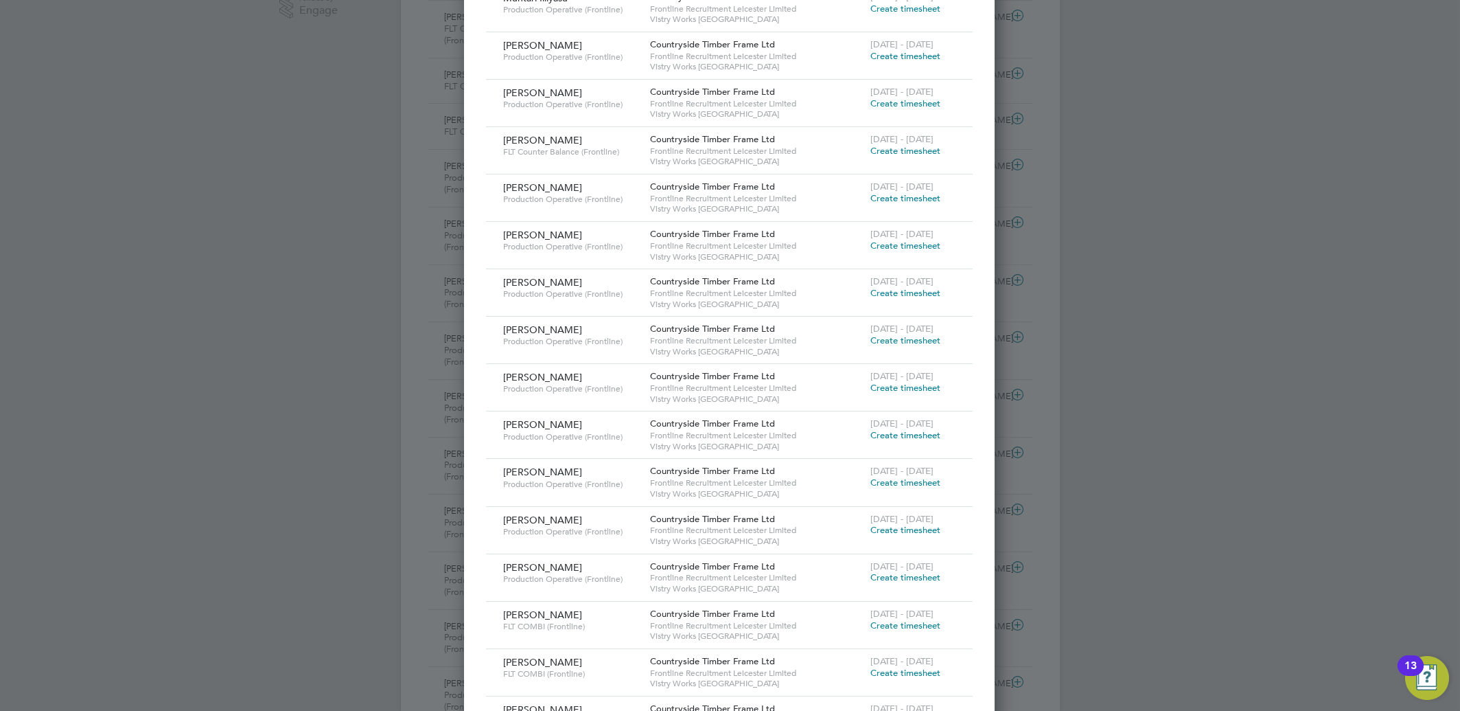
click at [905, 293] on span "Create timesheet" at bounding box center [905, 293] width 70 height 12
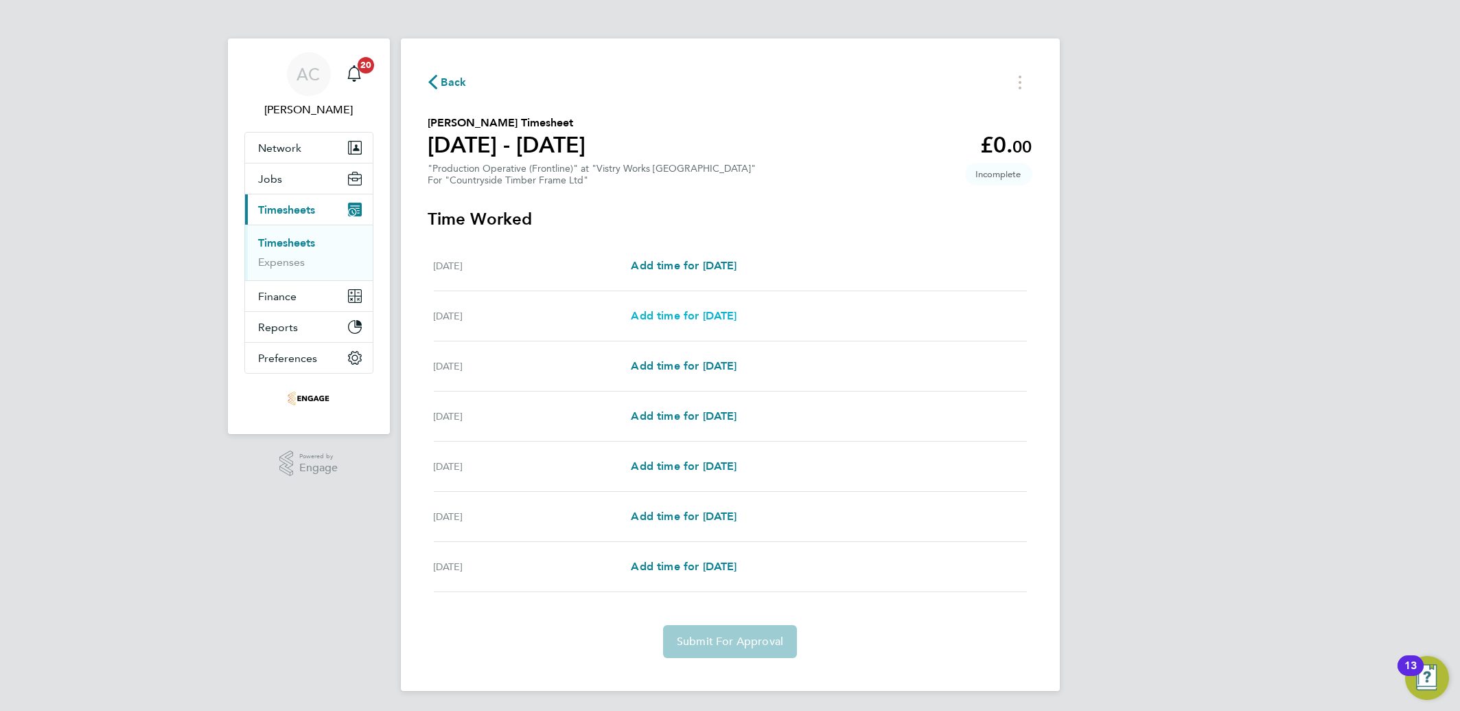
click at [663, 311] on span "Add time for [DATE]" at bounding box center [684, 315] width 106 height 13
select select "15"
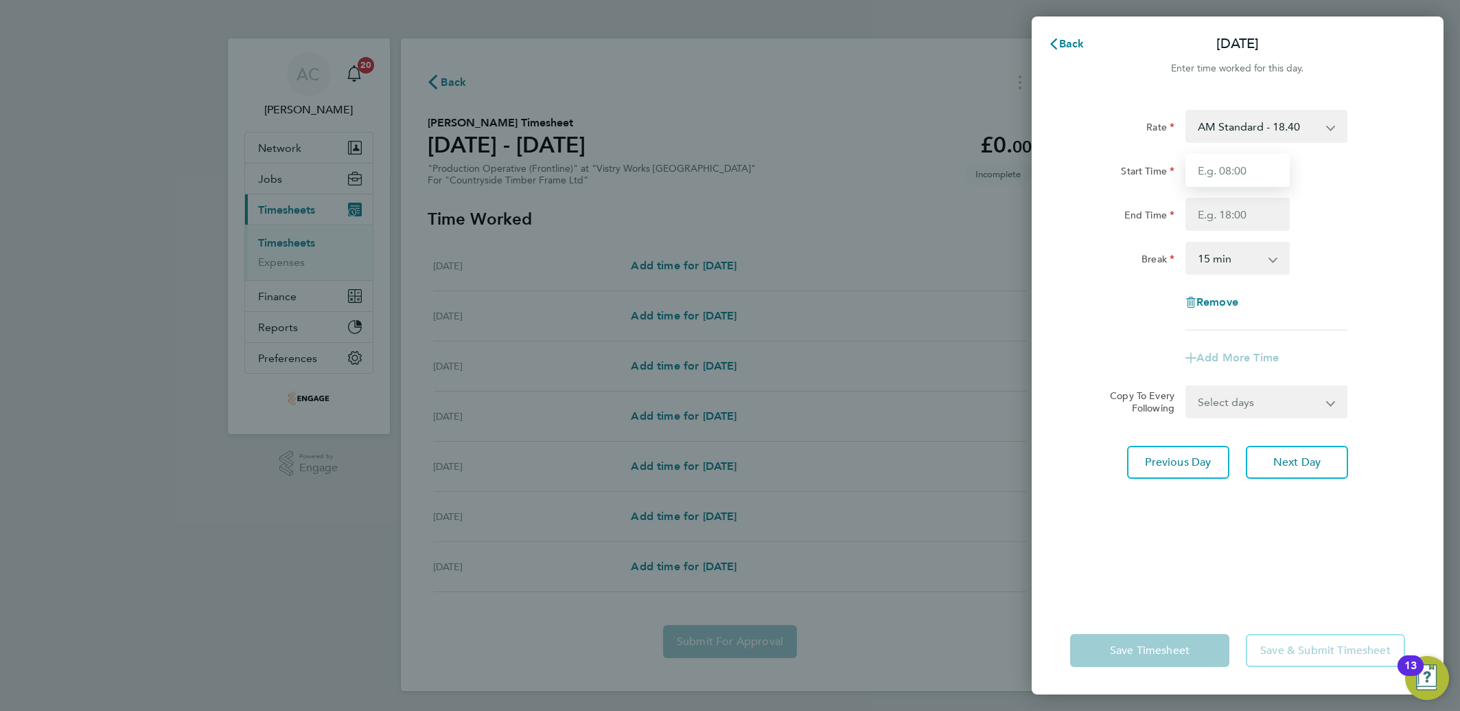
click at [1230, 176] on input "Start Time" at bounding box center [1238, 170] width 104 height 33
type input "06:00"
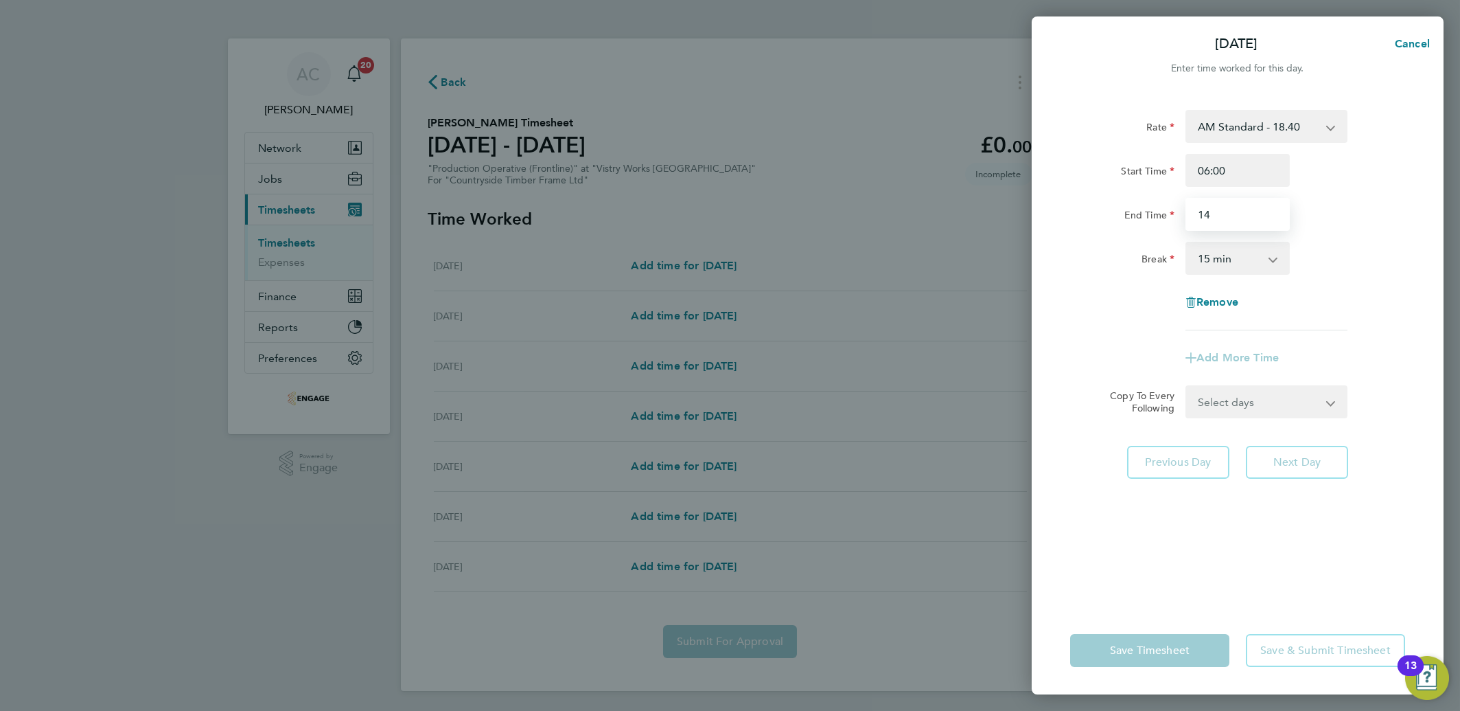
type input "14:00"
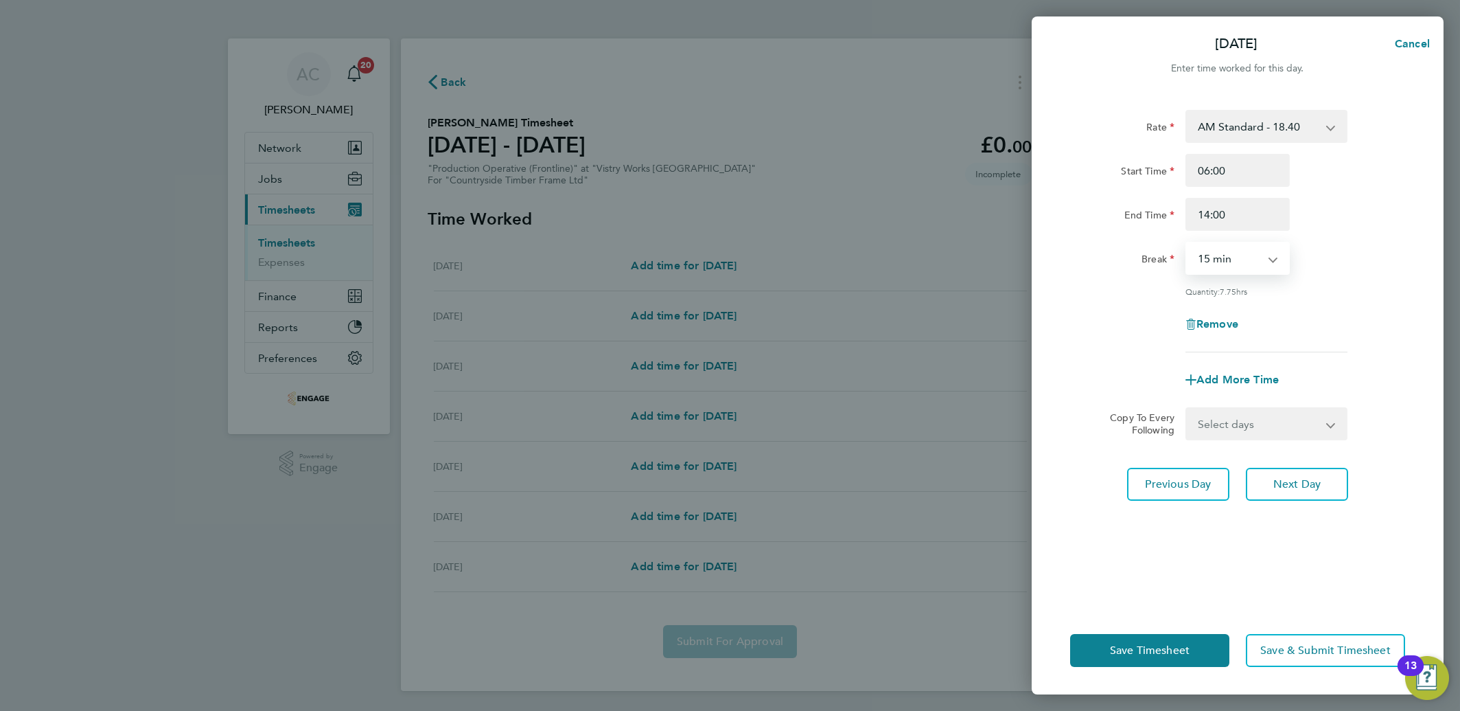
click at [1219, 260] on select "0 min 15 min 30 min 45 min 60 min 75 min 90 min" at bounding box center [1229, 258] width 85 height 30
select select "30"
click at [1187, 243] on select "0 min 15 min 30 min 45 min 60 min 75 min 90 min" at bounding box center [1229, 258] width 85 height 30
click at [1216, 432] on select "Select days Day Weekday (Mon-Fri) Weekend (Sat-Sun) [DATE] [DATE] [DATE] [DATE]…" at bounding box center [1259, 423] width 144 height 30
select select "WEEKDAY"
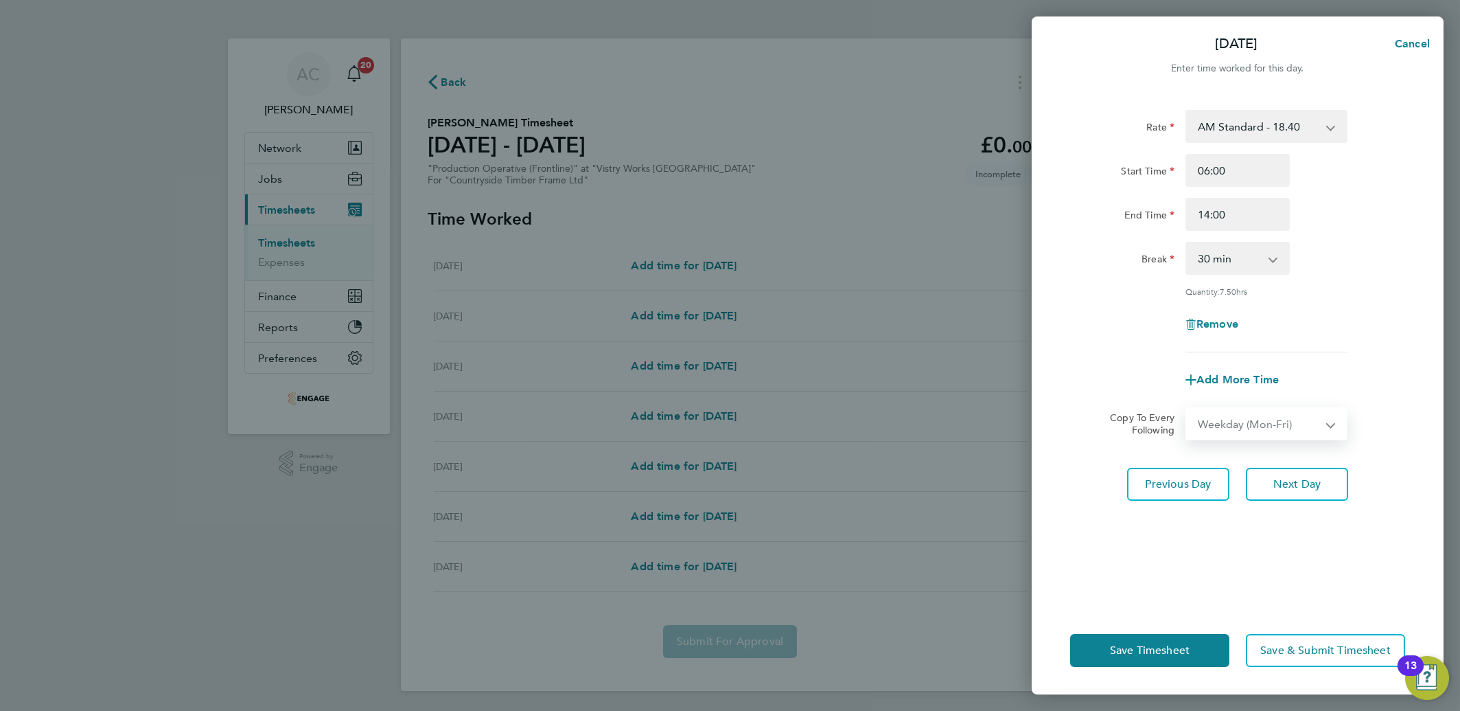
click at [1187, 408] on select "Select days Day Weekday (Mon-Fri) Weekend (Sat-Sun) [DATE] [DATE] [DATE] [DATE]…" at bounding box center [1259, 423] width 144 height 30
select select "[DATE]"
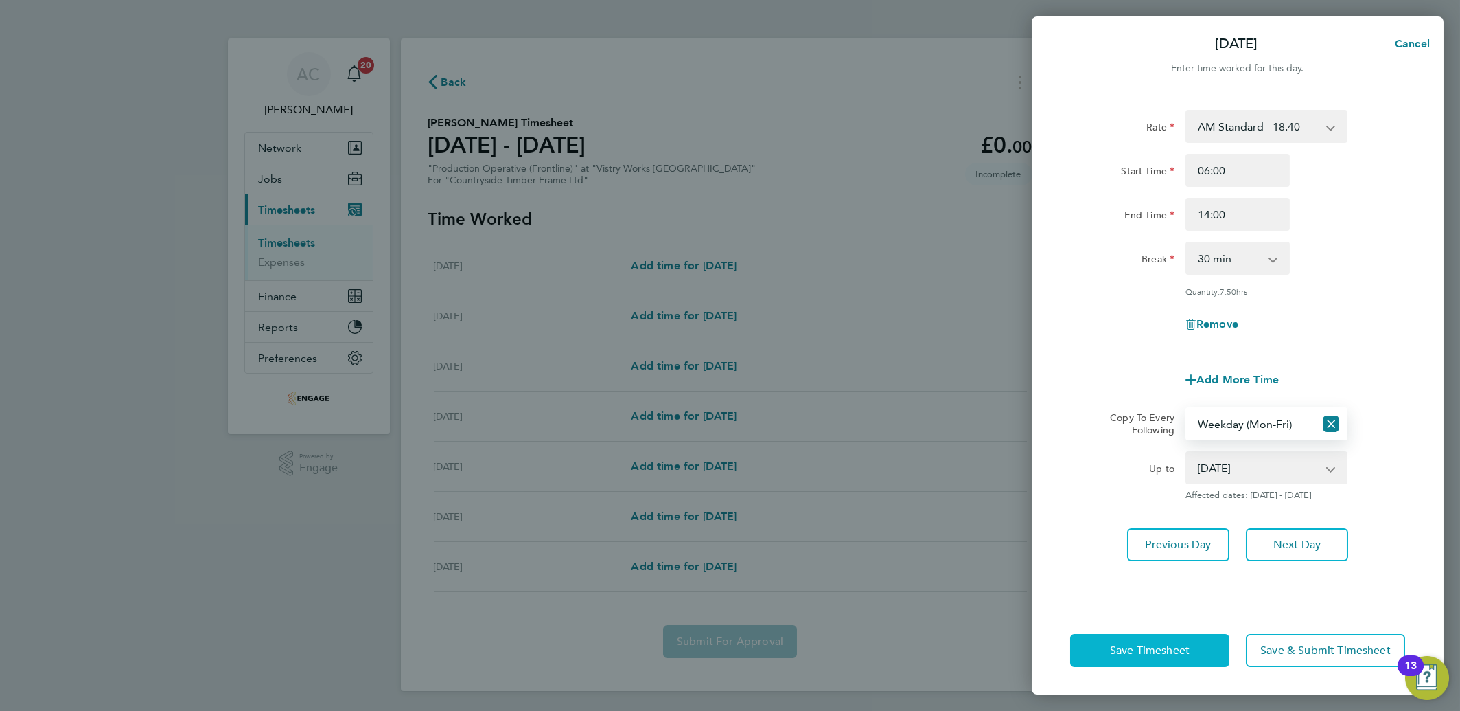
click at [1170, 649] on span "Save Timesheet" at bounding box center [1150, 650] width 80 height 14
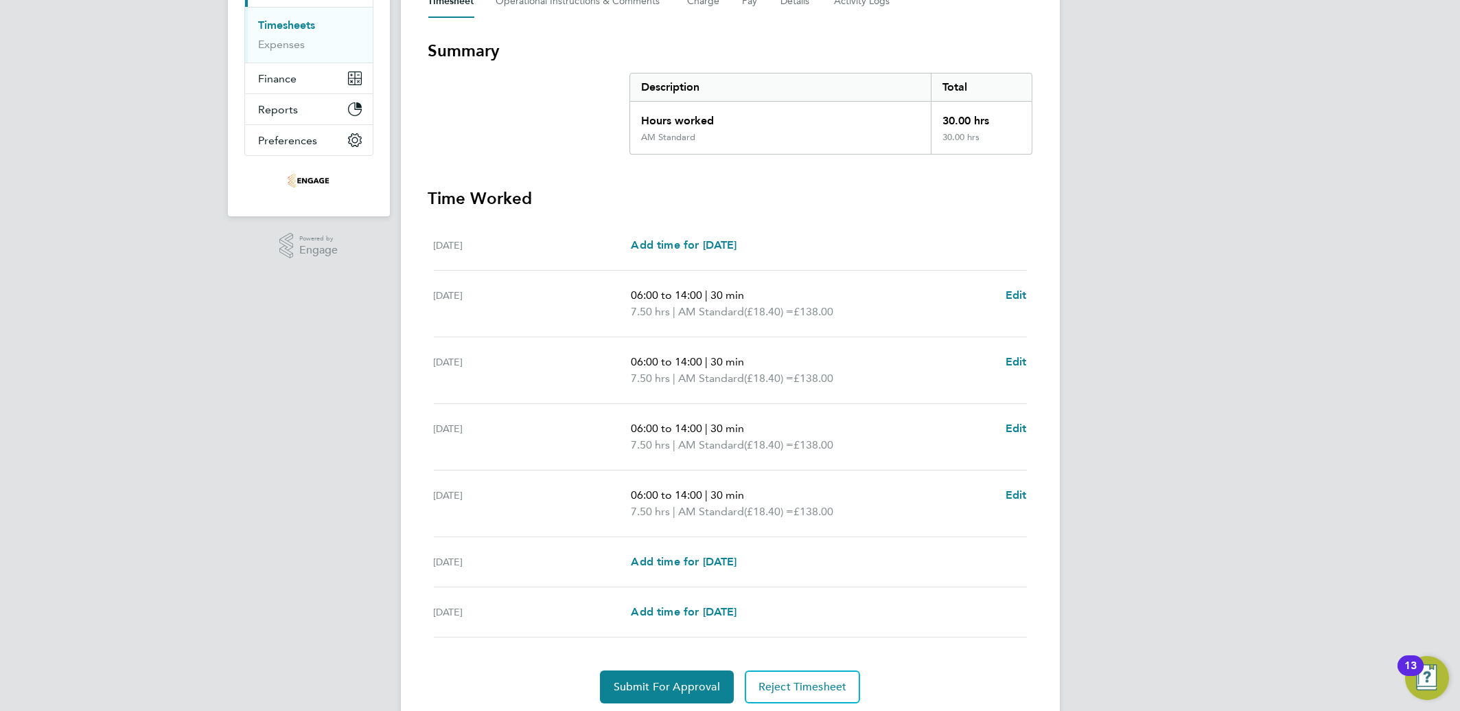
scroll to position [264, 0]
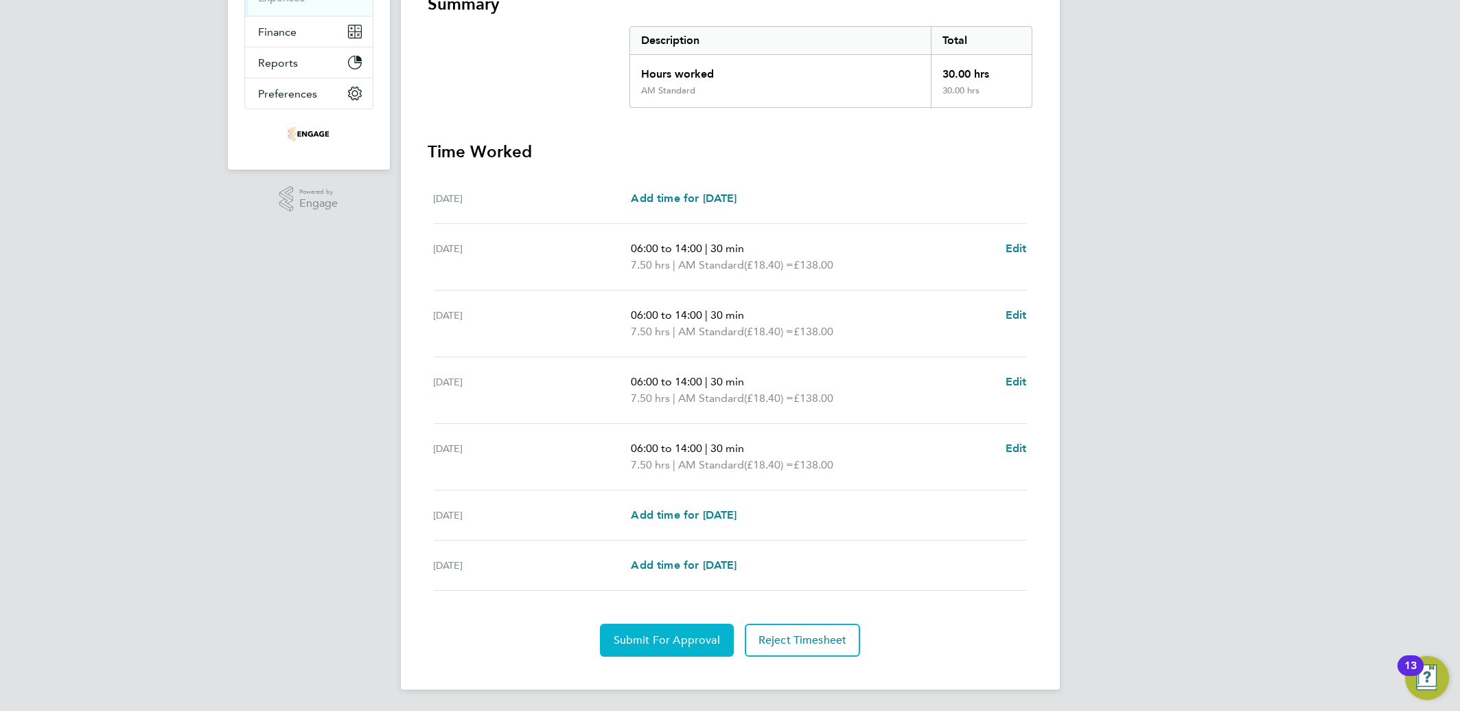
click at [657, 641] on span "Submit For Approval" at bounding box center [667, 640] width 106 height 14
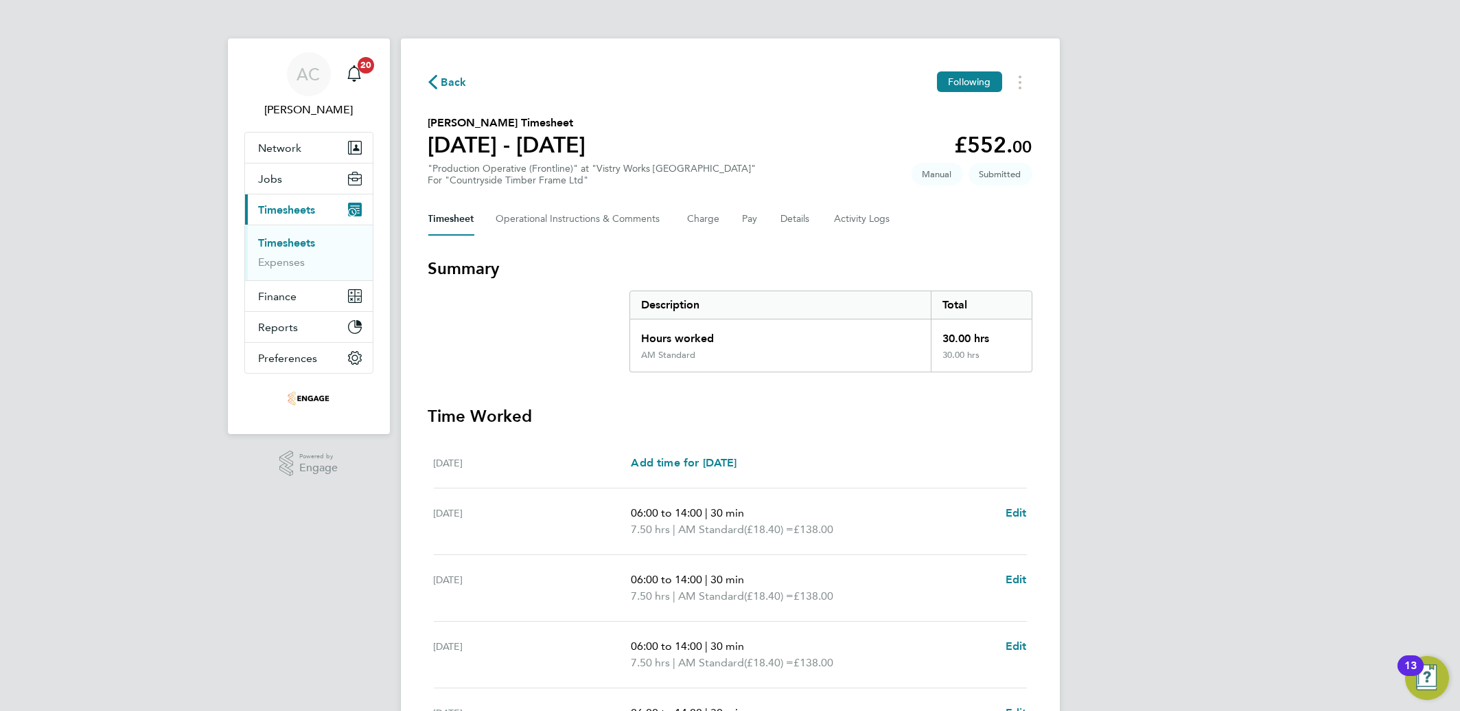
click at [288, 238] on link "Timesheets" at bounding box center [287, 242] width 57 height 13
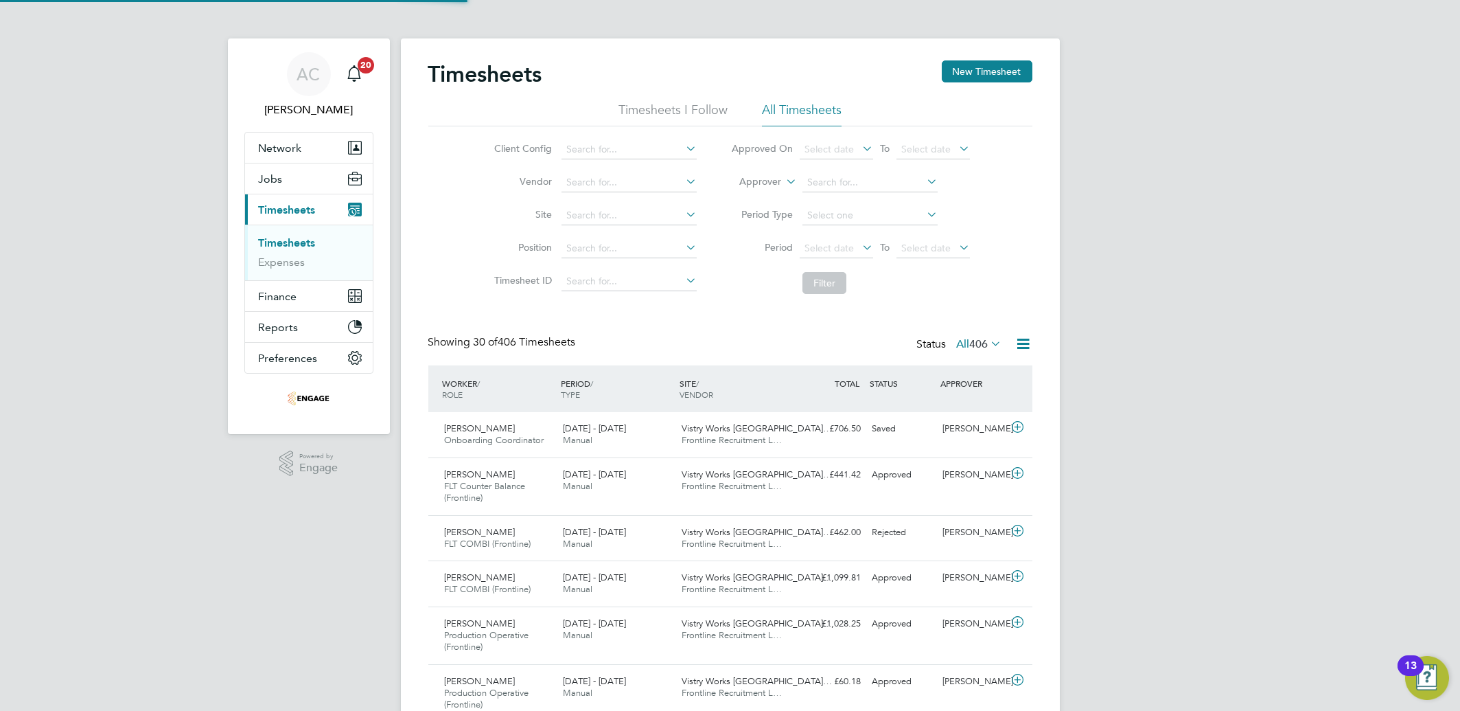
scroll to position [34, 119]
click at [845, 253] on span "Select date" at bounding box center [829, 248] width 49 height 12
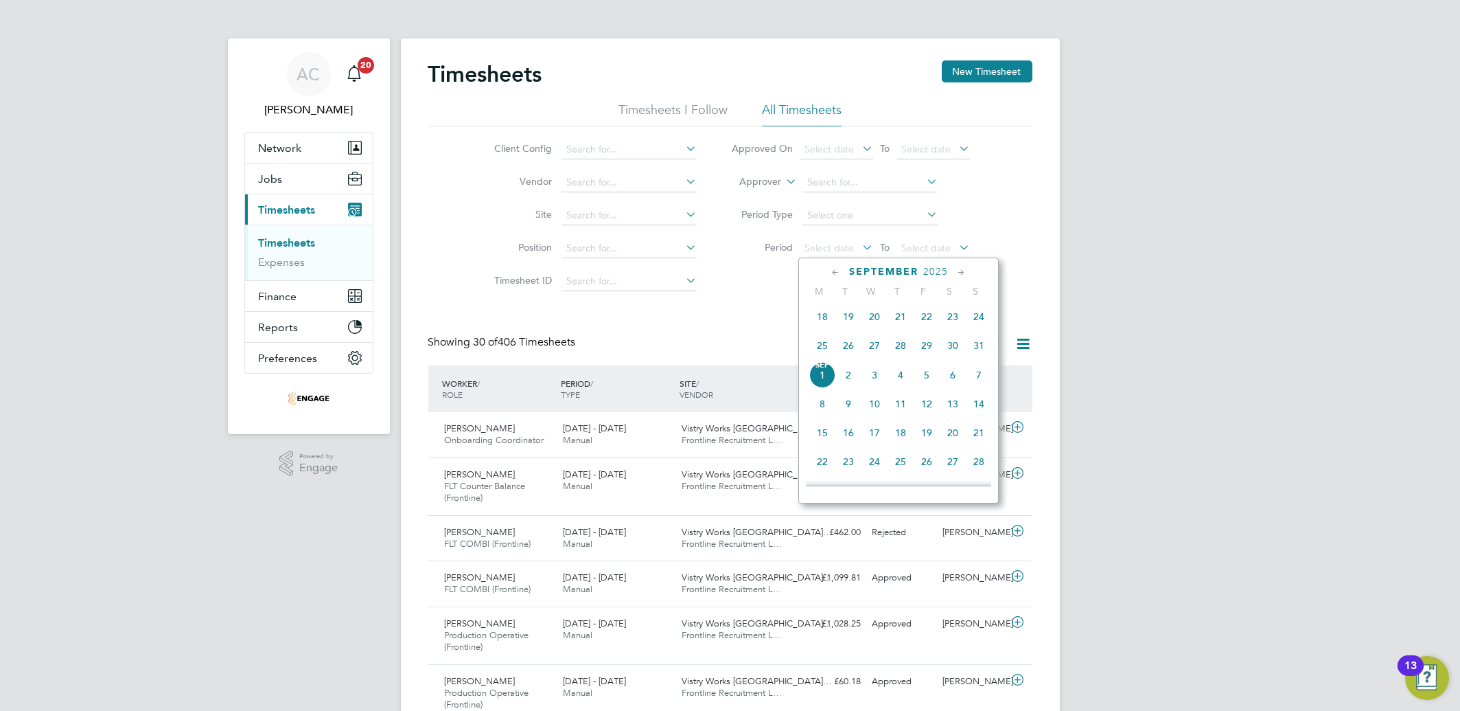
click at [814, 351] on span "25" at bounding box center [822, 345] width 26 height 26
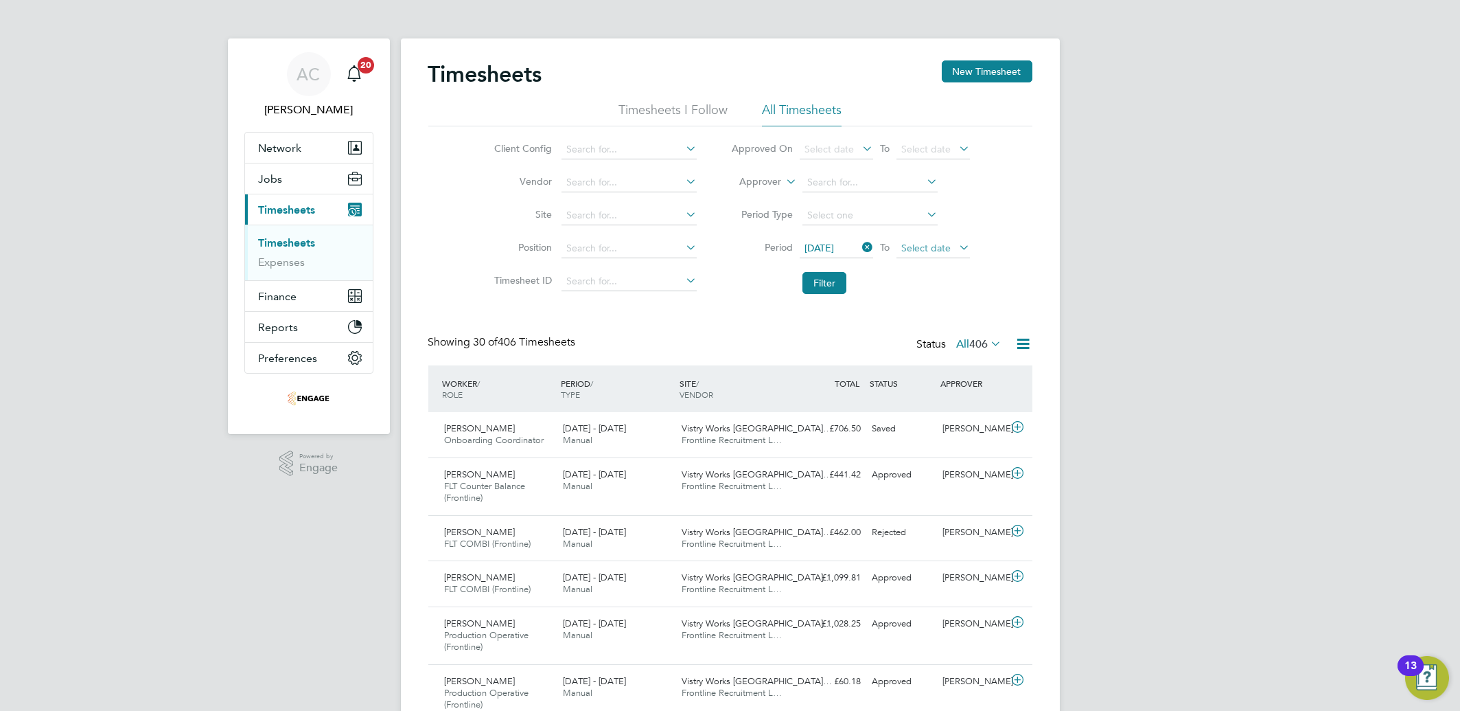
click at [932, 248] on span "Select date" at bounding box center [925, 248] width 49 height 12
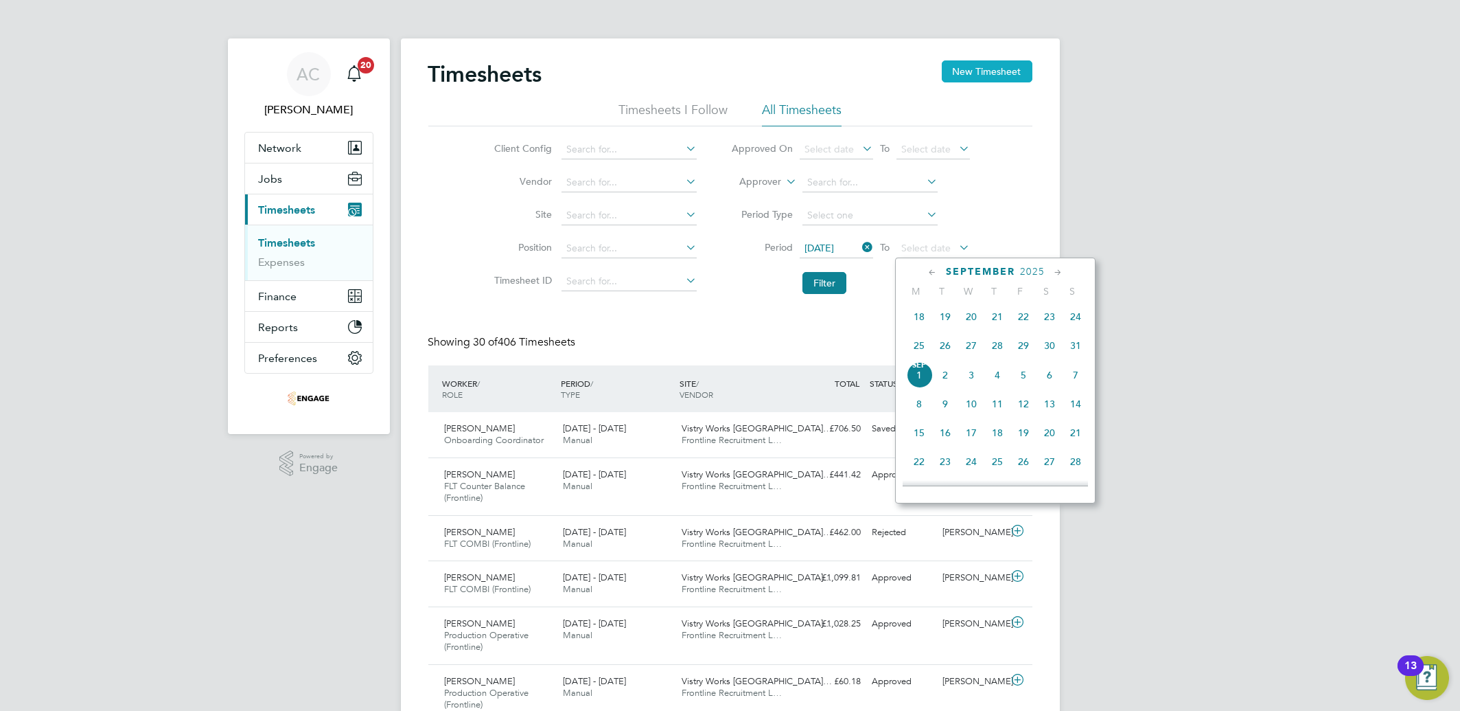
click at [1011, 68] on button "New Timesheet" at bounding box center [987, 71] width 91 height 22
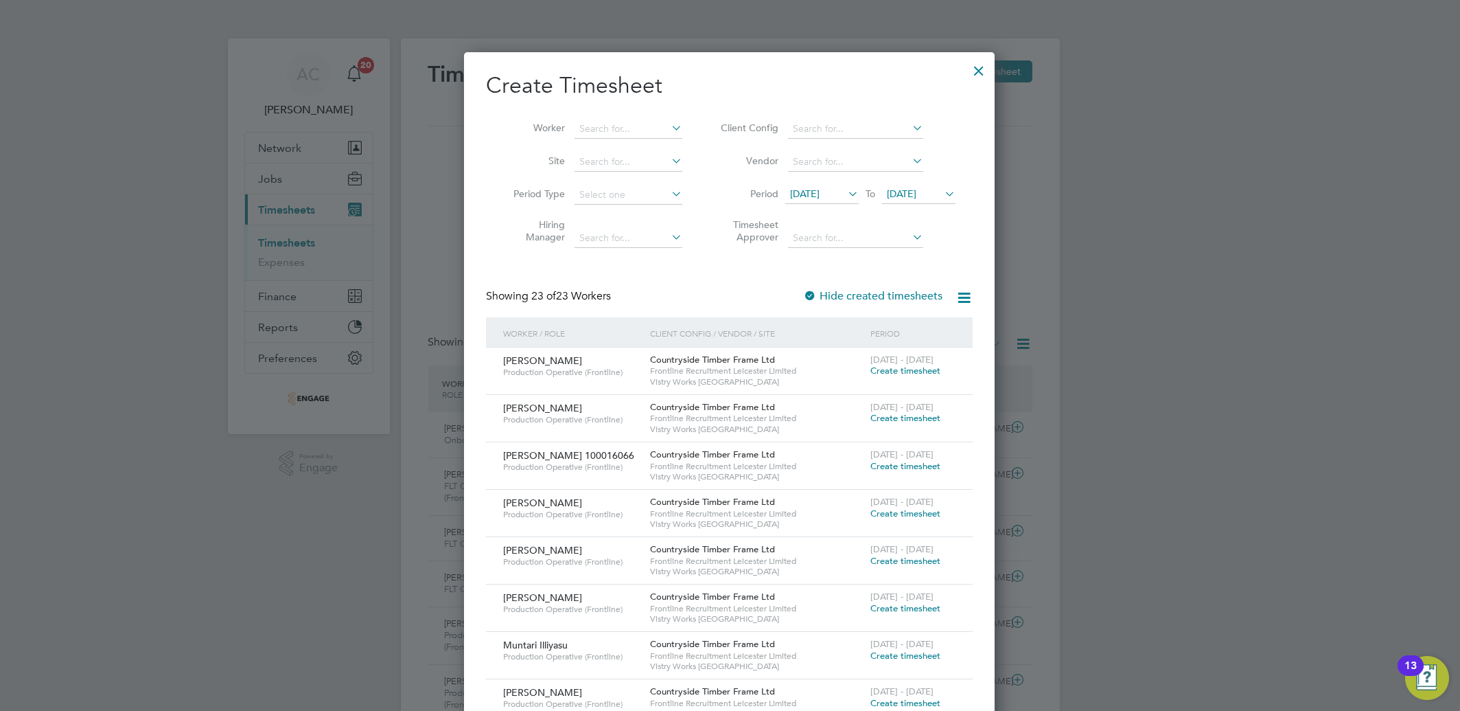
click at [817, 185] on span "[DATE]" at bounding box center [821, 194] width 73 height 19
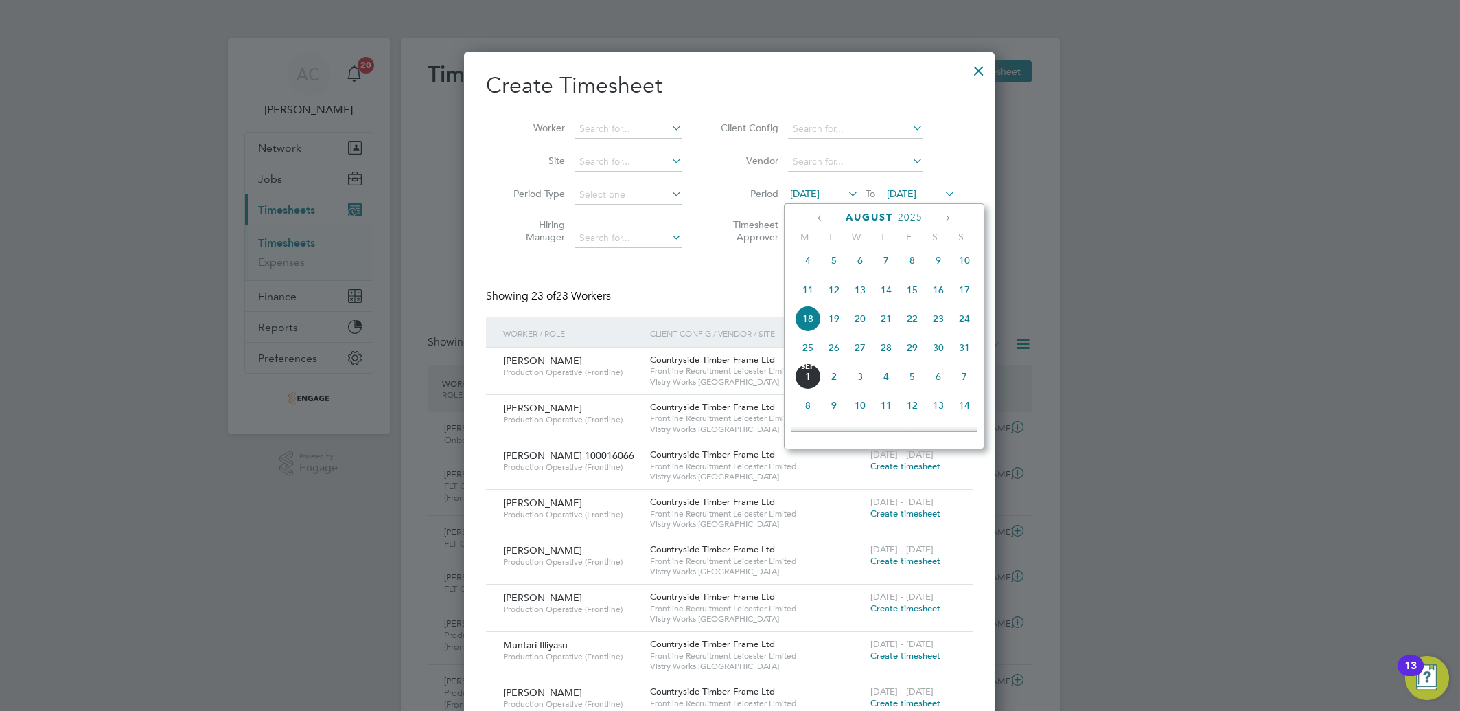
click at [807, 350] on span "25" at bounding box center [808, 347] width 26 height 26
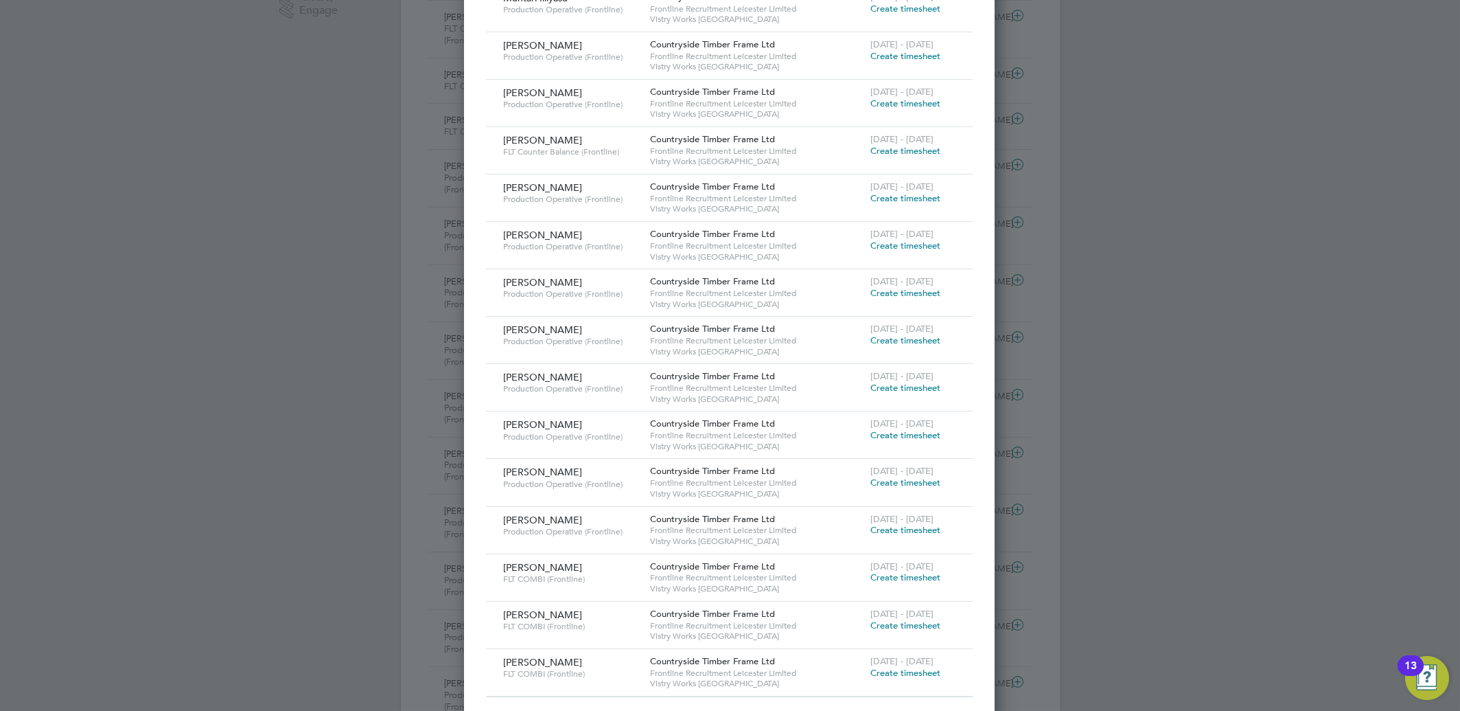
click at [886, 292] on span "Create timesheet" at bounding box center [905, 293] width 70 height 12
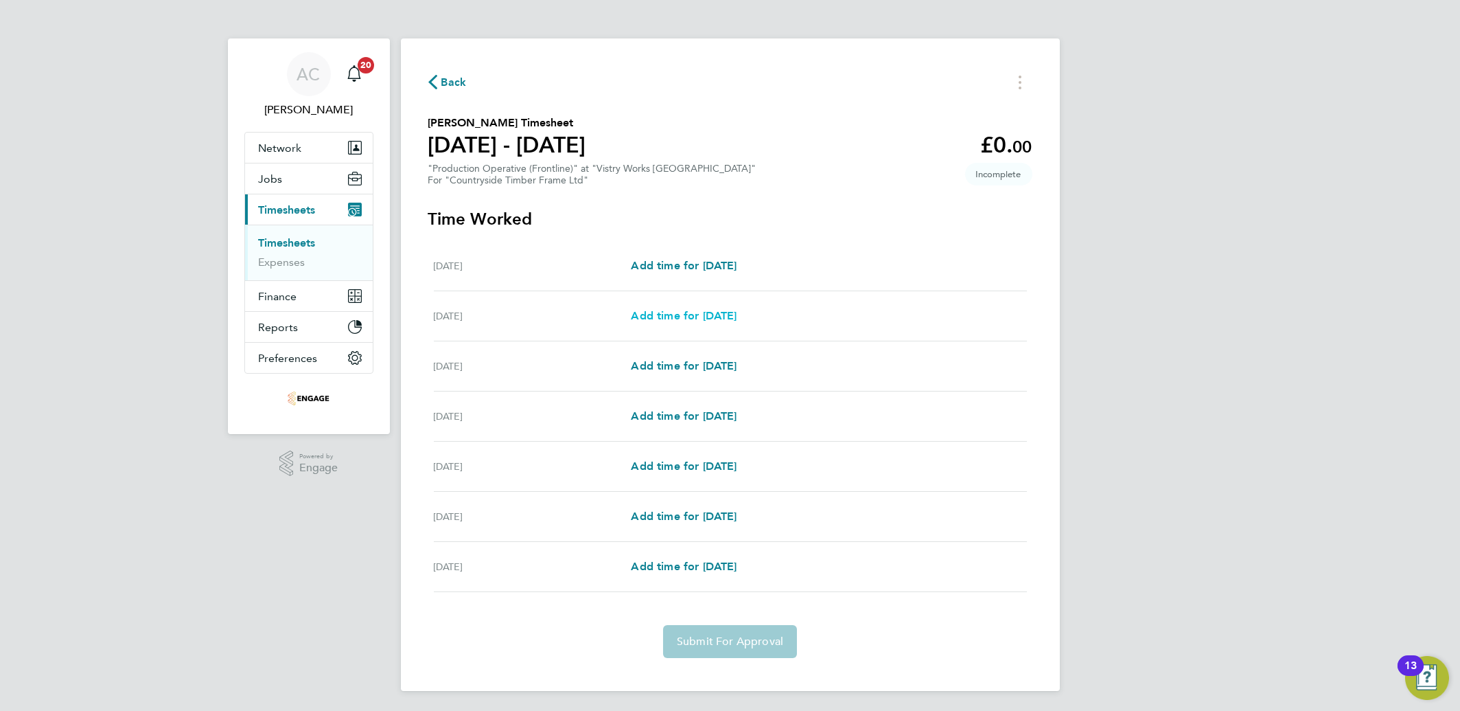
click at [655, 318] on span "Add time for [DATE]" at bounding box center [684, 315] width 106 height 13
select select "15"
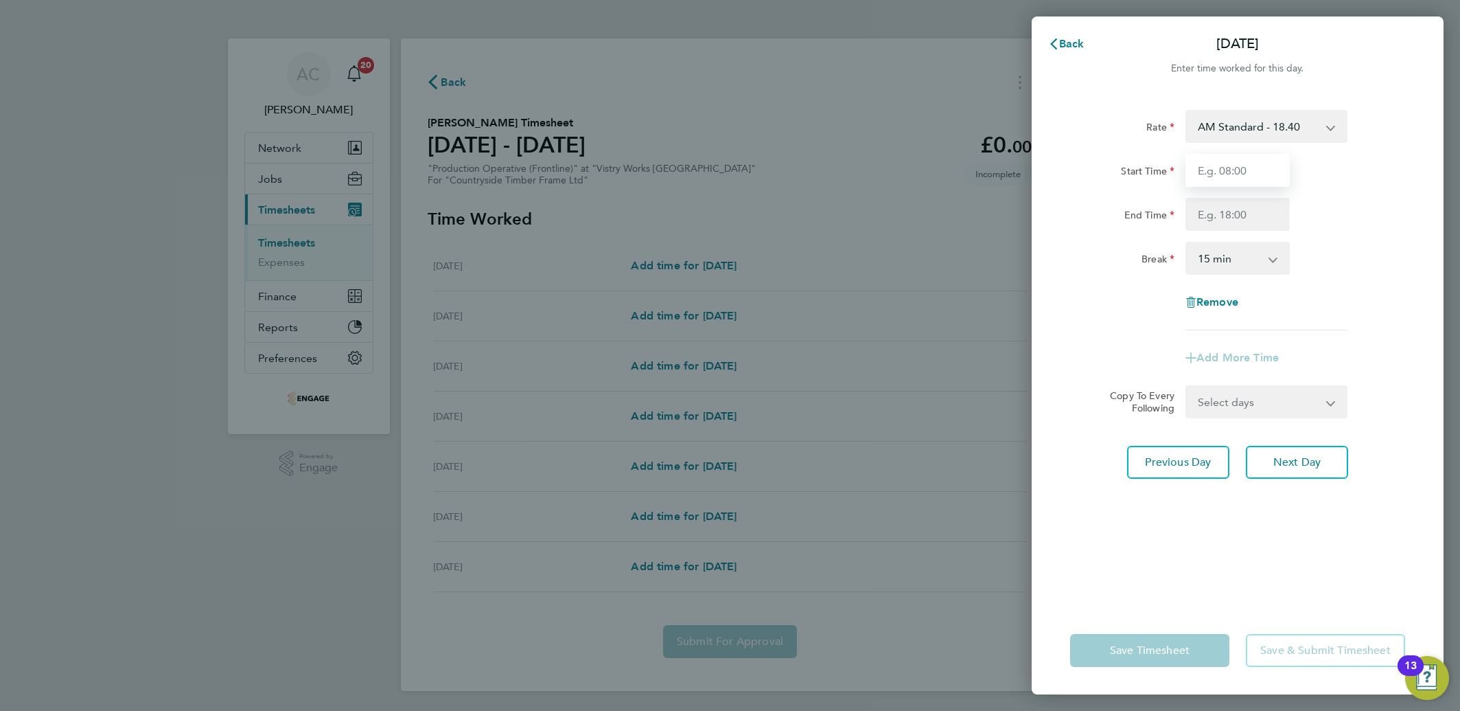
click at [1223, 168] on input "Start Time" at bounding box center [1238, 170] width 104 height 33
type input "06:00"
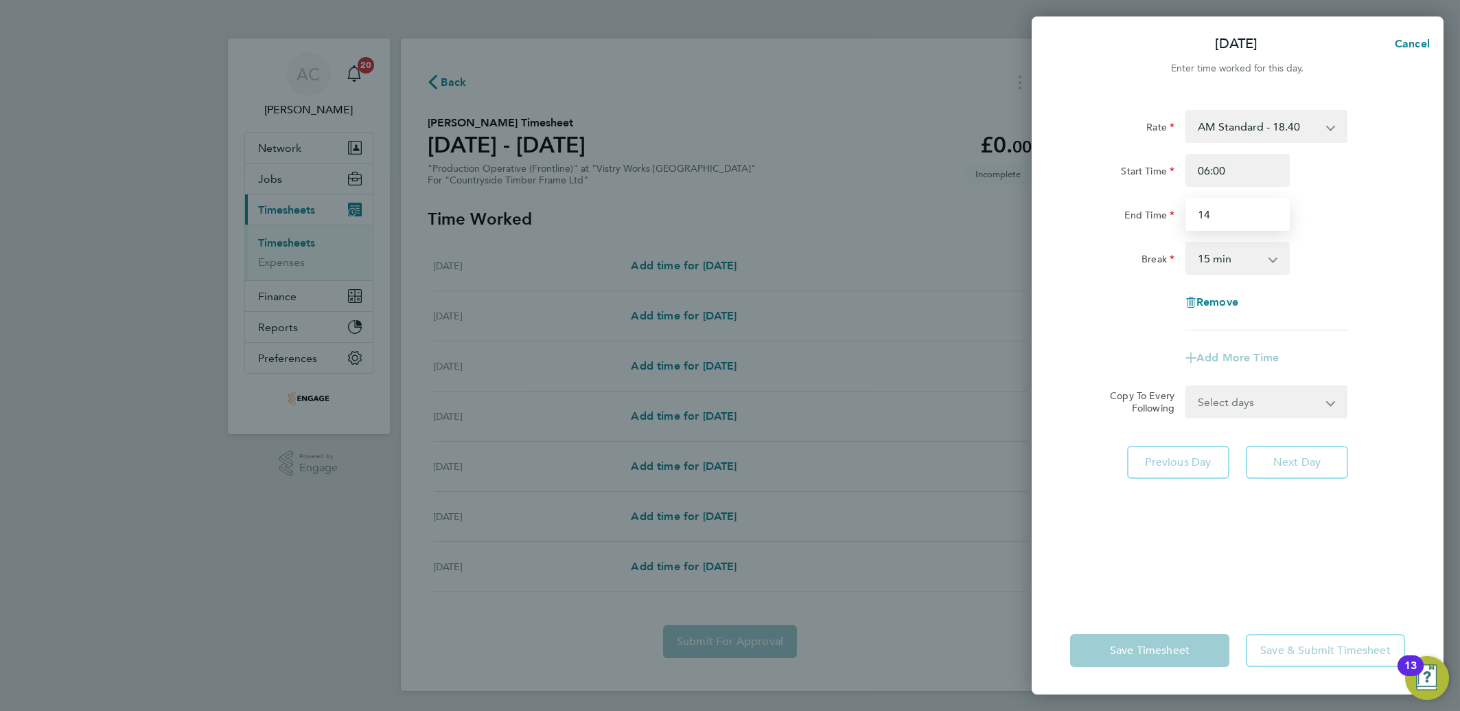
type input "14:00"
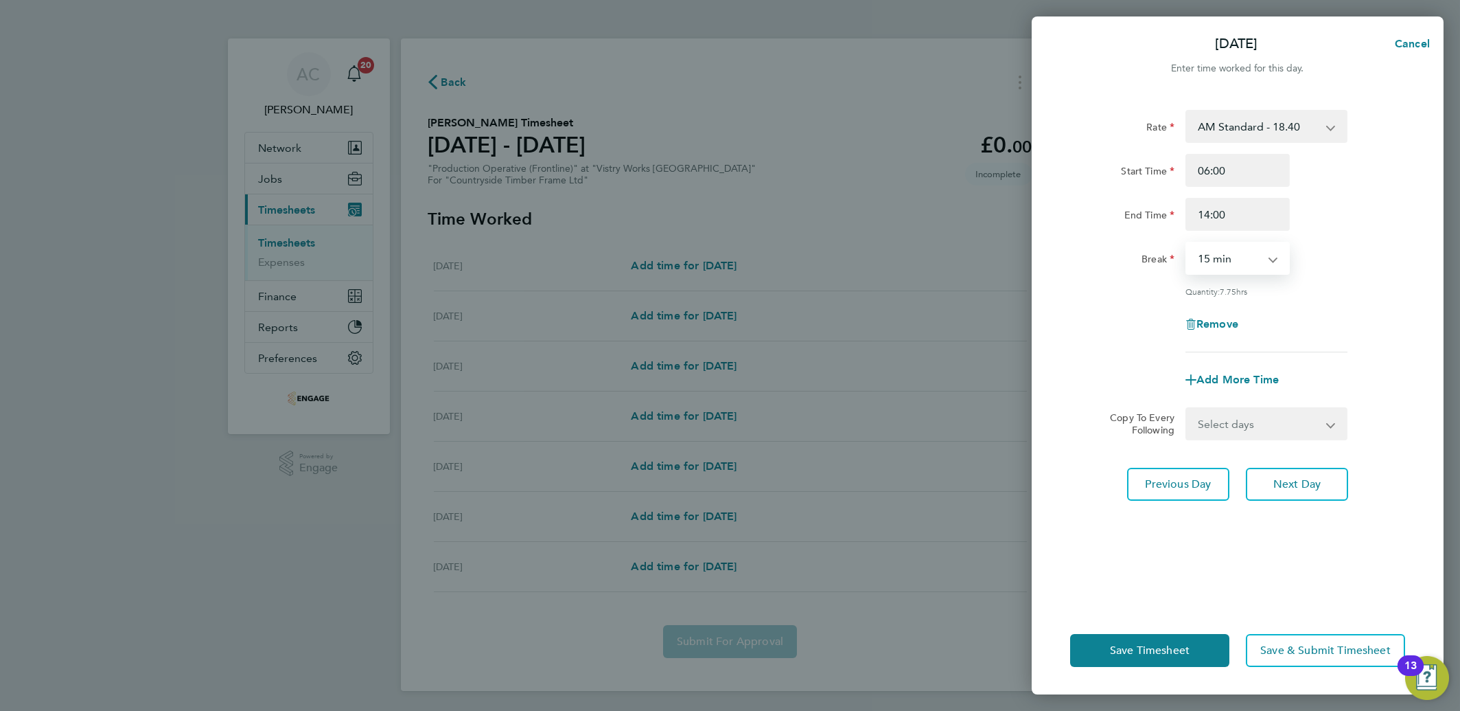
click at [1232, 258] on select "0 min 15 min 30 min 45 min 60 min 75 min 90 min" at bounding box center [1229, 258] width 85 height 30
select select "30"
click at [1187, 243] on select "0 min 15 min 30 min 45 min 60 min 75 min 90 min" at bounding box center [1229, 258] width 85 height 30
click at [1238, 434] on select "Select days Day Weekday (Mon-Fri) Weekend (Sat-Sun) [DATE] [DATE] [DATE] [DATE]…" at bounding box center [1259, 423] width 144 height 30
select select "WEEKDAY"
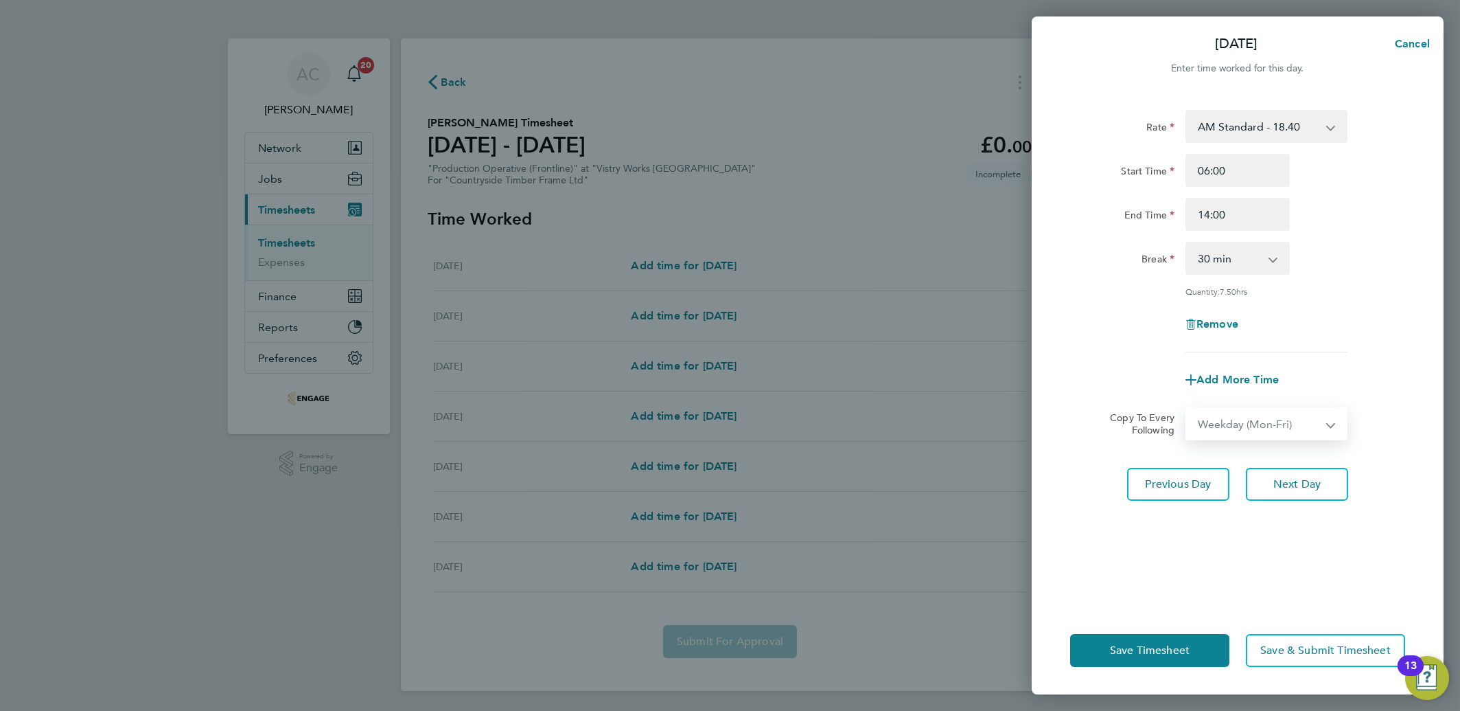
click at [1187, 408] on select "Select days Day Weekday (Mon-Fri) Weekend (Sat-Sun) [DATE] [DATE] [DATE] [DATE]…" at bounding box center [1259, 423] width 144 height 30
select select "[DATE]"
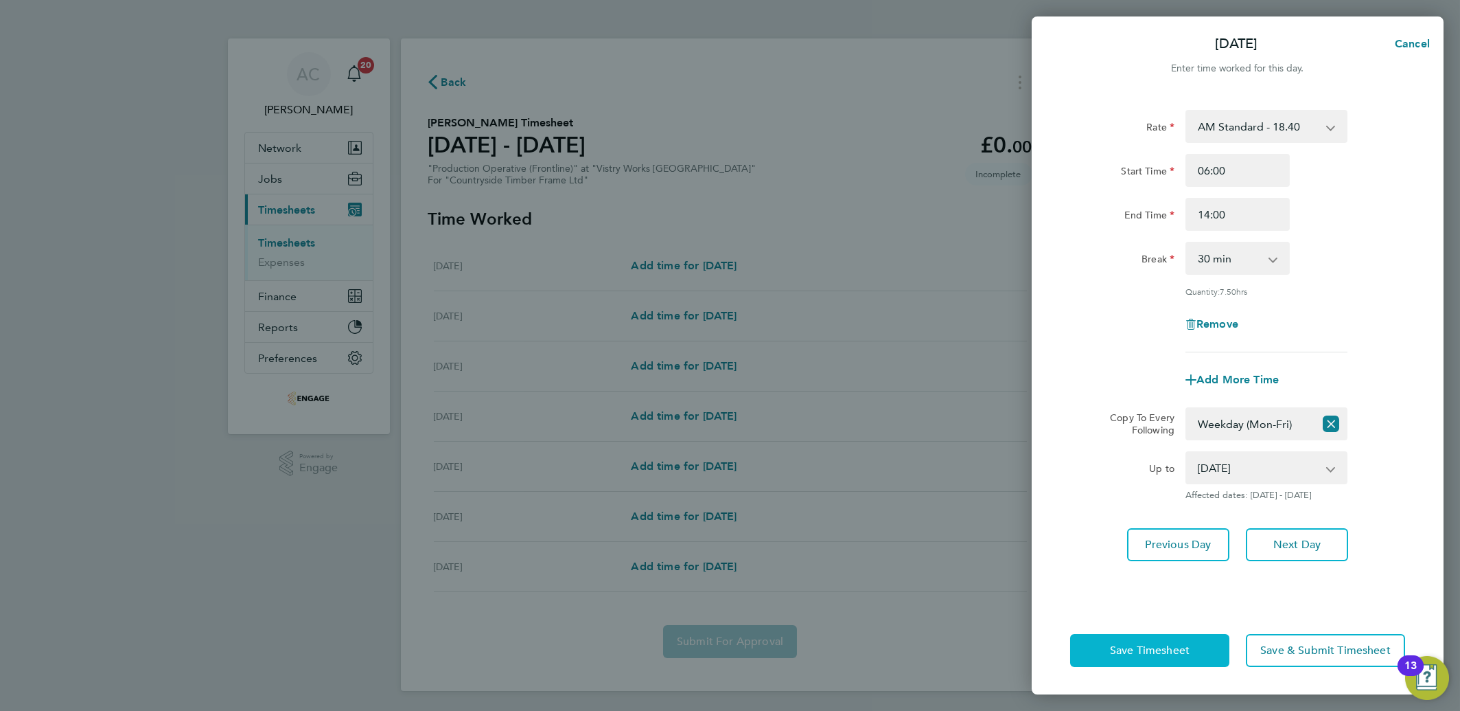
click at [1148, 640] on button "Save Timesheet" at bounding box center [1149, 650] width 159 height 33
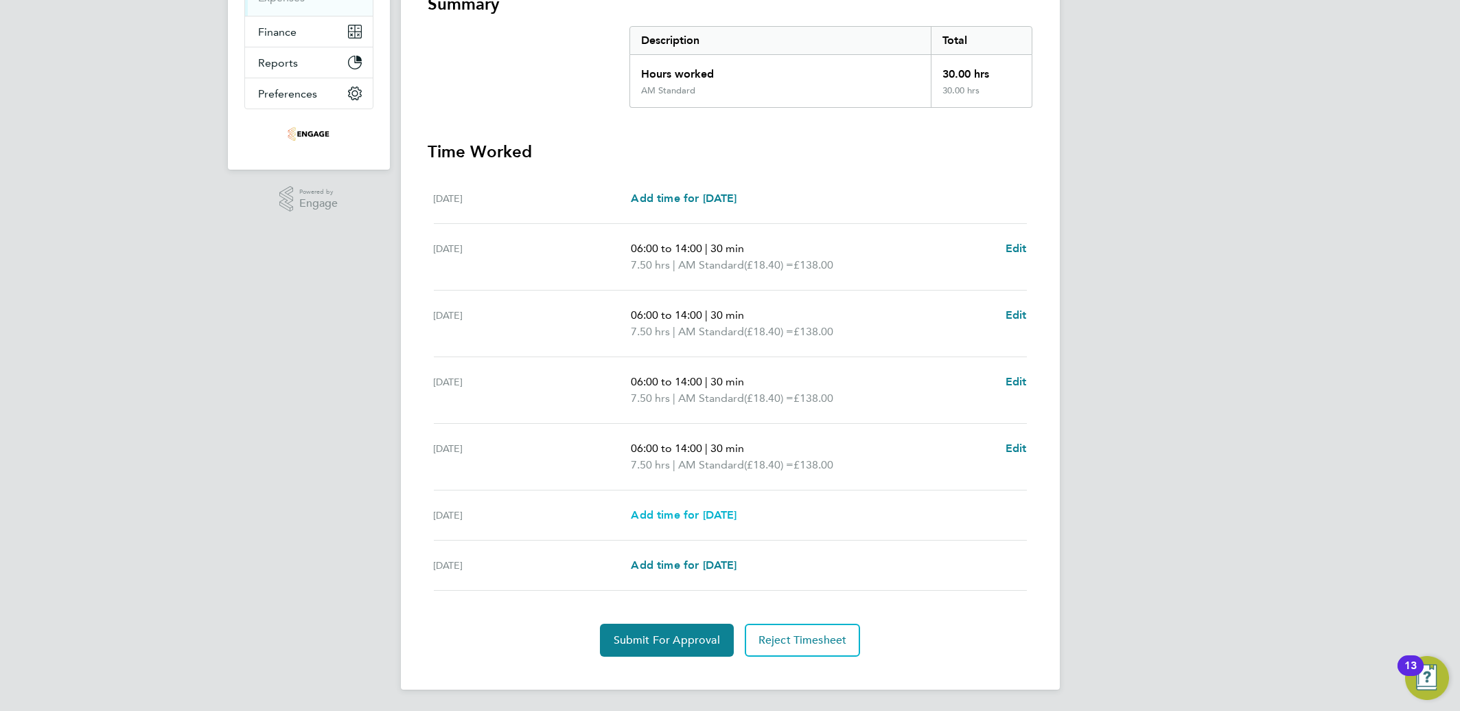
click at [720, 511] on span "Add time for [DATE]" at bounding box center [684, 514] width 106 height 13
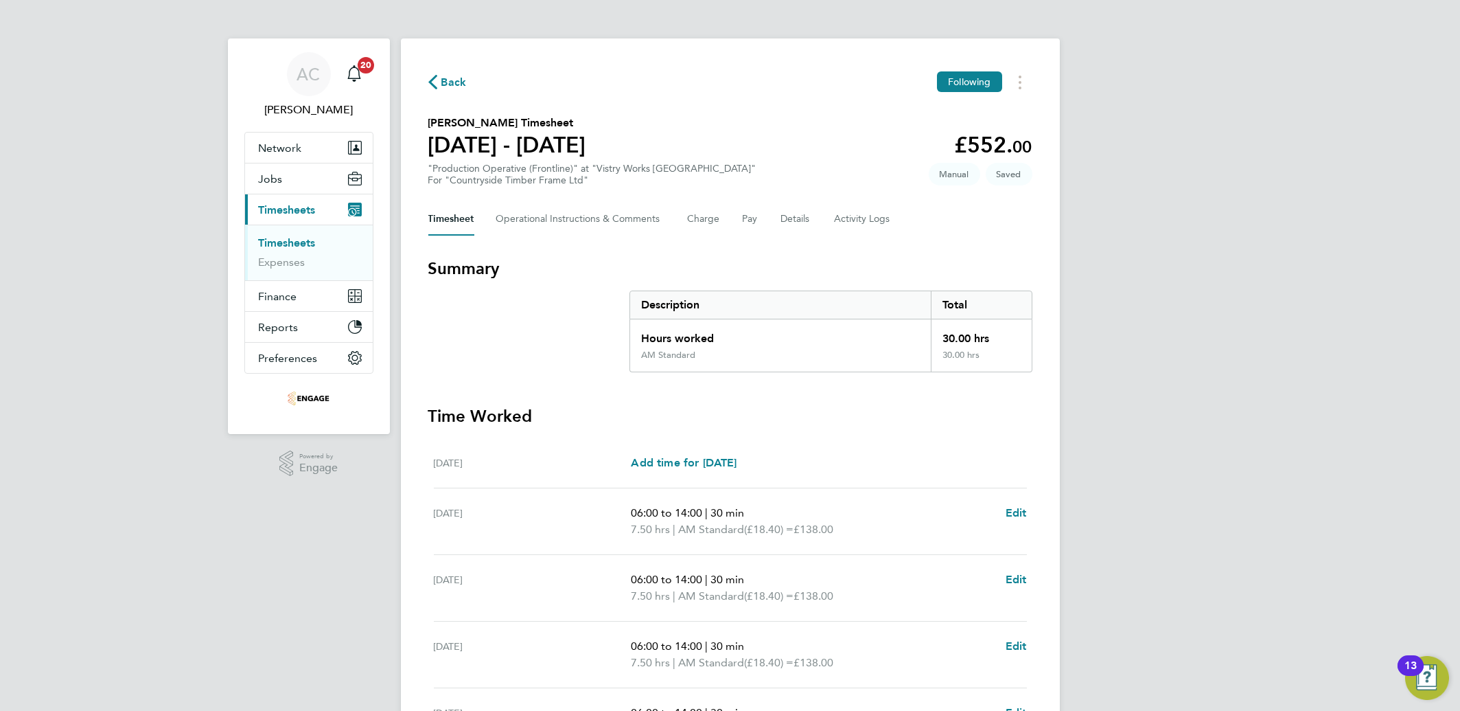
select select "15"
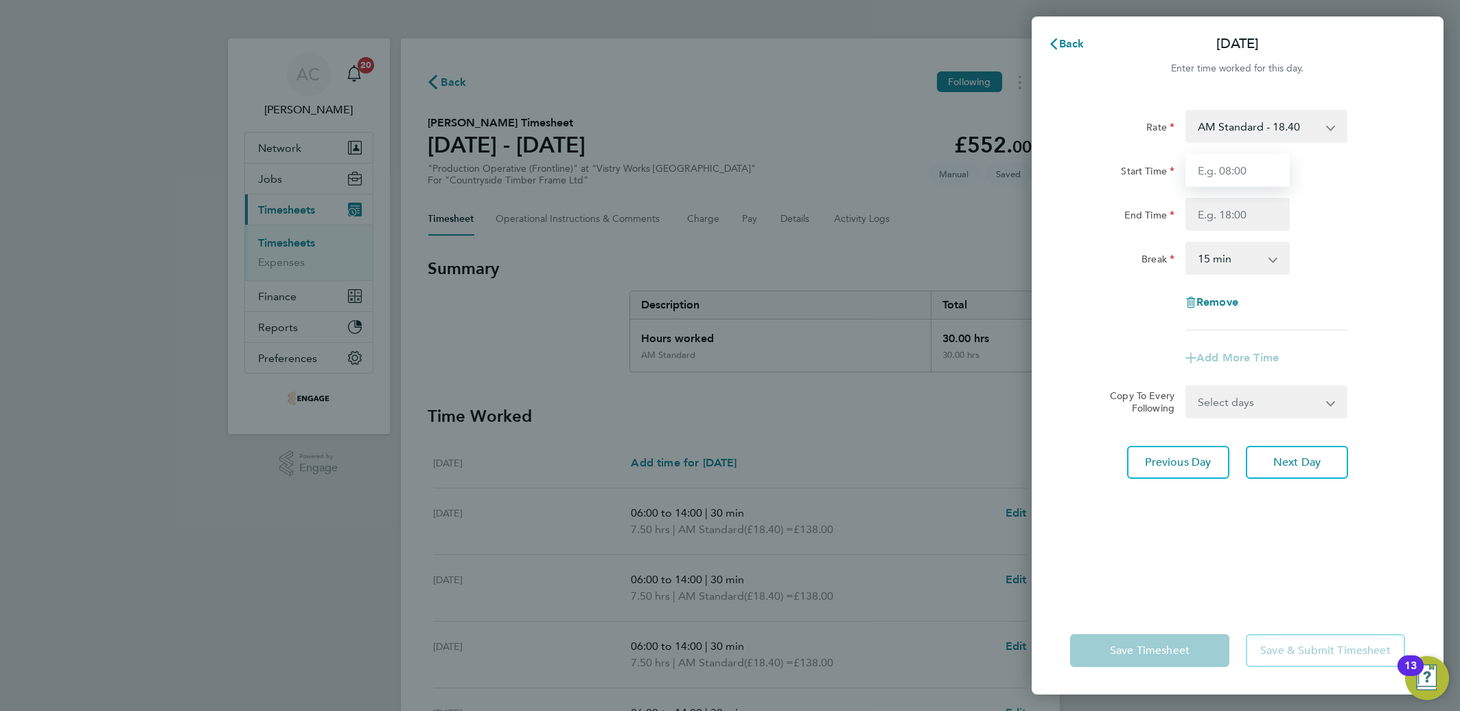
click at [1234, 179] on input "Start Time" at bounding box center [1238, 170] width 104 height 33
type input "06:00"
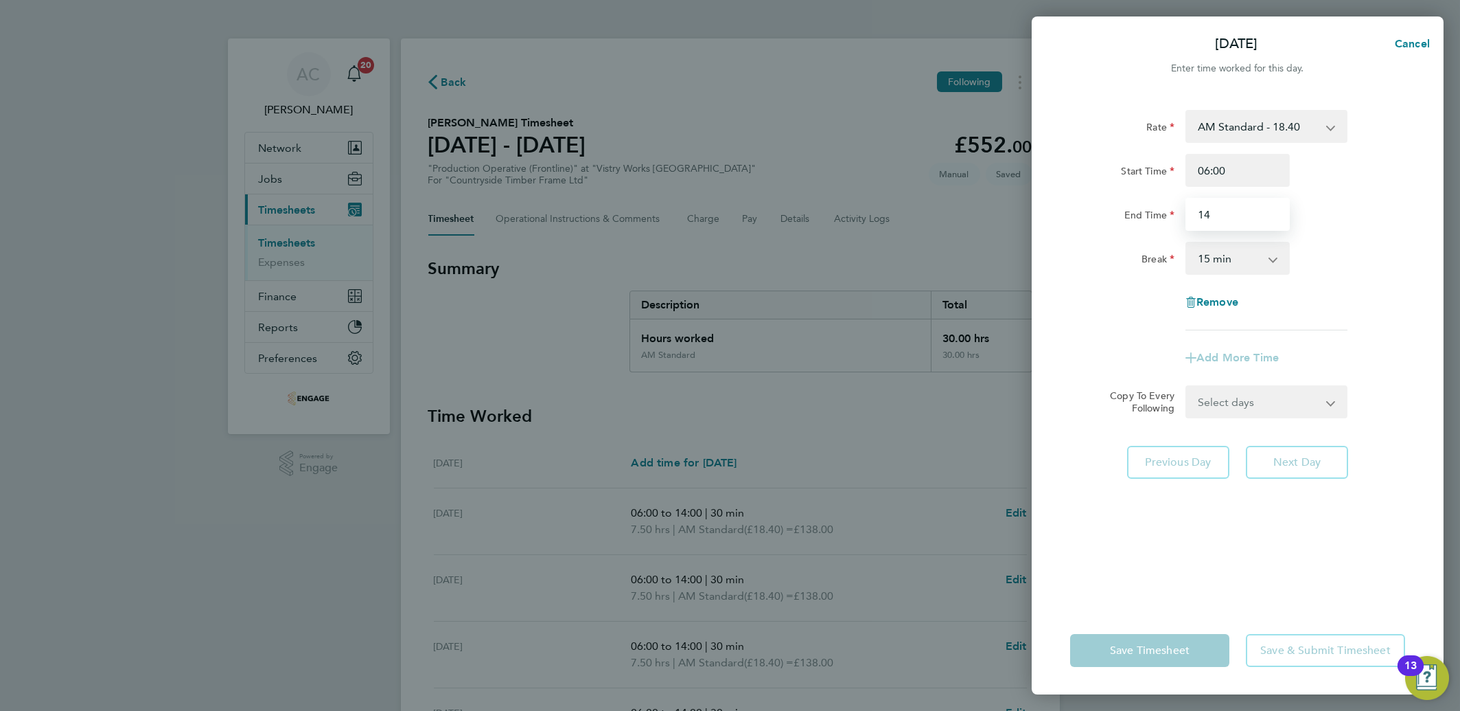
type input "14:00"
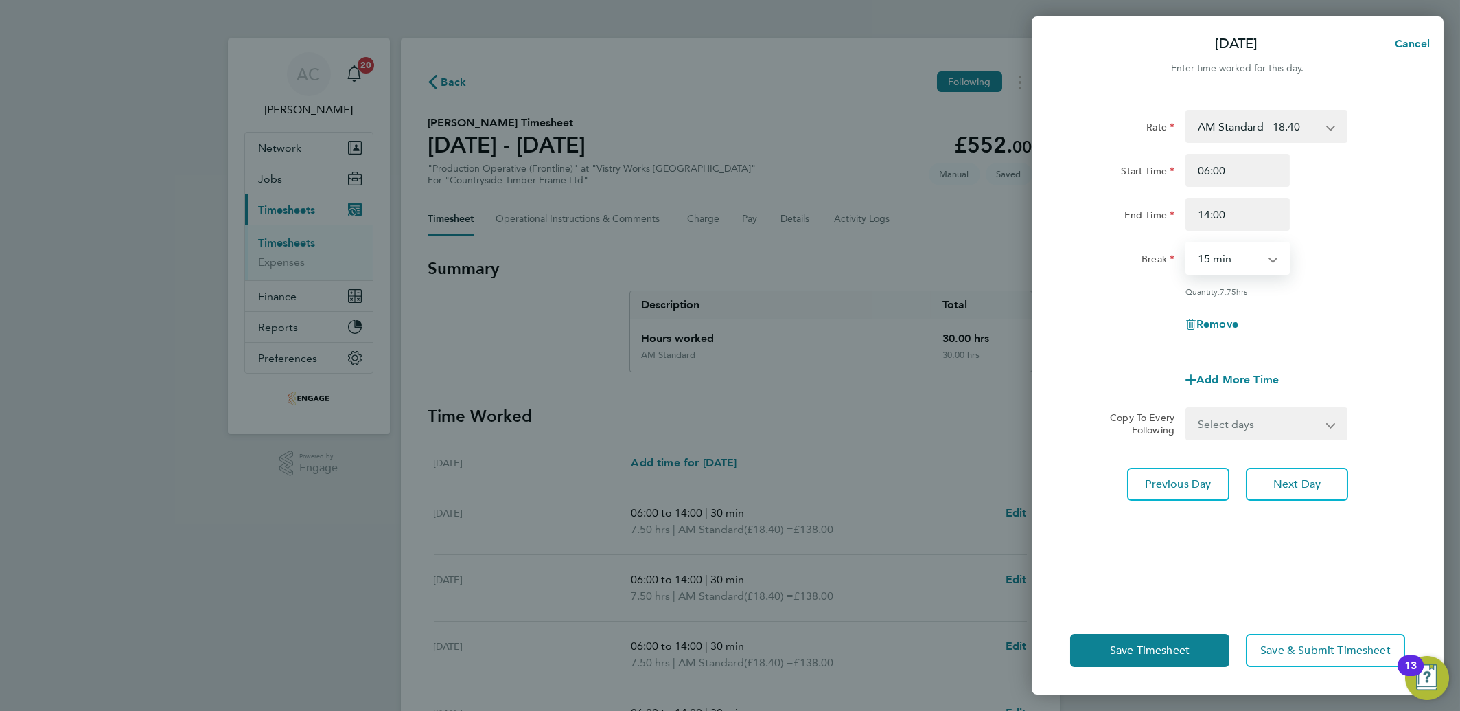
click at [1221, 266] on select "0 min 15 min 30 min 45 min 60 min 75 min 90 min" at bounding box center [1229, 258] width 85 height 30
select select "30"
click at [1187, 243] on select "0 min 15 min 30 min 45 min 60 min 75 min 90 min" at bounding box center [1229, 258] width 85 height 30
click at [1205, 105] on div "Rate AM Standard - 18.40 PM Standard - 20.06 PM OT 1 - 30.08 PM OT 2 - 40.11 OT…" at bounding box center [1238, 349] width 412 height 513
click at [1217, 130] on select "AM Standard - 18.40 PM Standard - 20.06 PM OT 1 - 30.08 PM OT 2 - 40.11 OT 1 - …" at bounding box center [1258, 126] width 143 height 30
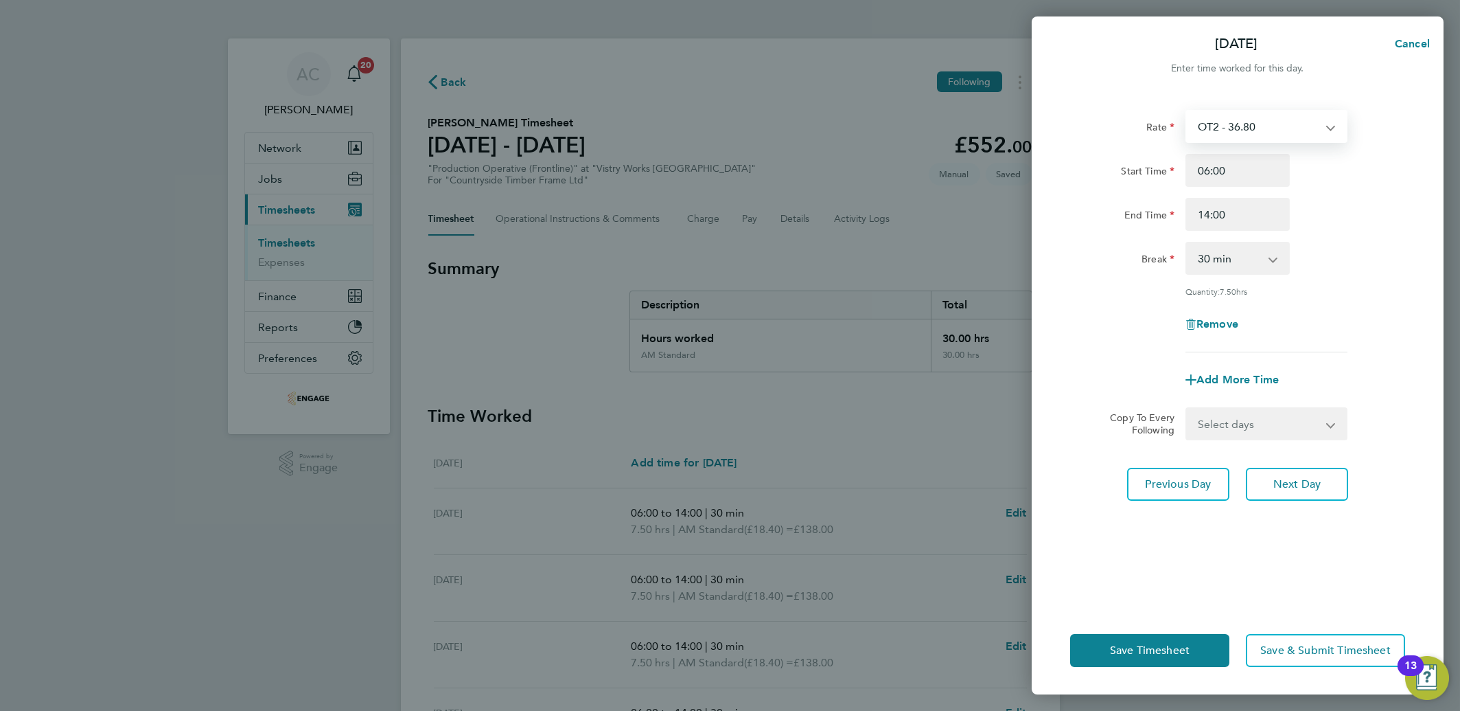
select select "15"
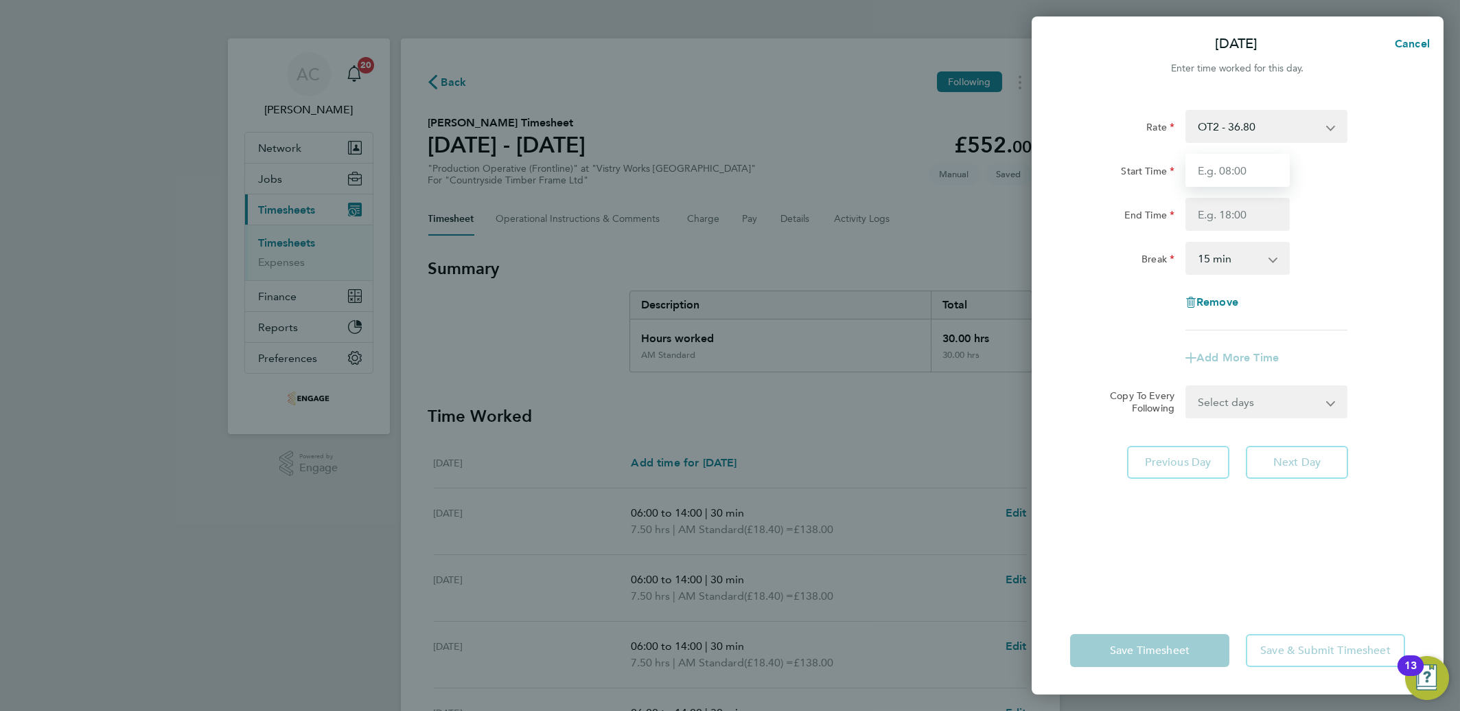
click at [1212, 176] on input "Start Time" at bounding box center [1238, 170] width 104 height 33
type input "6"
type input "06:00"
type input "14:00"
click at [1146, 182] on div "Start Time" at bounding box center [1122, 170] width 115 height 33
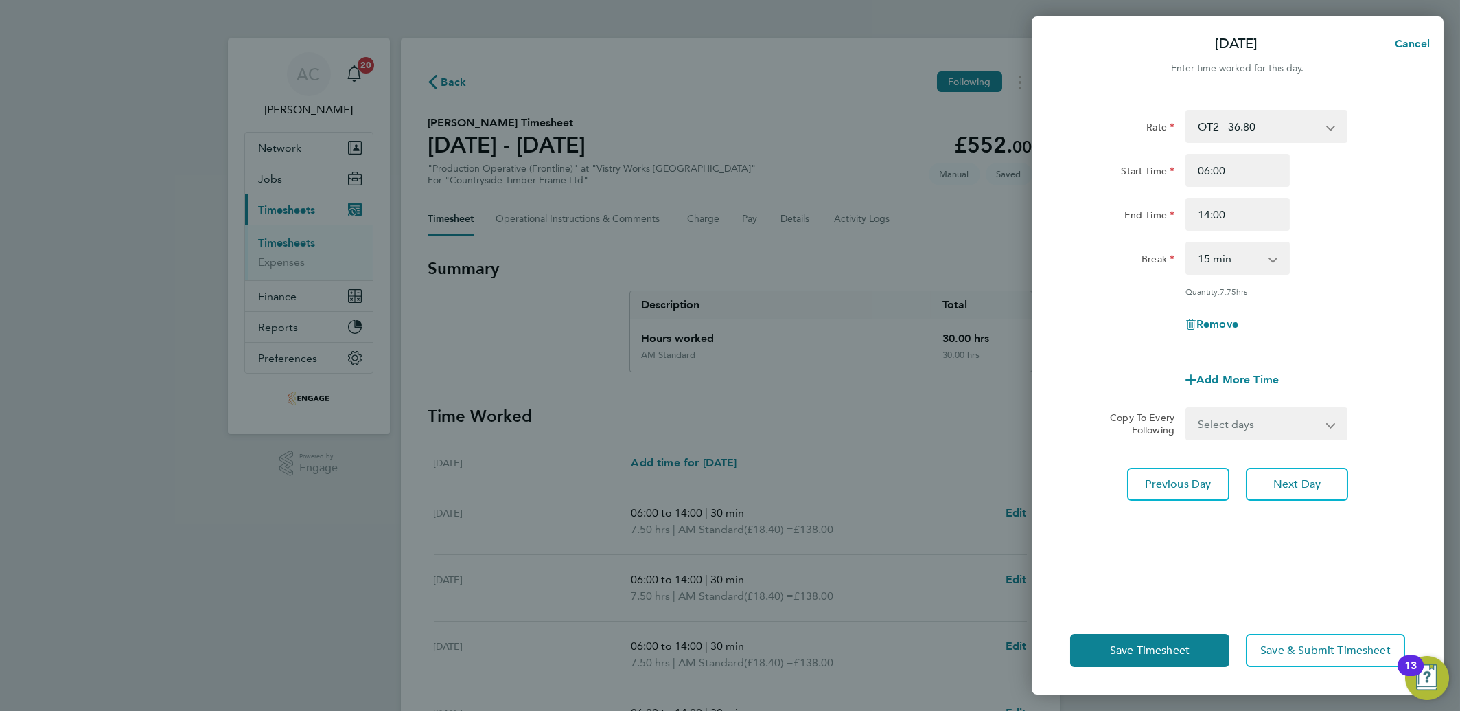
click at [1187, 244] on select "0 min 15 min 30 min 45 min 60 min 75 min 90 min" at bounding box center [1229, 258] width 85 height 30
click at [1199, 249] on select "0 min 15 min 30 min 45 min 60 min 75 min 90 min" at bounding box center [1229, 258] width 85 height 30
click at [1210, 269] on select "0 min 15 min 30 min 45 min 60 min 75 min 90 min" at bounding box center [1229, 258] width 85 height 30
select select "30"
click at [1187, 243] on select "0 min 15 min 30 min 45 min 60 min 75 min 90 min" at bounding box center [1229, 258] width 85 height 30
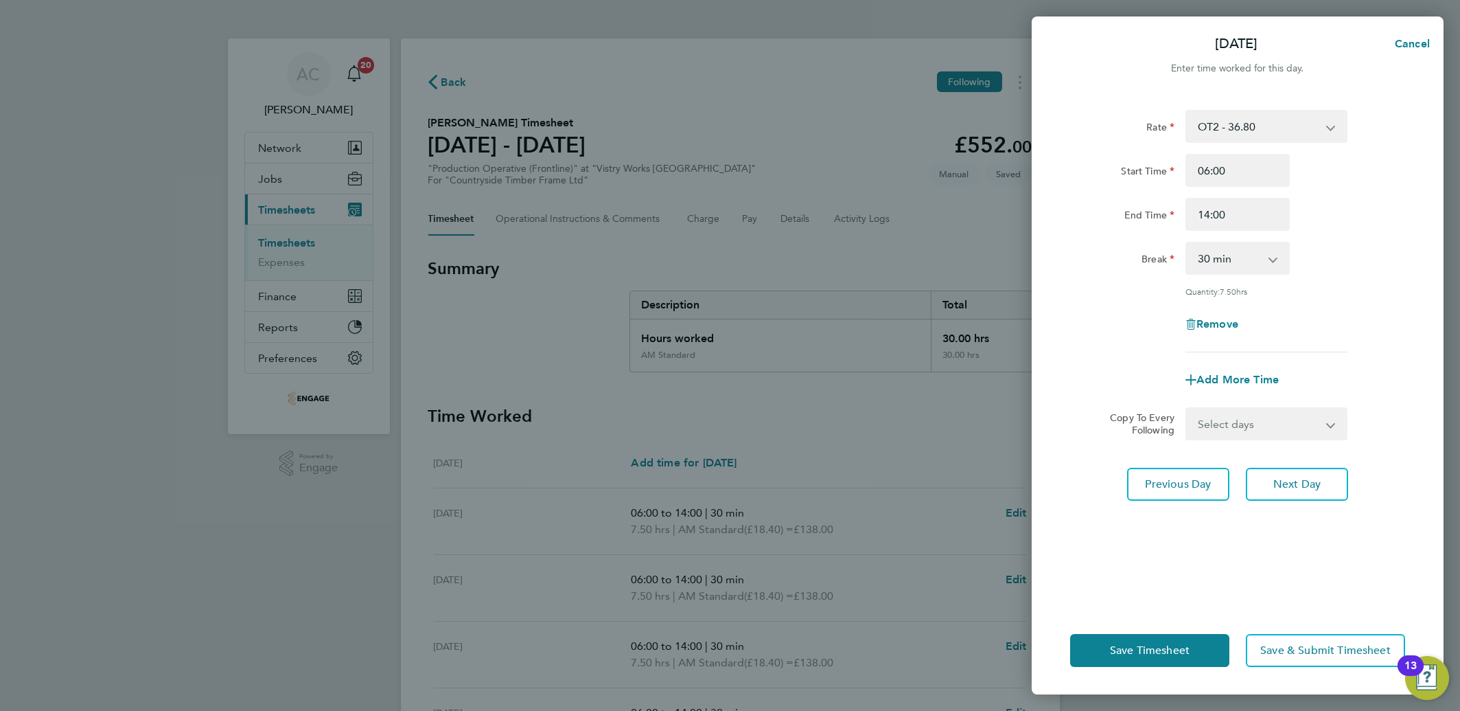
click at [1125, 332] on div "Remove" at bounding box center [1238, 324] width 346 height 33
click at [1111, 651] on span "Save Timesheet" at bounding box center [1150, 650] width 80 height 14
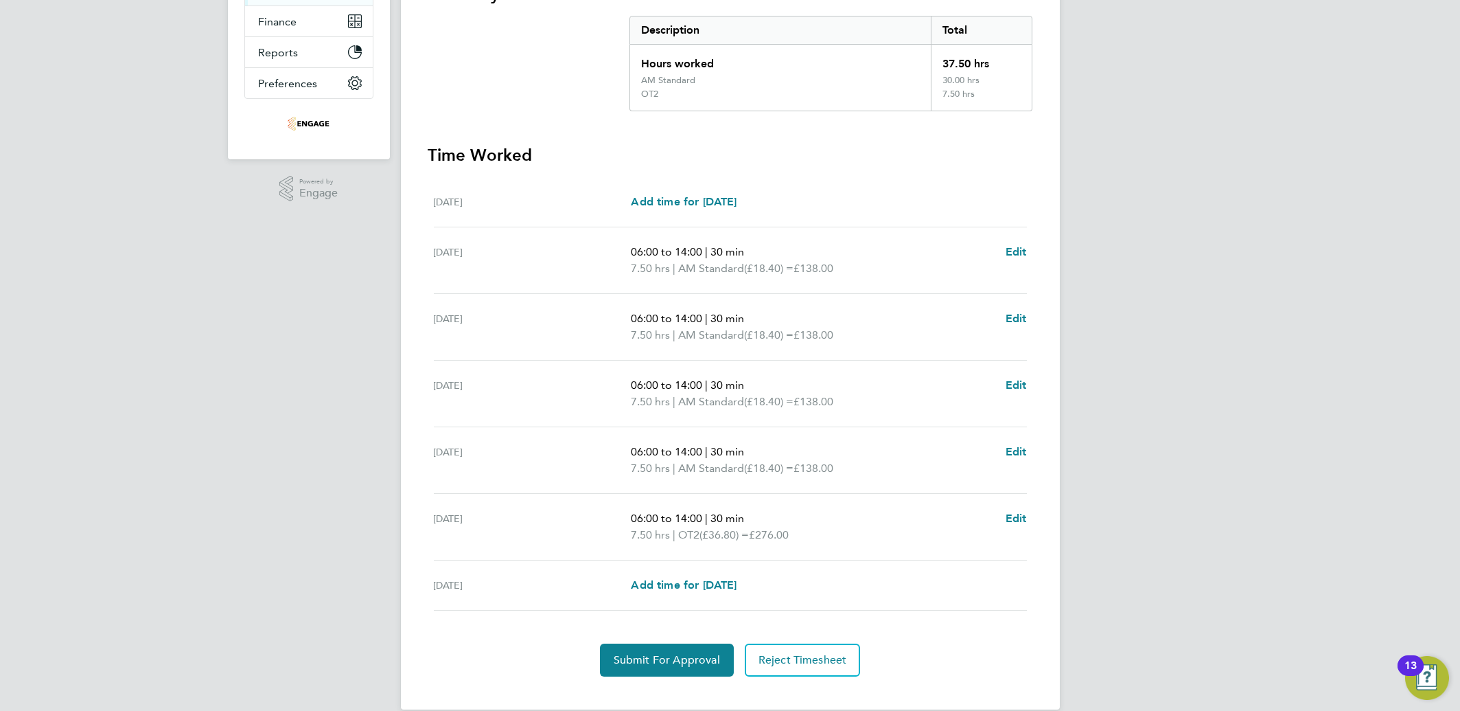
scroll to position [294, 0]
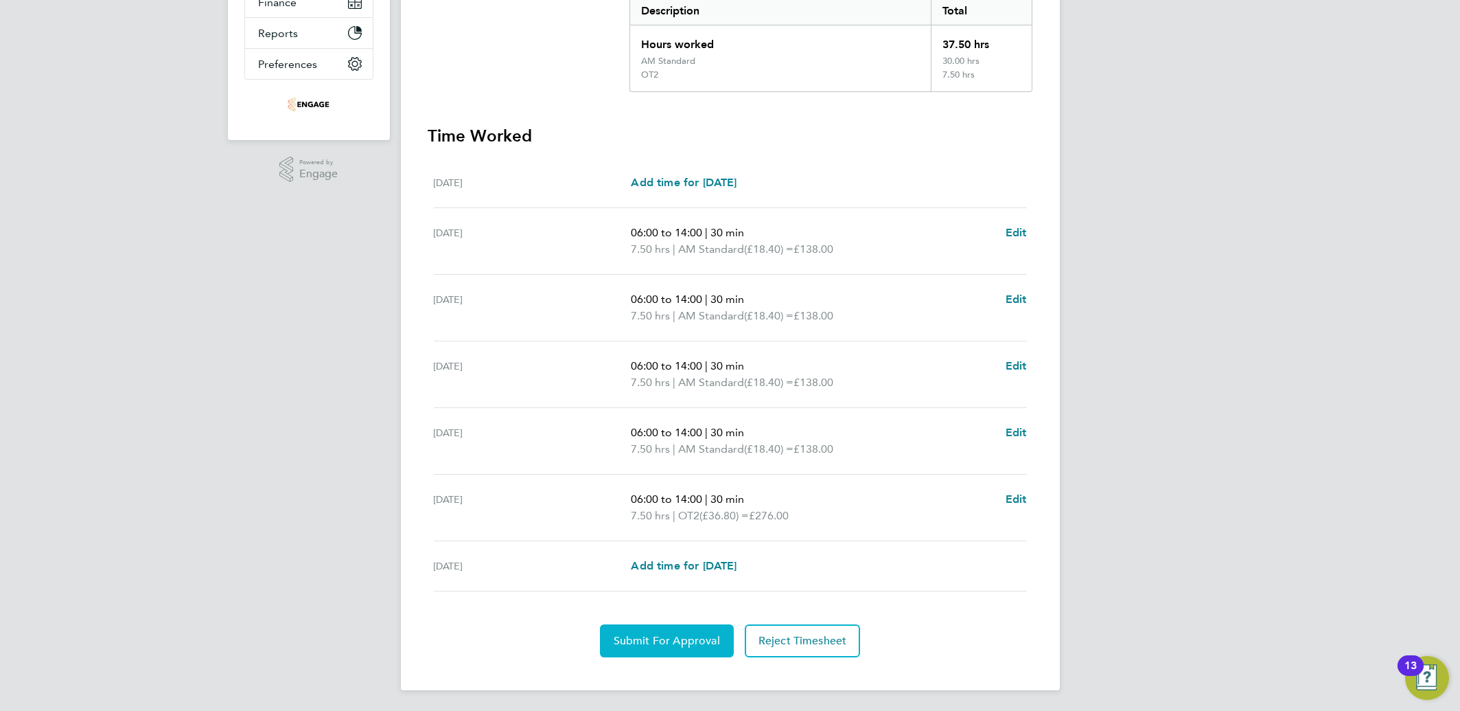
click at [630, 638] on span "Submit For Approval" at bounding box center [667, 641] width 106 height 14
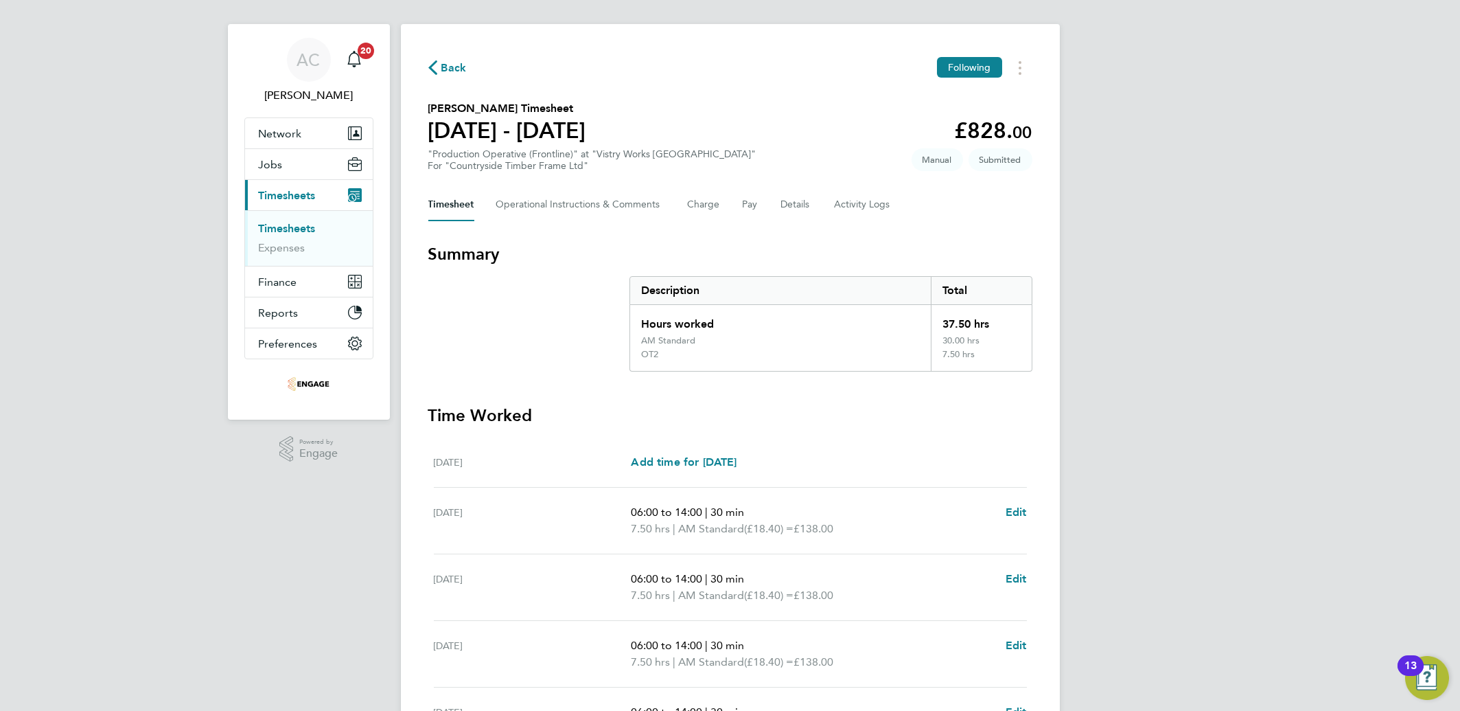
scroll to position [0, 0]
